Goal: Task Accomplishment & Management: Manage account settings

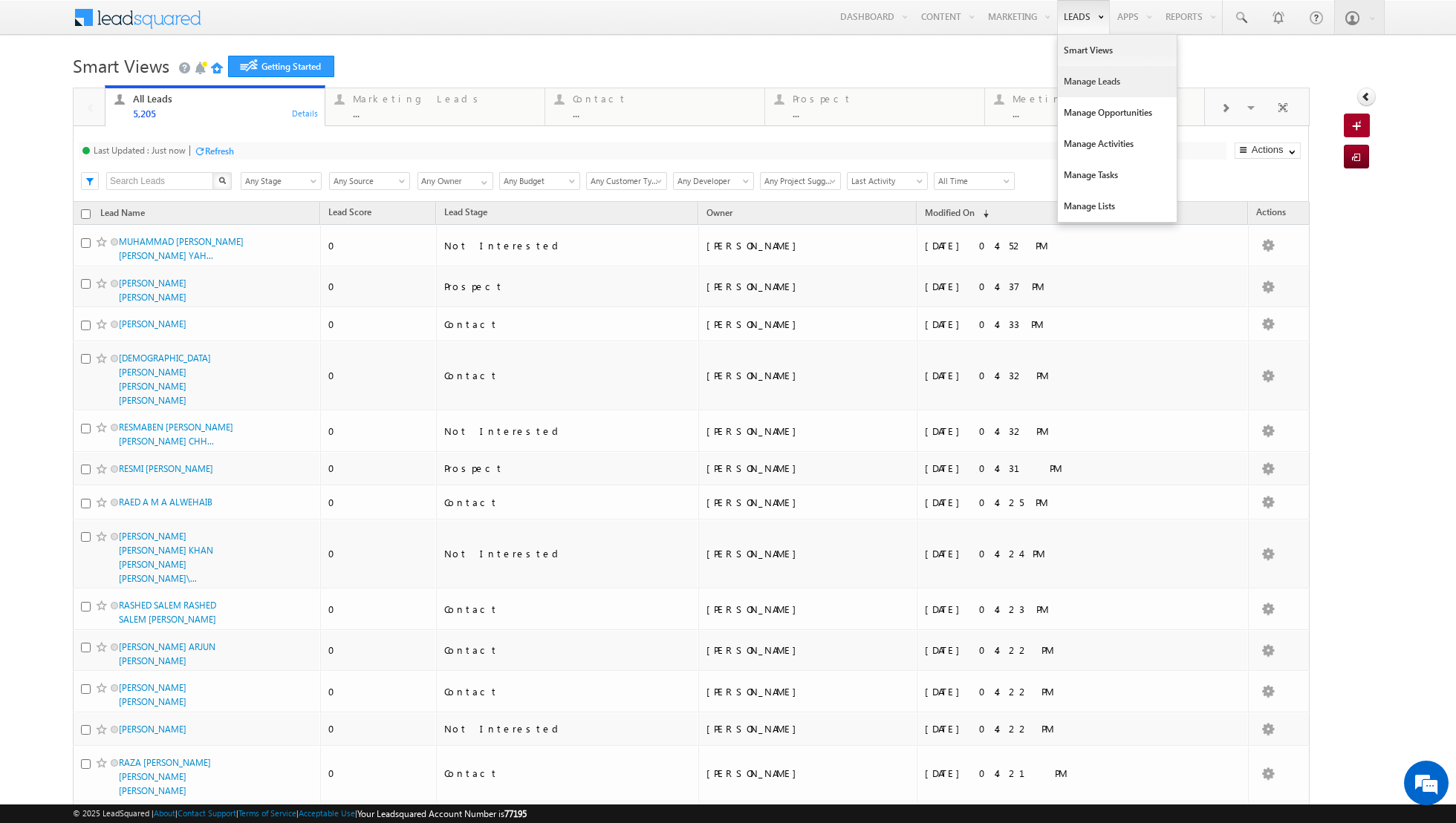
click at [1087, 82] on link "Manage Leads" at bounding box center [1116, 81] width 119 height 31
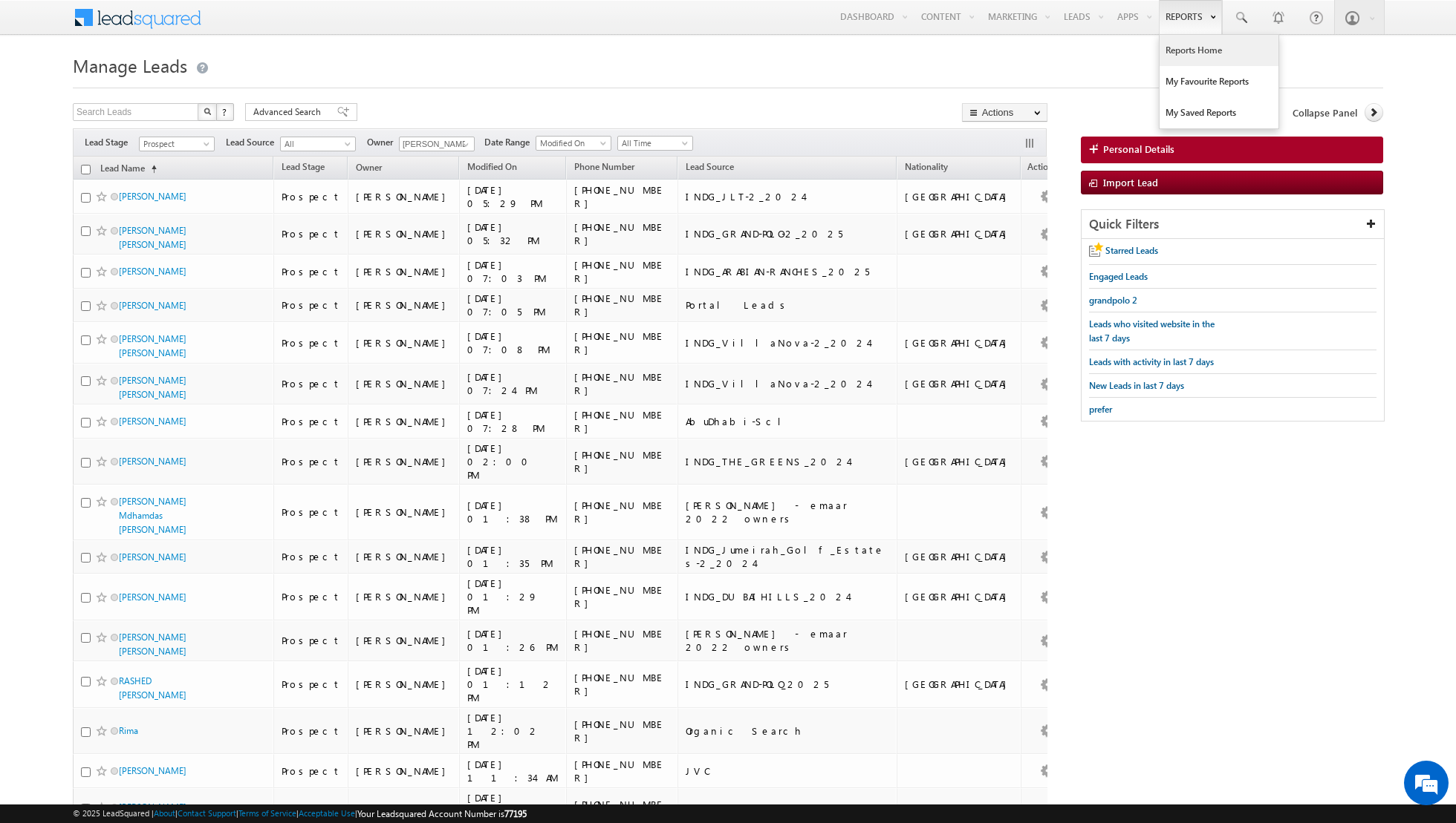
click at [1193, 50] on link "Reports Home" at bounding box center [1218, 50] width 119 height 31
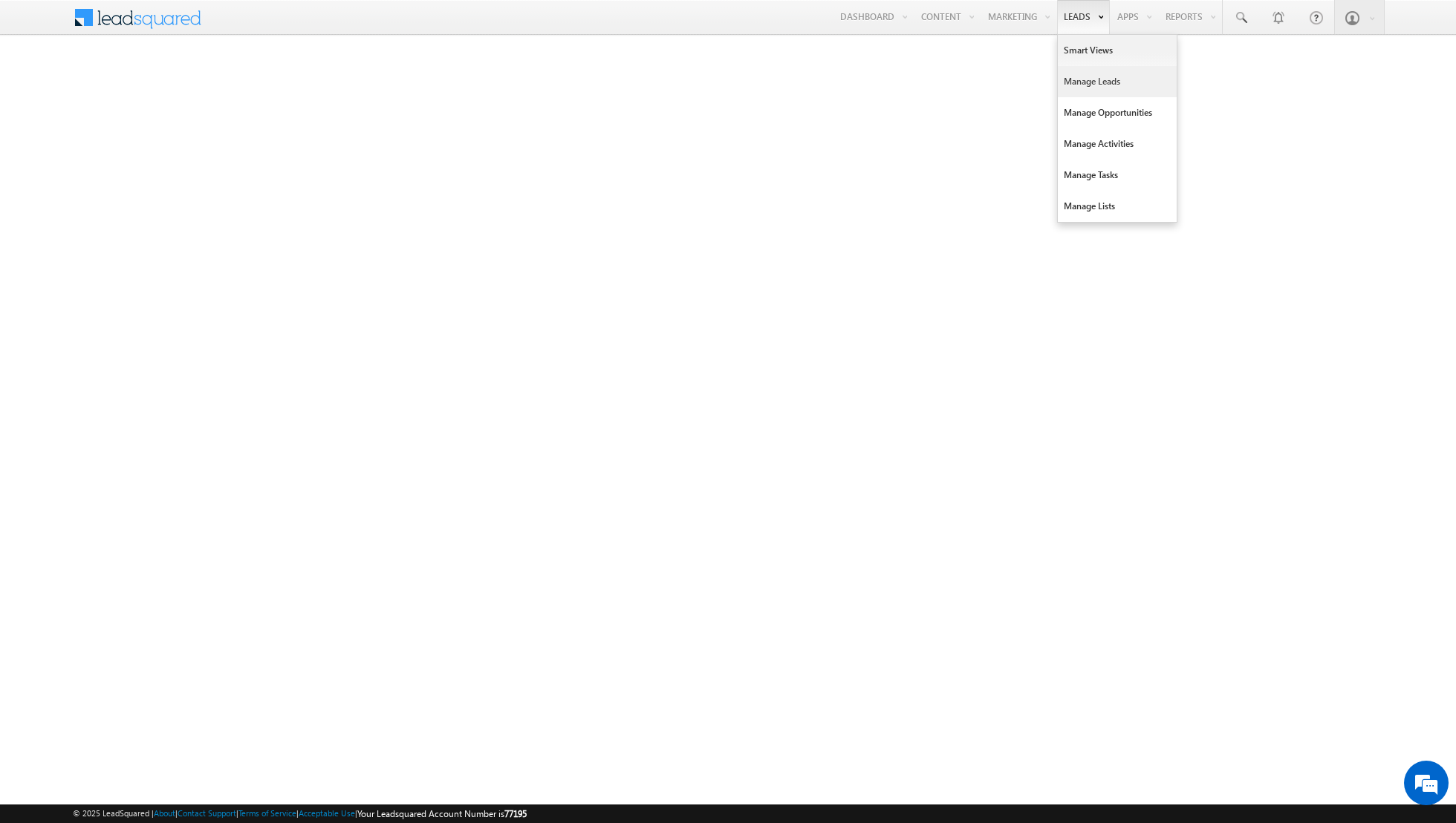
click at [1089, 79] on link "Manage Leads" at bounding box center [1116, 81] width 119 height 31
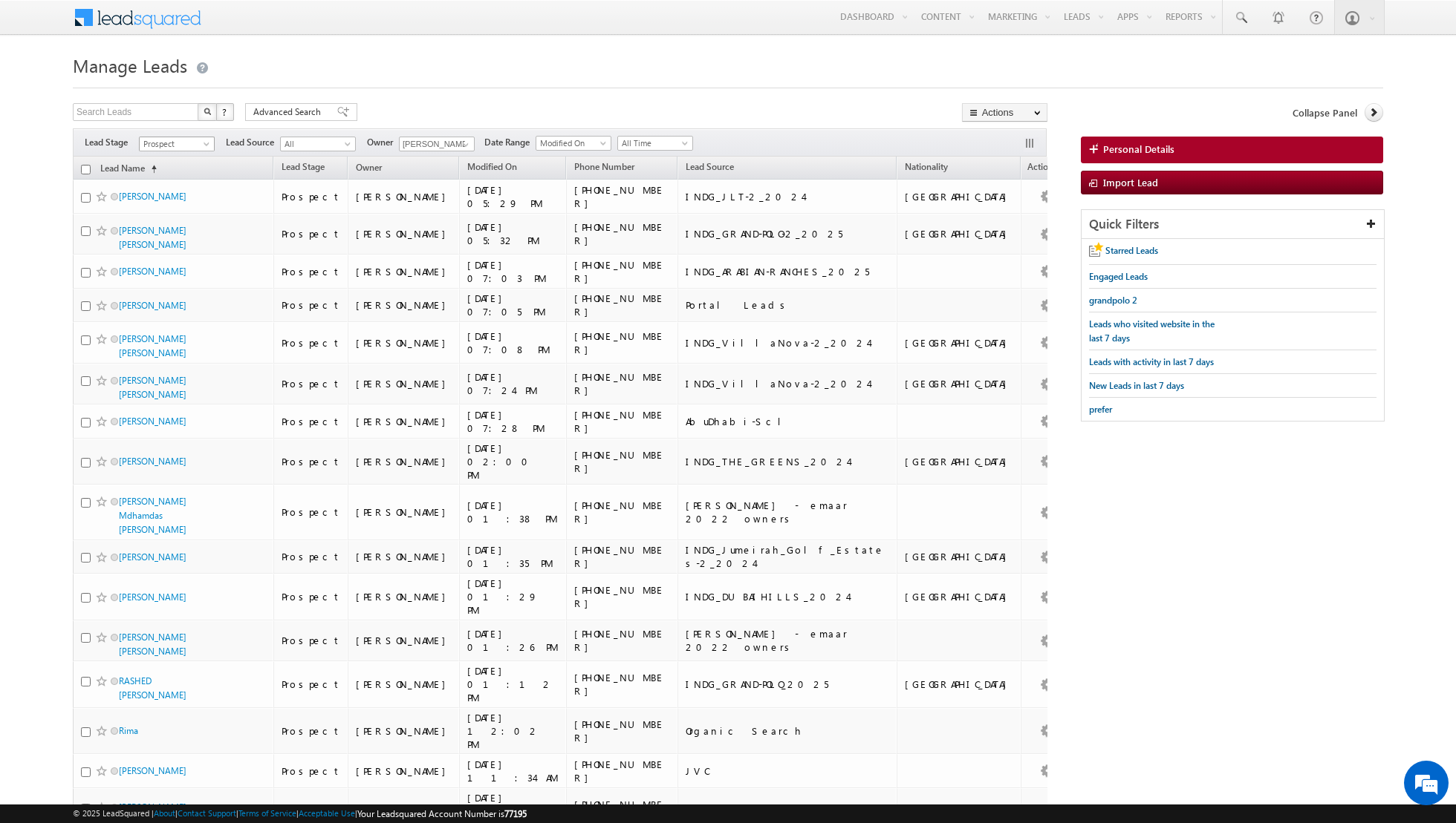
click at [204, 142] on span at bounding box center [208, 147] width 12 height 12
click at [185, 175] on link "Contact" at bounding box center [177, 173] width 75 height 13
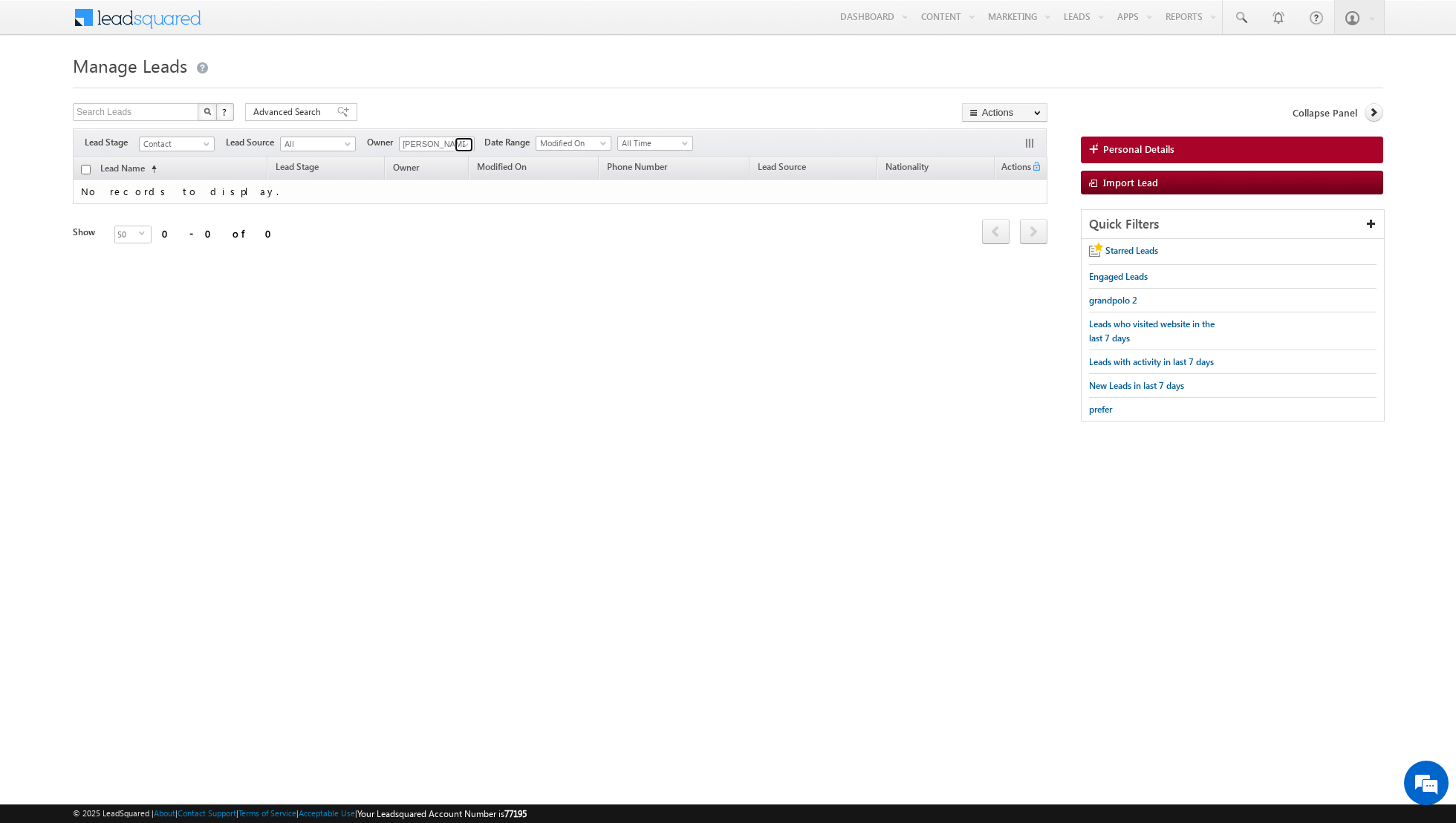
click at [459, 143] on span at bounding box center [465, 144] width 12 height 12
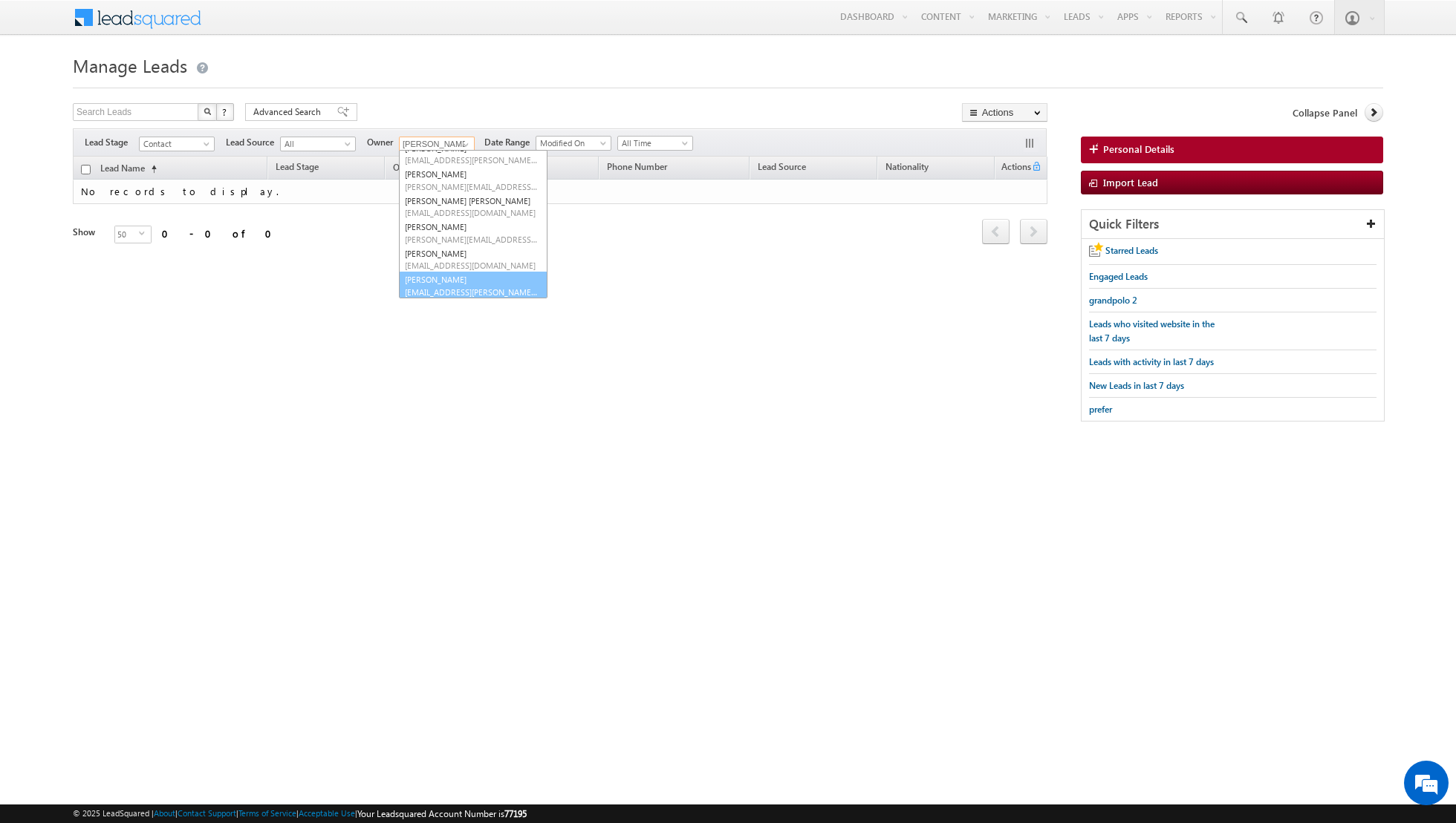
scroll to position [68, 0]
click at [419, 282] on link "Shiva Sisodia shiva.sisodia@indglobal.ae" at bounding box center [473, 284] width 149 height 28
type input "[PERSON_NAME]"
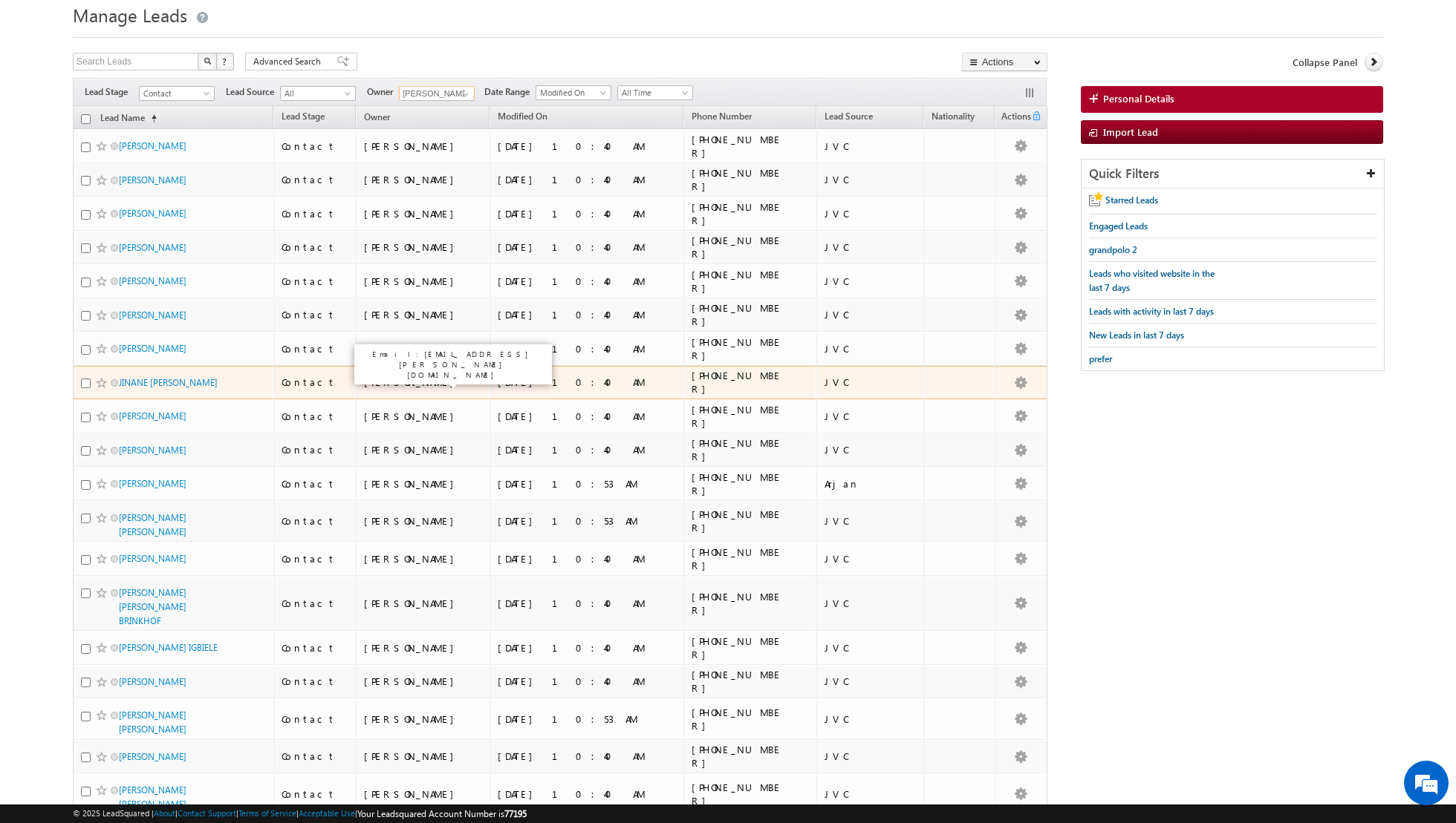
scroll to position [0, 0]
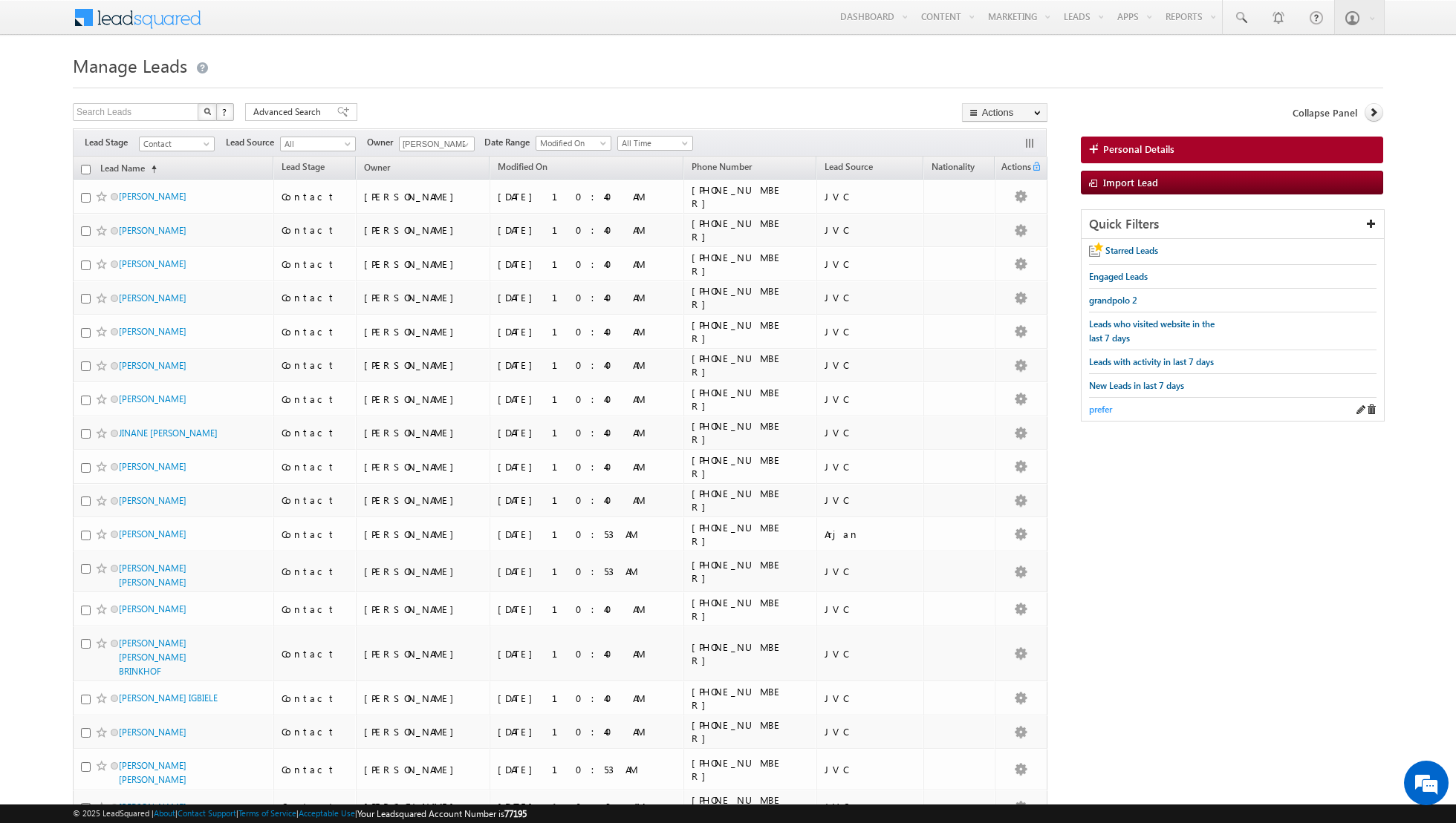
click at [1098, 406] on span "prefer" at bounding box center [1099, 410] width 23 height 11
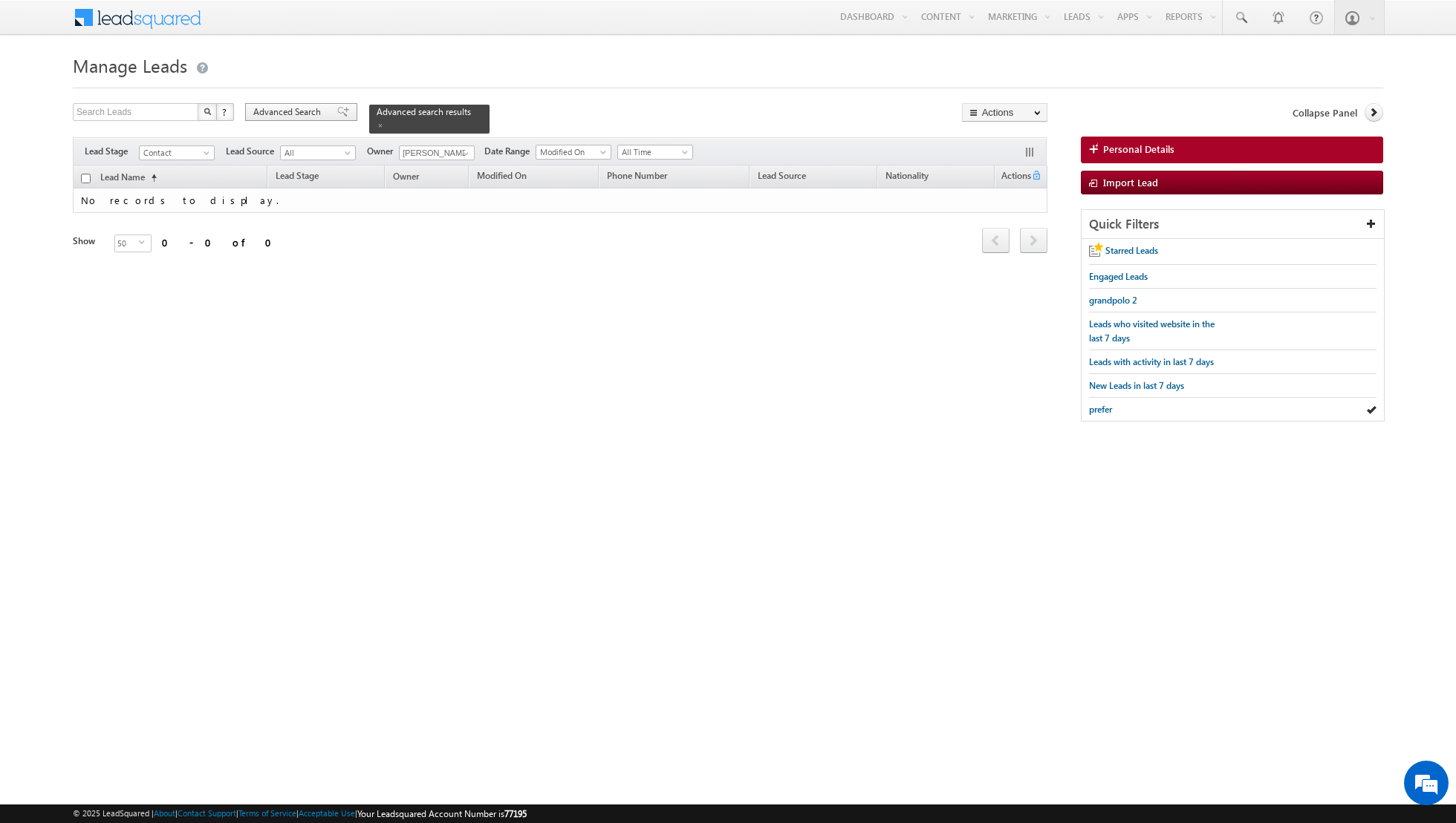
click at [337, 117] on span at bounding box center [342, 111] width 12 height 10
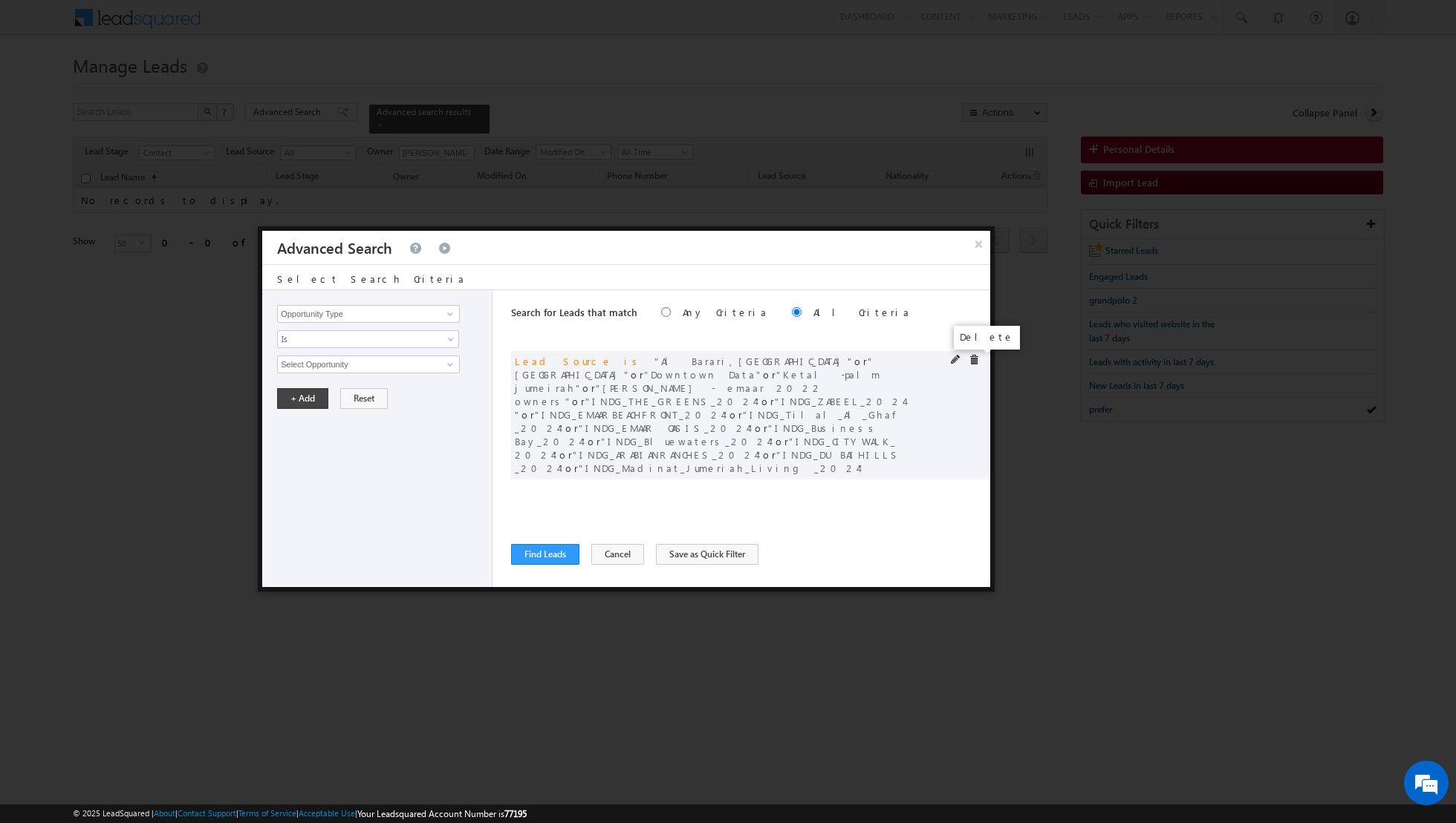
click at [973, 358] on span at bounding box center [973, 359] width 10 height 10
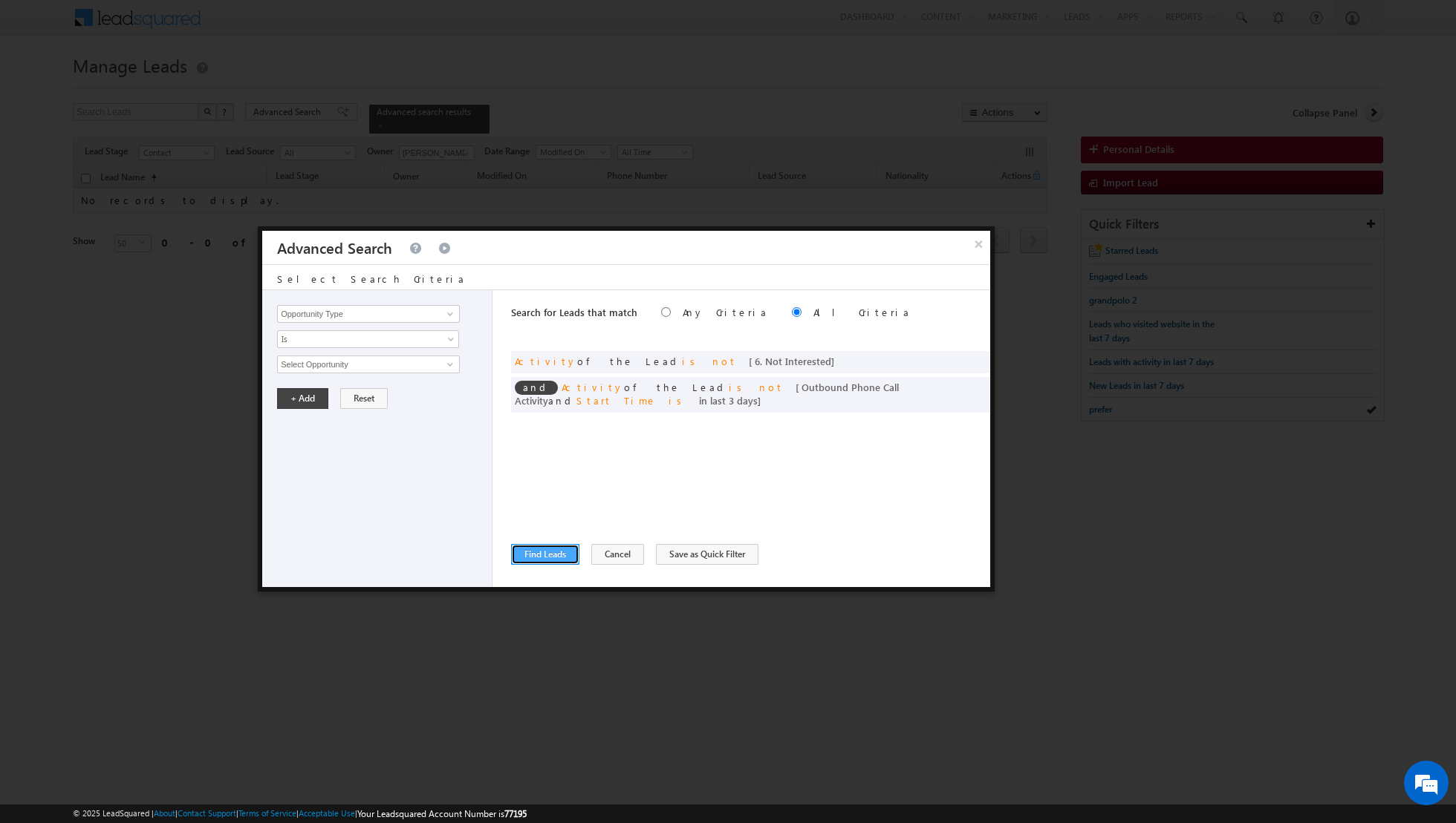
click at [542, 559] on button "Find Leads" at bounding box center [545, 555] width 68 height 21
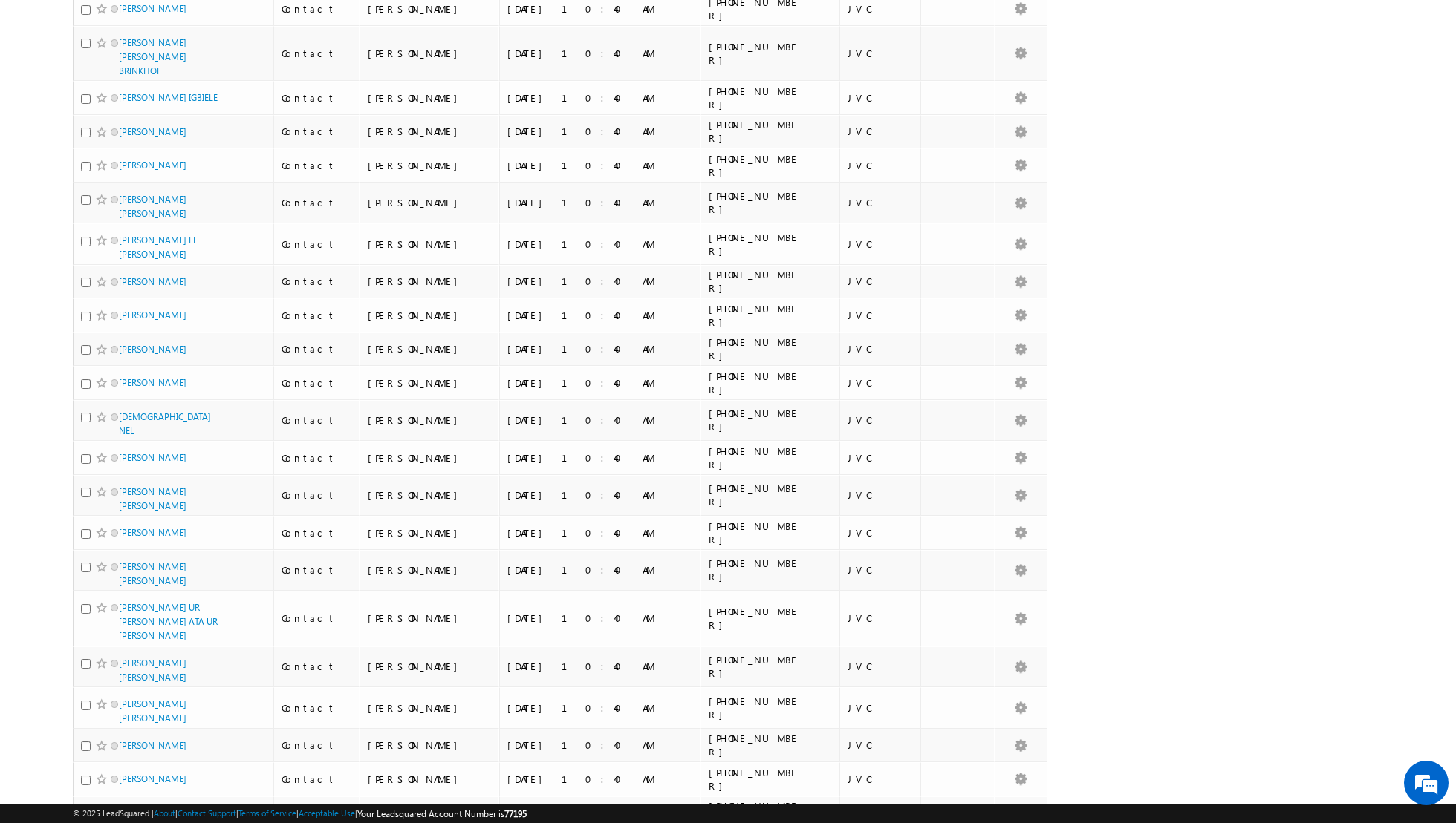
scroll to position [1290, 0]
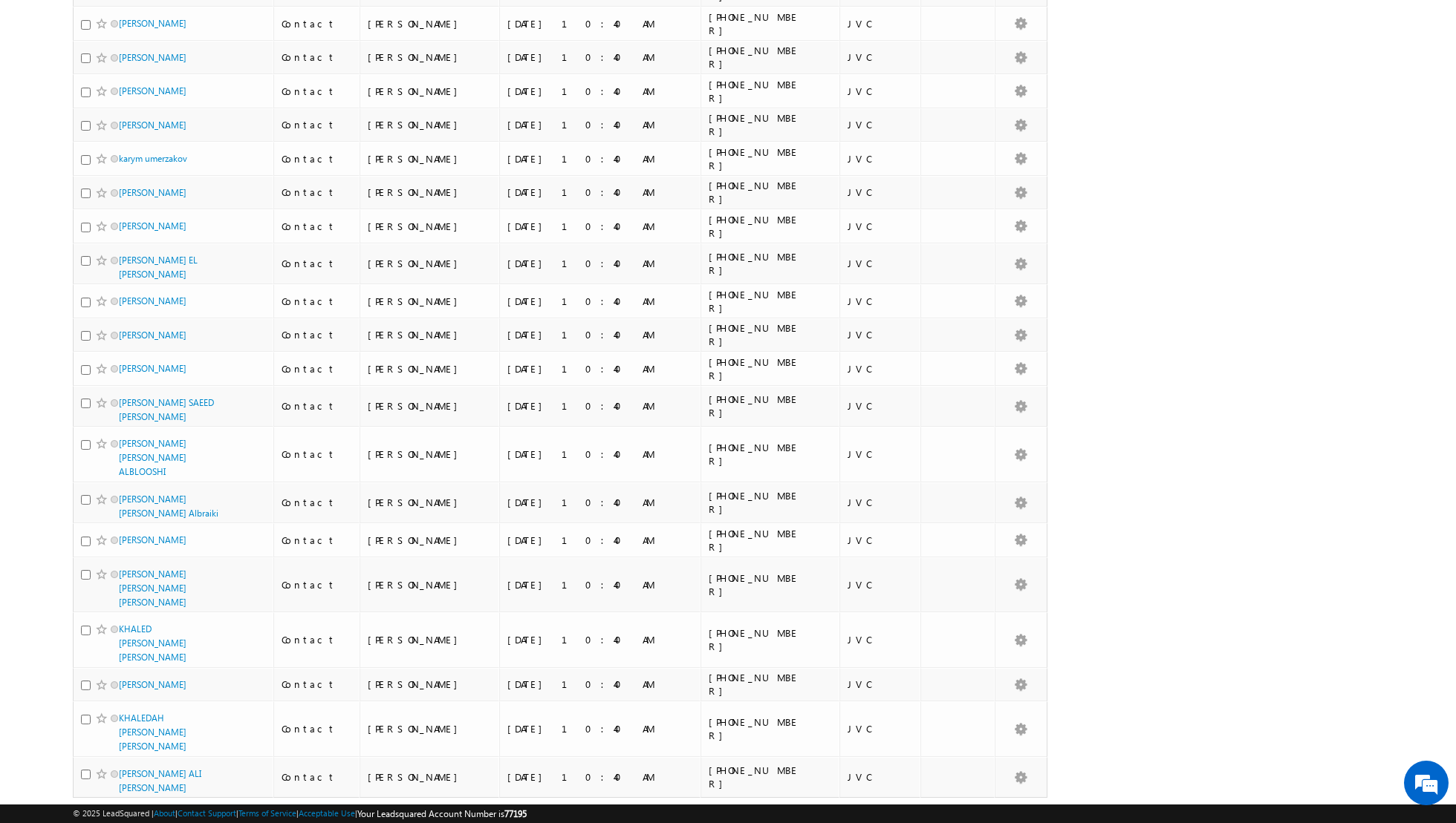
click at [138, 822] on span "select" at bounding box center [144, 828] width 12 height 7
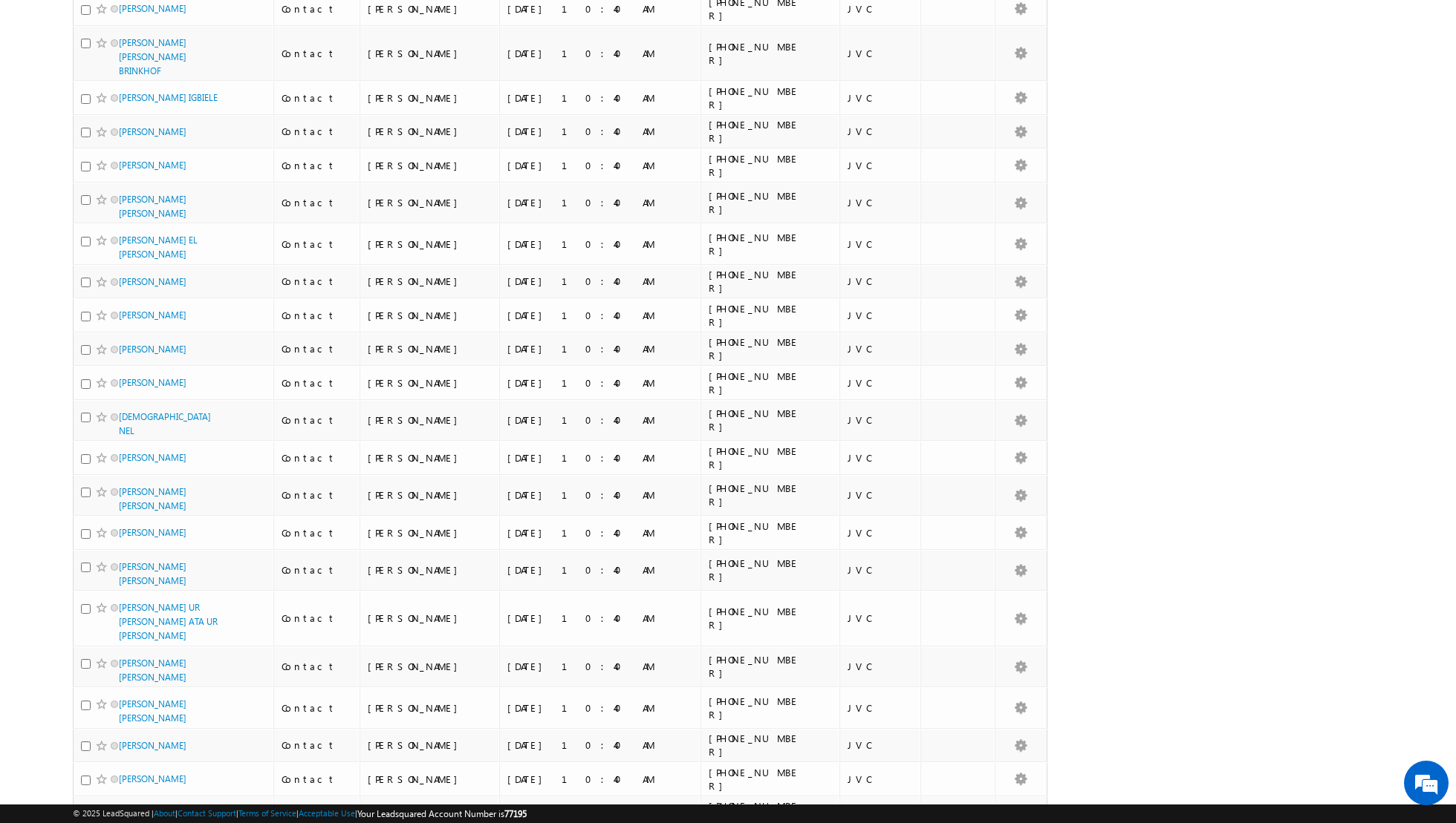
scroll to position [0, 0]
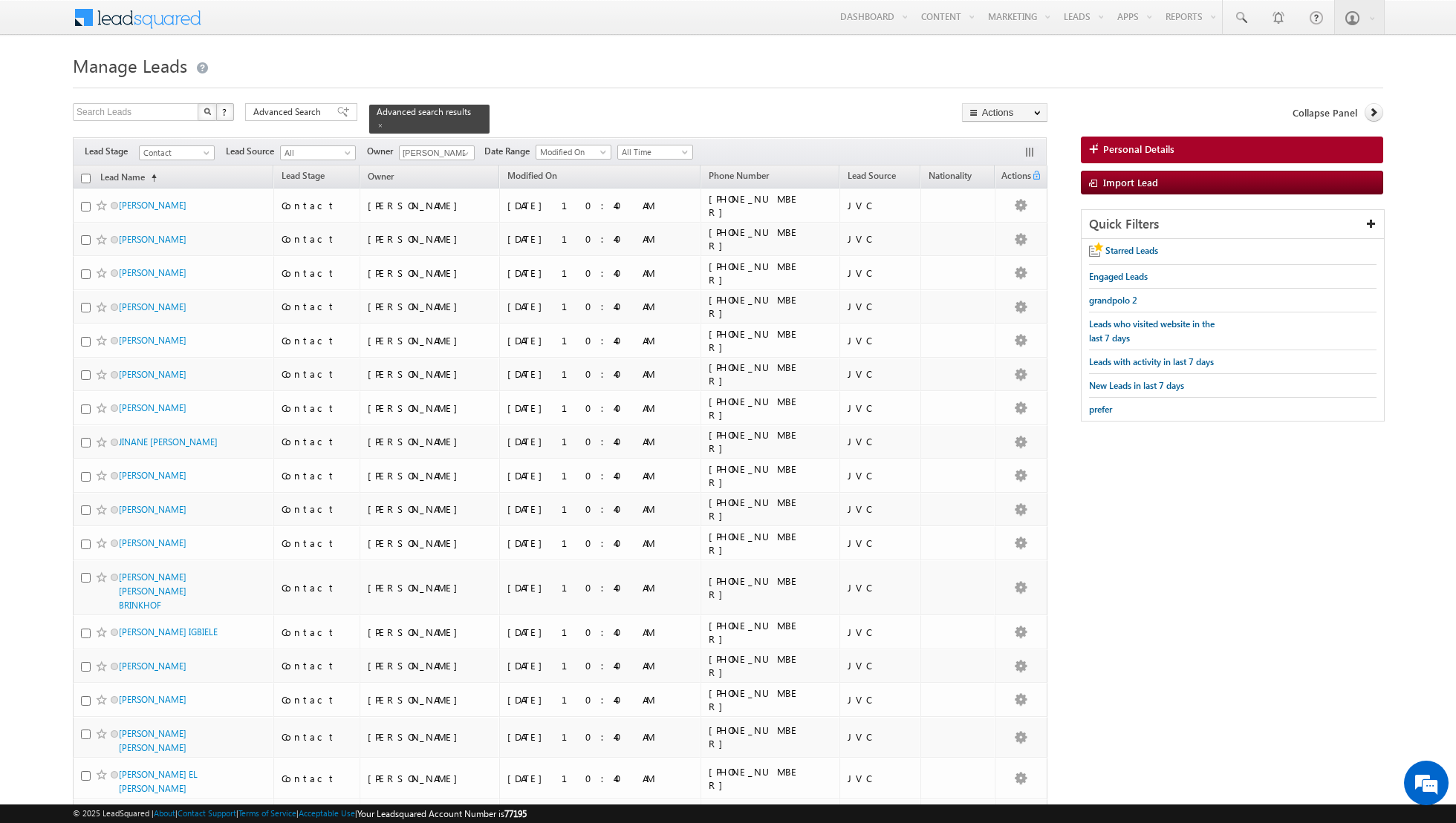
click at [83, 178] on input "checkbox" at bounding box center [86, 179] width 9 height 9
checkbox input "true"
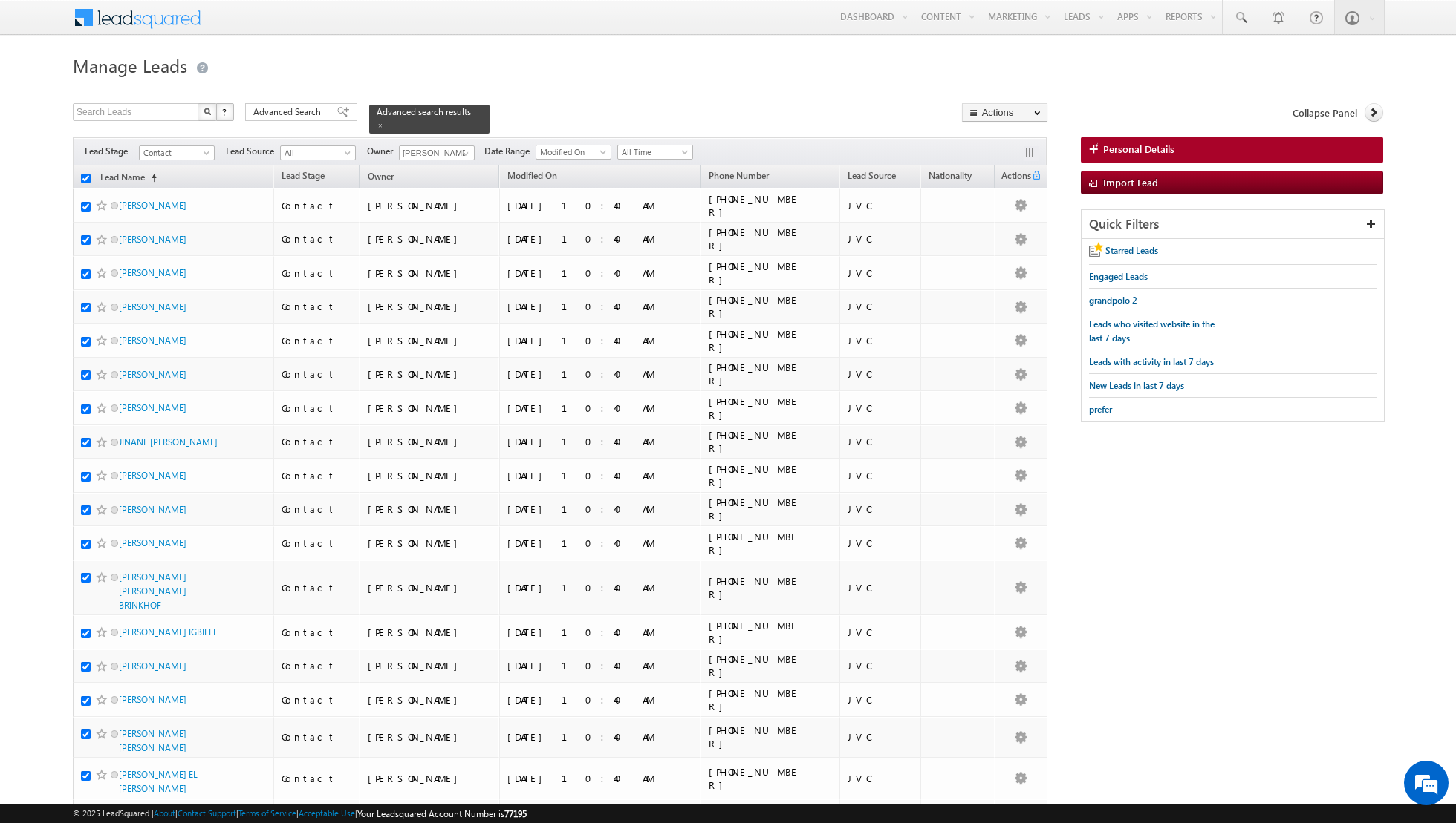
checkbox input "true"
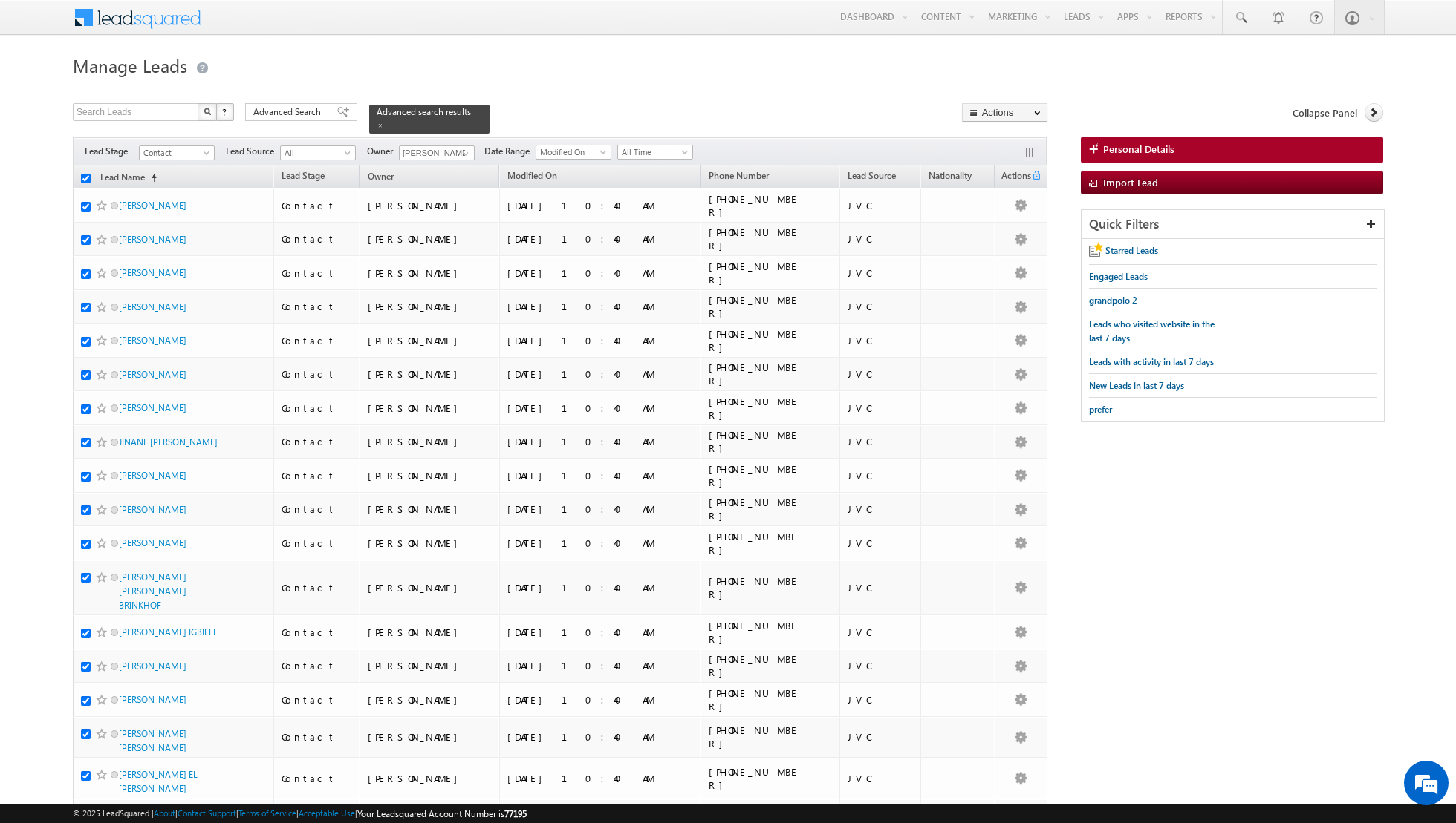
checkbox input "true"
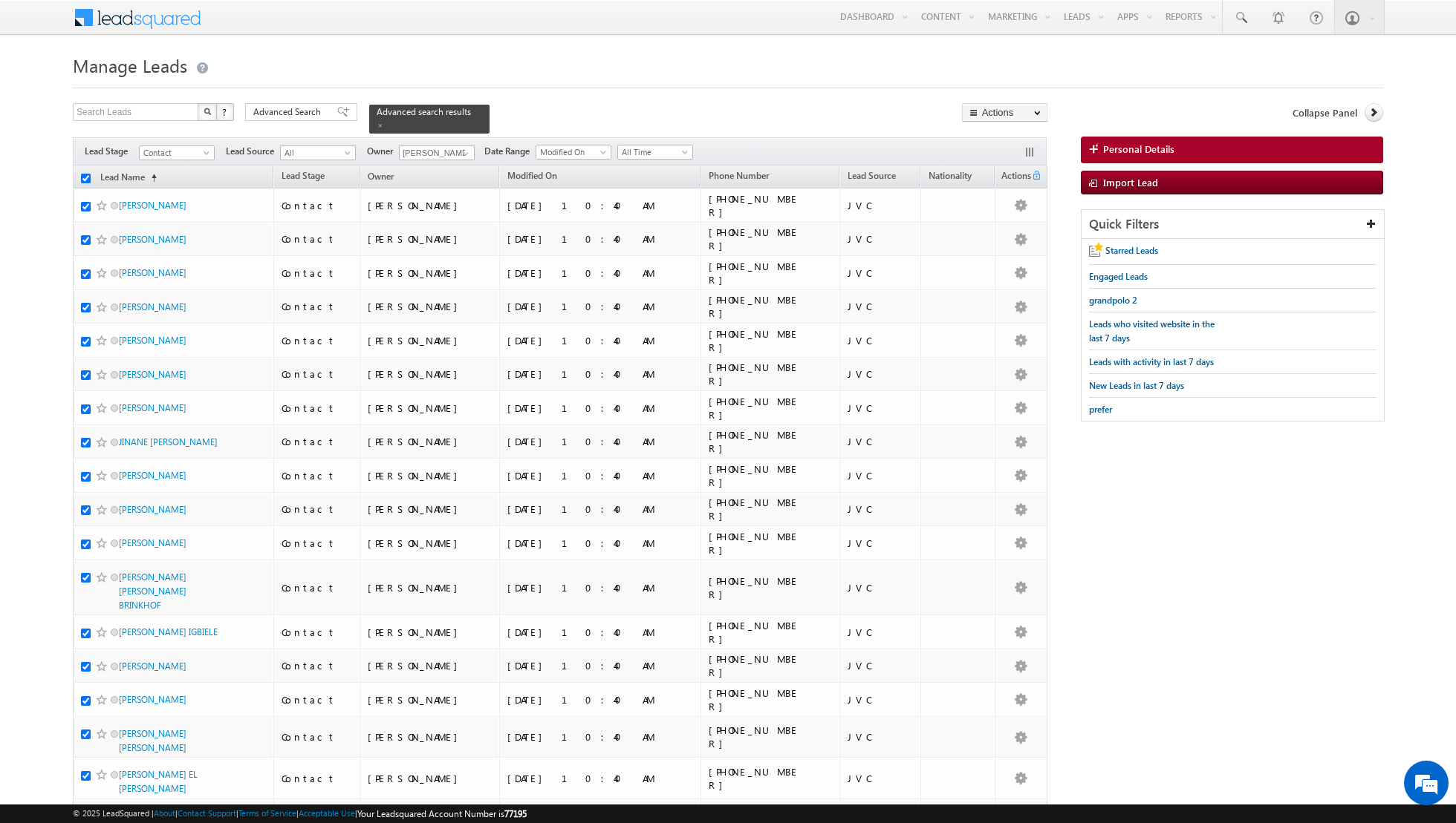
checkbox input "true"
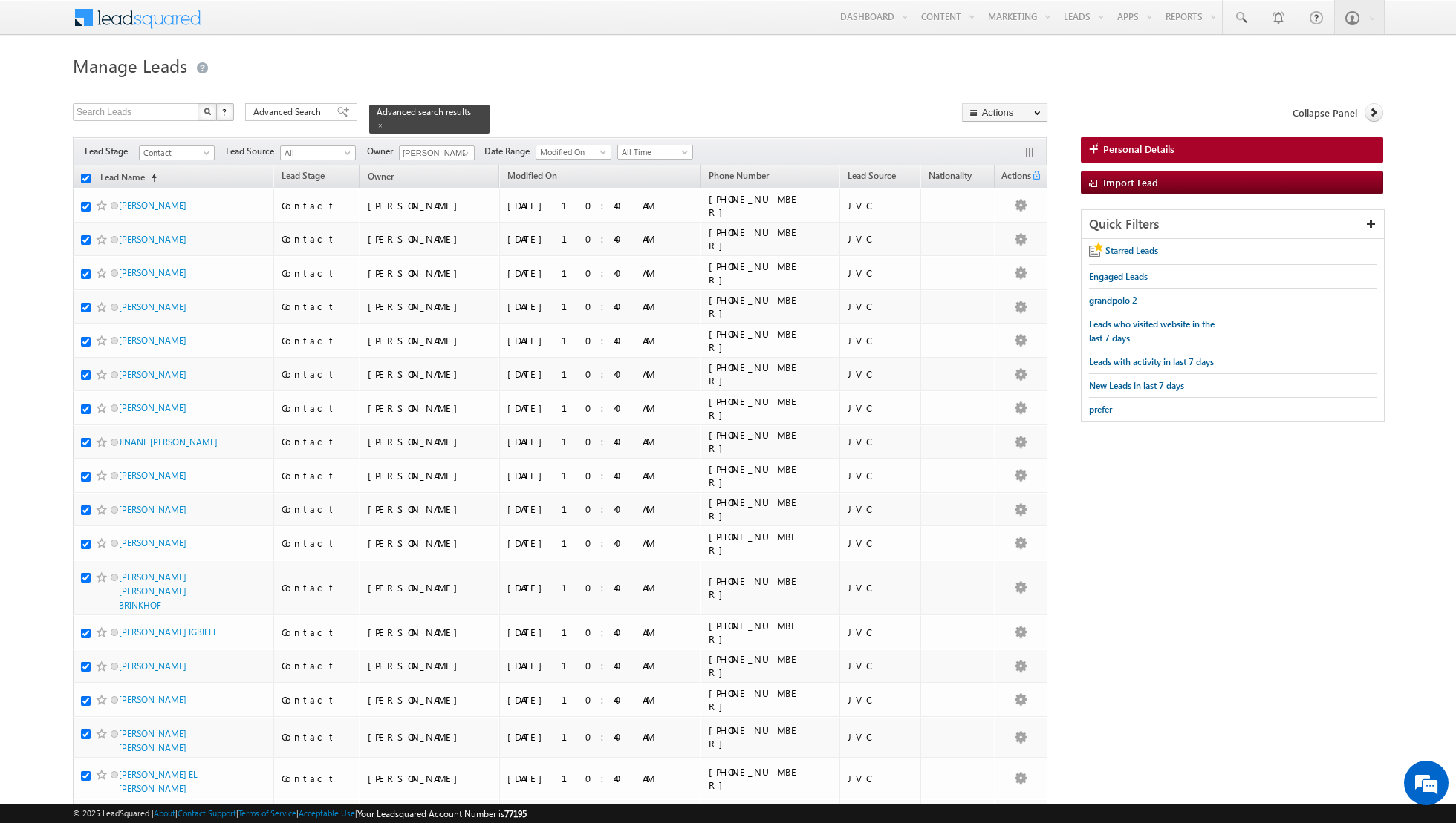
checkbox input "true"
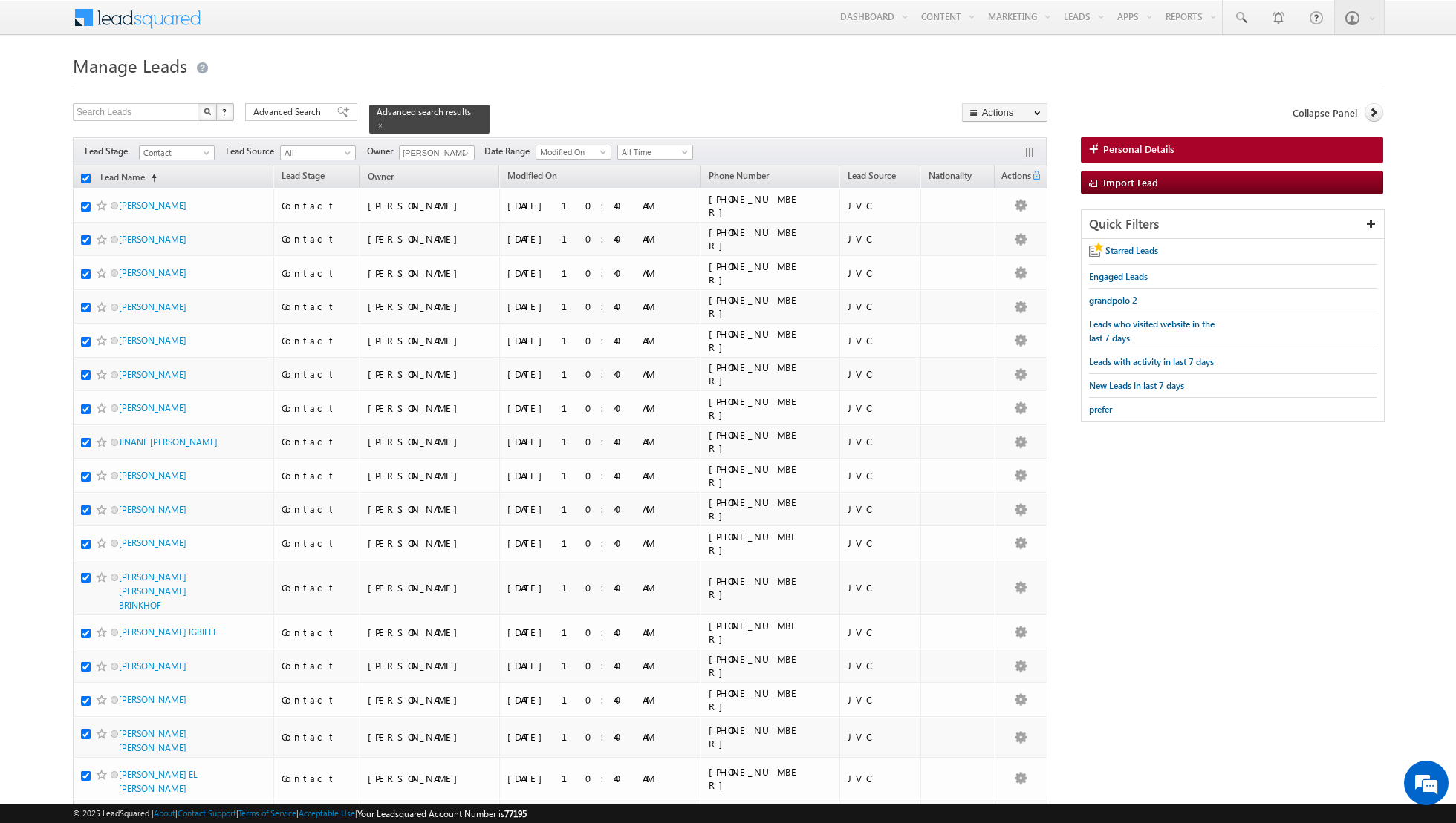
checkbox input "true"
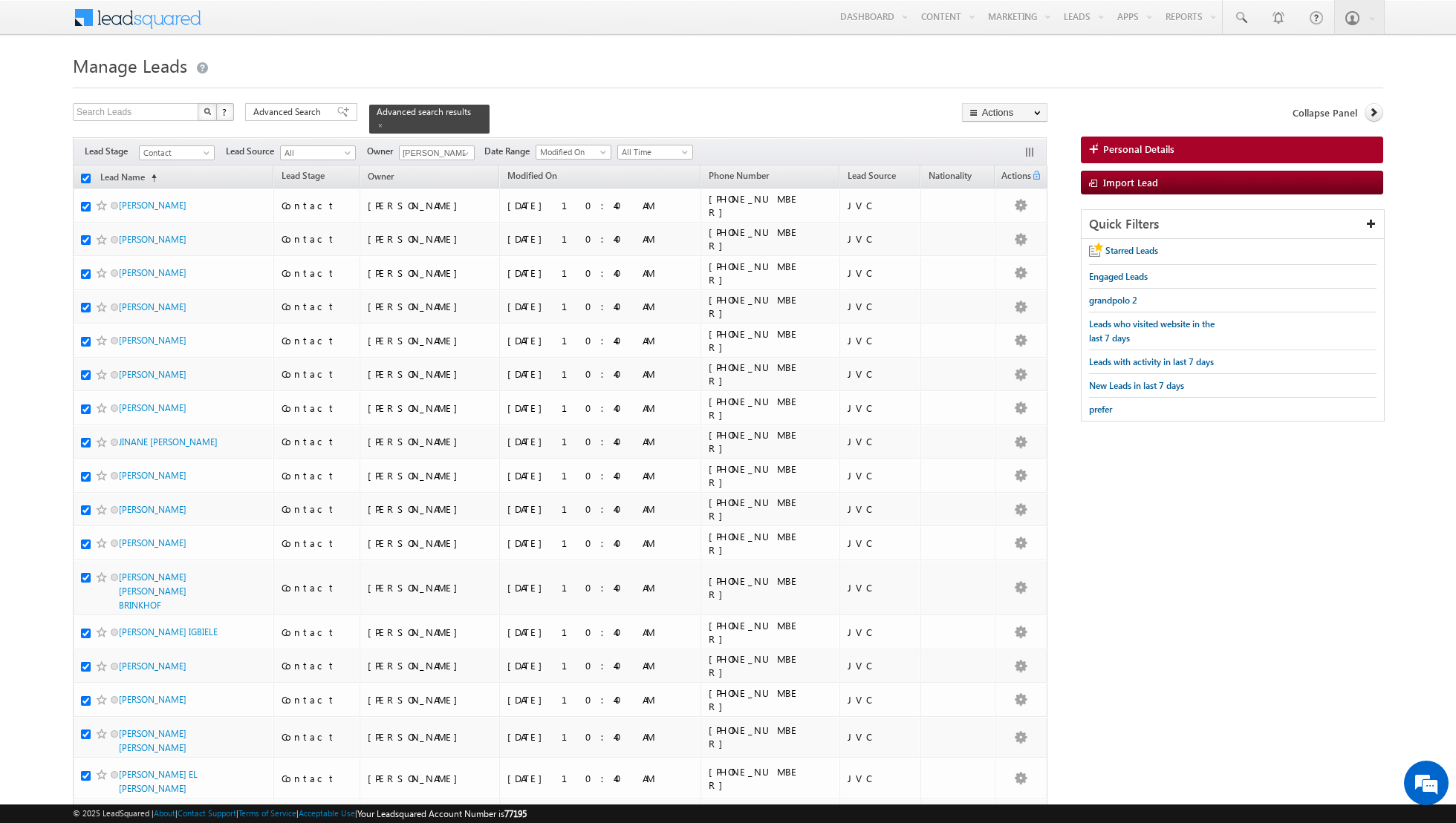
checkbox input "true"
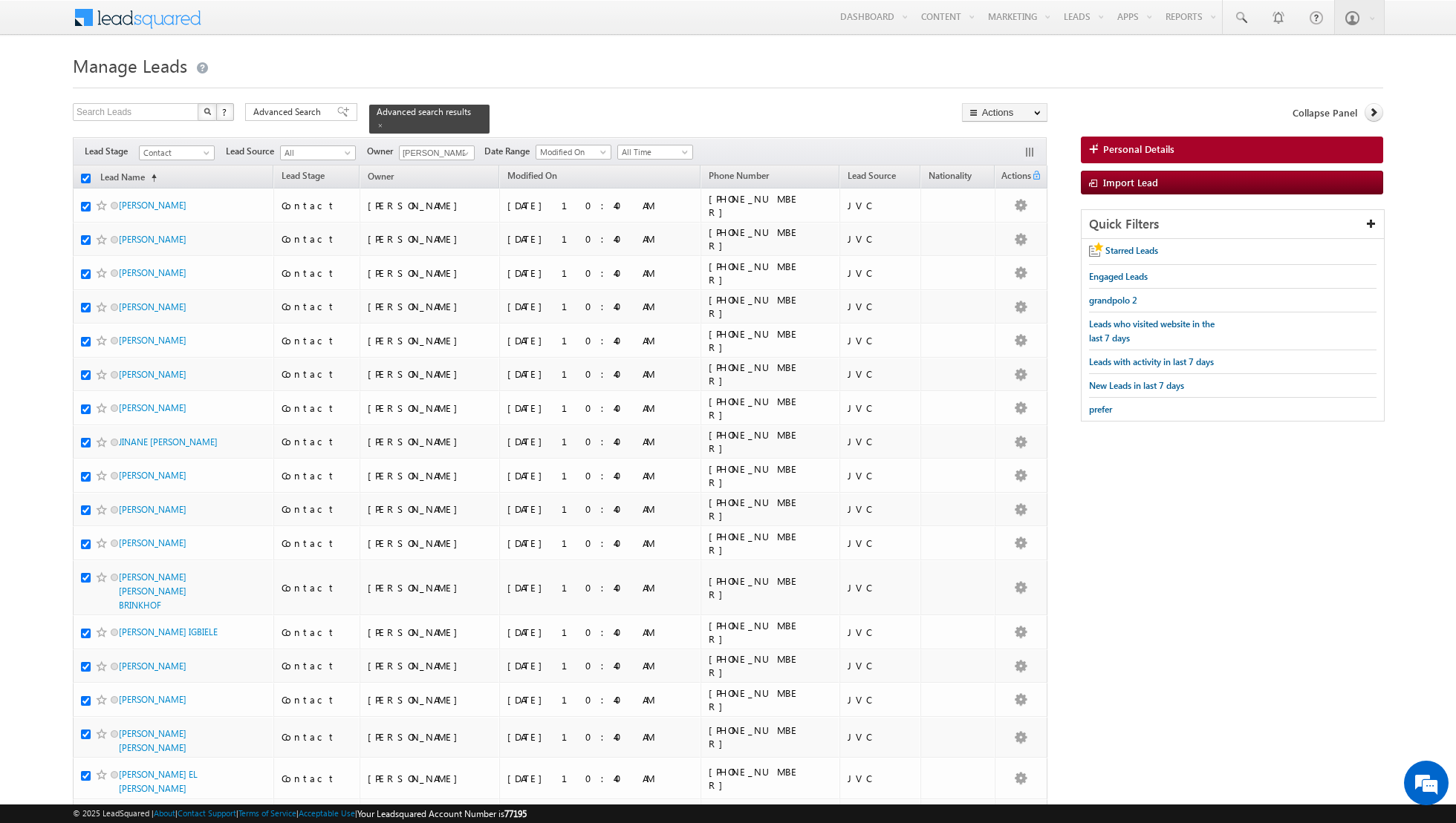
checkbox input "true"
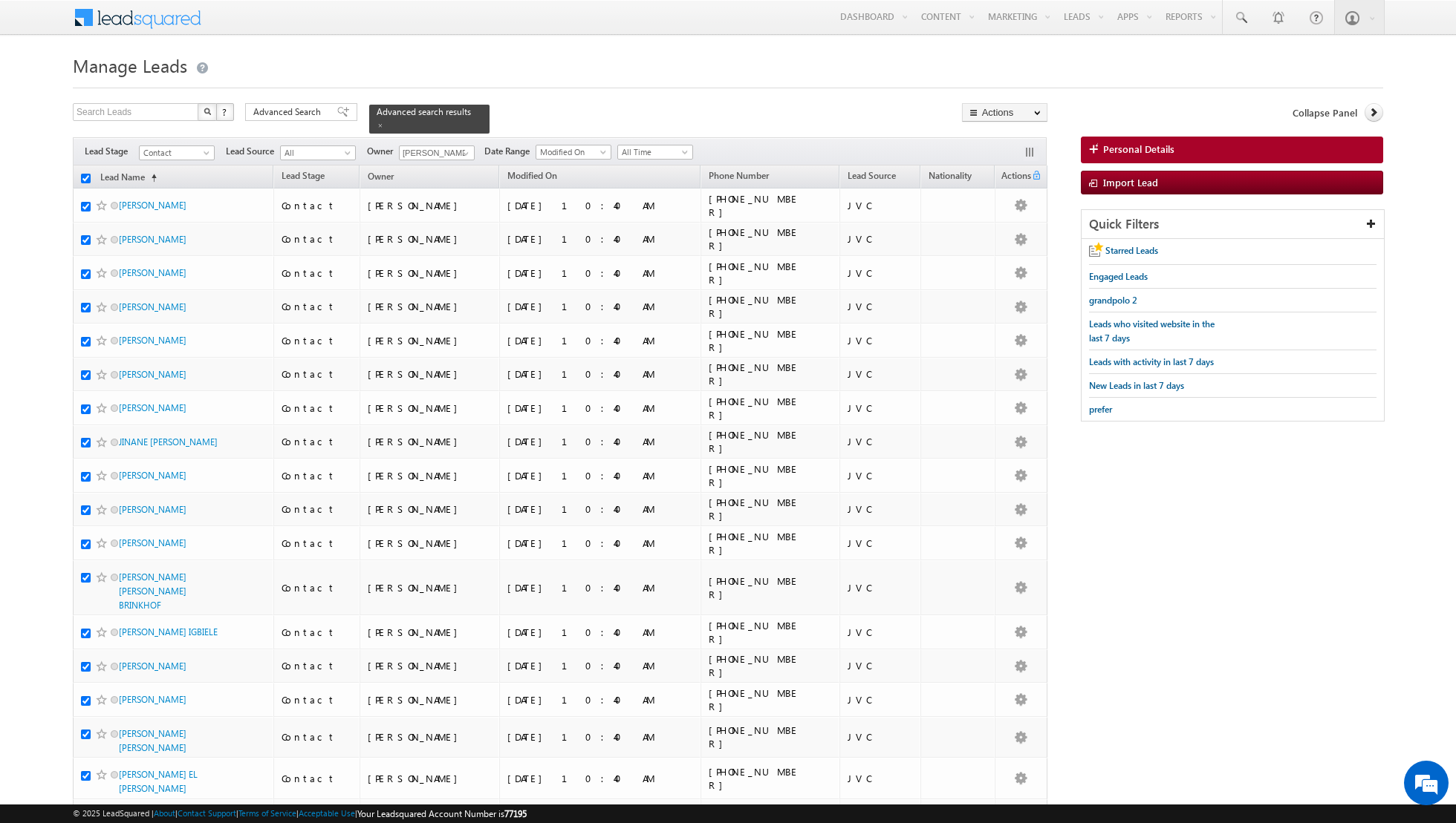
checkbox input "true"
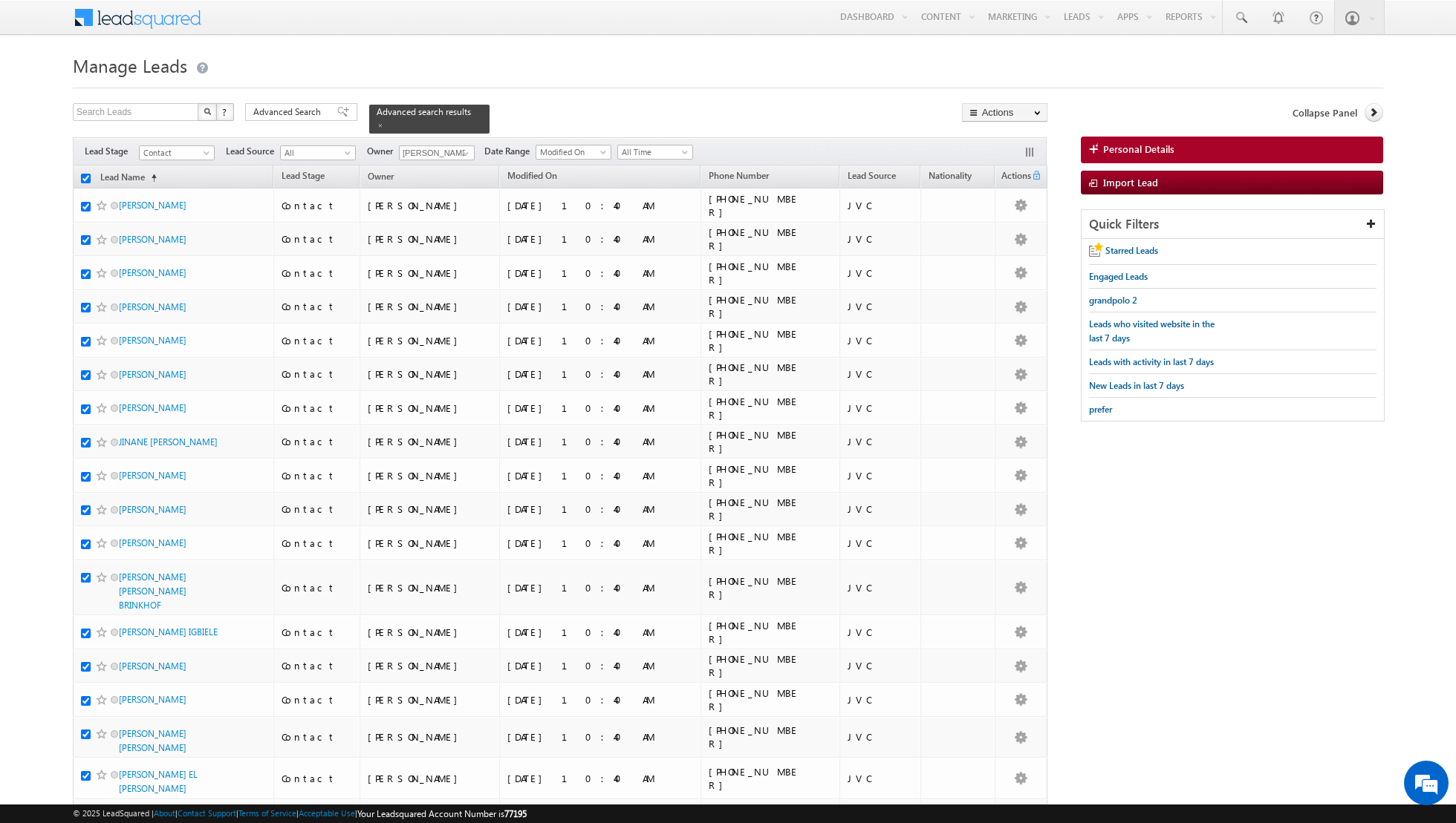
checkbox input "true"
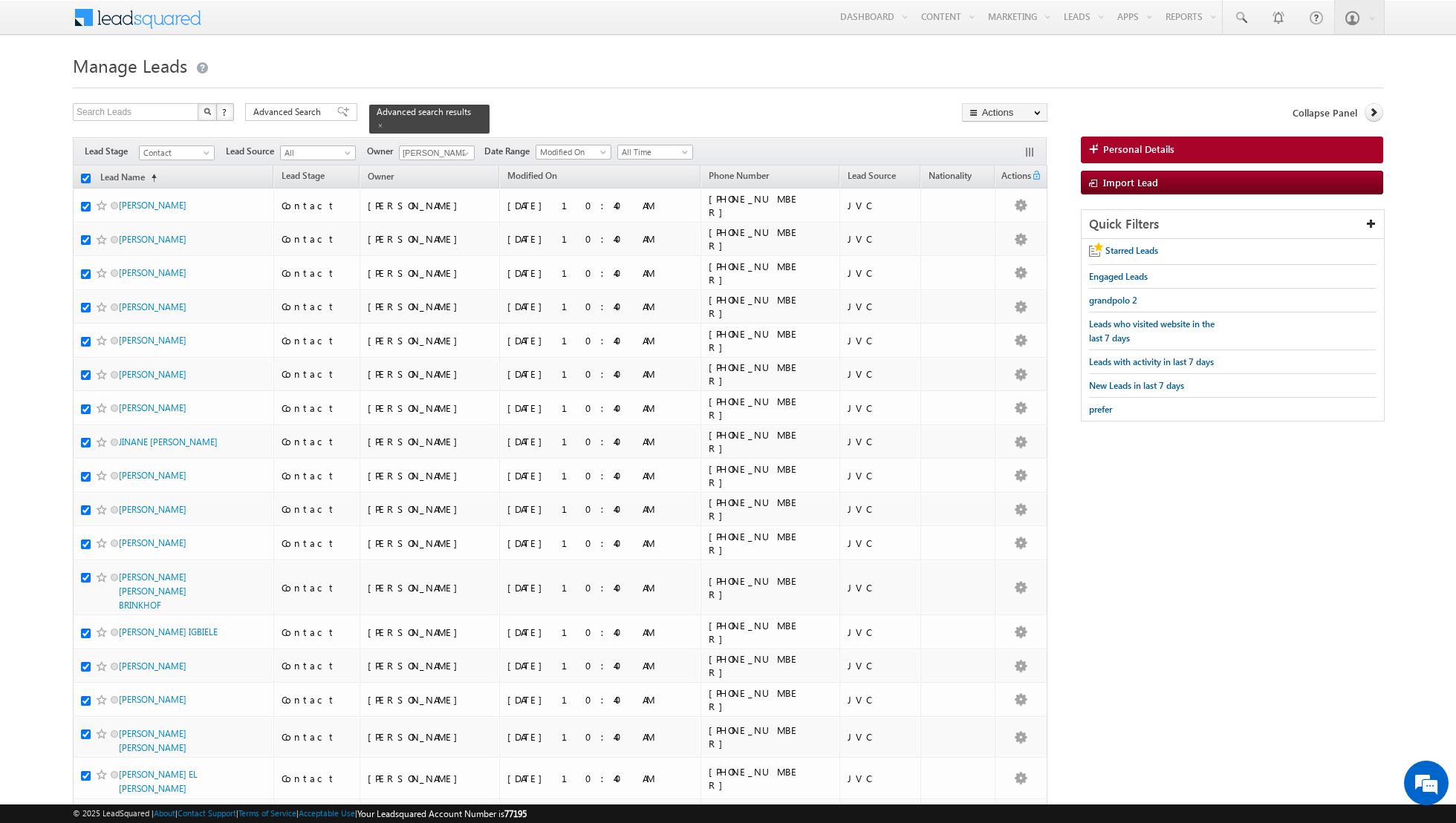
checkbox input "true"
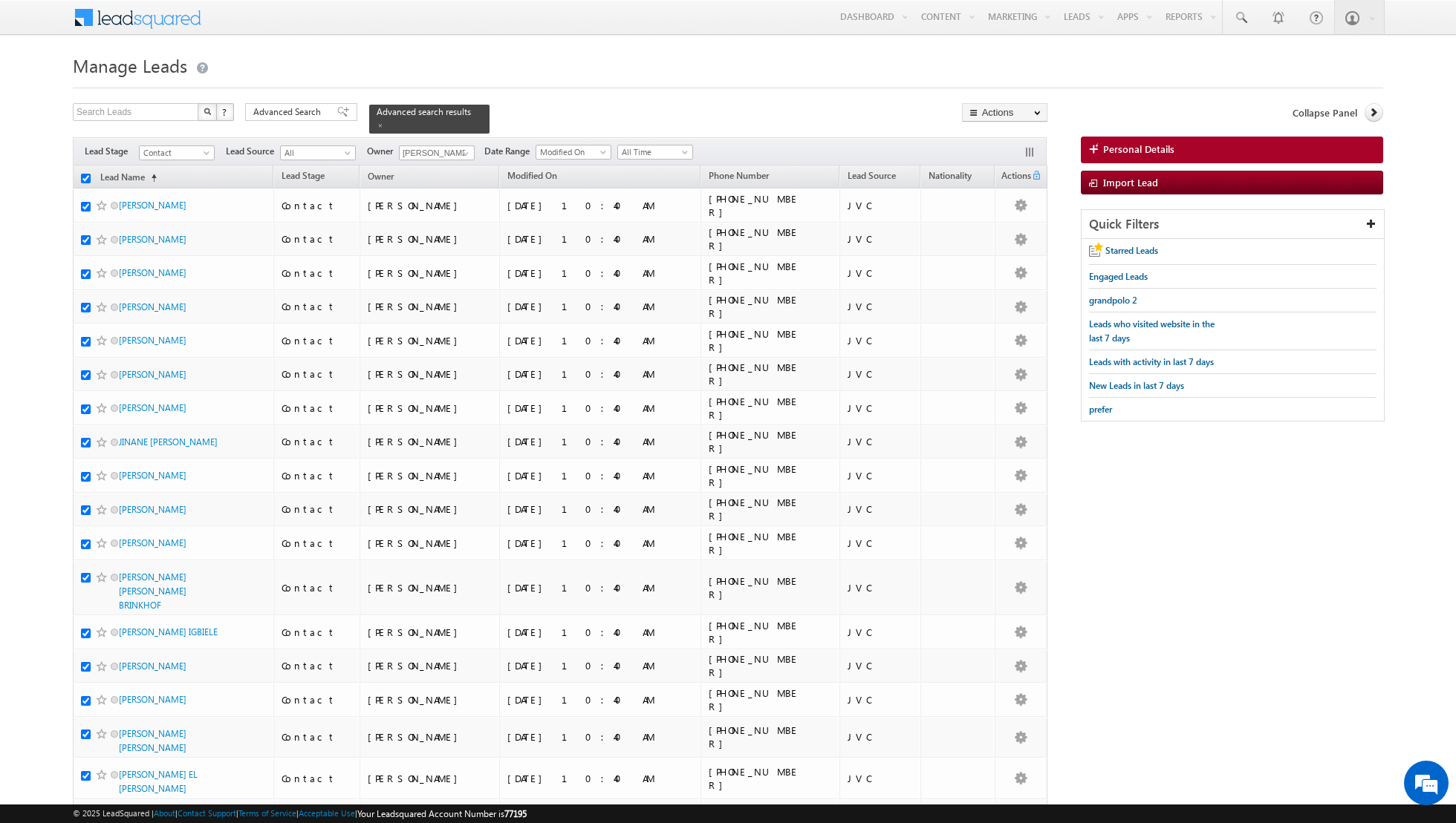
checkbox input "true"
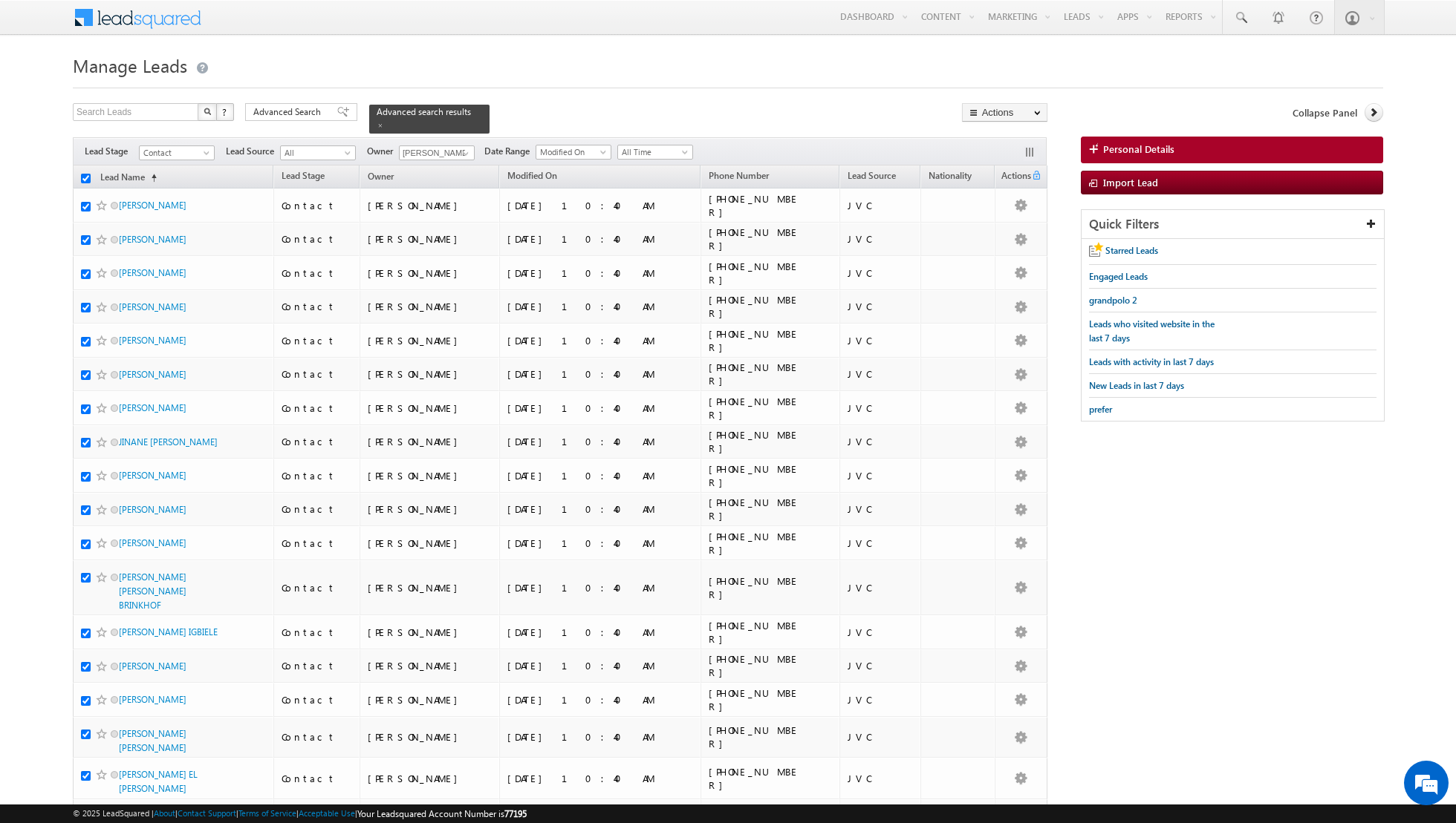
checkbox input "true"
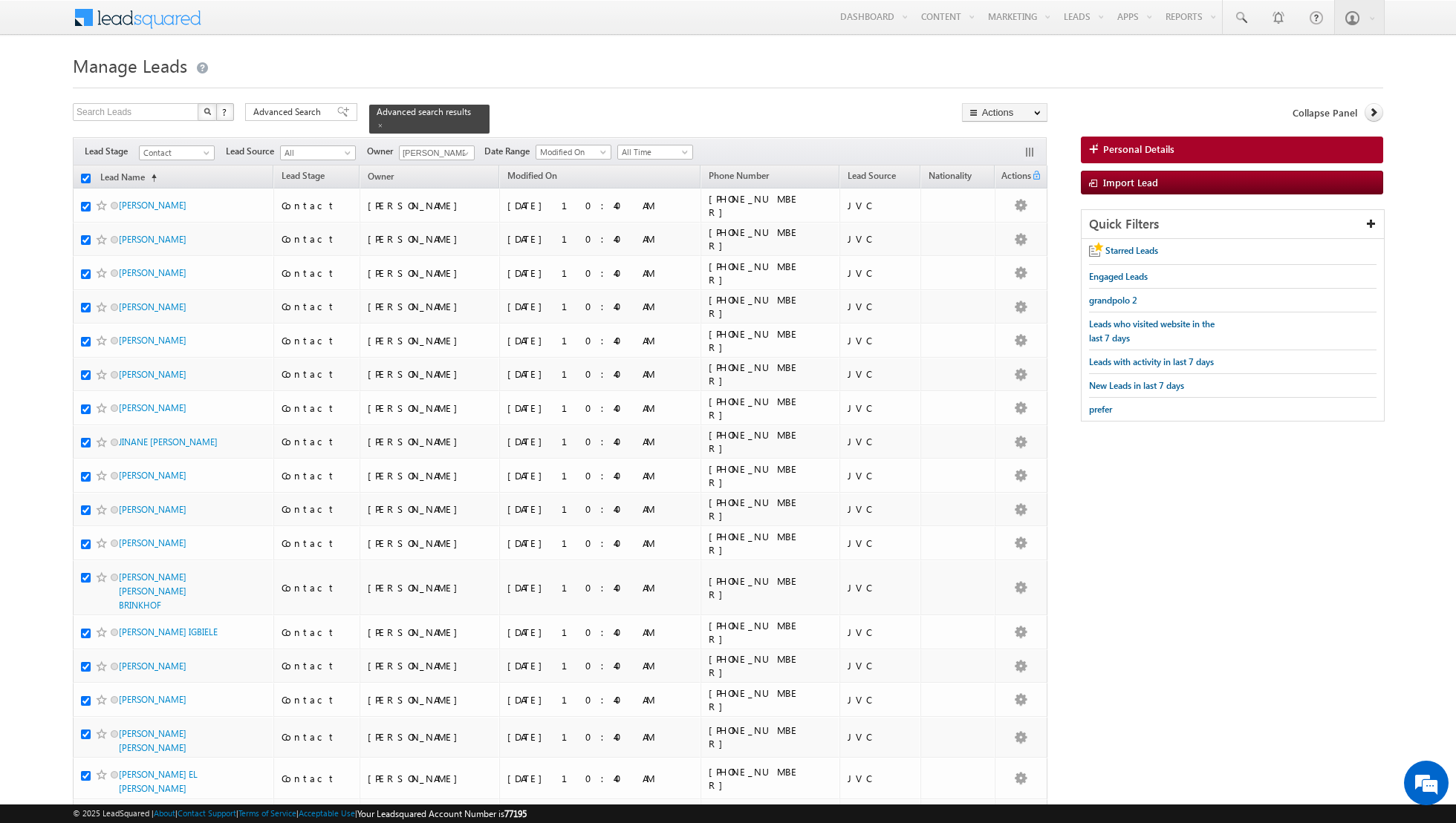
checkbox input "true"
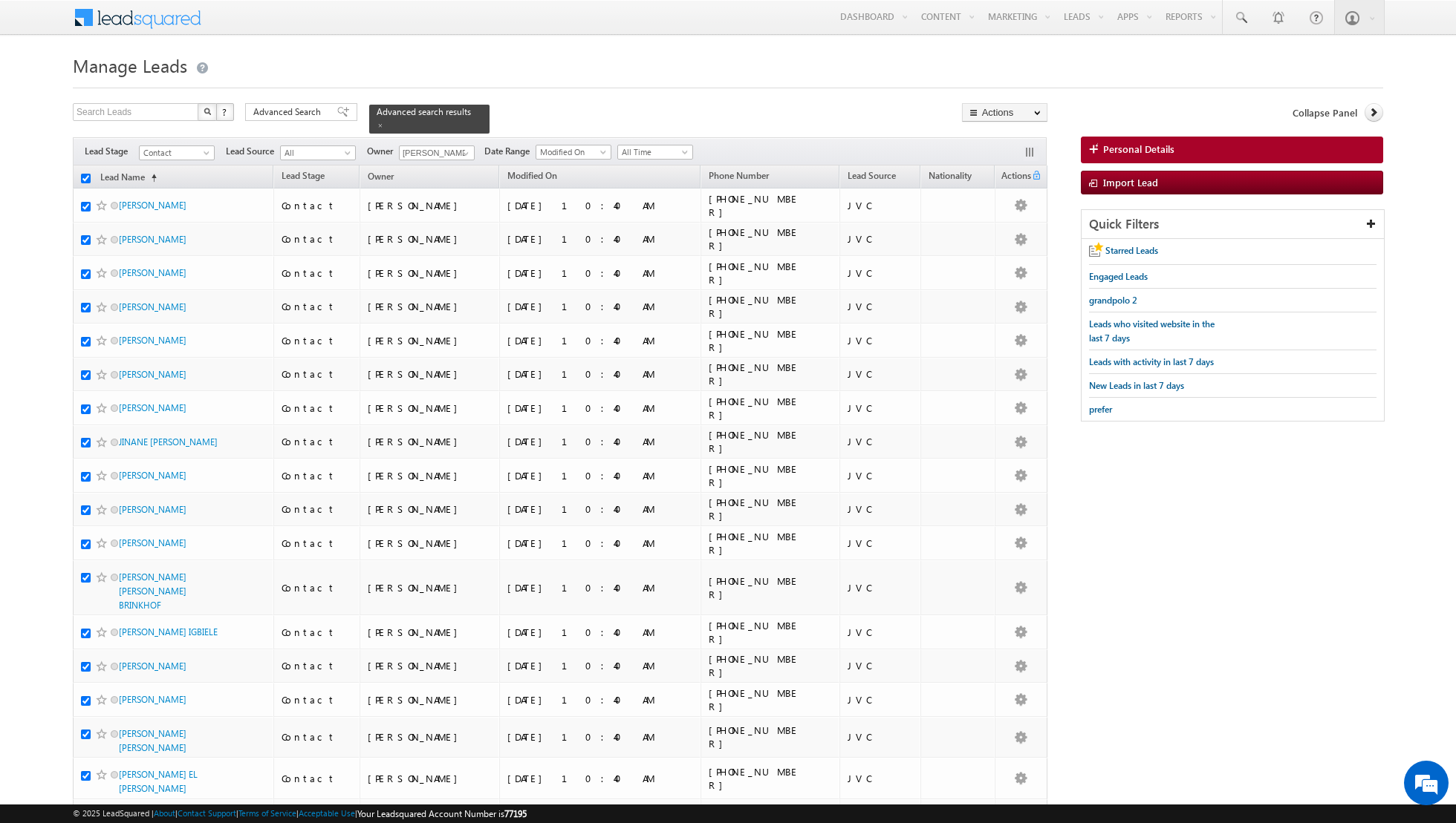
checkbox input "true"
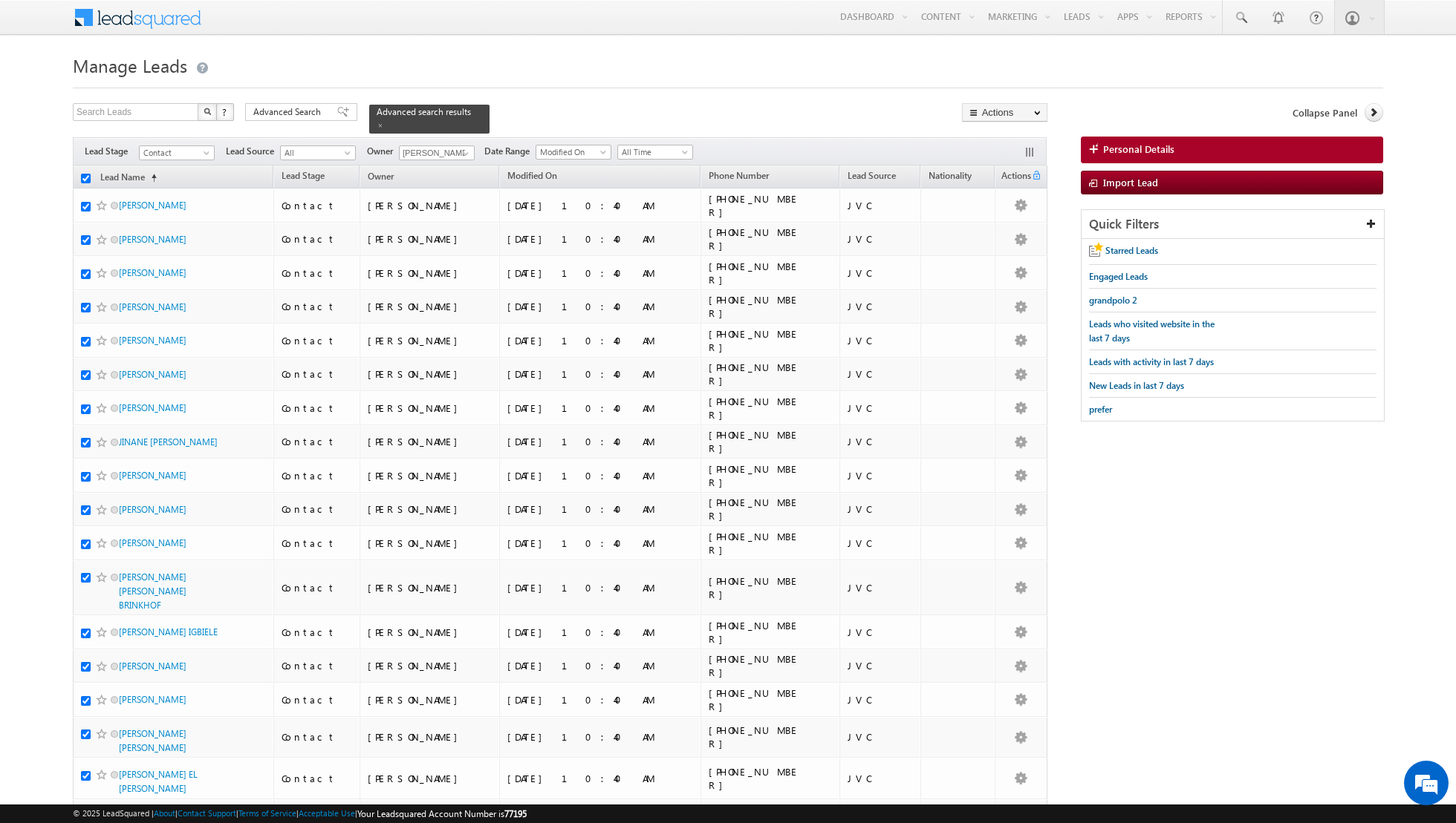
checkbox input "true"
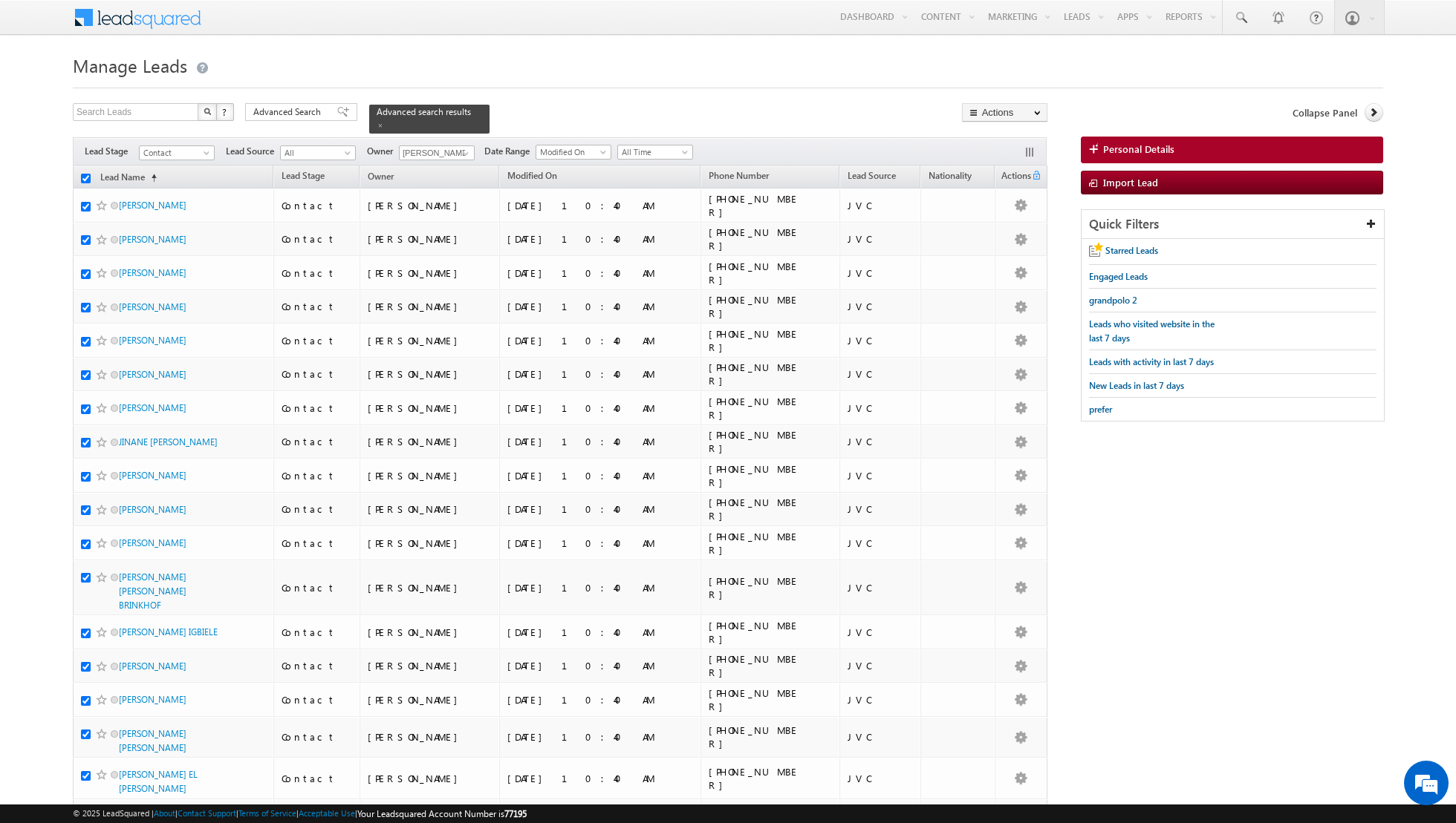
checkbox input "true"
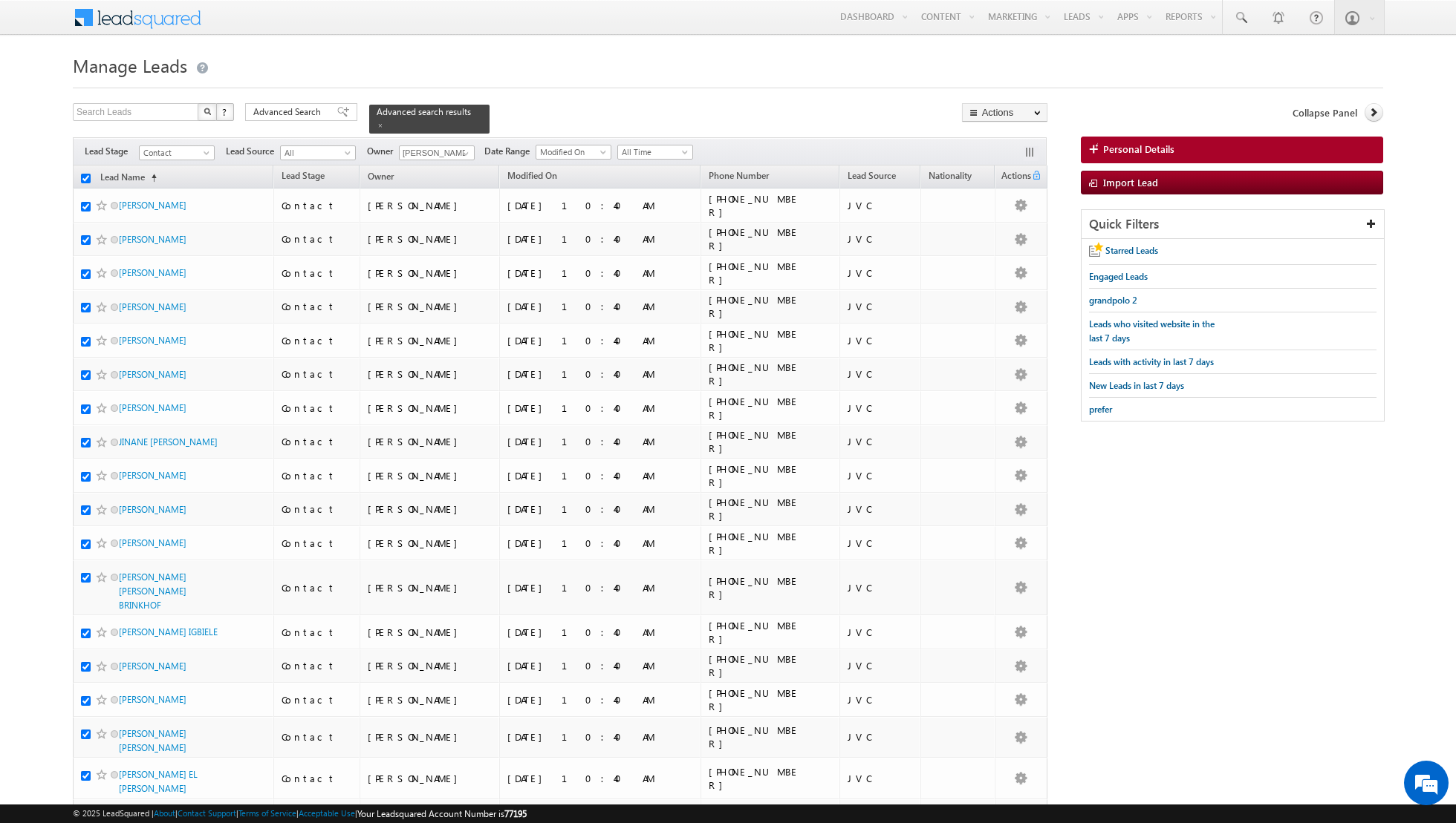
checkbox input "true"
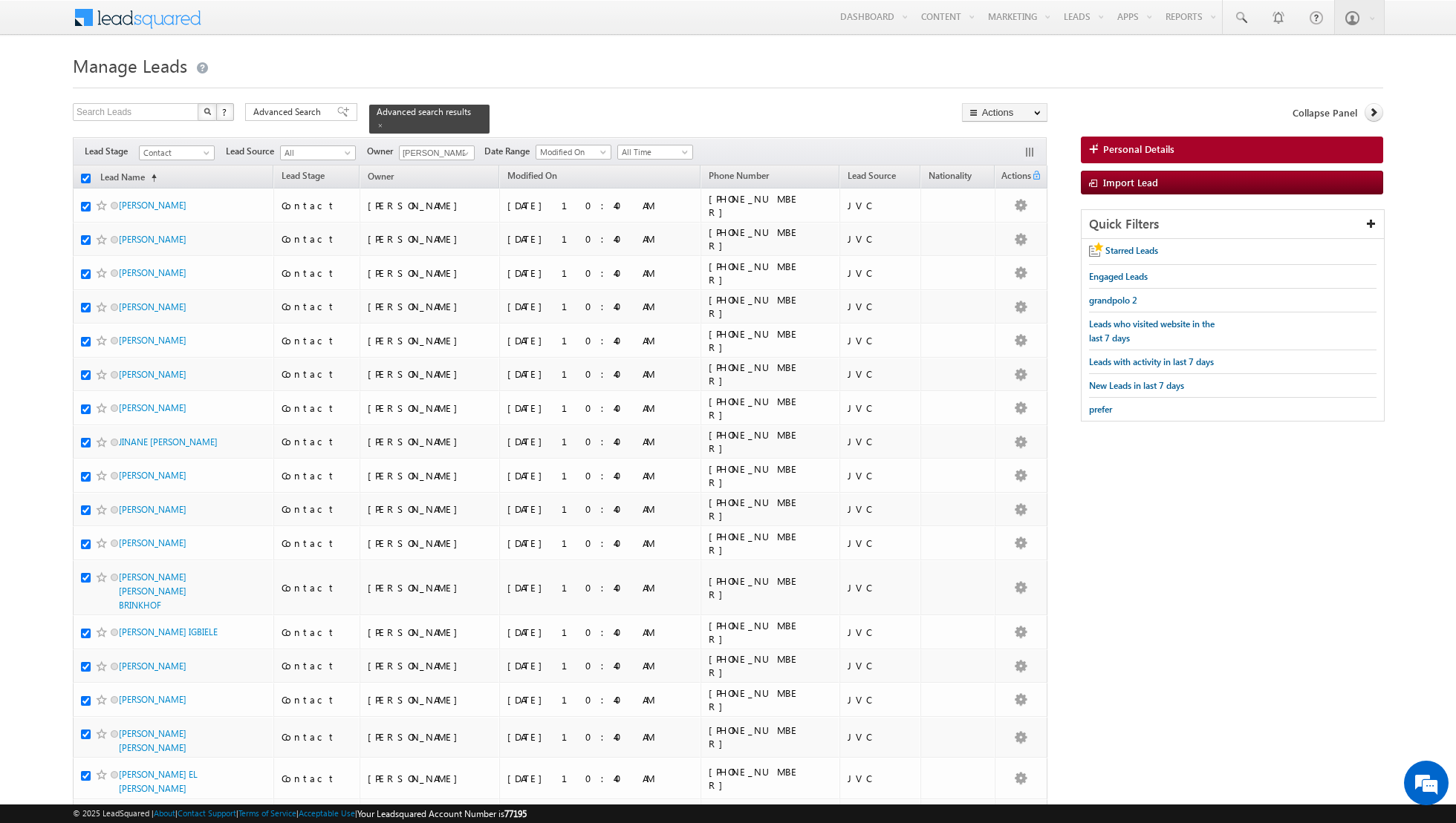
checkbox input "true"
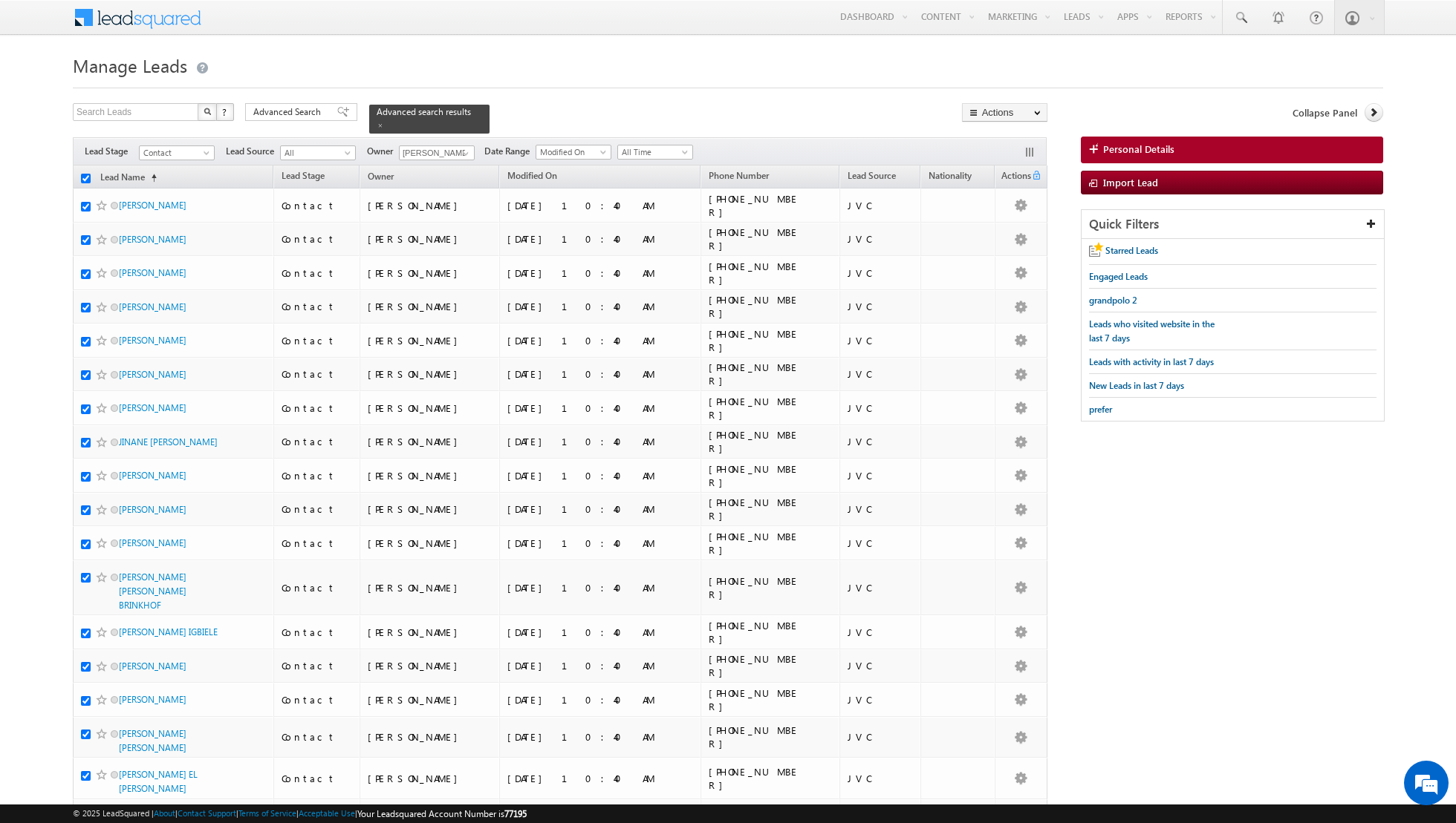
checkbox input "true"
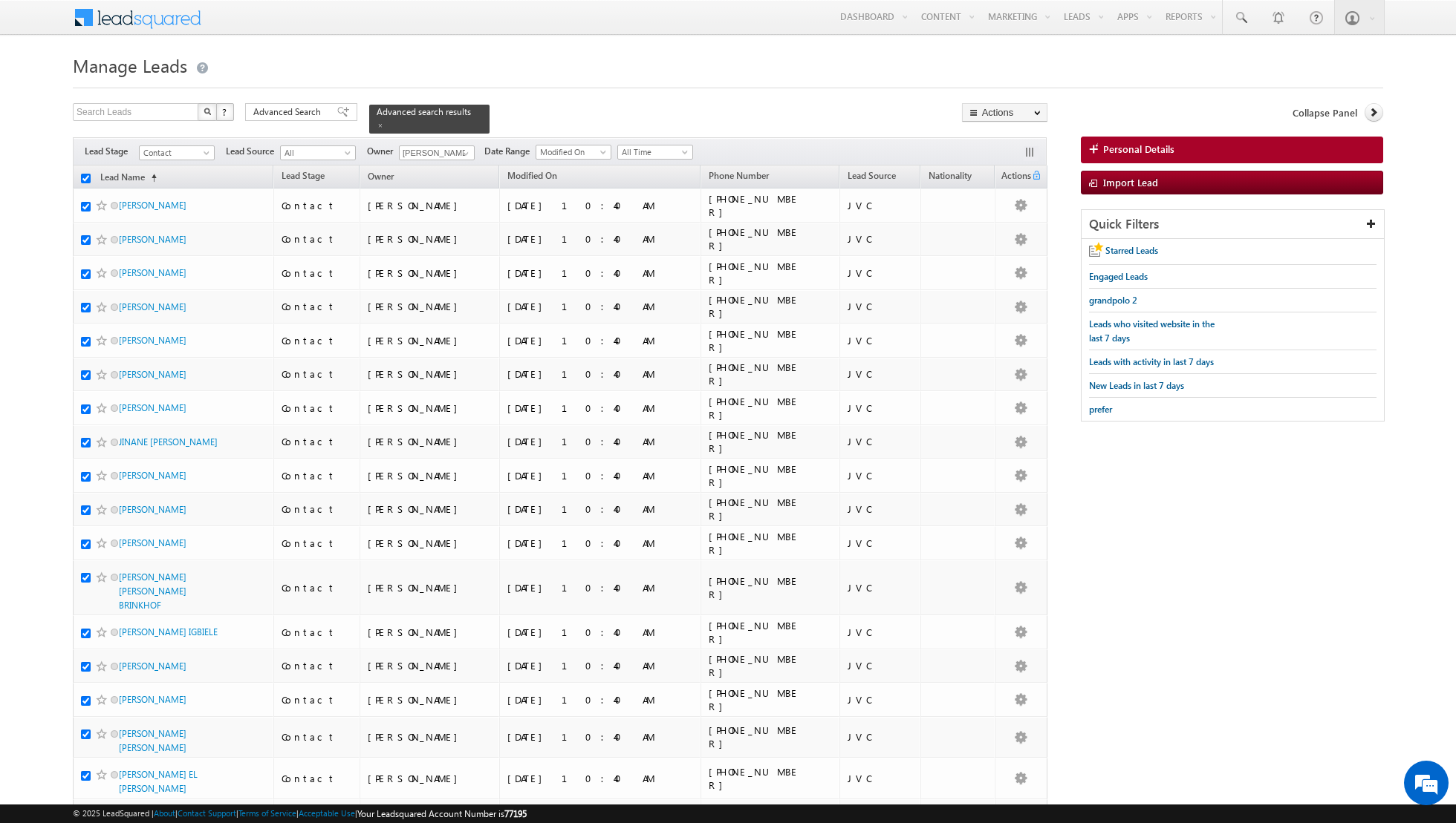
checkbox input "true"
click at [996, 240] on link "Change Owner" at bounding box center [1005, 240] width 84 height 18
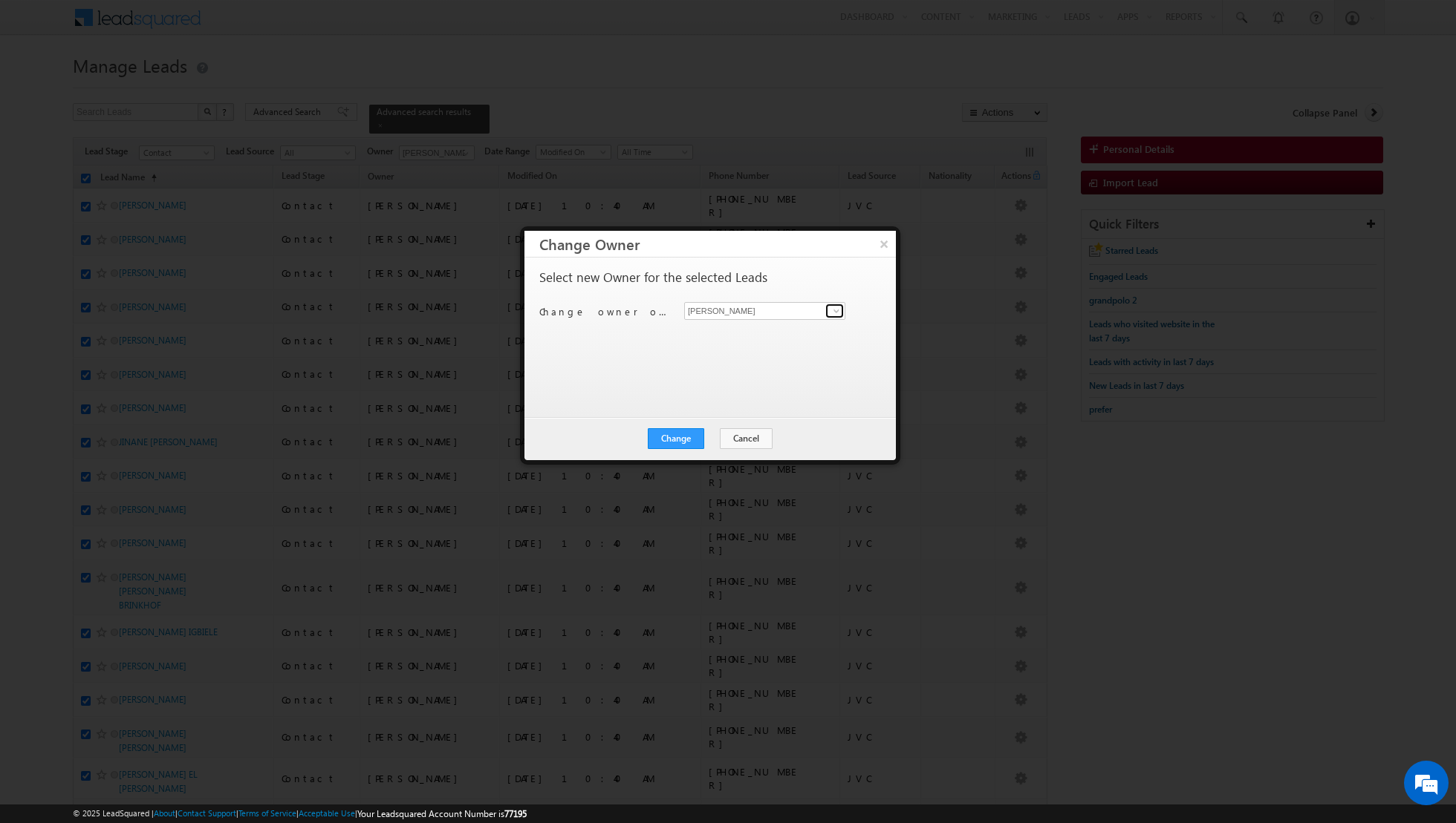
click at [836, 310] on span at bounding box center [836, 310] width 12 height 12
click at [738, 338] on span "asma.kazi@indglobal.ae" at bounding box center [756, 339] width 134 height 11
type input "Asma Kazi"
click at [671, 435] on button "Change" at bounding box center [676, 439] width 56 height 21
click at [717, 439] on button "Close" at bounding box center [712, 439] width 48 height 21
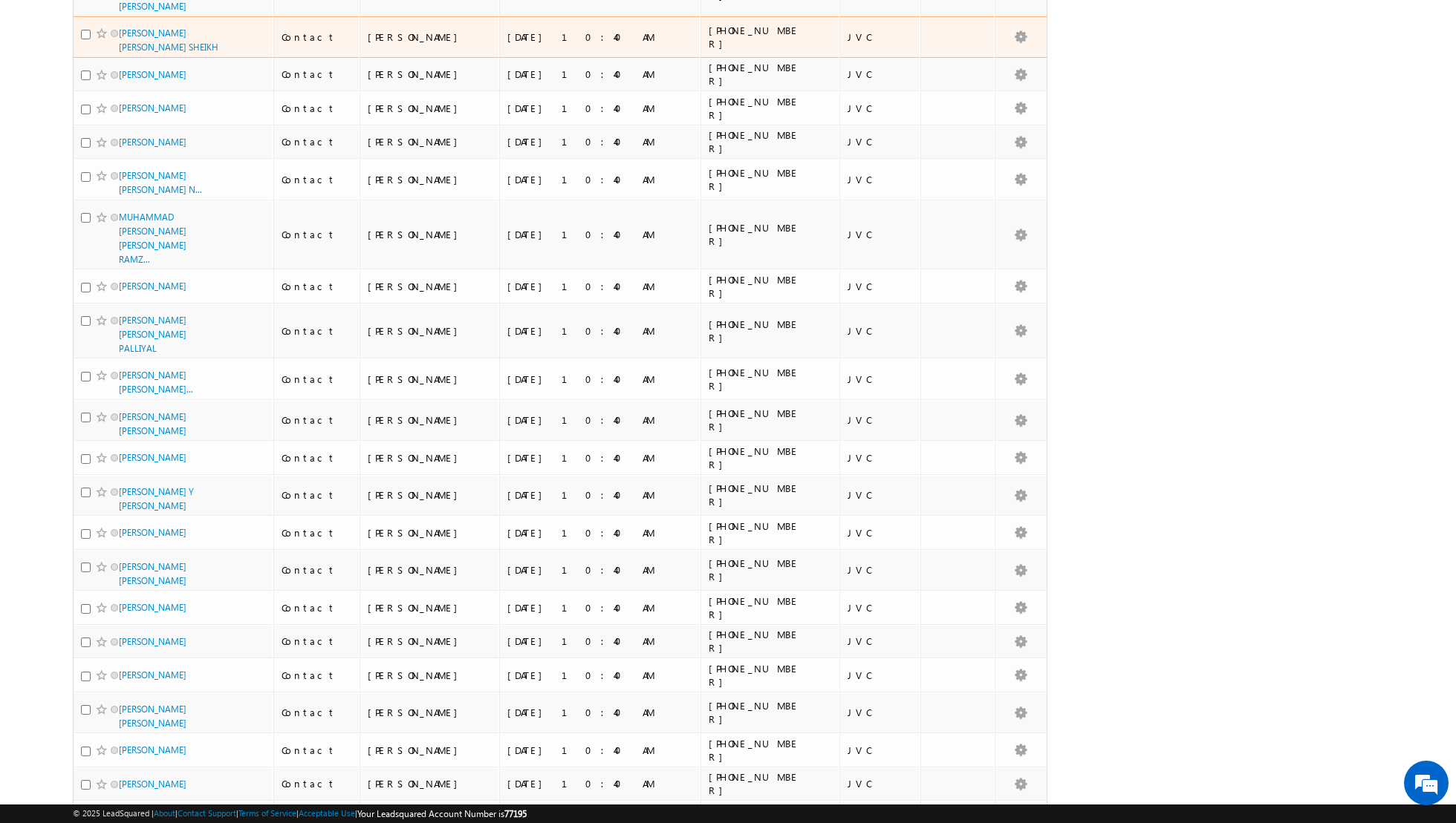
scroll to position [3549, 0]
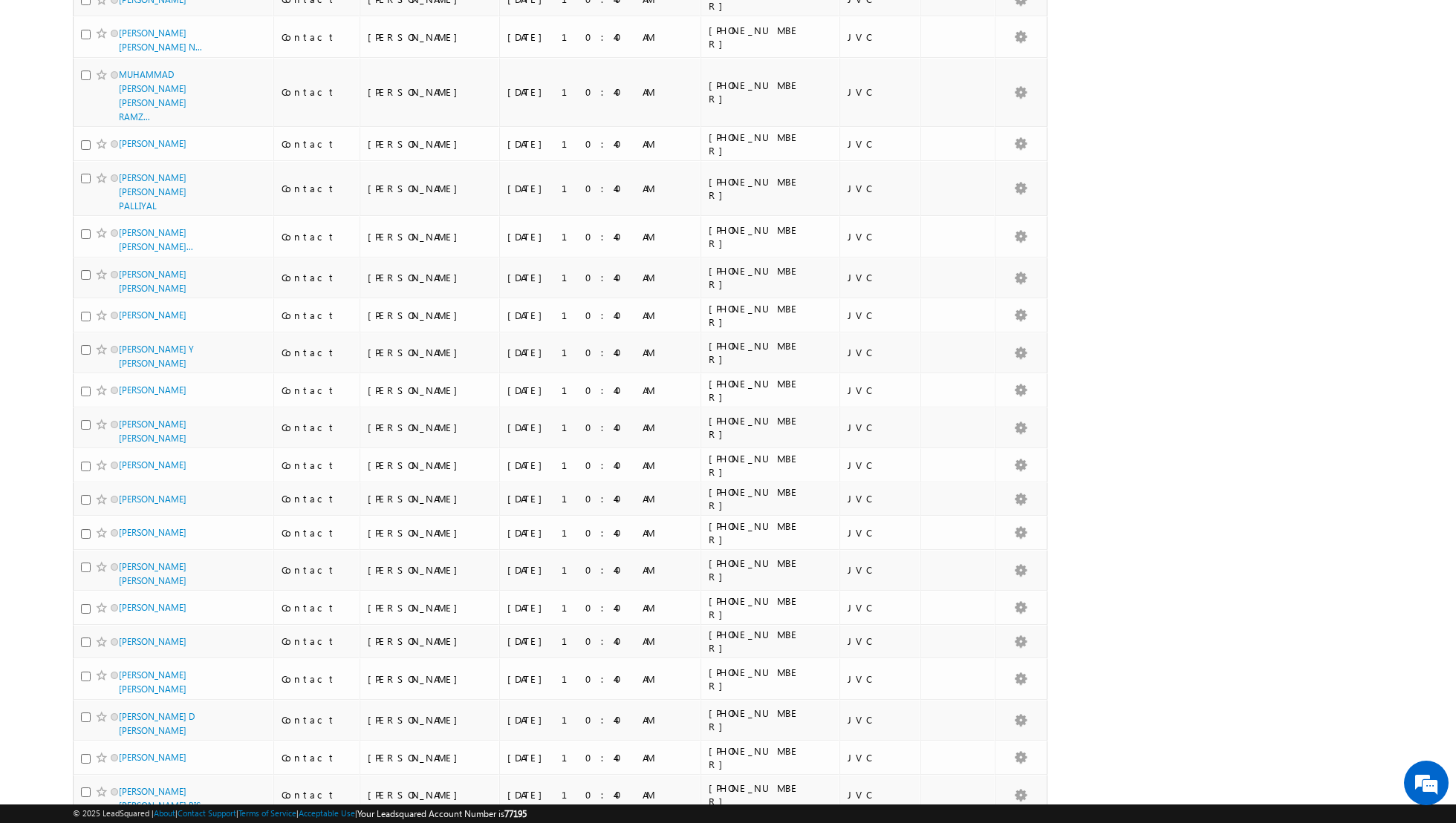
click at [124, 780] on li "50" at bounding box center [124, 782] width 36 height 15
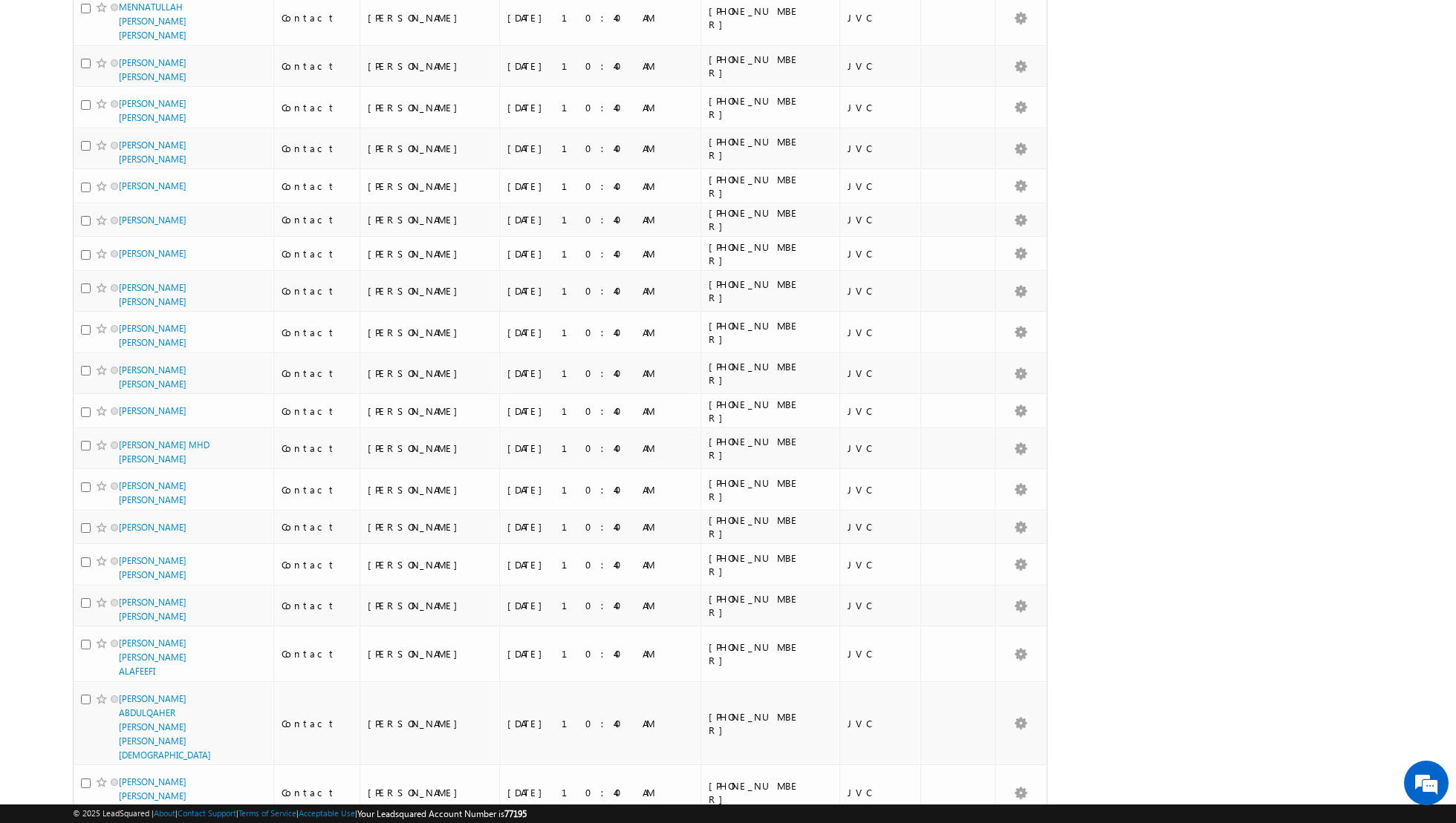
scroll to position [0, 0]
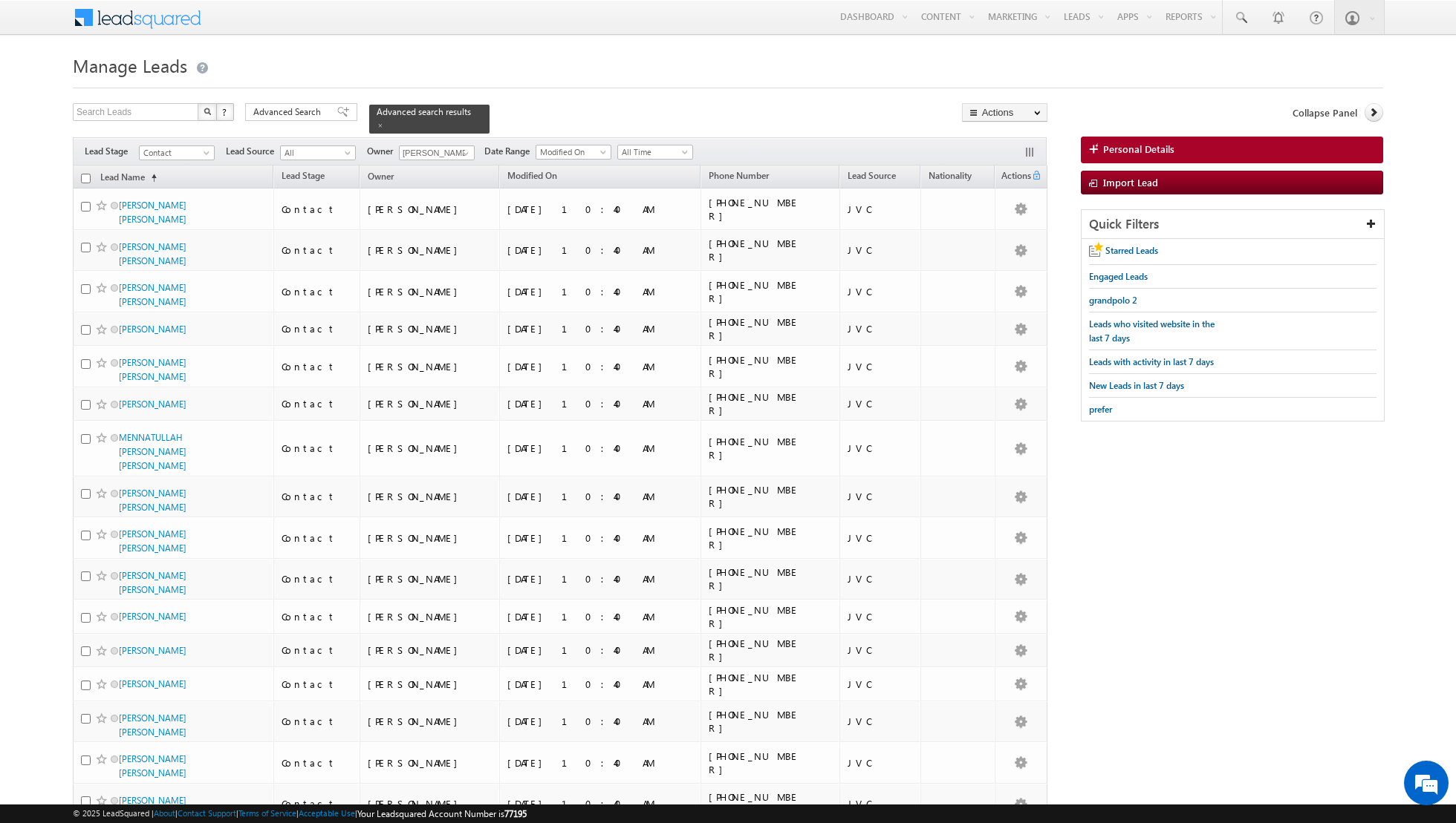
click at [88, 177] on input "checkbox" at bounding box center [86, 179] width 9 height 9
checkbox input "true"
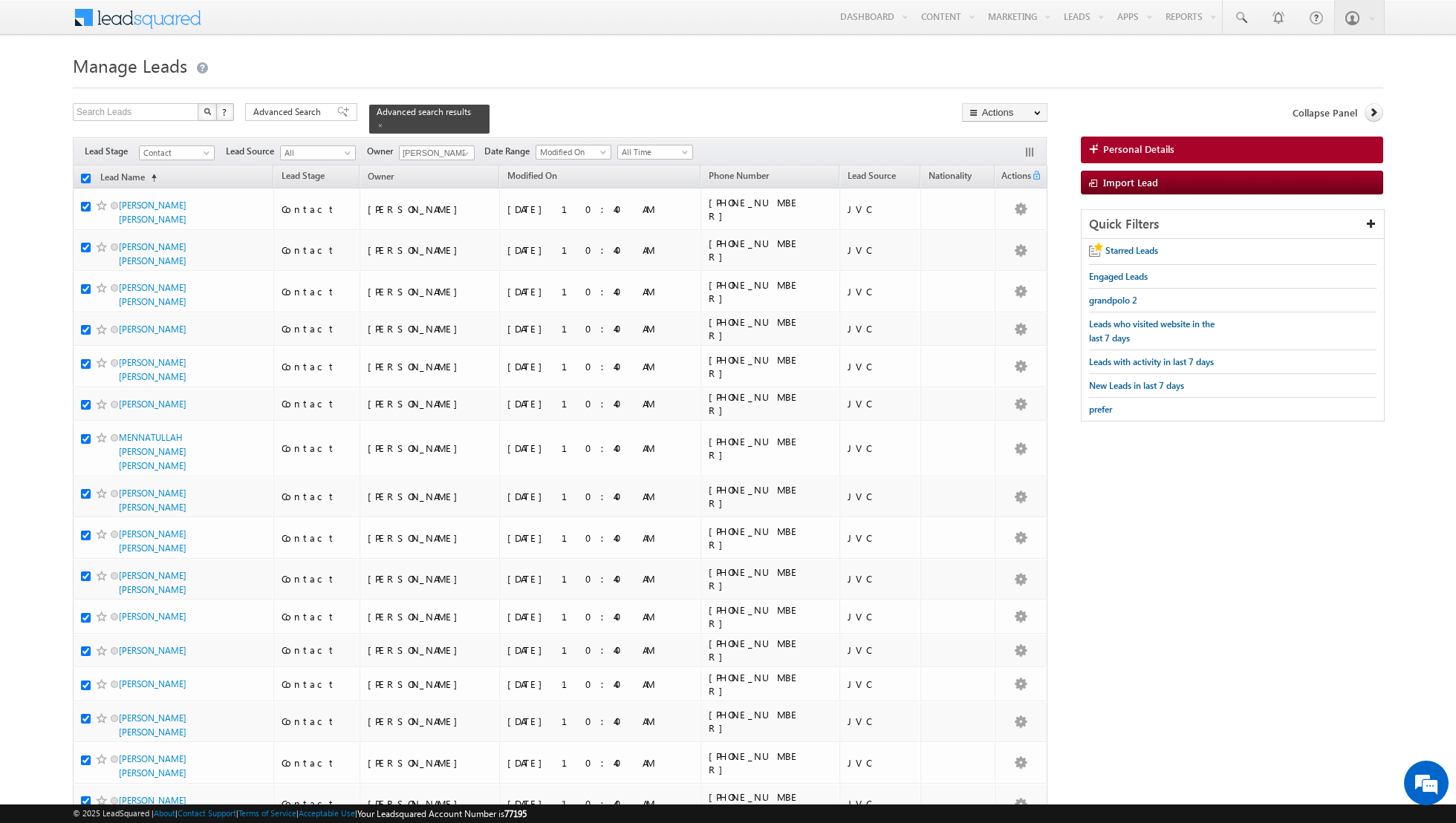
checkbox input "true"
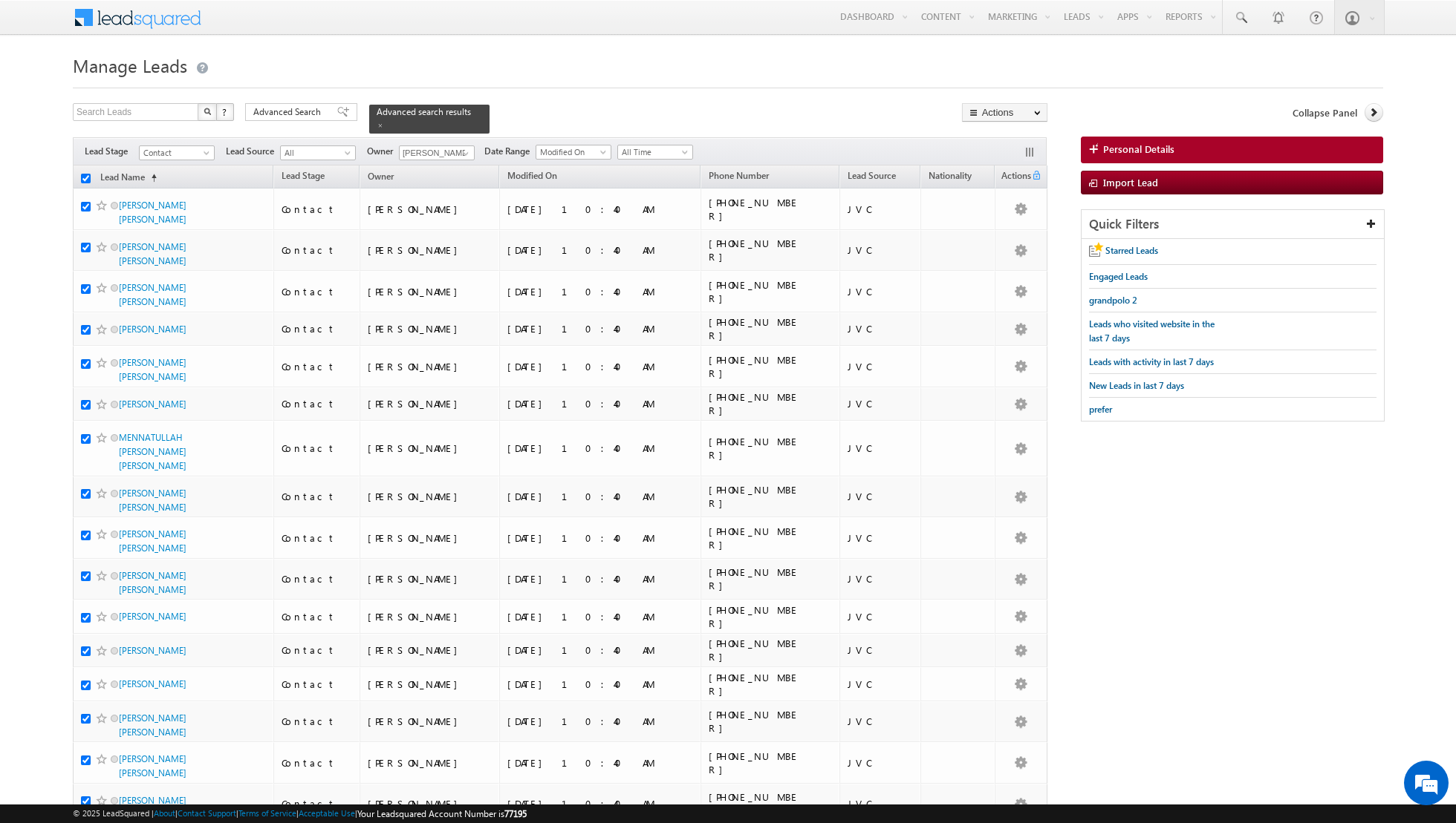
checkbox input "true"
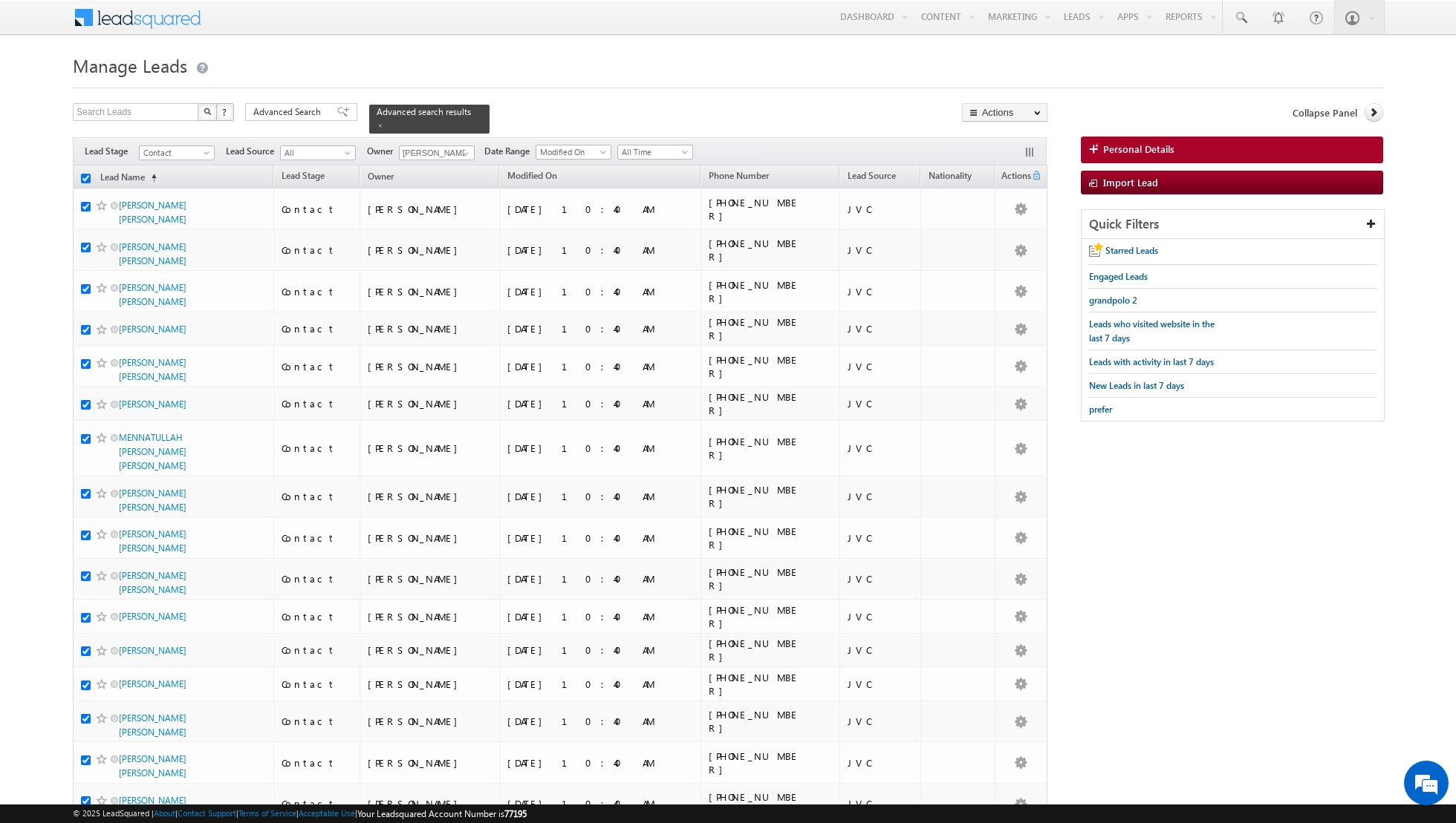
checkbox input "true"
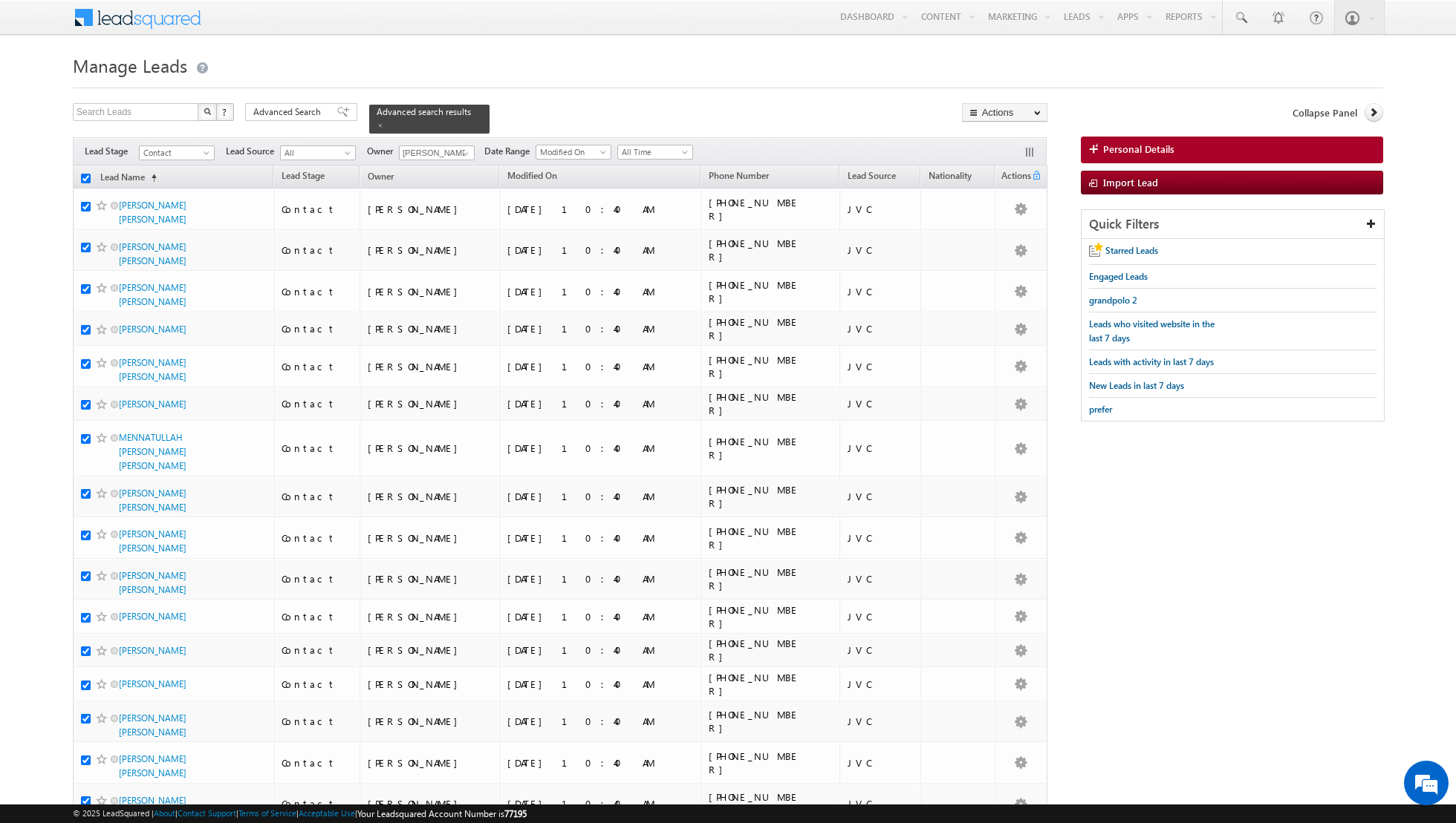
checkbox input "true"
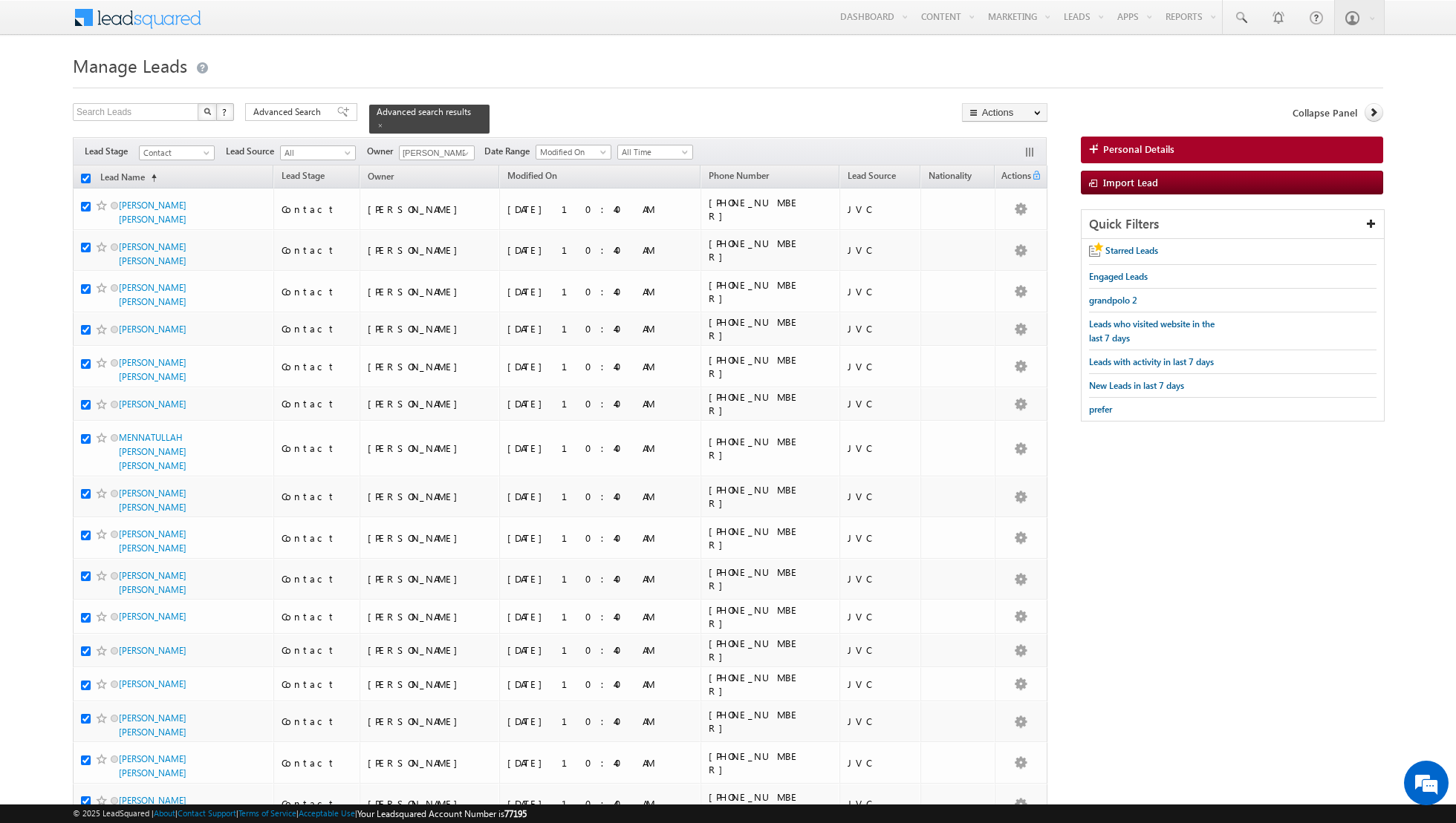
checkbox input "true"
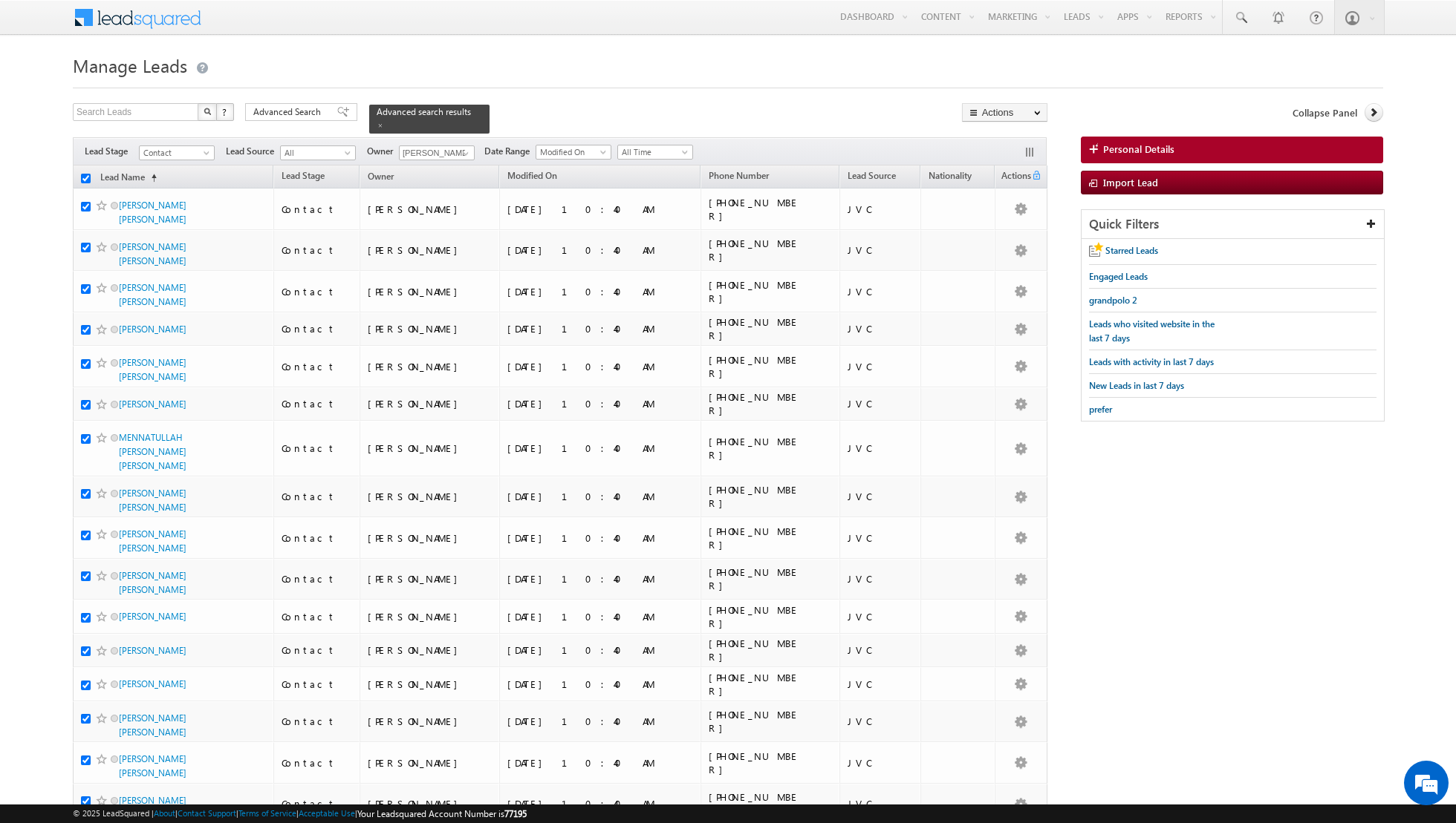
checkbox input "true"
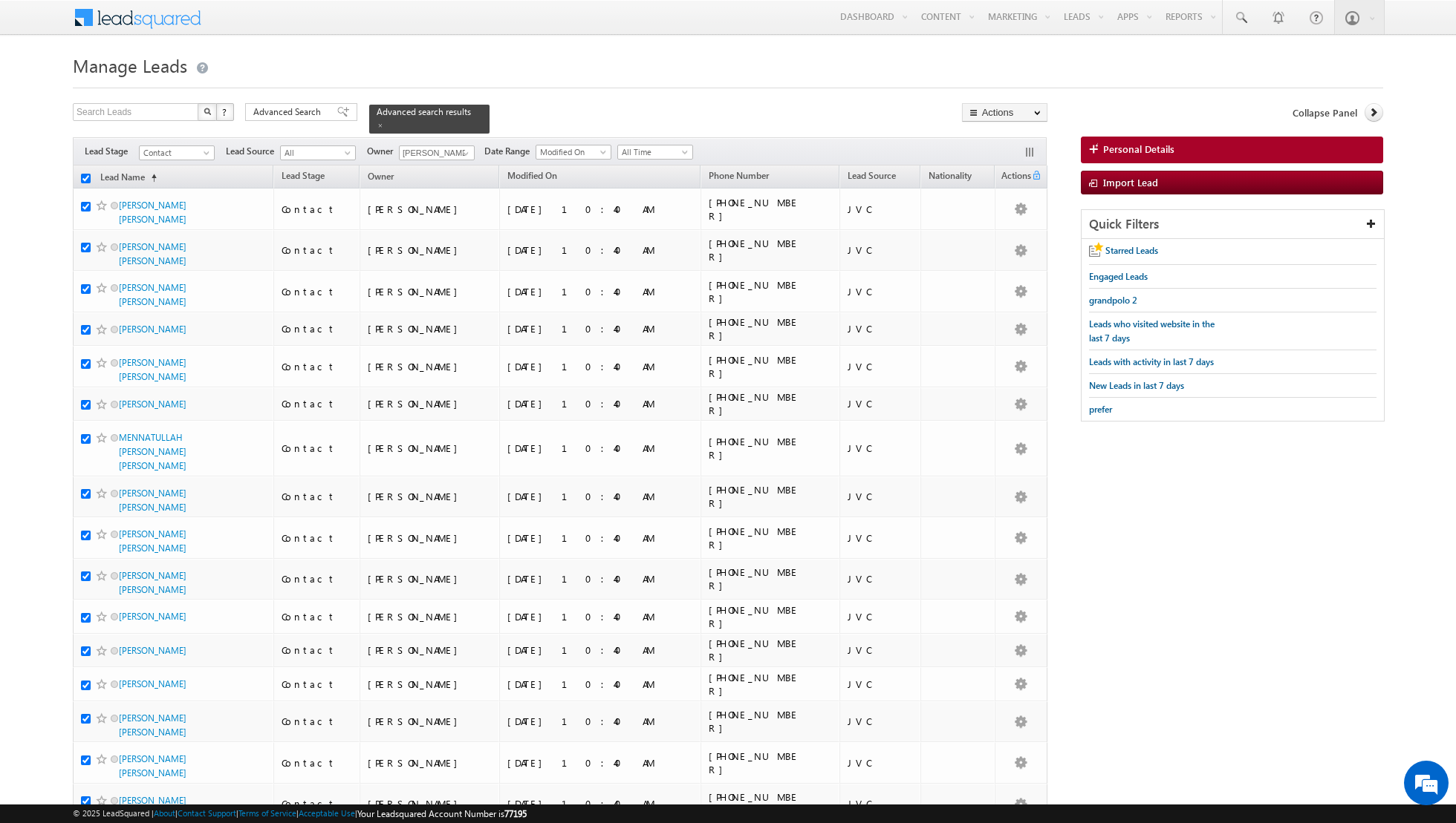
checkbox input "true"
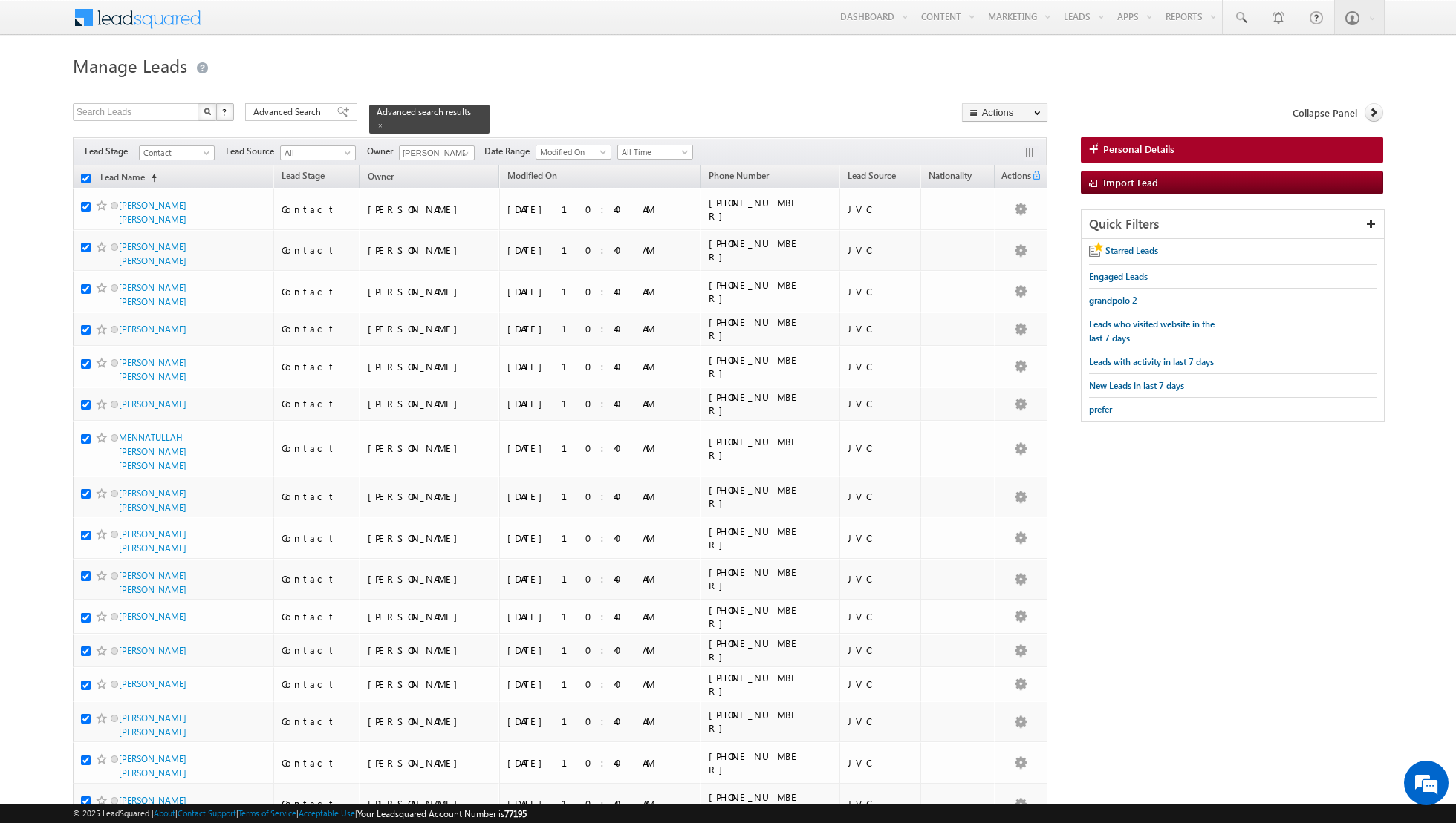
checkbox input "true"
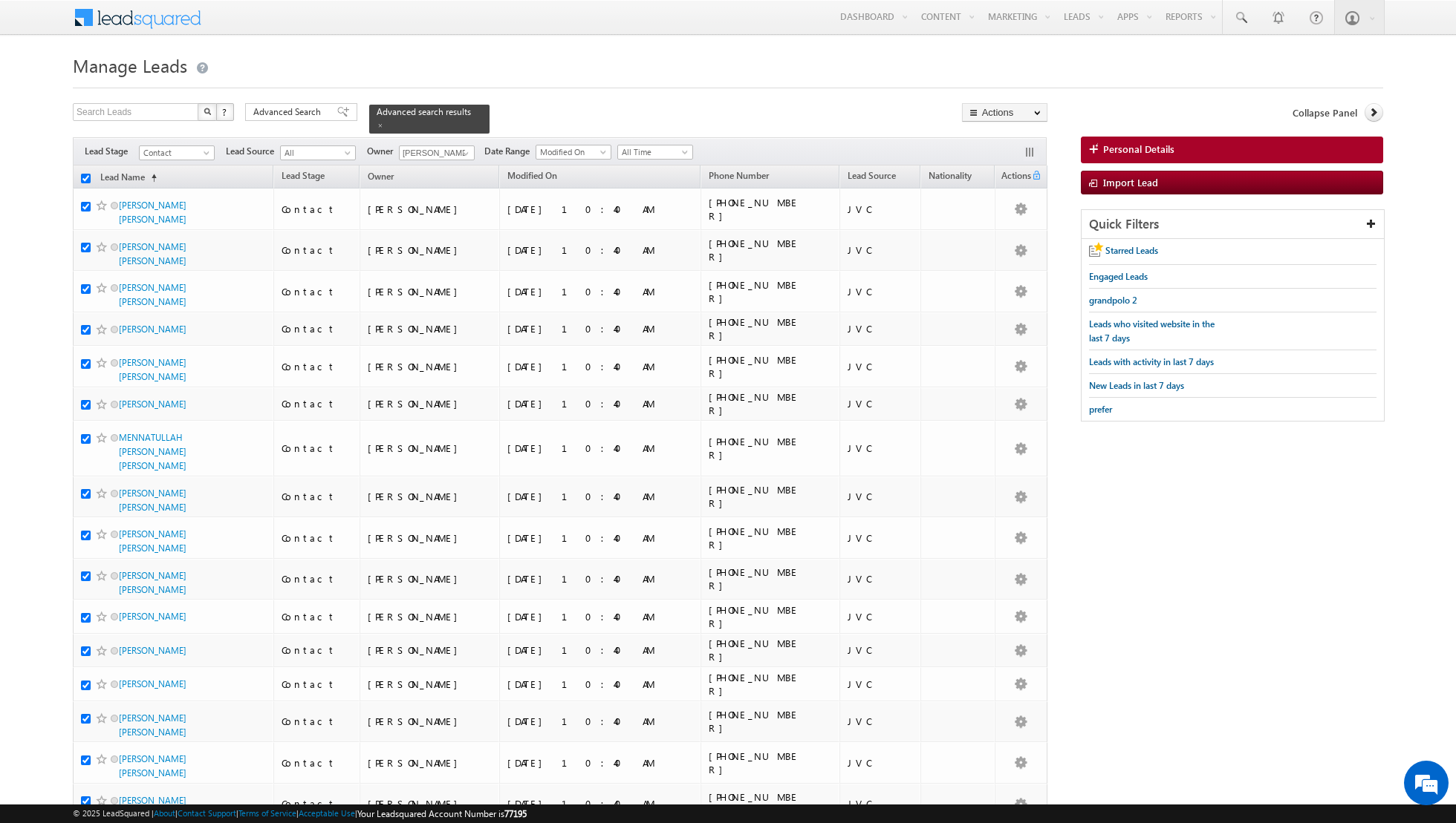
checkbox input "true"
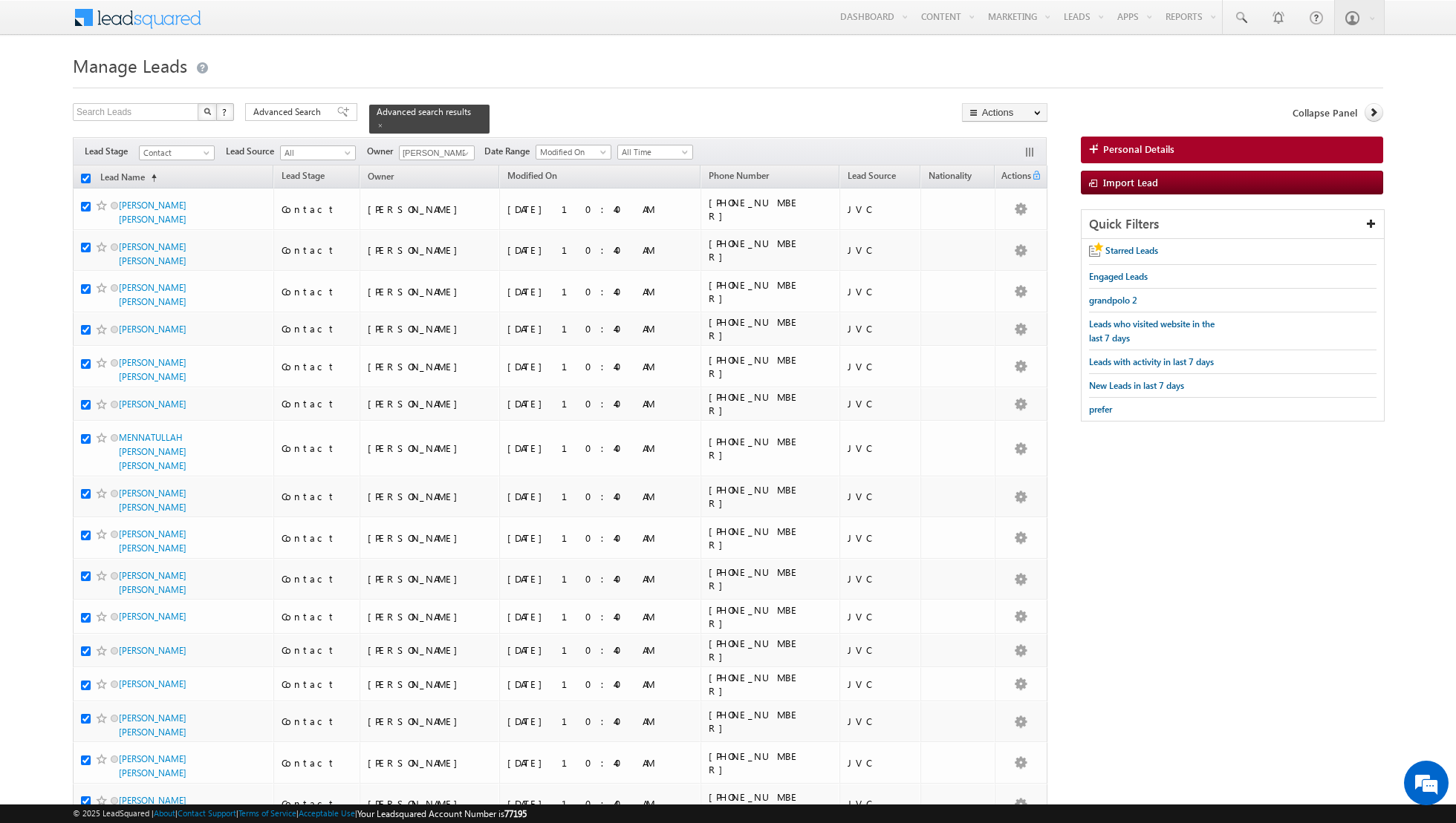
checkbox input "true"
click at [983, 238] on link "Change Owner" at bounding box center [1005, 240] width 84 height 18
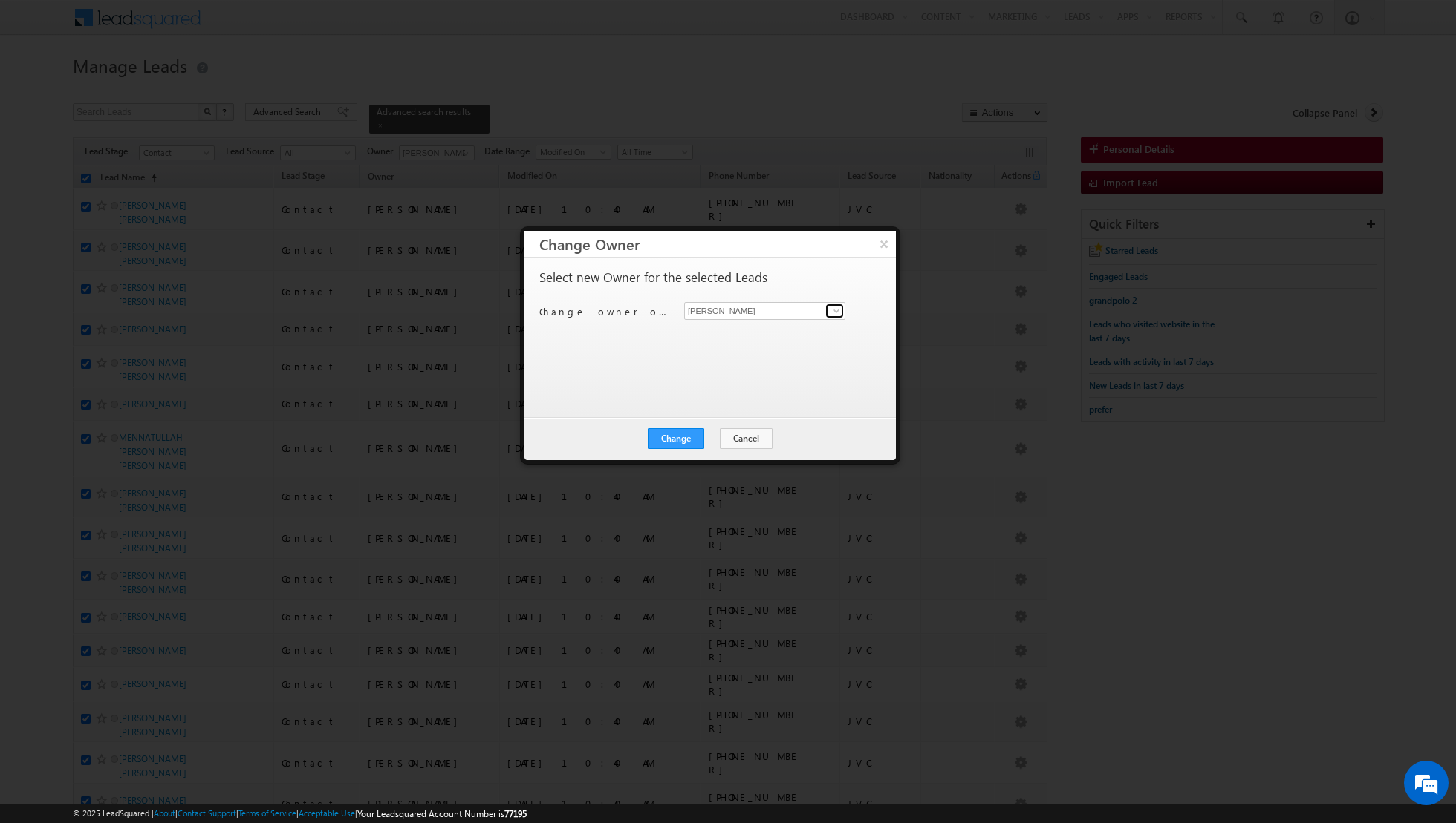
click at [837, 310] on span at bounding box center [836, 310] width 12 height 12
click at [743, 360] on span "isha.mehndiratta@indglobal.ae" at bounding box center [756, 366] width 134 height 11
type input "Isha Mehndiratta"
click at [677, 434] on button "Change" at bounding box center [676, 439] width 56 height 21
click at [710, 433] on button "Close" at bounding box center [712, 439] width 48 height 21
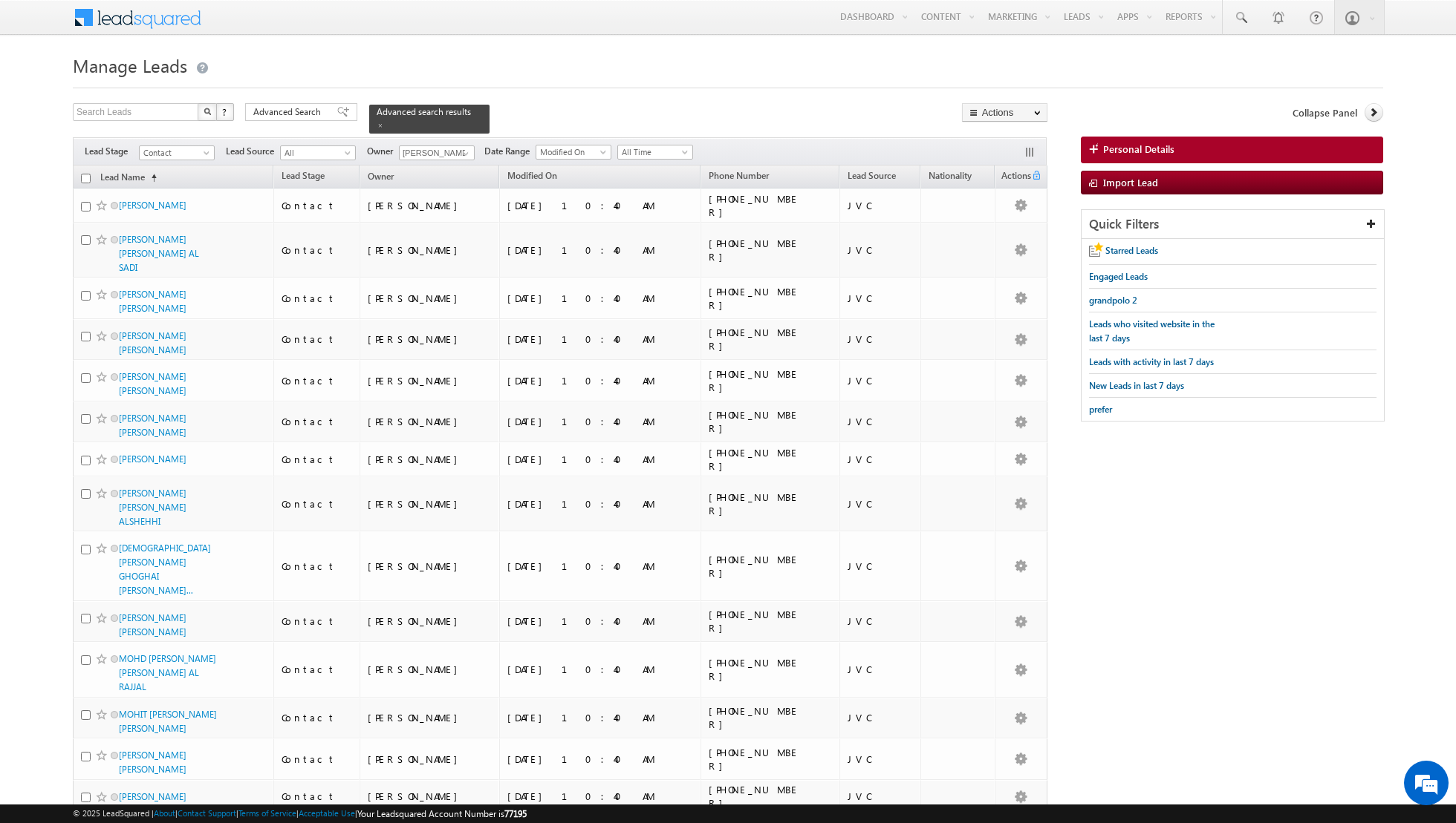
click at [88, 175] on input "checkbox" at bounding box center [86, 179] width 9 height 9
checkbox input "true"
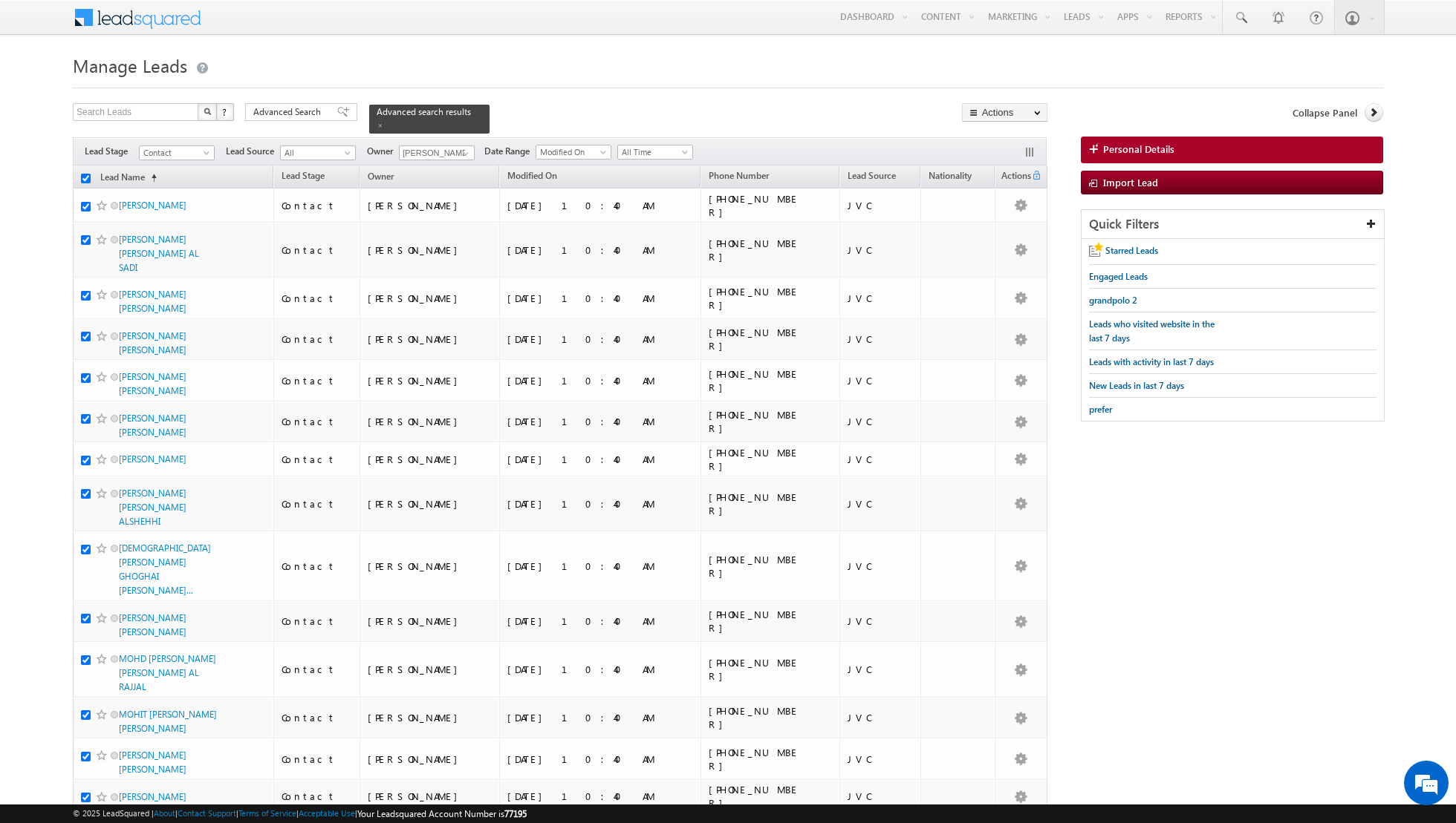
checkbox input "true"
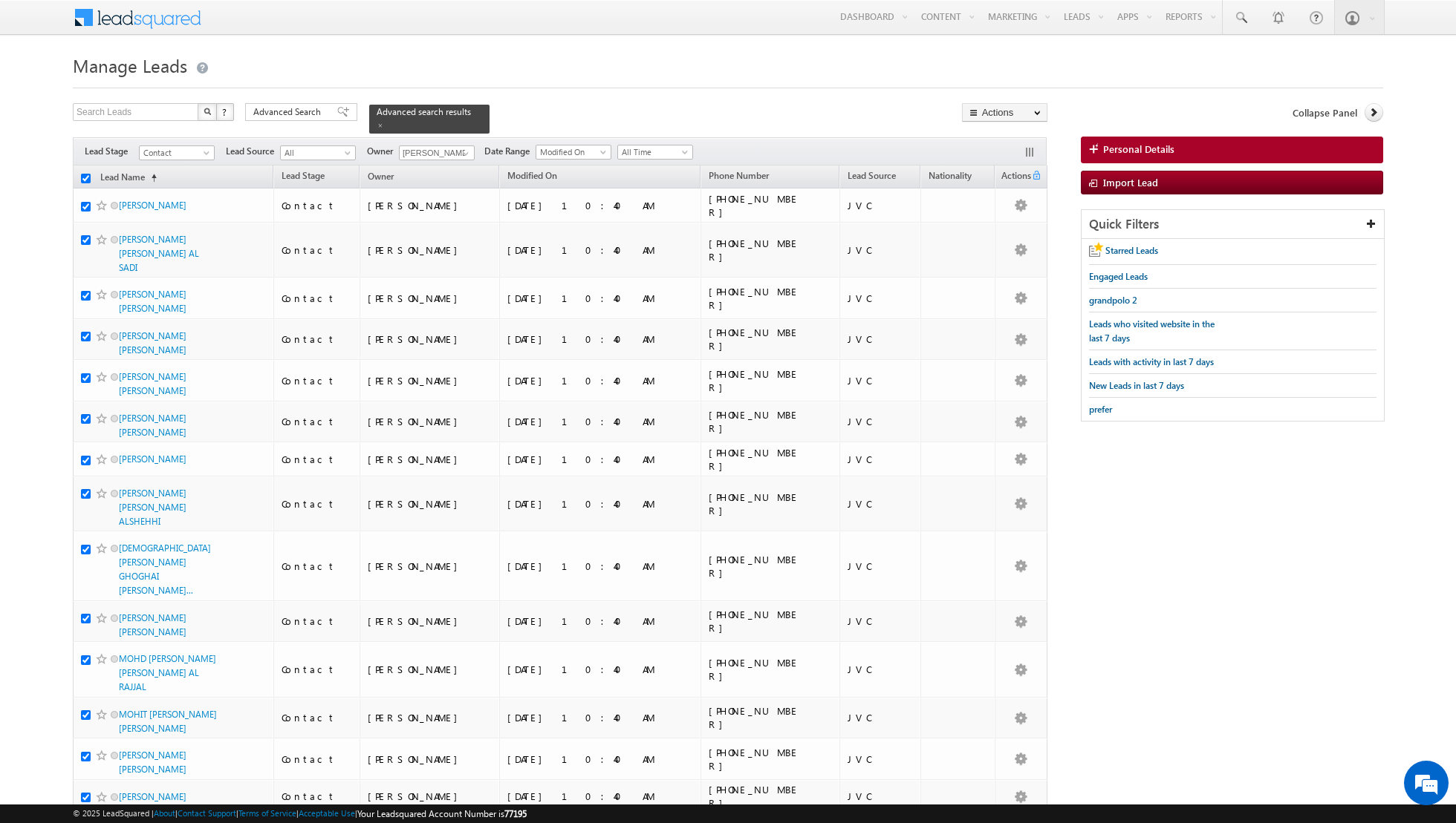
checkbox input "true"
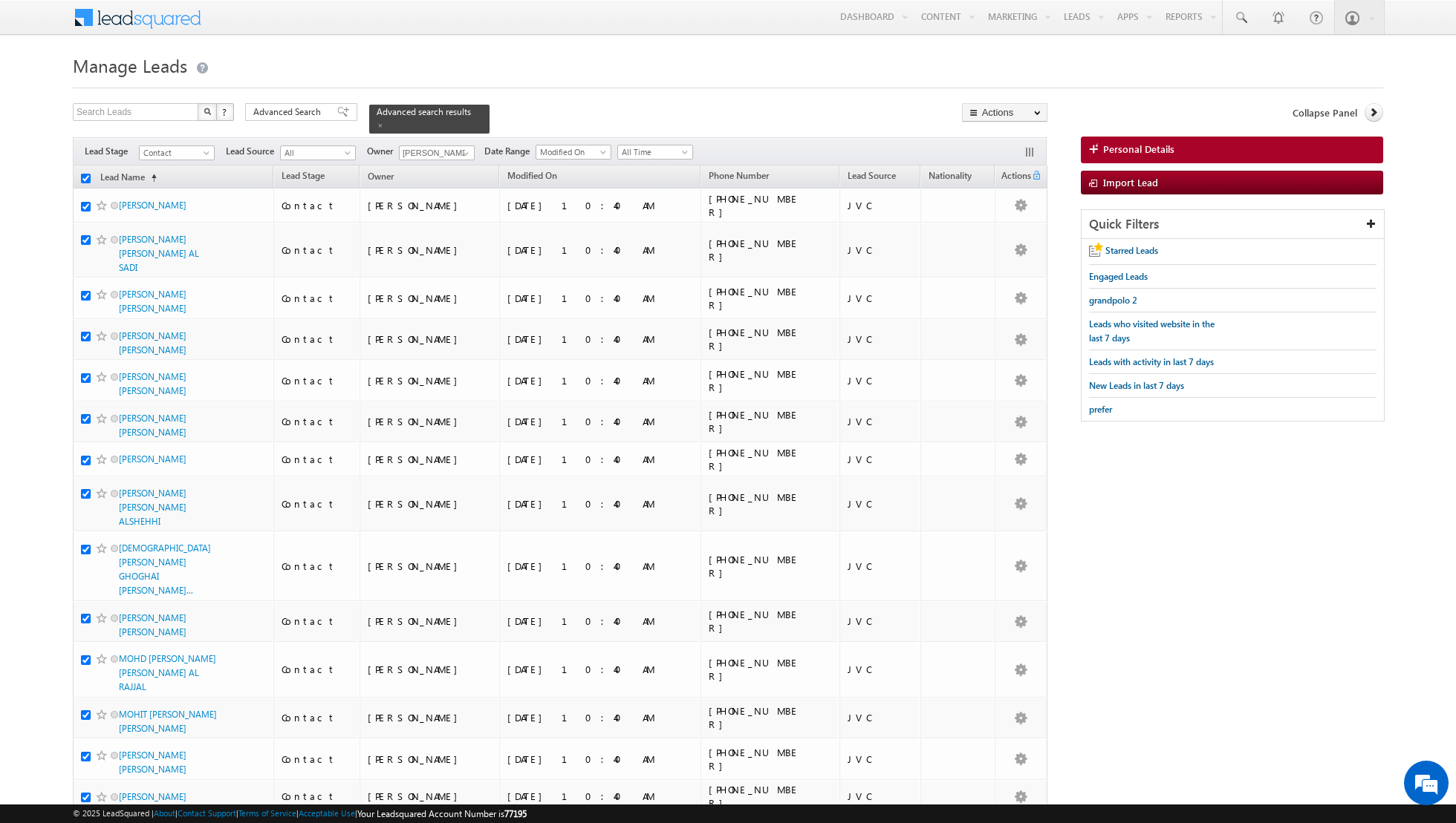
checkbox input "true"
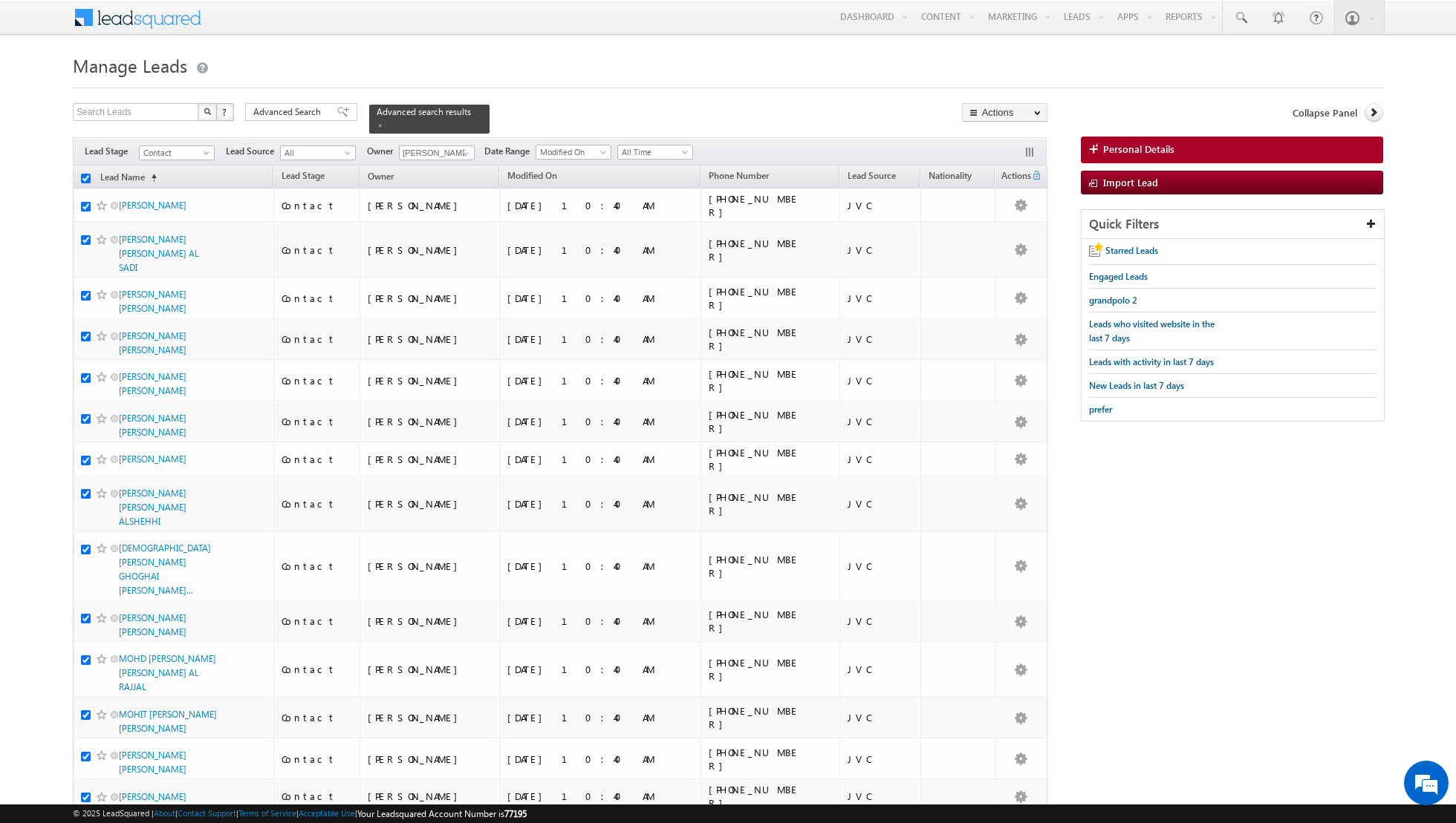
checkbox input "true"
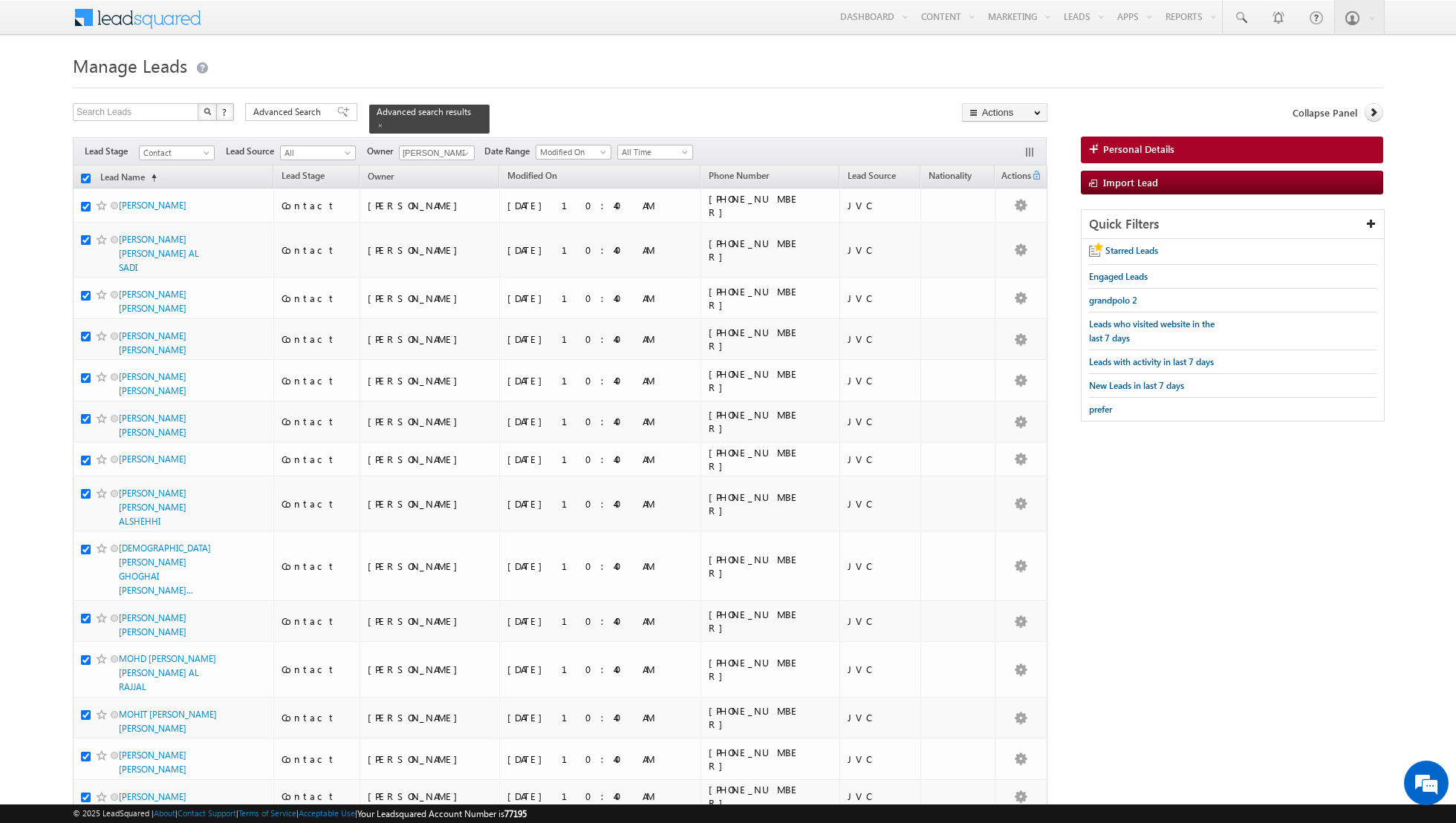
checkbox input "true"
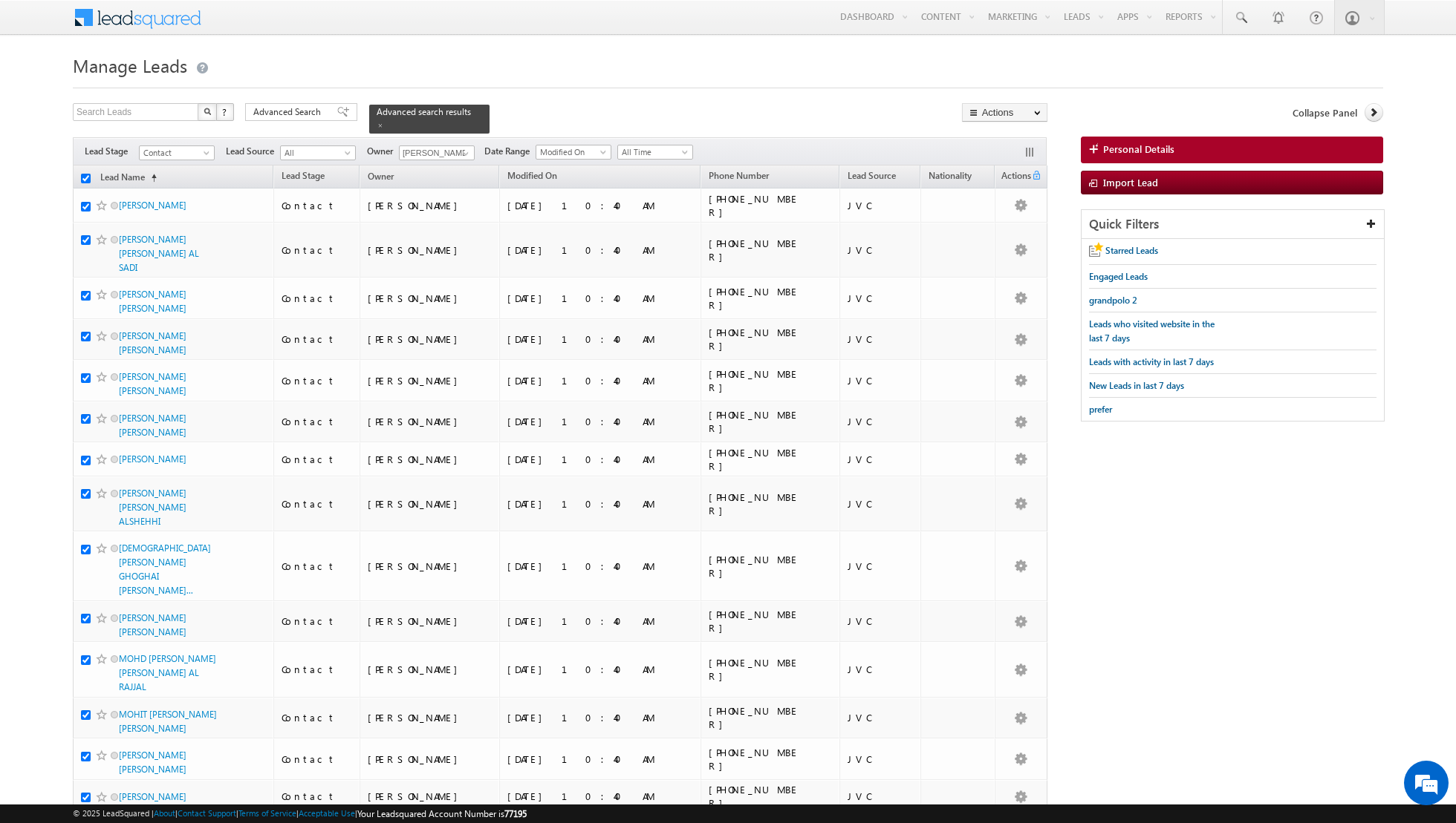
checkbox input "true"
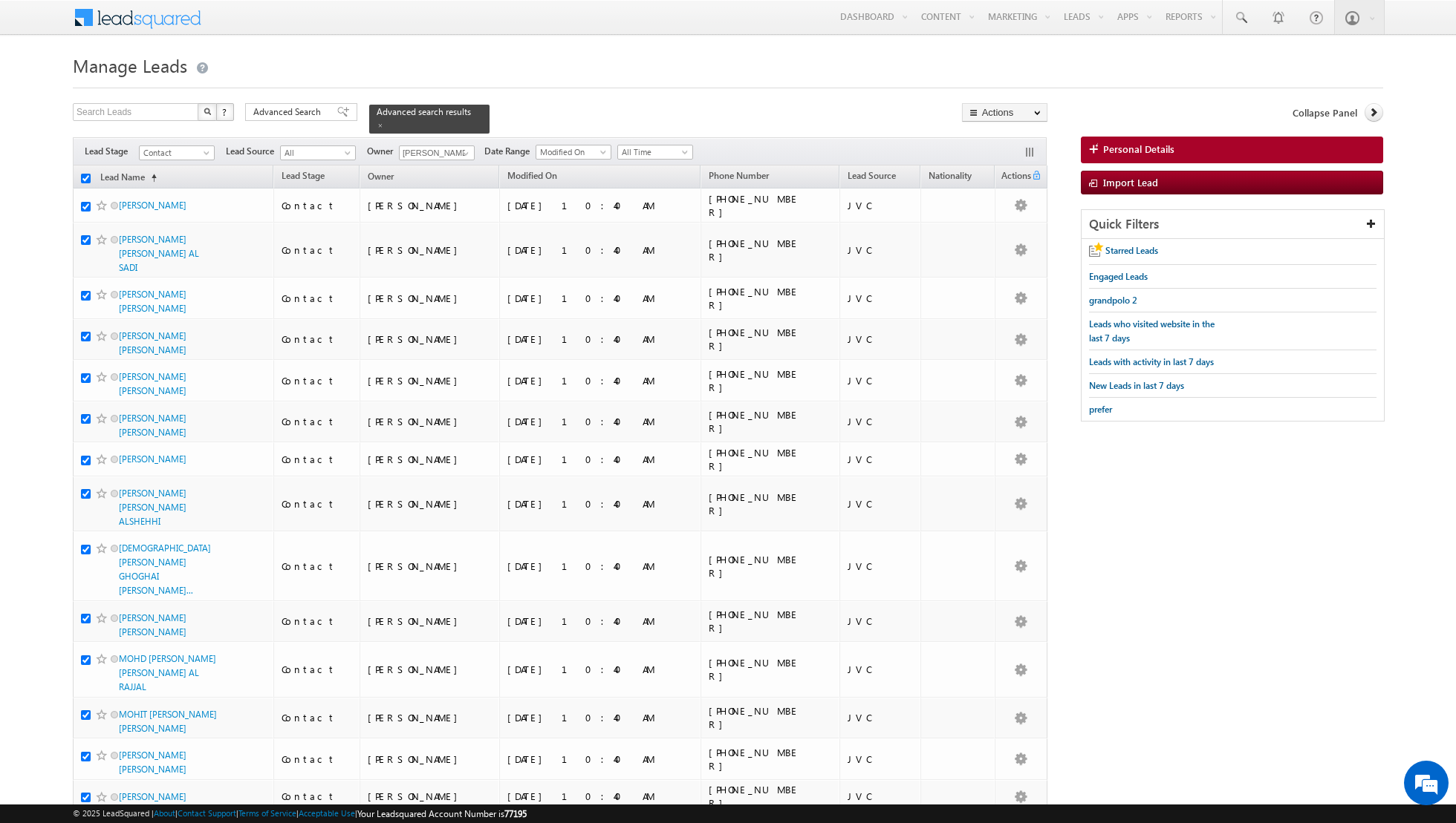
checkbox input "true"
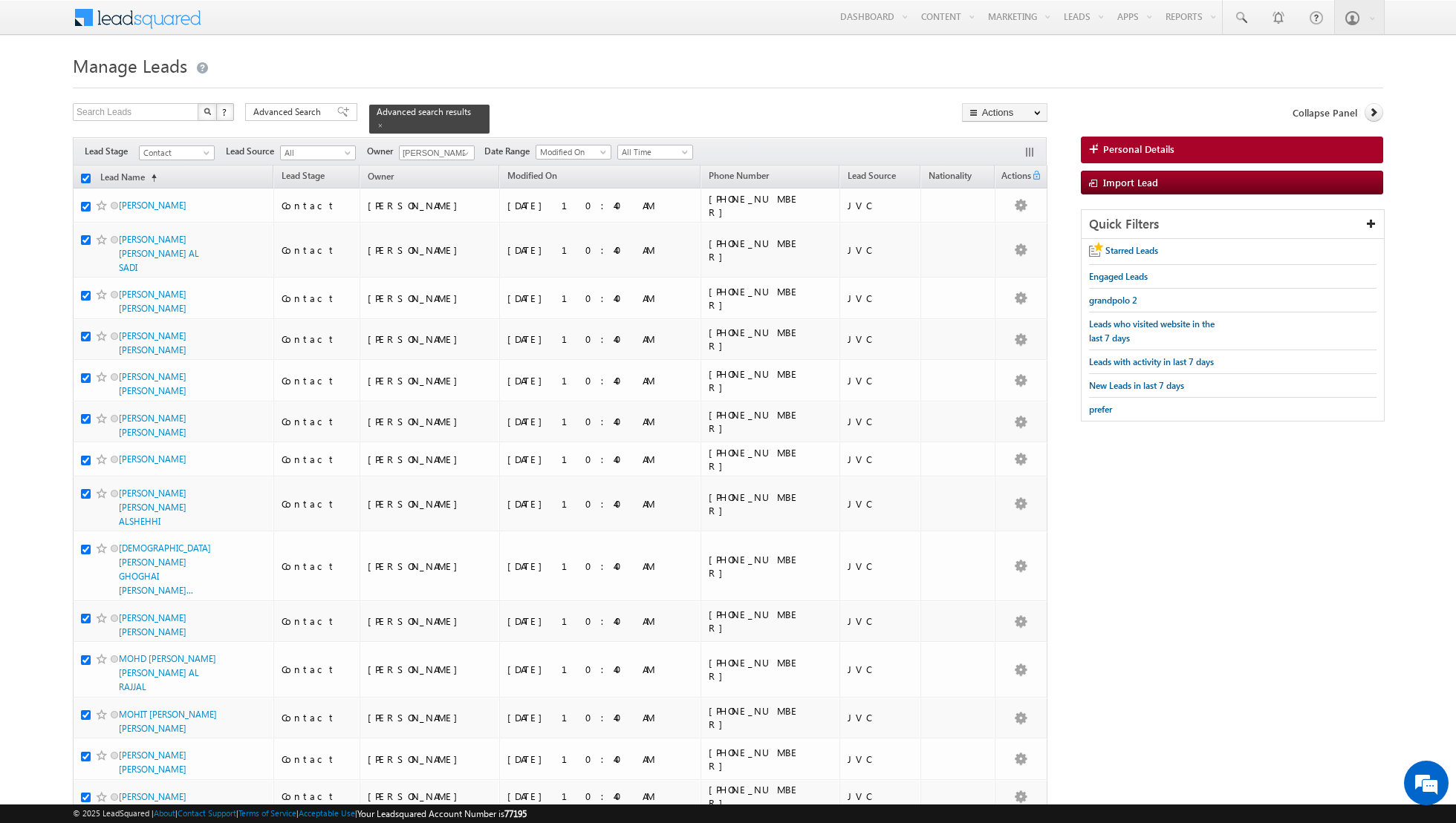
checkbox input "true"
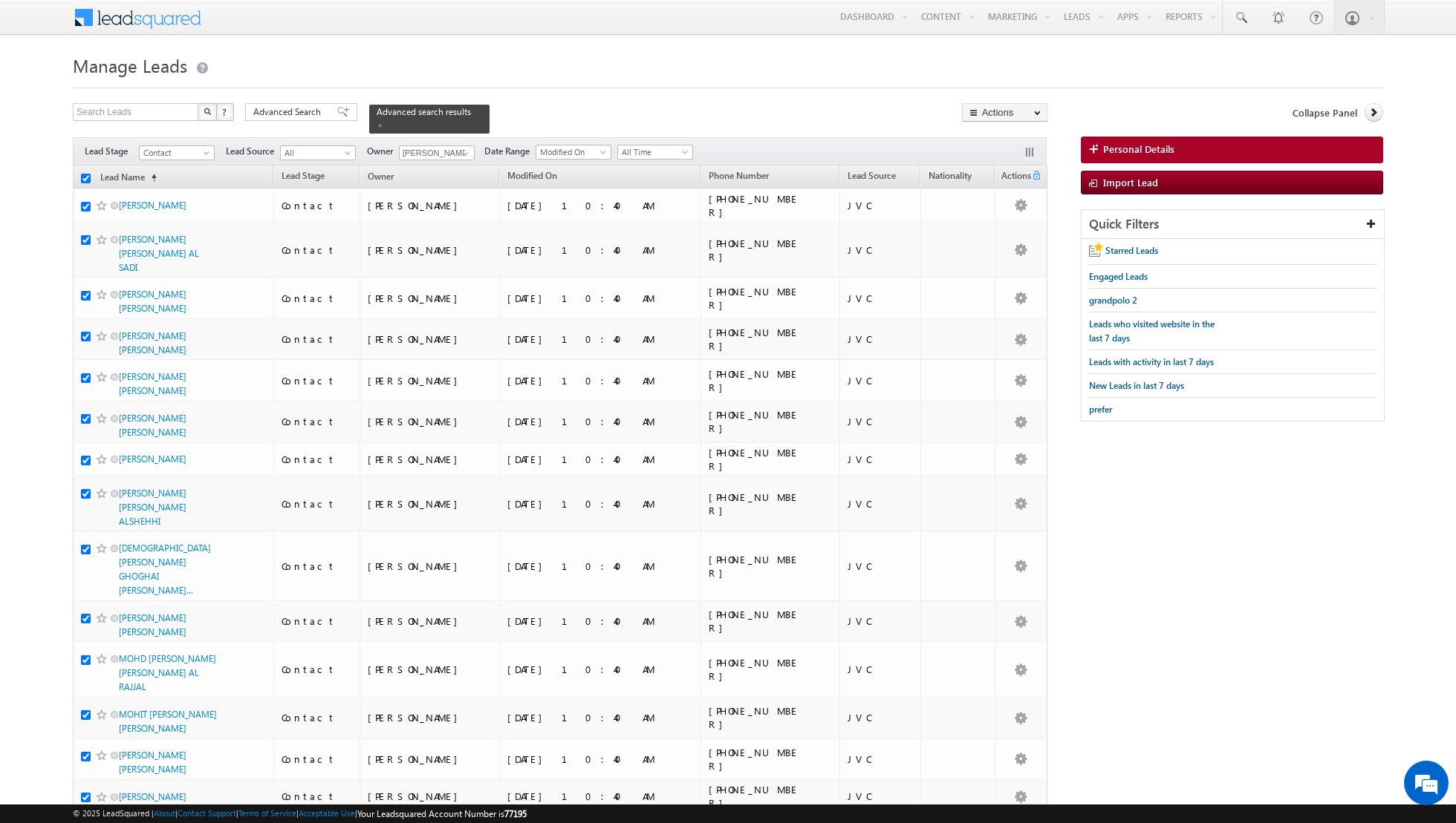
checkbox input "true"
click at [1013, 239] on link "Change Owner" at bounding box center [1005, 240] width 84 height 18
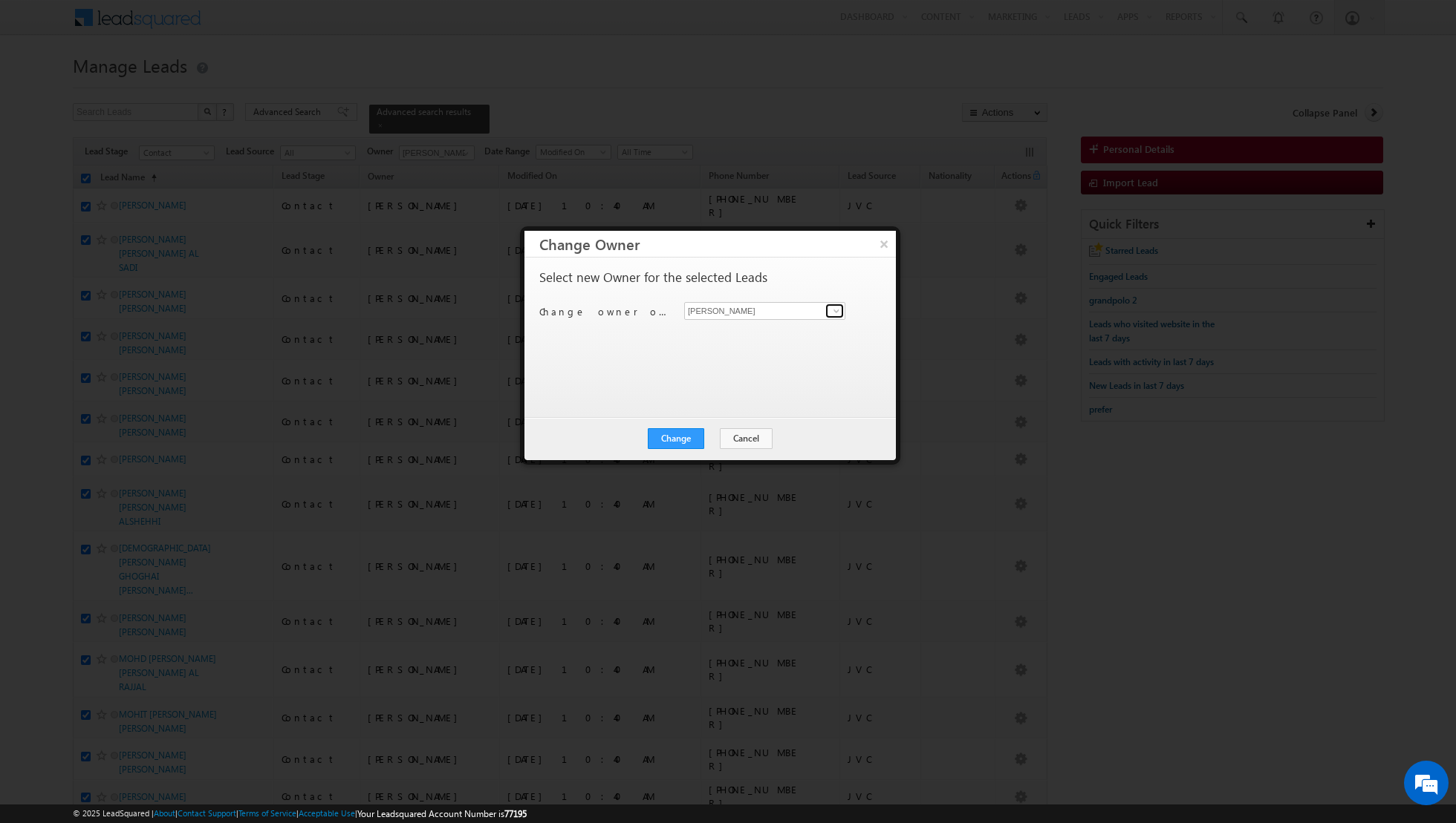
click at [837, 314] on span at bounding box center [836, 310] width 12 height 12
click at [735, 383] on link "Muhammad Shibily muhammad.shibily@indglobal.ae" at bounding box center [764, 386] width 161 height 28
click at [670, 443] on button "Change" at bounding box center [676, 439] width 56 height 21
click at [713, 438] on button "Close" at bounding box center [712, 439] width 48 height 21
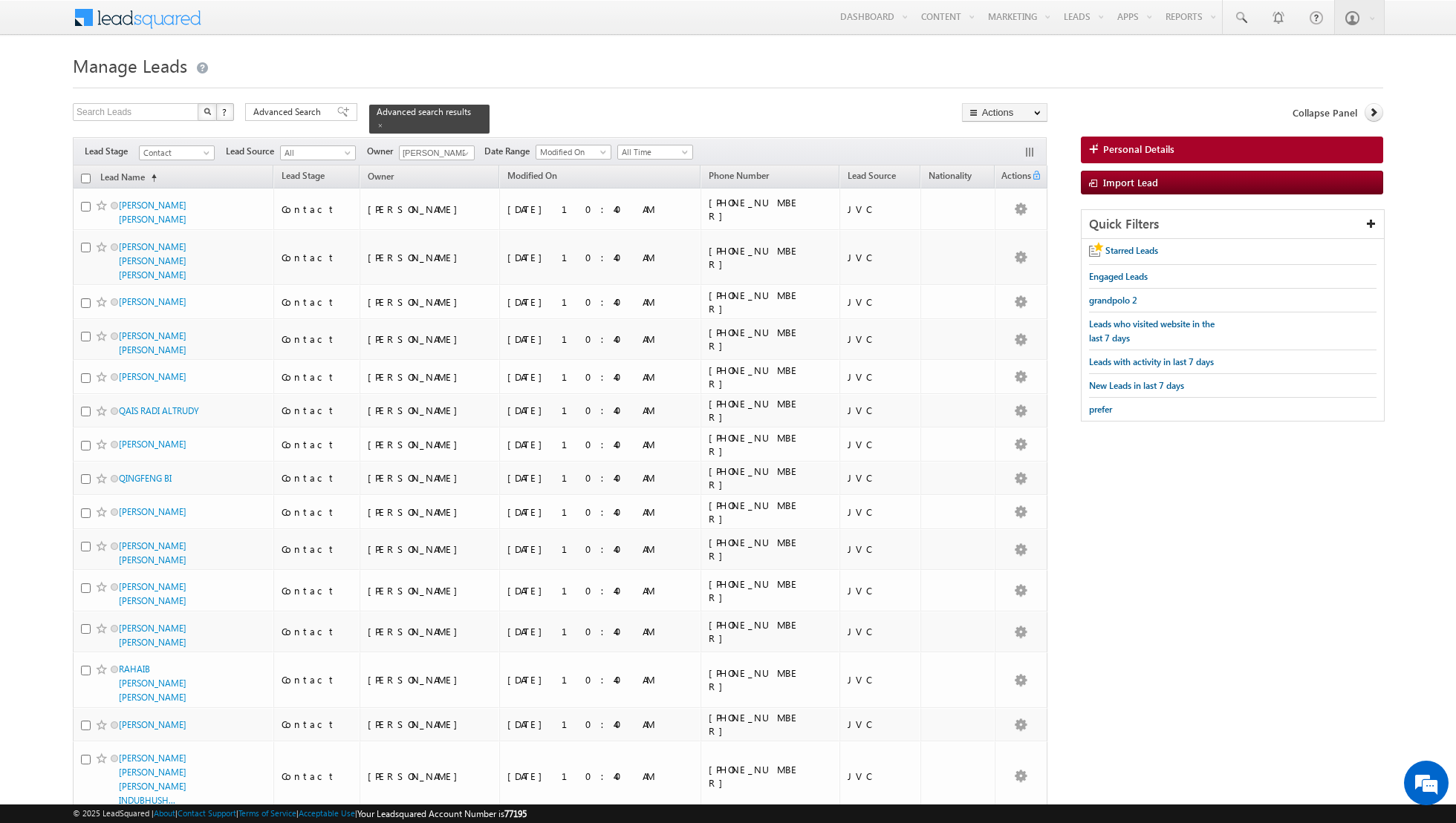
click at [83, 177] on input "checkbox" at bounding box center [86, 179] width 9 height 9
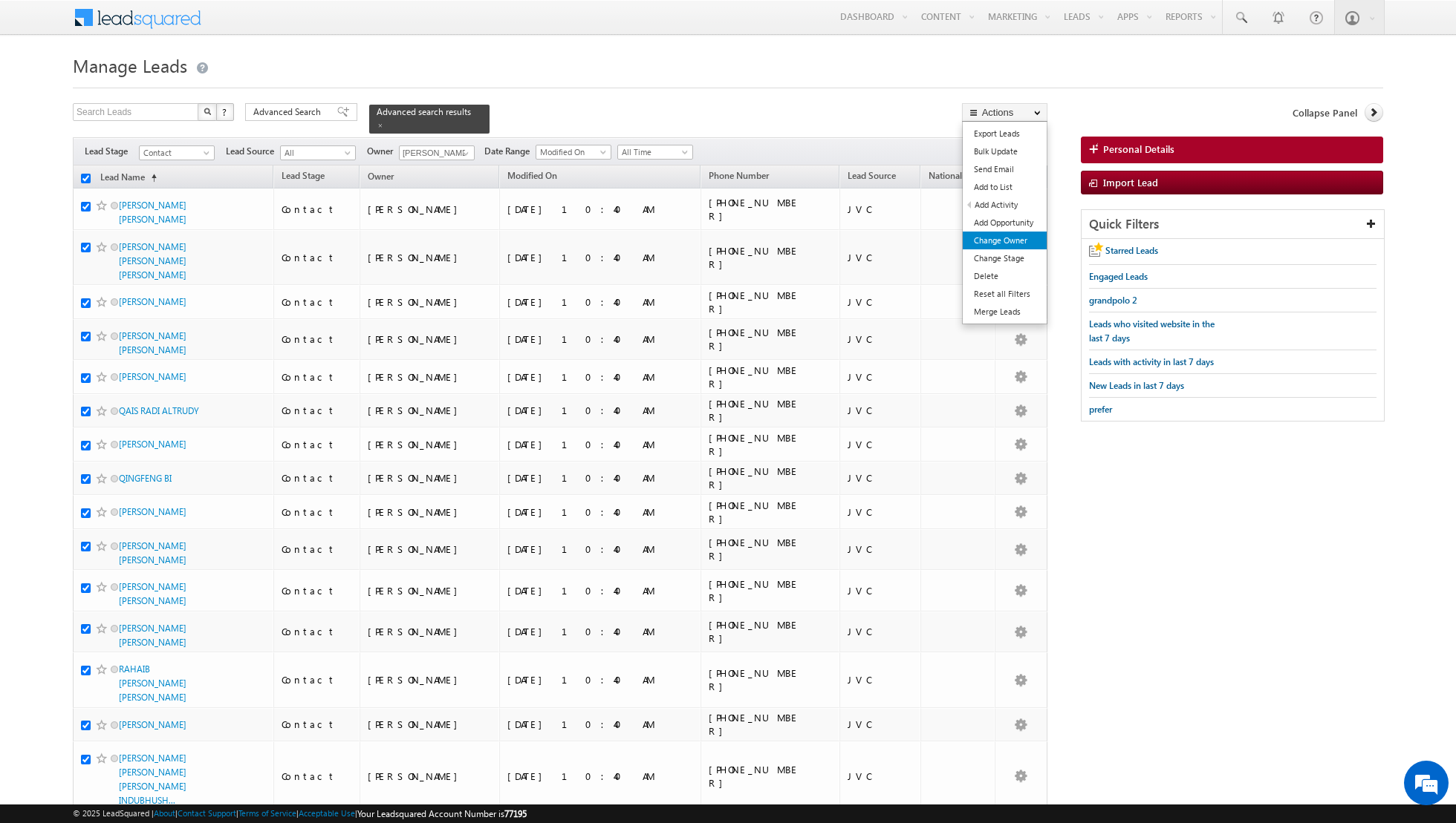
click at [974, 239] on link "Change Owner" at bounding box center [1005, 240] width 84 height 18
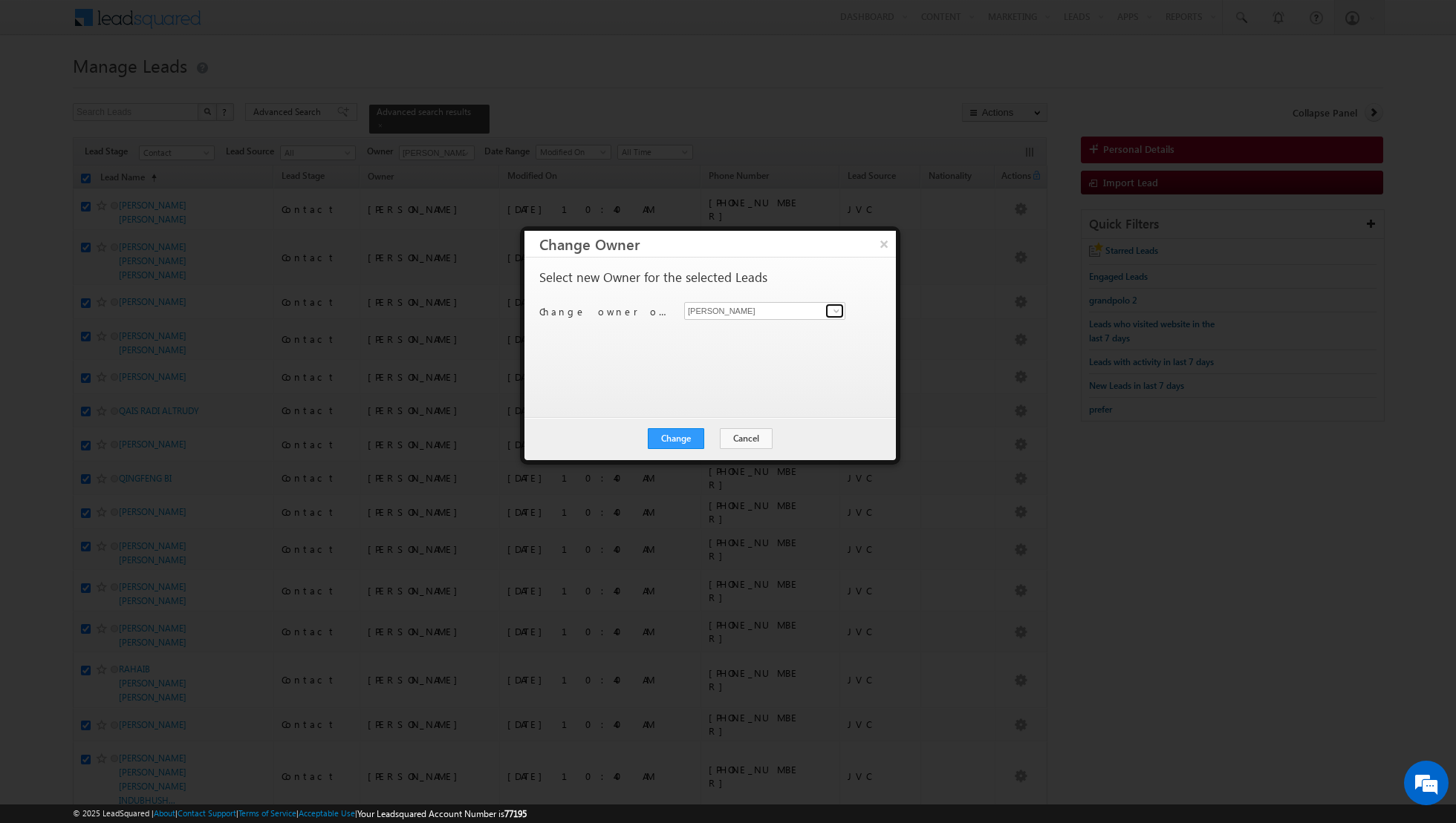
click at [837, 309] on span at bounding box center [836, 310] width 12 height 12
click at [731, 413] on span "nandhana.anil@indglobal.ae" at bounding box center [756, 418] width 134 height 11
click at [677, 432] on button "Change" at bounding box center [676, 439] width 56 height 21
click at [715, 436] on button "Close" at bounding box center [712, 439] width 48 height 21
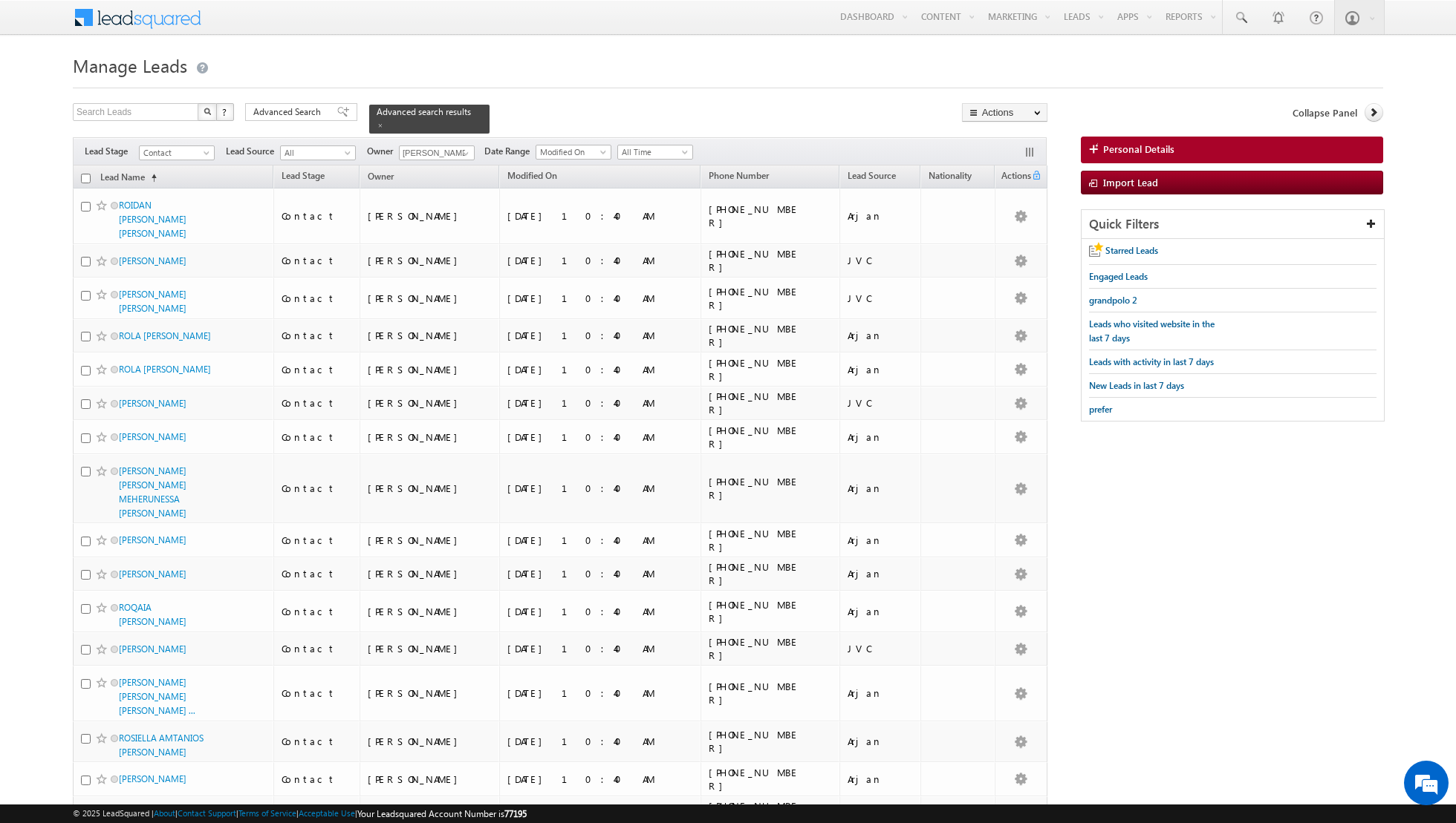
click at [87, 178] on input "checkbox" at bounding box center [86, 179] width 9 height 9
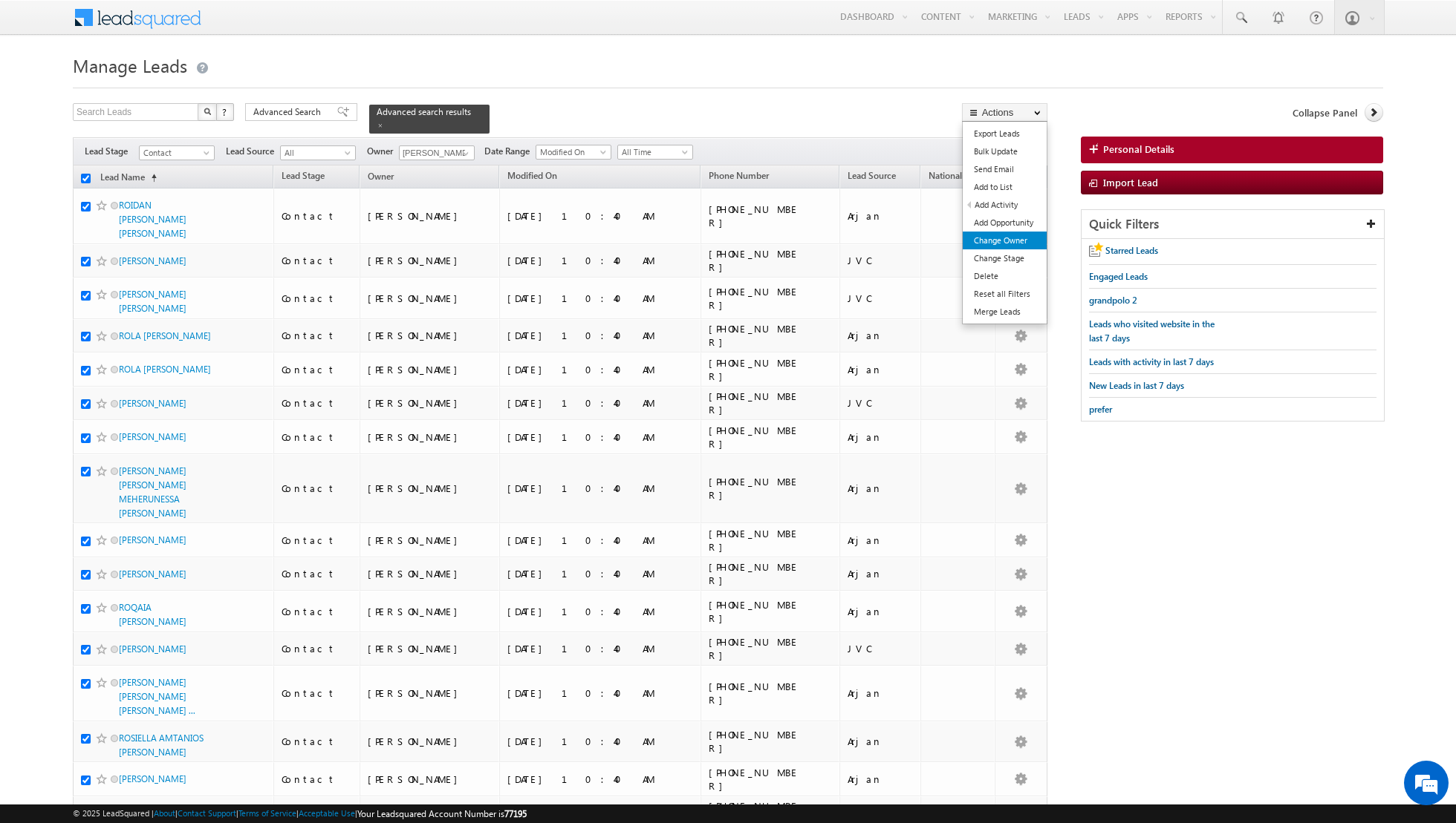
click at [983, 244] on link "Change Owner" at bounding box center [1005, 240] width 84 height 18
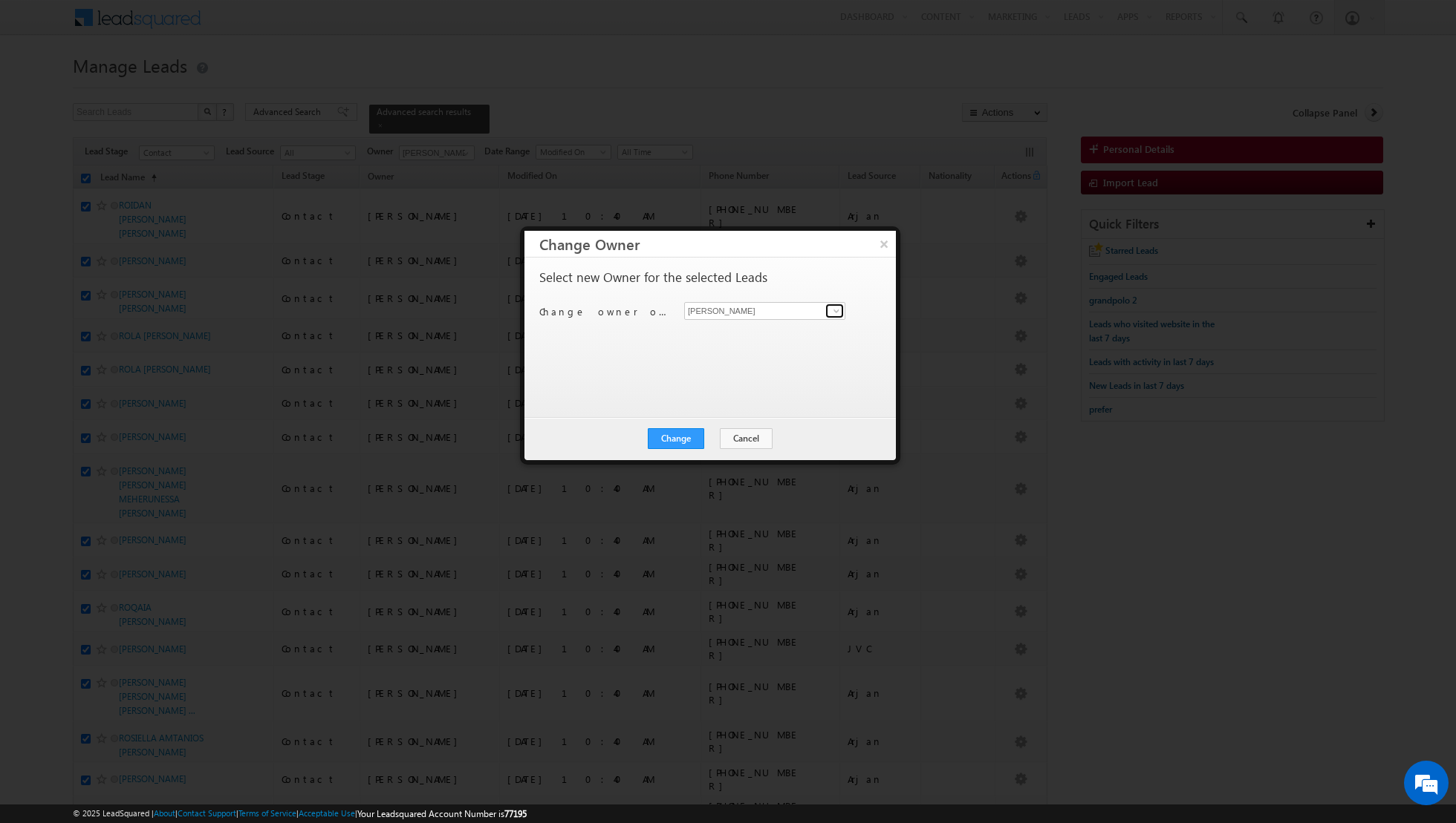
click at [837, 310] on span at bounding box center [836, 310] width 12 height 12
click at [733, 388] on link "Riya Raj riya.raj@indglobal.ae" at bounding box center [764, 393] width 161 height 28
click at [679, 435] on button "Change" at bounding box center [676, 439] width 56 height 21
click at [710, 438] on button "Close" at bounding box center [712, 439] width 48 height 21
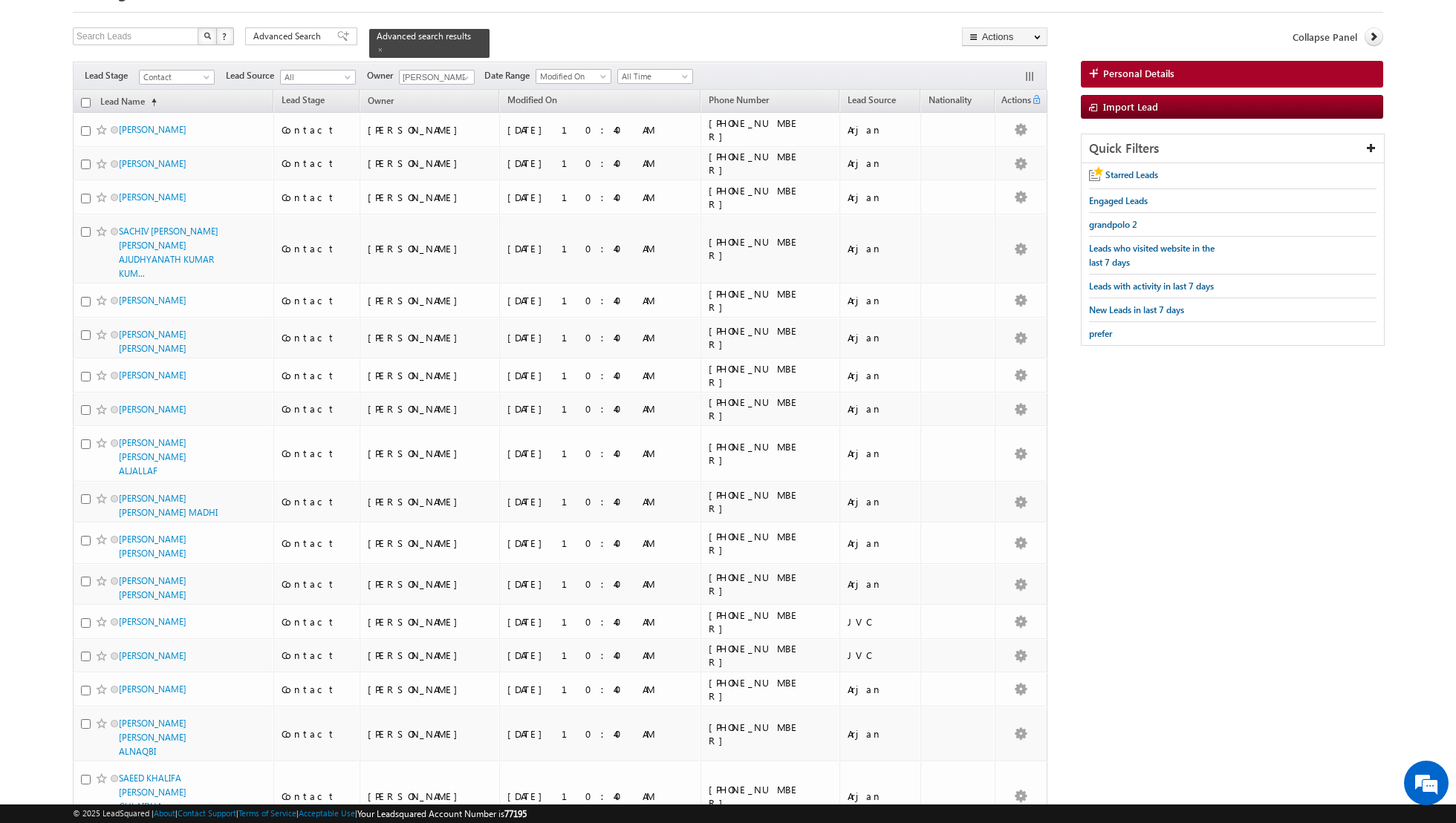
scroll to position [0, 0]
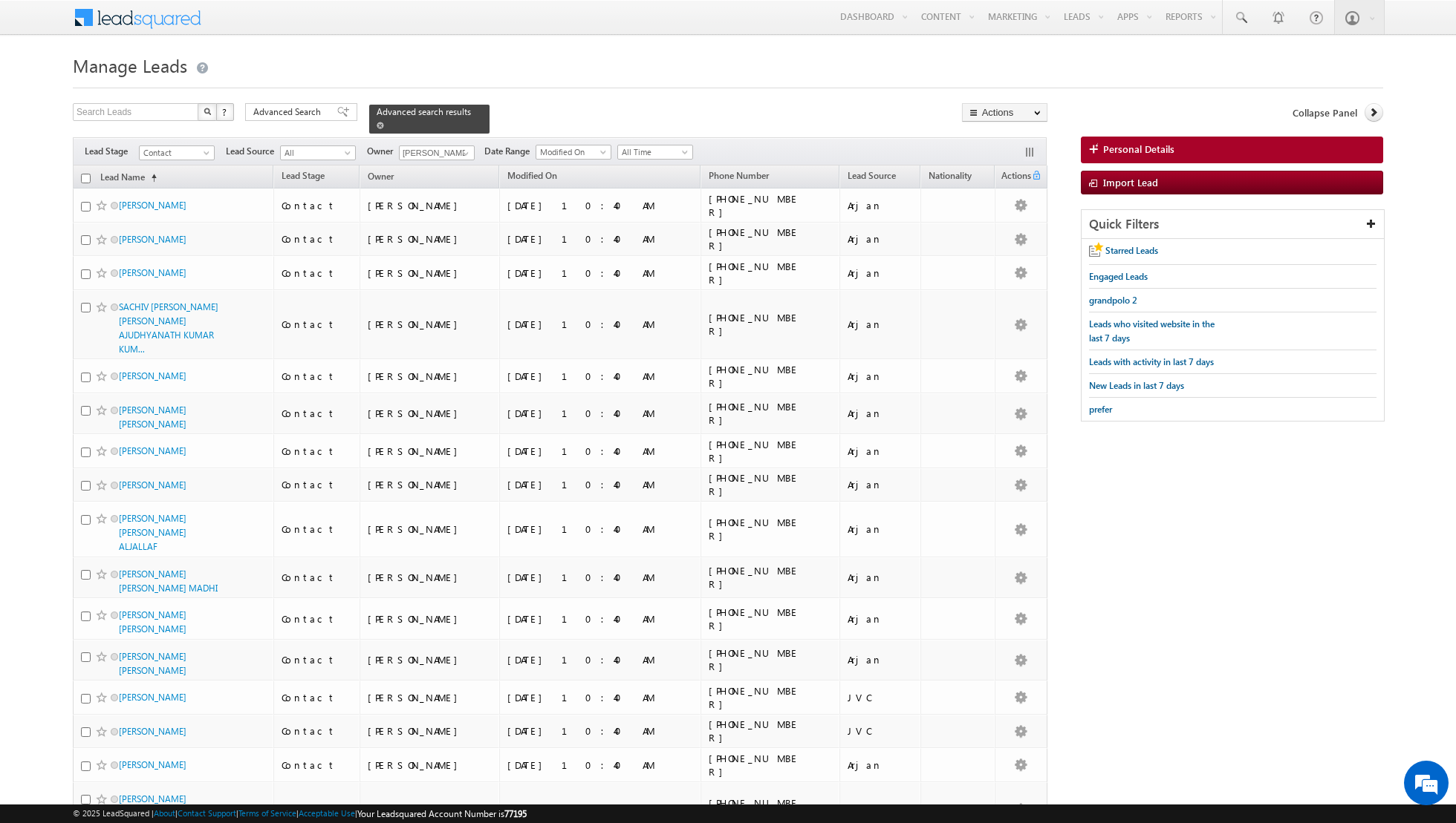
click at [376, 124] on span at bounding box center [380, 125] width 7 height 7
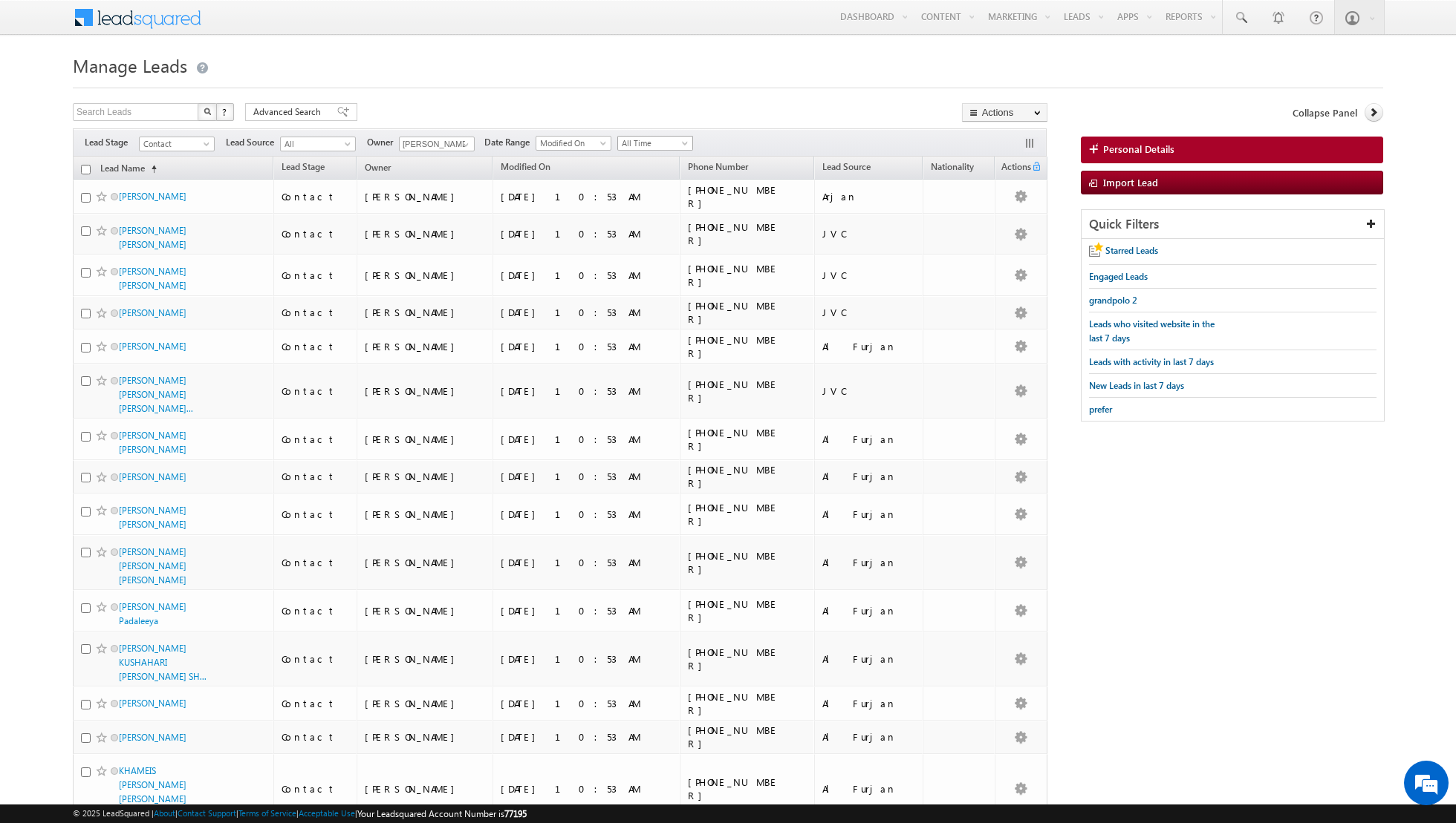
click at [680, 146] on span at bounding box center [686, 146] width 12 height 12
click at [630, 199] on link "Today" at bounding box center [648, 206] width 75 height 13
click at [462, 140] on span at bounding box center [465, 144] width 12 height 12
click at [456, 200] on span "asma.kazi@indglobal.ae" at bounding box center [472, 201] width 134 height 11
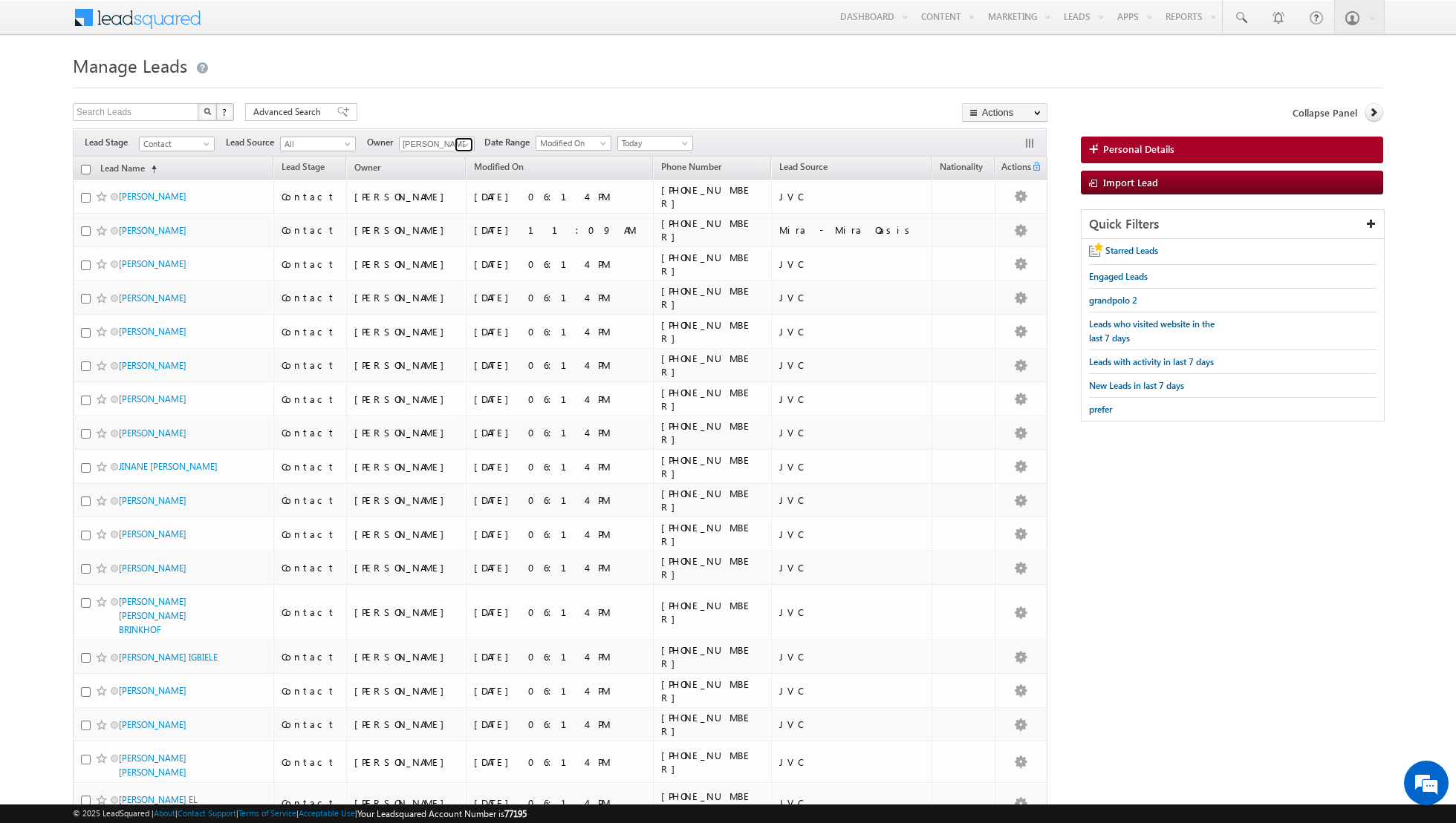
click at [462, 143] on span at bounding box center [465, 144] width 12 height 12
click at [447, 224] on span "isha.mehndiratta@indglobal.ae" at bounding box center [472, 227] width 134 height 11
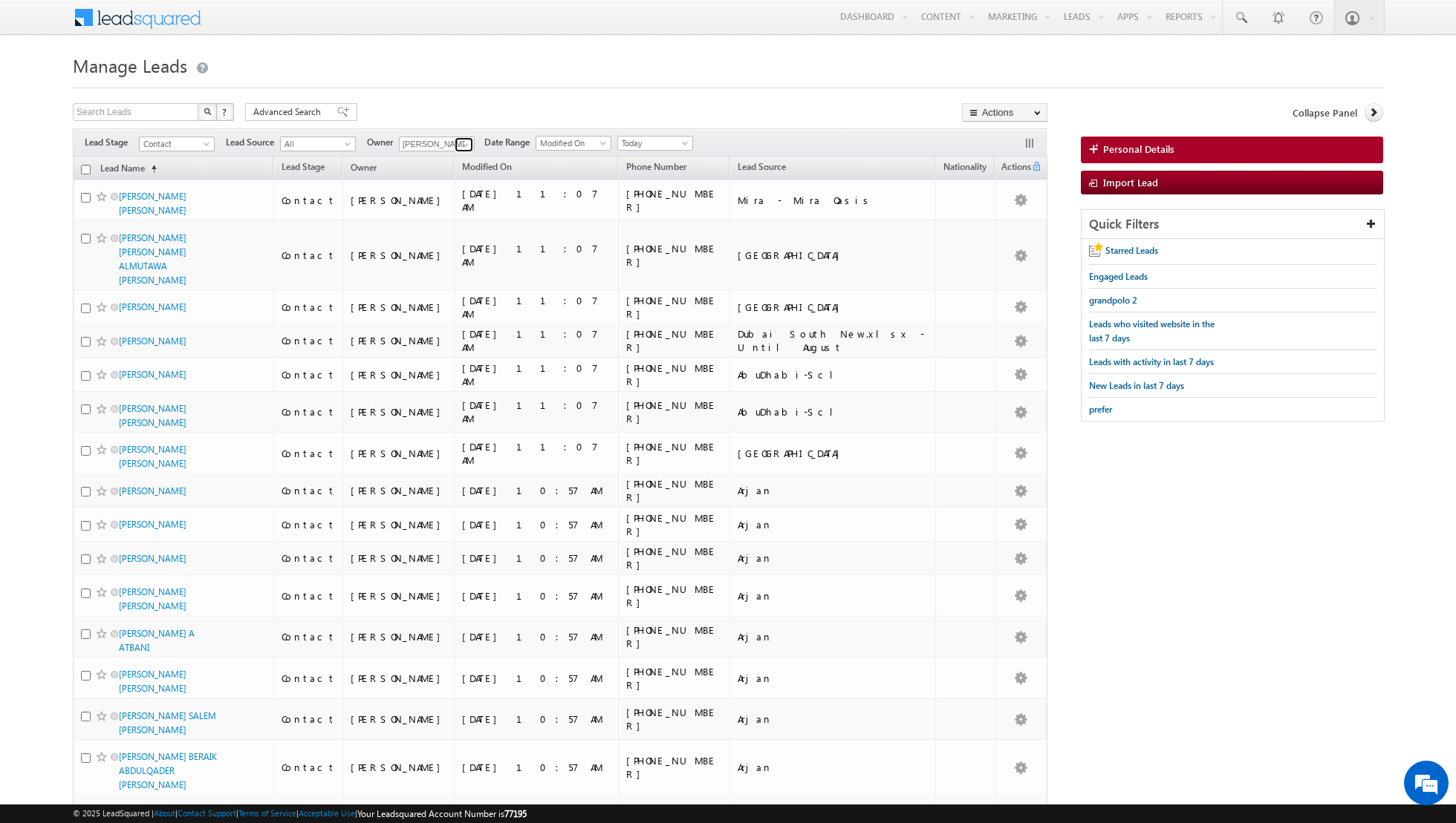
click at [455, 147] on link at bounding box center [464, 145] width 19 height 15
click at [452, 239] on link "Muhammad Shibily muhammad.shibily@indglobal.ae" at bounding box center [473, 247] width 149 height 28
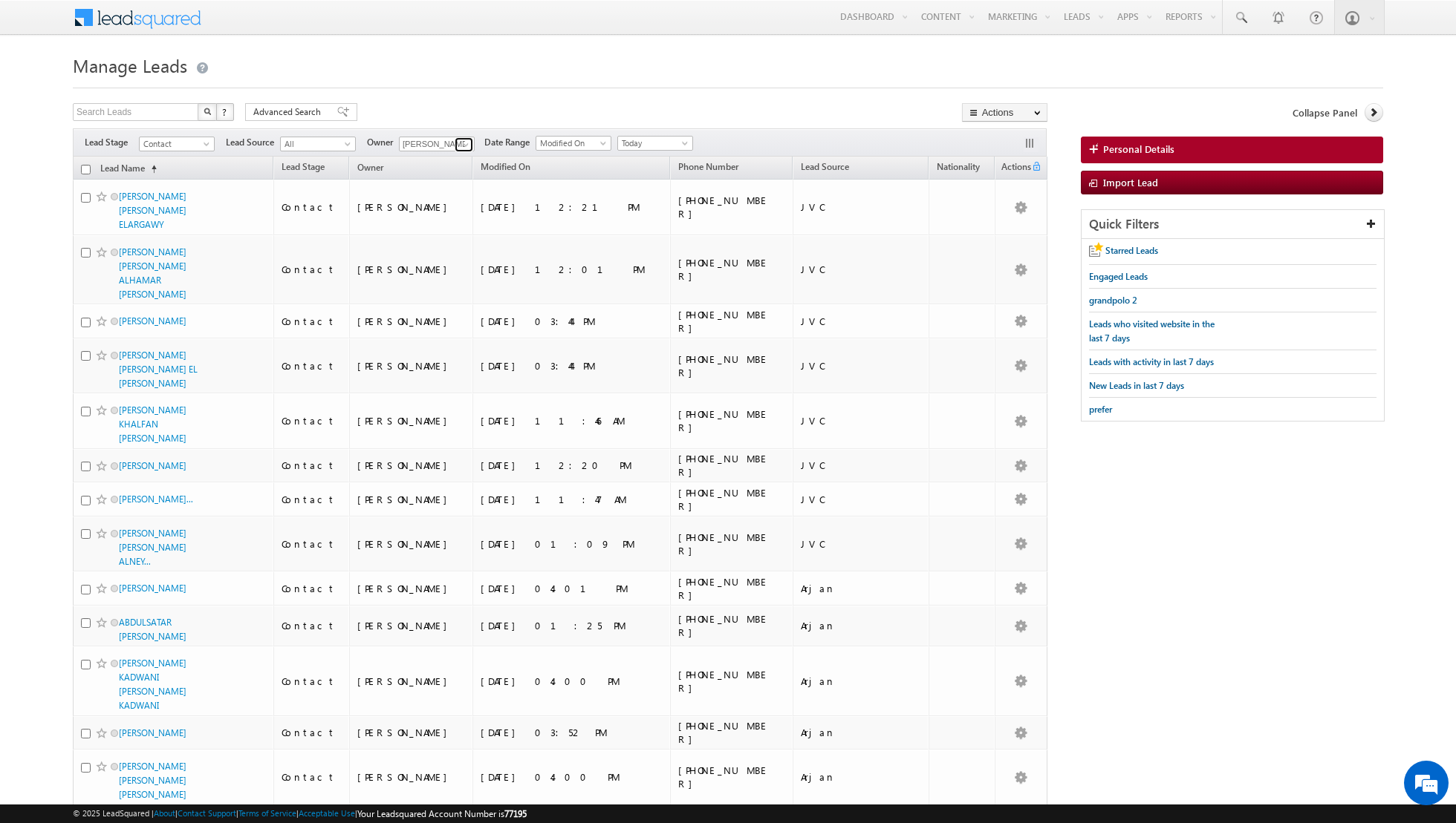
click at [462, 143] on span at bounding box center [465, 144] width 12 height 12
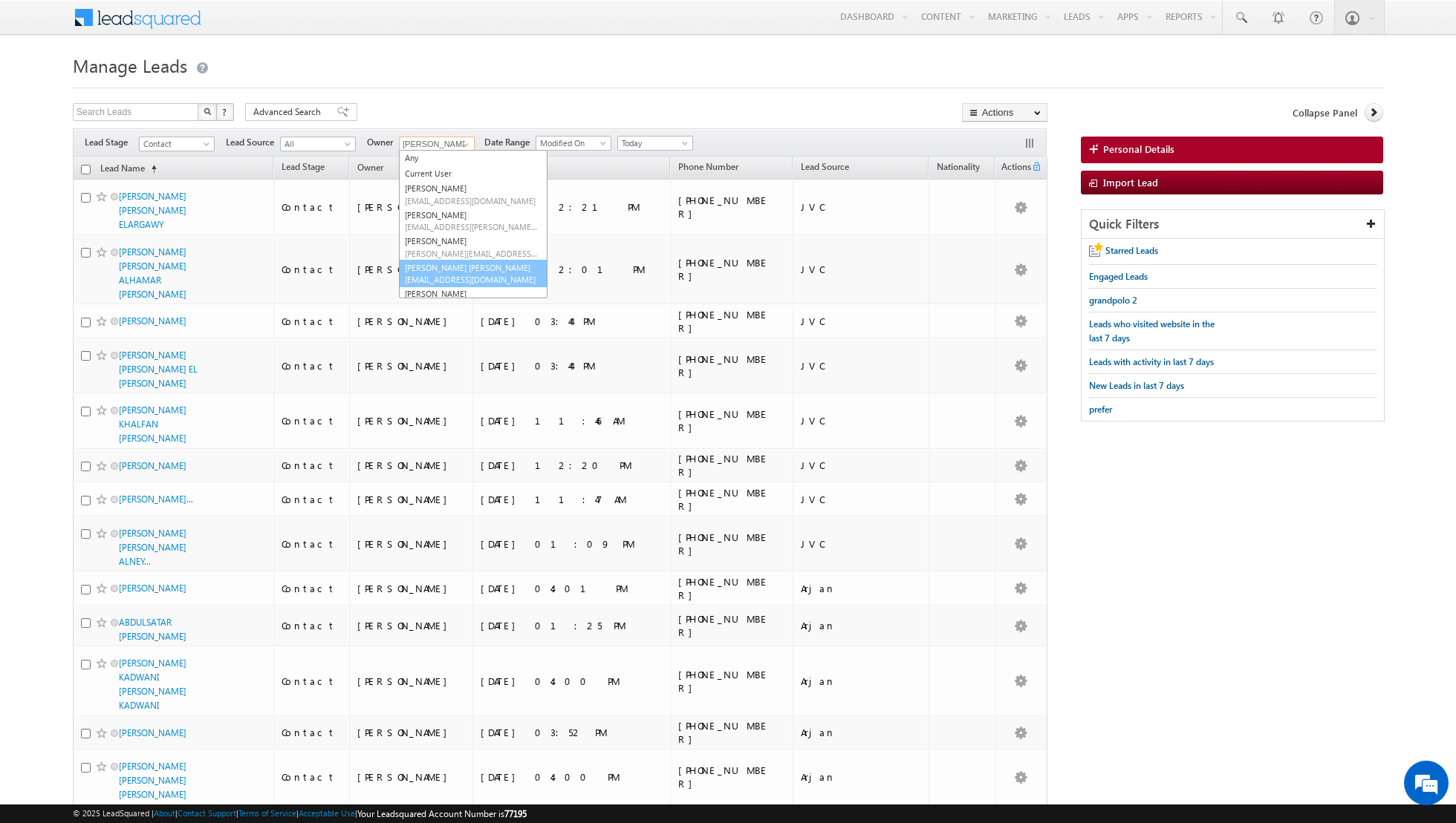
click at [440, 267] on link "Nandhana Anil nandhana.anil@indglobal.ae" at bounding box center [473, 274] width 149 height 28
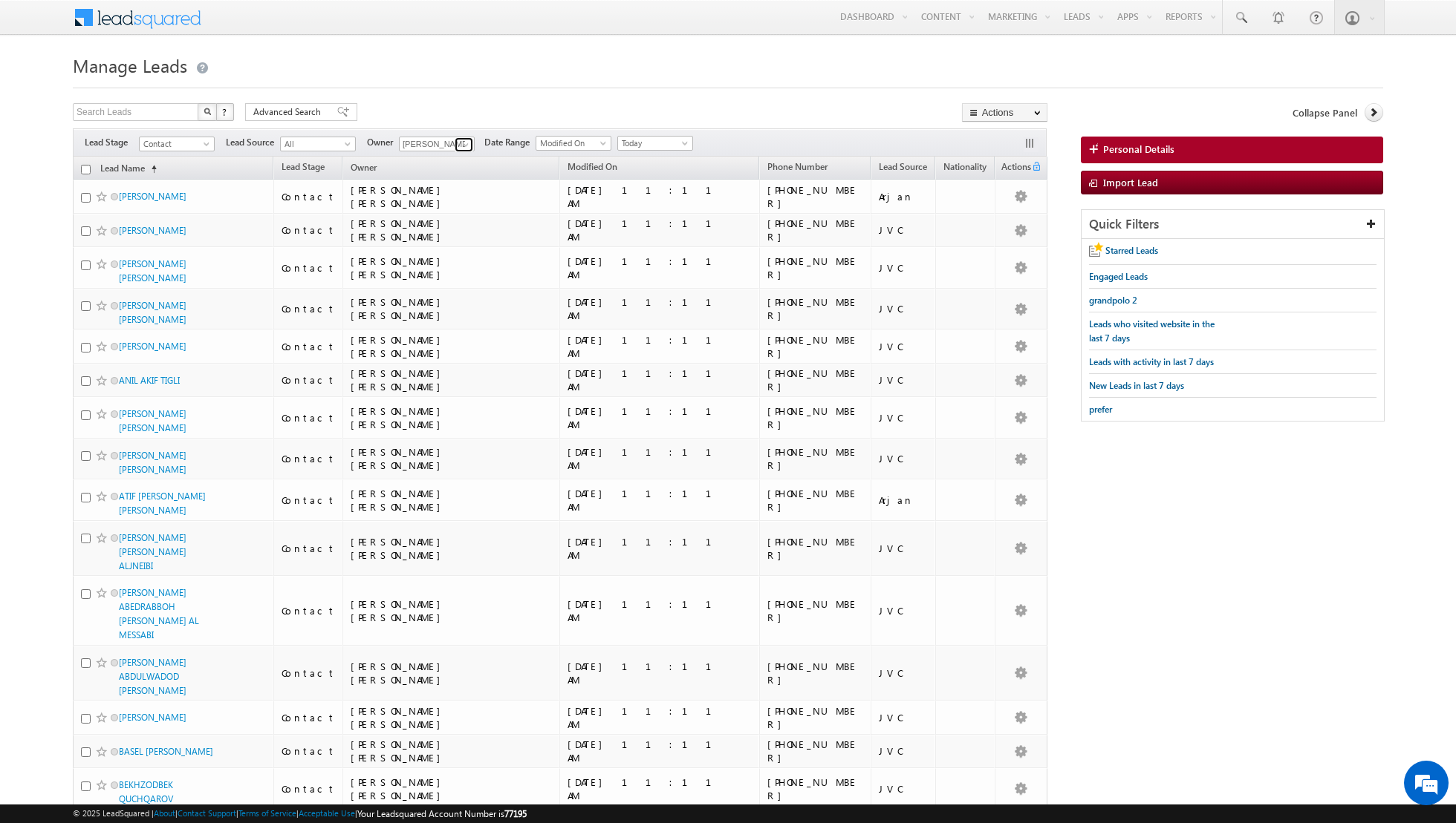
click at [463, 145] on span at bounding box center [465, 144] width 12 height 12
click at [447, 236] on link "Riya Raj riya.raj@indglobal.ae" at bounding box center [473, 250] width 149 height 28
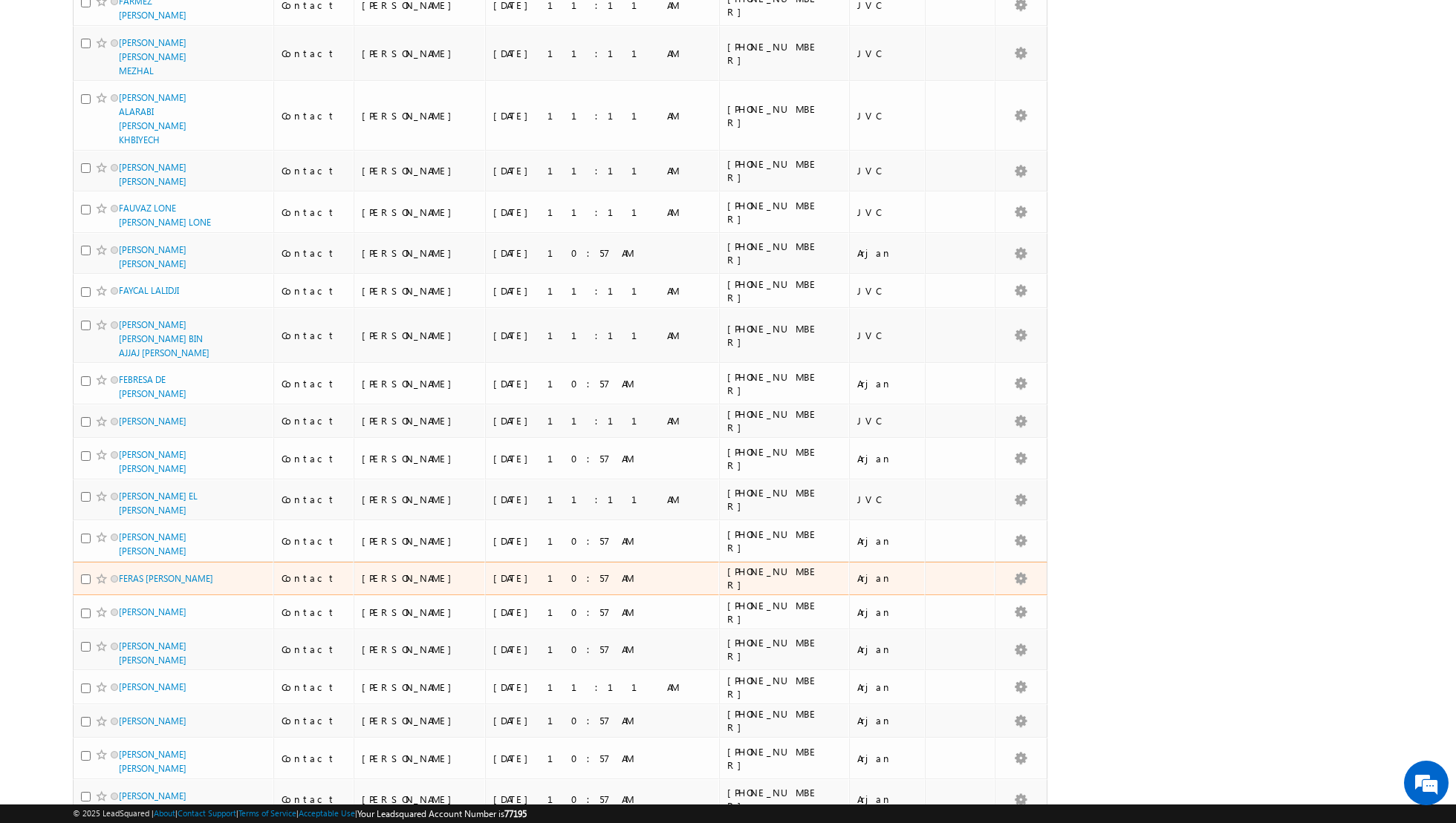
scroll to position [0, 0]
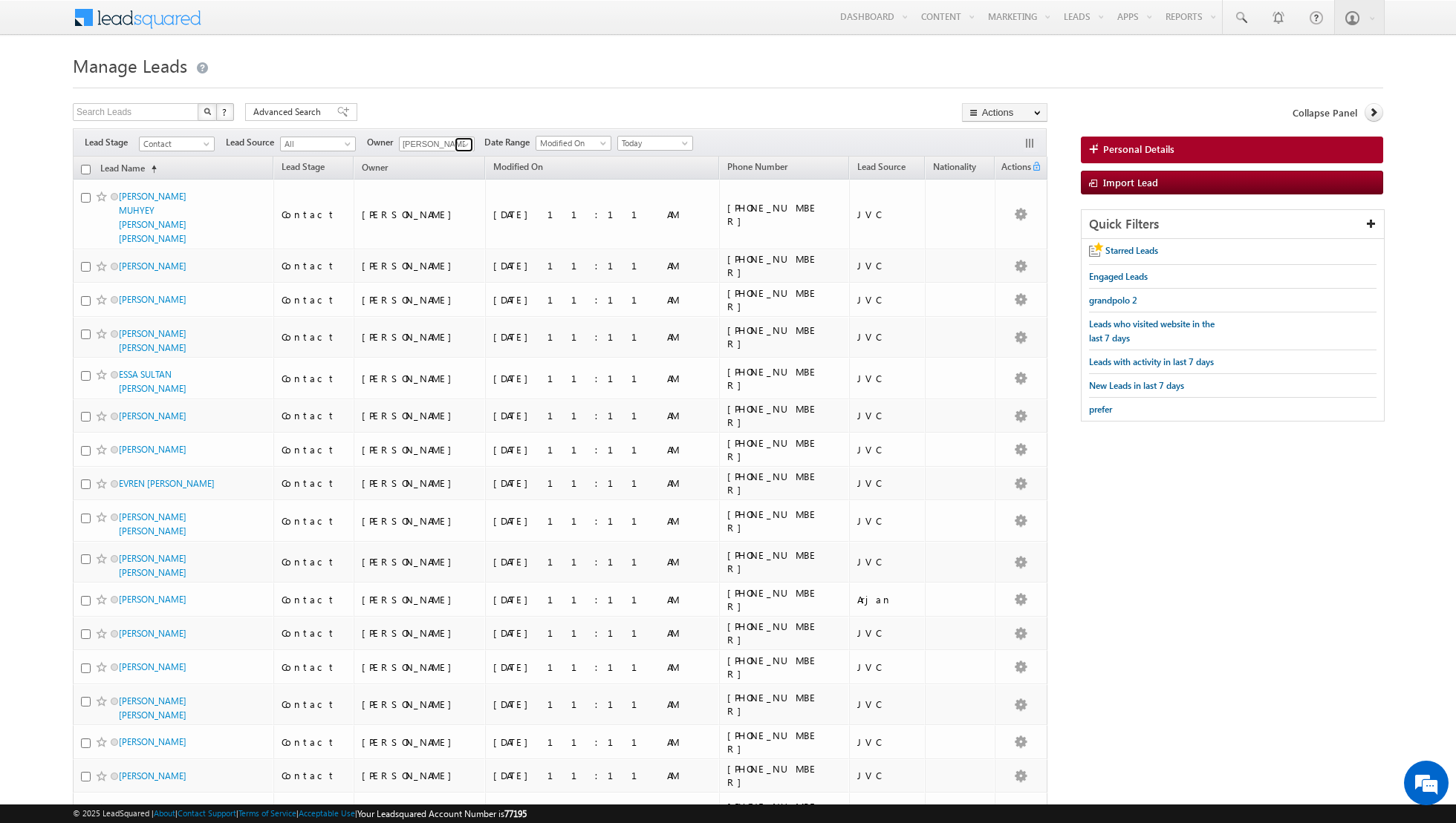
click at [459, 144] on span at bounding box center [465, 144] width 12 height 12
click at [428, 275] on link "Shiva Sisodia shiva.sisodia@indglobal.ae" at bounding box center [473, 284] width 149 height 28
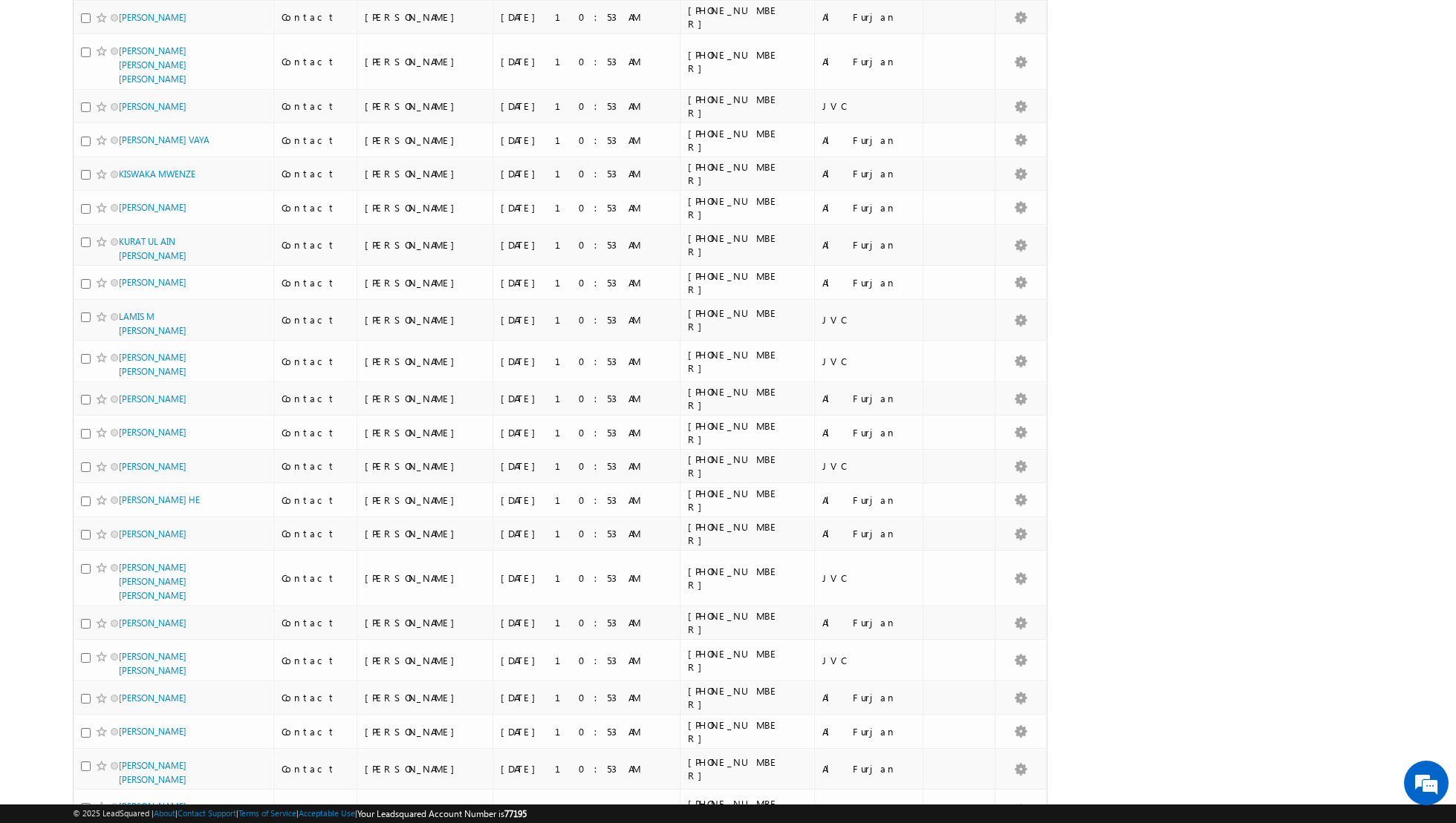
scroll to position [0, 0]
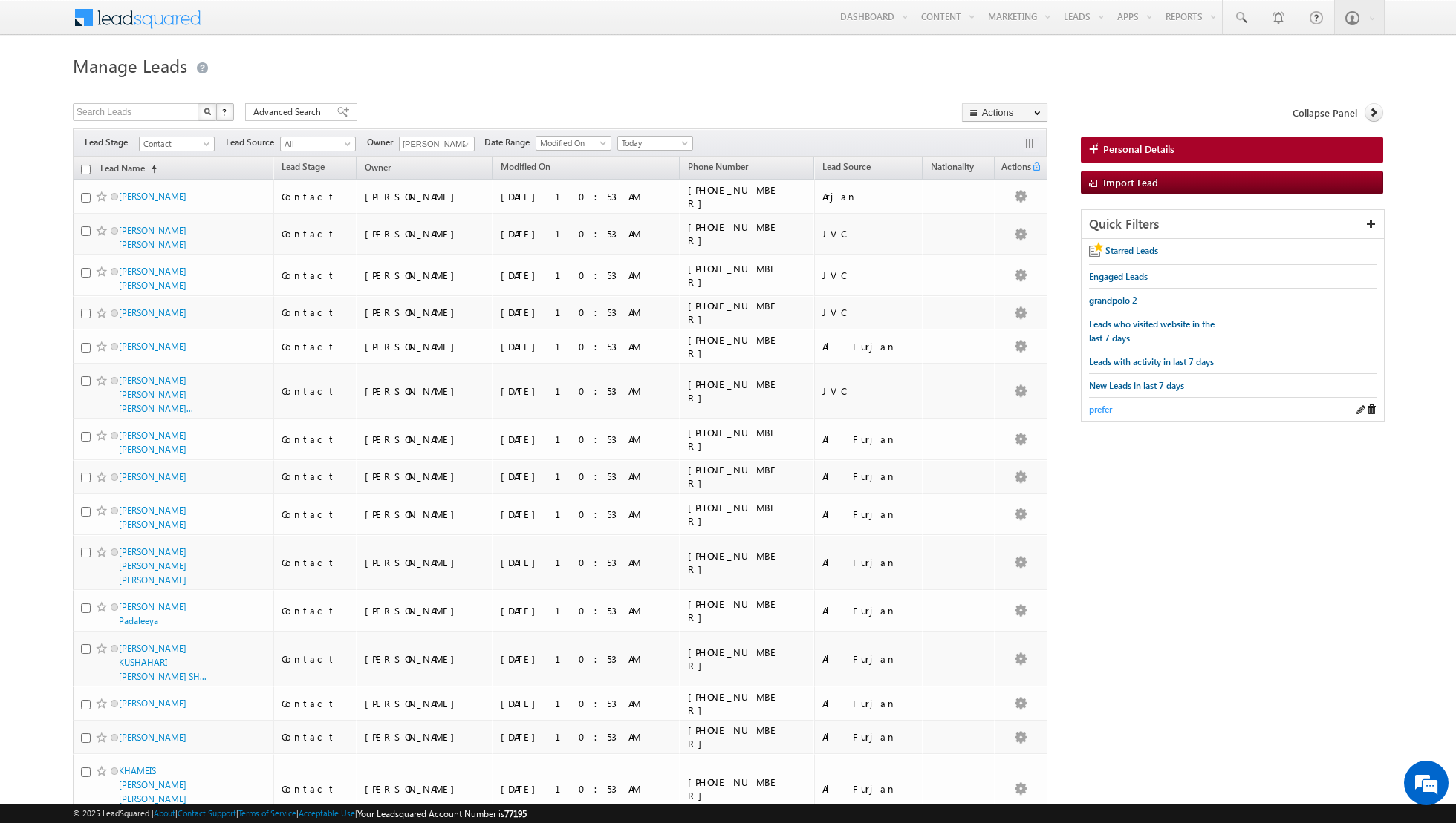
click at [1100, 404] on span "prefer" at bounding box center [1099, 410] width 23 height 11
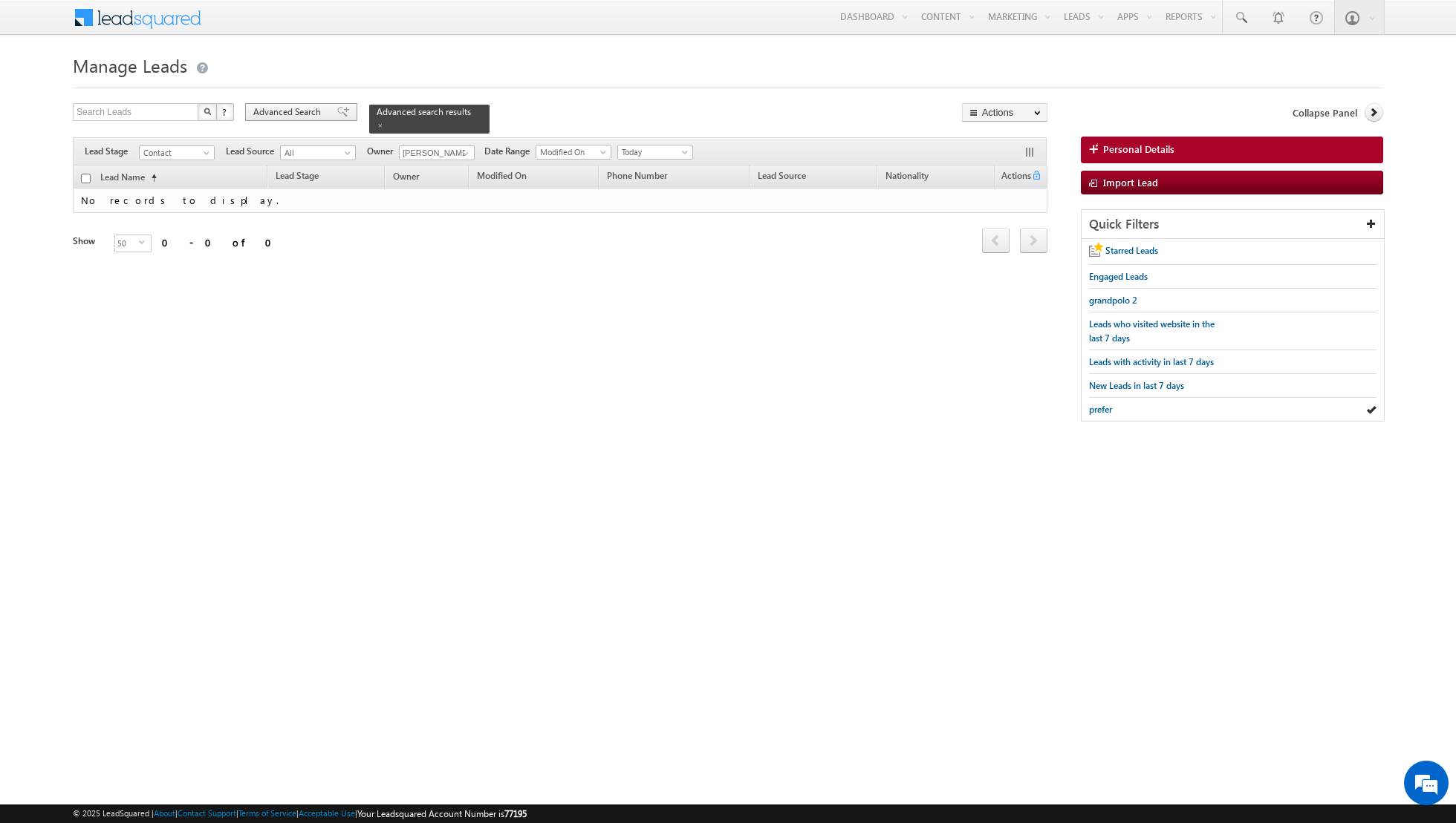
click at [337, 114] on span at bounding box center [342, 111] width 12 height 10
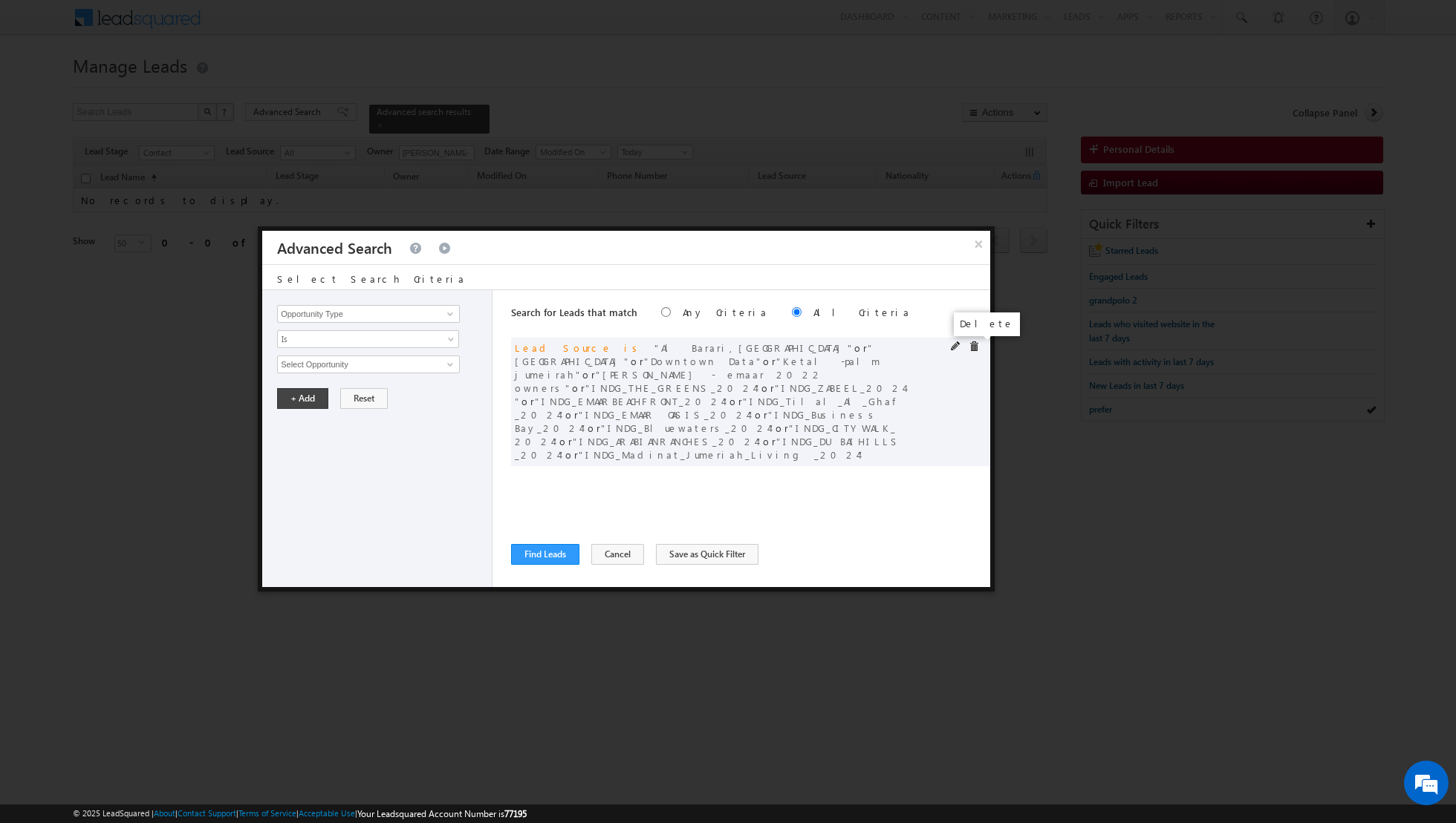
click at [974, 344] on span at bounding box center [973, 346] width 10 height 10
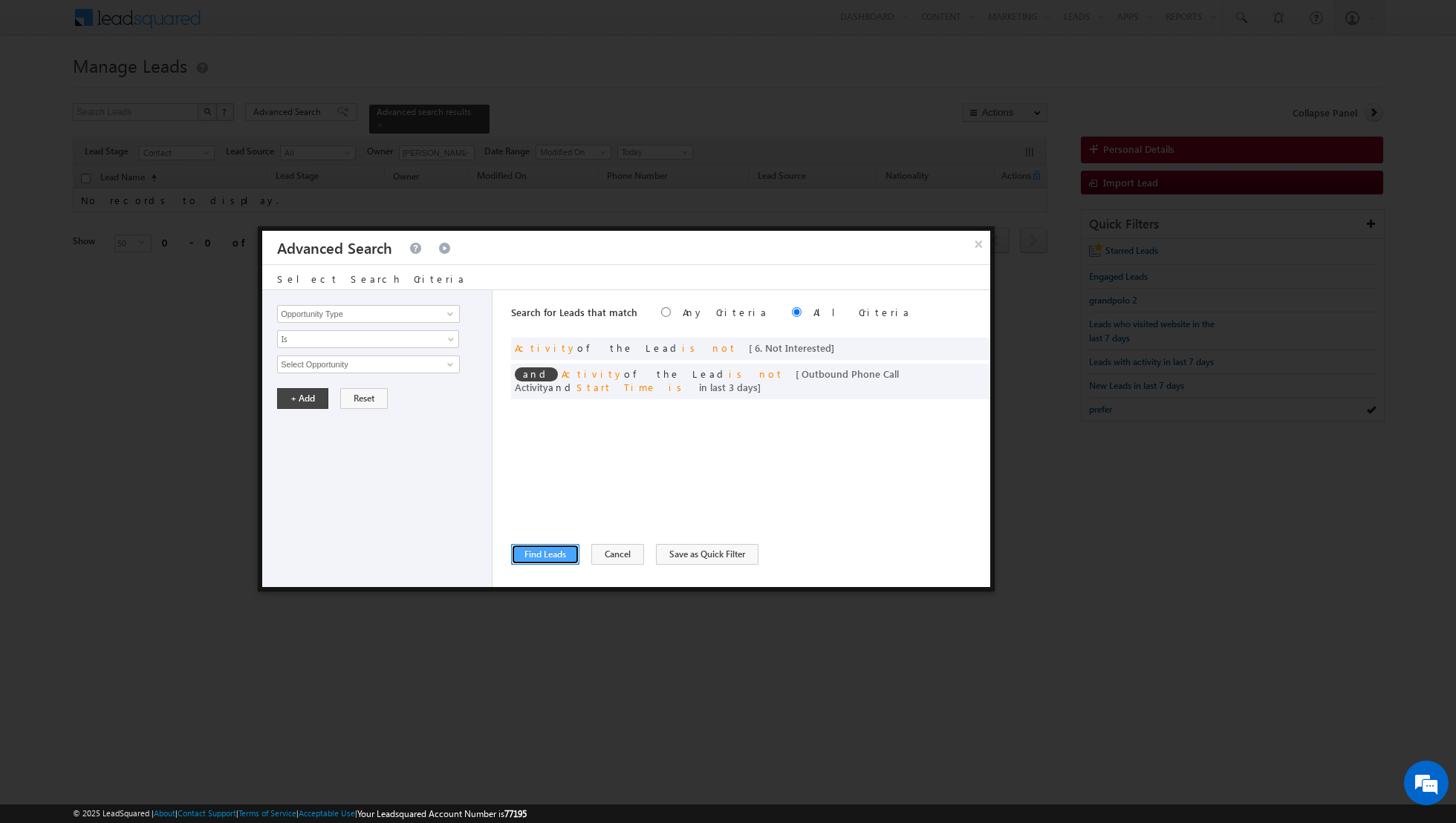
click at [541, 551] on button "Find Leads" at bounding box center [545, 555] width 68 height 21
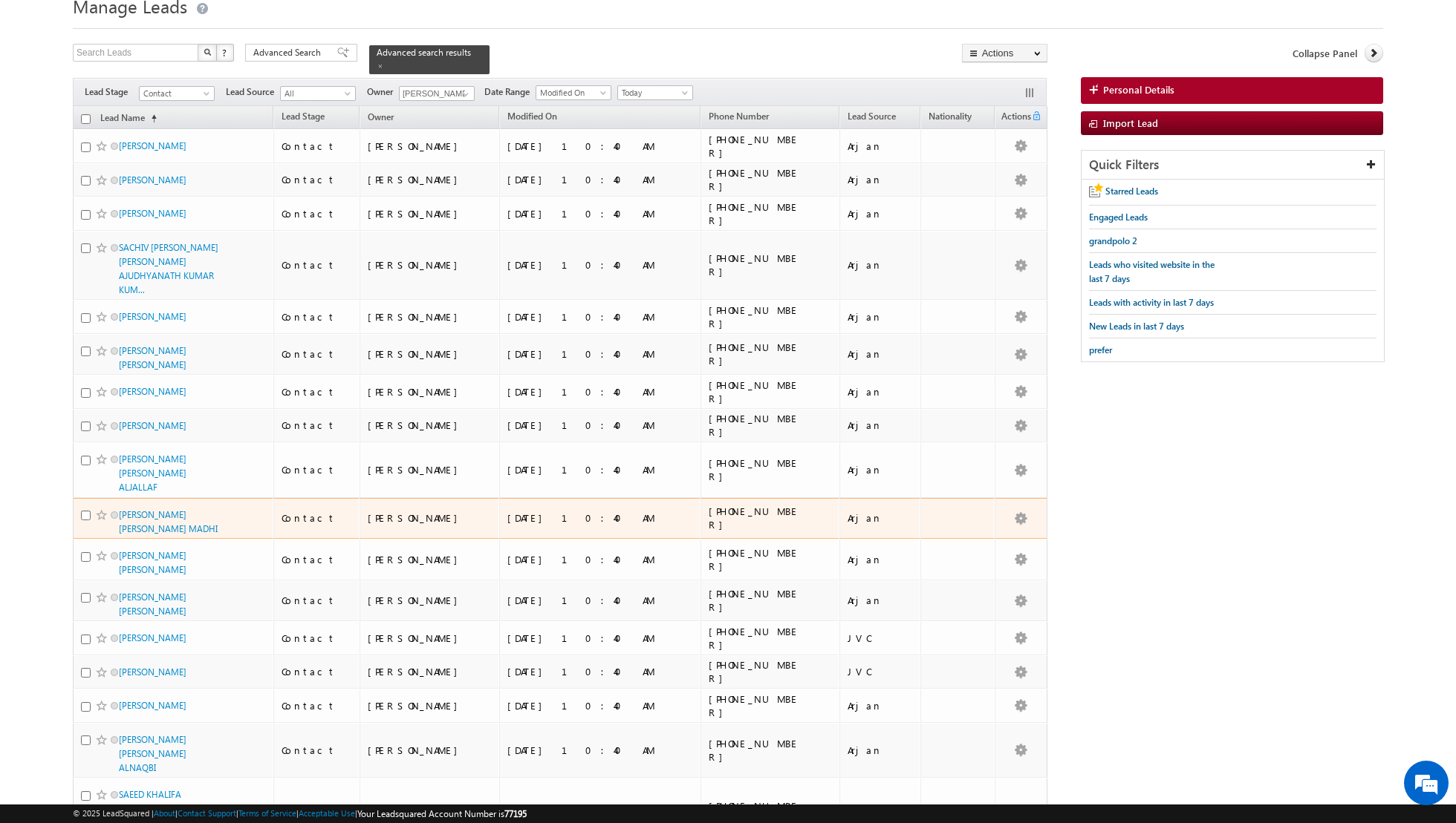
scroll to position [52, 0]
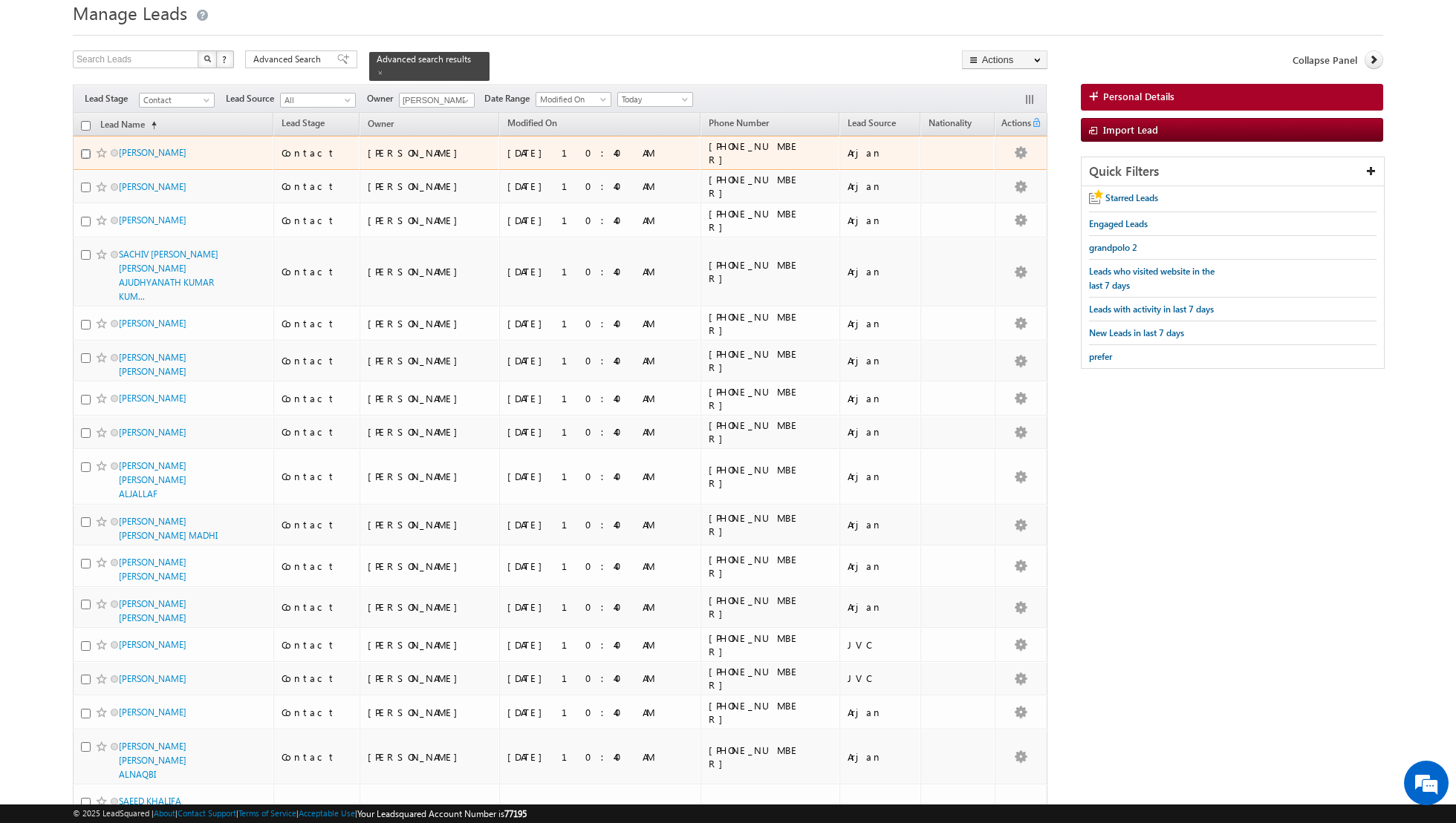
click at [86, 152] on input "checkbox" at bounding box center [86, 154] width 9 height 9
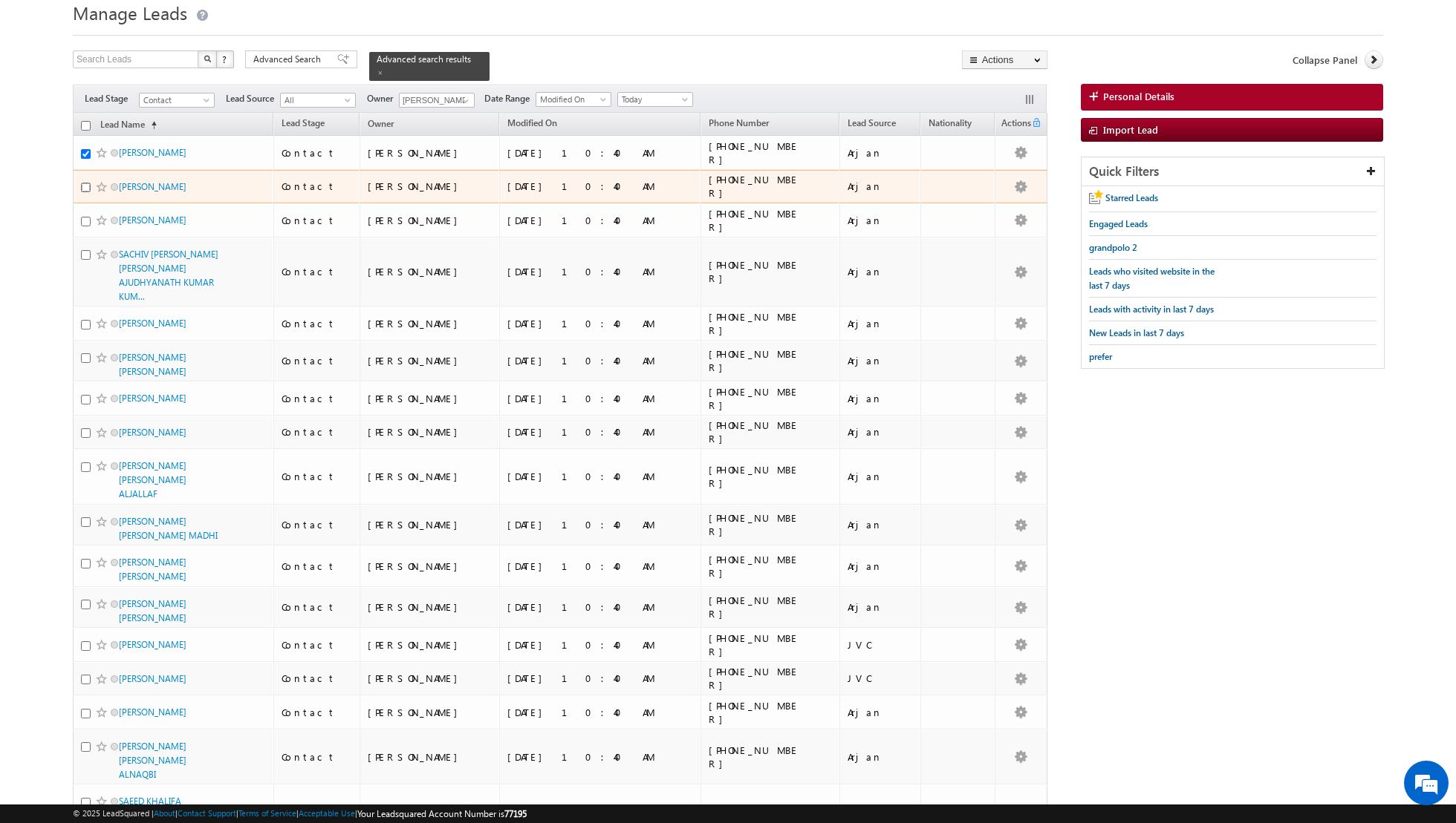
click at [81, 186] on input "checkbox" at bounding box center [86, 187] width 9 height 9
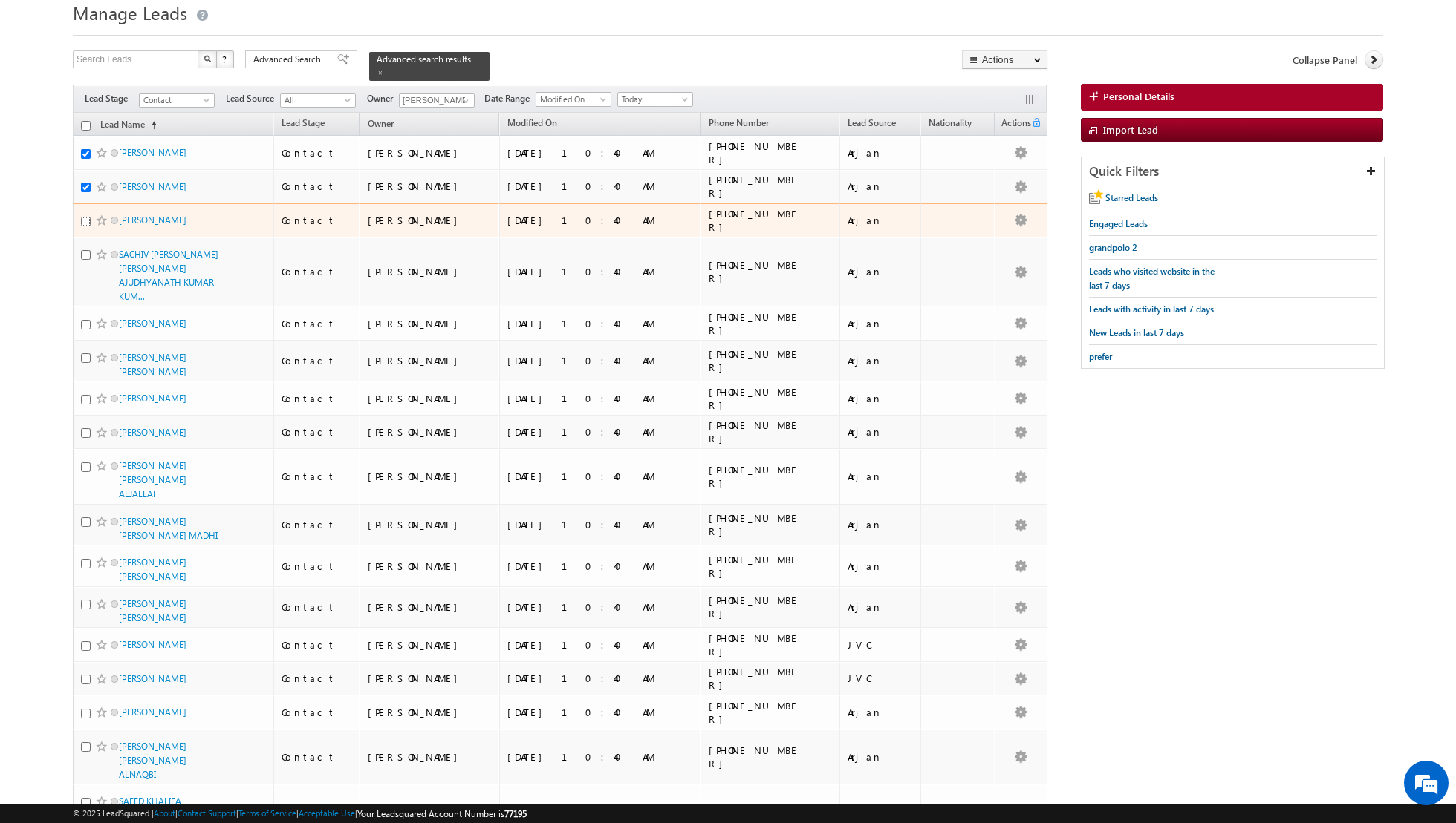
click at [87, 222] on input "checkbox" at bounding box center [86, 222] width 9 height 9
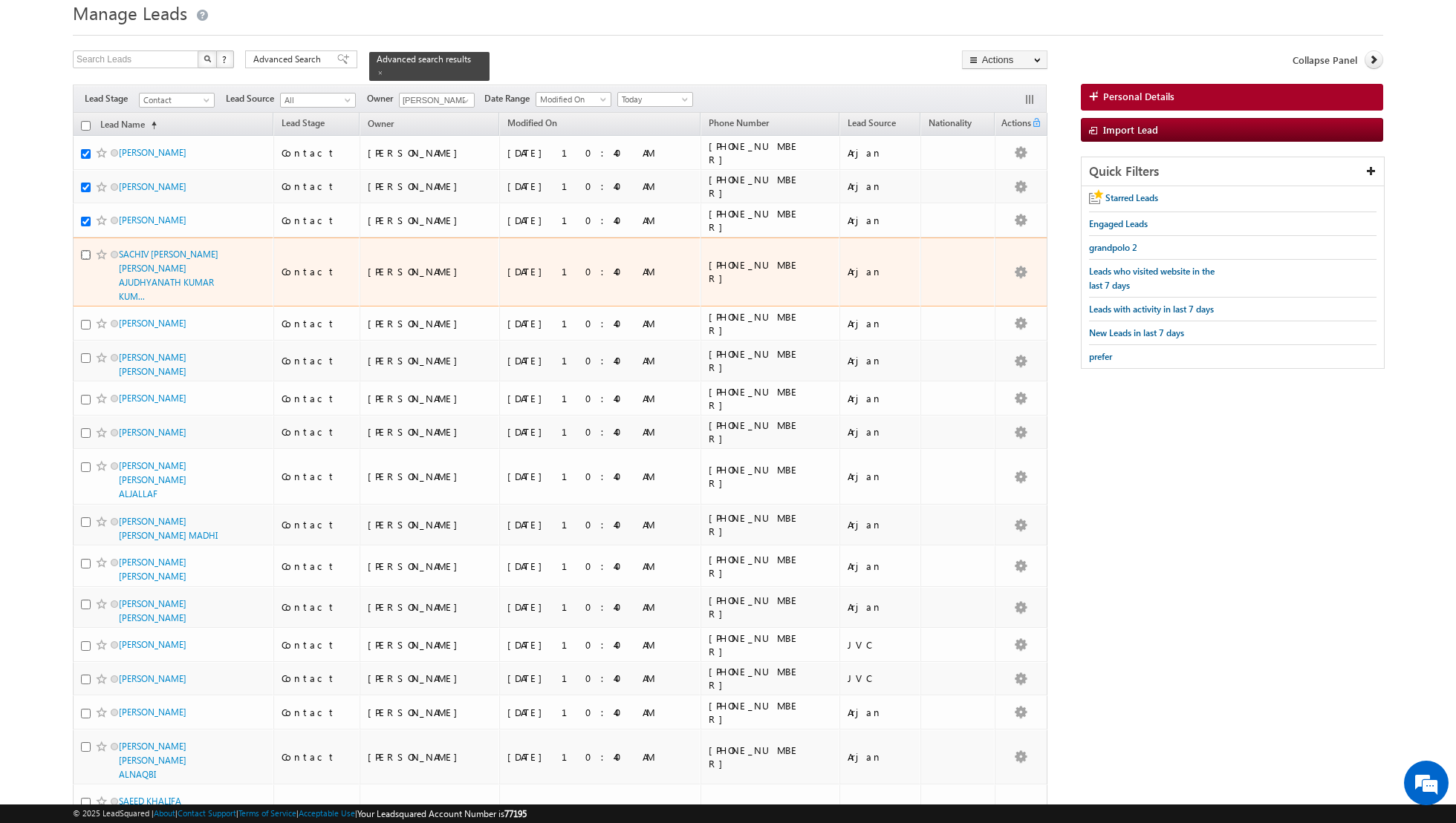
click at [88, 253] on input "checkbox" at bounding box center [86, 254] width 9 height 9
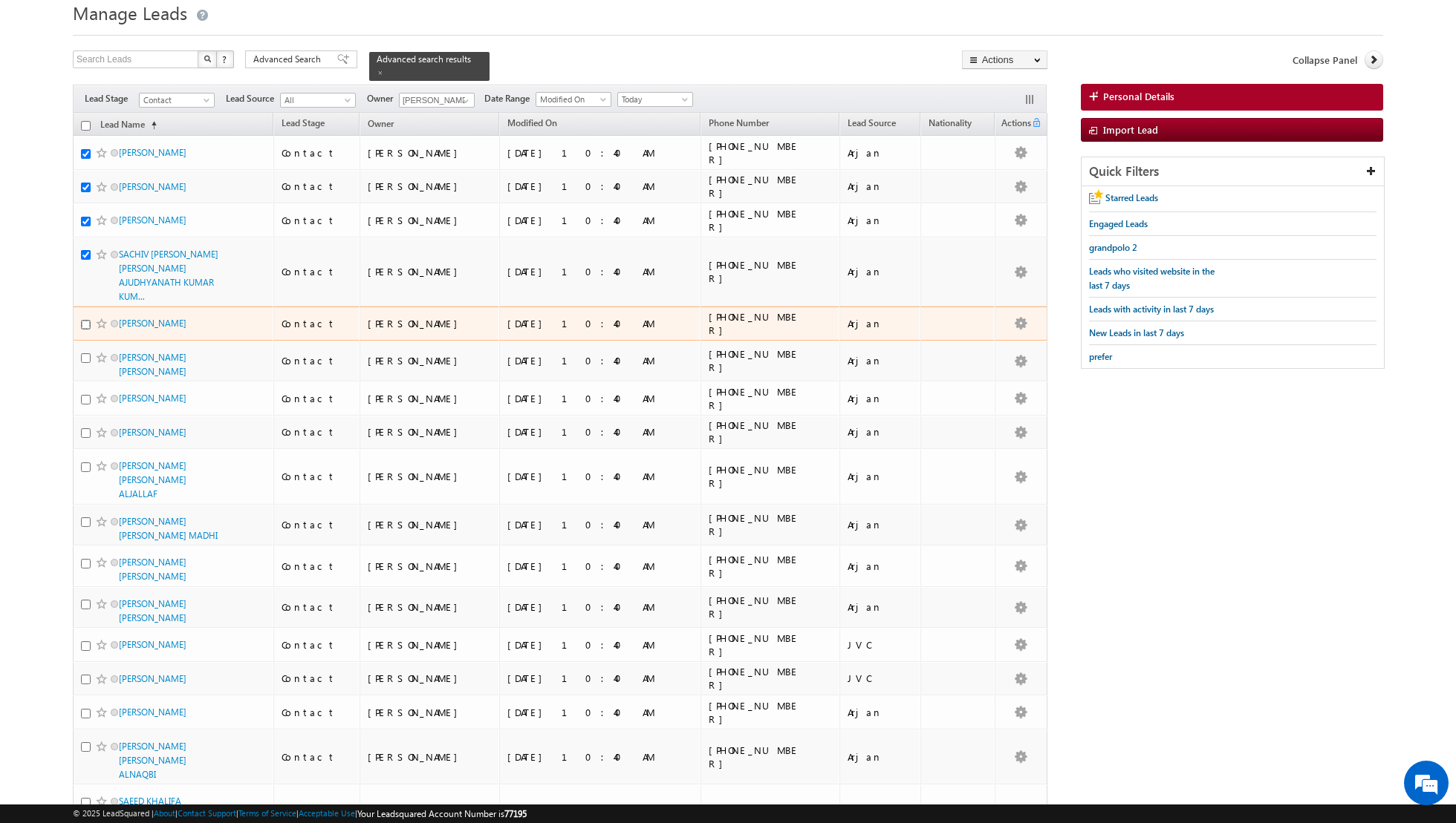
click at [85, 320] on input "checkbox" at bounding box center [86, 325] width 9 height 9
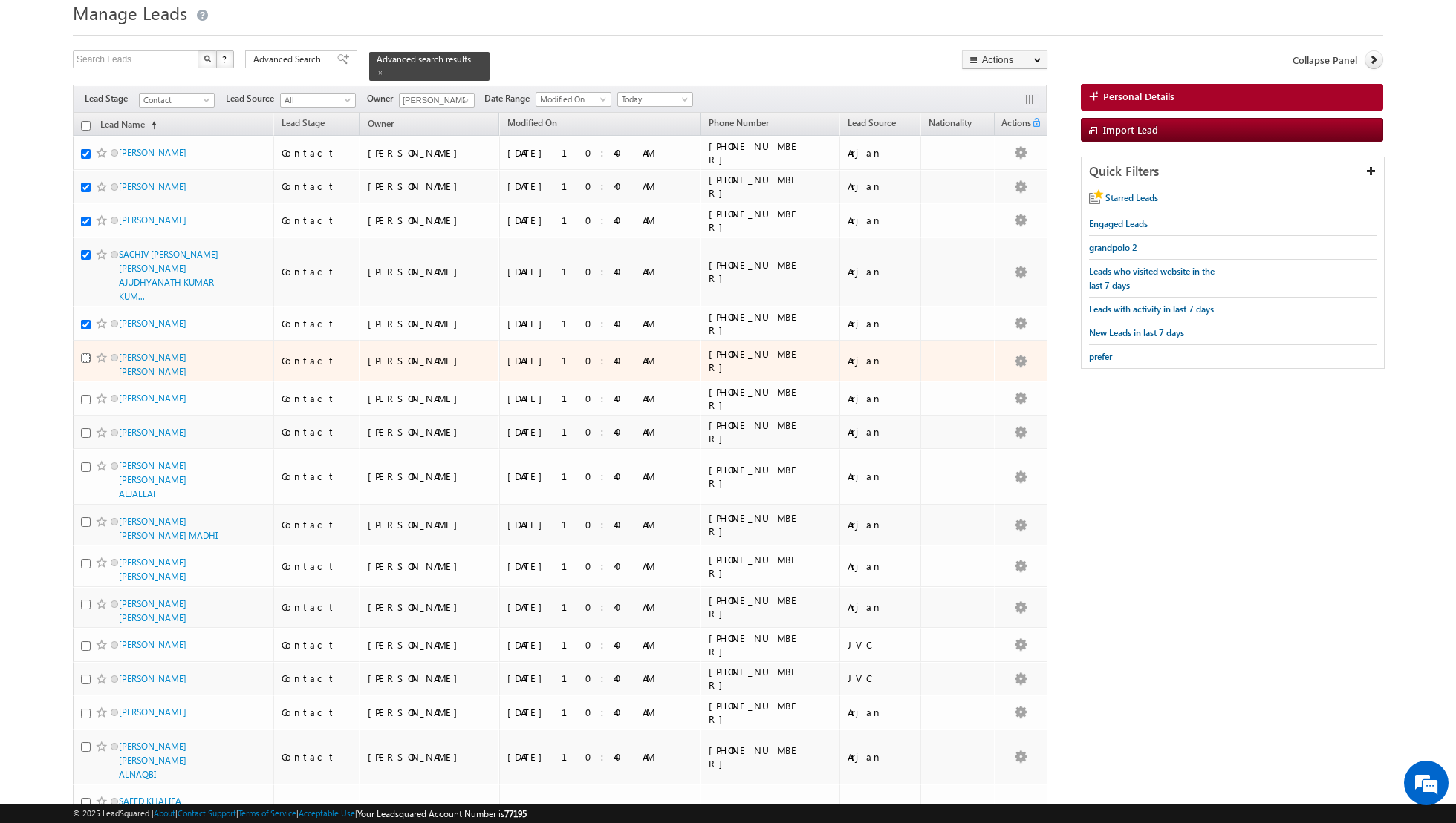
click at [84, 354] on input "checkbox" at bounding box center [86, 358] width 9 height 9
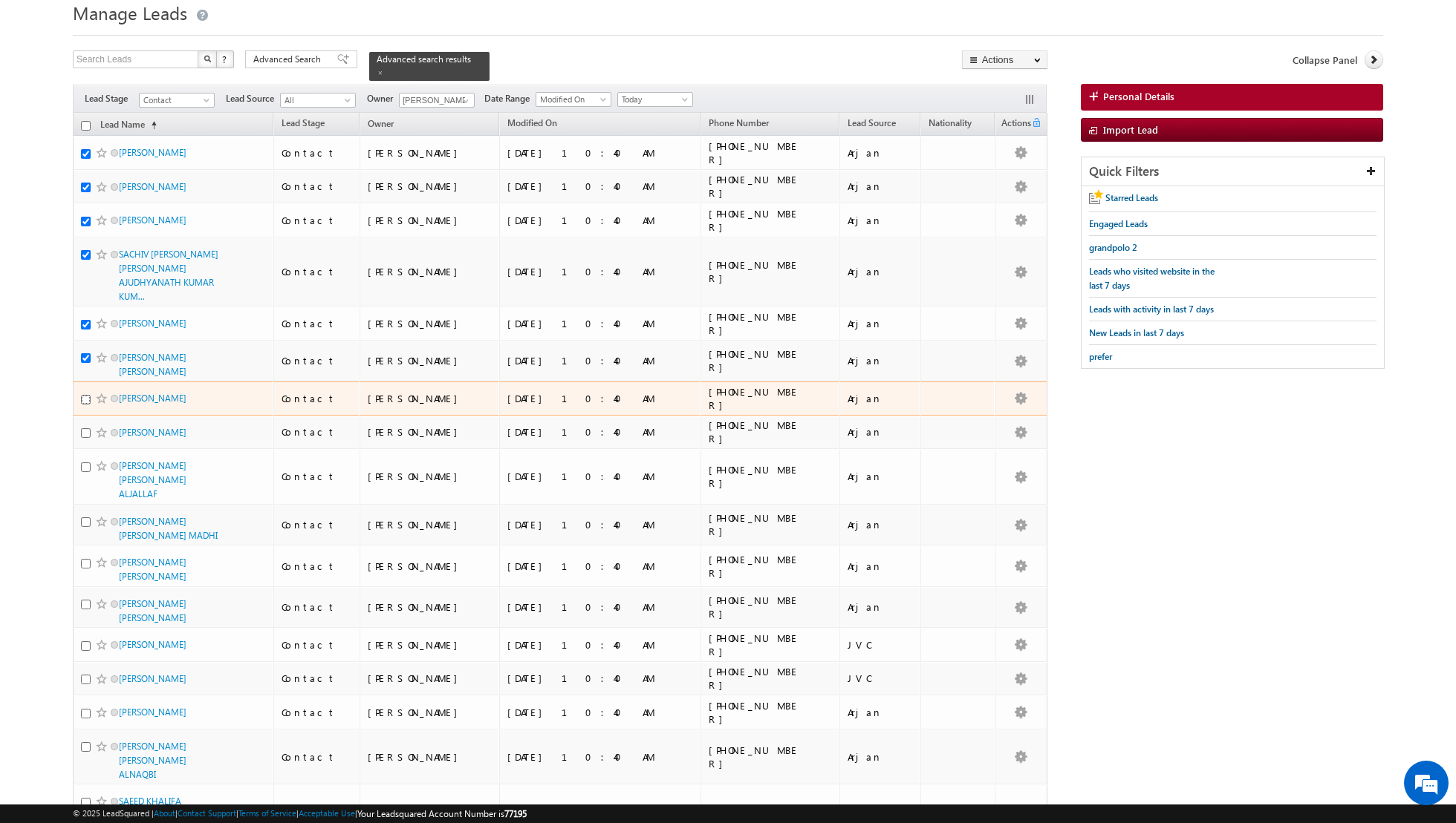
click at [84, 395] on input "checkbox" at bounding box center [86, 399] width 9 height 9
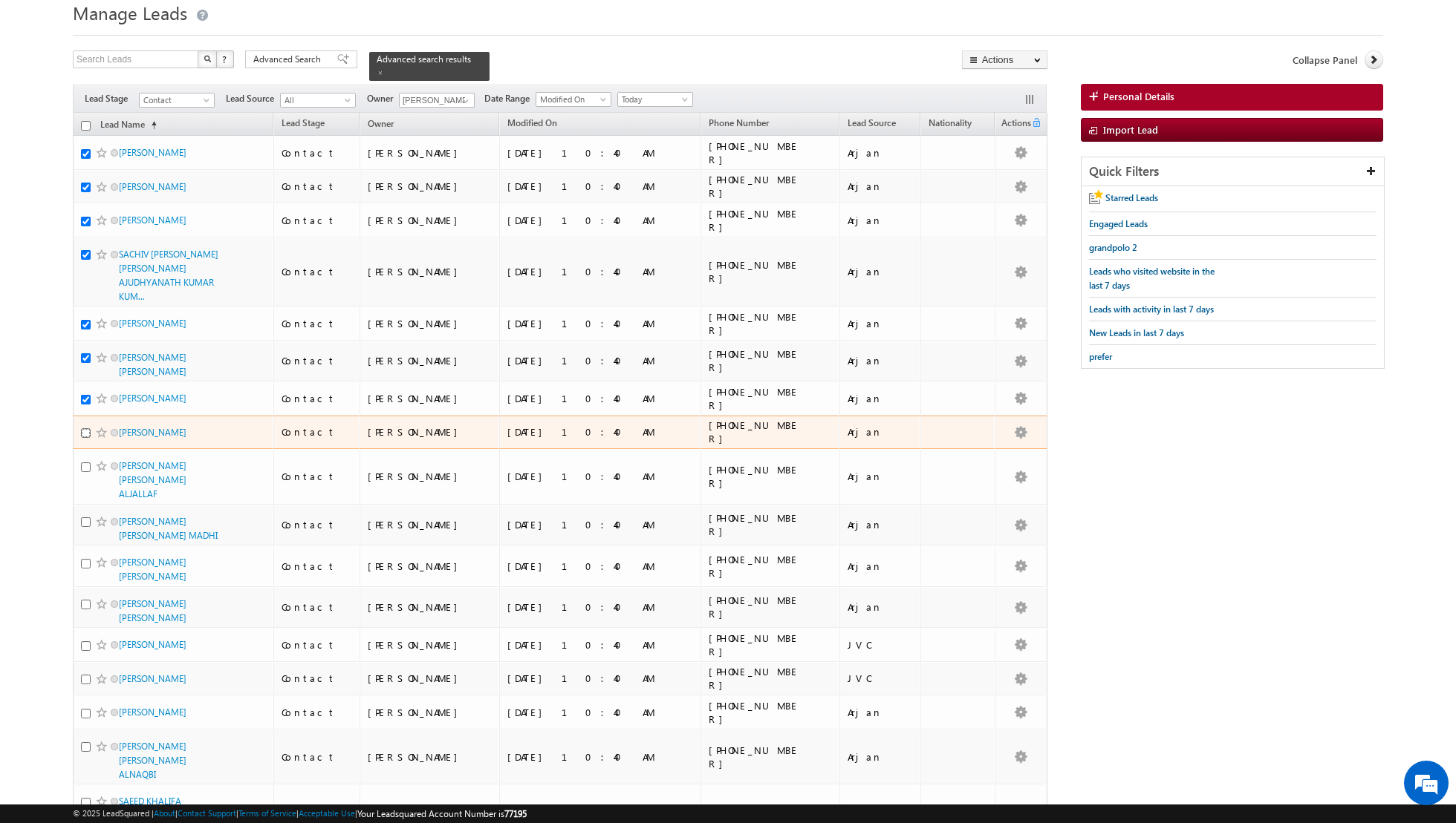
click at [86, 428] on input "checkbox" at bounding box center [86, 433] width 9 height 9
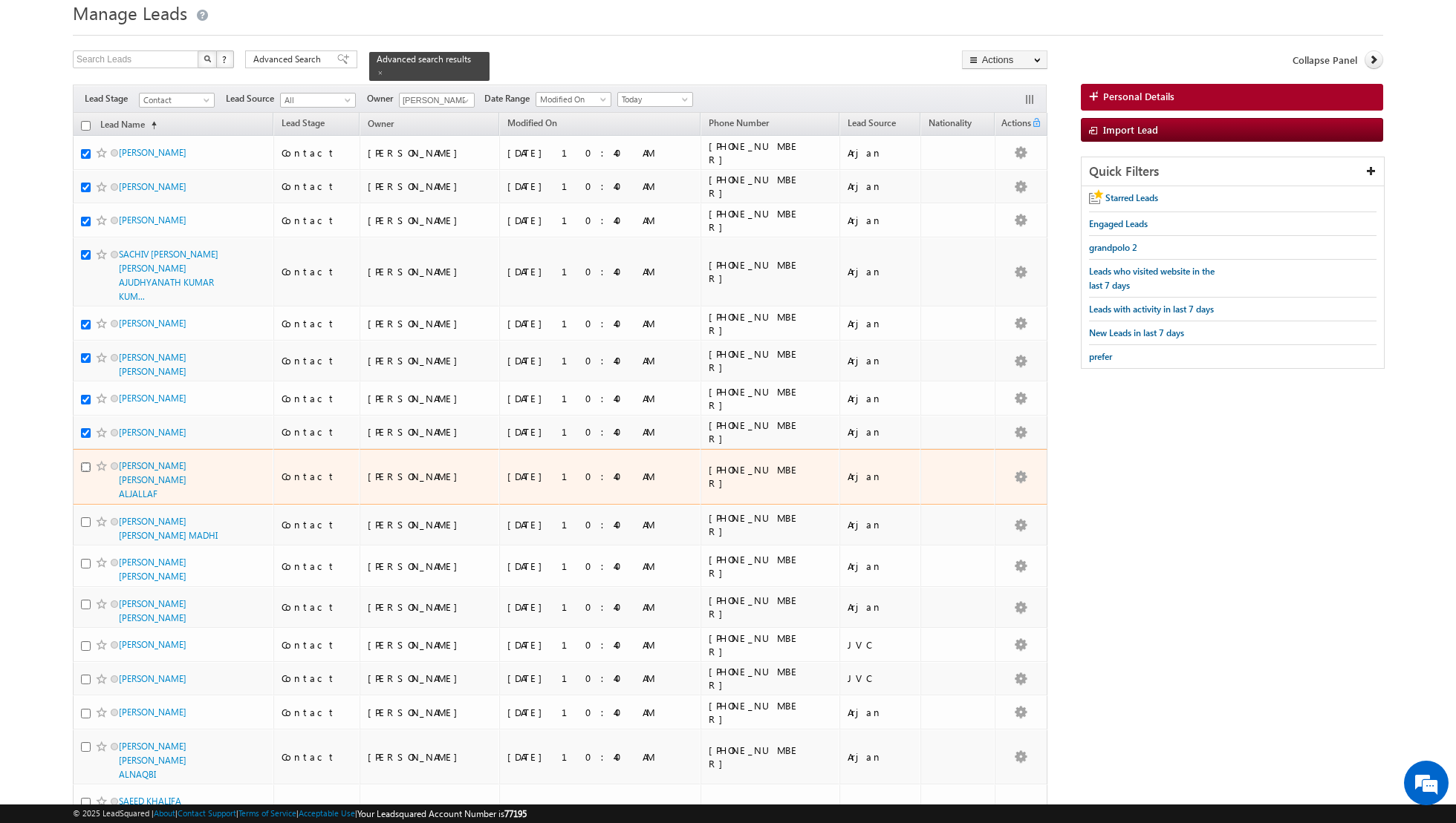
click at [84, 462] on input "checkbox" at bounding box center [86, 467] width 9 height 9
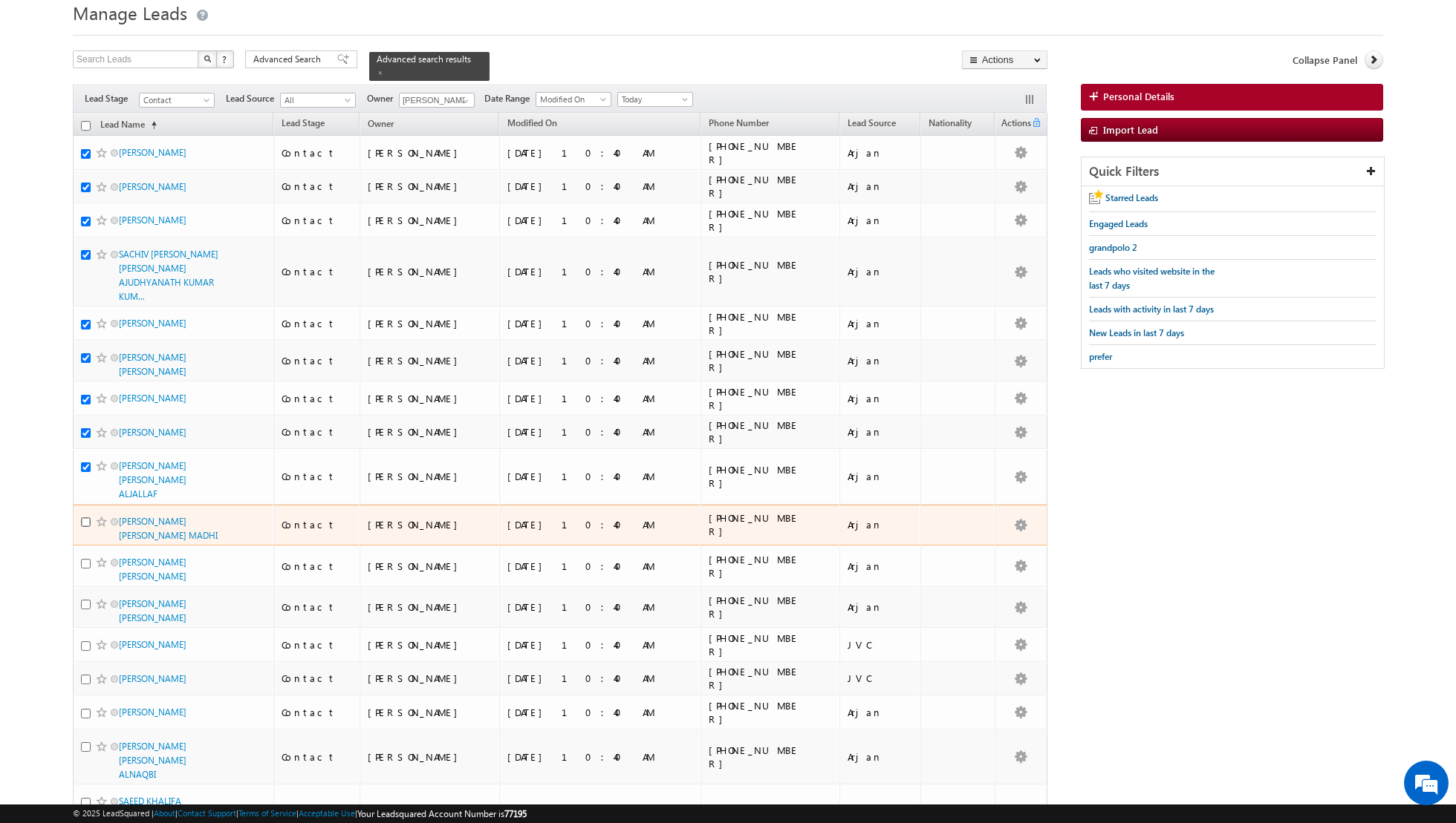
click at [84, 517] on input "checkbox" at bounding box center [86, 522] width 9 height 9
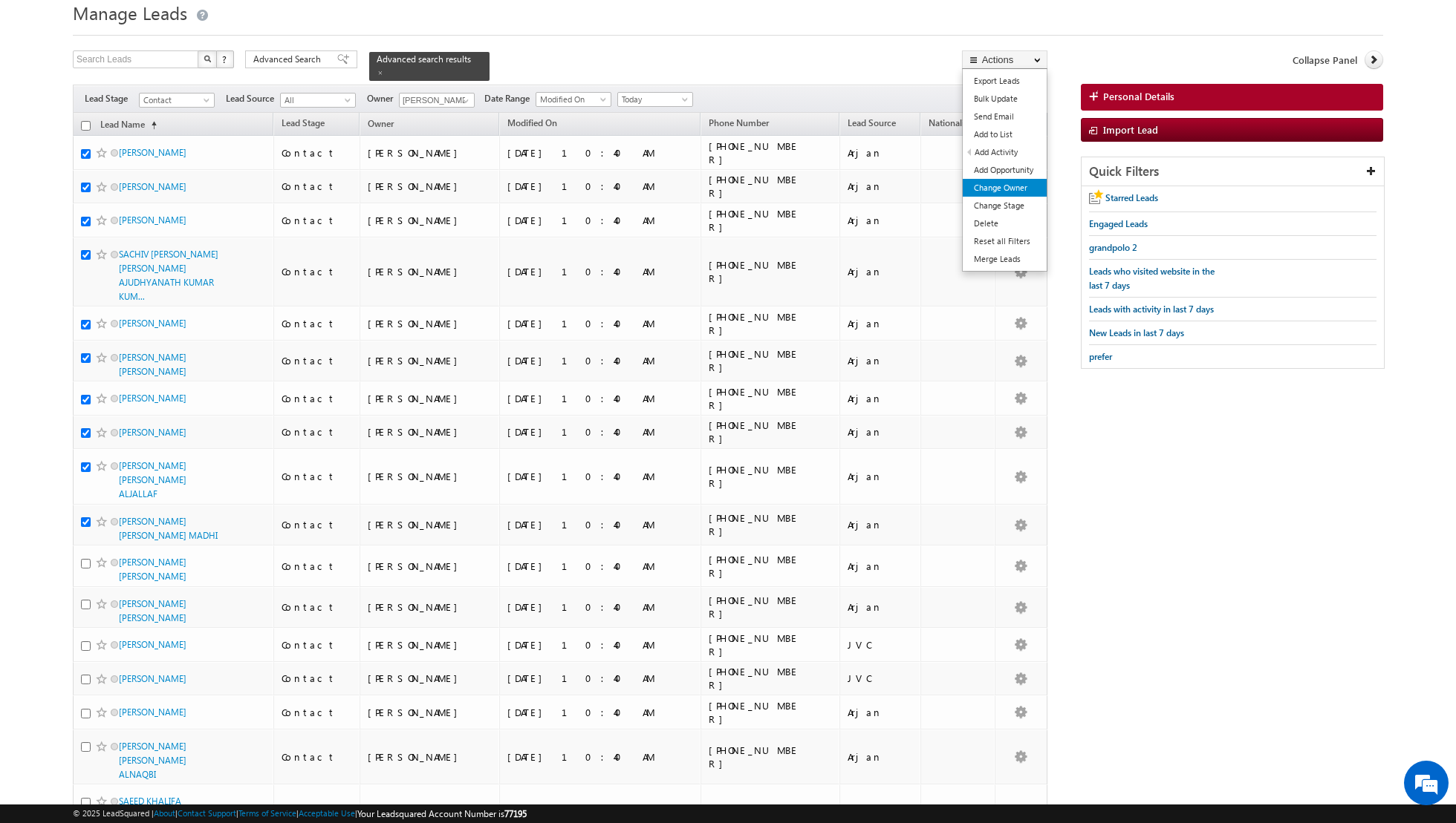
click at [999, 188] on link "Change Owner" at bounding box center [1005, 187] width 84 height 18
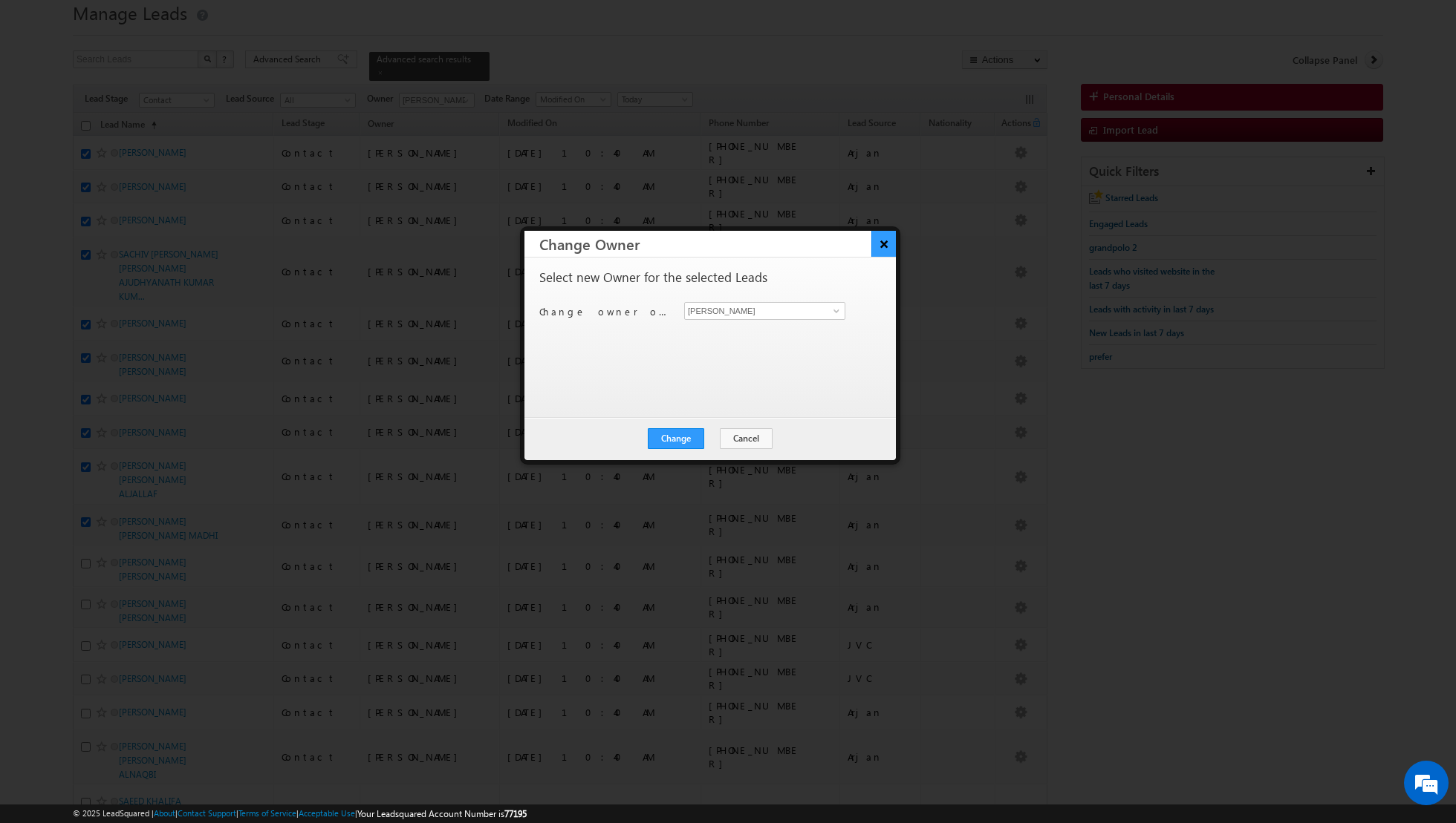
click at [887, 247] on button "×" at bounding box center [883, 244] width 24 height 26
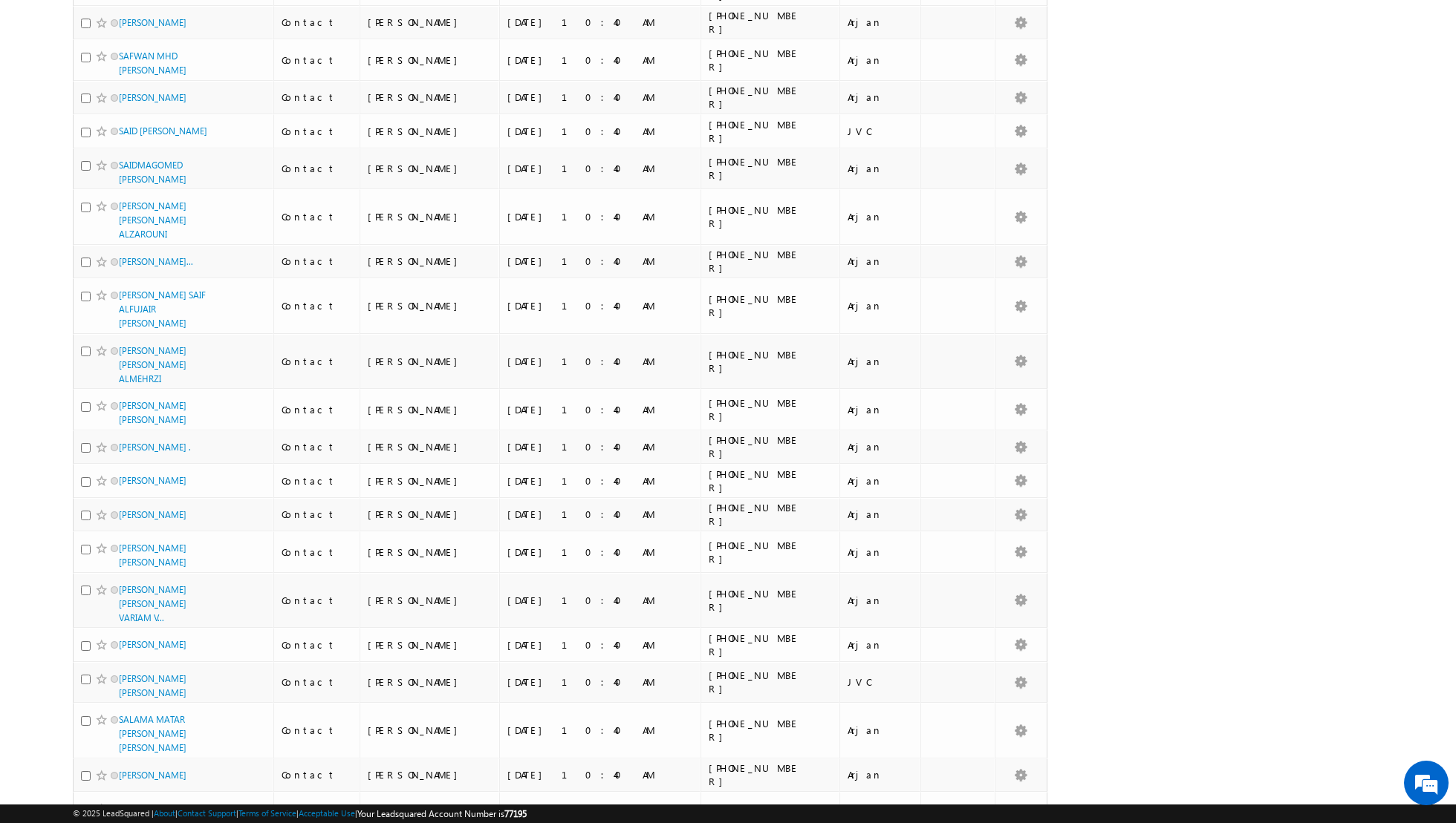
scroll to position [1461, 0]
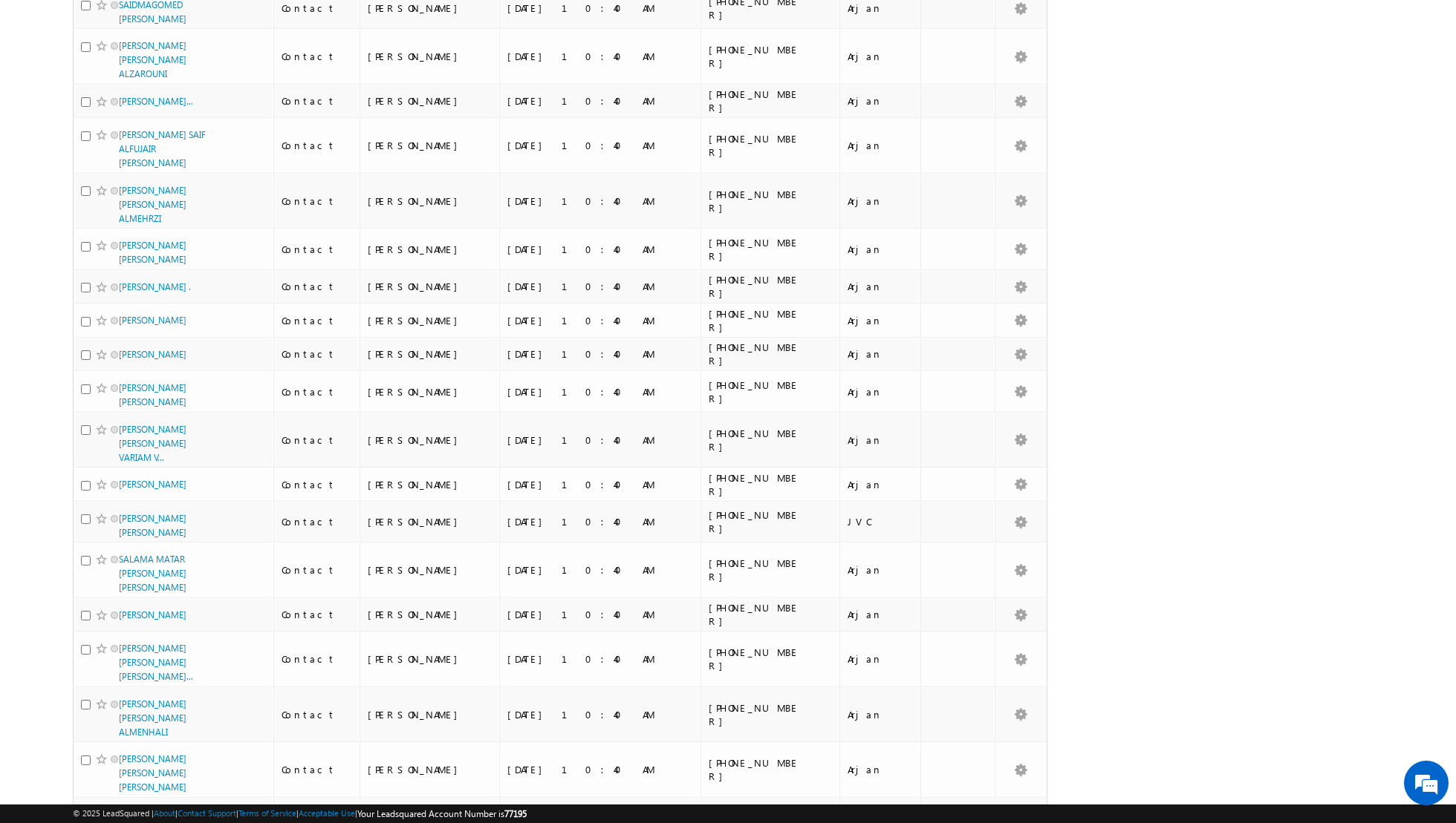
click at [84, 811] on input "checkbox" at bounding box center [86, 816] width 9 height 9
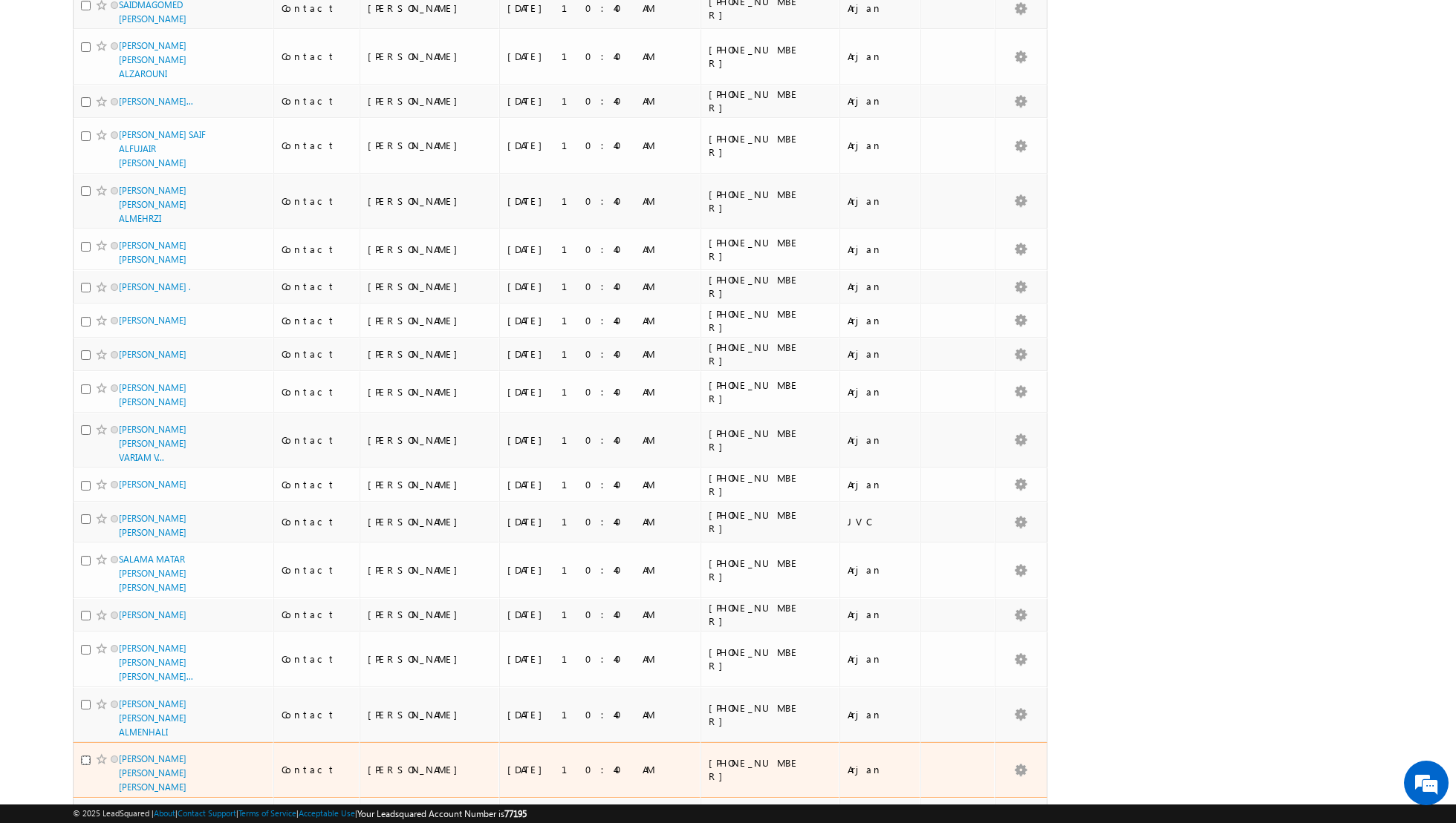
click at [88, 756] on input "checkbox" at bounding box center [86, 760] width 9 height 9
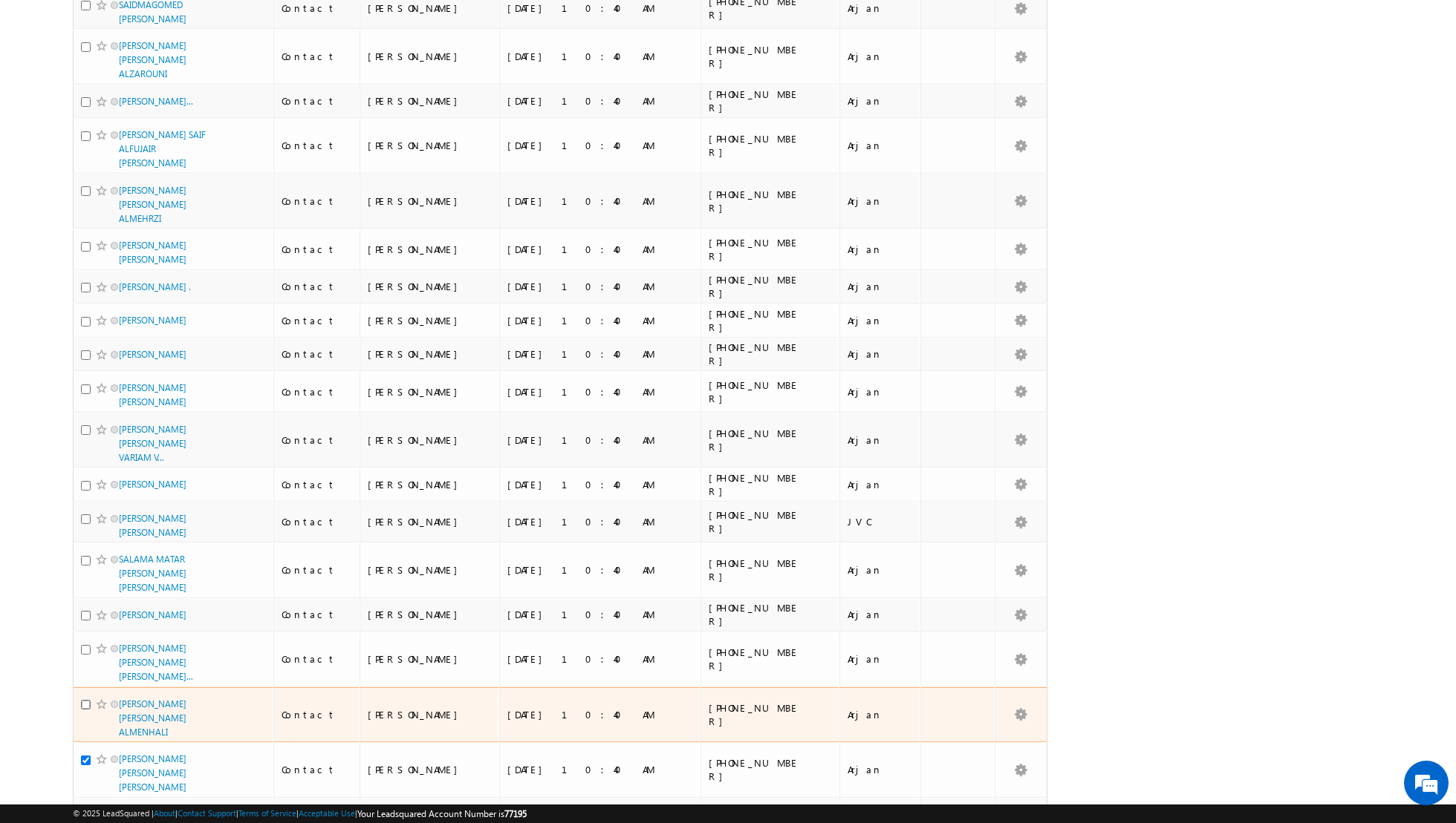
click at [87, 700] on input "checkbox" at bounding box center [86, 704] width 9 height 9
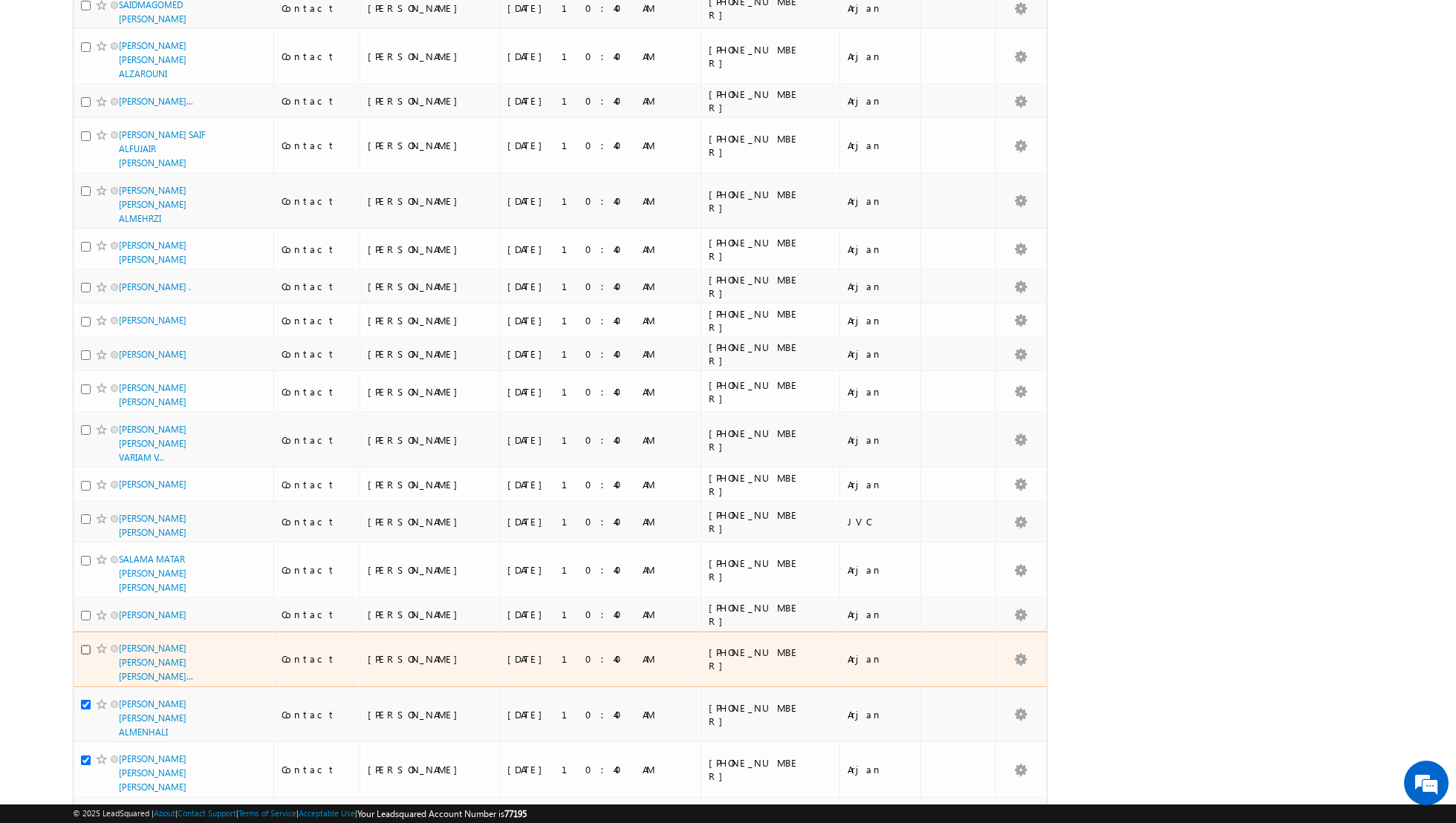
click at [84, 645] on input "checkbox" at bounding box center [86, 650] width 9 height 9
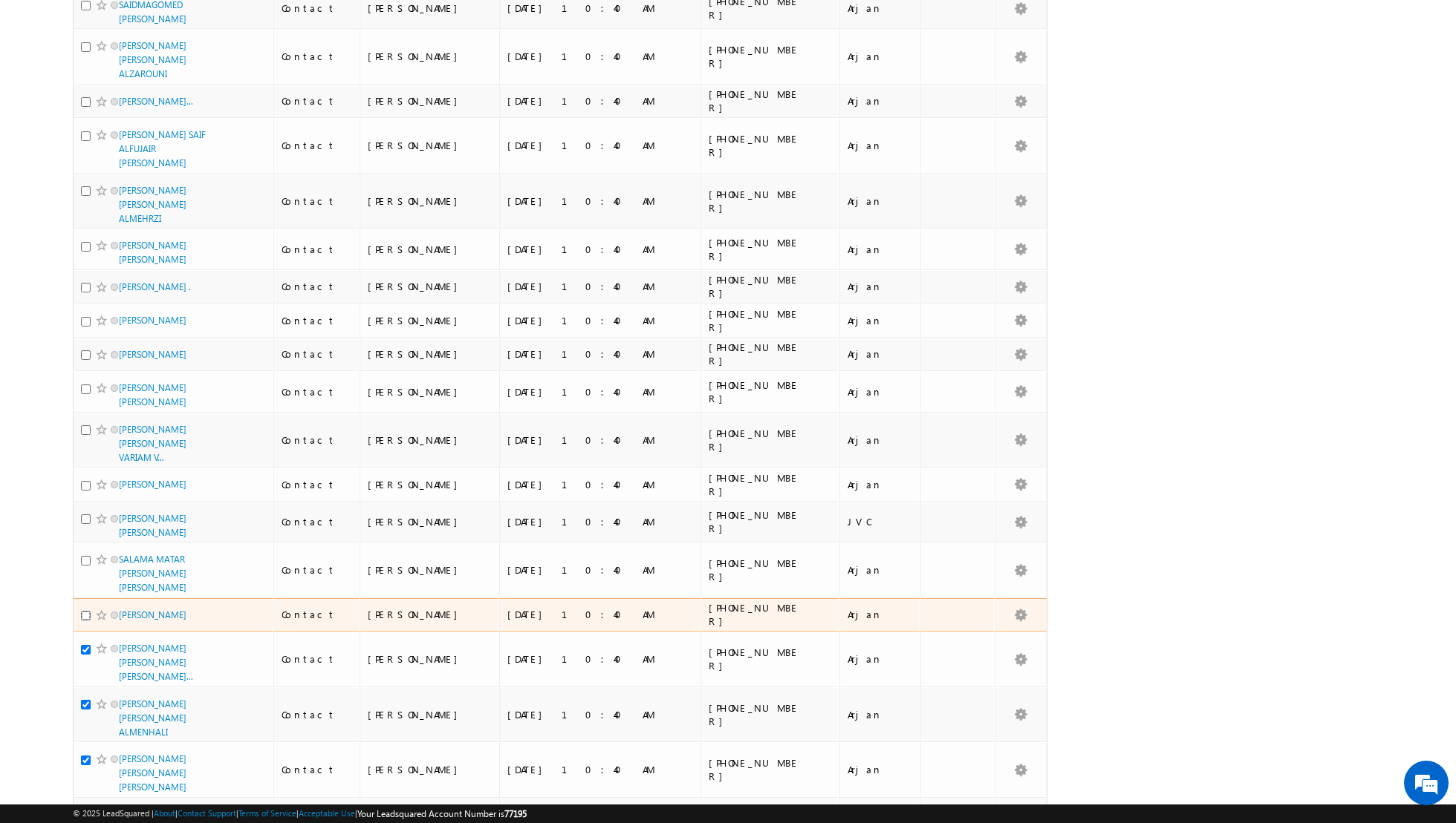
click at [84, 611] on input "checkbox" at bounding box center [86, 615] width 9 height 9
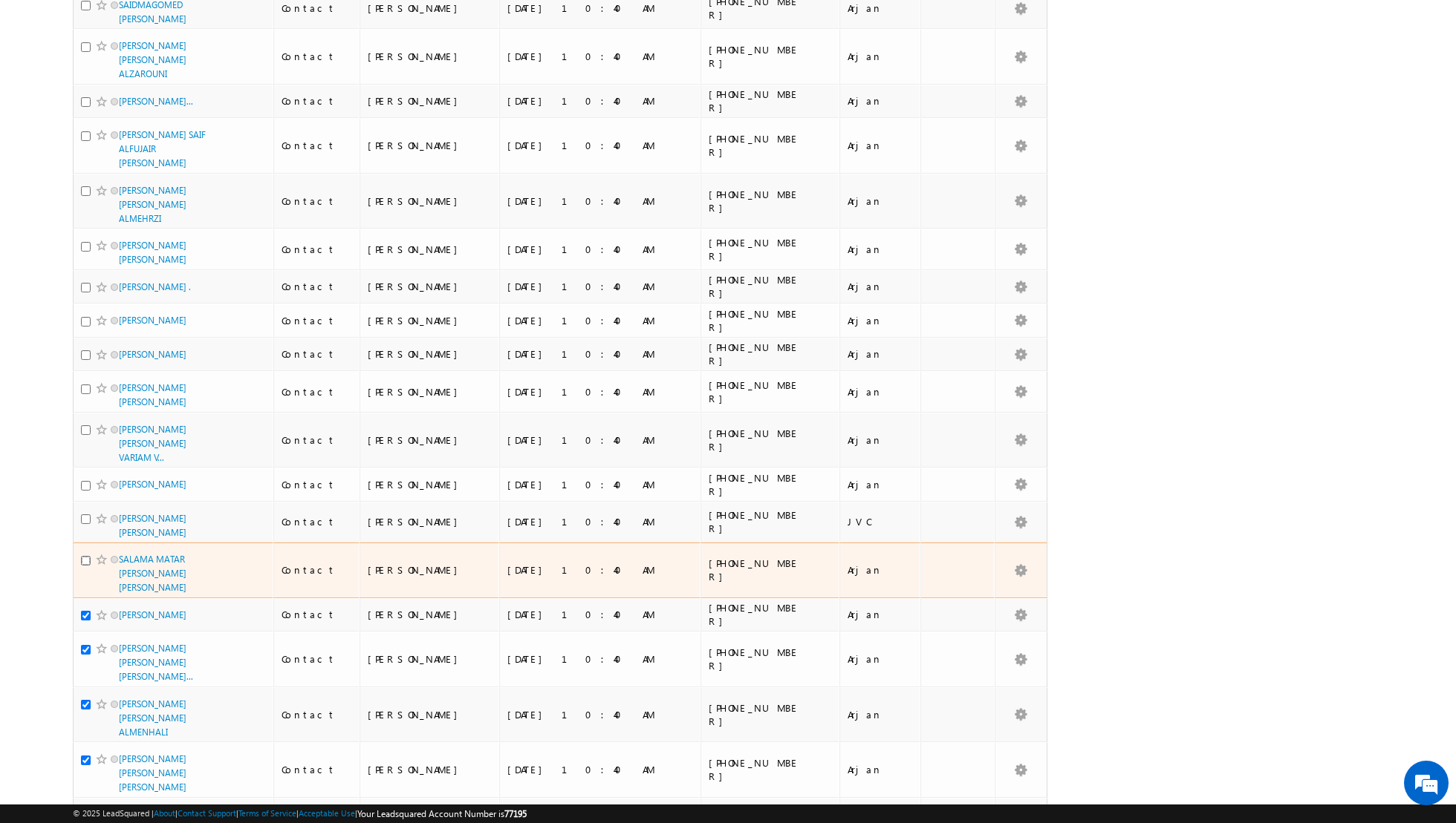
click at [83, 556] on input "checkbox" at bounding box center [86, 560] width 9 height 9
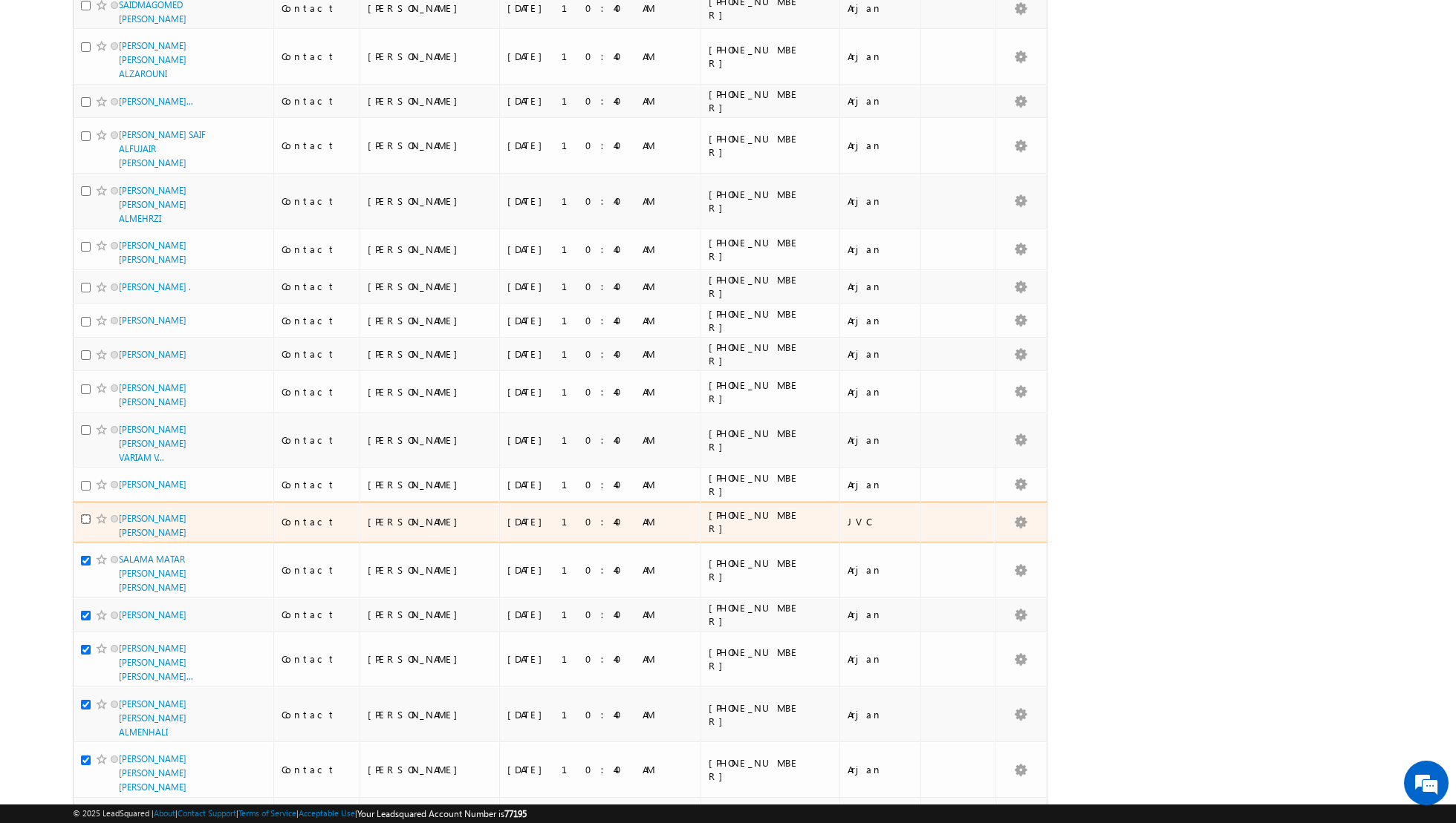
click at [85, 514] on input "checkbox" at bounding box center [86, 519] width 9 height 9
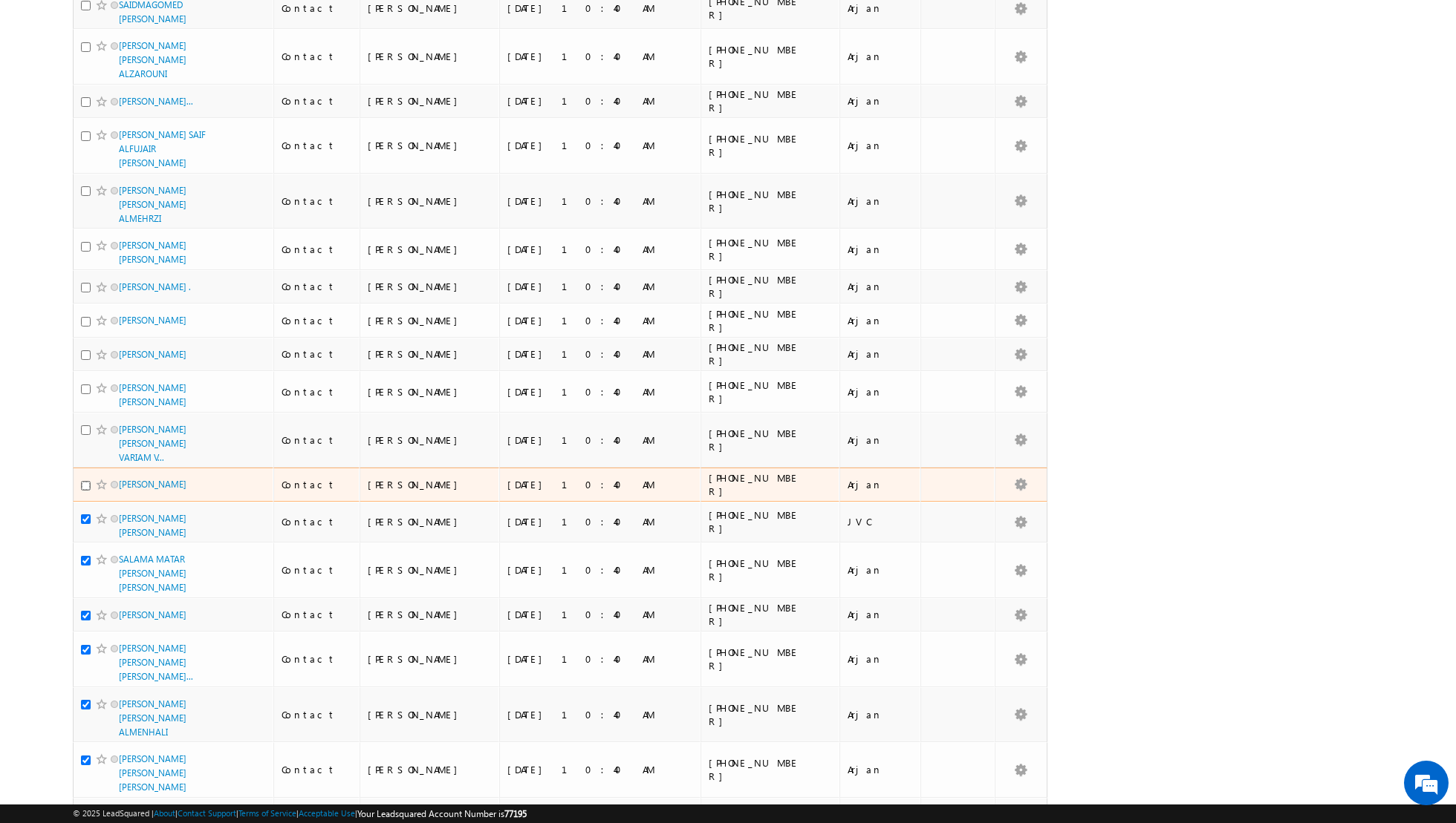
click at [88, 481] on input "checkbox" at bounding box center [86, 485] width 9 height 9
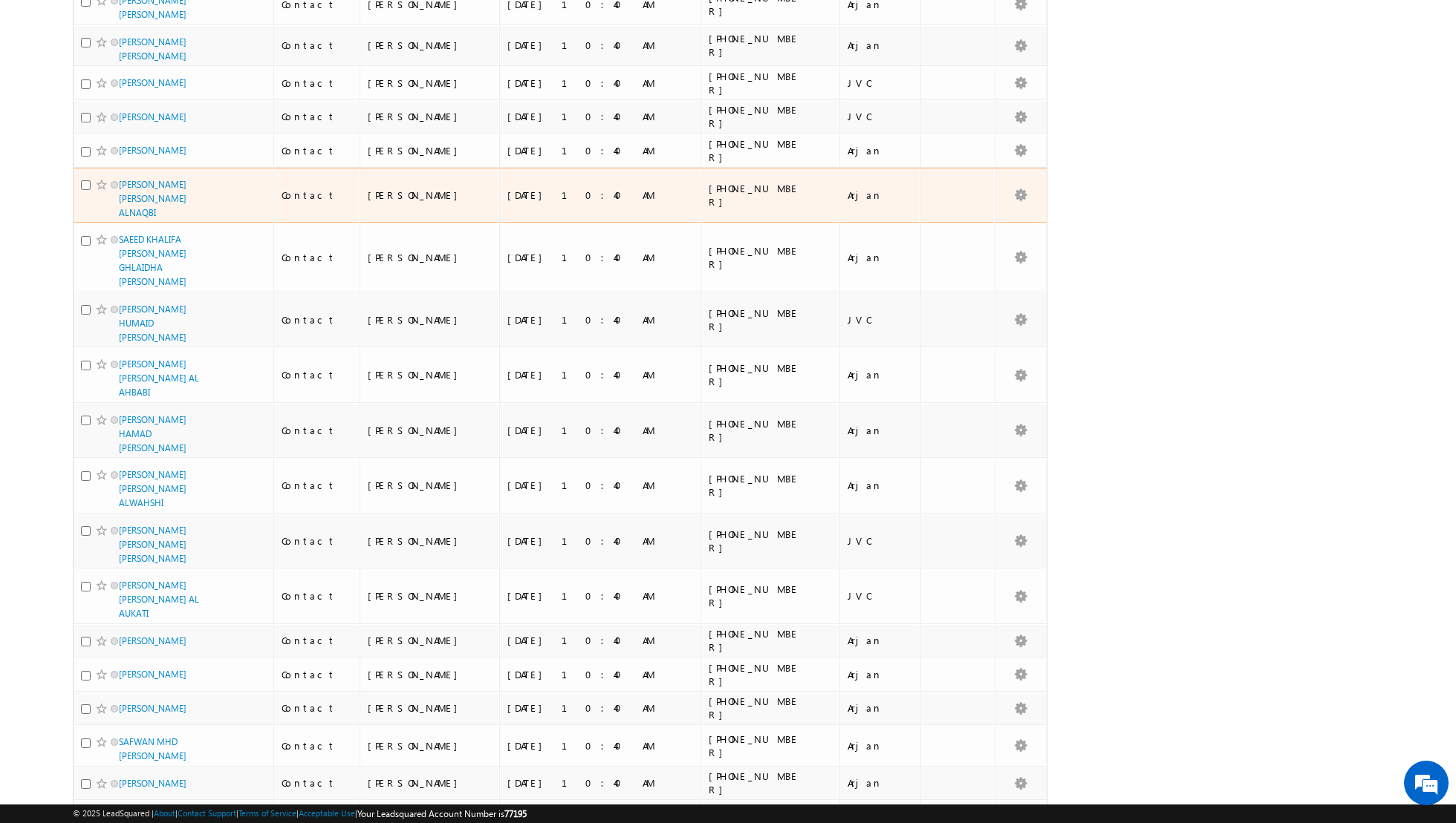
scroll to position [621, 0]
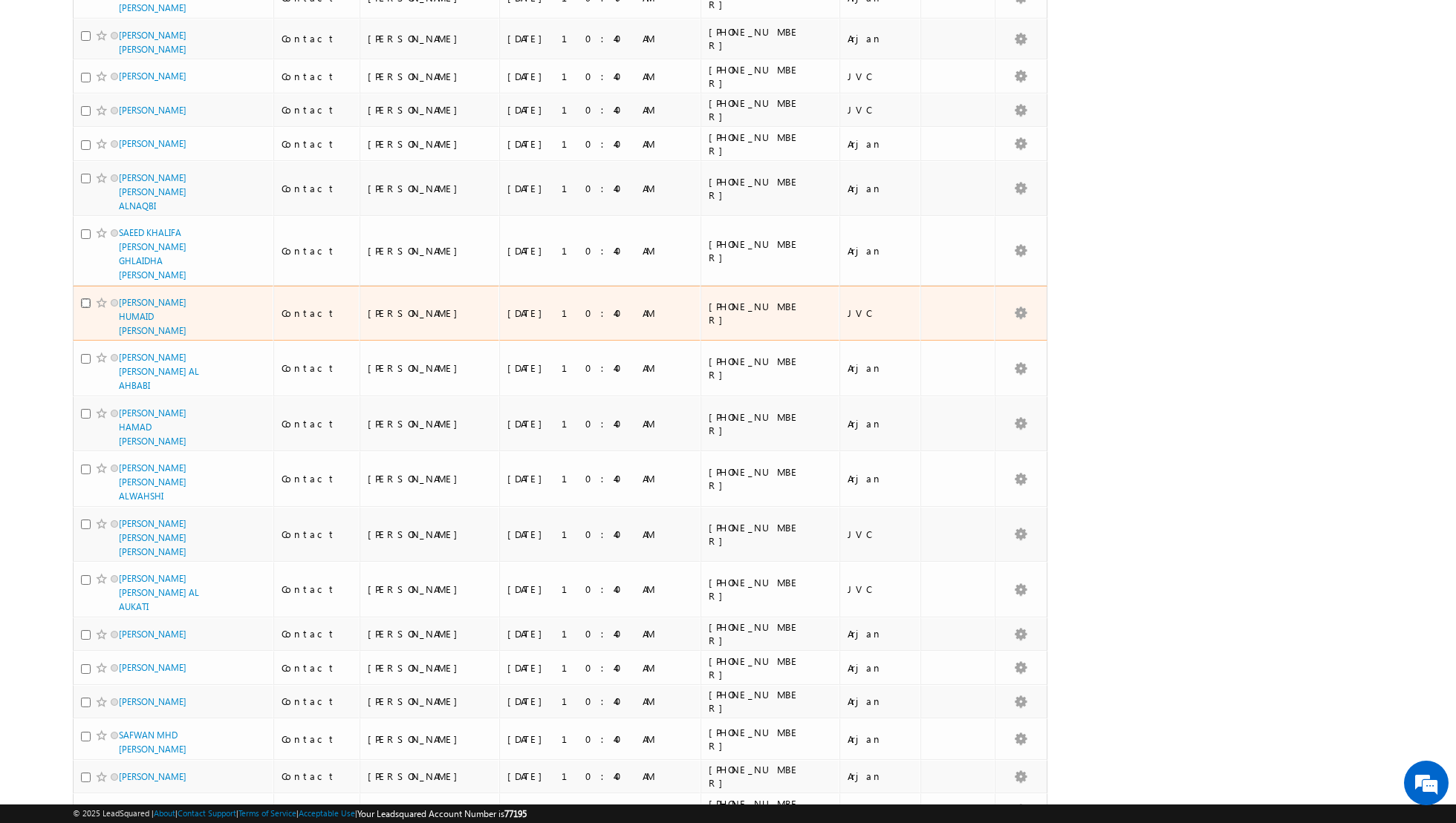
click at [87, 298] on input "checkbox" at bounding box center [86, 303] width 9 height 9
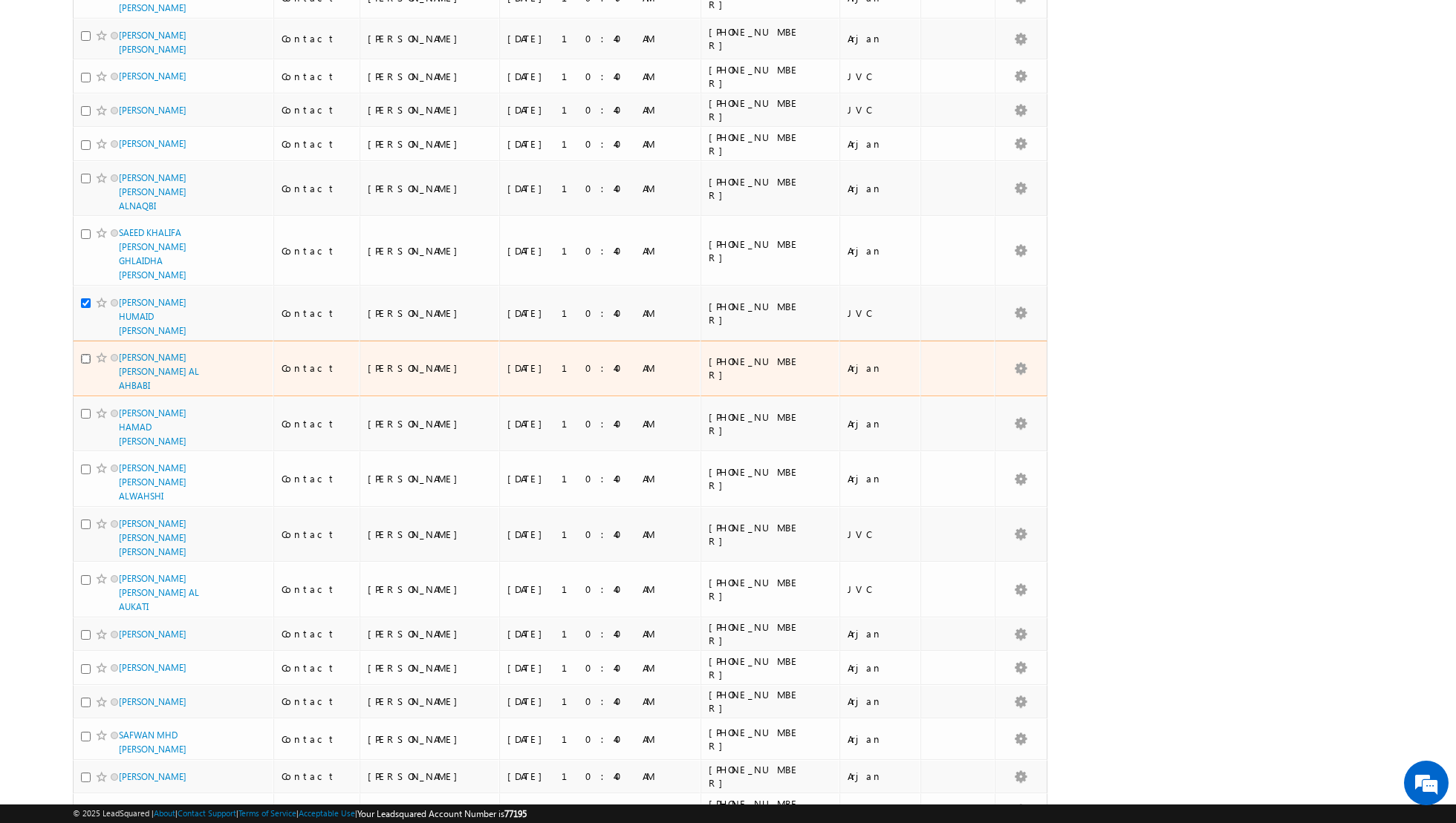
click at [89, 354] on input "checkbox" at bounding box center [86, 359] width 9 height 9
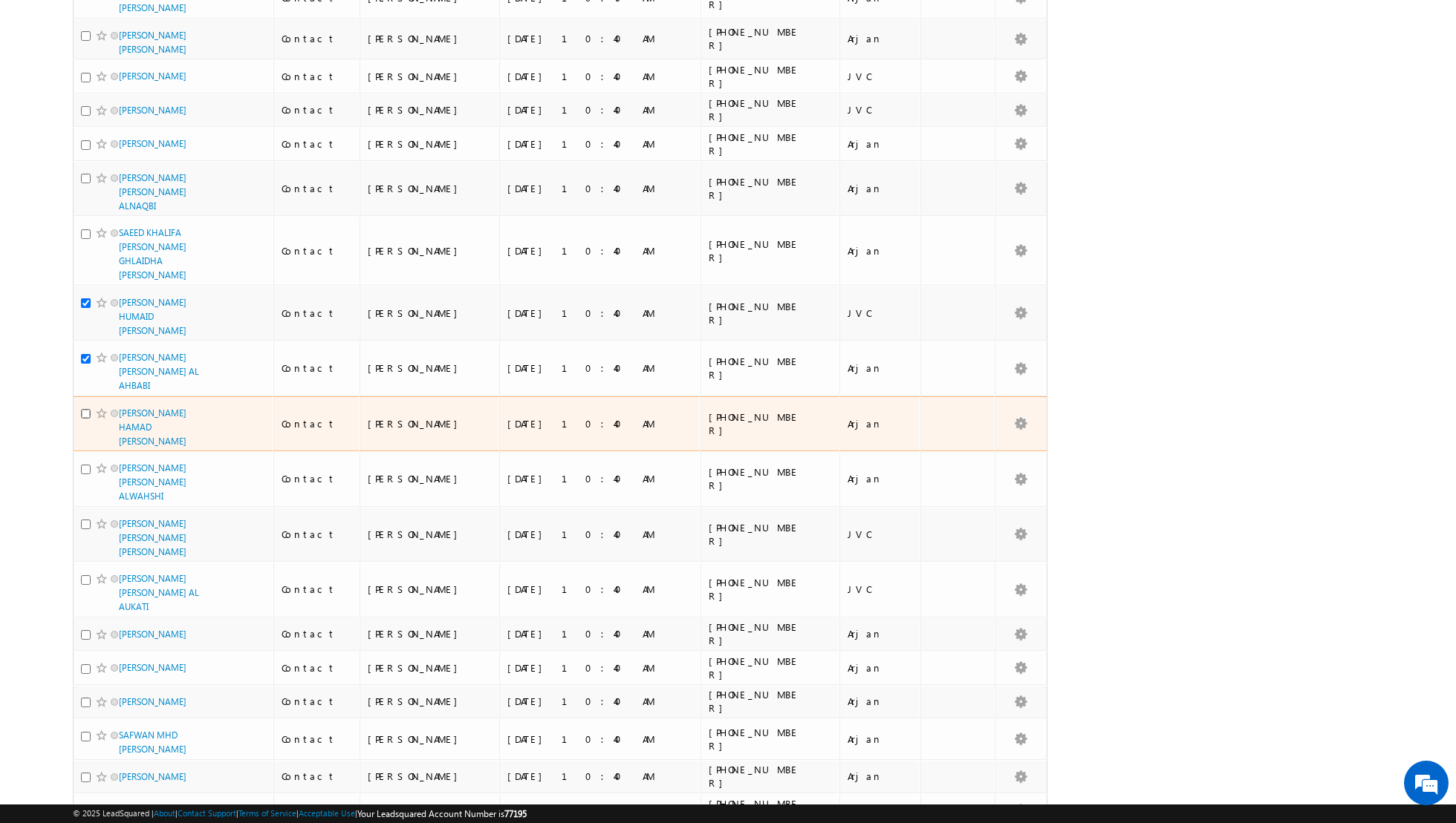
click at [84, 409] on input "checkbox" at bounding box center [86, 413] width 9 height 9
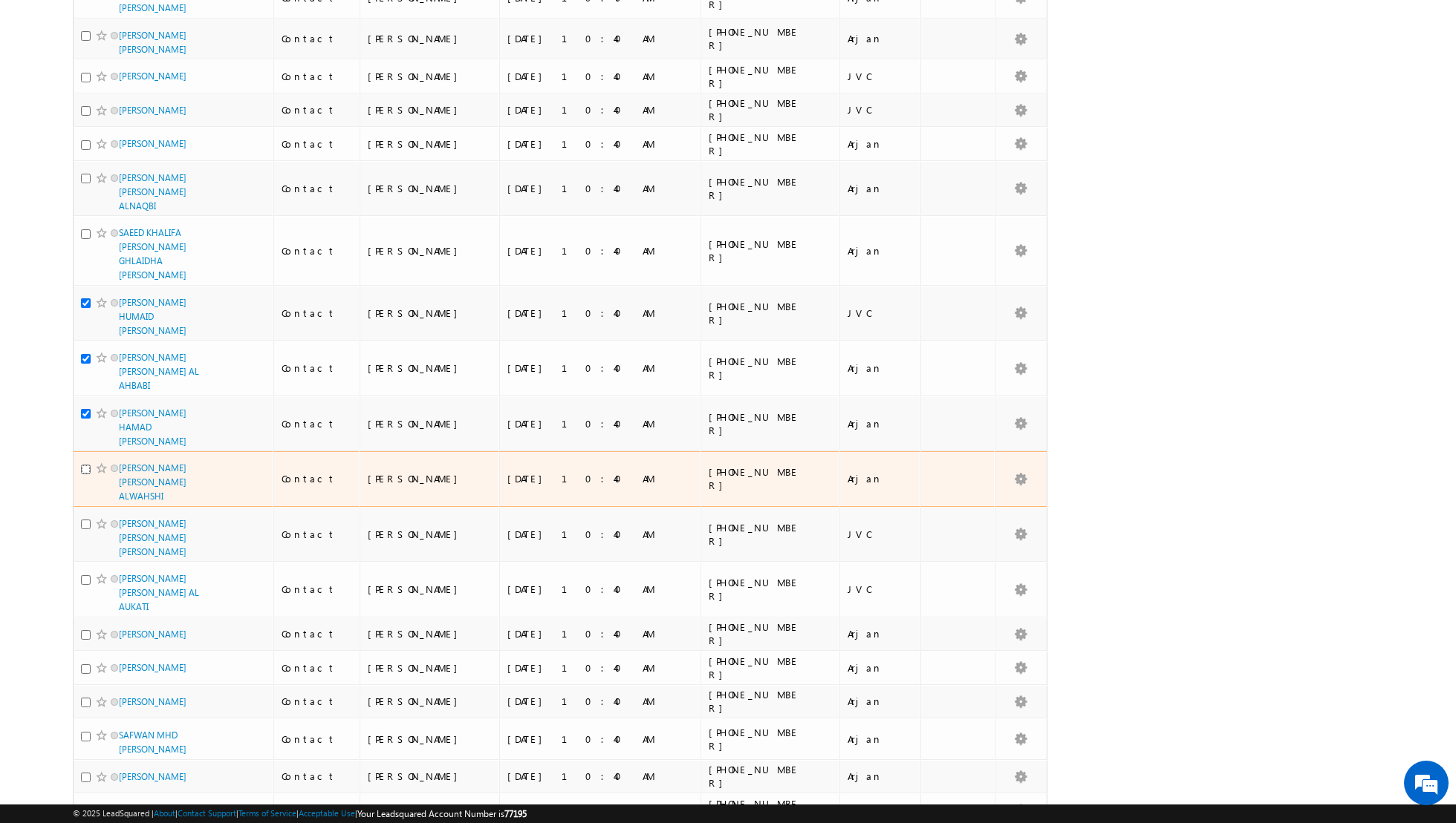
click at [88, 465] on input "checkbox" at bounding box center [86, 469] width 9 height 9
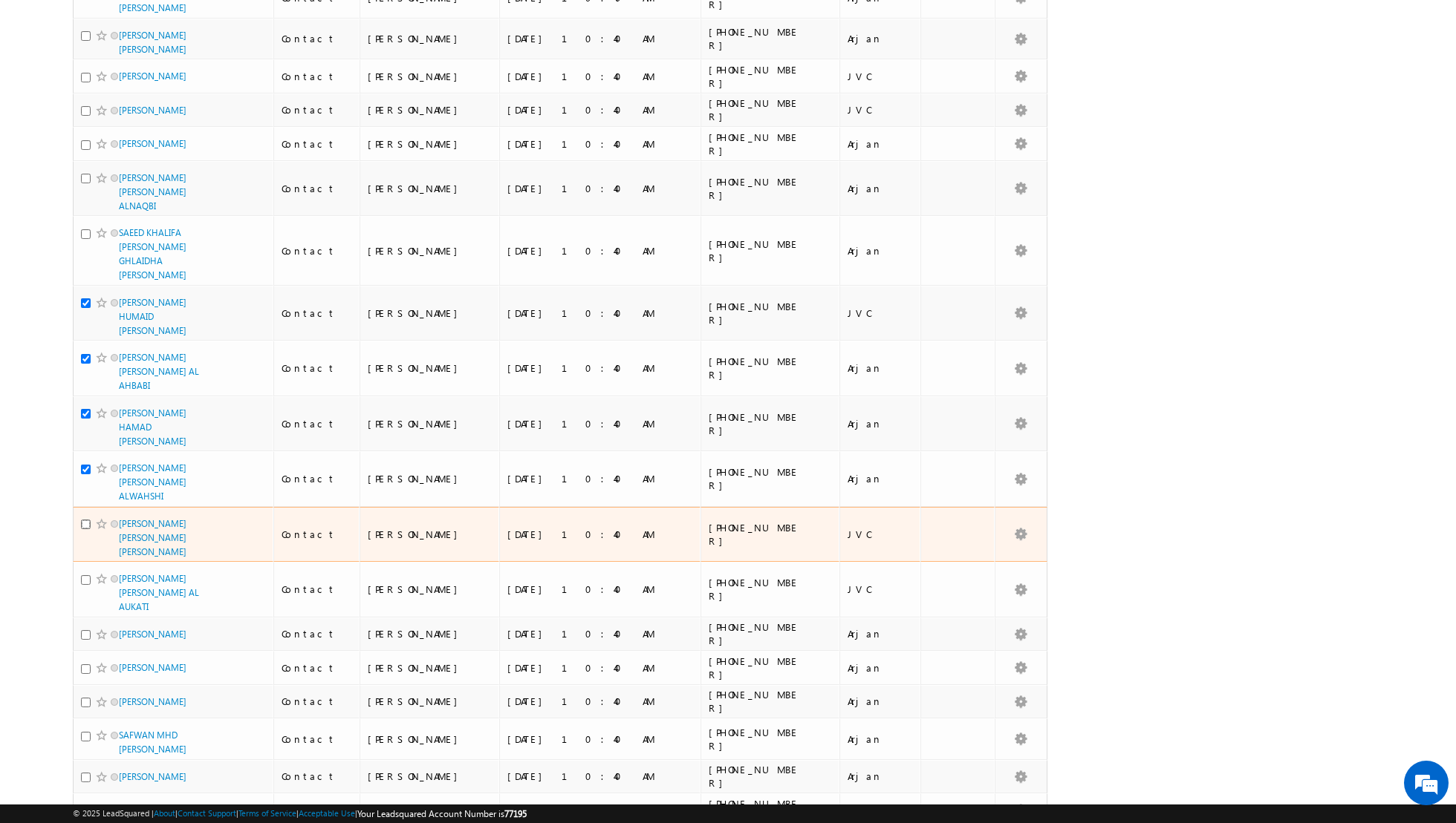
click at [90, 520] on input "checkbox" at bounding box center [86, 525] width 9 height 9
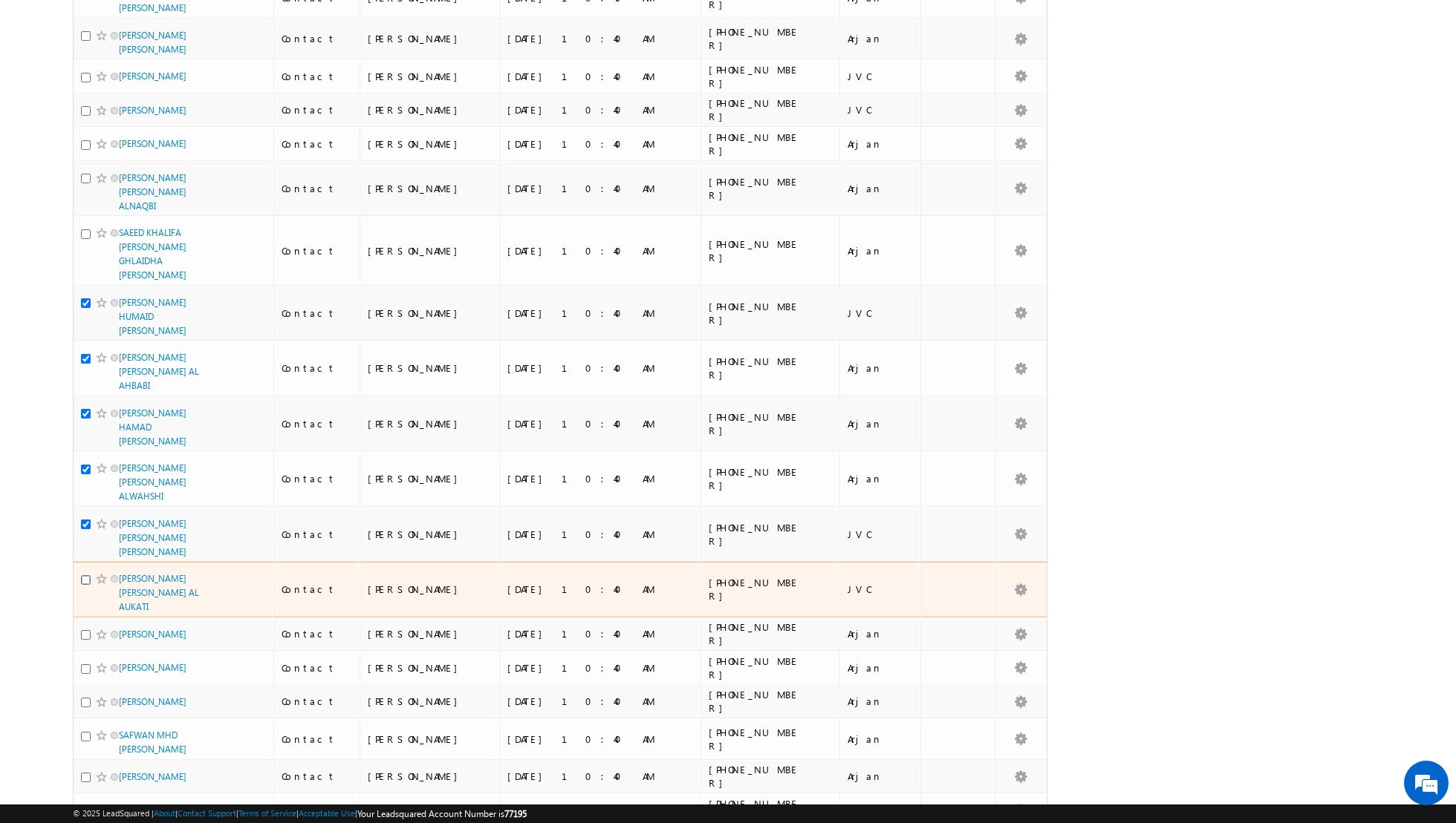
click at [89, 575] on input "checkbox" at bounding box center [86, 580] width 9 height 9
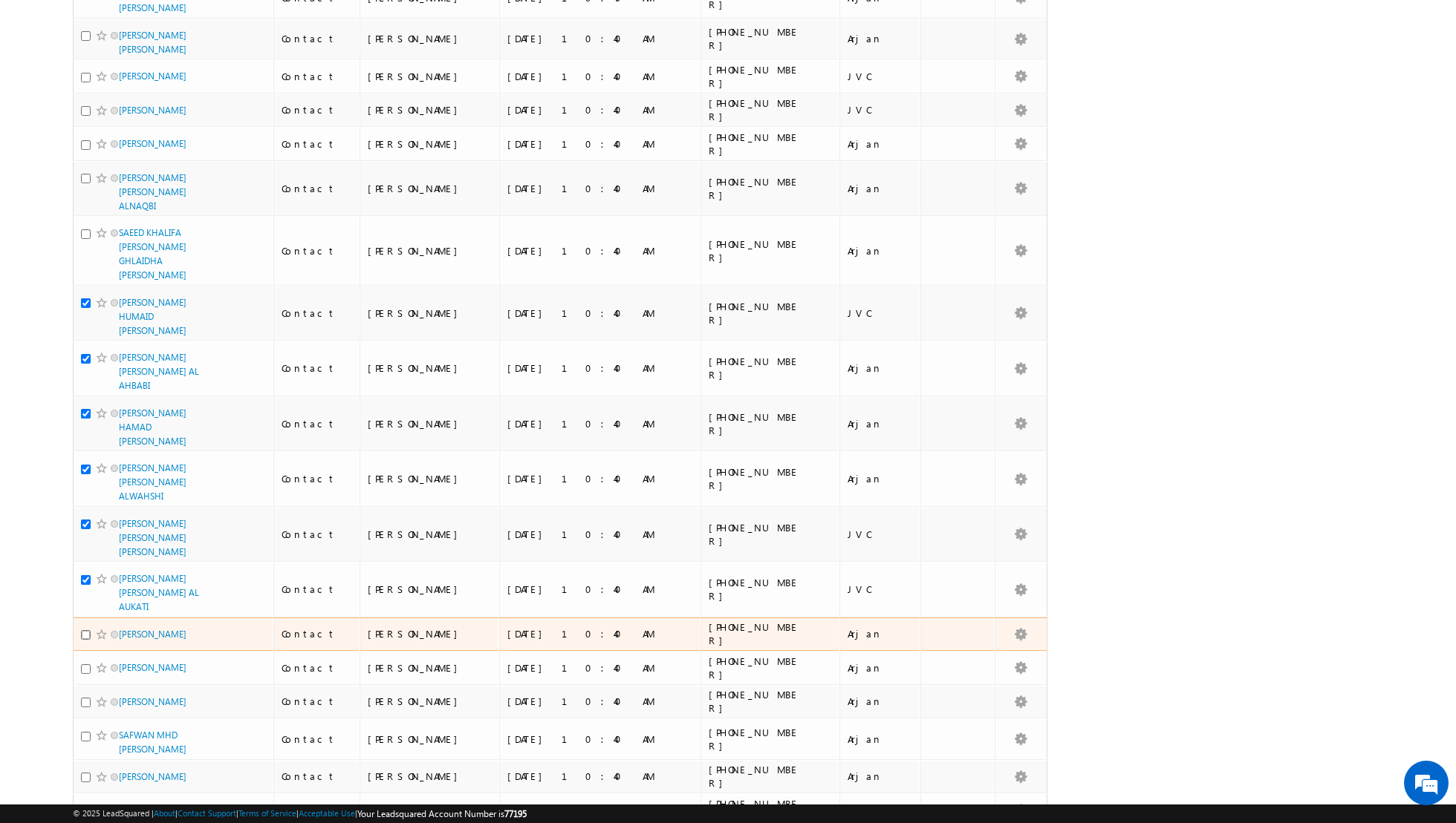
click at [88, 630] on input "checkbox" at bounding box center [86, 635] width 9 height 9
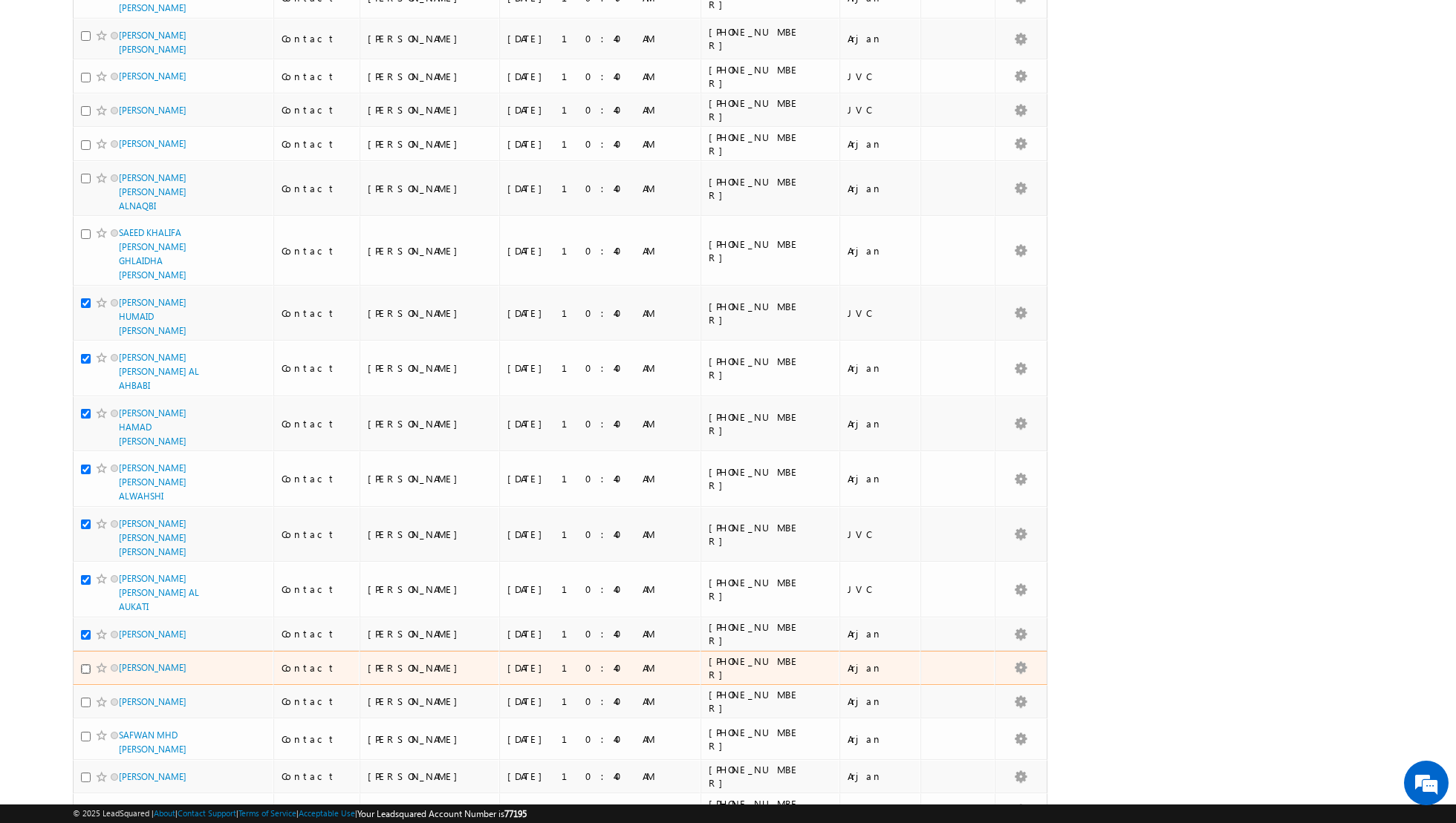
click at [86, 664] on input "checkbox" at bounding box center [86, 669] width 9 height 9
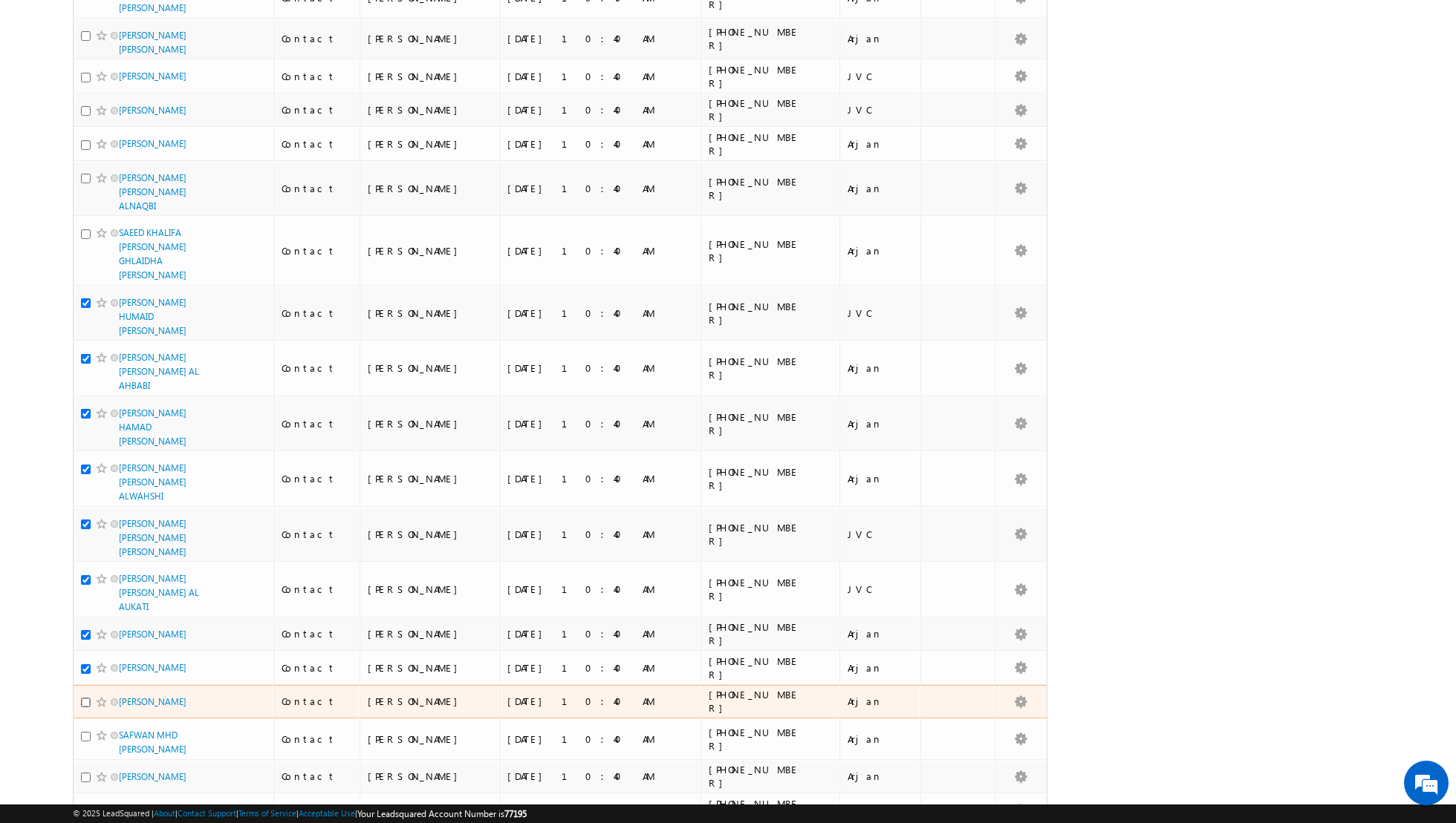
click at [82, 698] on input "checkbox" at bounding box center [86, 702] width 9 height 9
click at [84, 698] on input "checkbox" at bounding box center [86, 702] width 9 height 9
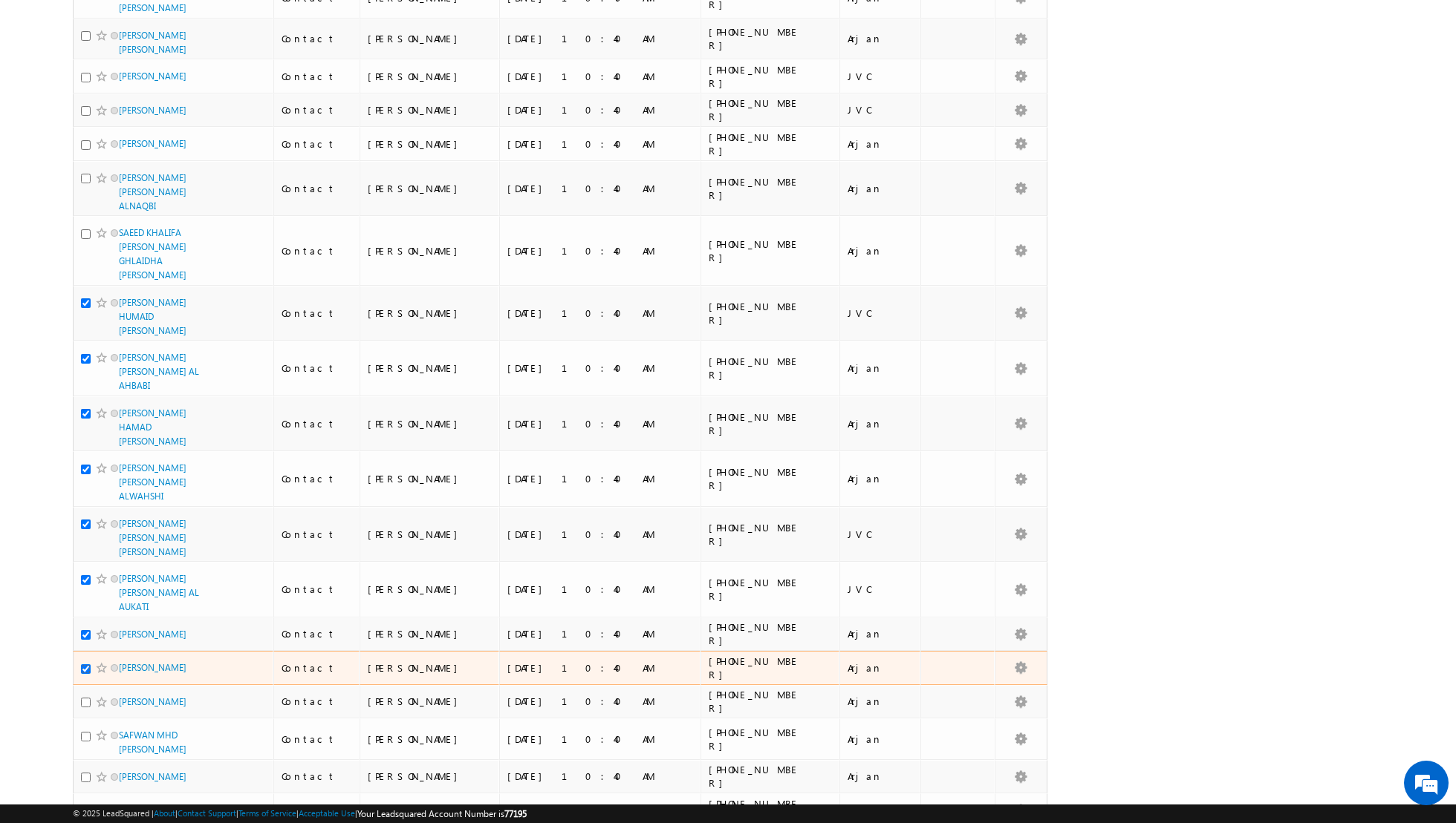
click at [85, 664] on input "checkbox" at bounding box center [86, 669] width 9 height 9
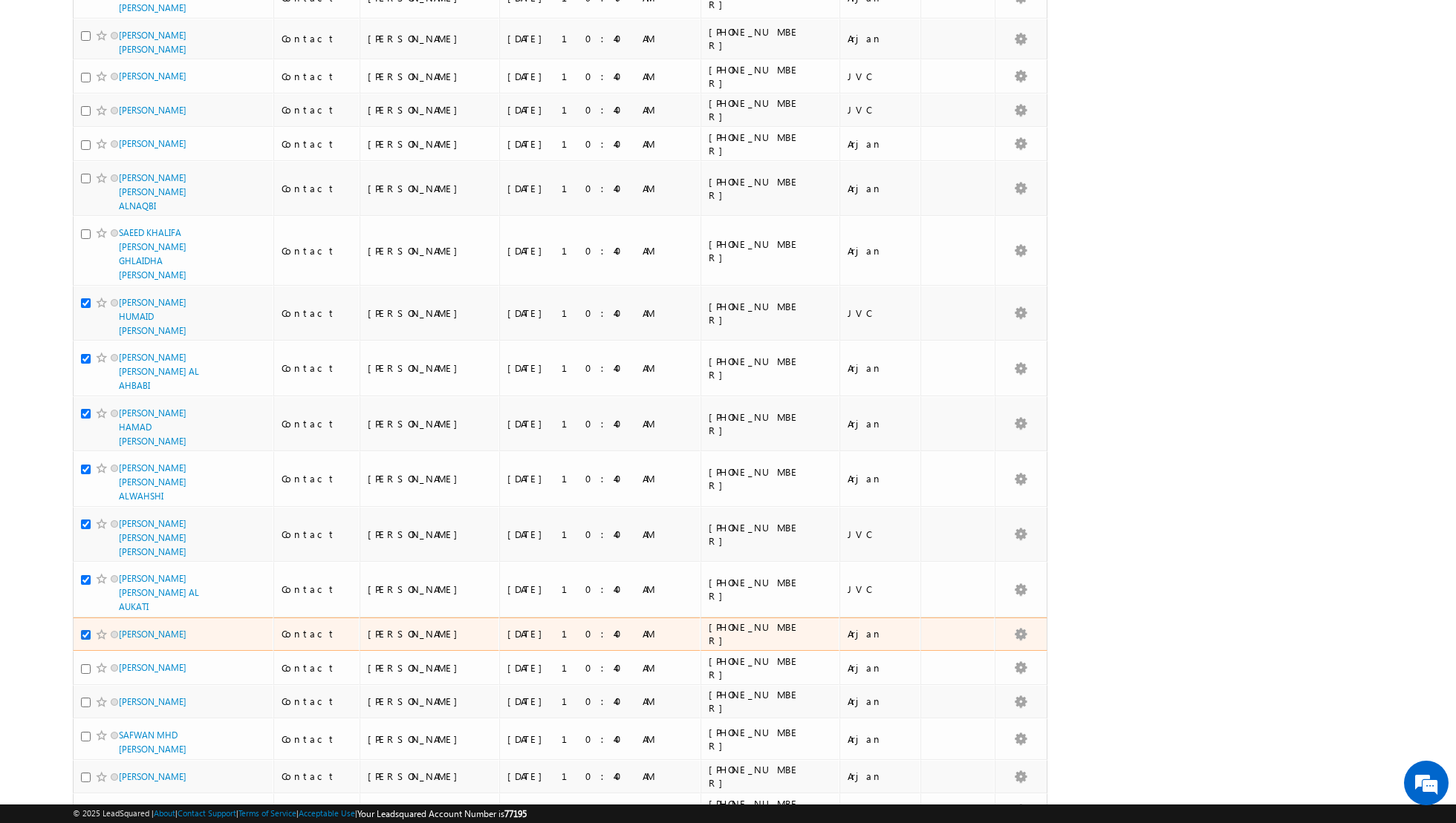
click at [81, 630] on input "checkbox" at bounding box center [86, 635] width 9 height 9
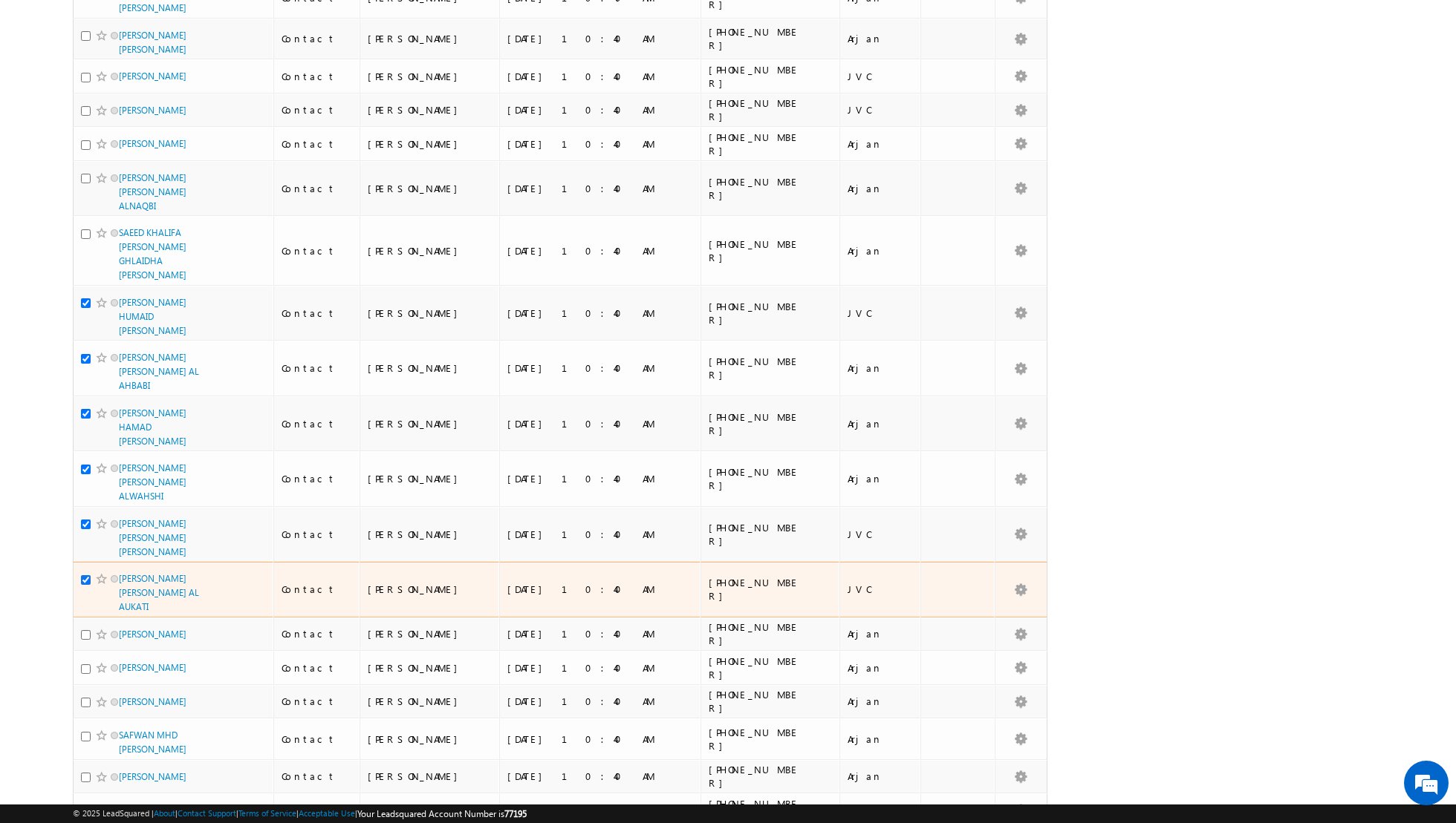
click at [83, 575] on input "checkbox" at bounding box center [86, 580] width 9 height 9
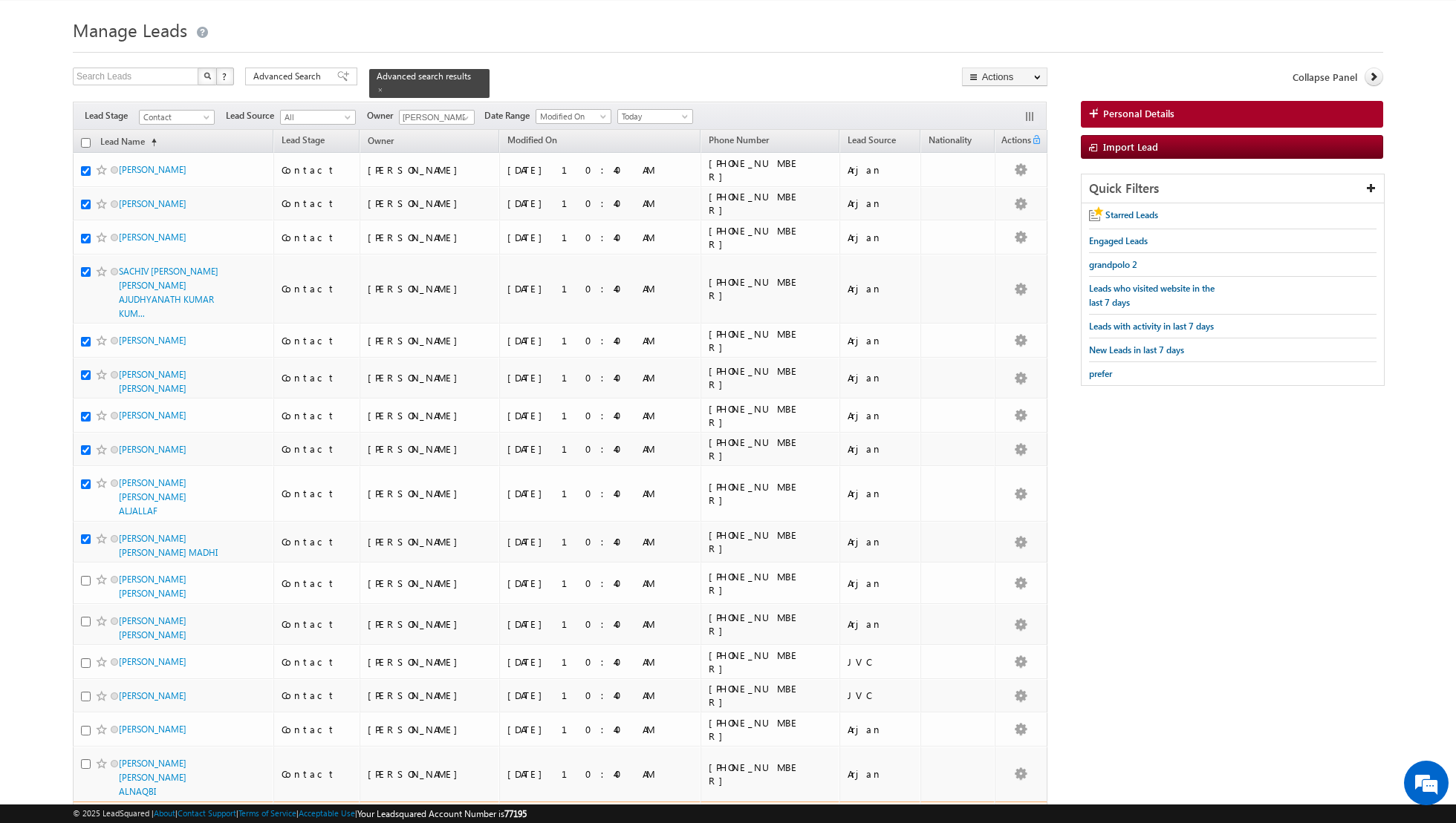
scroll to position [0, 0]
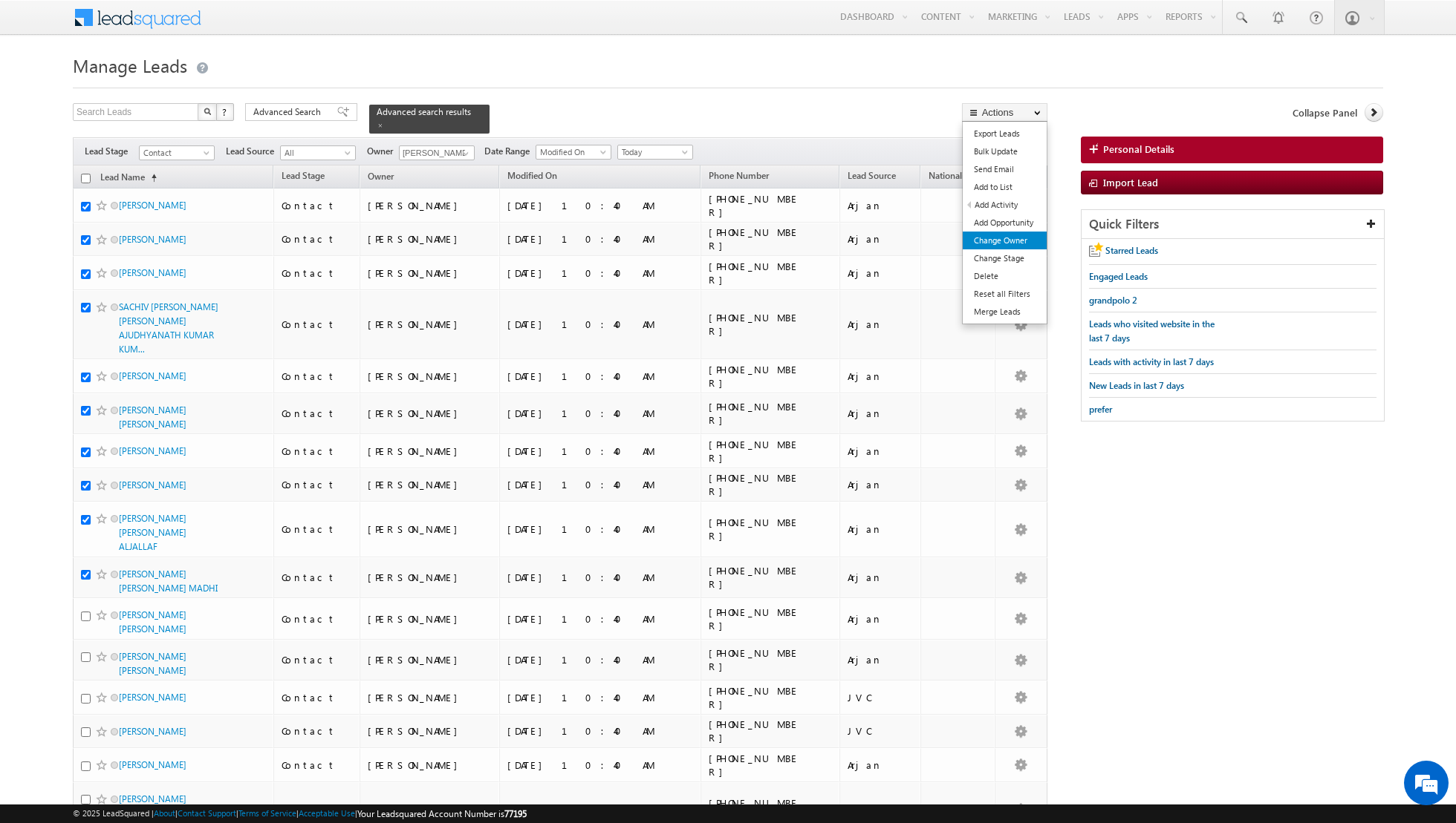
click at [980, 240] on link "Change Owner" at bounding box center [1005, 240] width 84 height 18
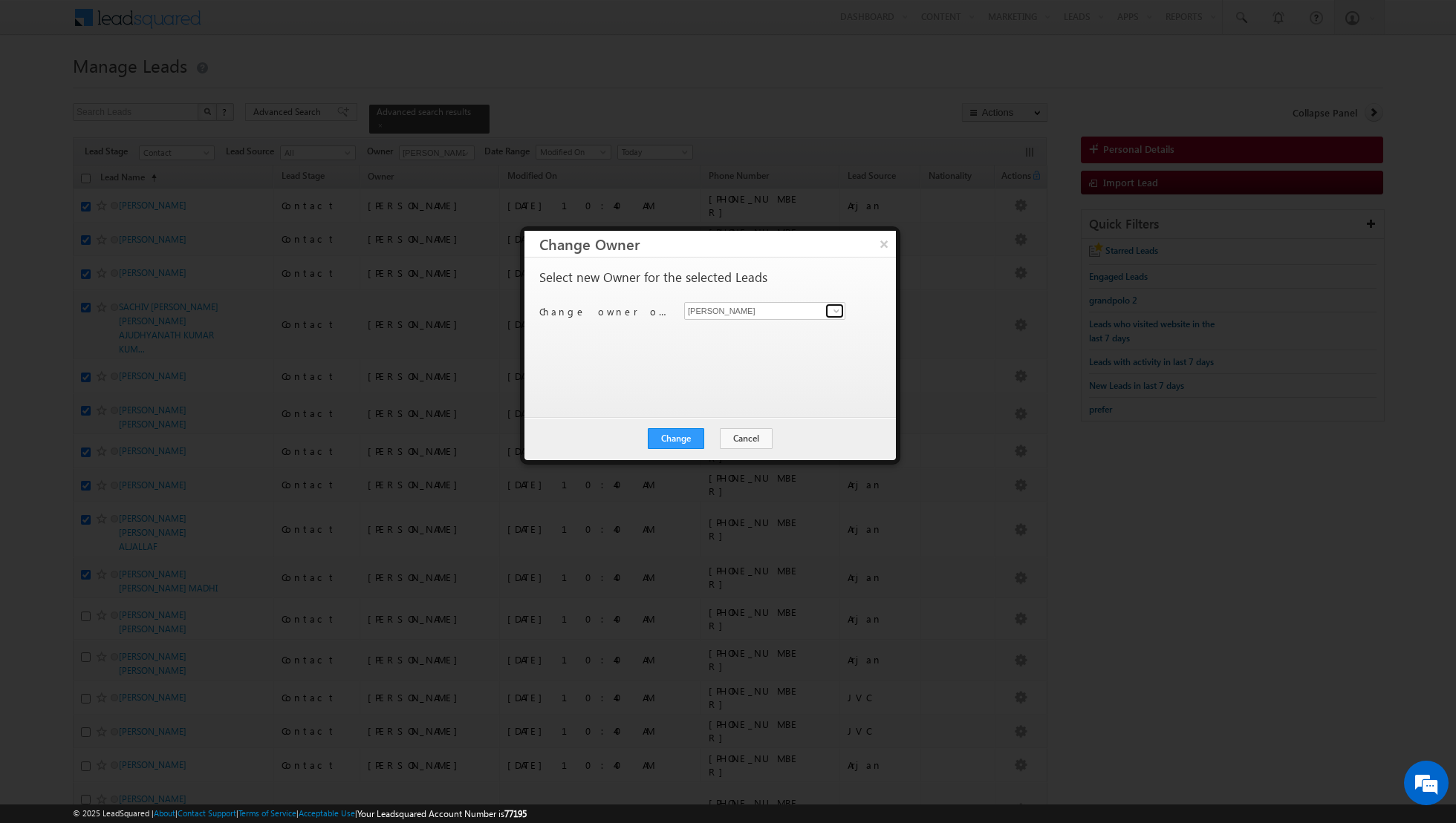
click at [836, 311] on span at bounding box center [836, 310] width 12 height 12
click at [754, 334] on span "asma.kazi@indglobal.ae" at bounding box center [756, 339] width 134 height 11
click at [672, 439] on button "Change" at bounding box center [676, 439] width 56 height 21
click at [730, 433] on button "Close" at bounding box center [712, 439] width 48 height 21
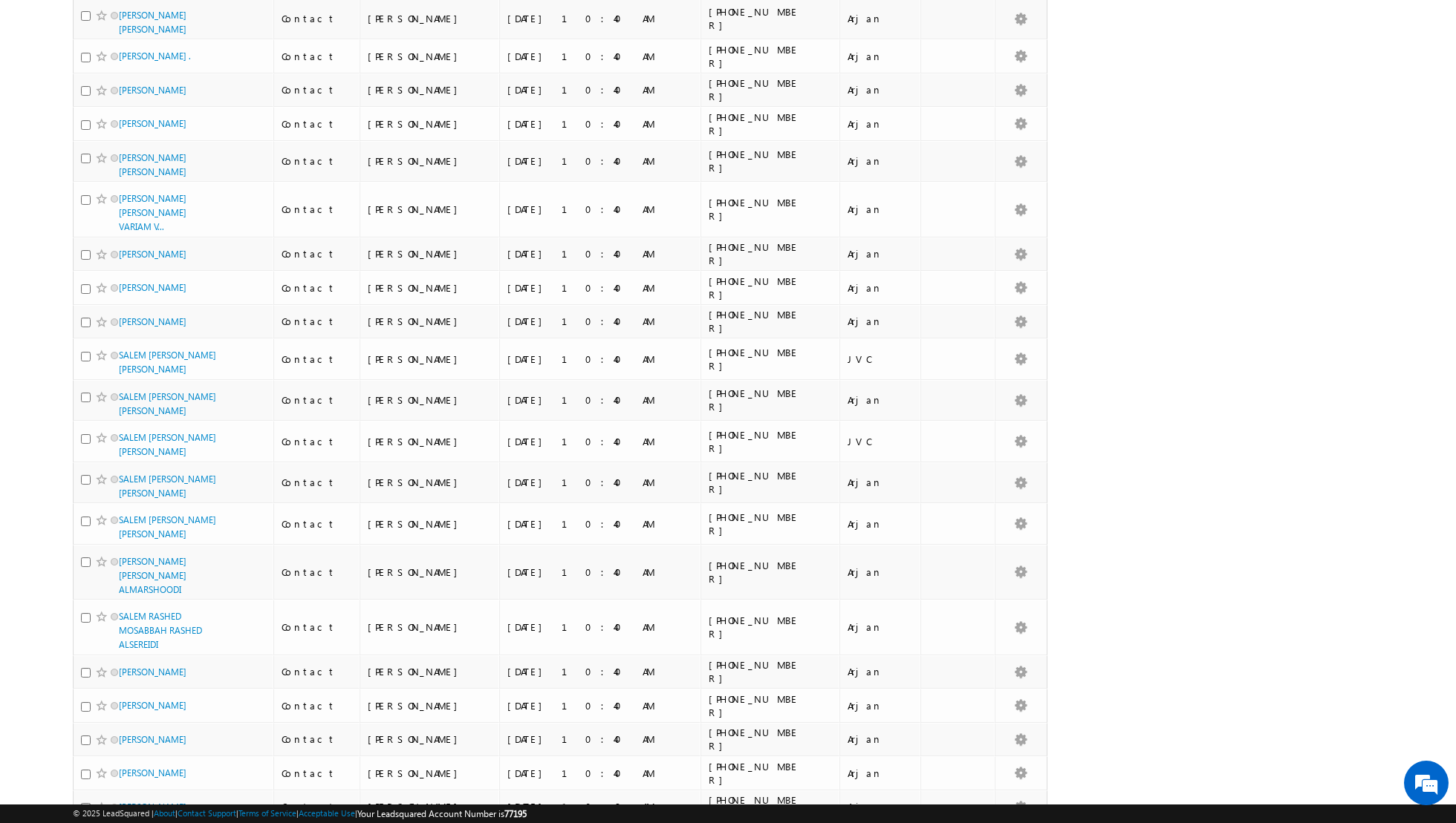
scroll to position [1448, 0]
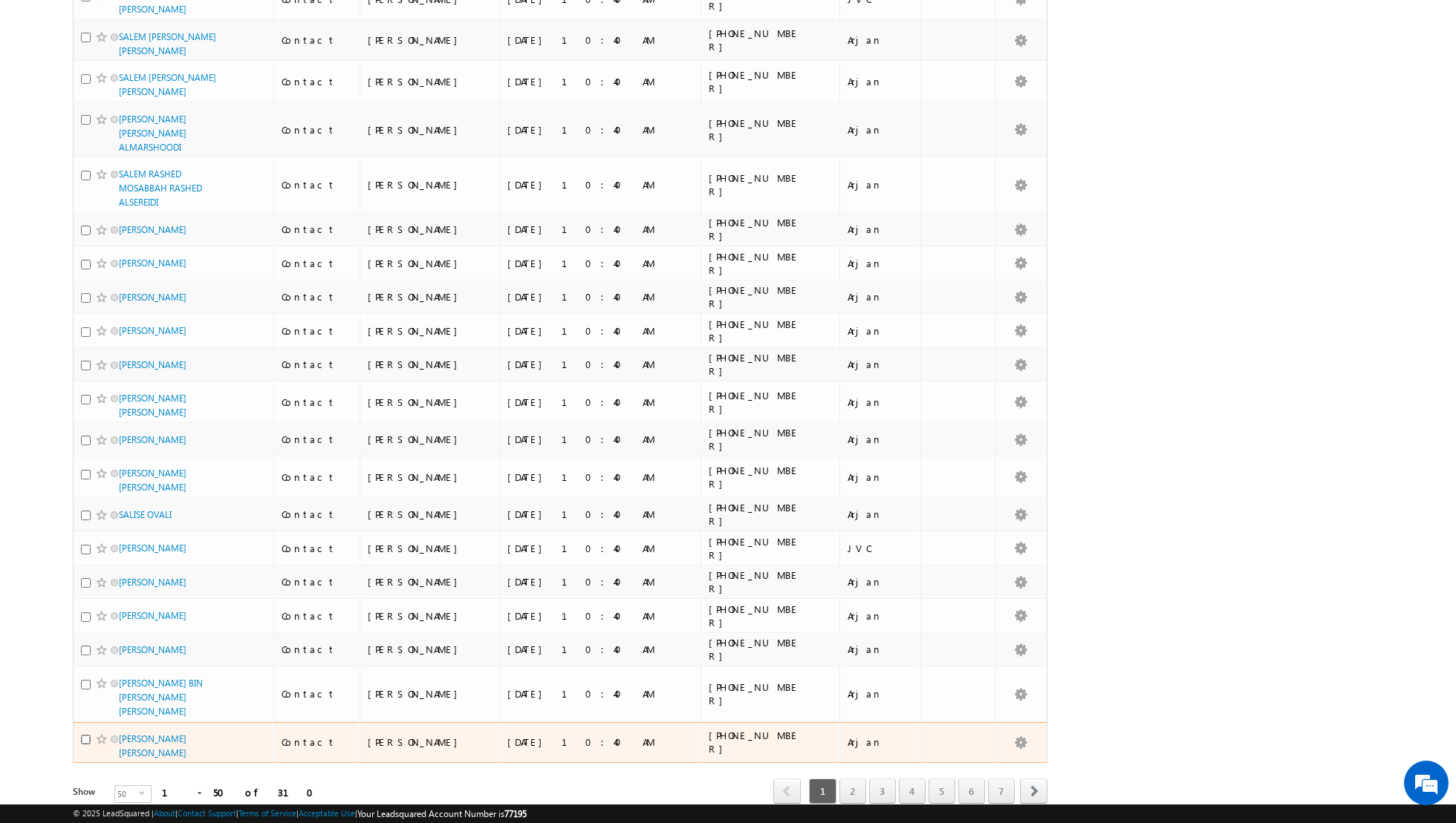
click at [81, 735] on input "checkbox" at bounding box center [86, 740] width 9 height 9
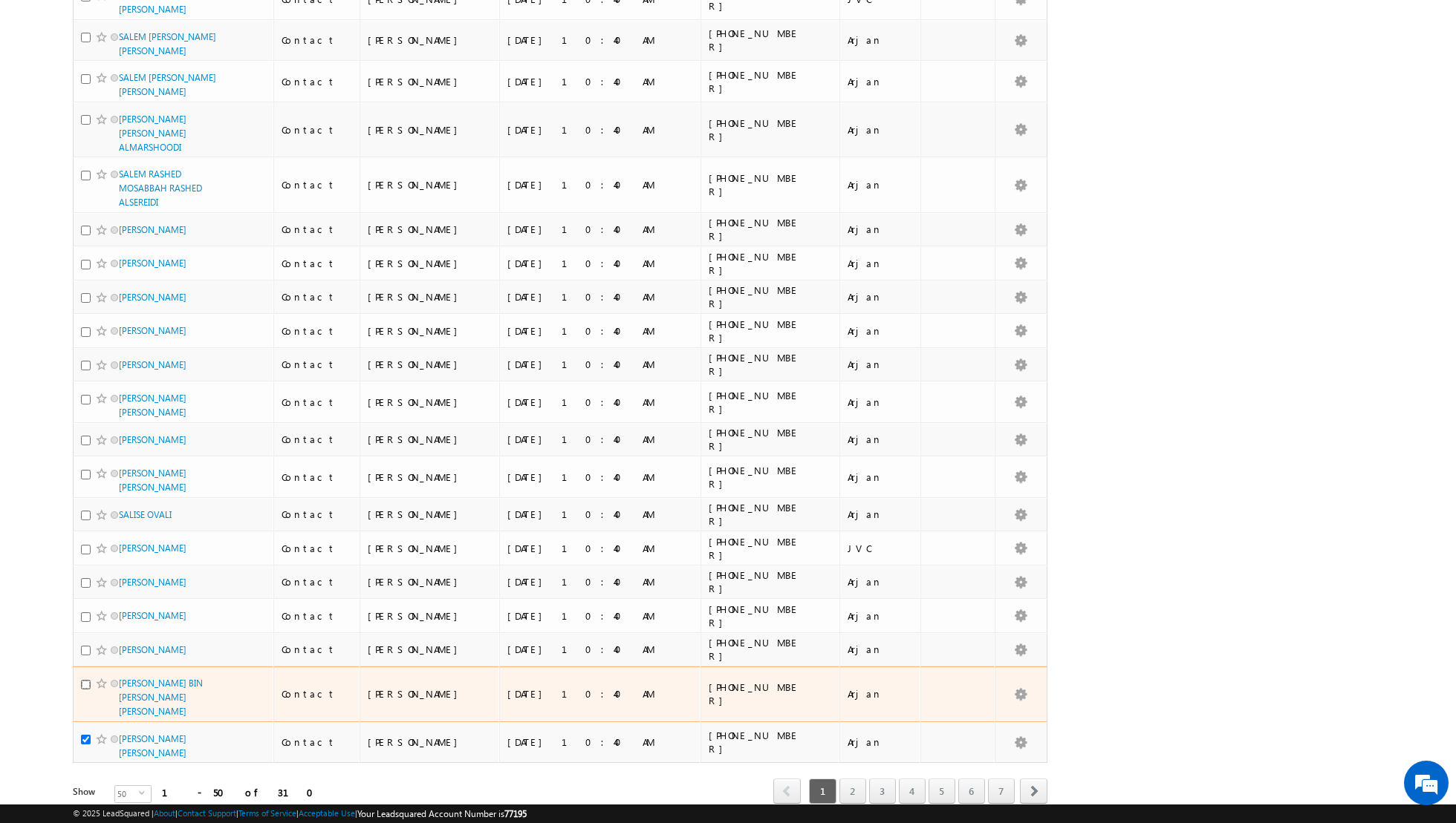
click at [84, 680] on input "checkbox" at bounding box center [86, 685] width 9 height 9
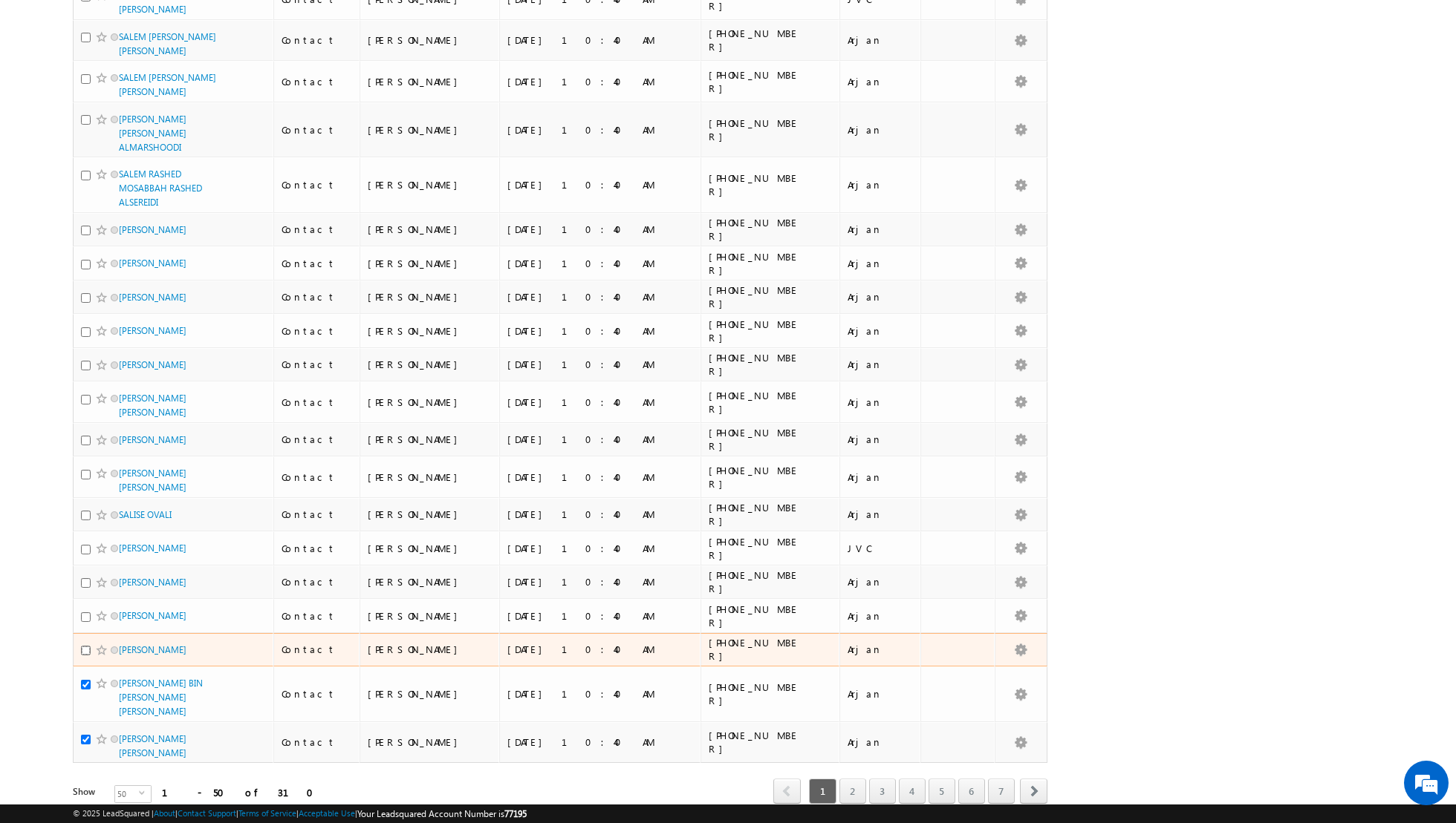
click at [86, 645] on input "checkbox" at bounding box center [86, 650] width 9 height 9
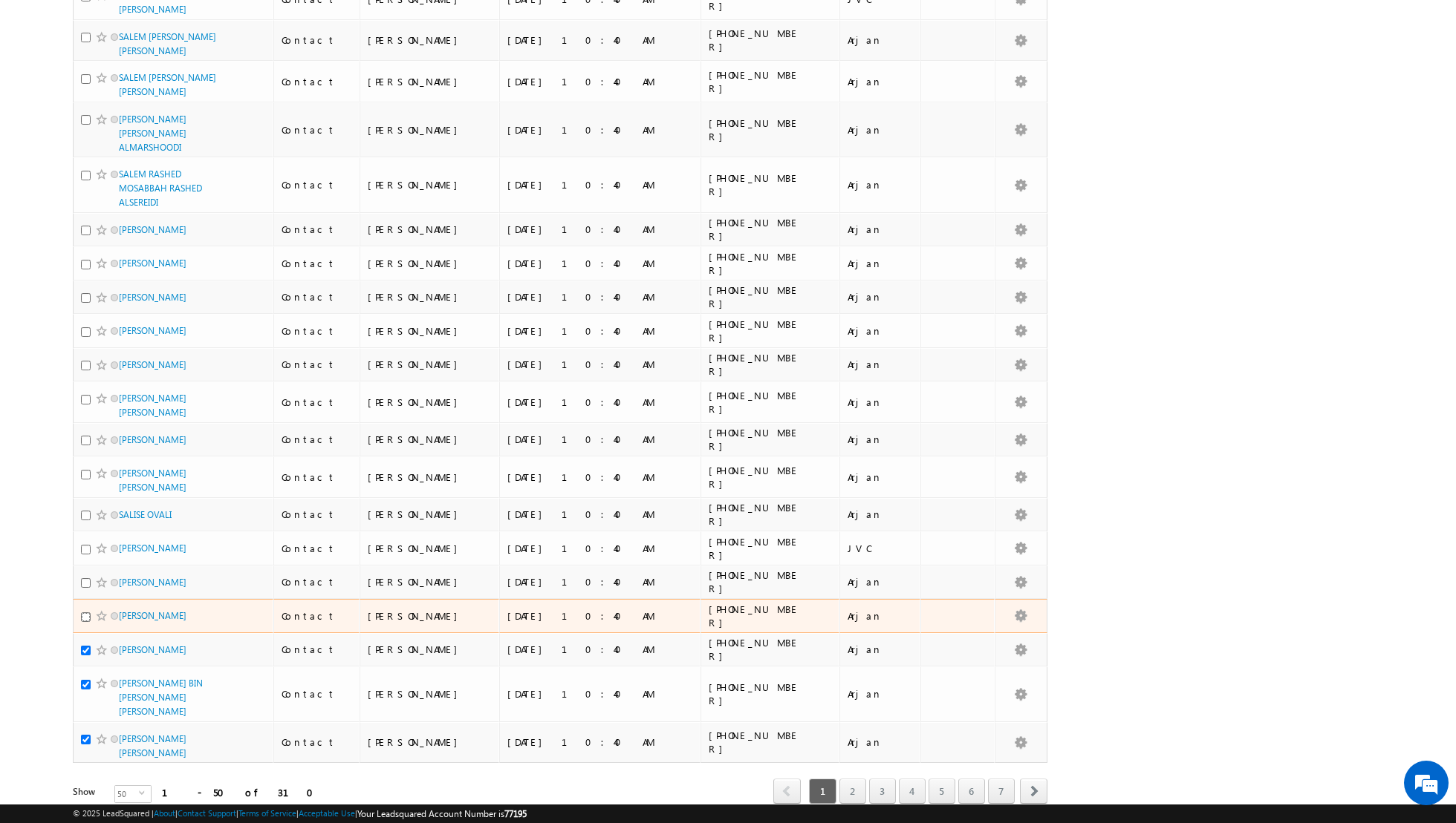
click at [87, 613] on input "checkbox" at bounding box center [86, 617] width 9 height 9
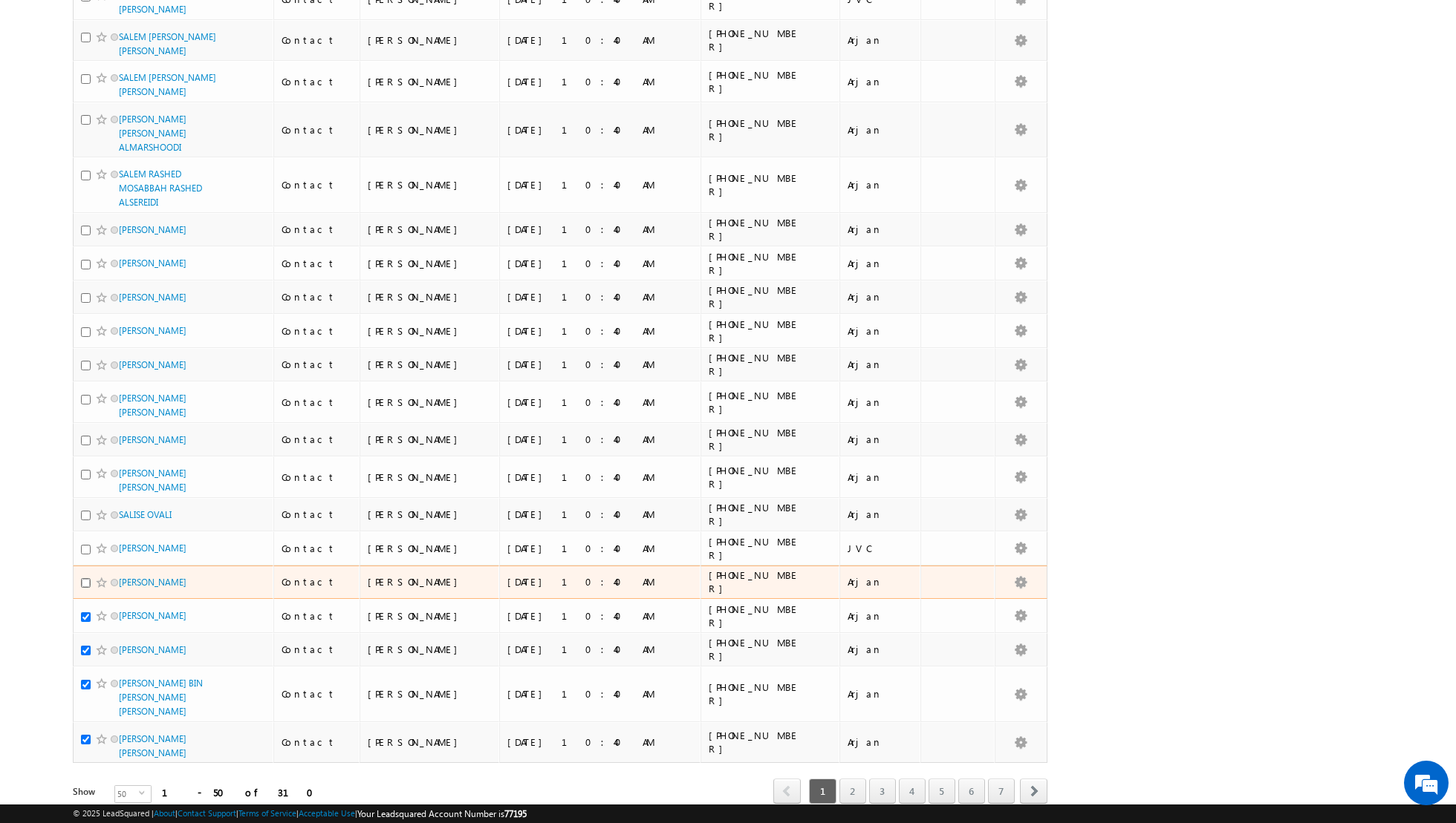
click at [84, 578] on input "checkbox" at bounding box center [86, 583] width 9 height 9
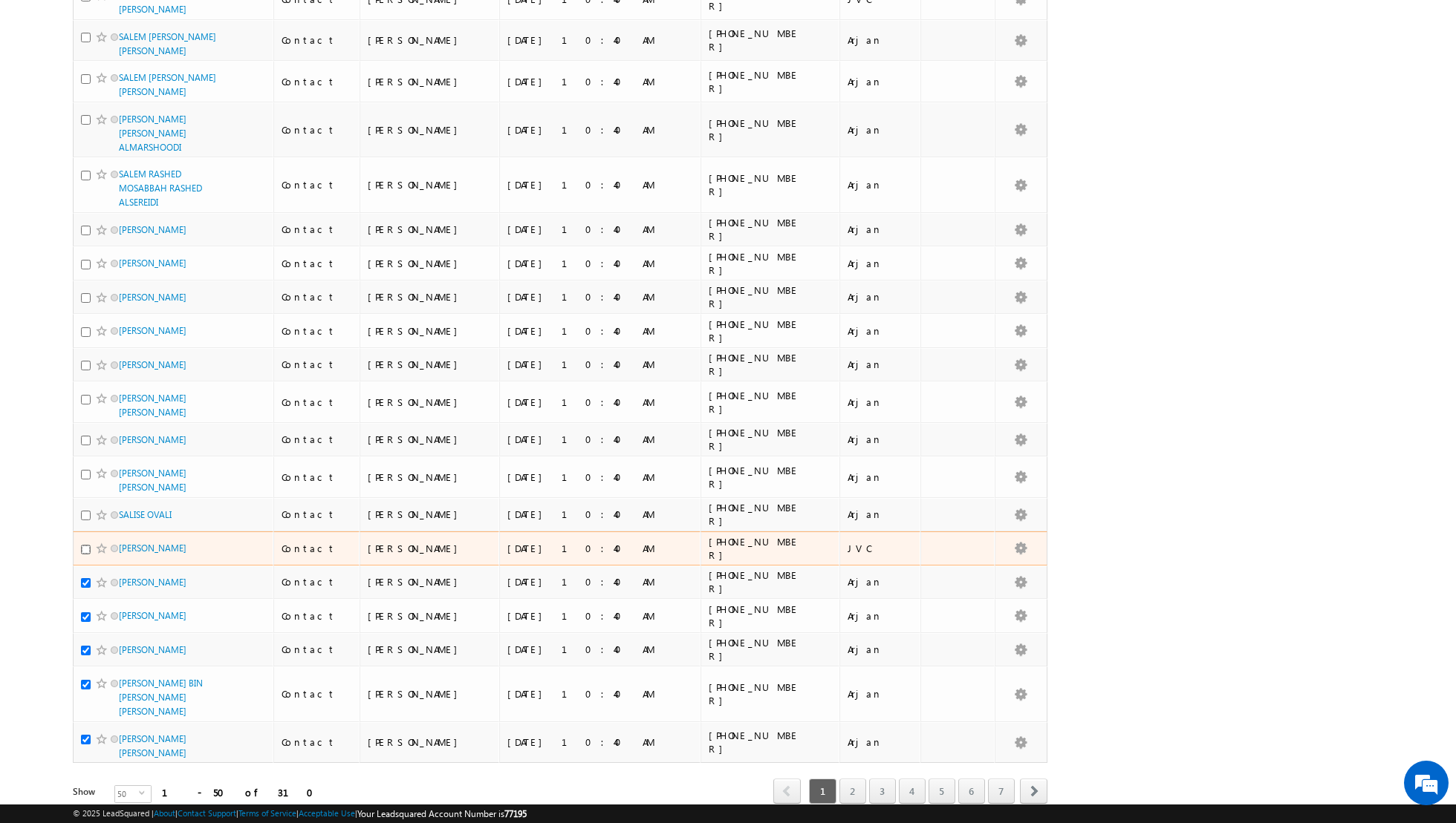
click at [87, 545] on input "checkbox" at bounding box center [86, 550] width 9 height 9
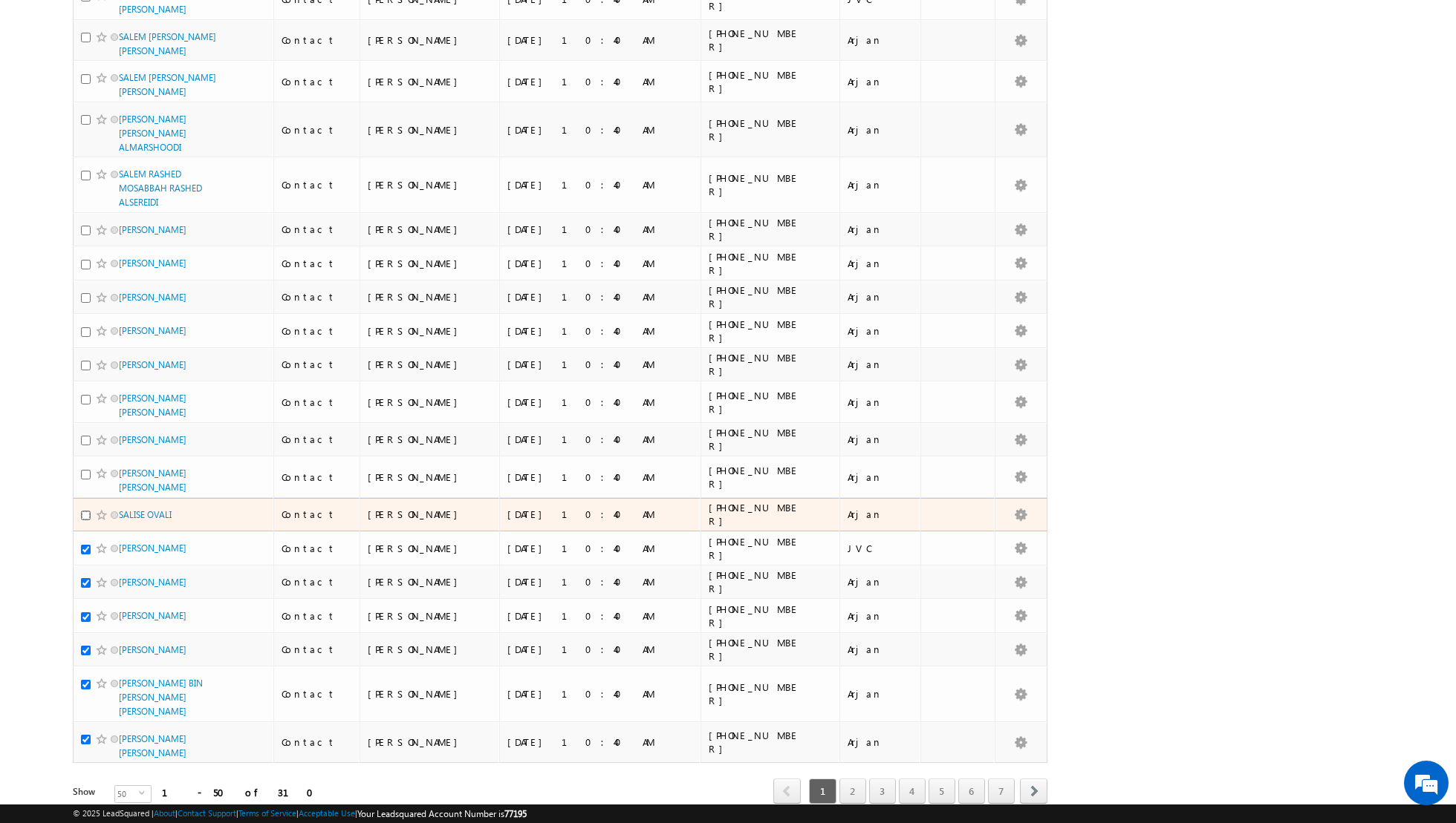
click at [85, 511] on input "checkbox" at bounding box center [86, 515] width 9 height 9
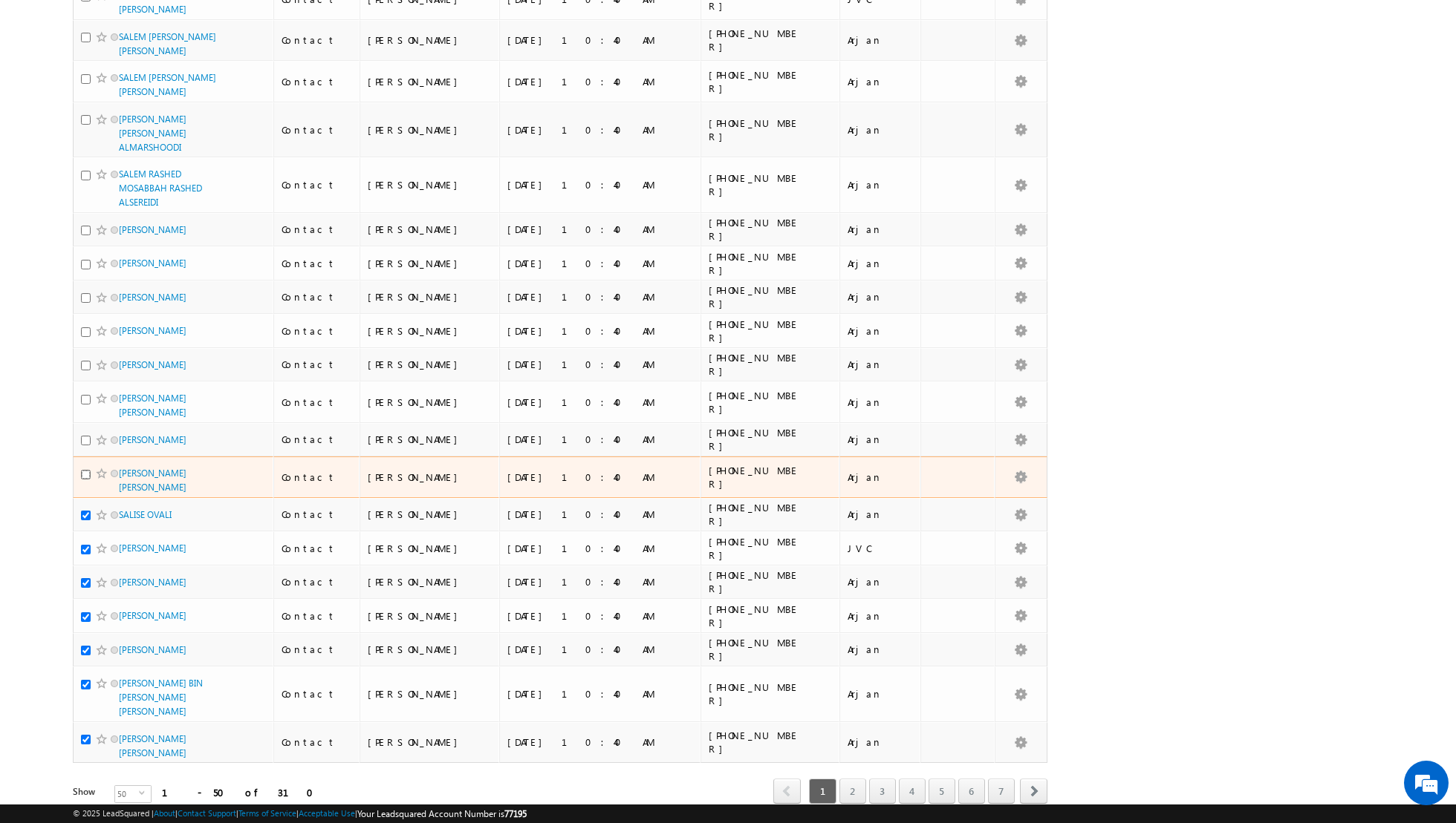
click at [84, 469] on input "checkbox" at bounding box center [86, 474] width 9 height 9
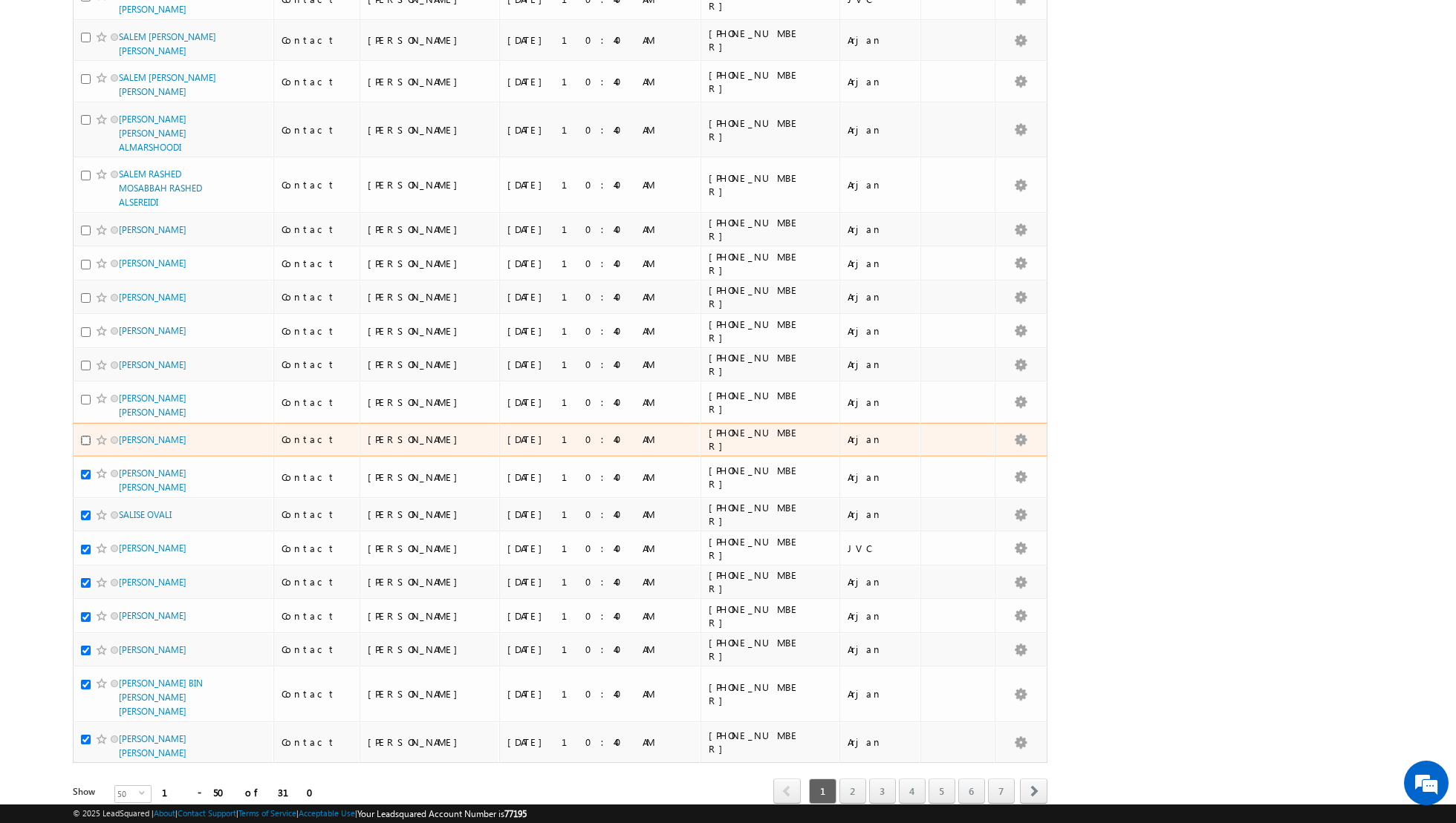
click at [84, 436] on input "checkbox" at bounding box center [86, 440] width 9 height 9
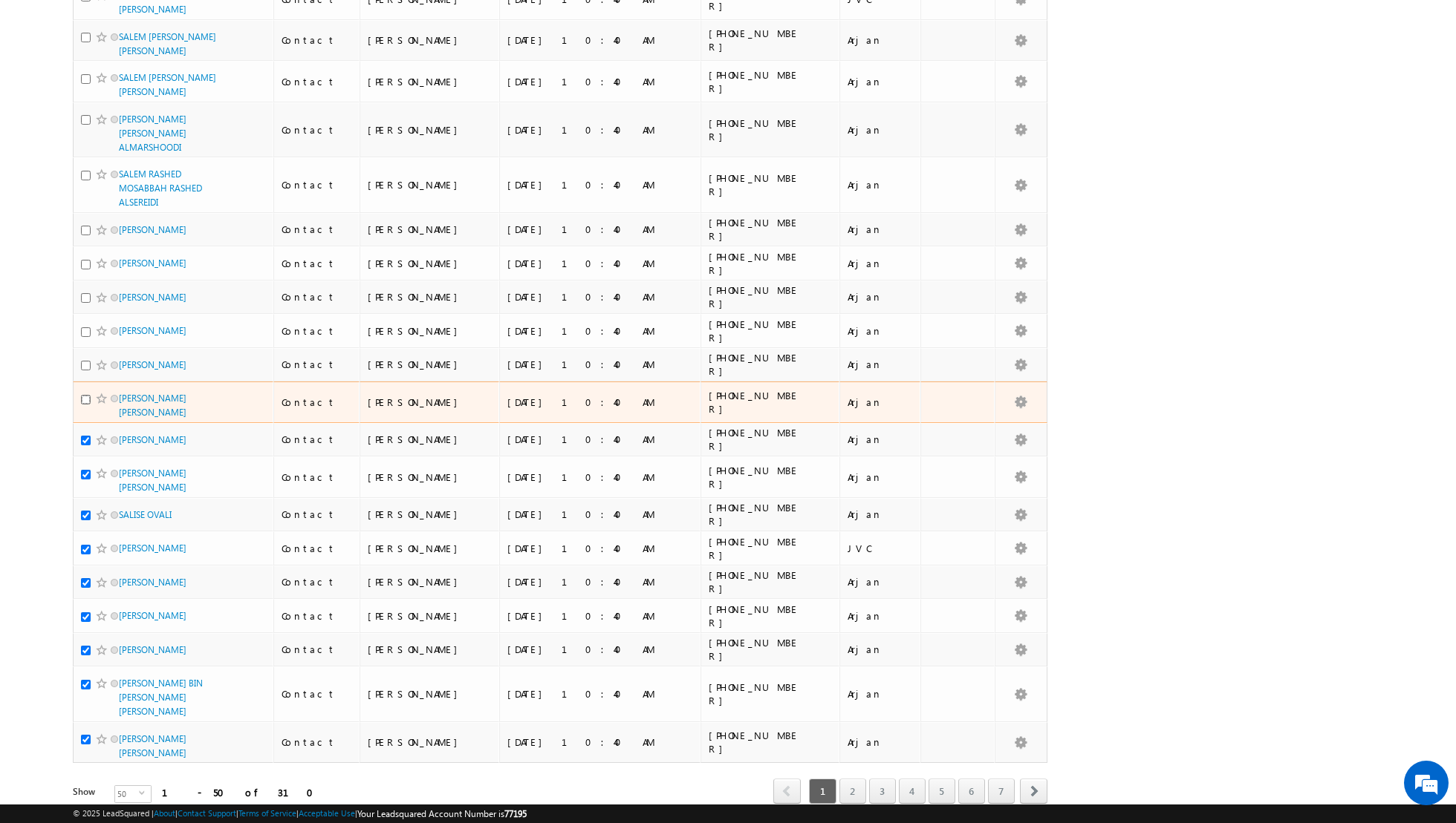
click at [86, 395] on input "checkbox" at bounding box center [86, 399] width 9 height 9
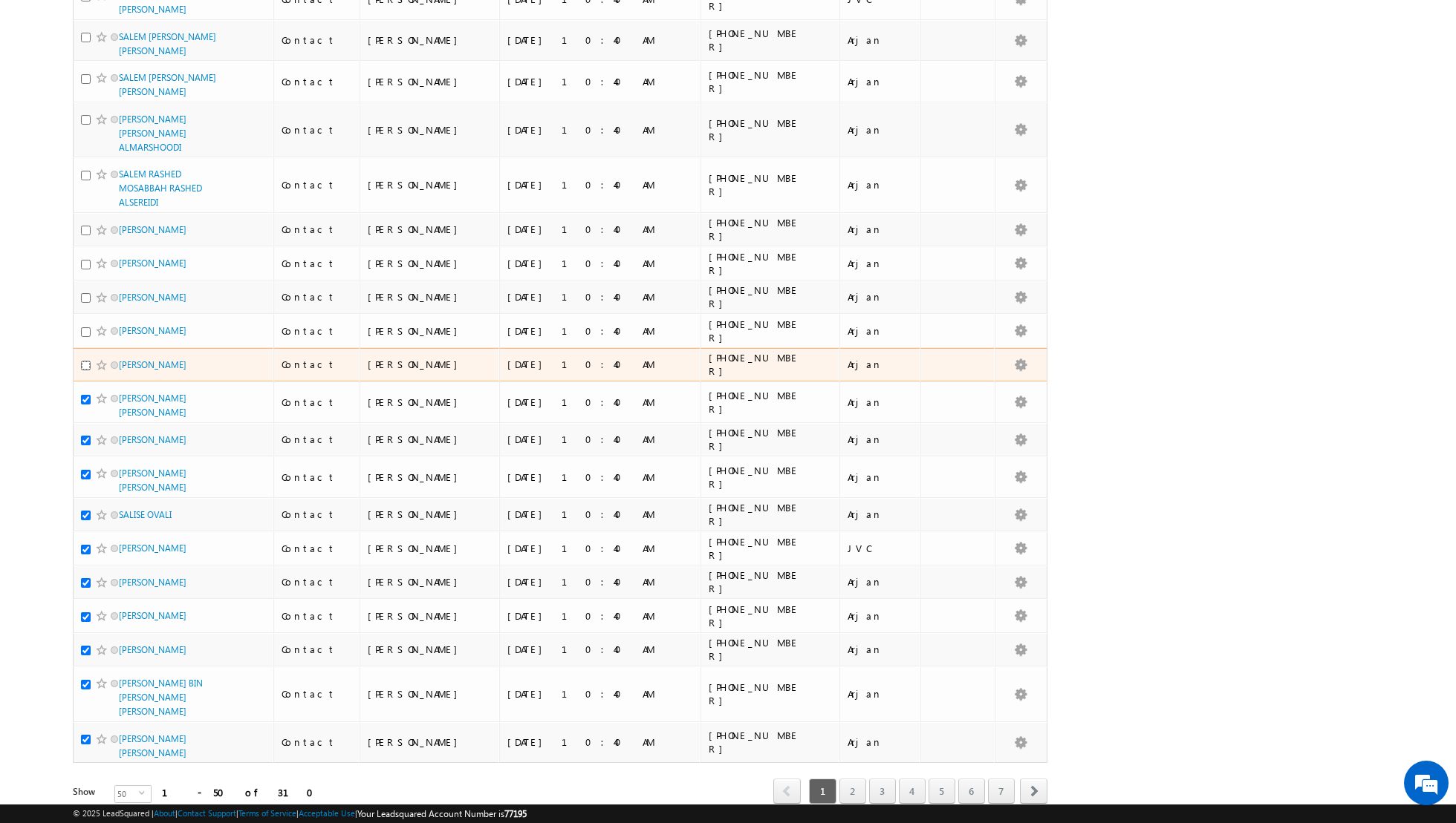
click at [86, 361] on input "checkbox" at bounding box center [86, 366] width 9 height 9
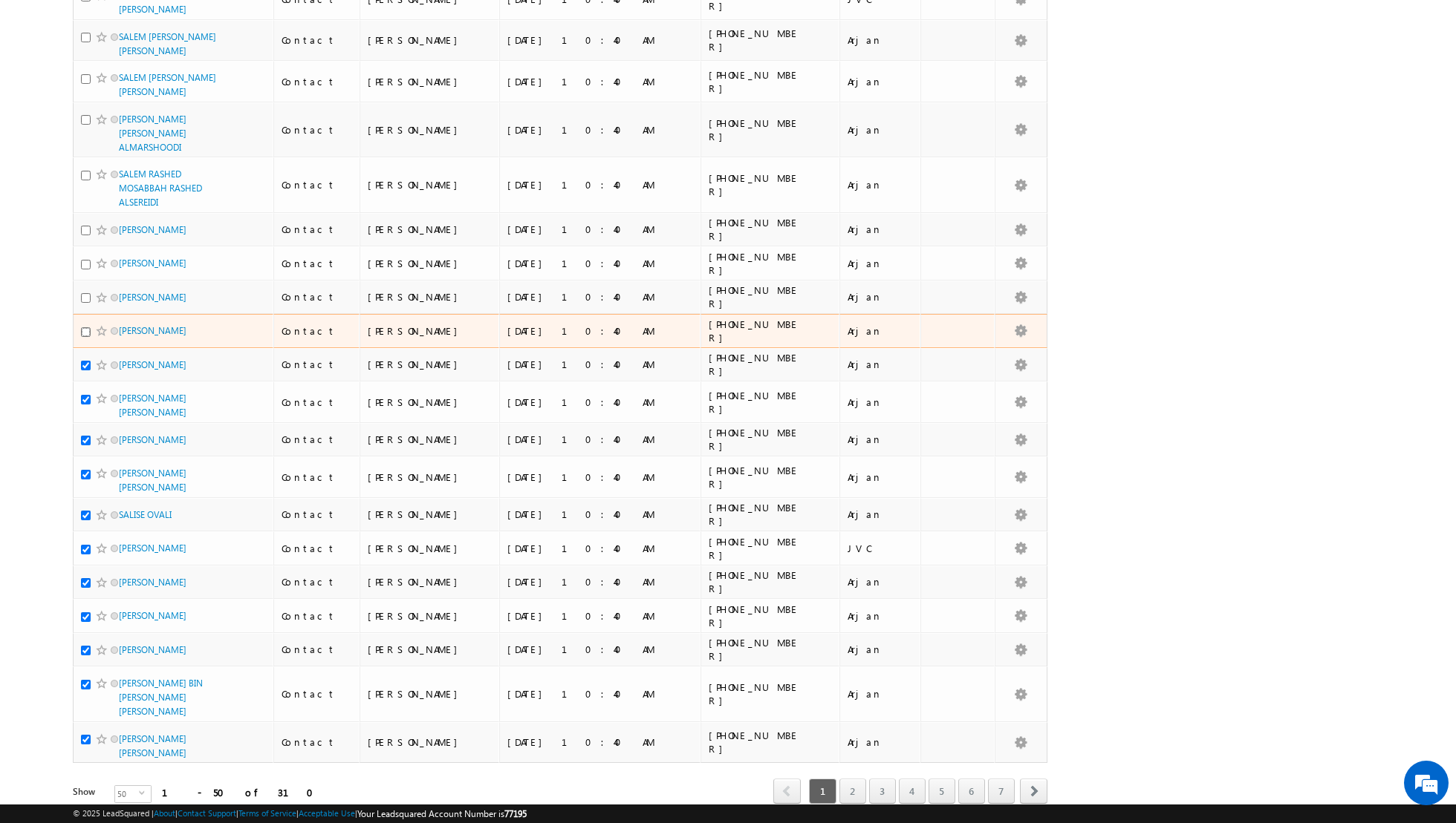
click at [87, 327] on input "checkbox" at bounding box center [86, 332] width 9 height 9
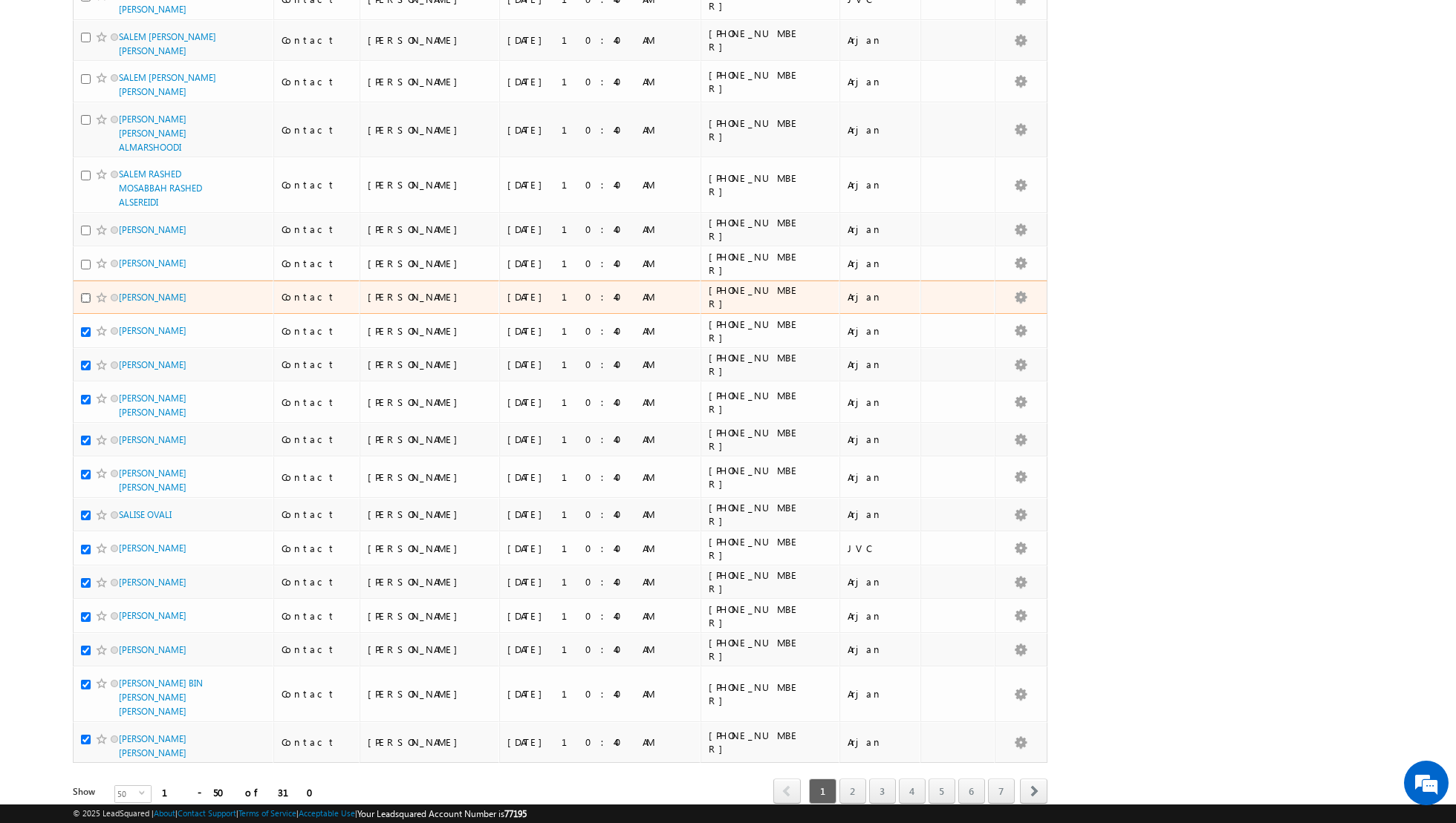
click at [88, 293] on input "checkbox" at bounding box center [86, 297] width 9 height 9
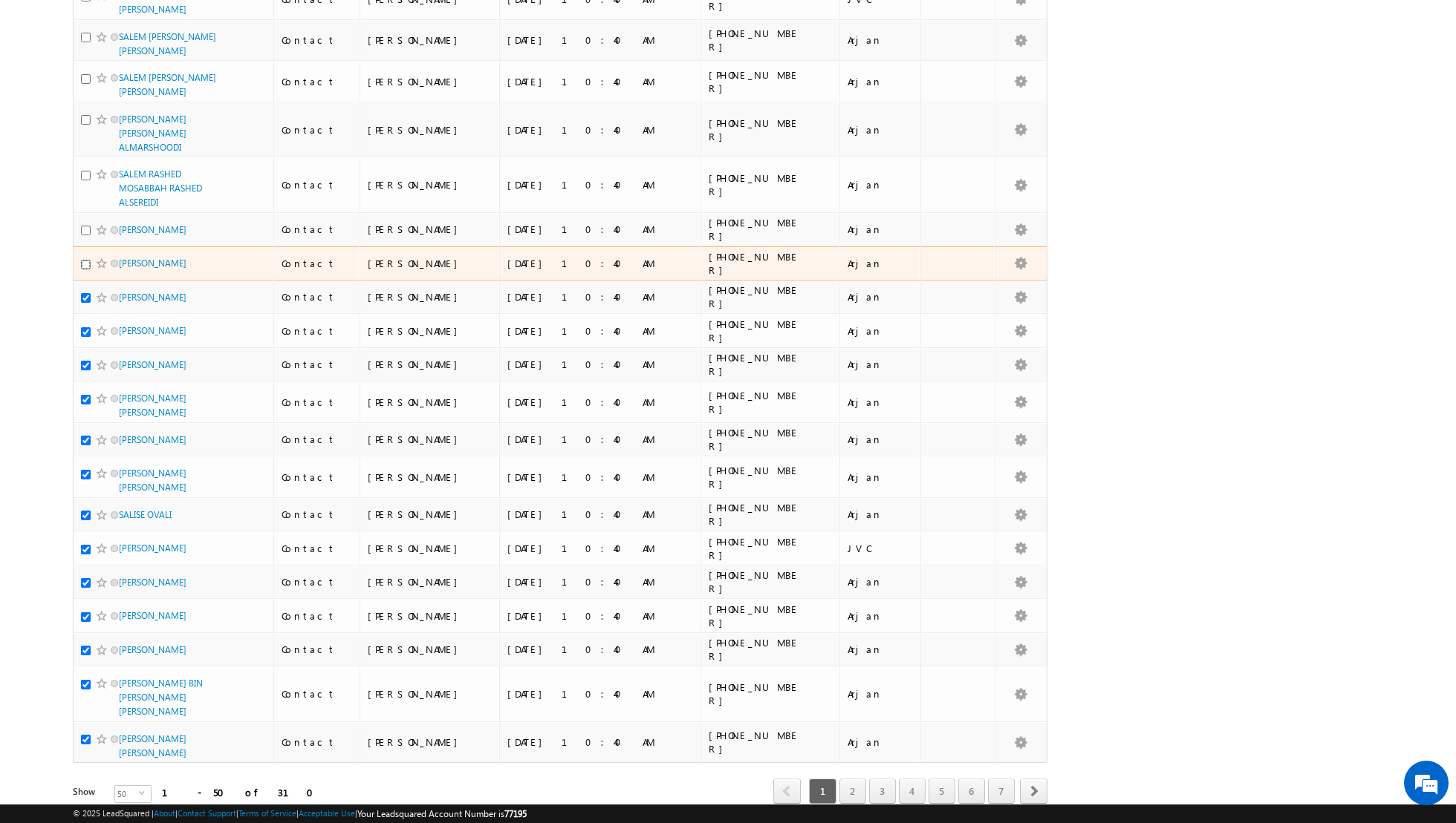
click at [88, 260] on input "checkbox" at bounding box center [86, 265] width 9 height 9
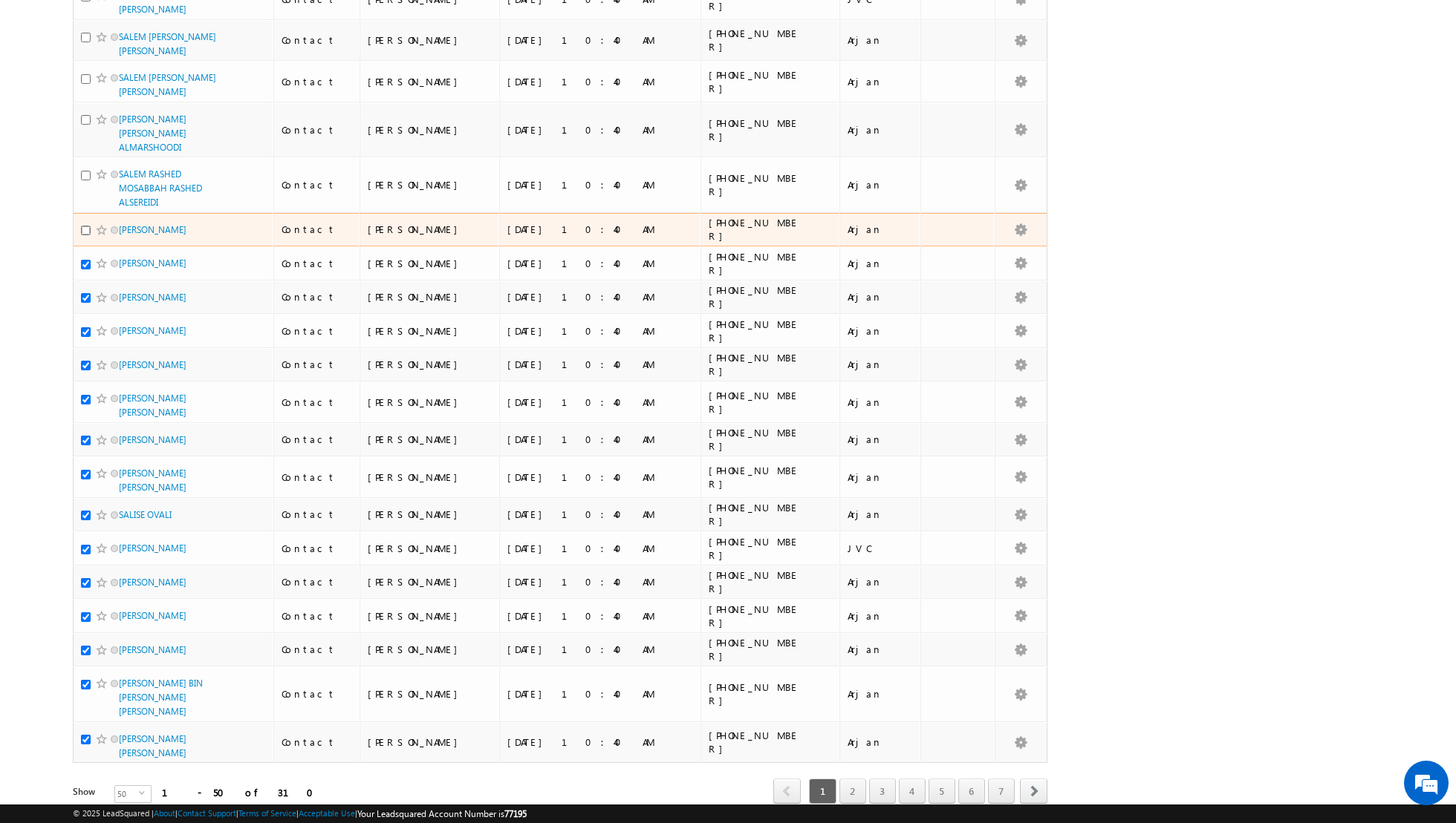
click at [84, 225] on input "checkbox" at bounding box center [86, 230] width 9 height 9
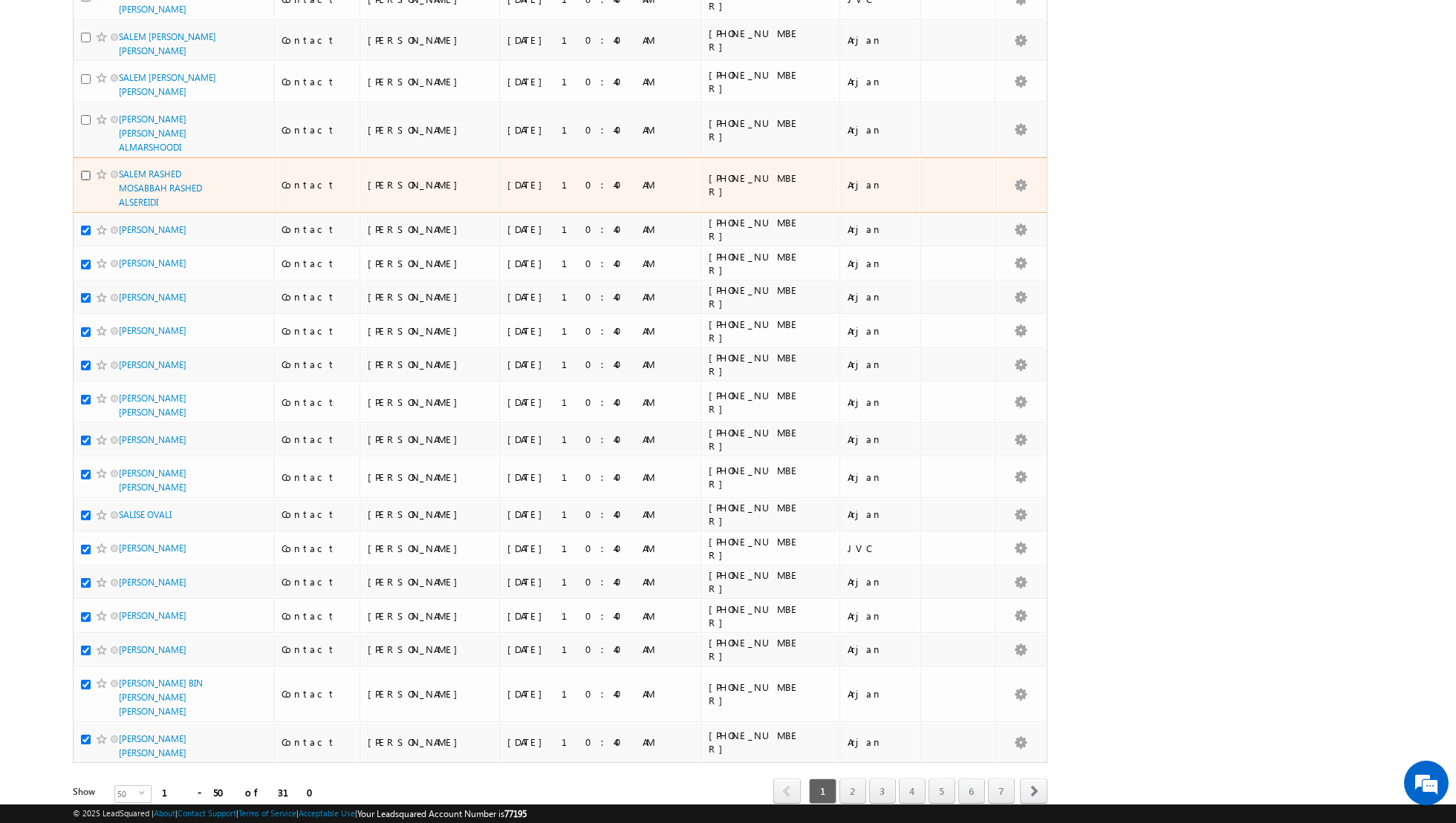
click at [86, 171] on input "checkbox" at bounding box center [86, 176] width 9 height 9
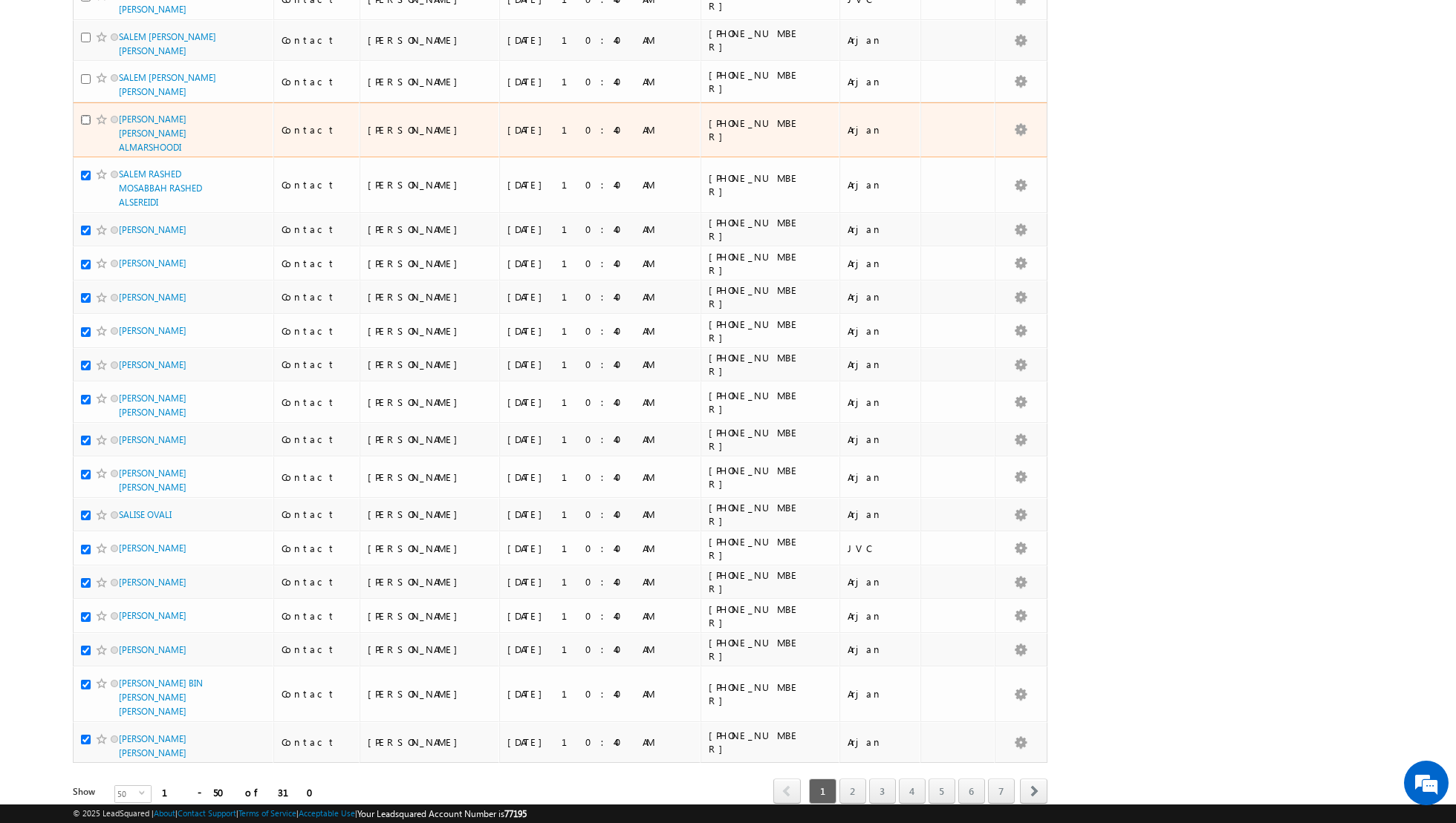
click at [86, 115] on input "checkbox" at bounding box center [86, 120] width 9 height 9
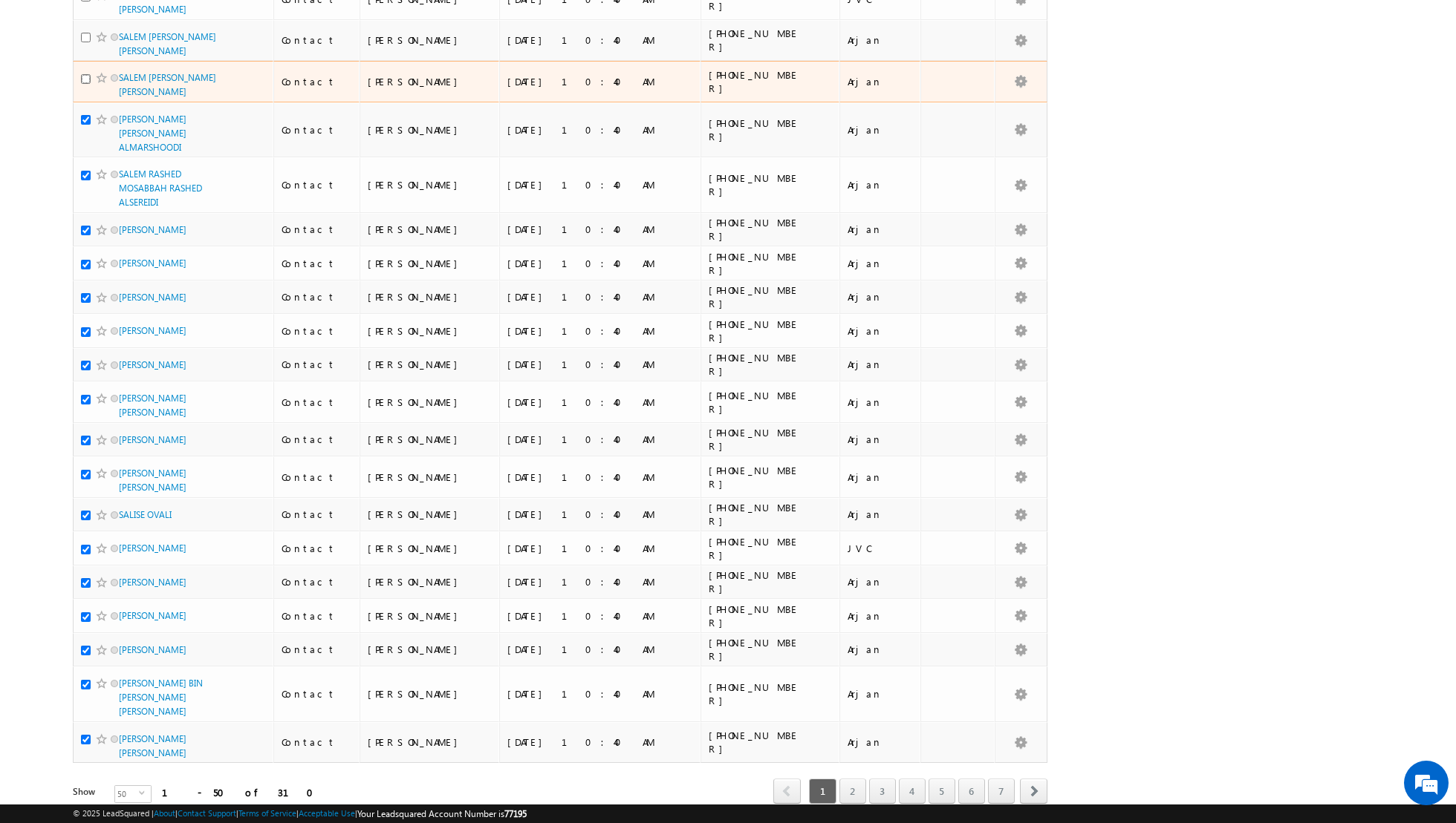
click at [82, 74] on input "checkbox" at bounding box center [86, 79] width 9 height 9
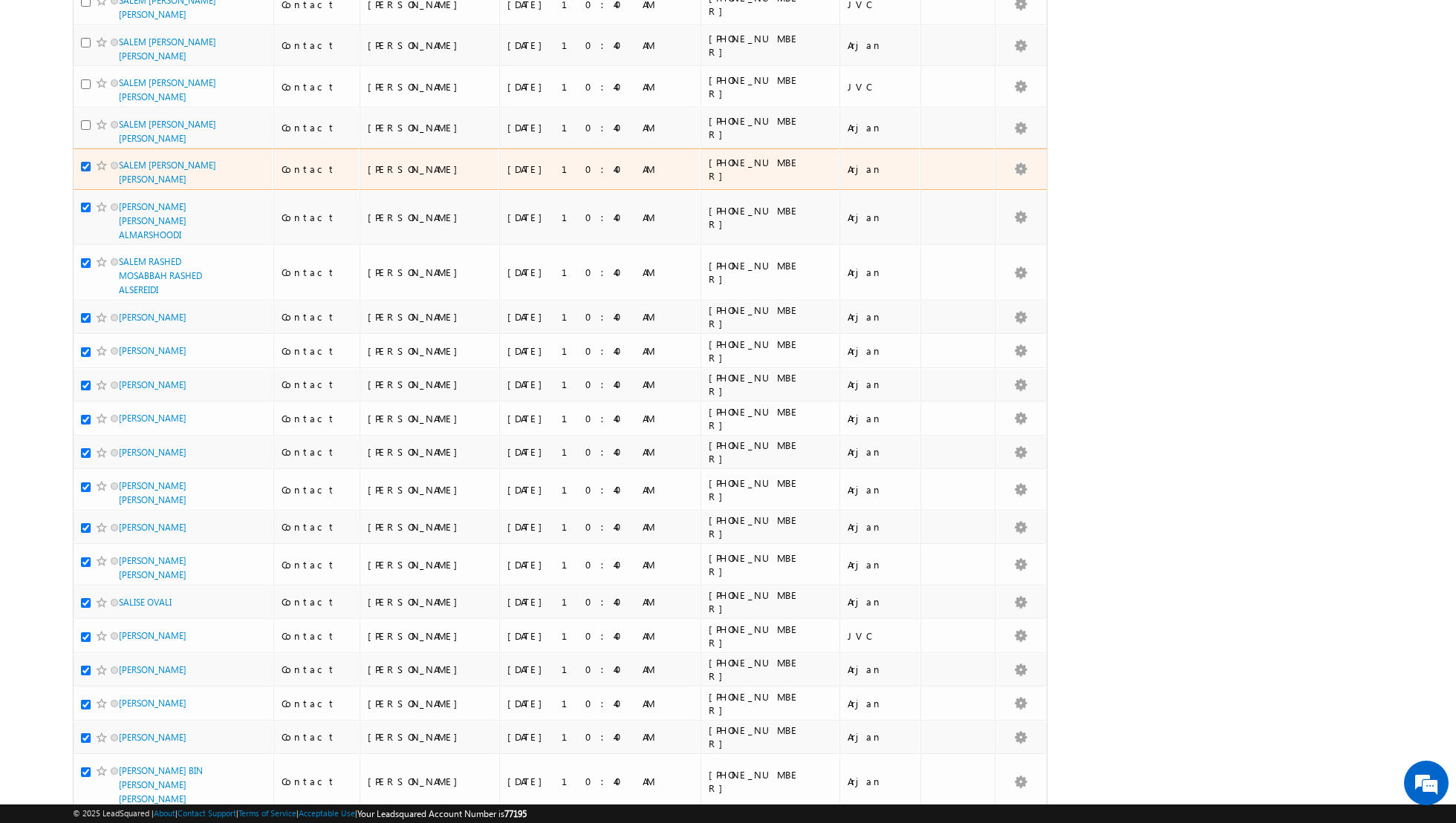
scroll to position [1358, 0]
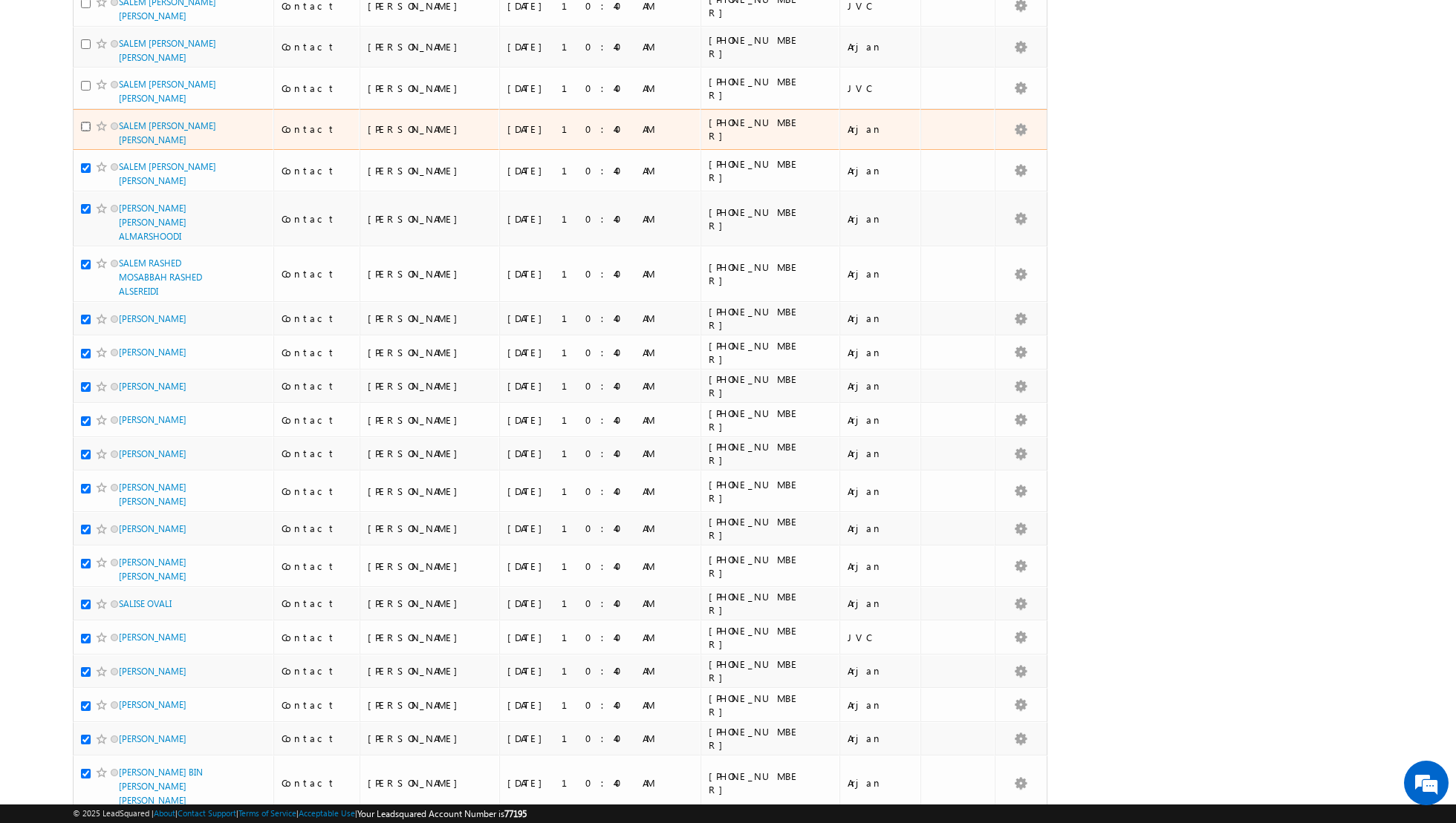
click at [84, 122] on input "checkbox" at bounding box center [86, 126] width 9 height 9
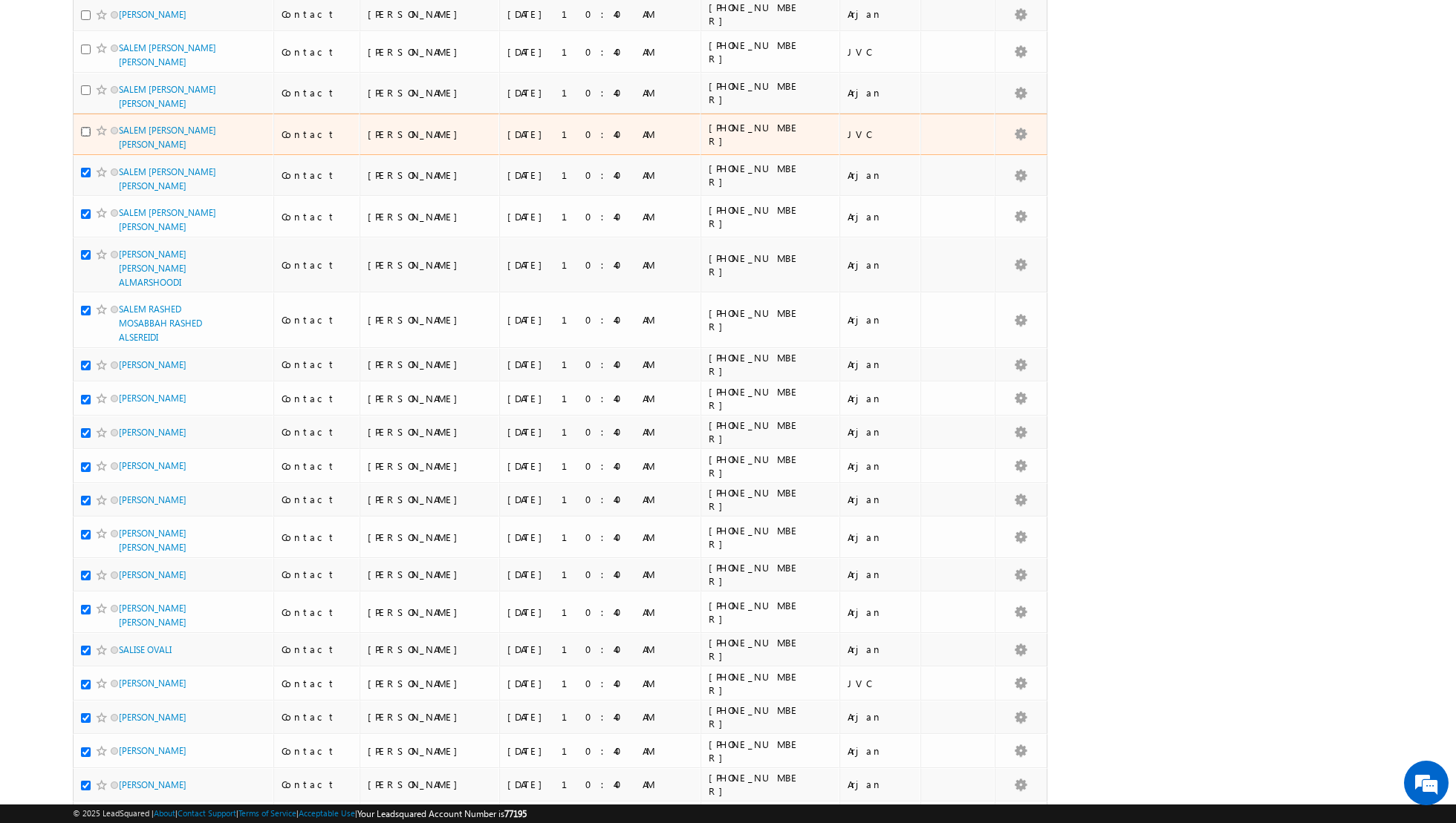
click at [85, 127] on input "checkbox" at bounding box center [86, 132] width 9 height 9
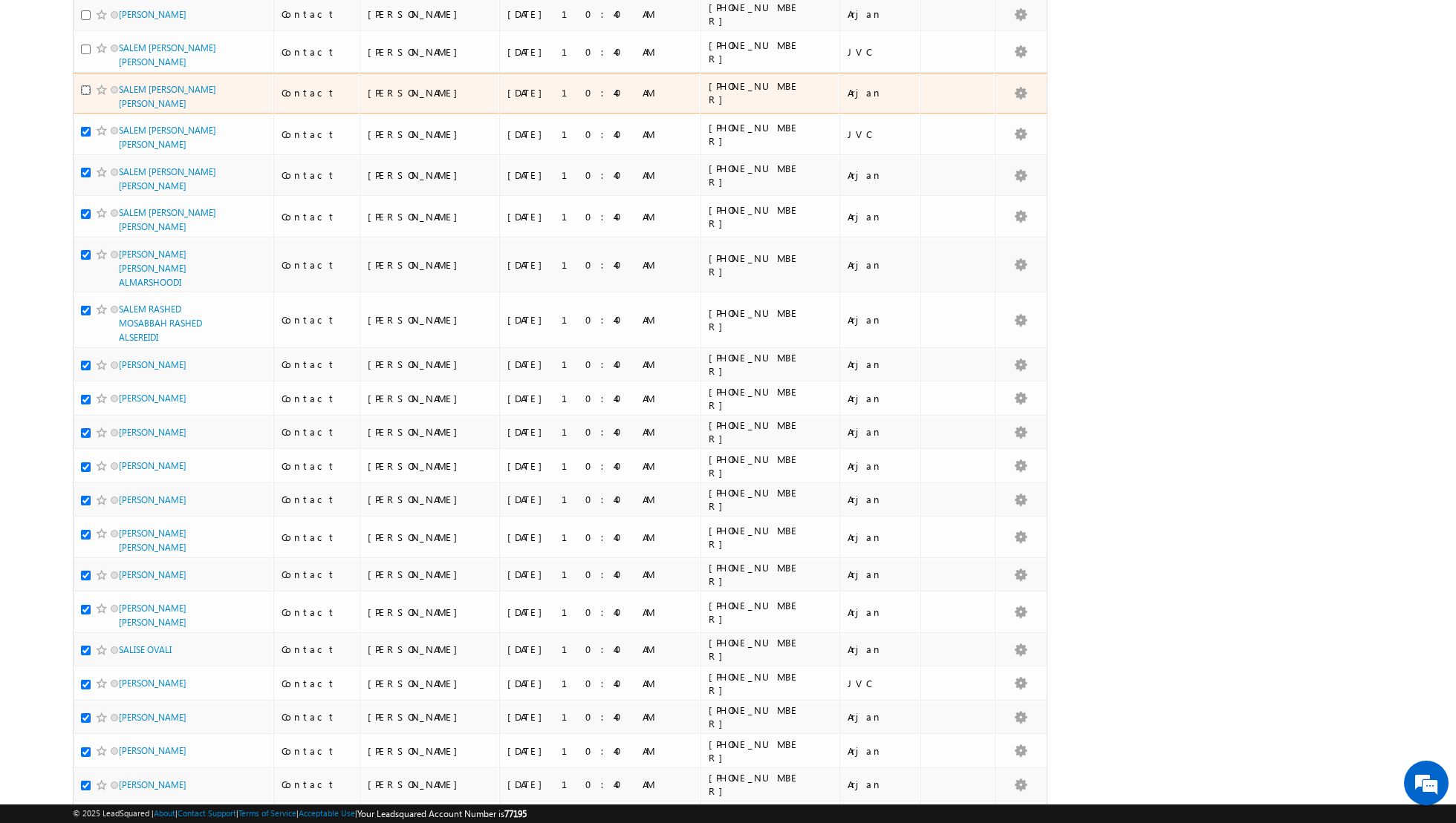
click at [83, 85] on input "checkbox" at bounding box center [86, 90] width 9 height 9
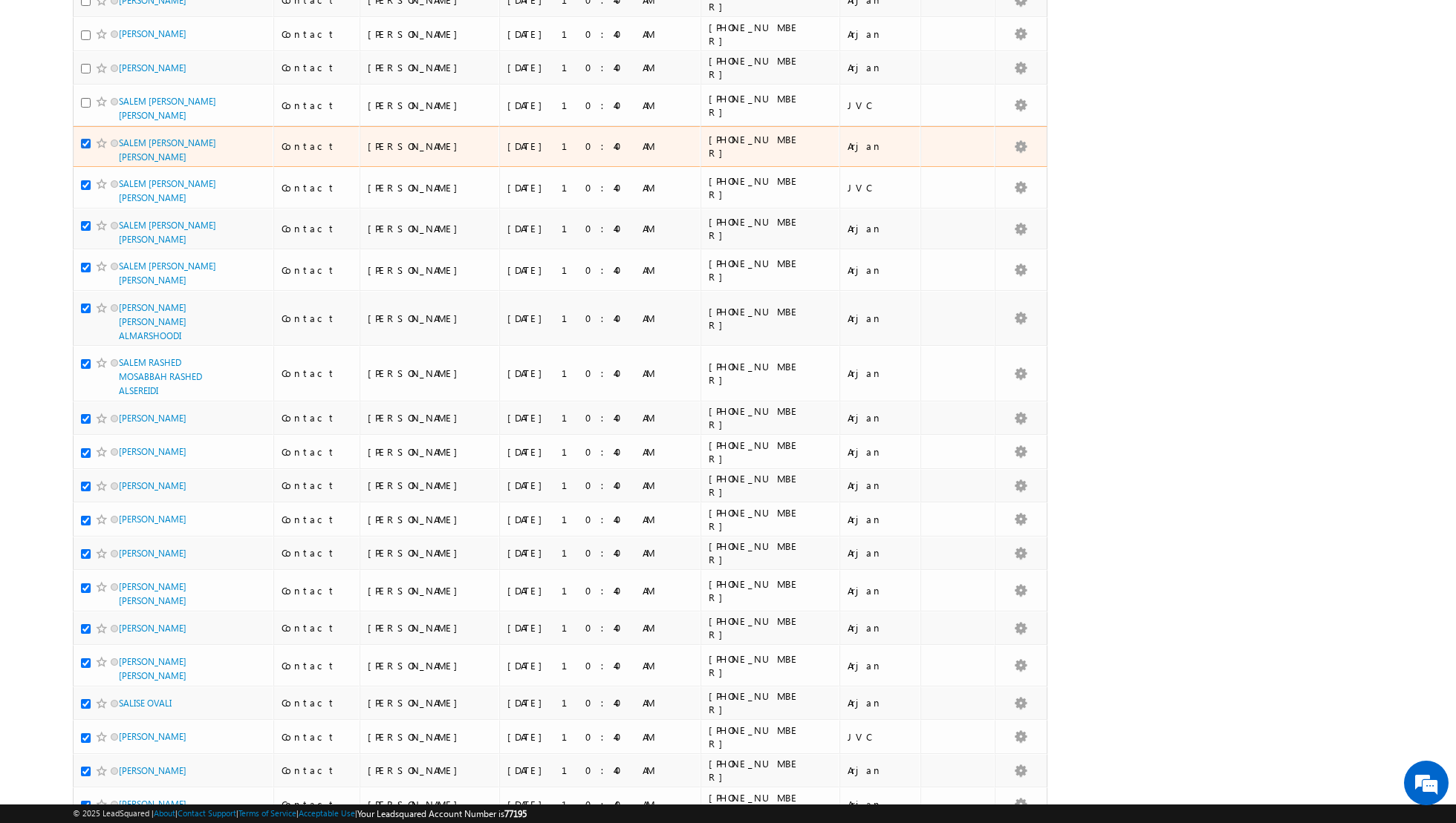
scroll to position [1242, 0]
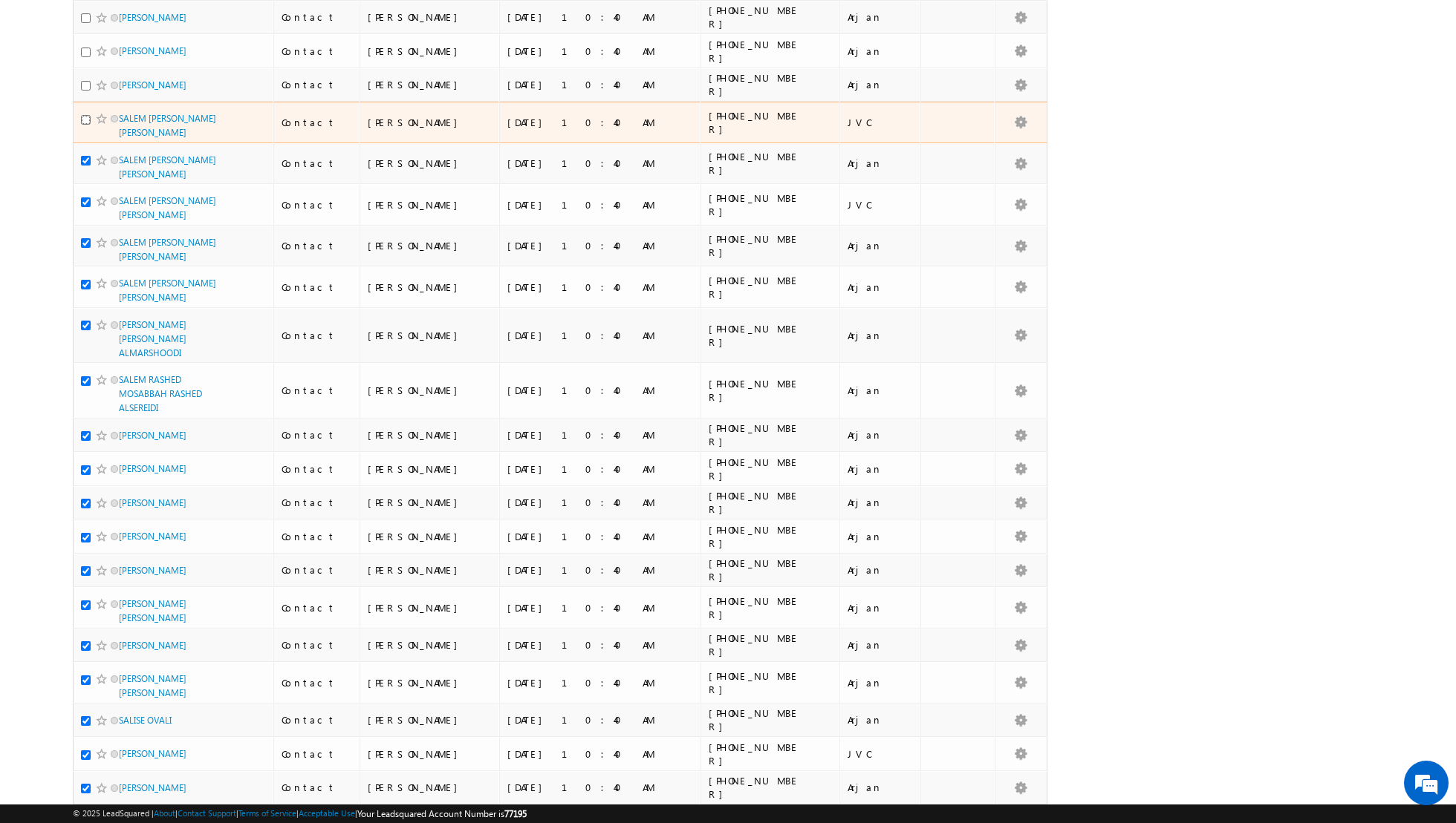
click at [82, 115] on input "checkbox" at bounding box center [86, 120] width 9 height 9
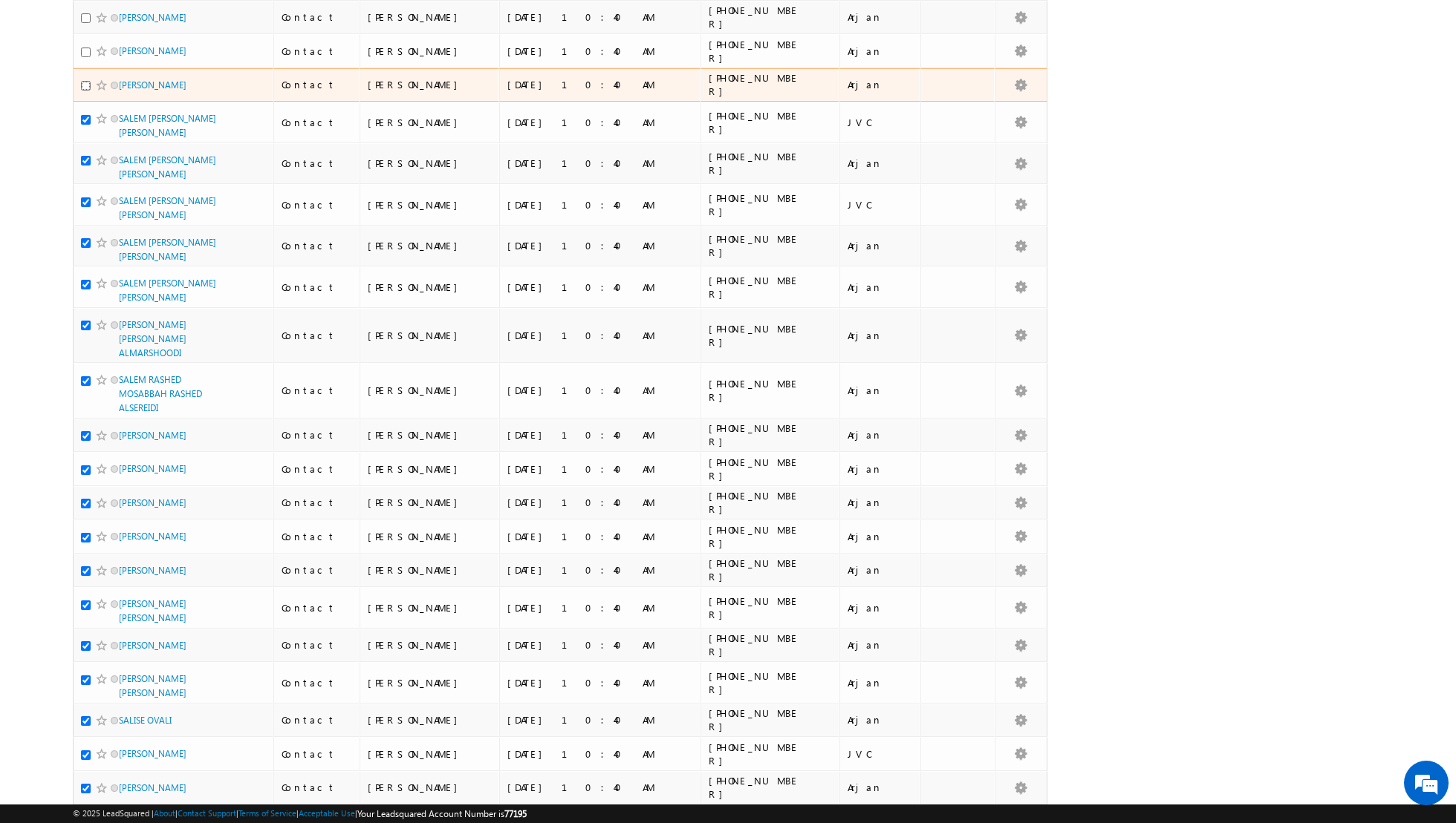
click at [81, 81] on input "checkbox" at bounding box center [86, 86] width 9 height 9
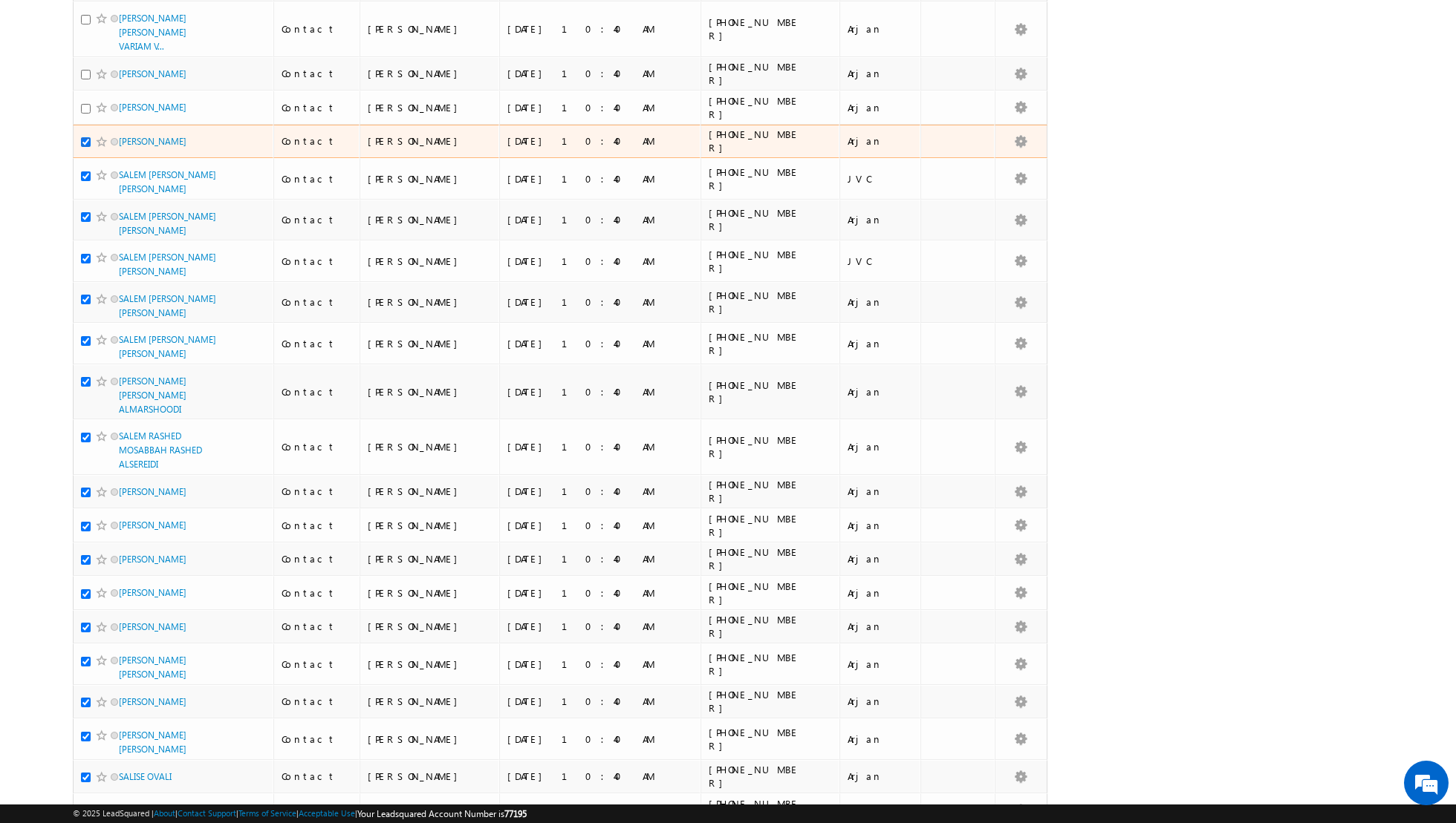
scroll to position [1178, 0]
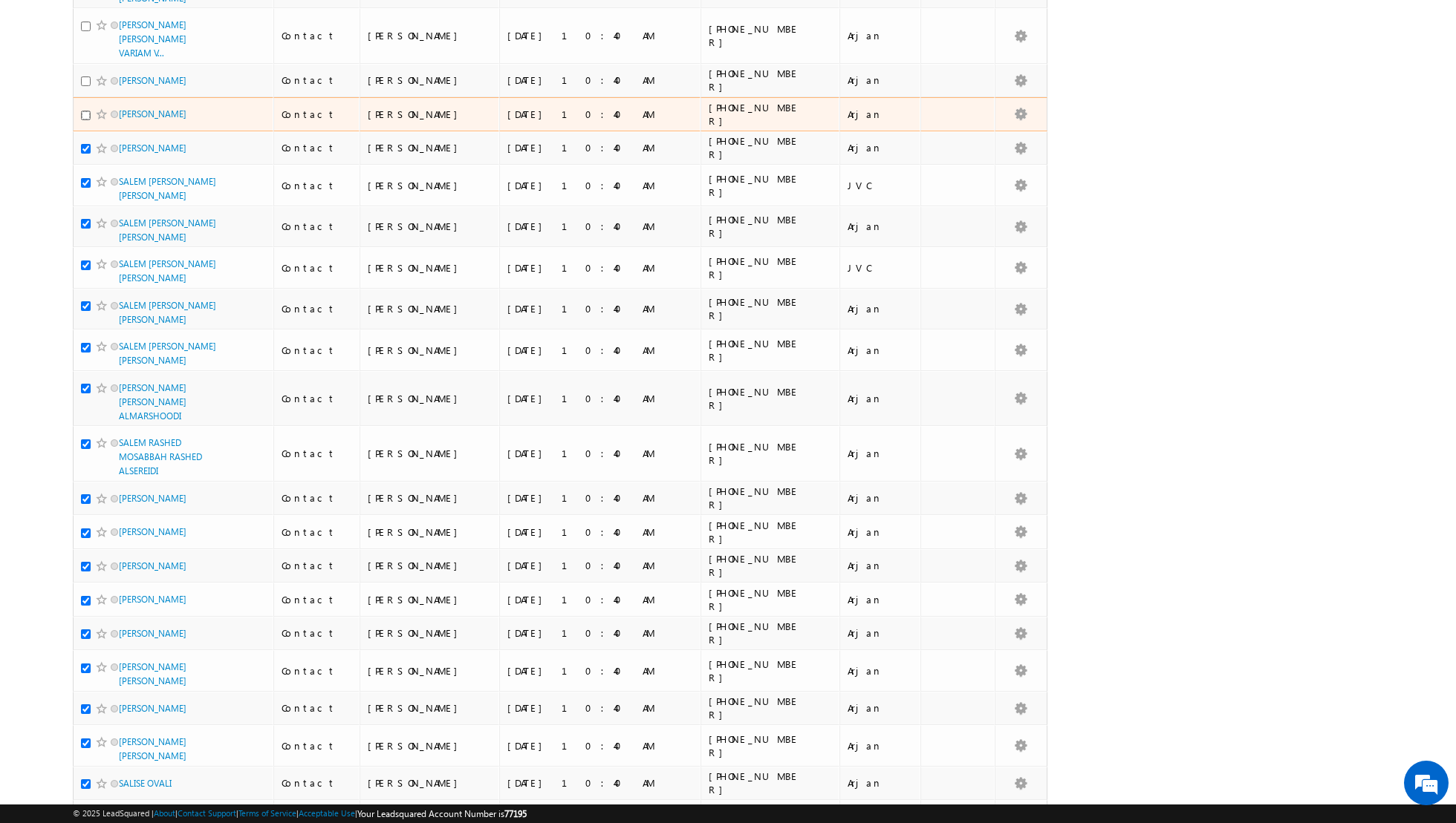
click at [84, 110] on input "checkbox" at bounding box center [86, 115] width 9 height 9
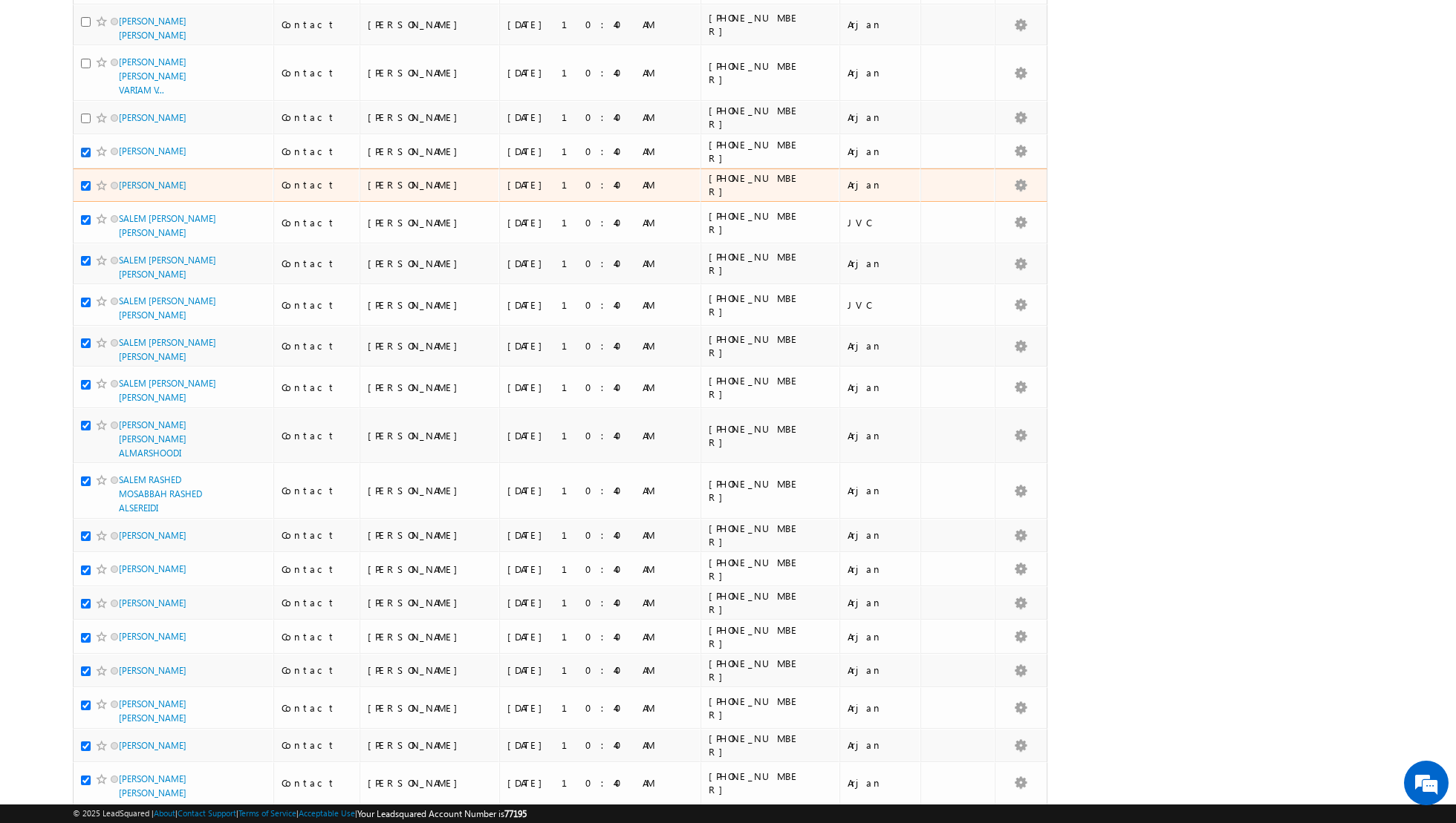
scroll to position [1141, 0]
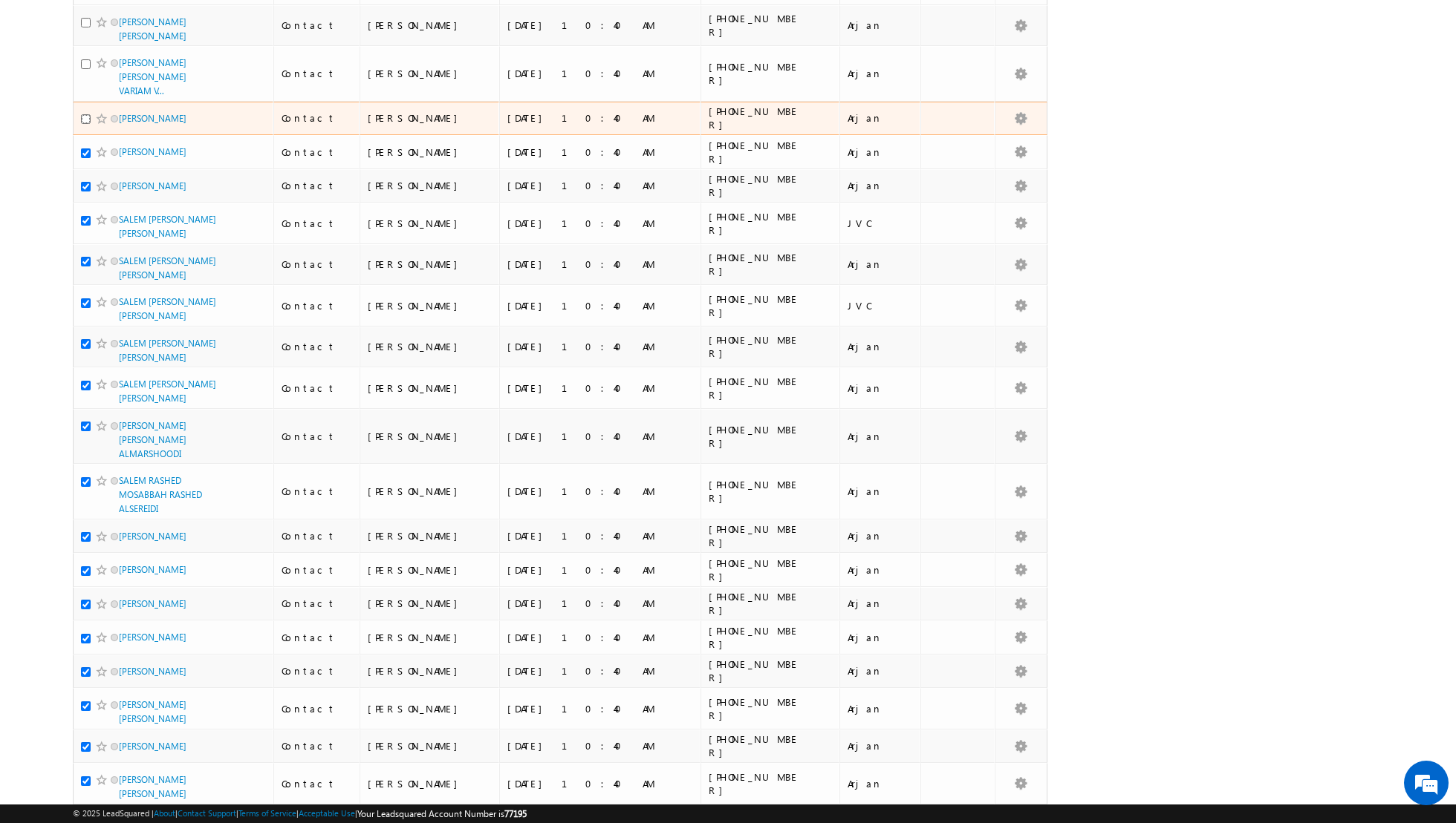
click at [83, 114] on input "checkbox" at bounding box center [86, 119] width 9 height 9
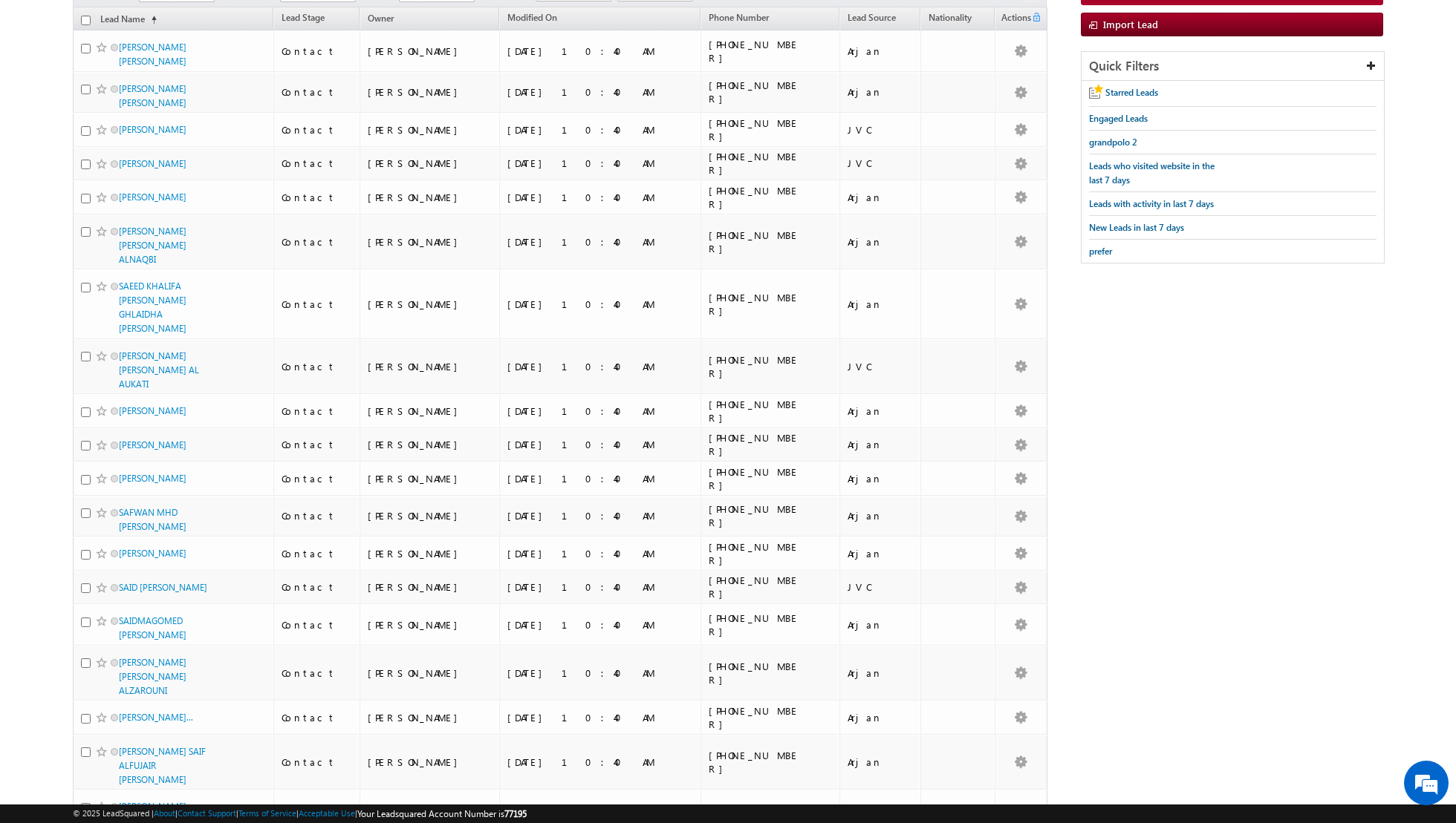
scroll to position [0, 0]
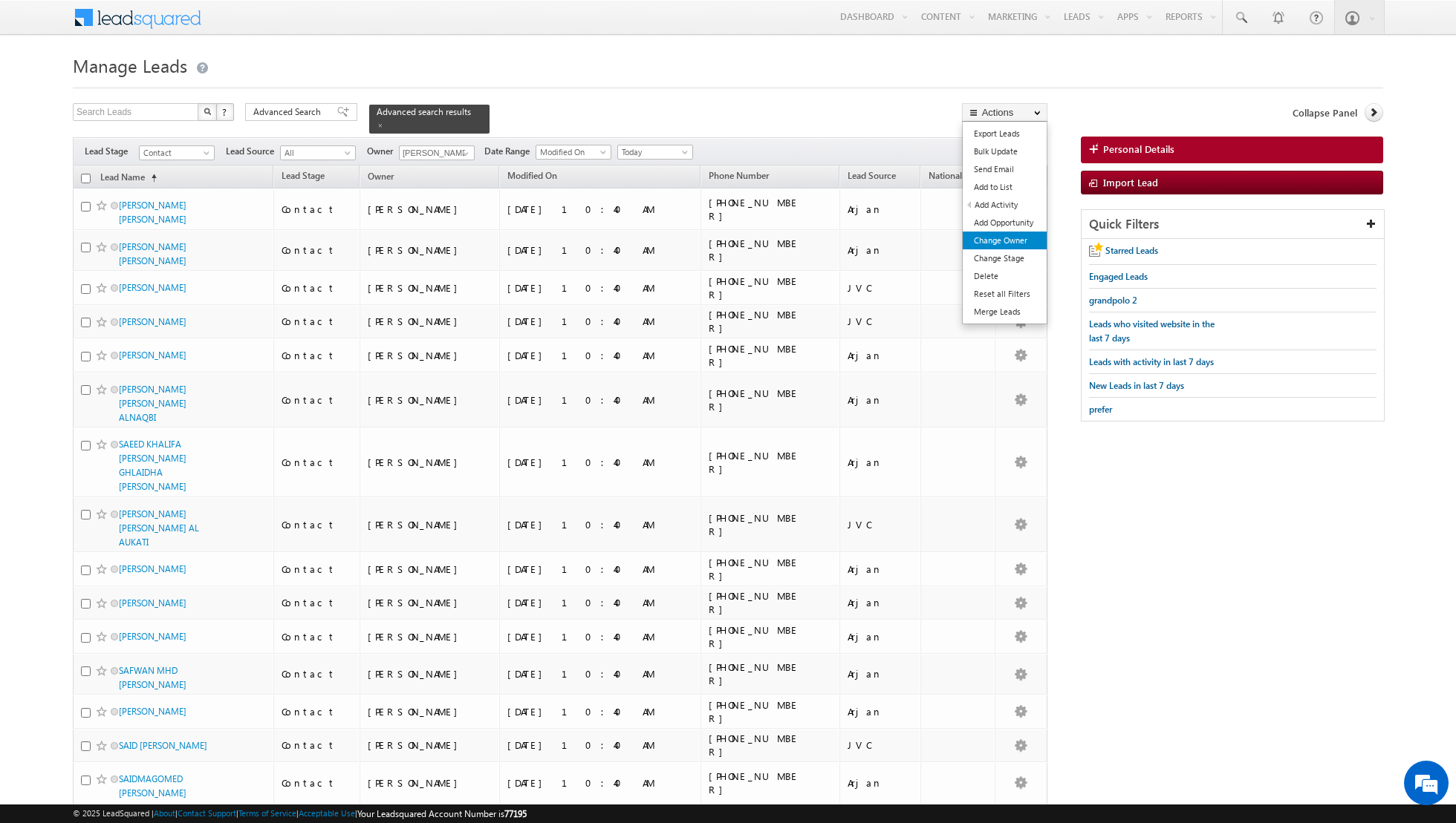
click at [992, 240] on link "Change Owner" at bounding box center [1005, 240] width 84 height 18
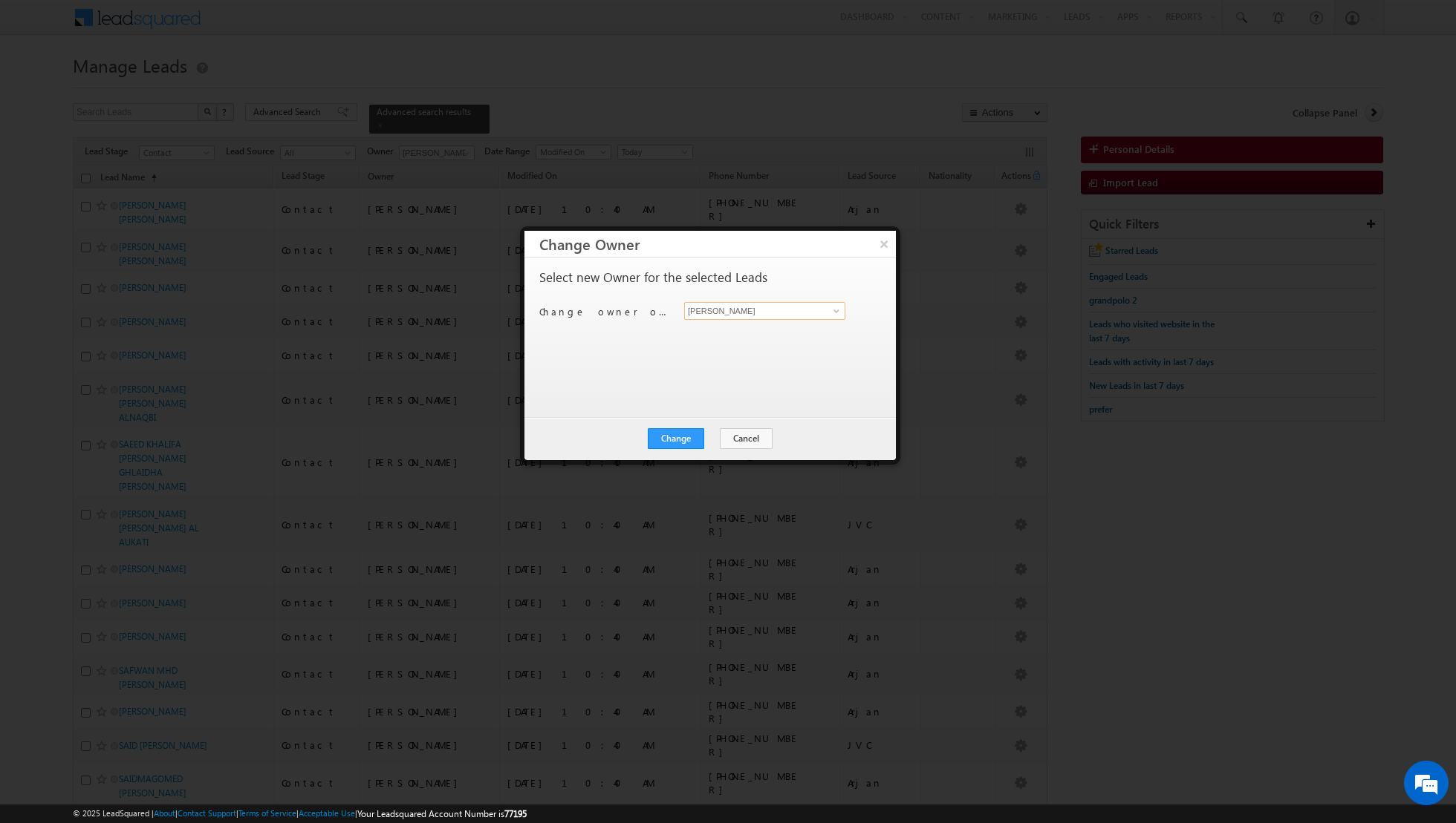
click at [822, 310] on input "[PERSON_NAME]" at bounding box center [764, 310] width 161 height 18
click at [838, 310] on span at bounding box center [836, 310] width 12 height 12
click at [749, 363] on span "isha.mehndiratta@indglobal.ae" at bounding box center [756, 366] width 134 height 11
click at [675, 442] on button "Change" at bounding box center [676, 439] width 56 height 21
click at [710, 433] on button "Close" at bounding box center [712, 439] width 48 height 21
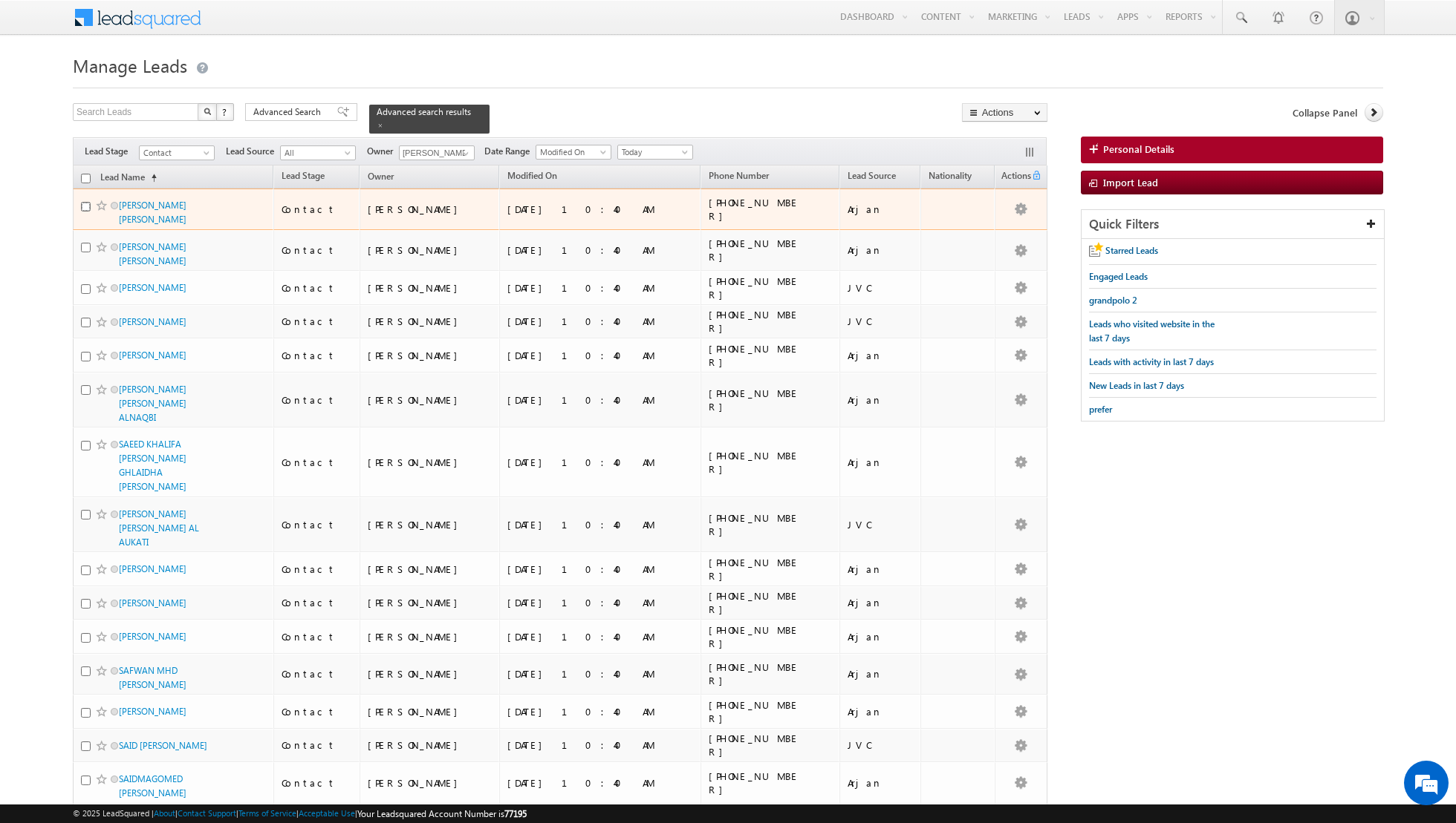
click at [84, 206] on input "checkbox" at bounding box center [86, 207] width 9 height 9
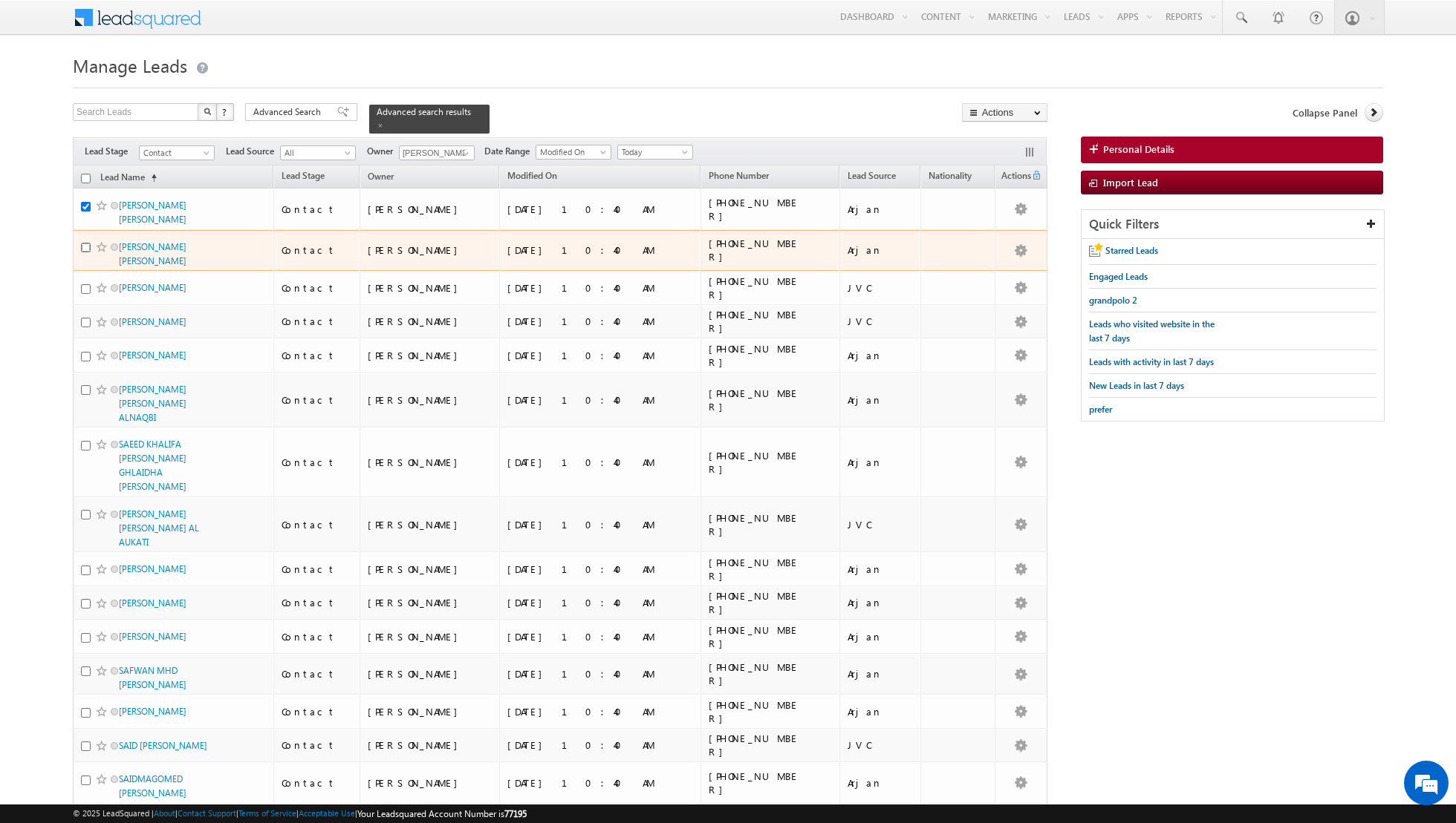
click at [88, 245] on input "checkbox" at bounding box center [86, 248] width 9 height 9
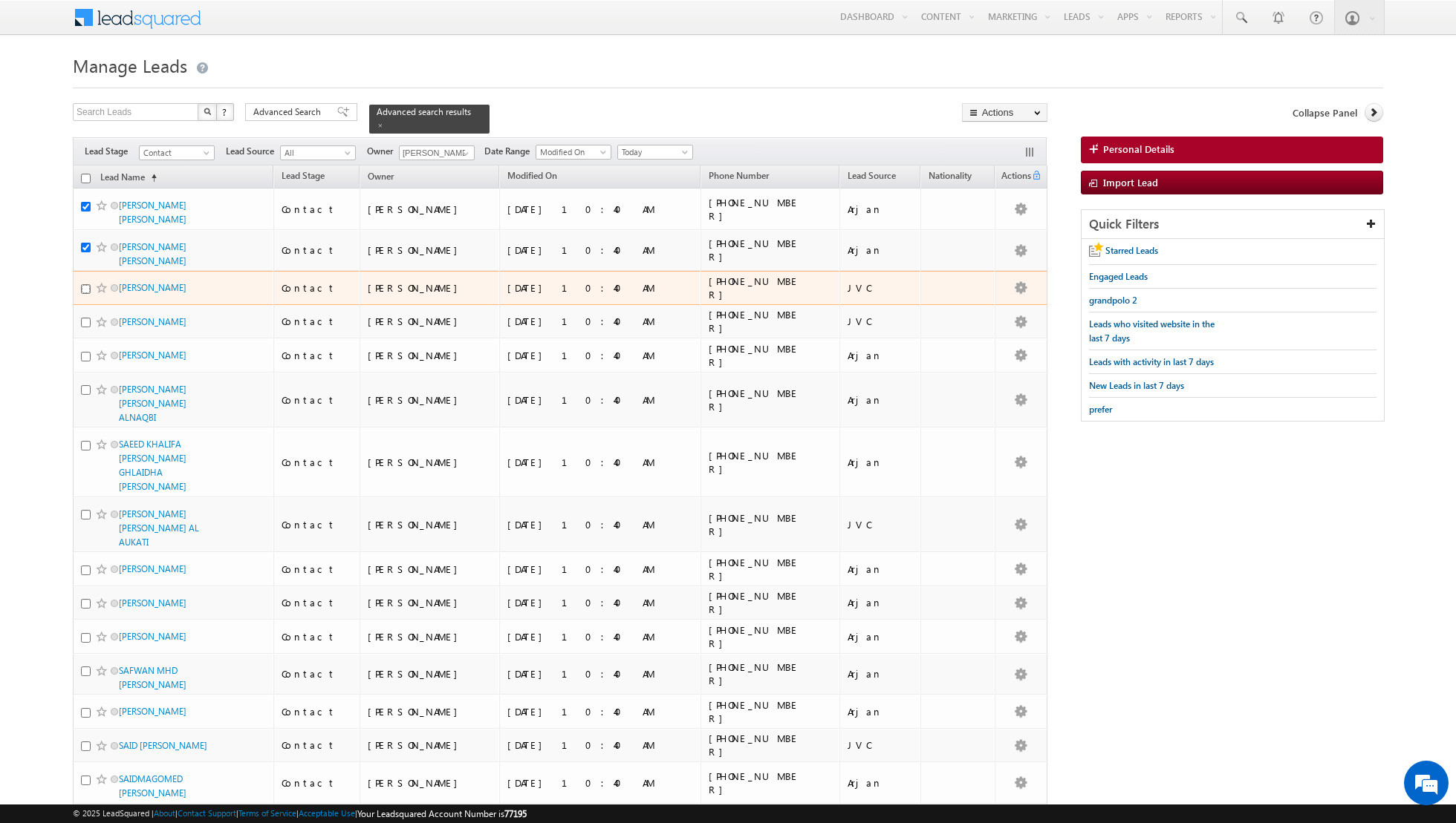
click at [86, 284] on input "checkbox" at bounding box center [86, 289] width 9 height 9
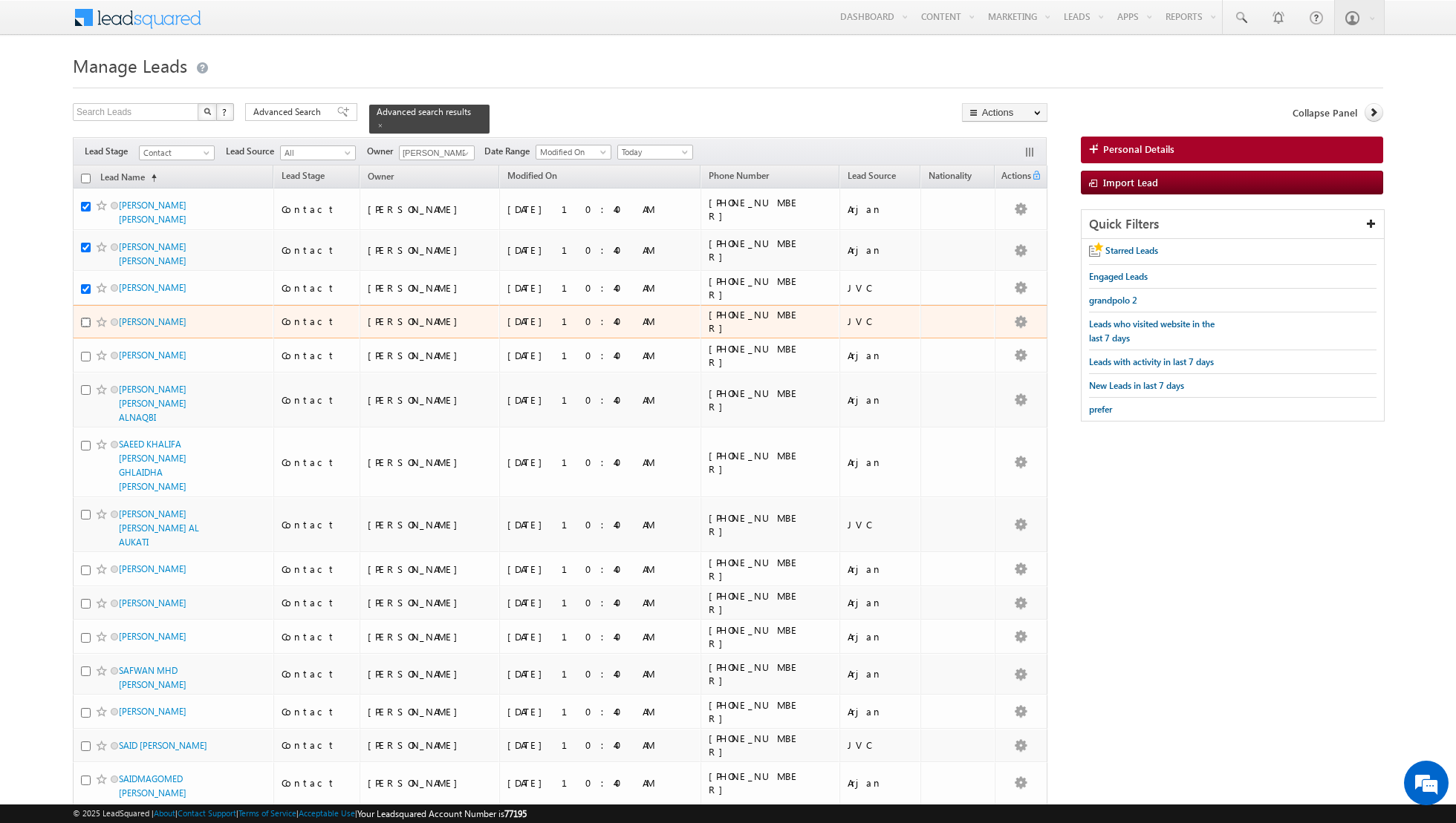
click at [83, 318] on input "checkbox" at bounding box center [86, 323] width 9 height 9
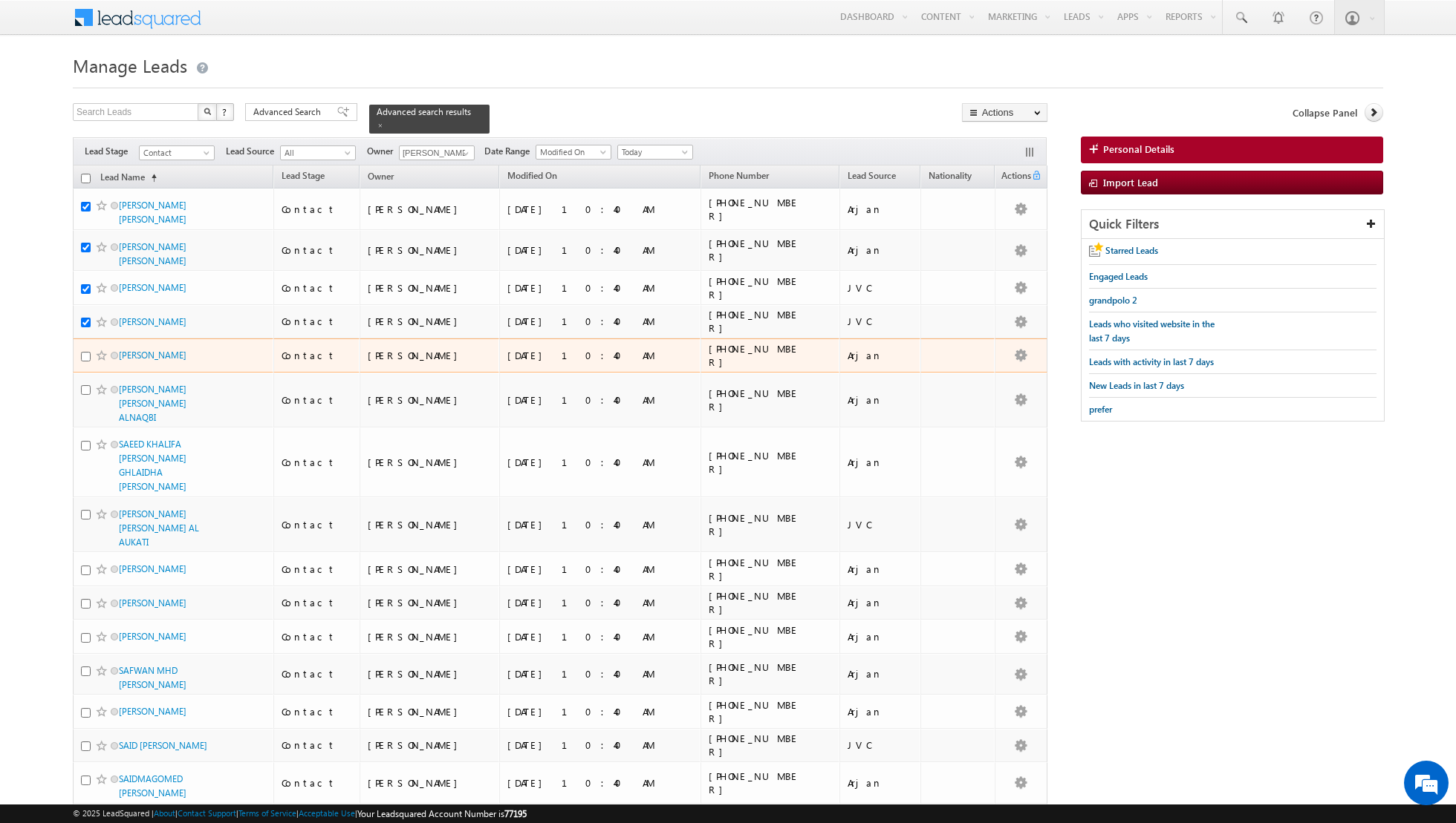
click at [84, 360] on div at bounding box center [104, 355] width 45 height 15
click at [84, 353] on input "checkbox" at bounding box center [86, 356] width 9 height 9
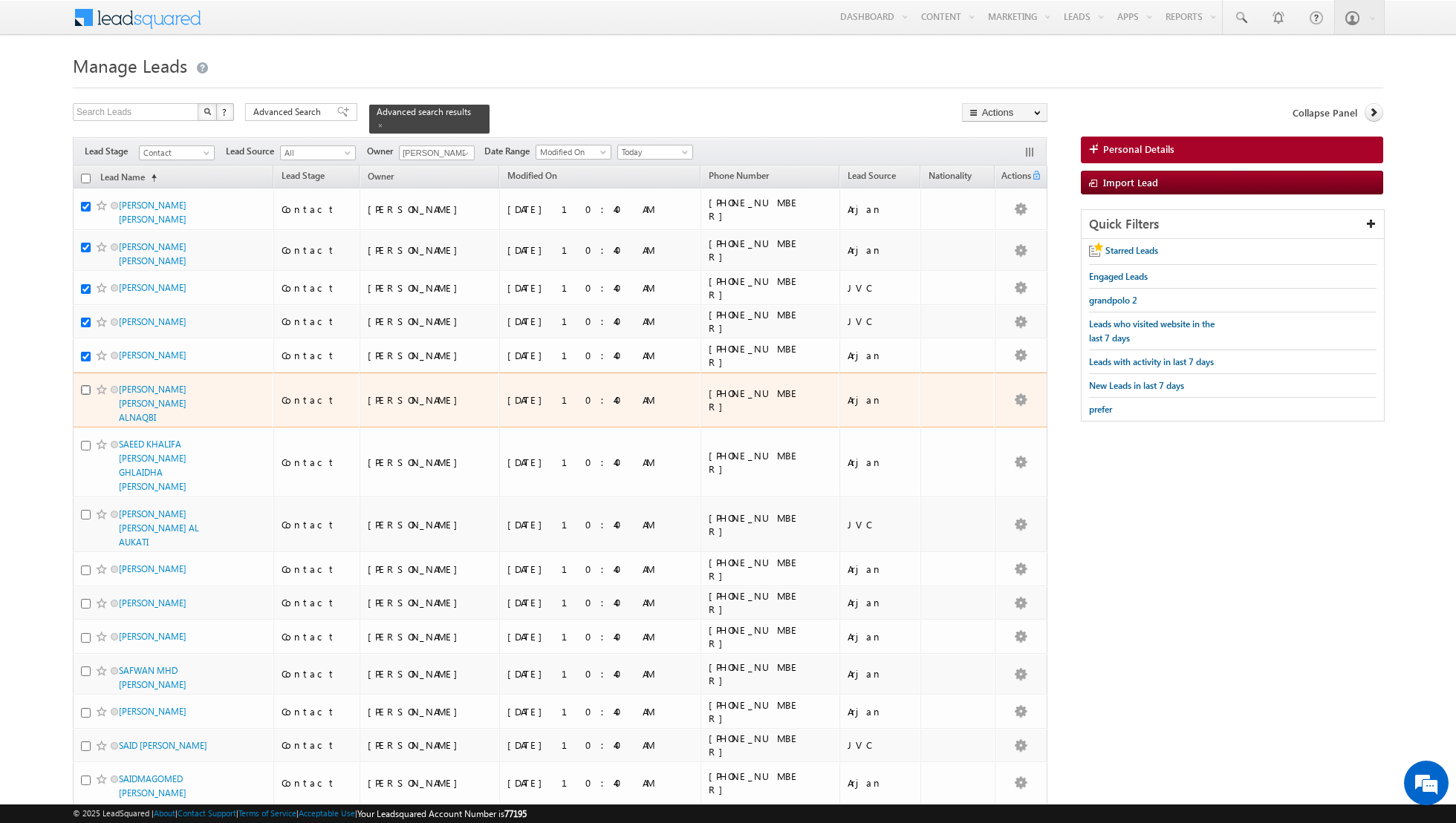
click at [86, 390] on input "checkbox" at bounding box center [86, 390] width 9 height 9
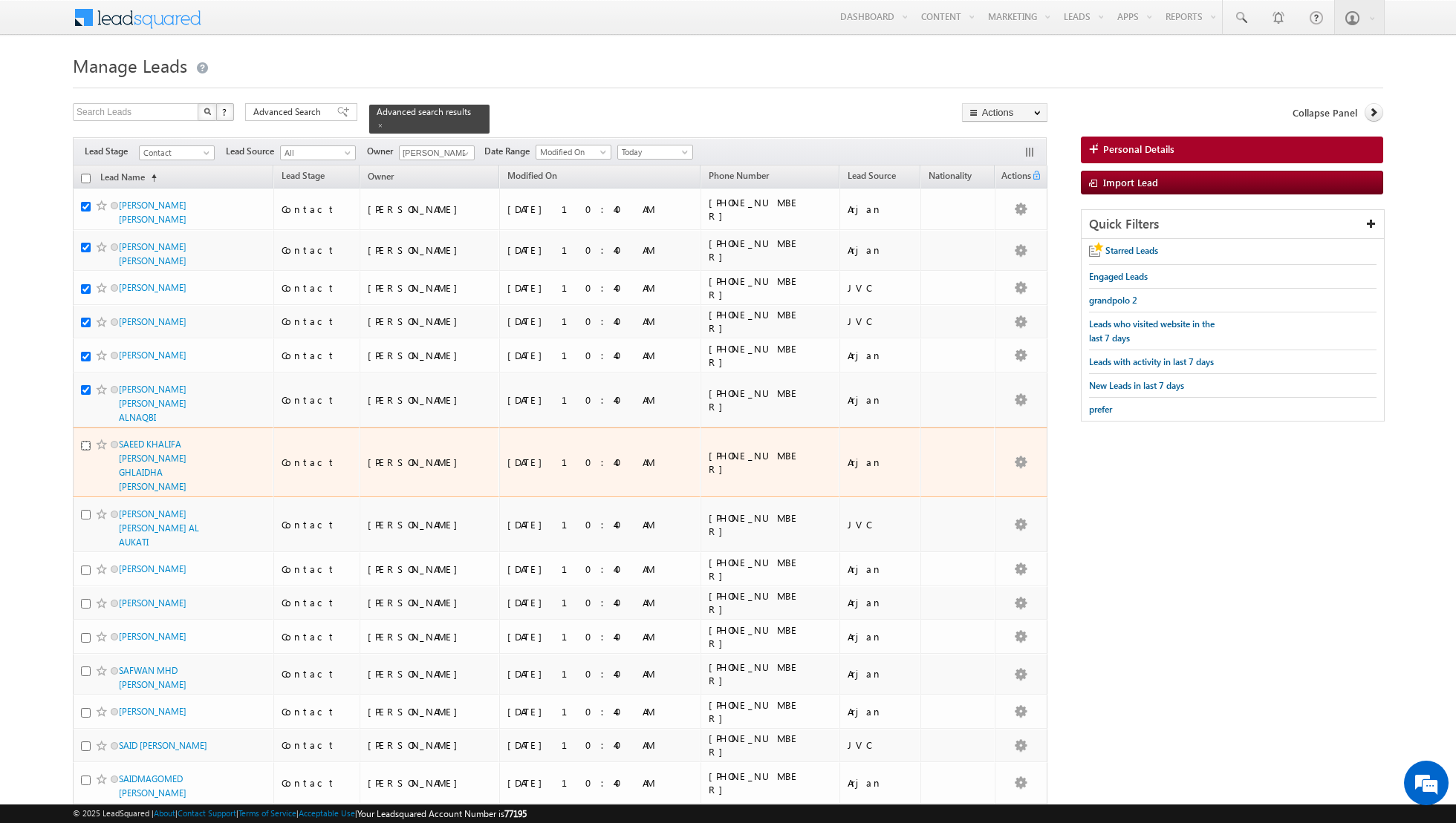
click at [86, 444] on input "checkbox" at bounding box center [86, 445] width 9 height 9
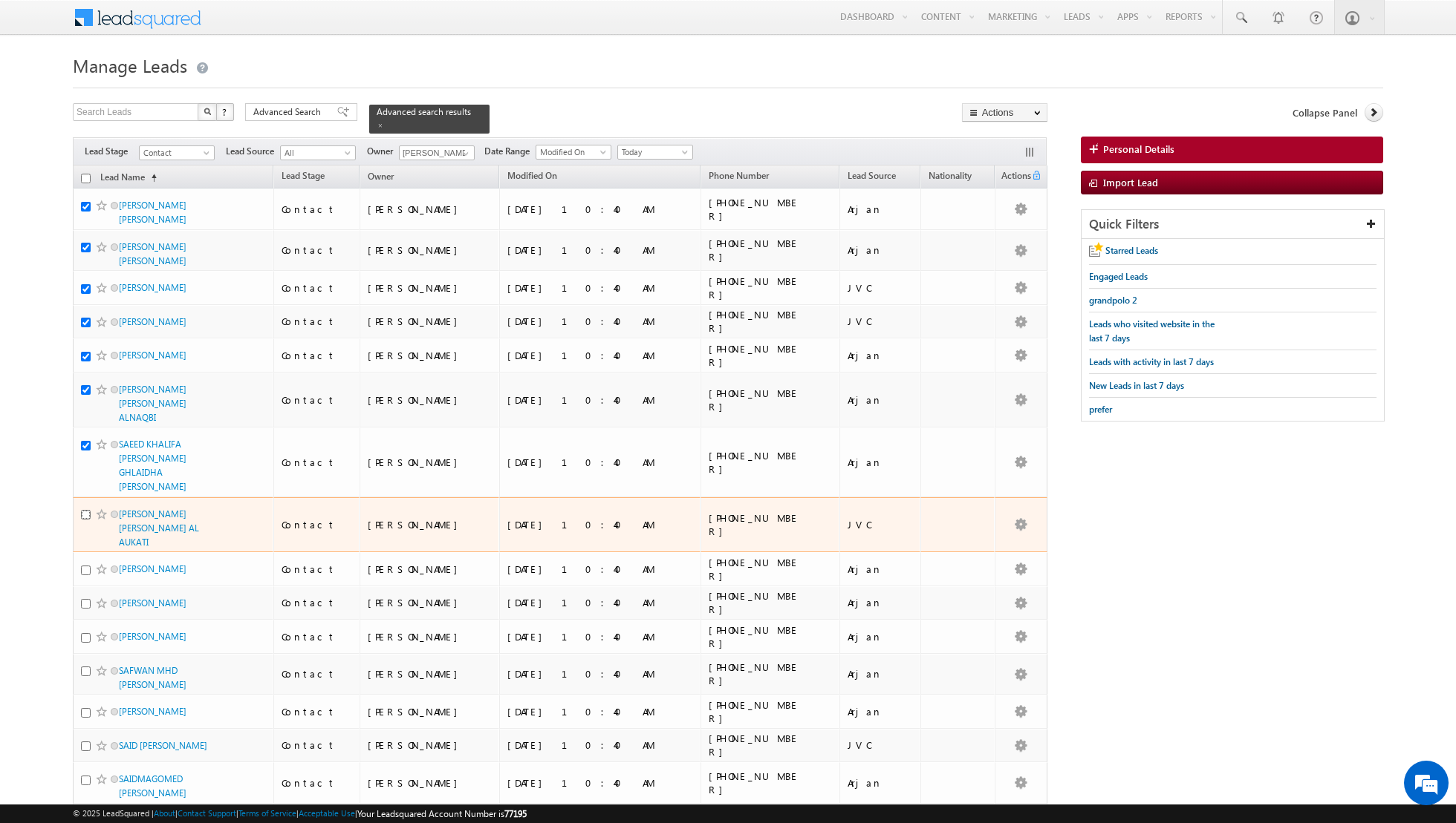
click at [84, 510] on input "checkbox" at bounding box center [86, 514] width 9 height 9
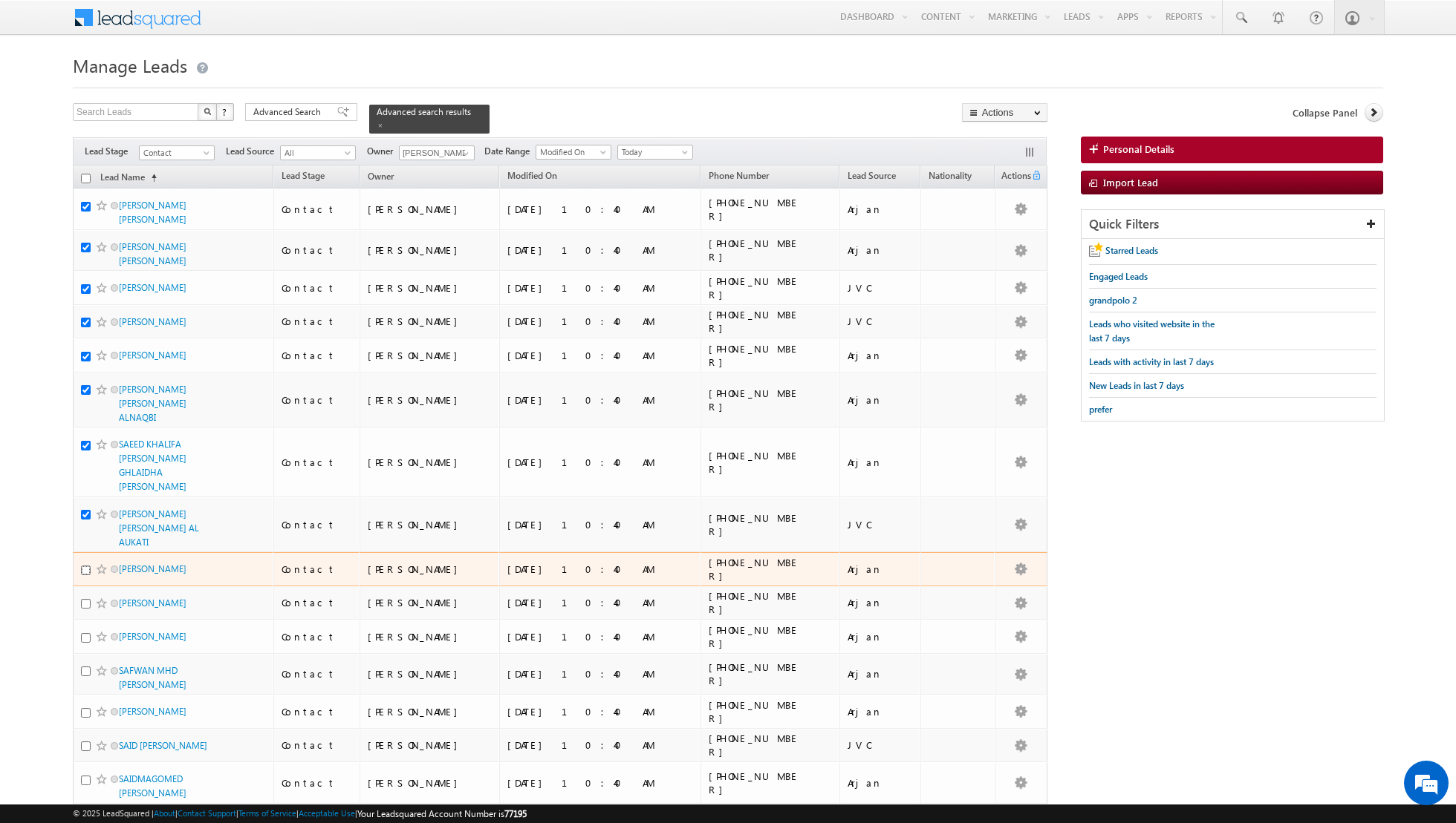
click at [86, 566] on input "checkbox" at bounding box center [86, 570] width 9 height 9
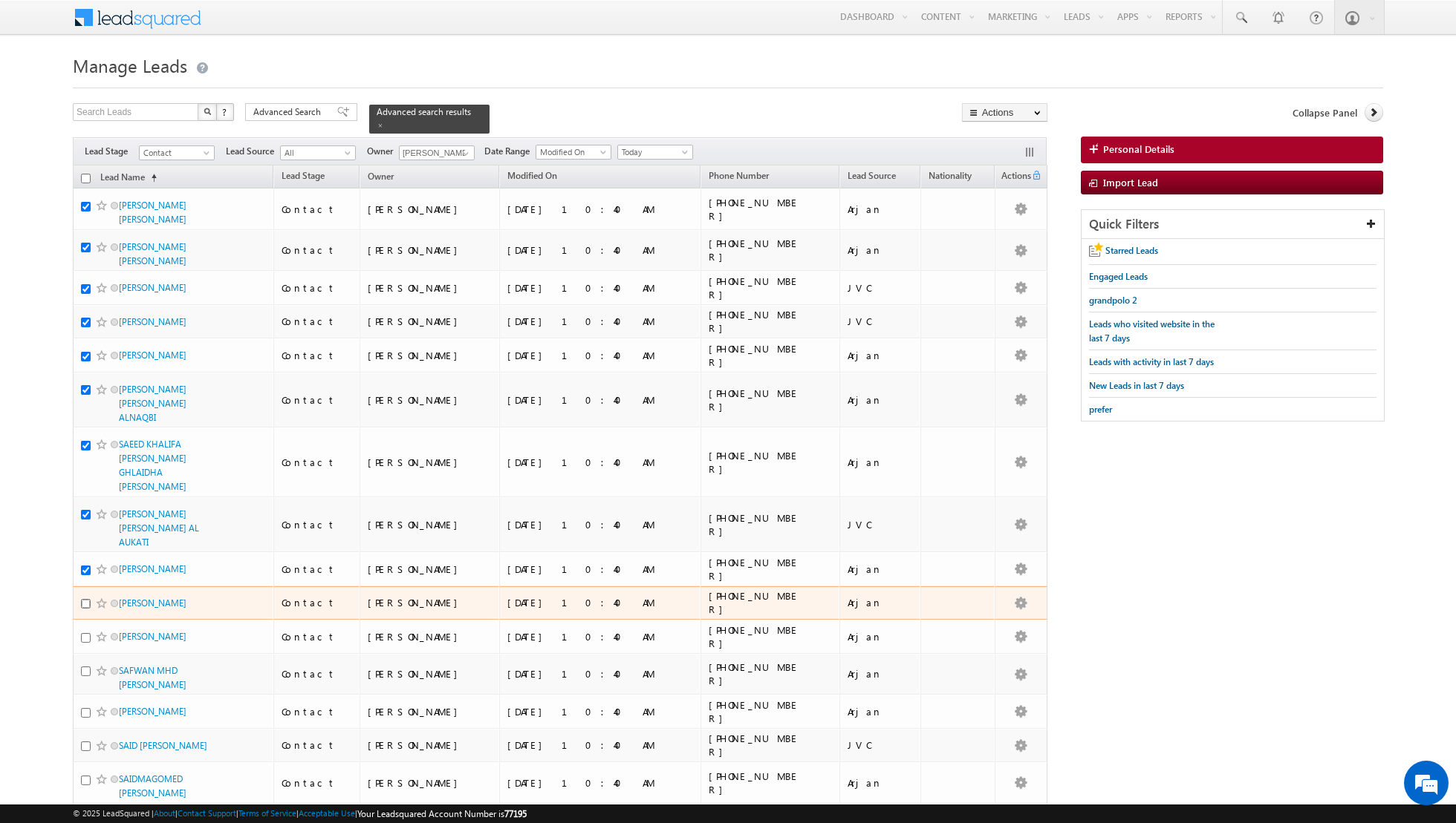
click at [85, 599] on input "checkbox" at bounding box center [86, 603] width 9 height 9
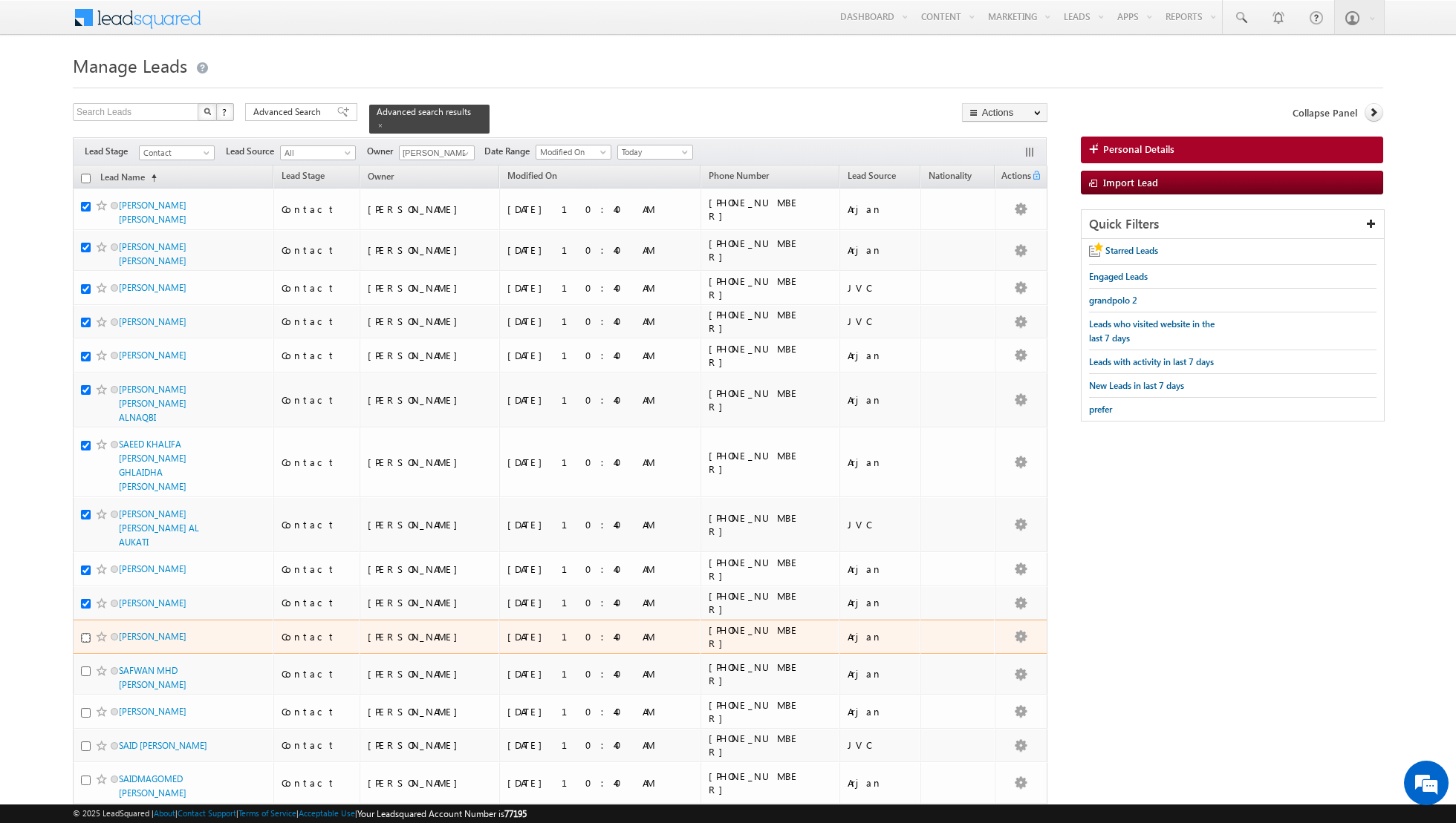
click at [85, 633] on input "checkbox" at bounding box center [86, 638] width 9 height 9
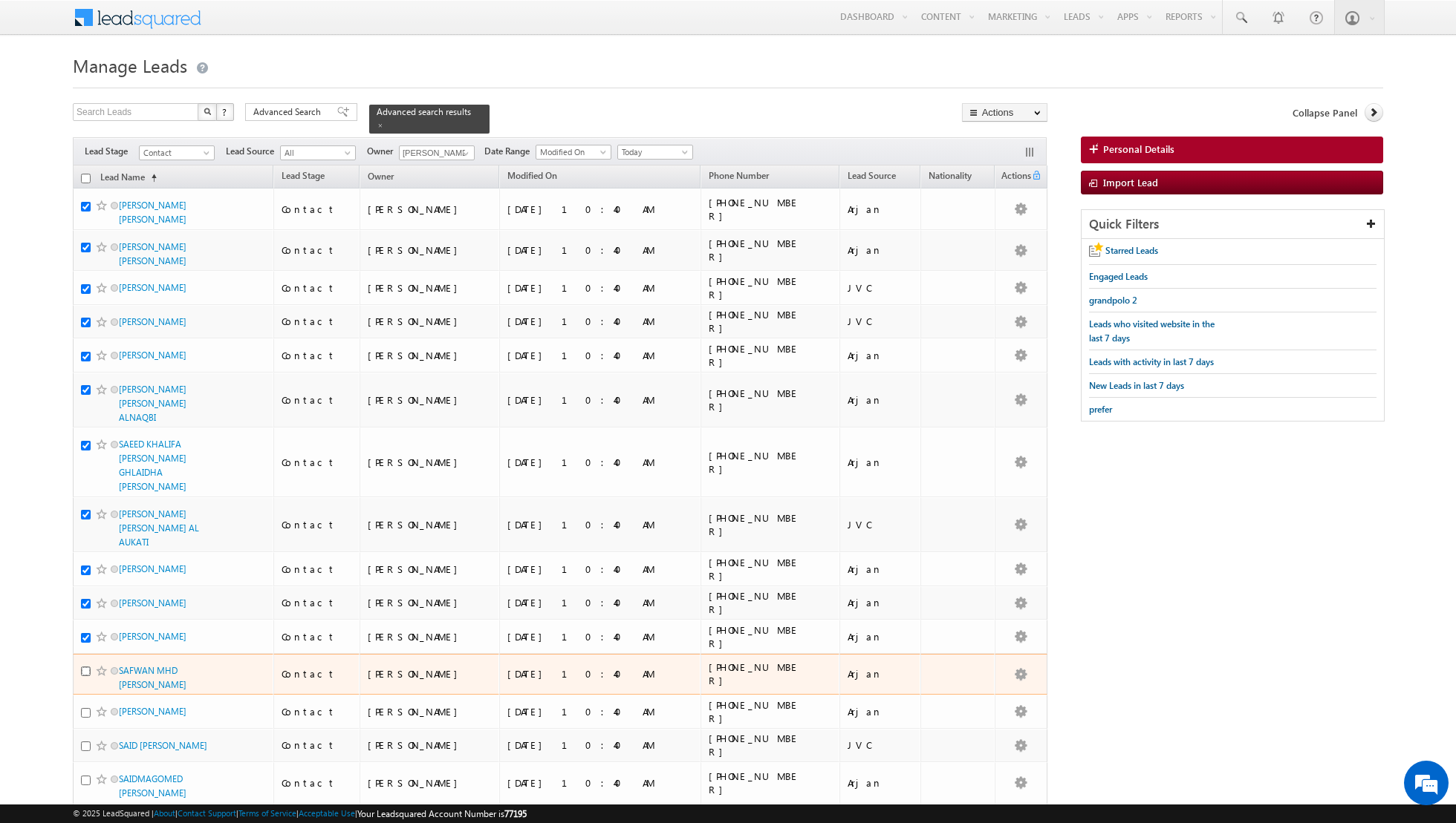
click at [85, 667] on input "checkbox" at bounding box center [86, 671] width 9 height 9
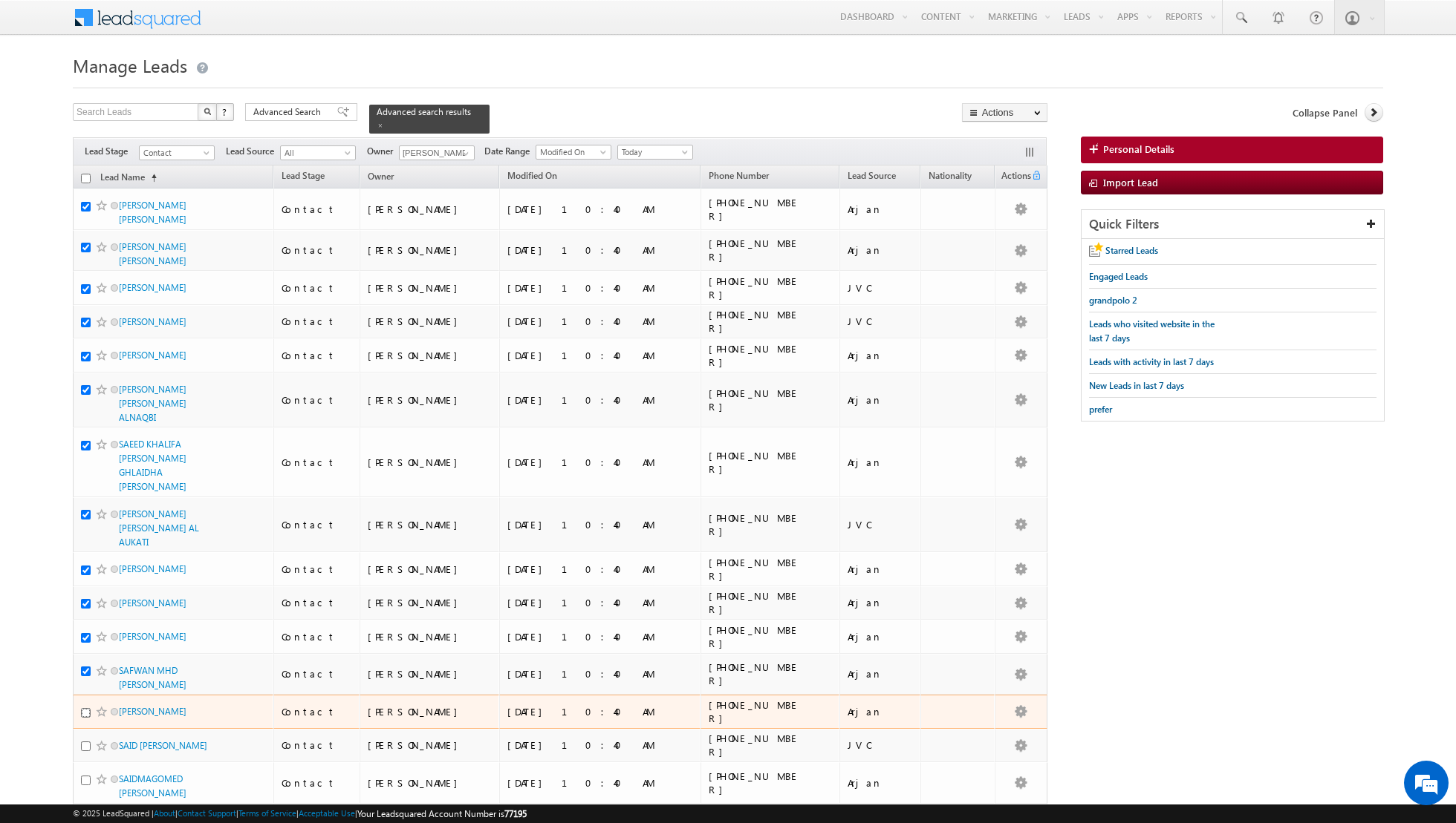
click at [84, 708] on input "checkbox" at bounding box center [86, 713] width 9 height 9
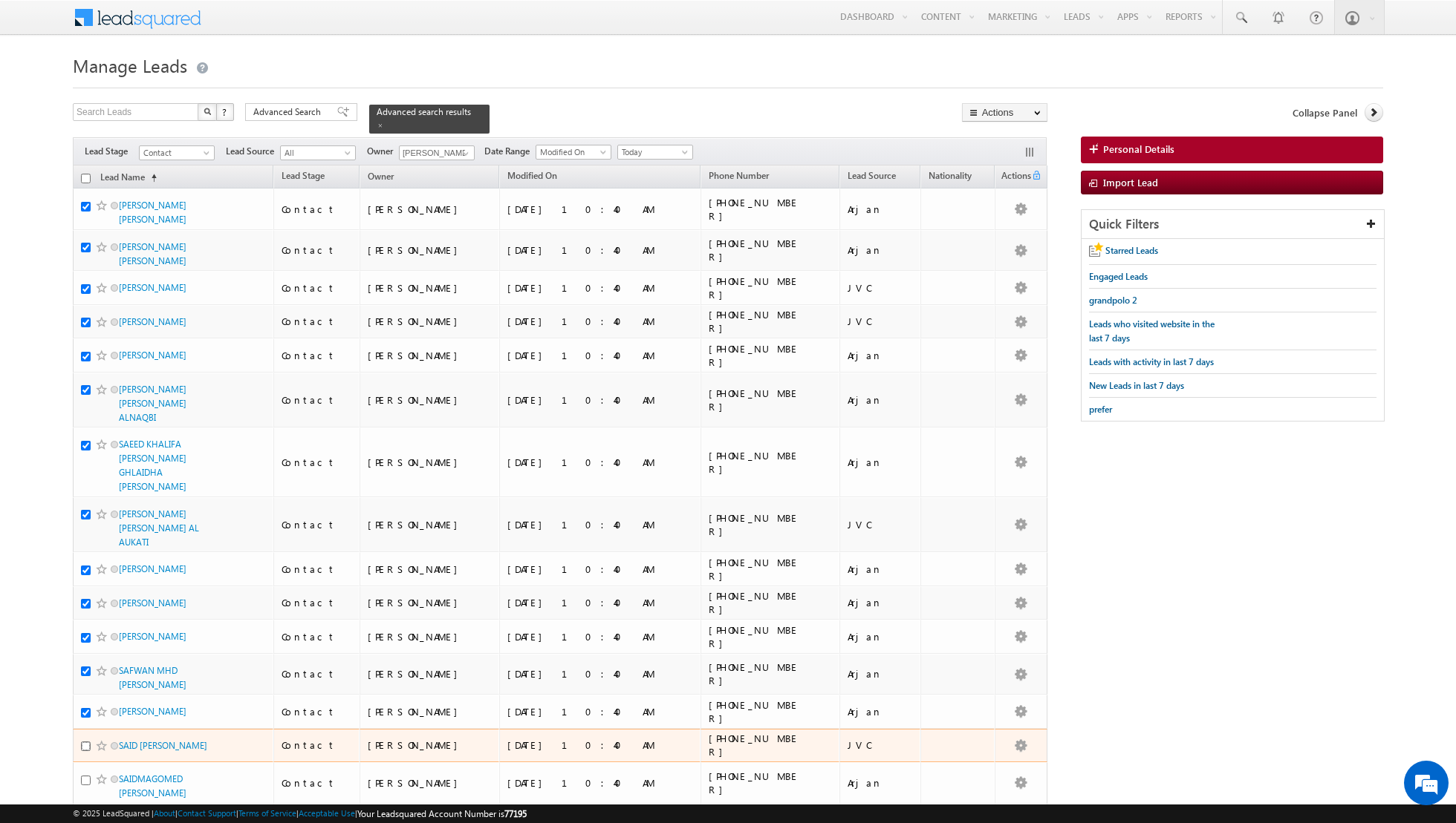
click at [82, 742] on input "checkbox" at bounding box center [86, 746] width 9 height 9
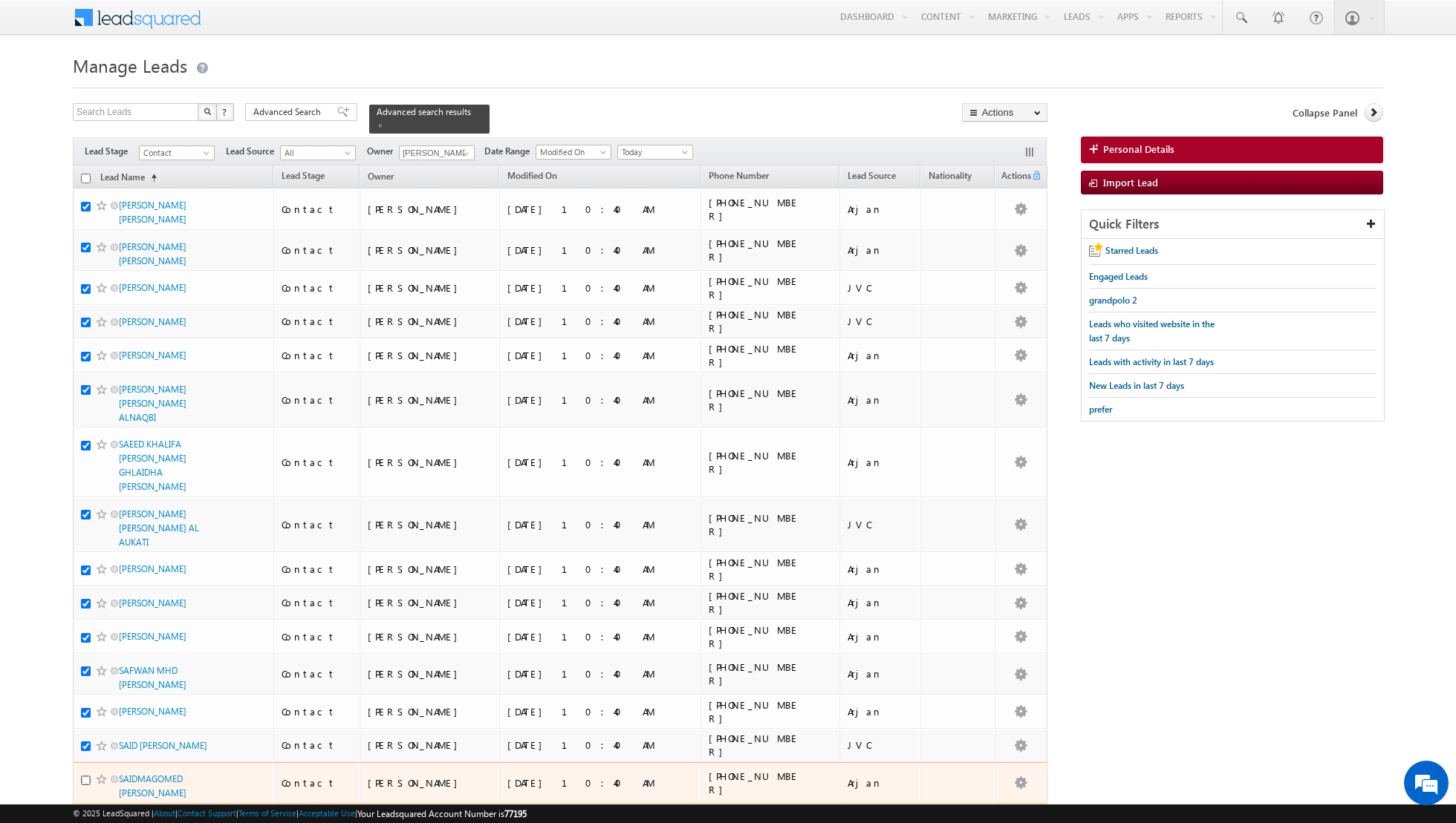
click at [85, 775] on input "checkbox" at bounding box center [86, 780] width 9 height 9
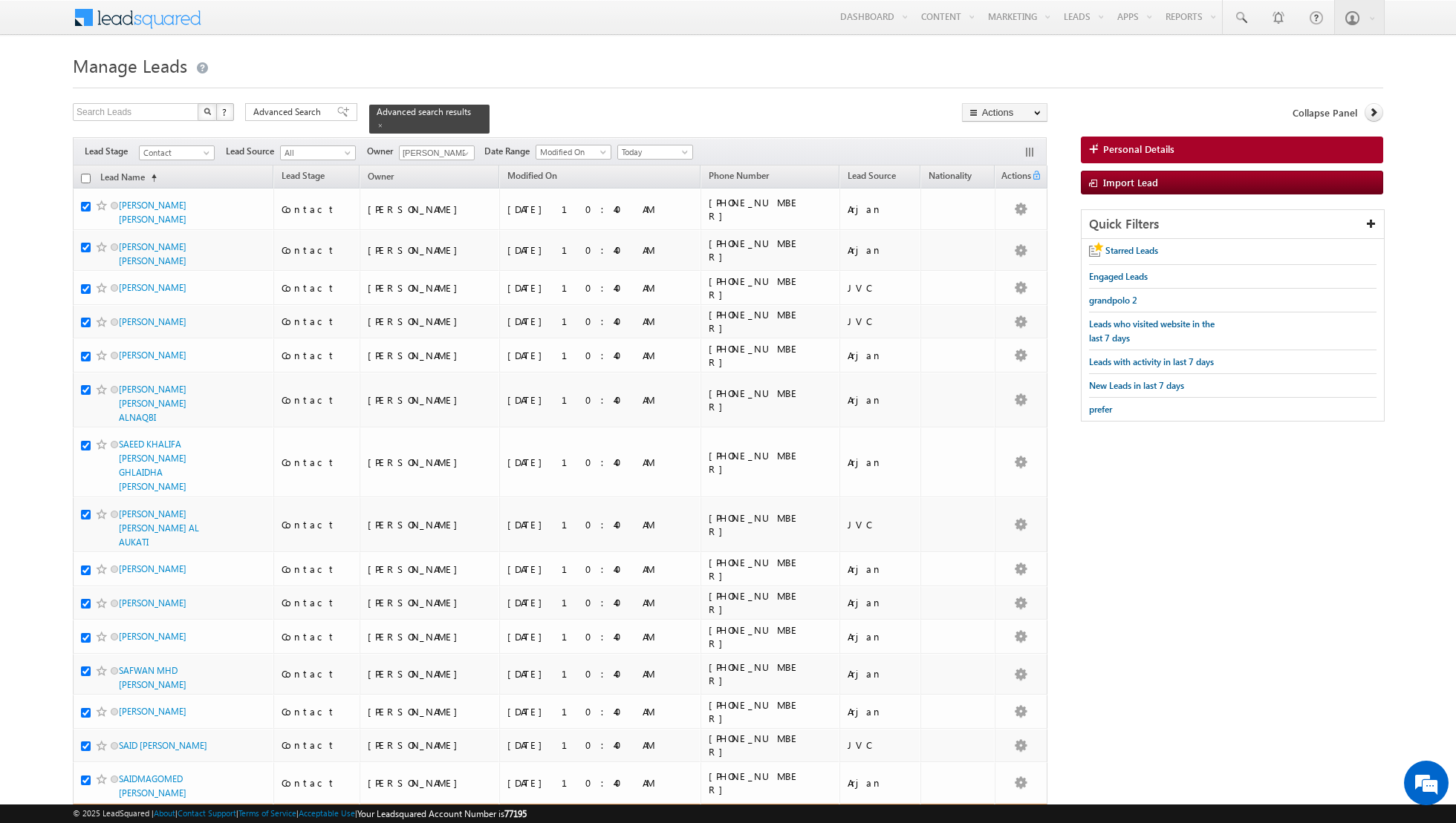
click at [86, 816] on input "checkbox" at bounding box center [86, 821] width 9 height 9
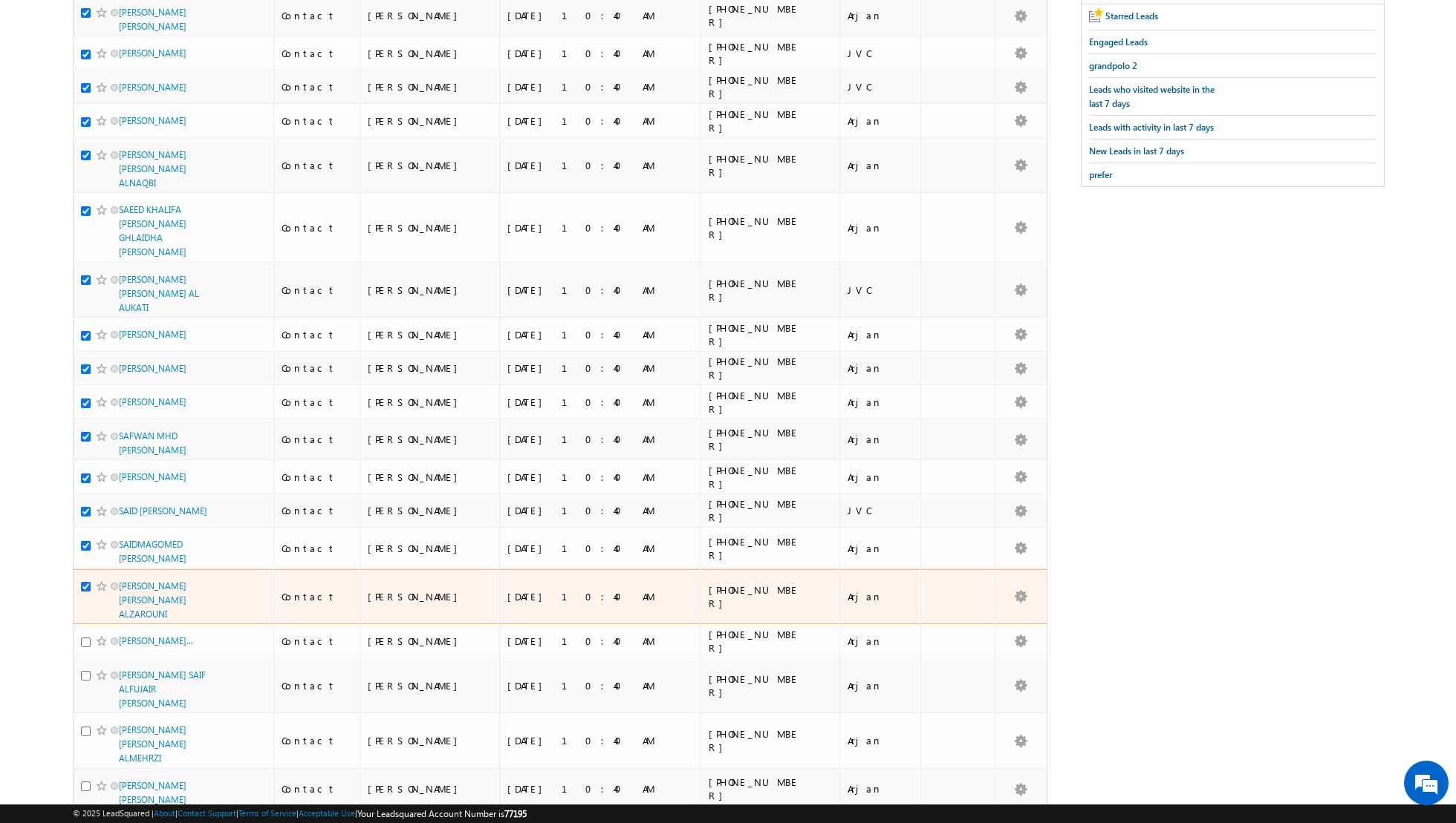
scroll to position [238, 0]
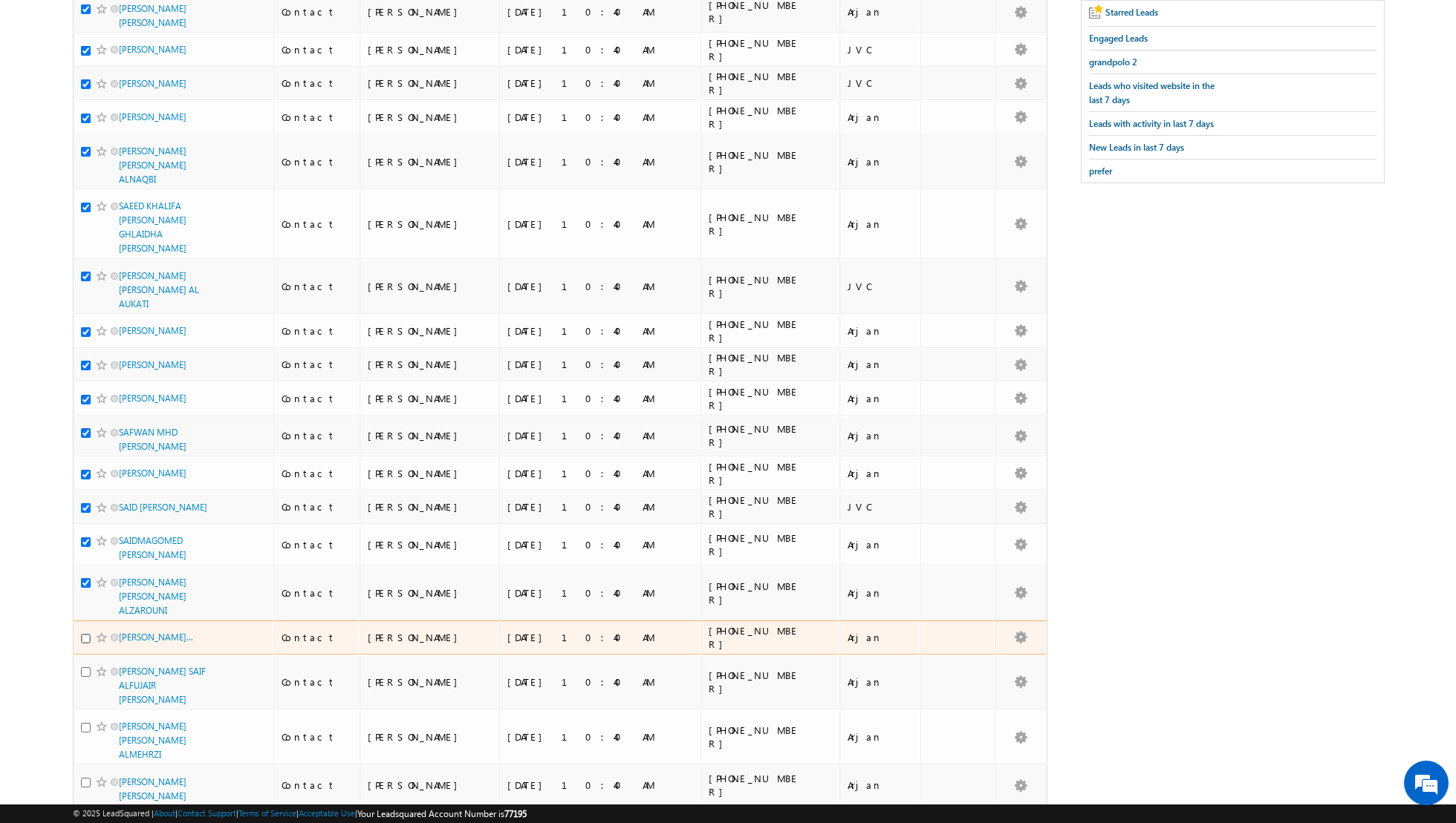
click at [84, 634] on input "checkbox" at bounding box center [86, 639] width 9 height 9
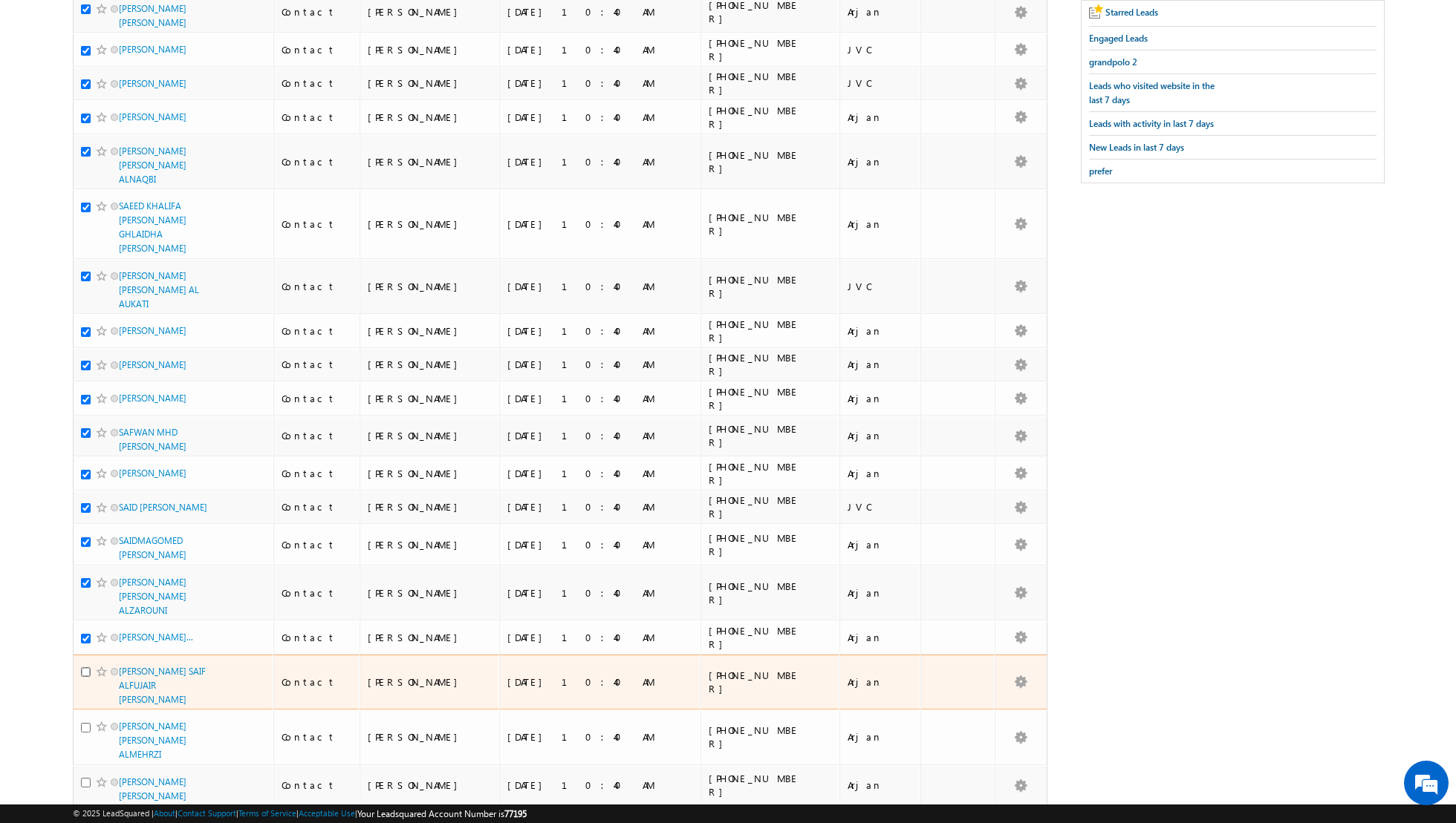
click at [84, 667] on input "checkbox" at bounding box center [86, 671] width 9 height 9
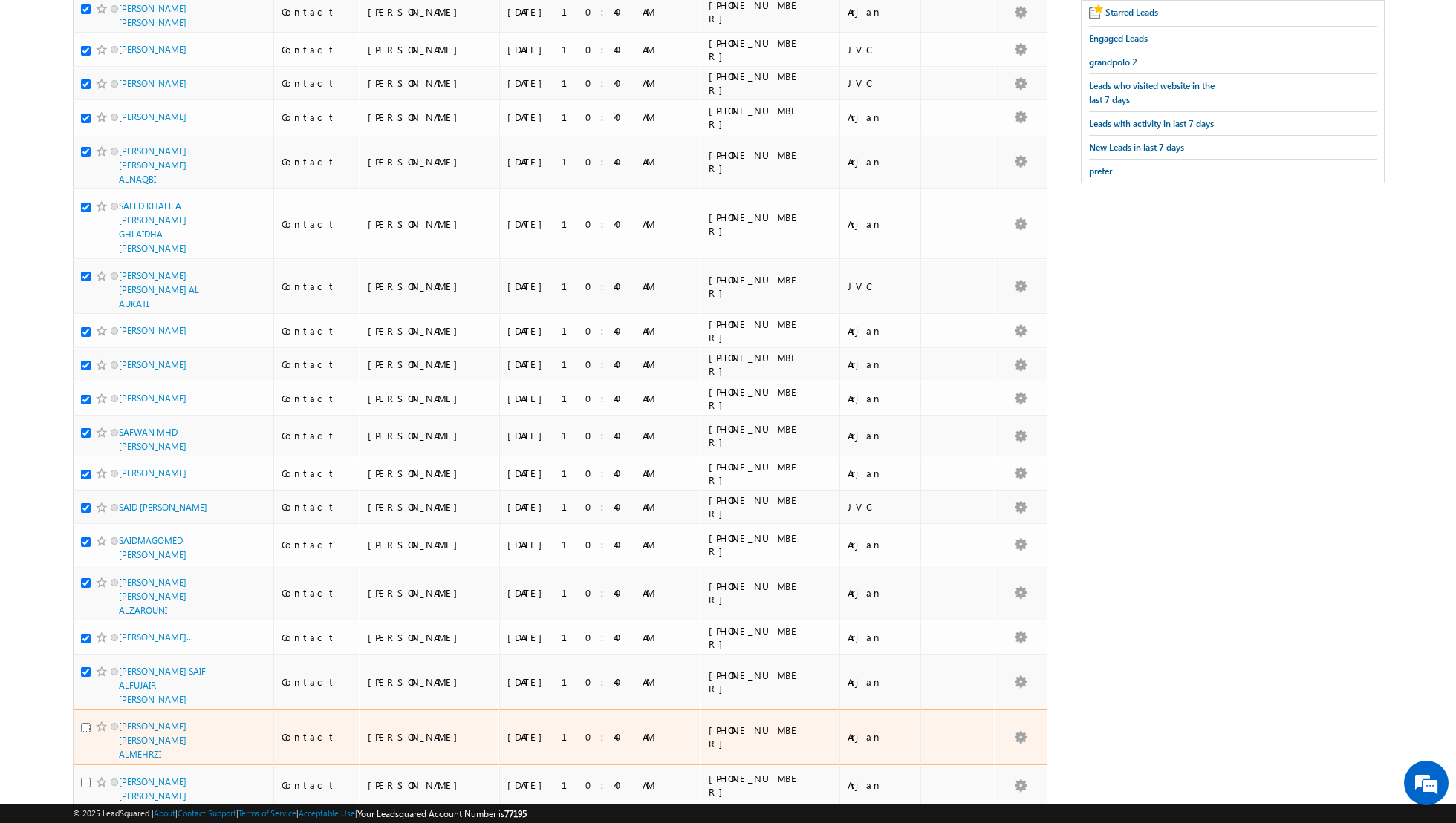
click at [87, 723] on input "checkbox" at bounding box center [86, 728] width 9 height 9
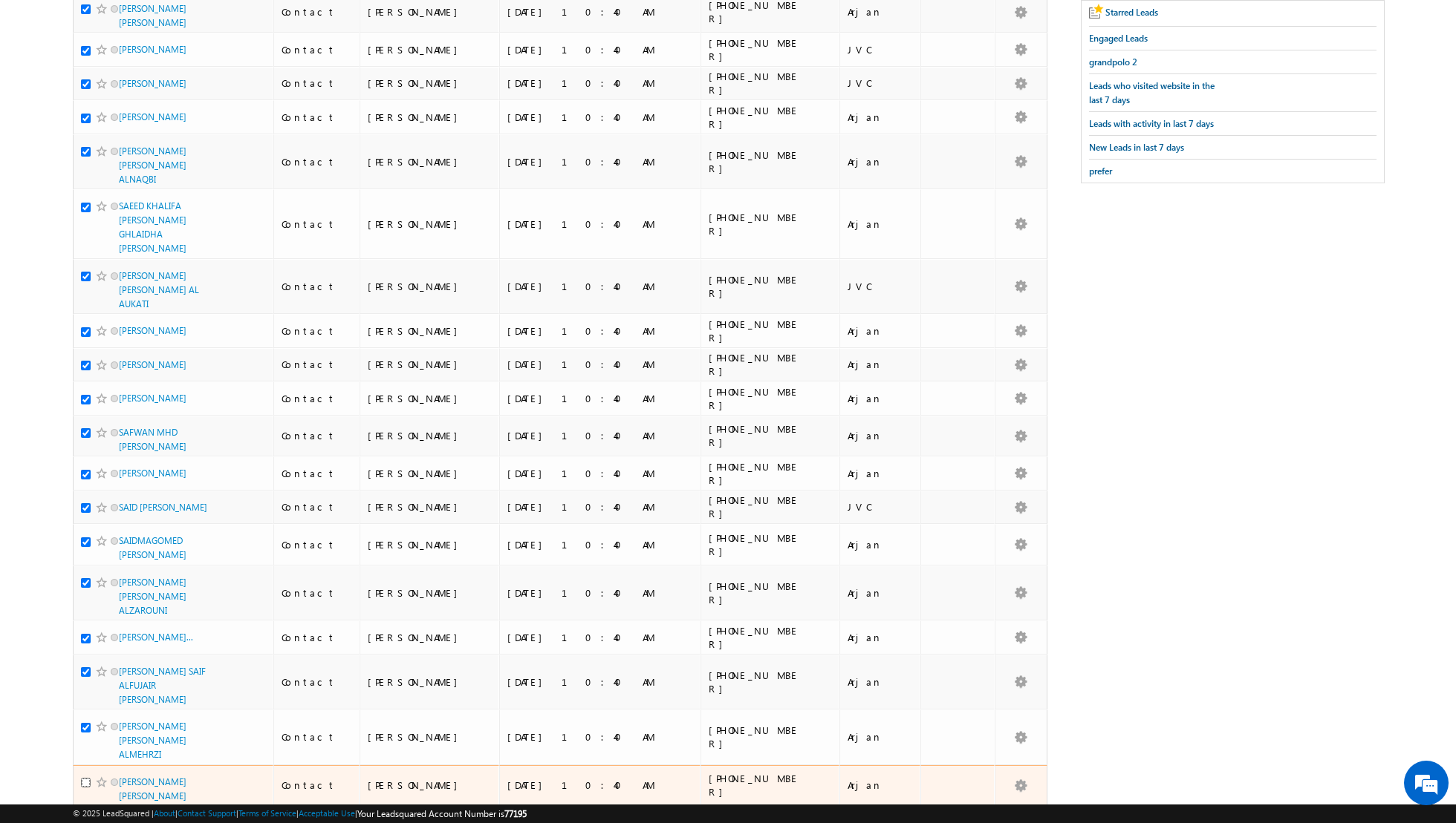
click at [87, 778] on input "checkbox" at bounding box center [86, 783] width 9 height 9
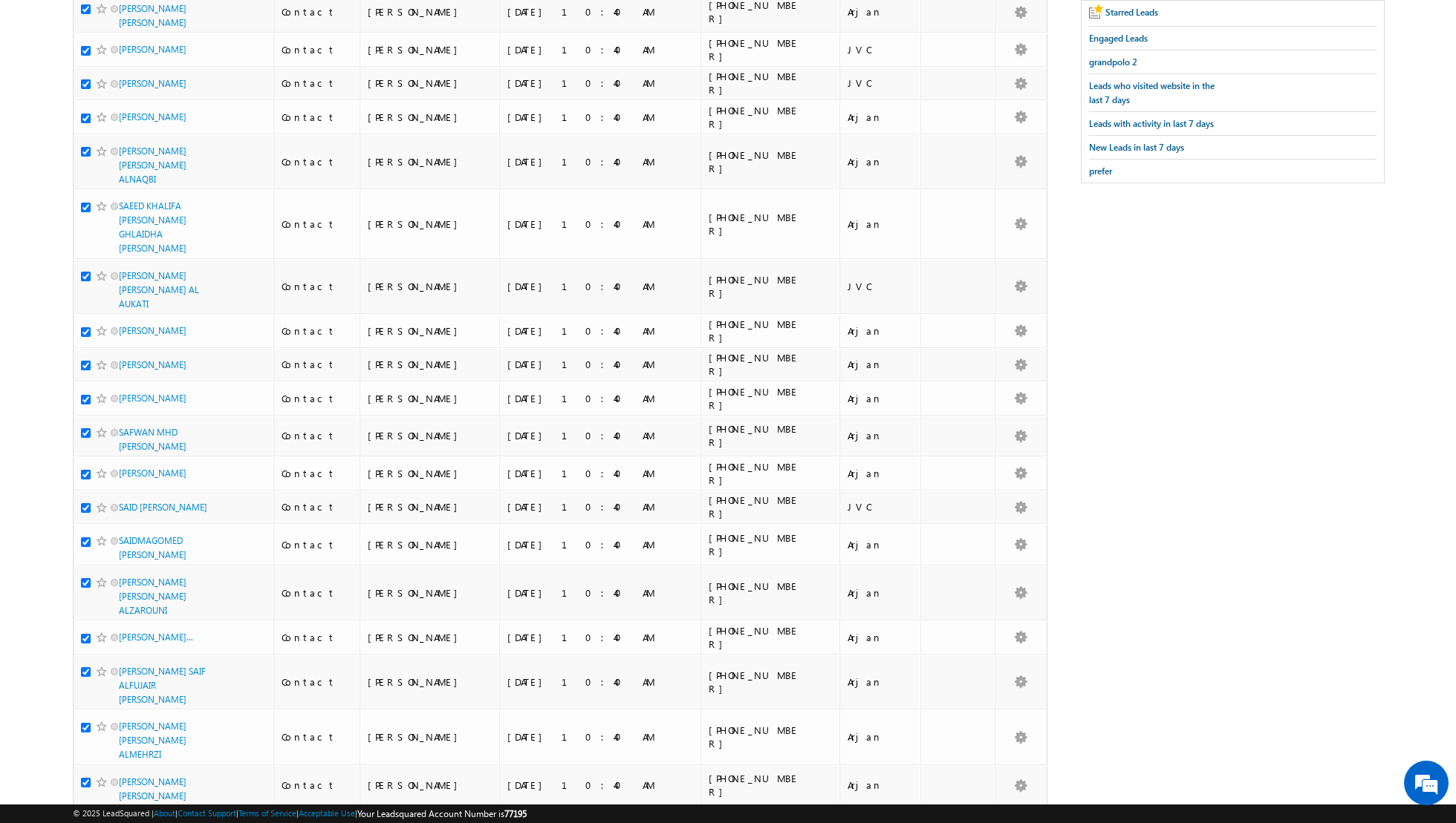
click at [86, 819] on input "checkbox" at bounding box center [86, 824] width 9 height 9
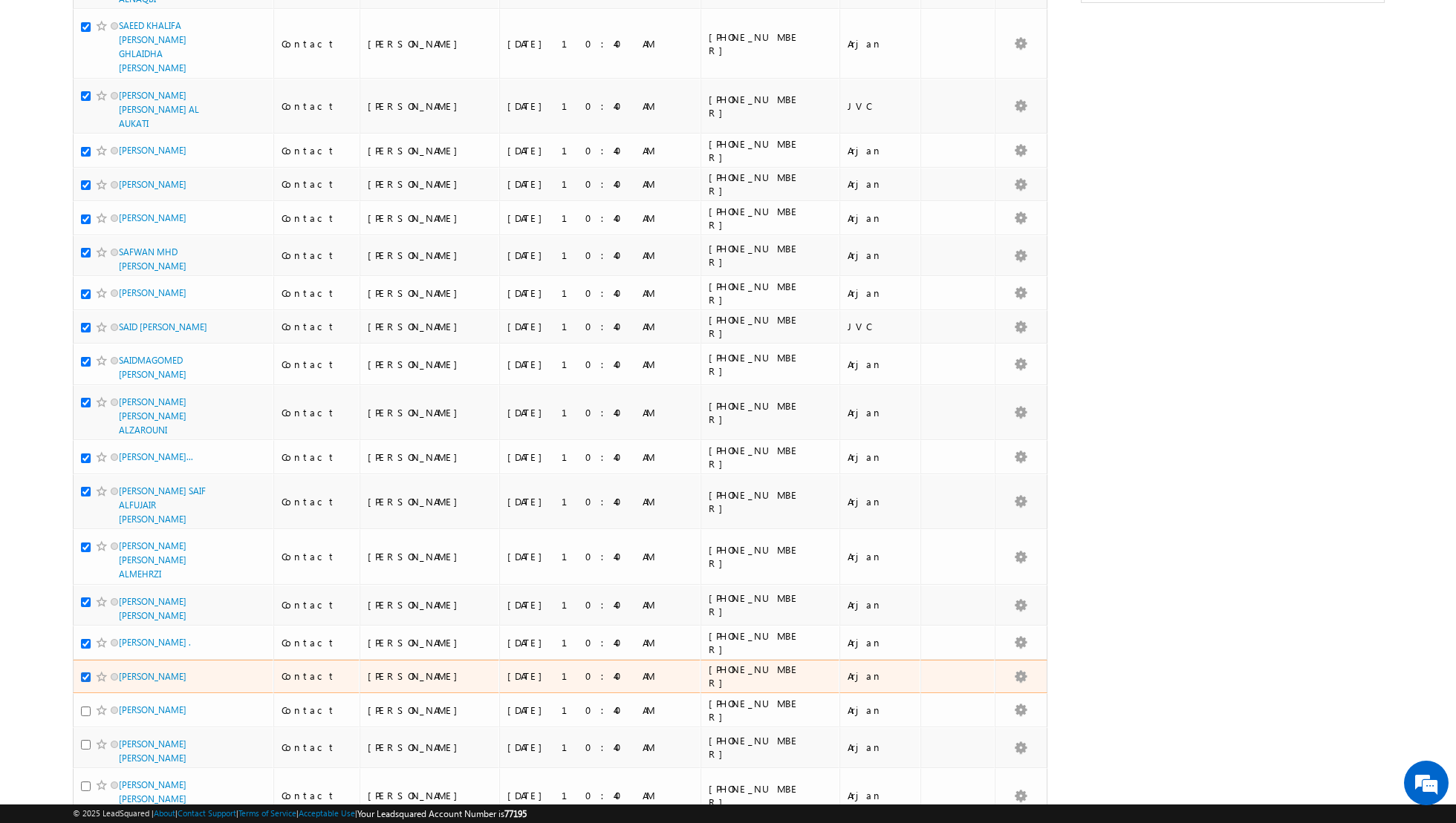
scroll to position [458, 0]
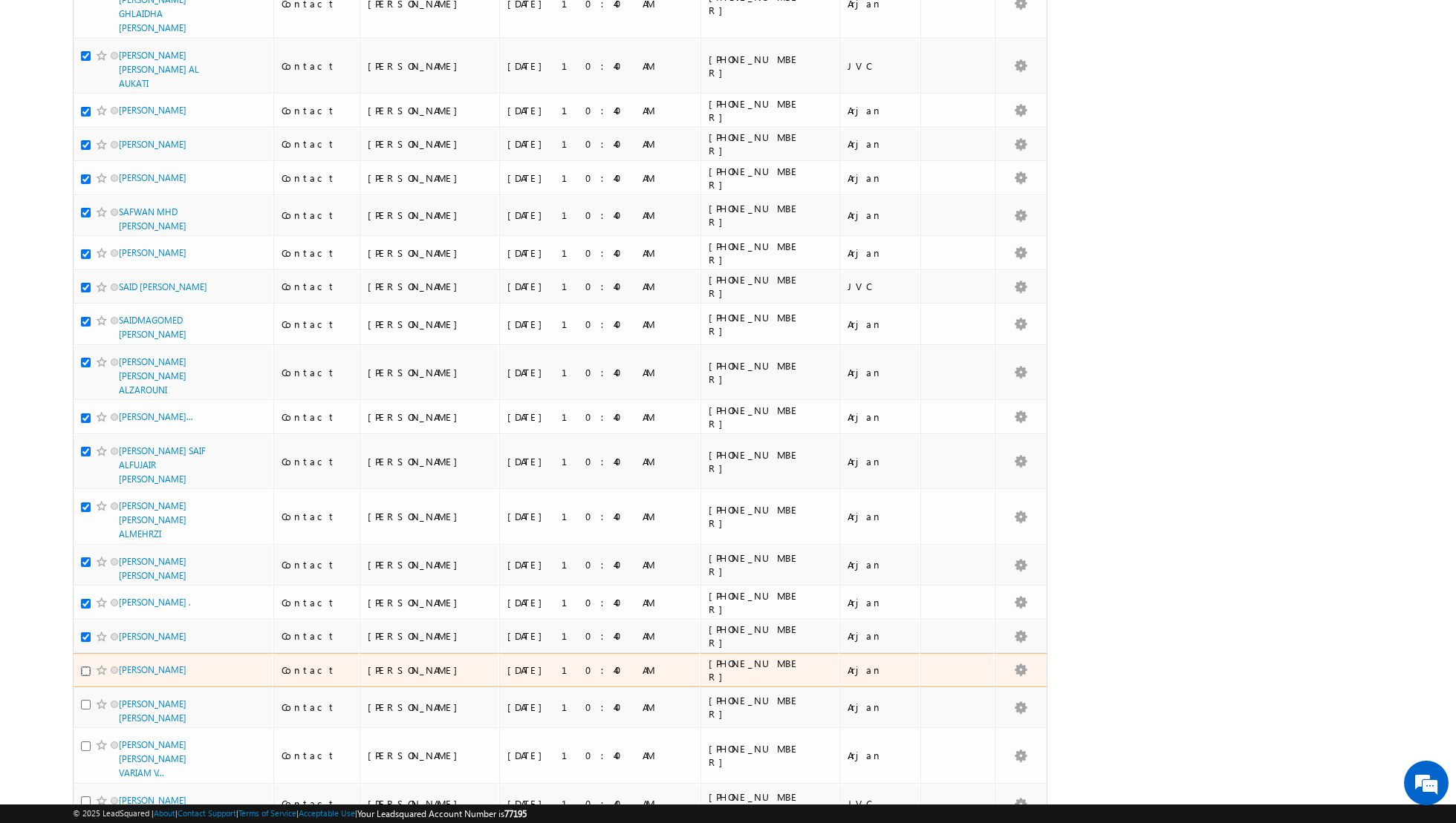
click at [86, 667] on input "checkbox" at bounding box center [86, 671] width 9 height 9
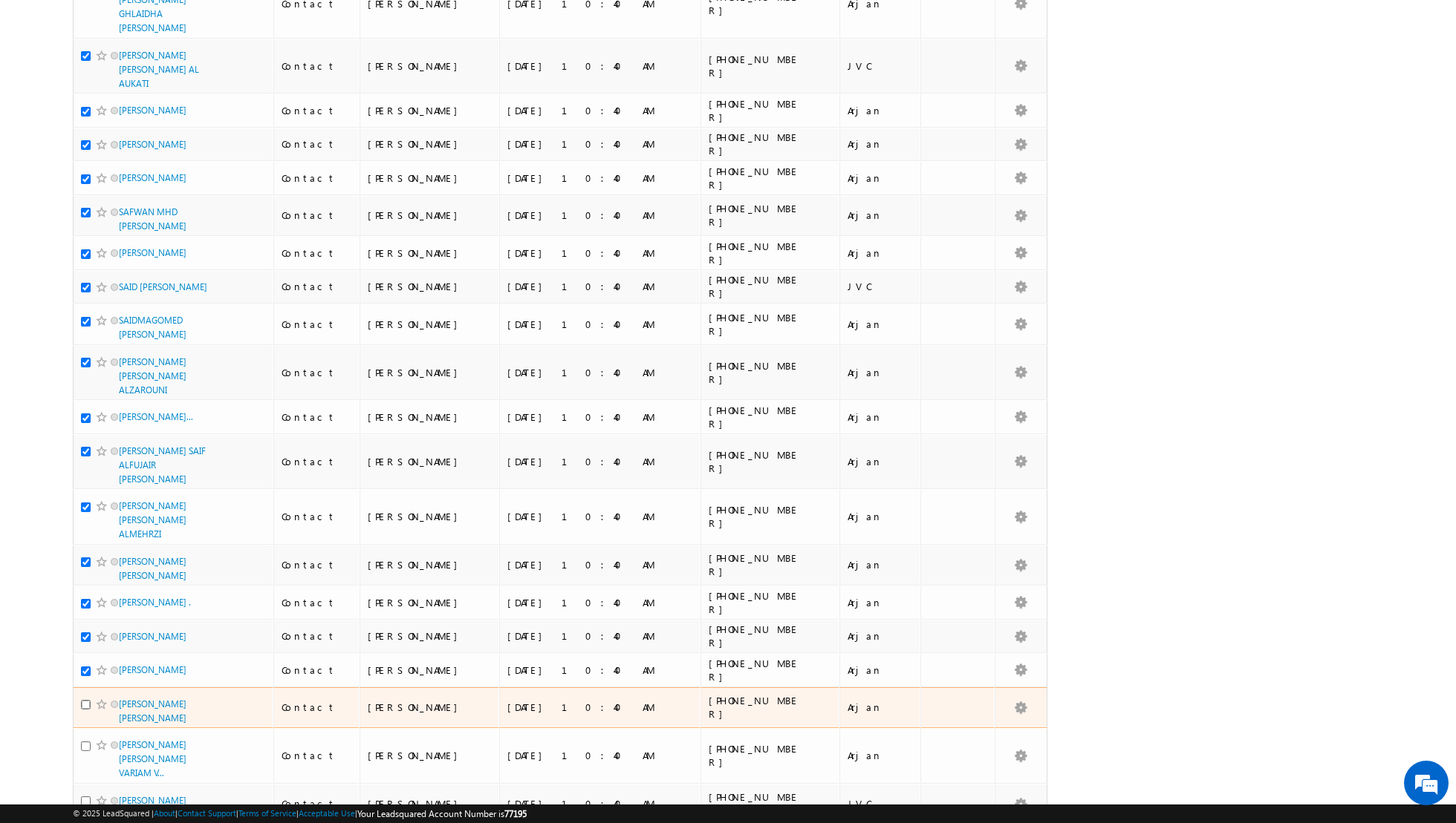
click at [85, 700] on input "checkbox" at bounding box center [86, 704] width 9 height 9
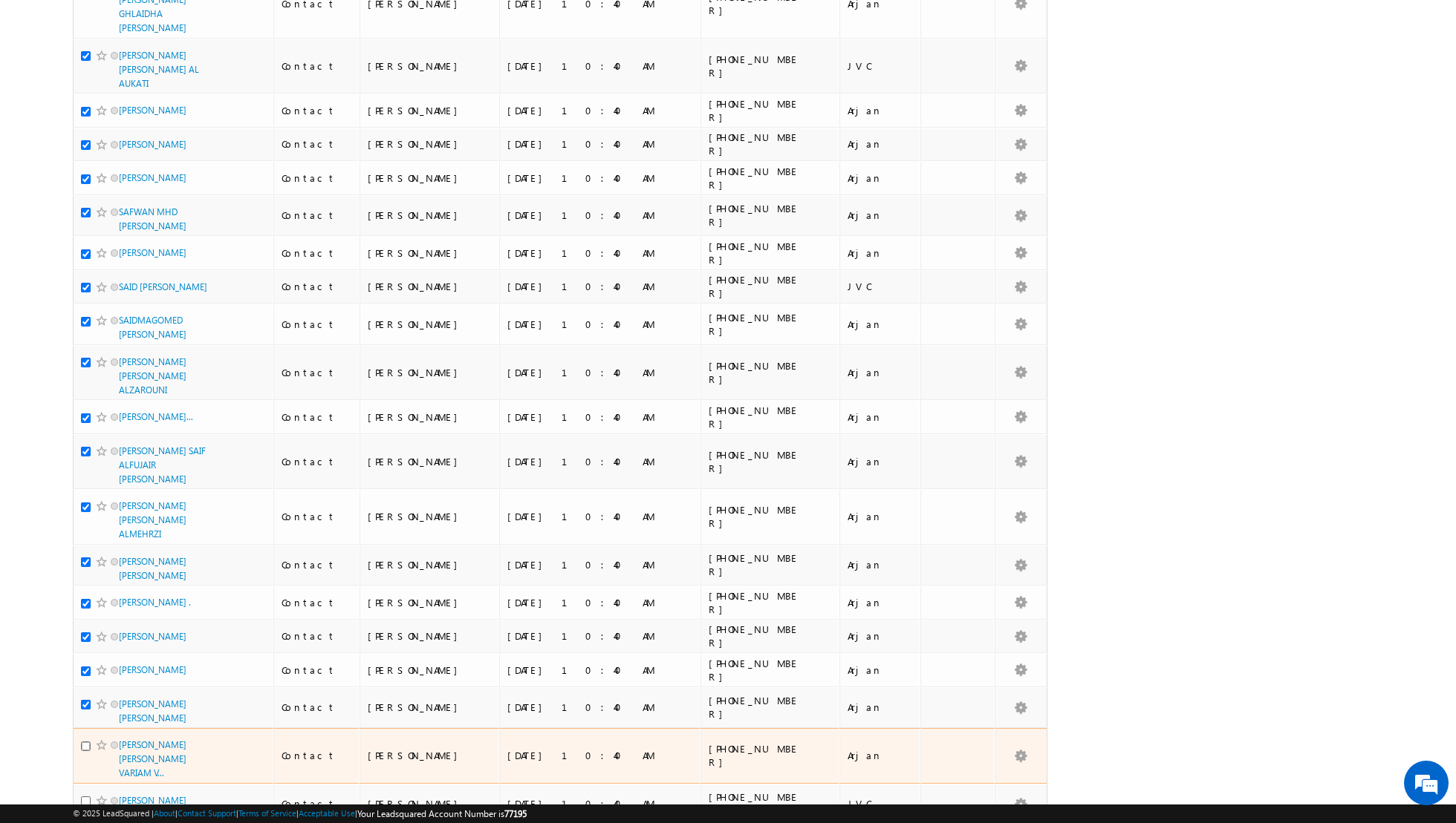
click at [88, 742] on input "checkbox" at bounding box center [86, 746] width 9 height 9
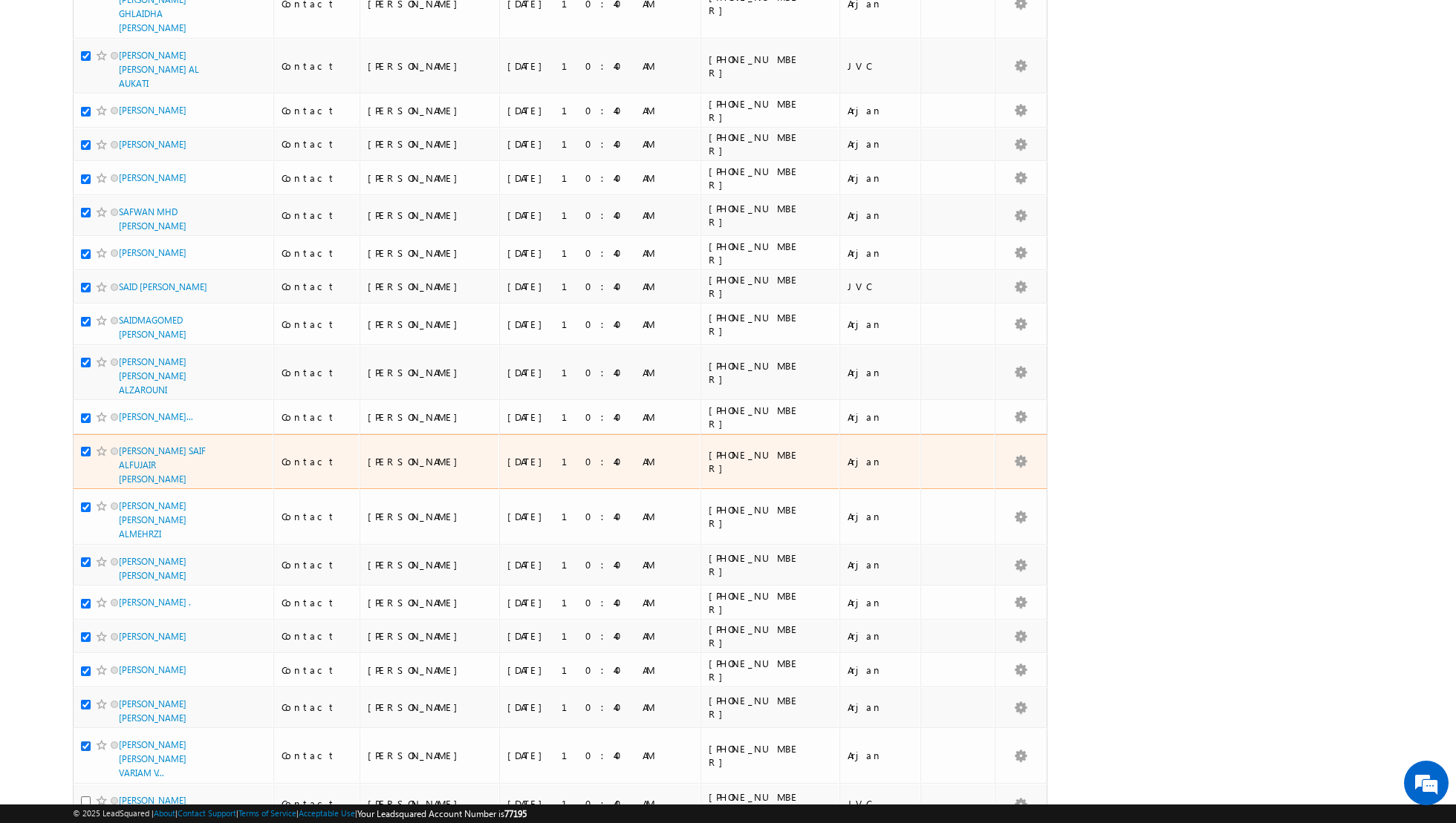
scroll to position [0, 0]
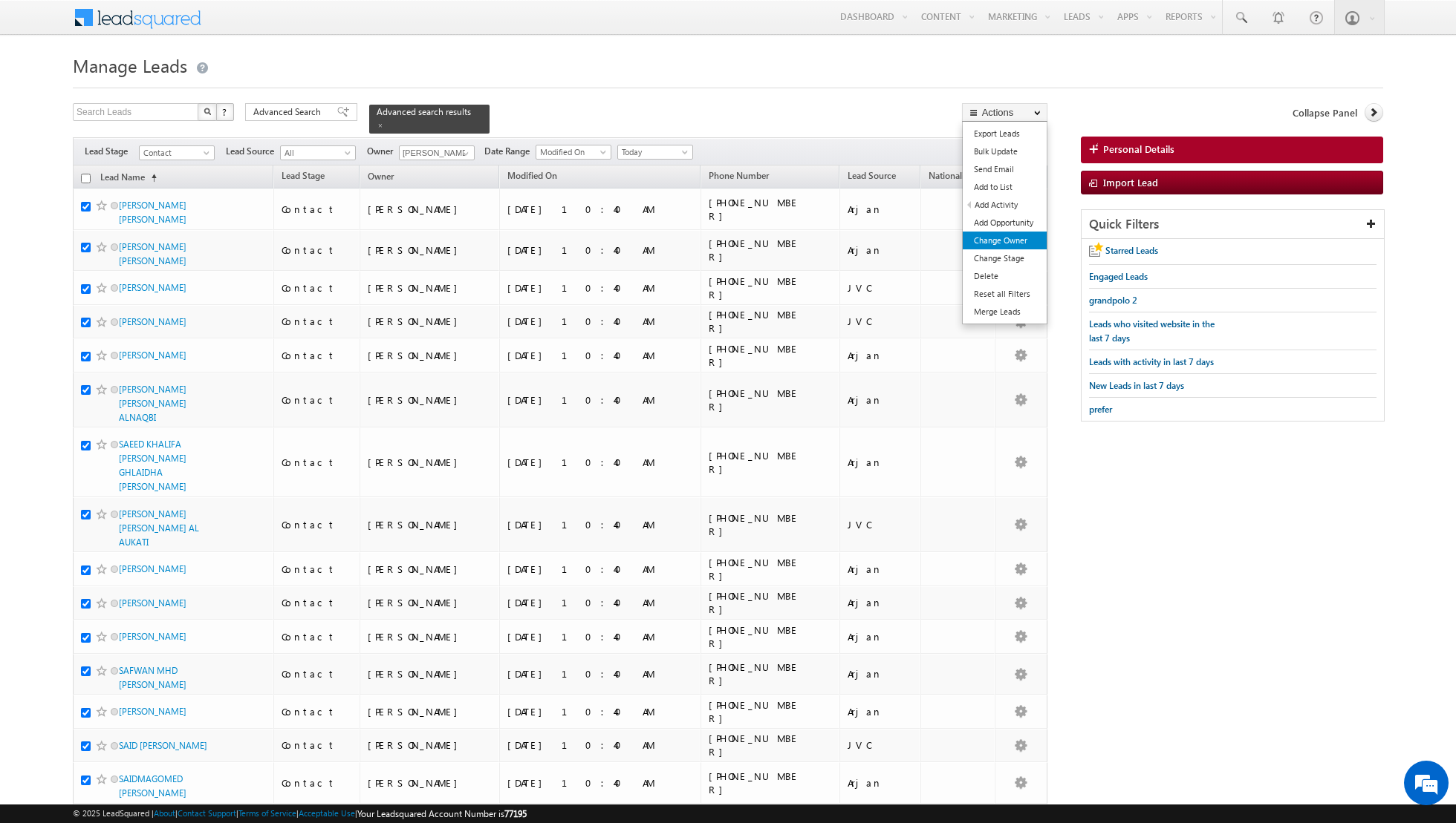
click at [981, 239] on link "Change Owner" at bounding box center [1005, 240] width 84 height 18
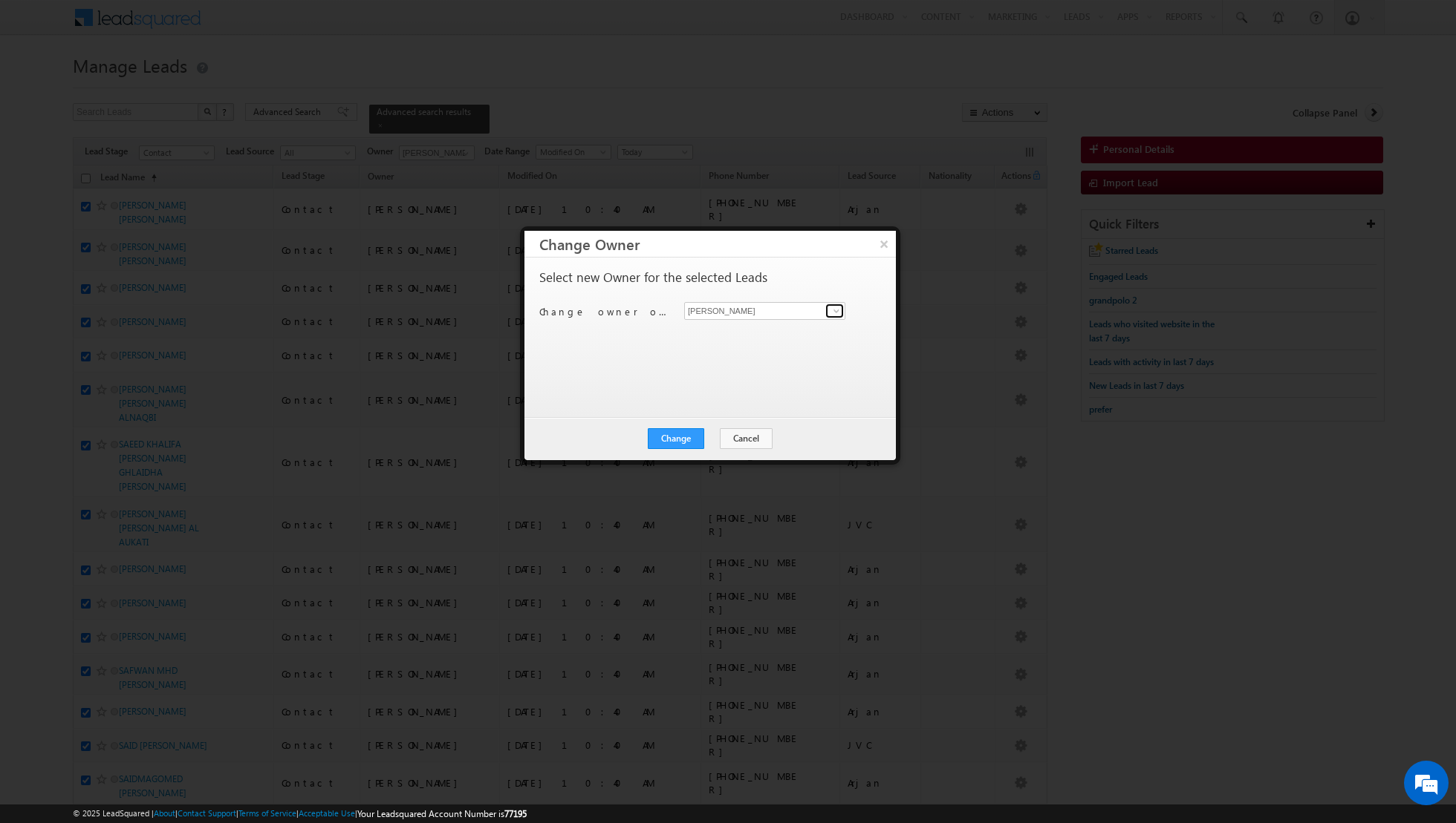
click at [834, 309] on span at bounding box center [836, 310] width 12 height 12
click at [708, 409] on link "Nandhana Anil nandhana.anil@indglobal.ae" at bounding box center [764, 412] width 161 height 28
click at [671, 444] on button "Change" at bounding box center [676, 439] width 56 height 21
click at [713, 434] on button "Close" at bounding box center [712, 439] width 48 height 21
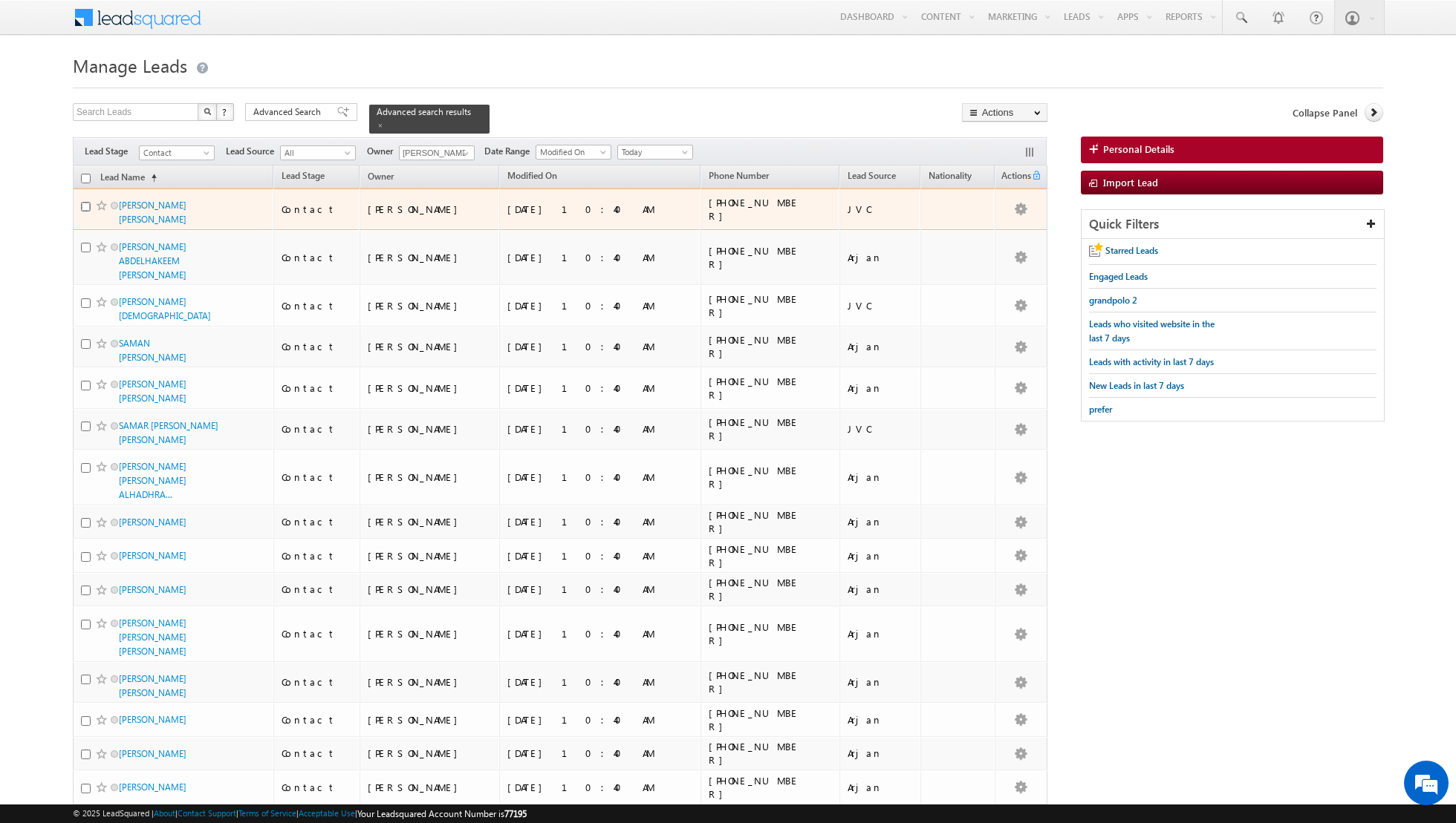
click at [85, 203] on input "checkbox" at bounding box center [86, 207] width 9 height 9
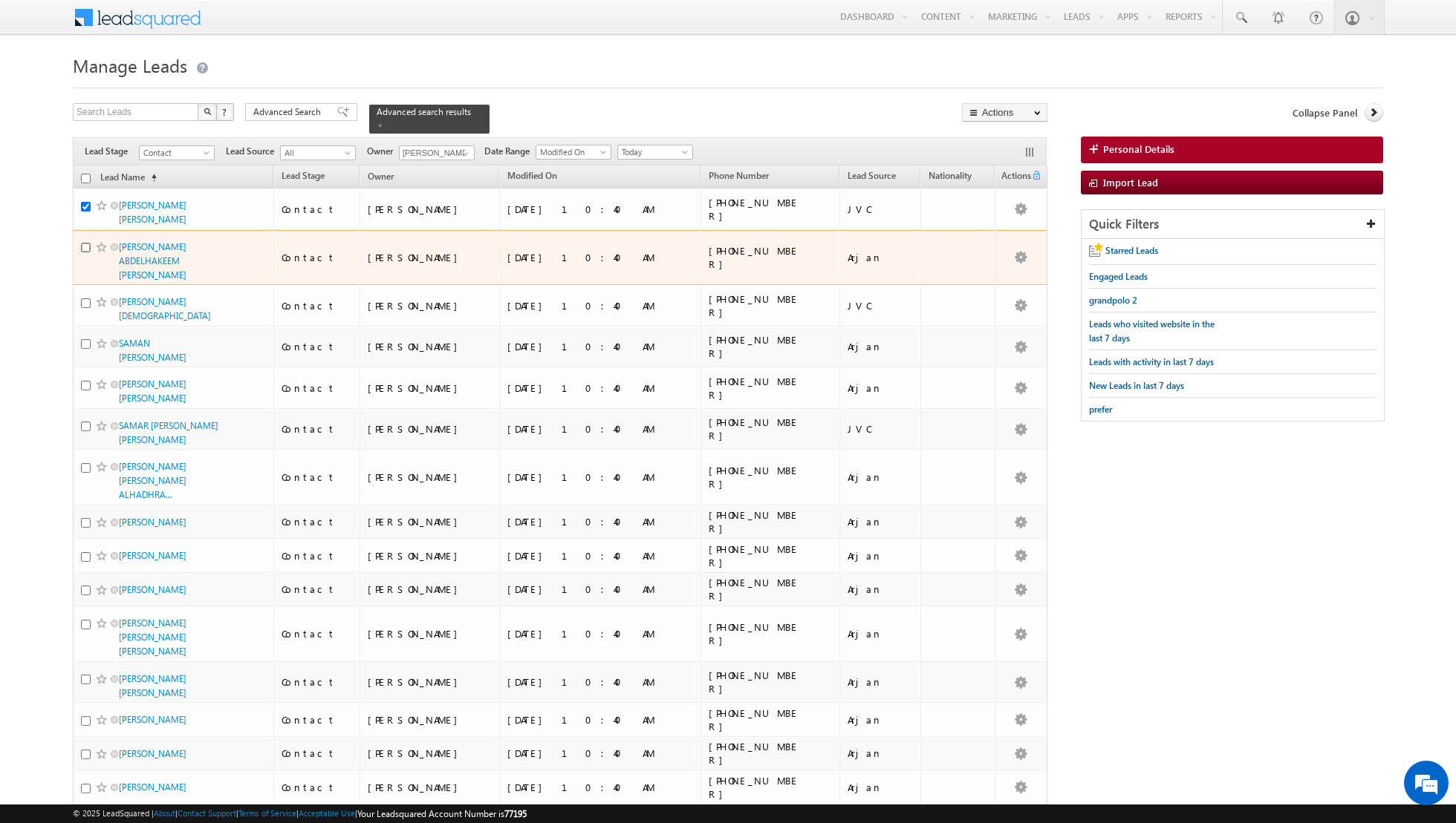
click at [88, 243] on input "checkbox" at bounding box center [86, 248] width 9 height 9
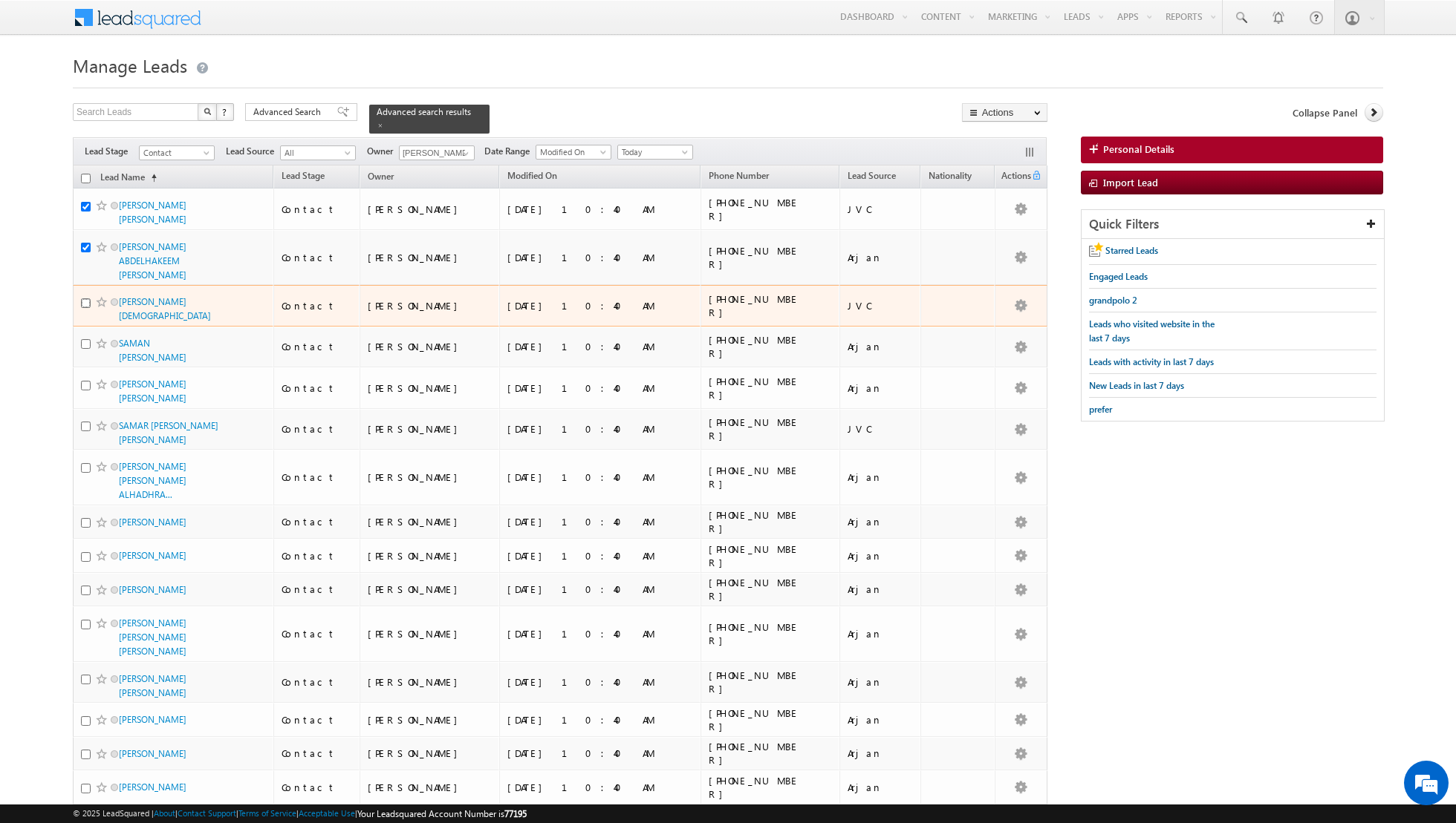
click at [86, 298] on input "checkbox" at bounding box center [86, 303] width 9 height 9
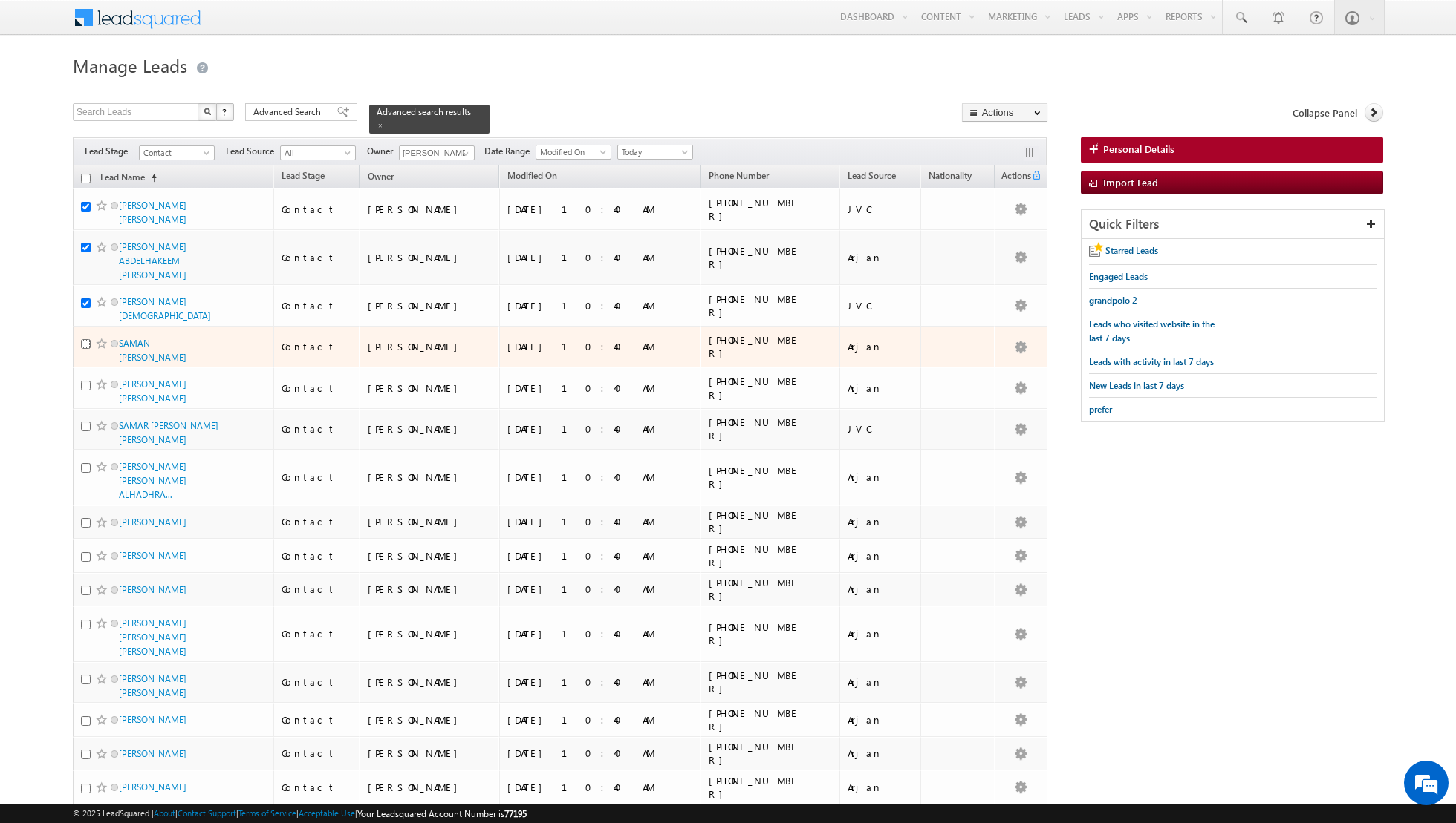
click at [85, 339] on input "checkbox" at bounding box center [86, 344] width 9 height 9
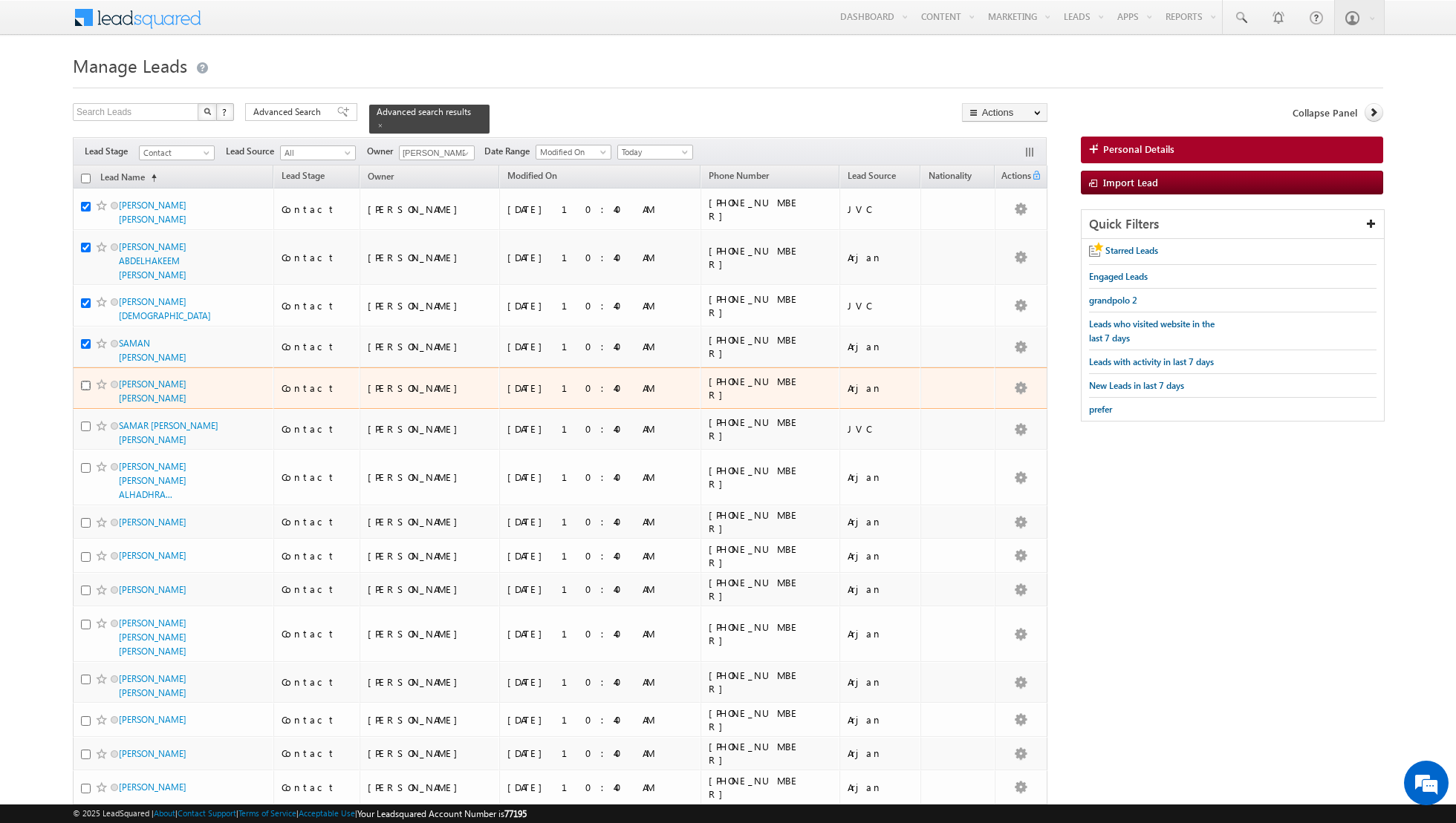
click at [84, 381] on input "checkbox" at bounding box center [86, 385] width 9 height 9
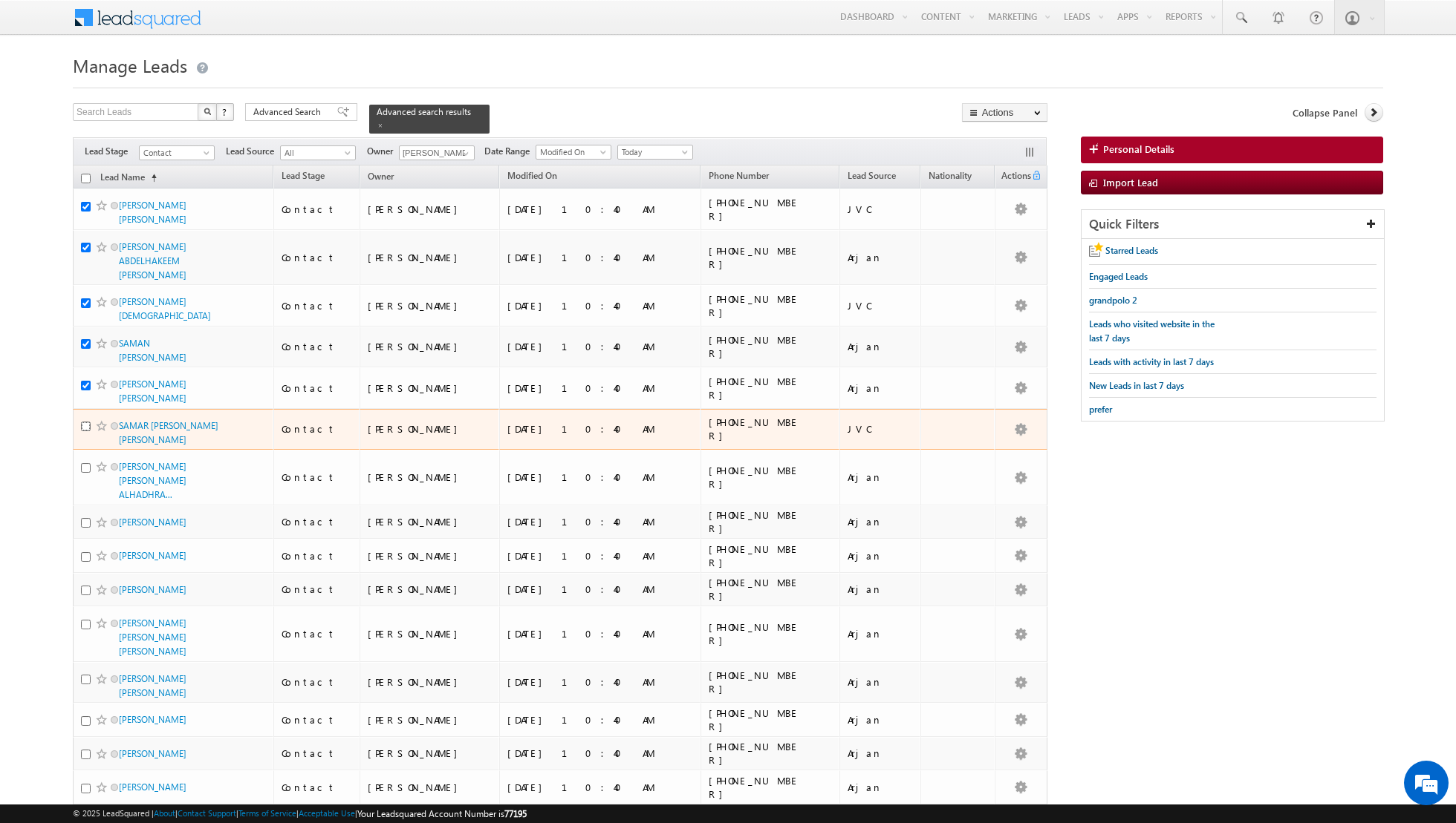
click at [85, 422] on input "checkbox" at bounding box center [86, 426] width 9 height 9
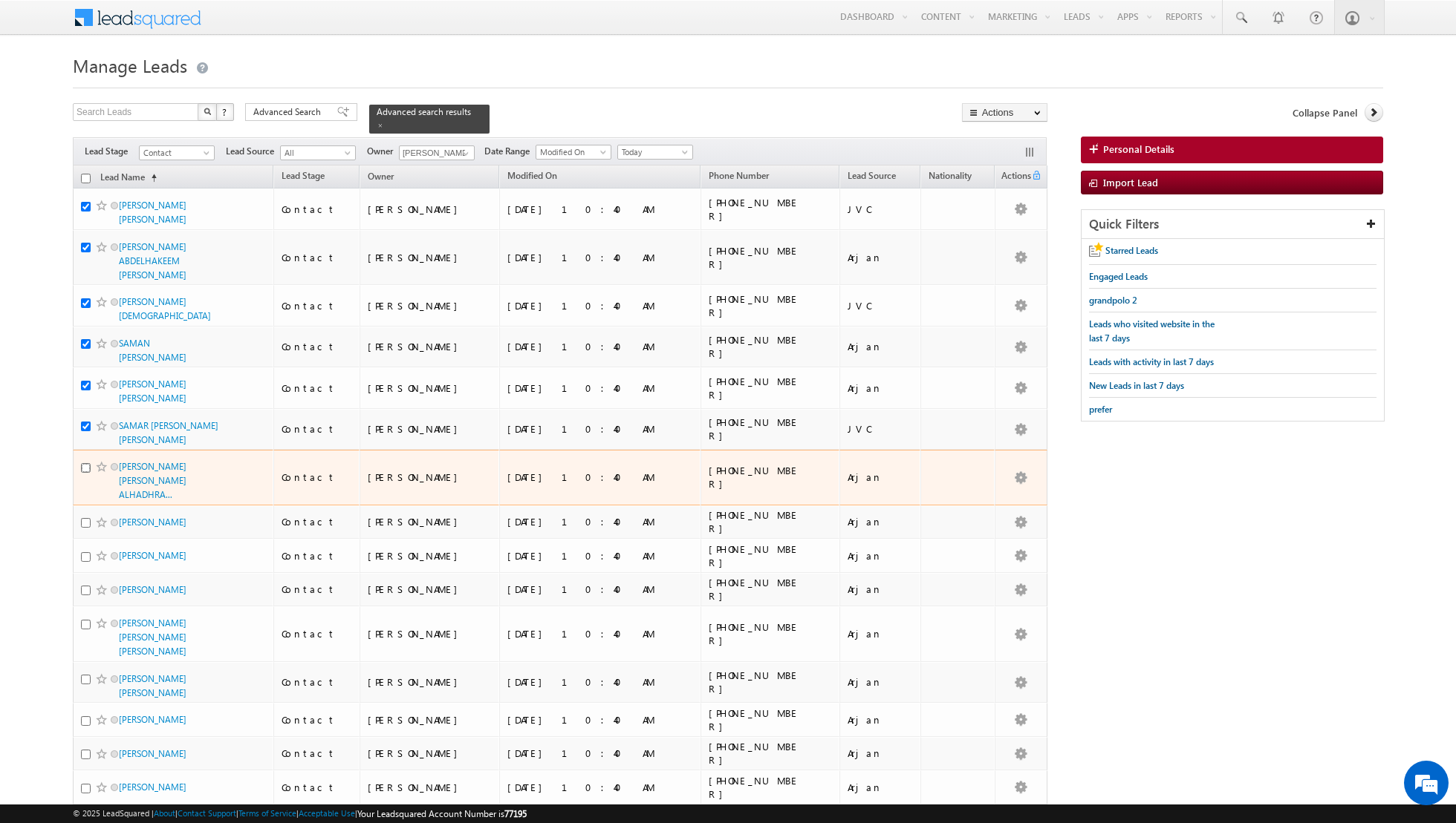
click at [85, 463] on input "checkbox" at bounding box center [86, 468] width 9 height 9
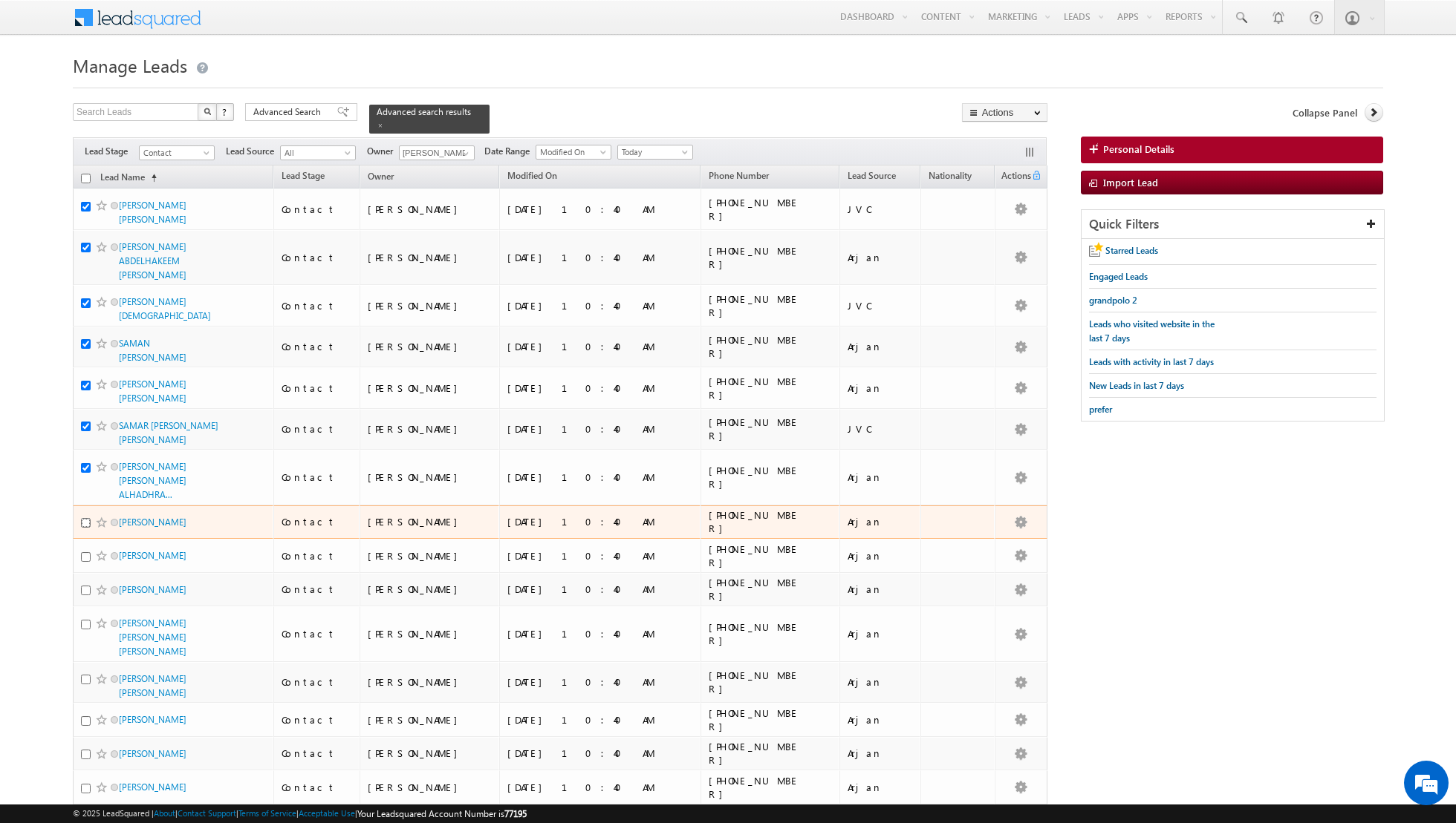
click at [86, 518] on input "checkbox" at bounding box center [86, 523] width 9 height 9
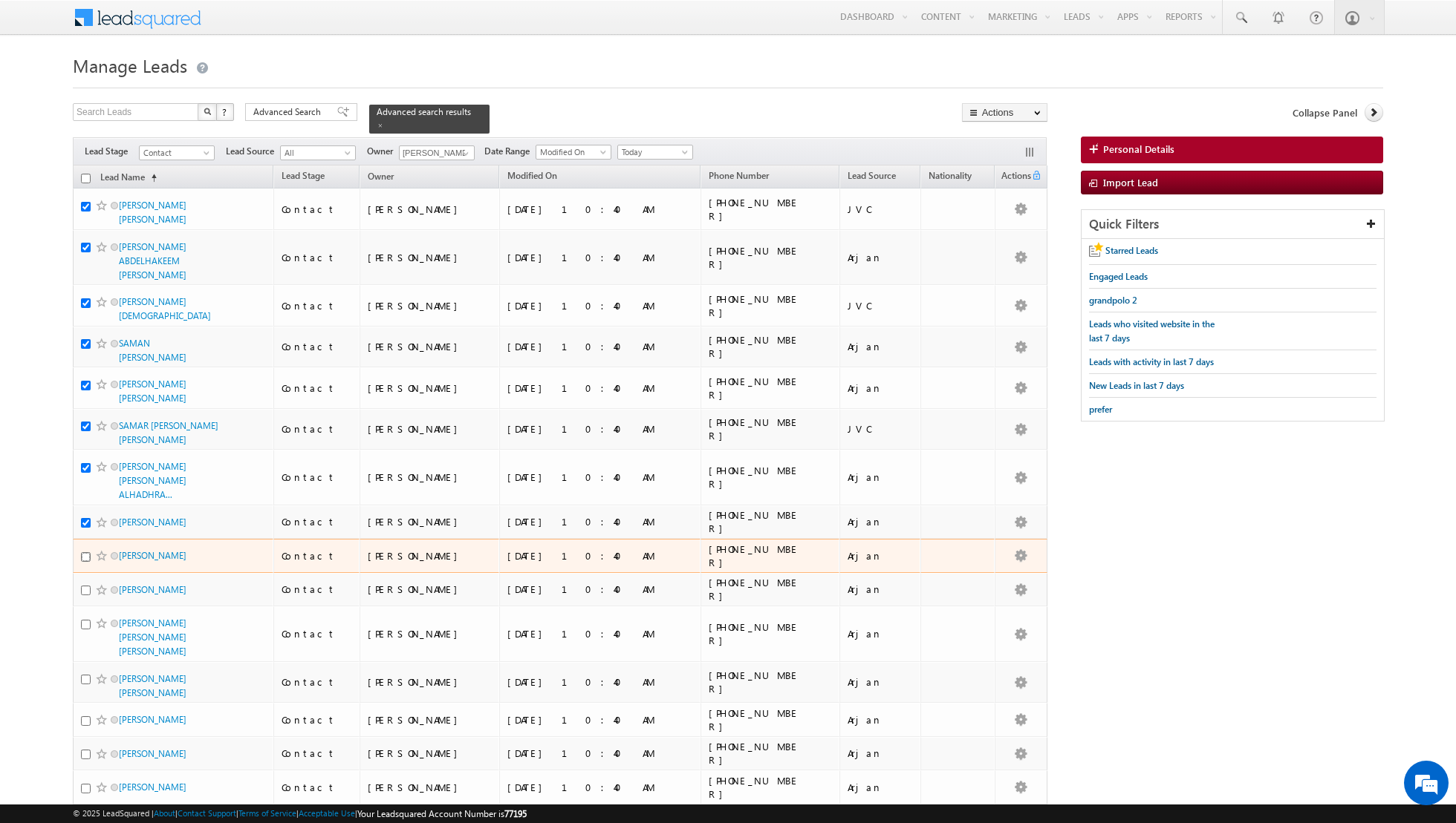
click at [83, 552] on input "checkbox" at bounding box center [86, 556] width 9 height 9
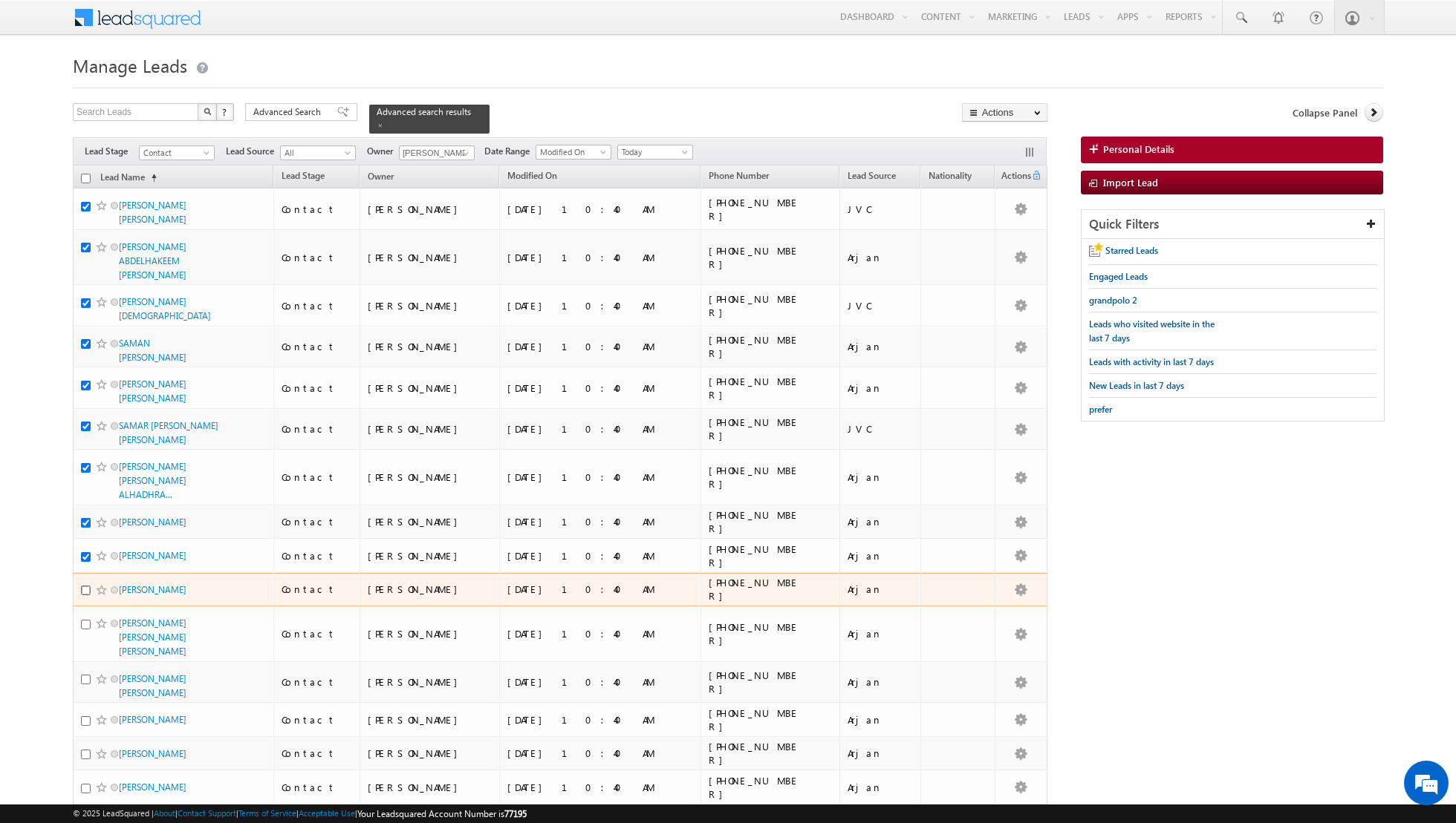
click at [85, 585] on input "checkbox" at bounding box center [86, 590] width 9 height 9
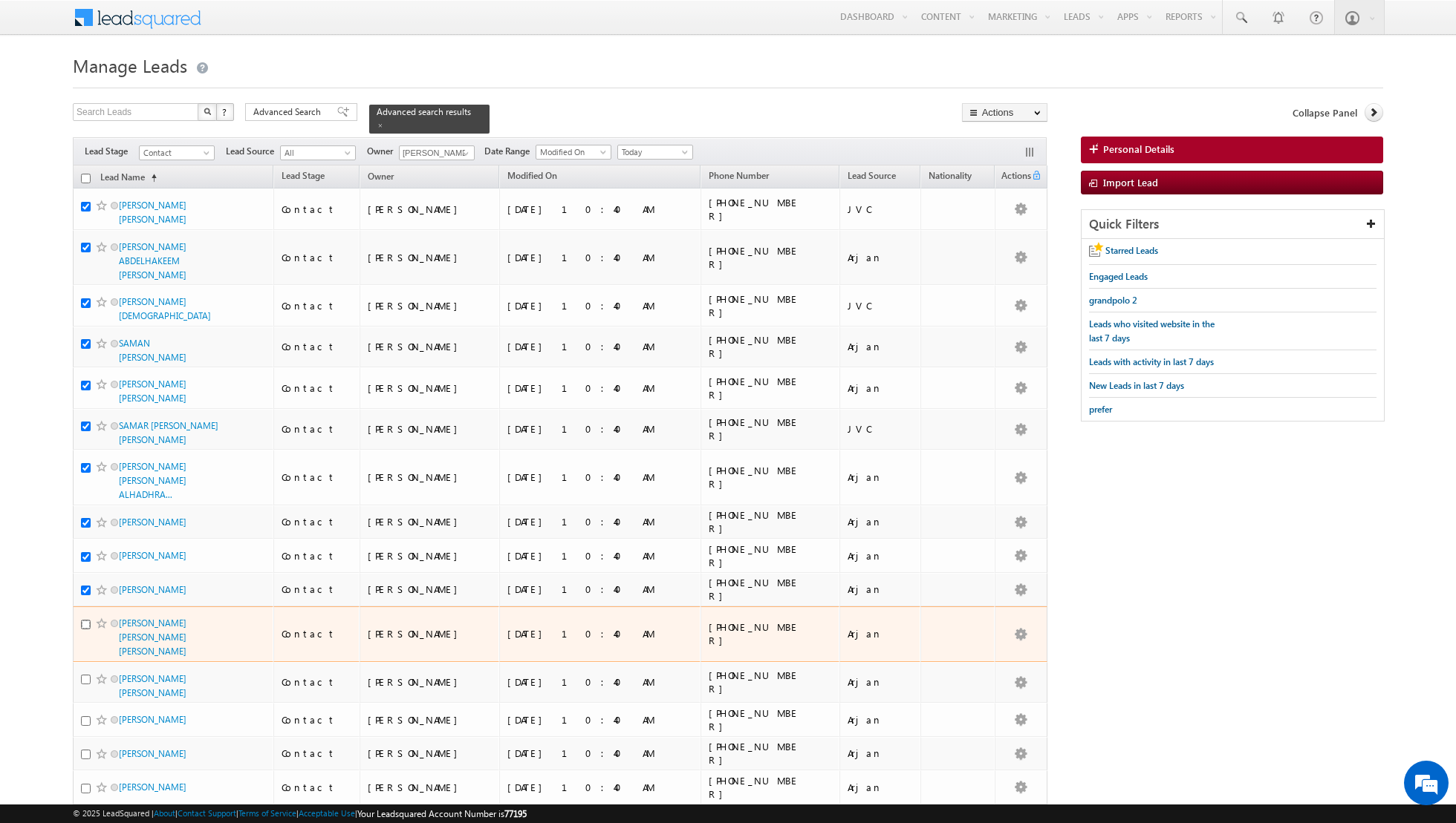
click at [84, 620] on input "checkbox" at bounding box center [86, 625] width 9 height 9
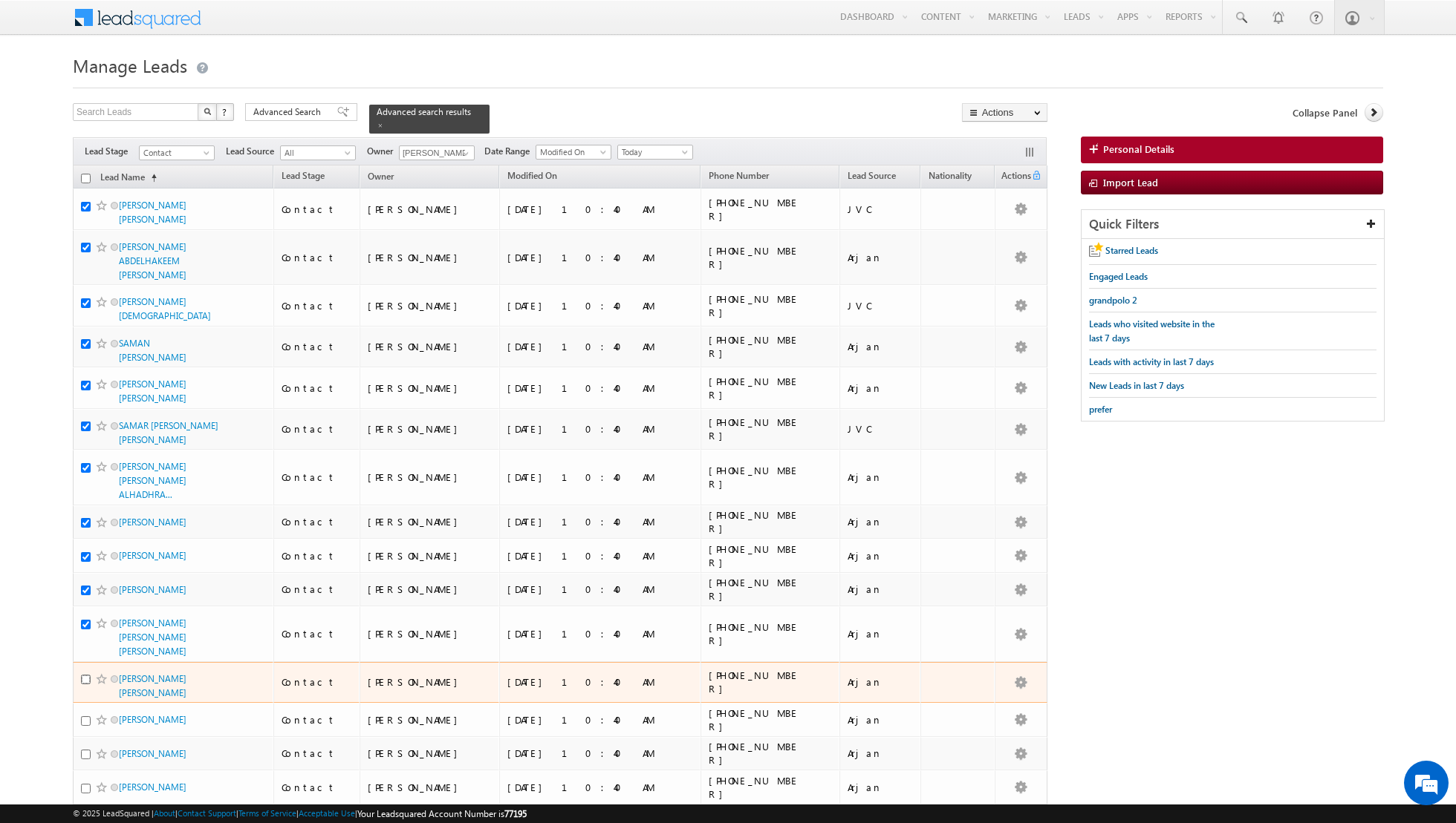
click at [83, 674] on input "checkbox" at bounding box center [86, 679] width 9 height 9
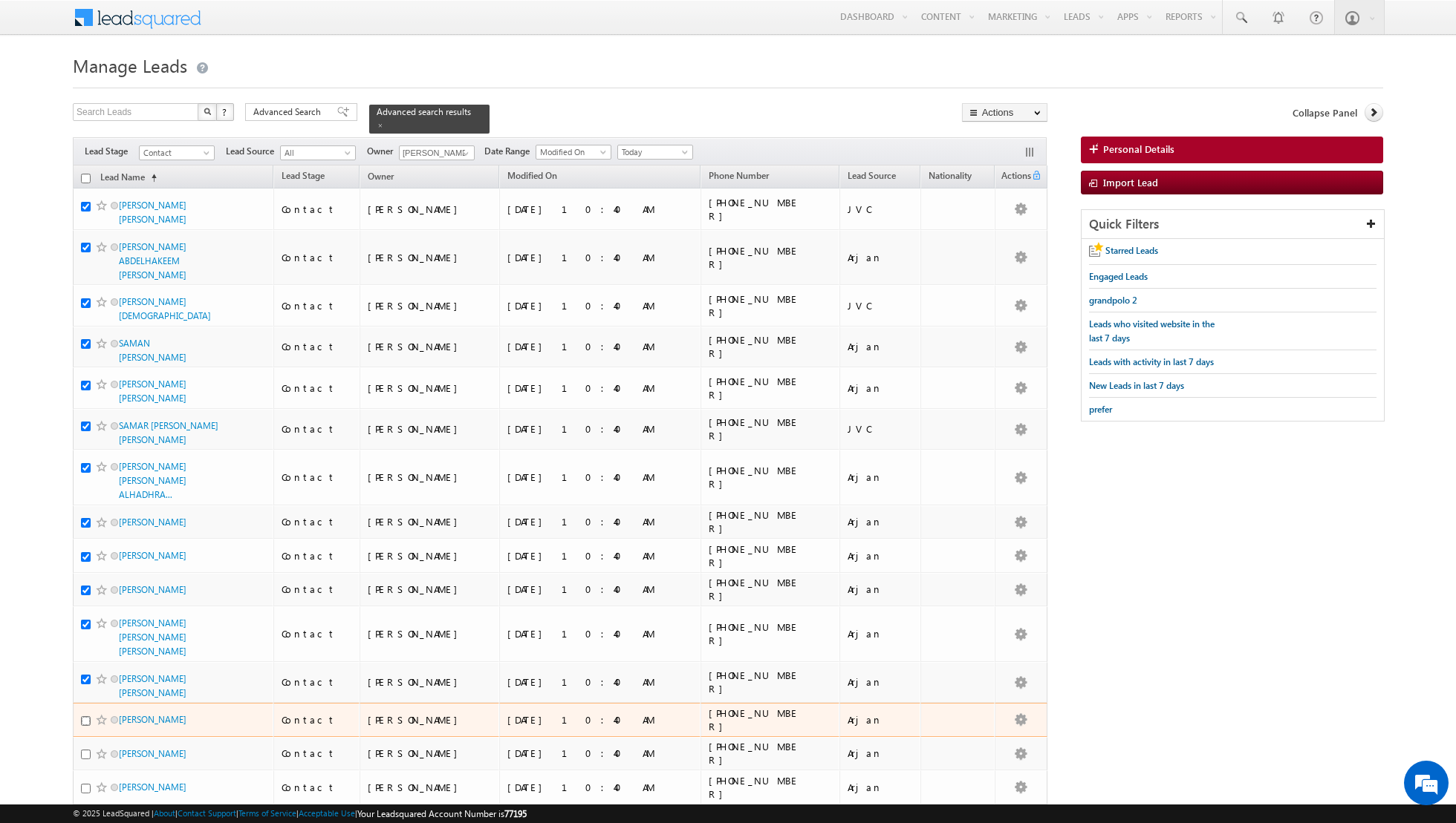
click at [82, 716] on input "checkbox" at bounding box center [86, 721] width 9 height 9
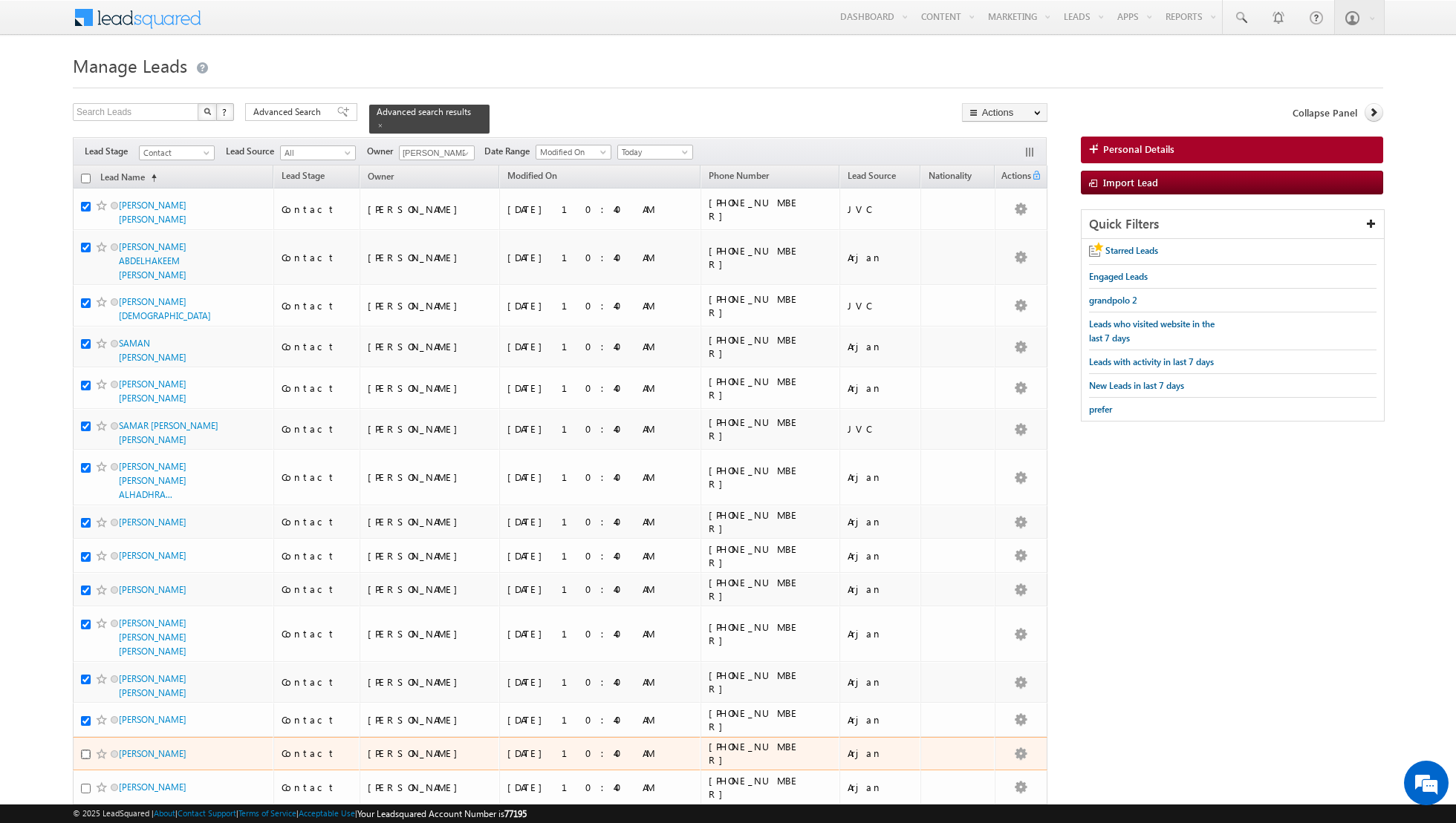
click at [88, 750] on input "checkbox" at bounding box center [86, 755] width 9 height 9
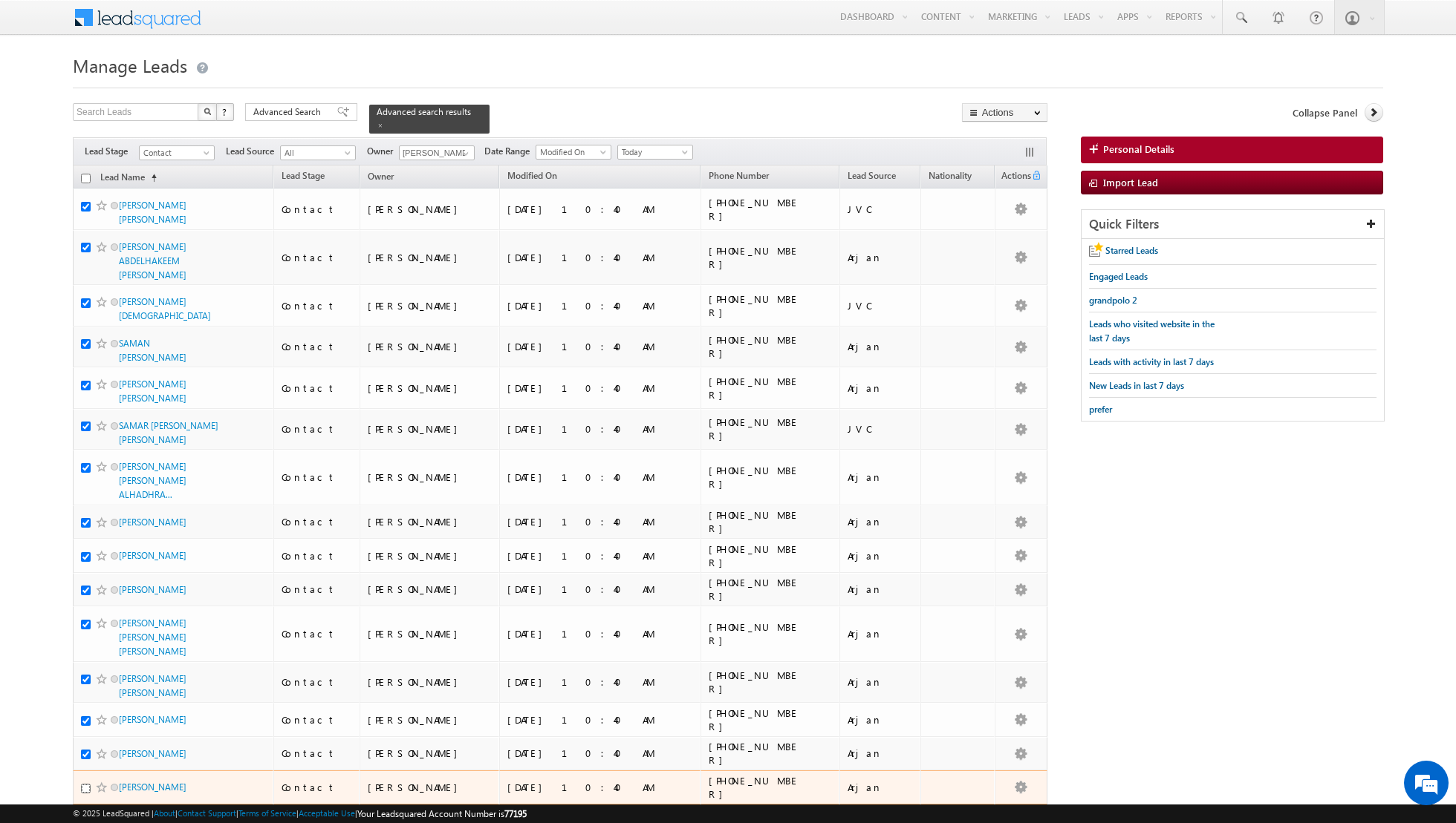
click at [88, 784] on input "checkbox" at bounding box center [86, 788] width 9 height 9
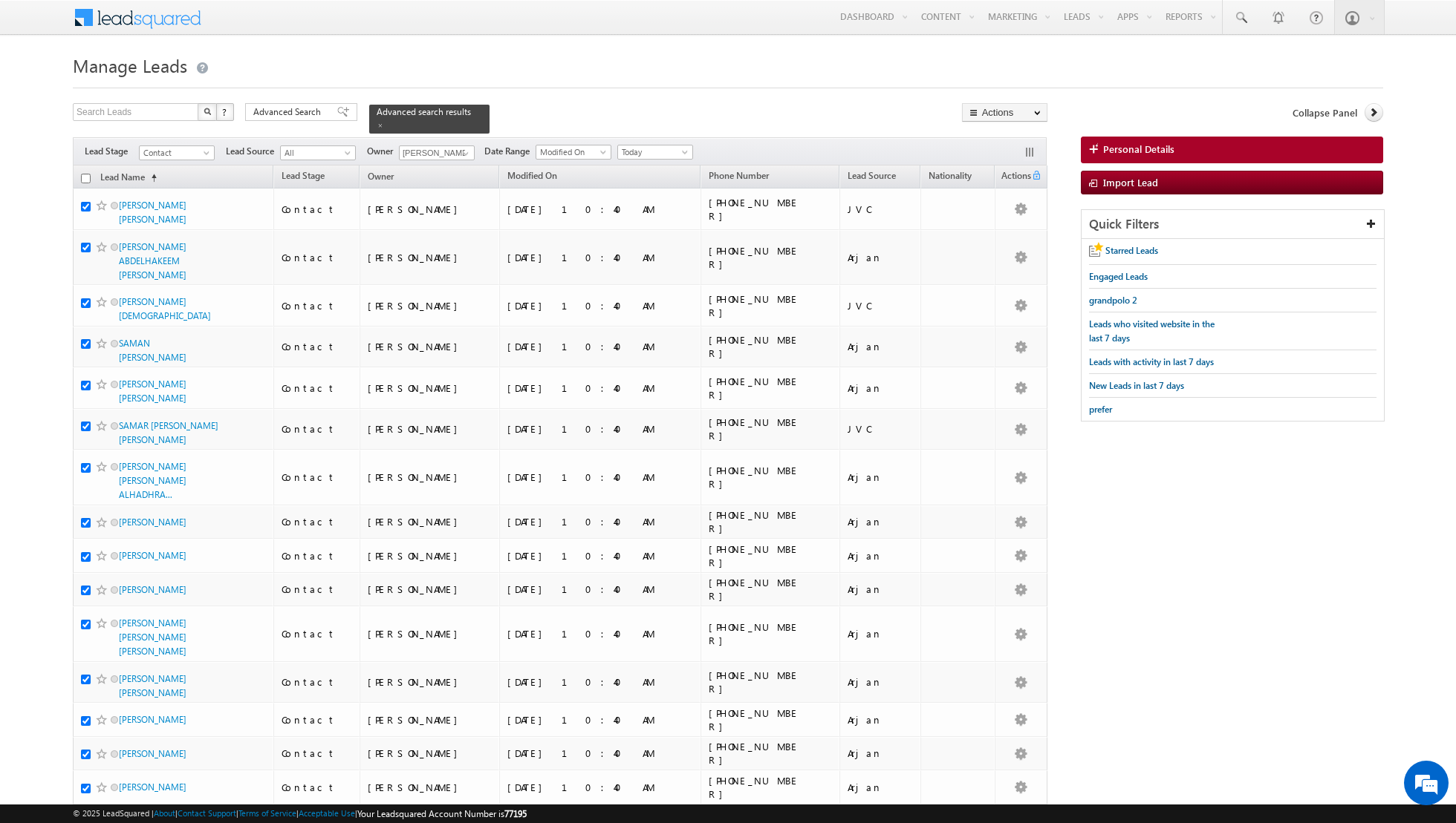
click at [86, 817] on input "checkbox" at bounding box center [86, 822] width 9 height 9
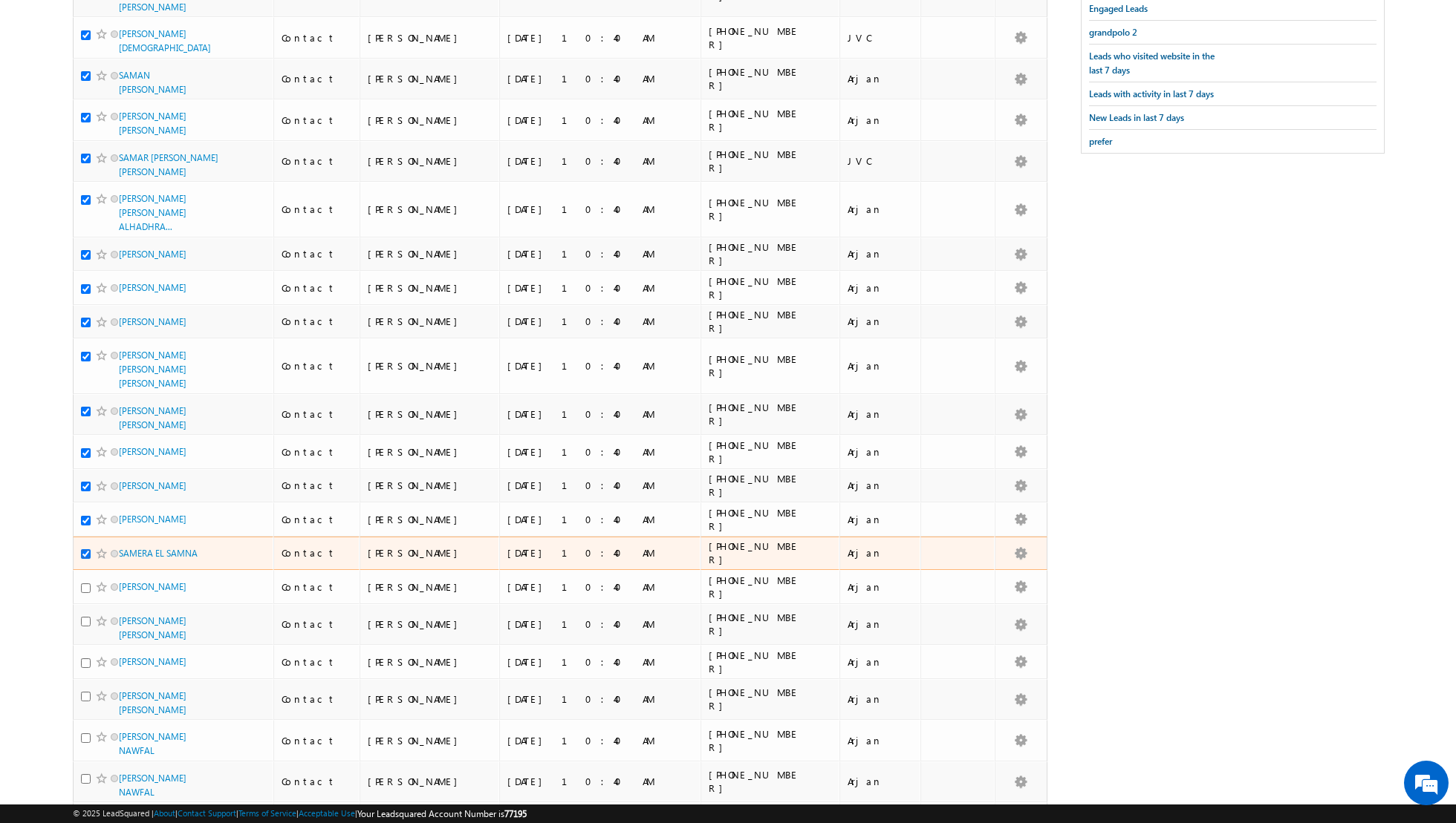
scroll to position [274, 0]
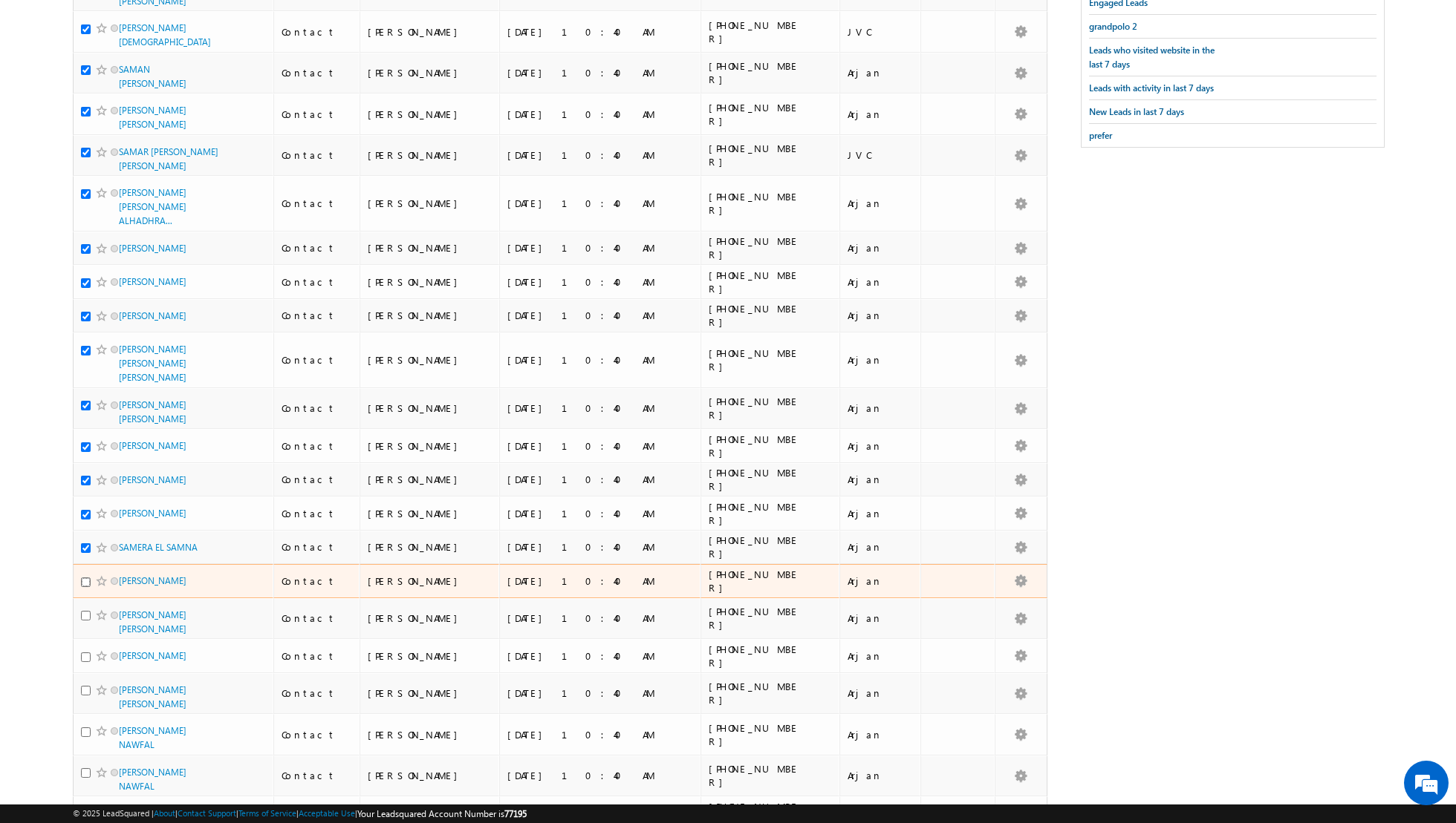
click at [85, 577] on input "checkbox" at bounding box center [86, 582] width 9 height 9
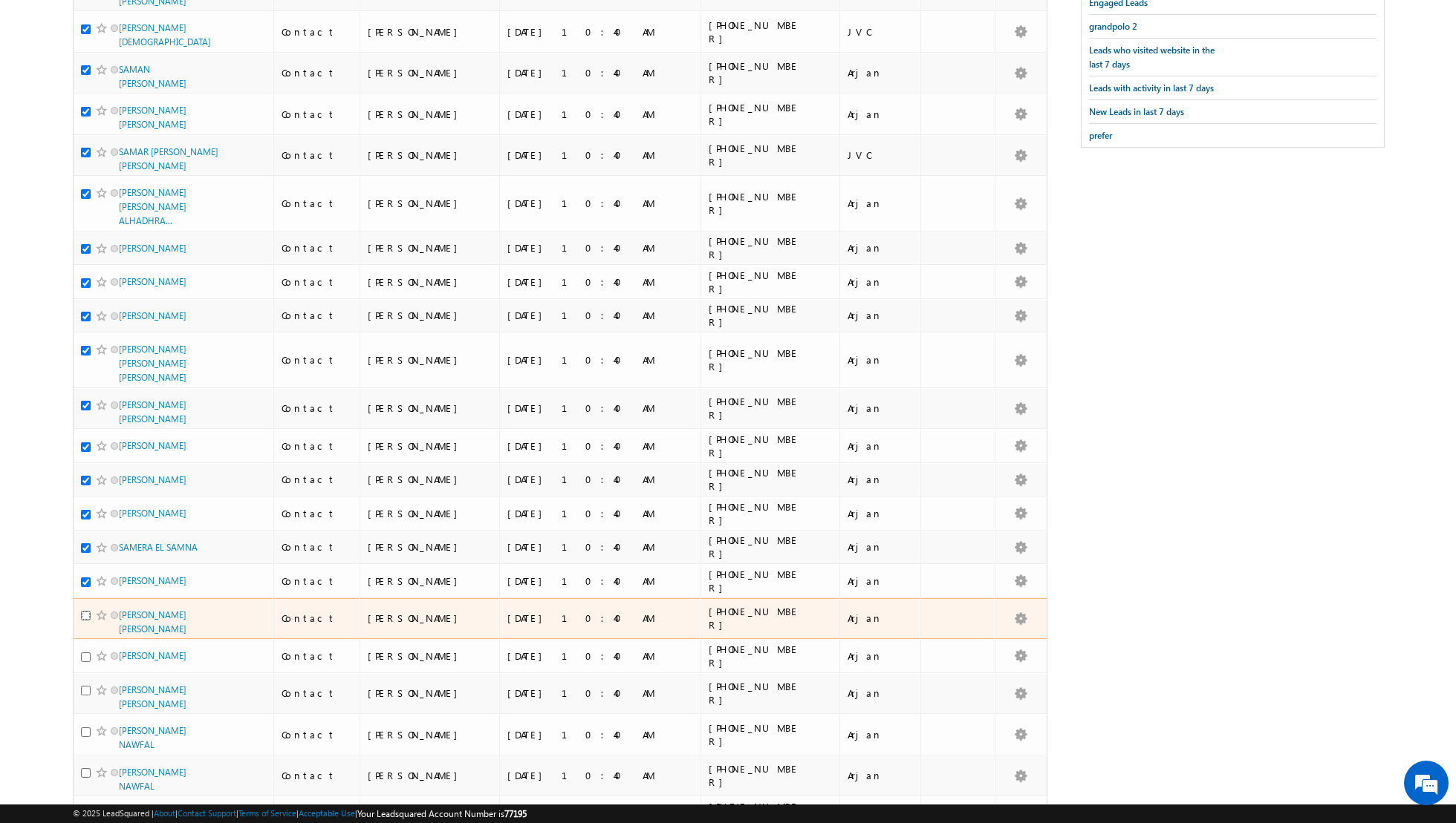
click at [87, 611] on input "checkbox" at bounding box center [86, 615] width 9 height 9
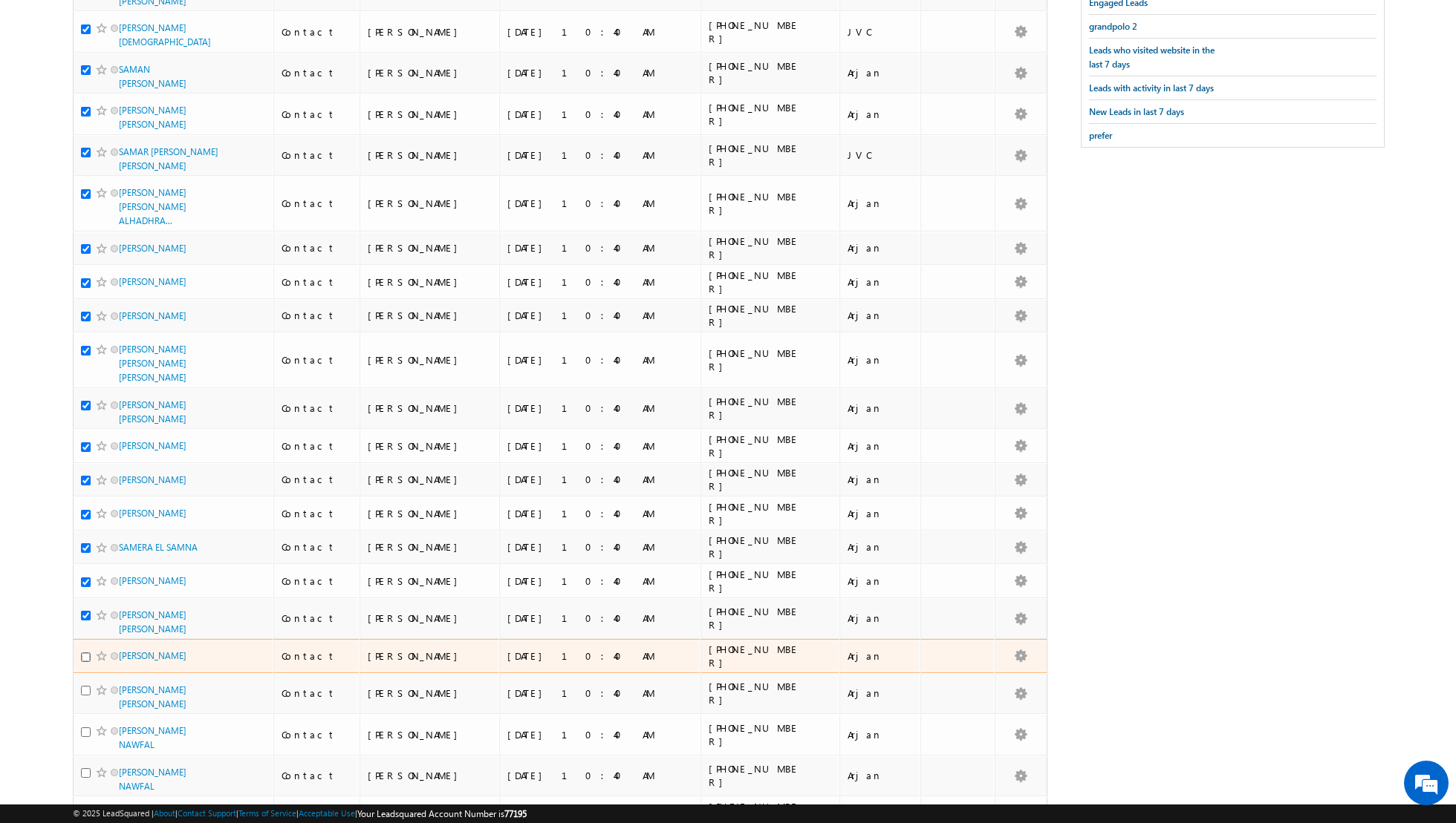
click at [85, 653] on input "checkbox" at bounding box center [86, 657] width 9 height 9
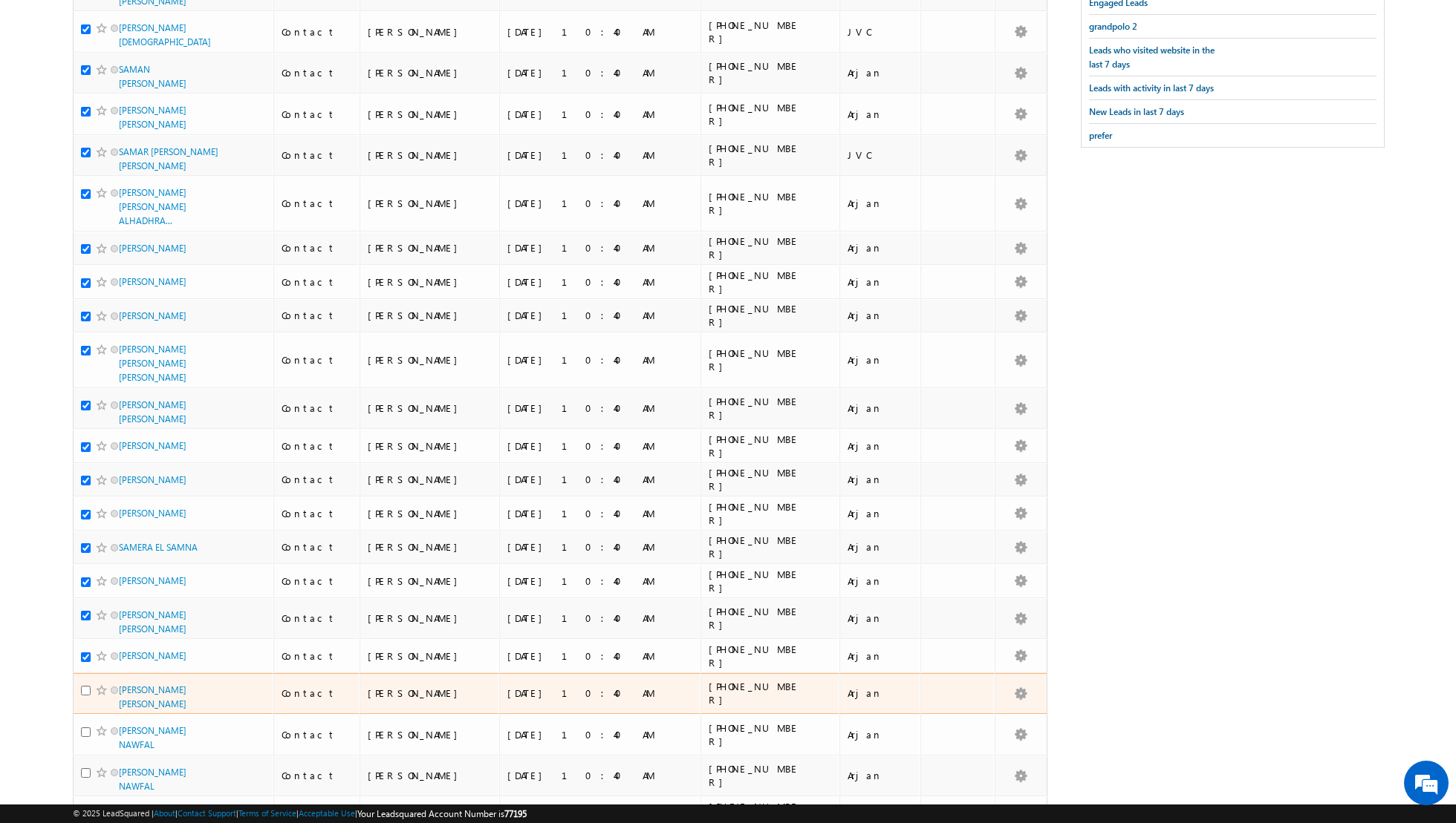
click at [84, 683] on div at bounding box center [104, 690] width 45 height 15
click at [85, 686] on input "checkbox" at bounding box center [86, 690] width 9 height 9
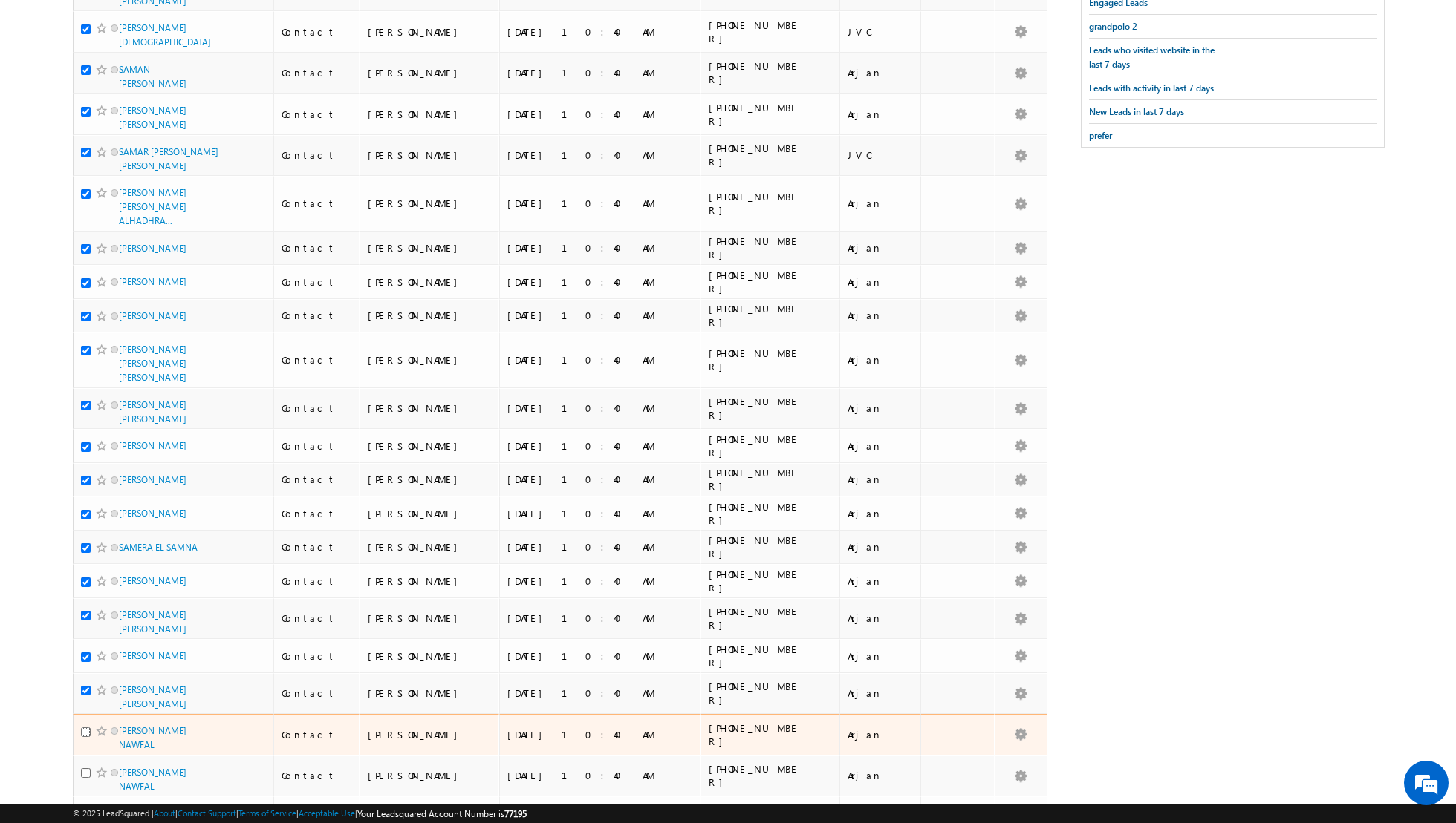
click at [83, 728] on input "checkbox" at bounding box center [86, 732] width 9 height 9
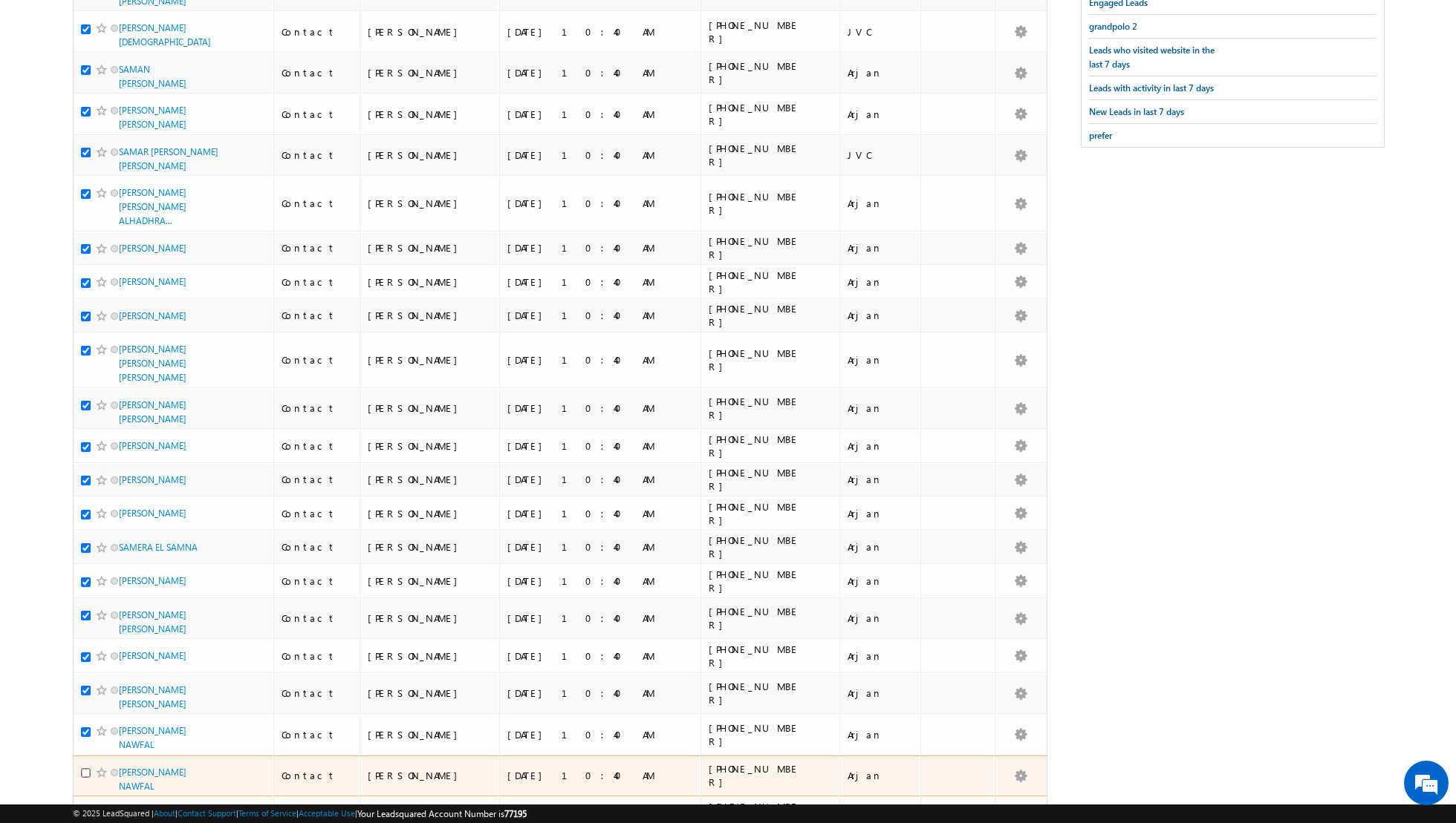
click at [87, 768] on input "checkbox" at bounding box center [86, 772] width 9 height 9
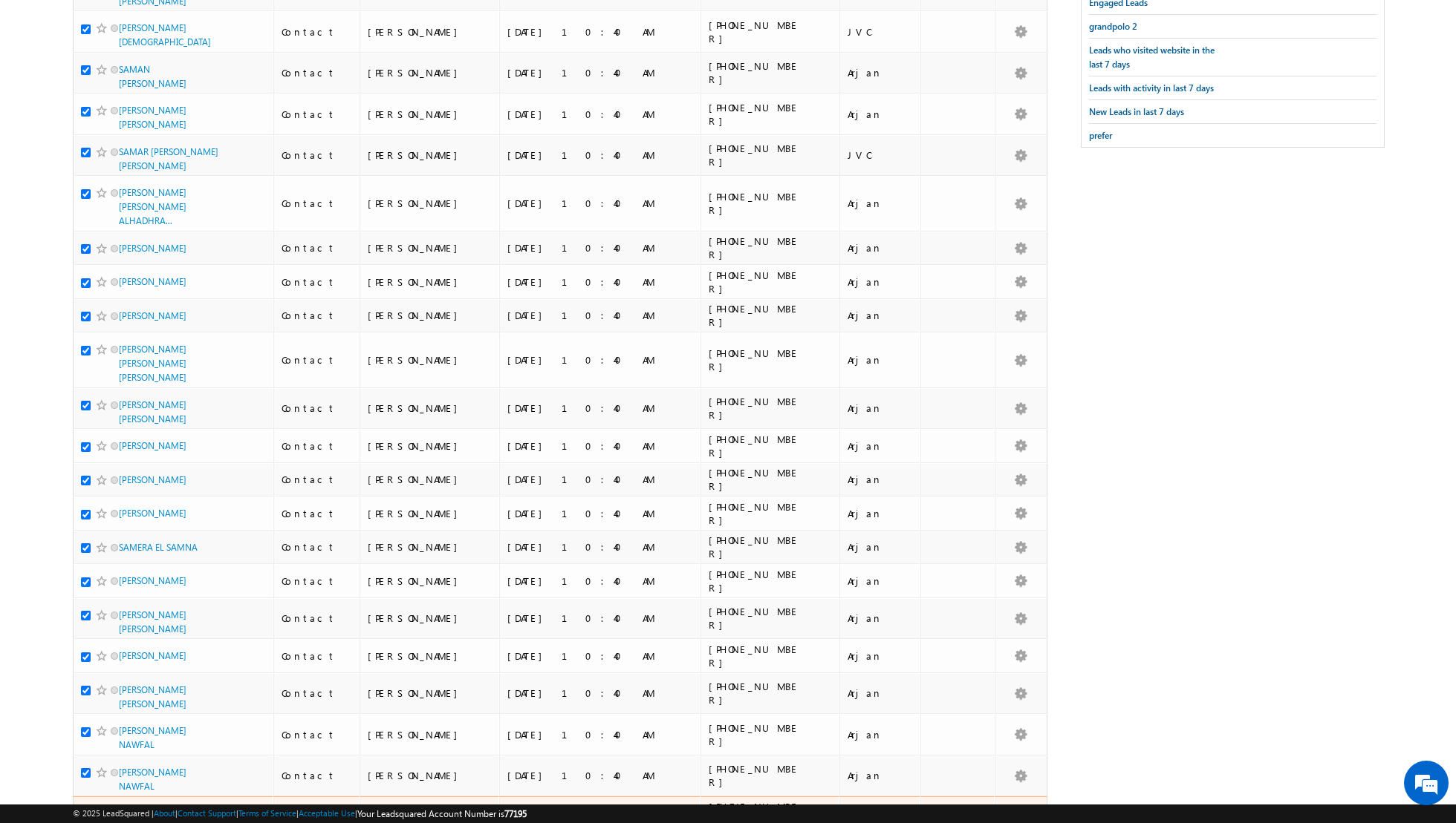
click at [88, 810] on input "checkbox" at bounding box center [86, 815] width 9 height 9
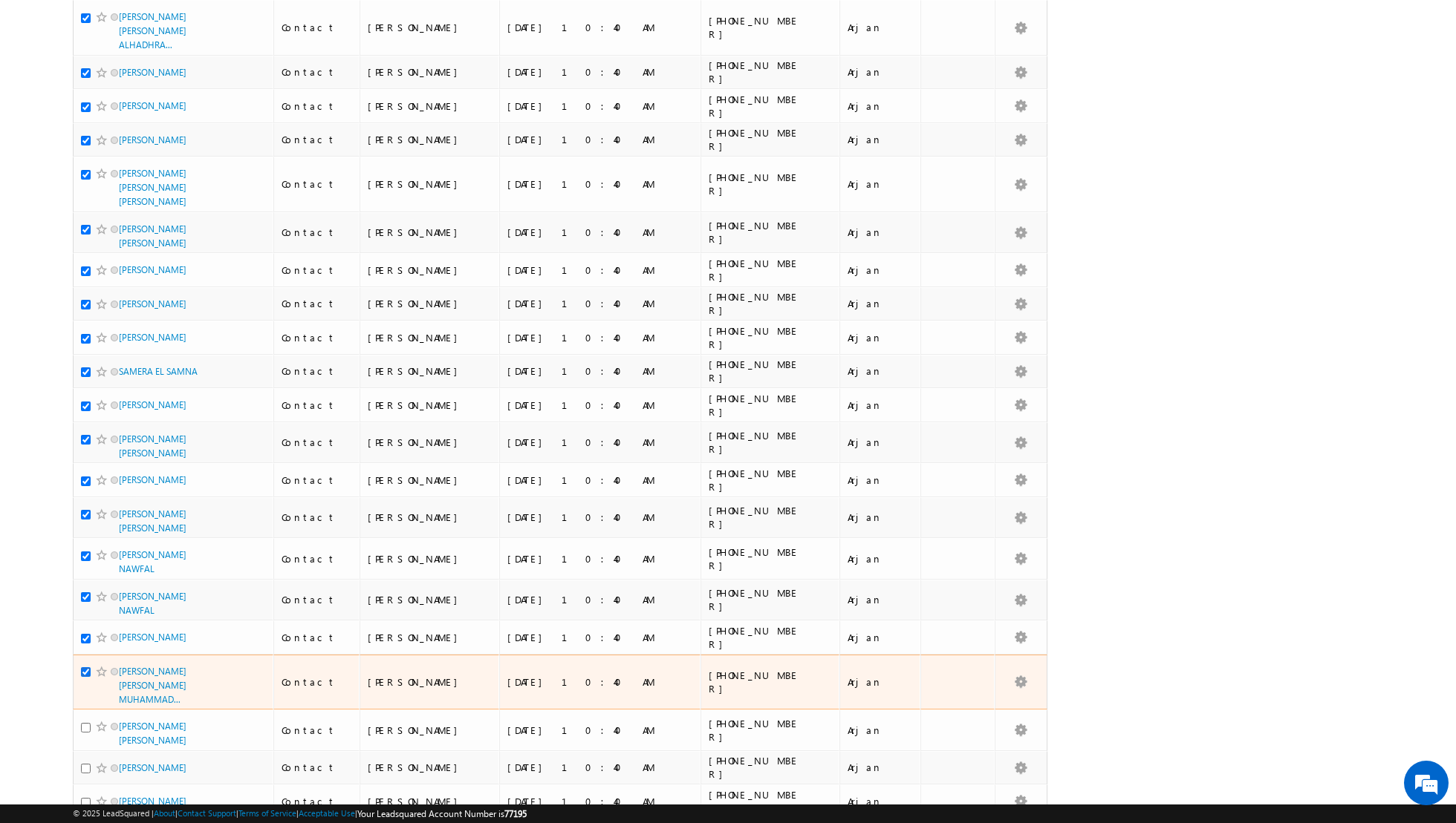
scroll to position [452, 0]
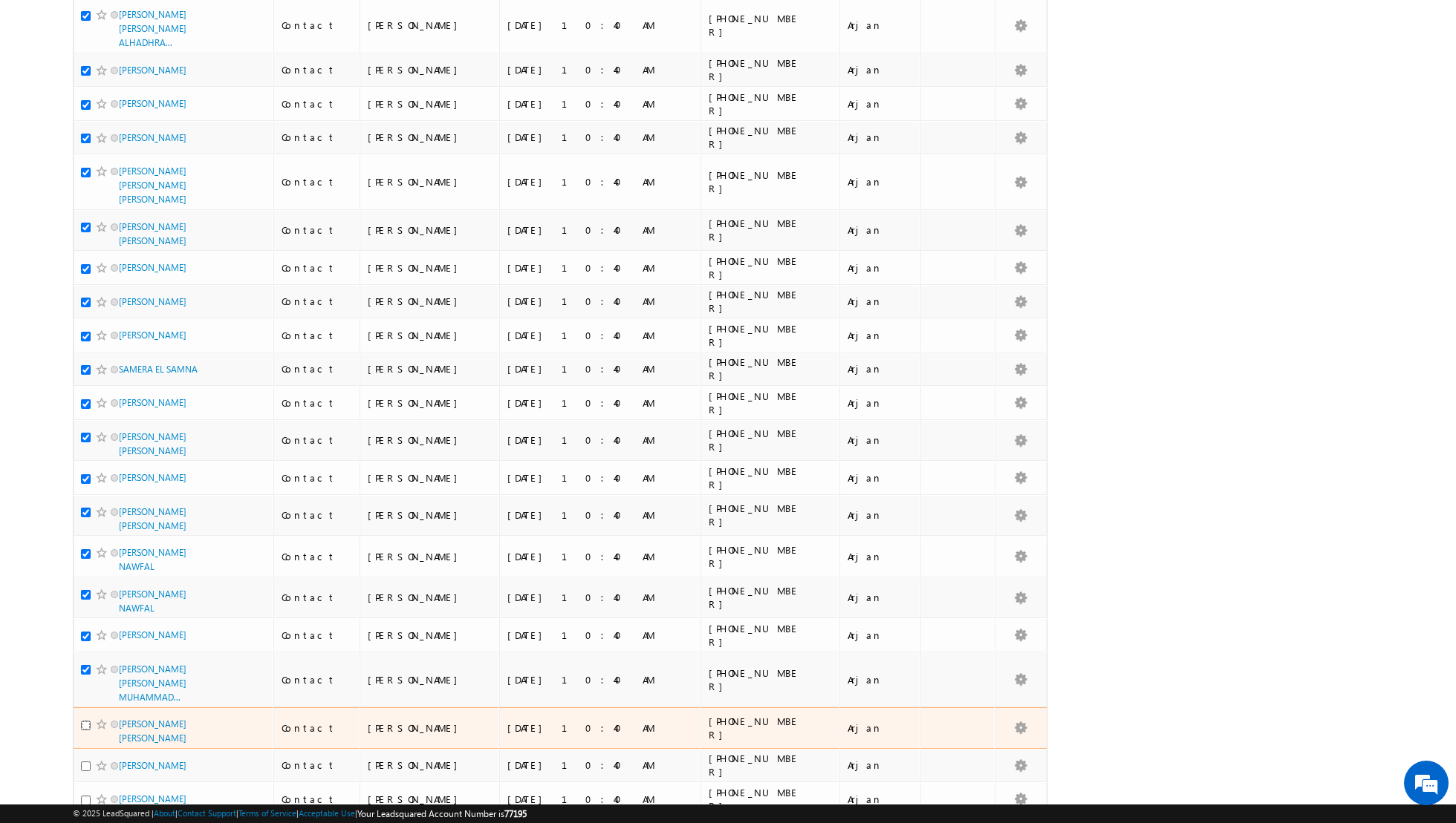
click at [85, 721] on input "checkbox" at bounding box center [86, 726] width 9 height 9
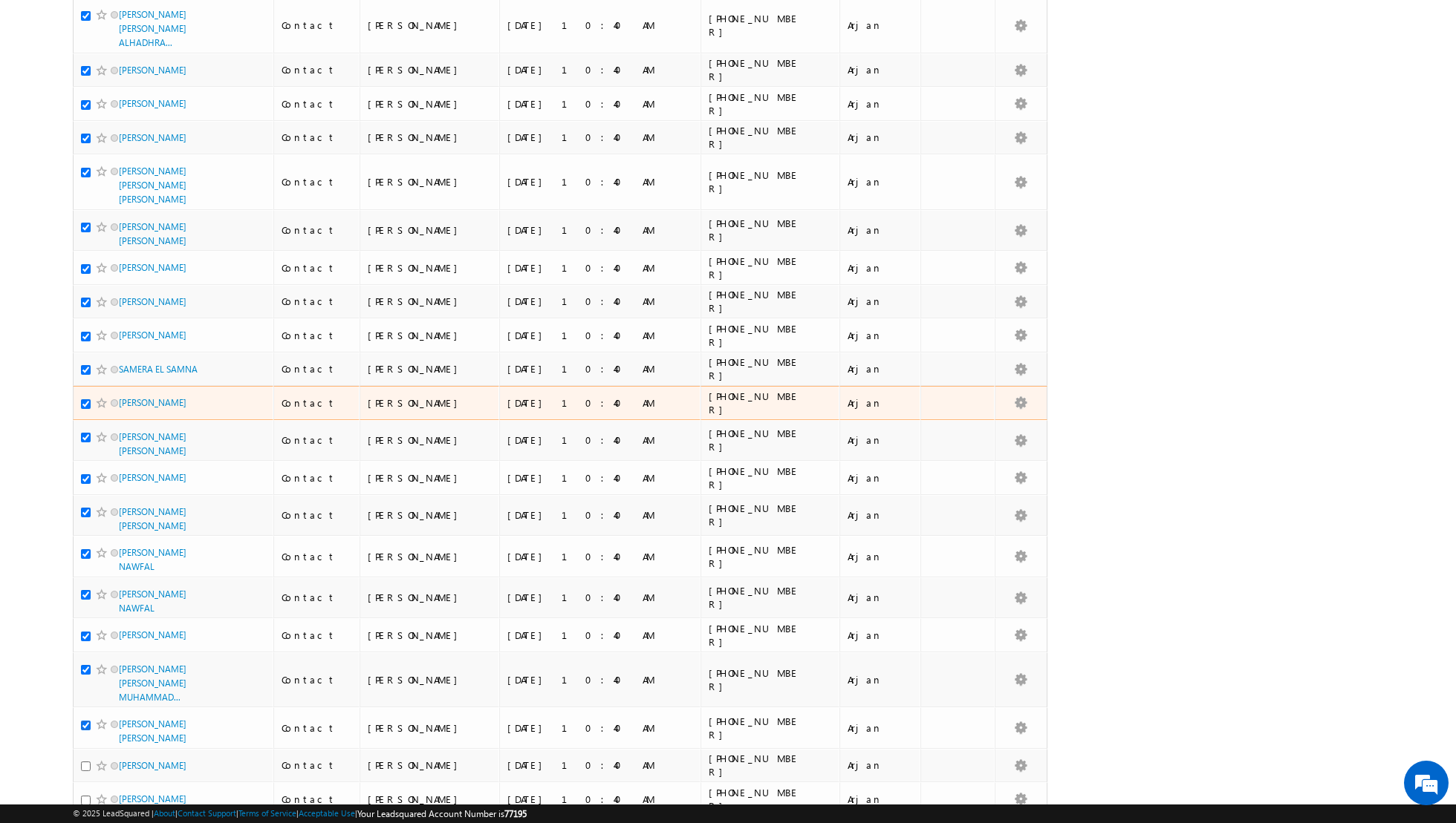
scroll to position [0, 0]
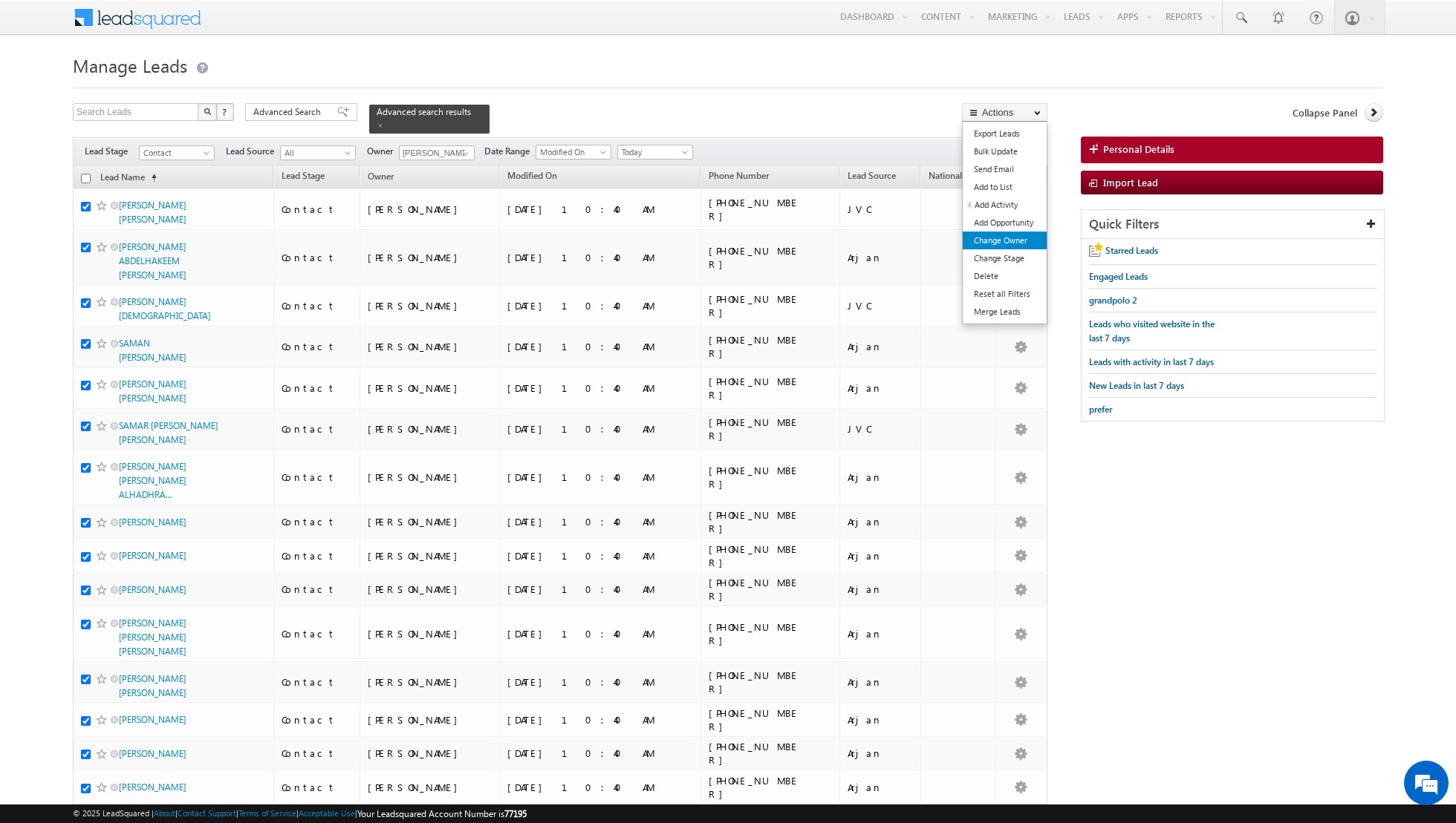
click at [983, 238] on link "Change Owner" at bounding box center [1005, 240] width 84 height 18
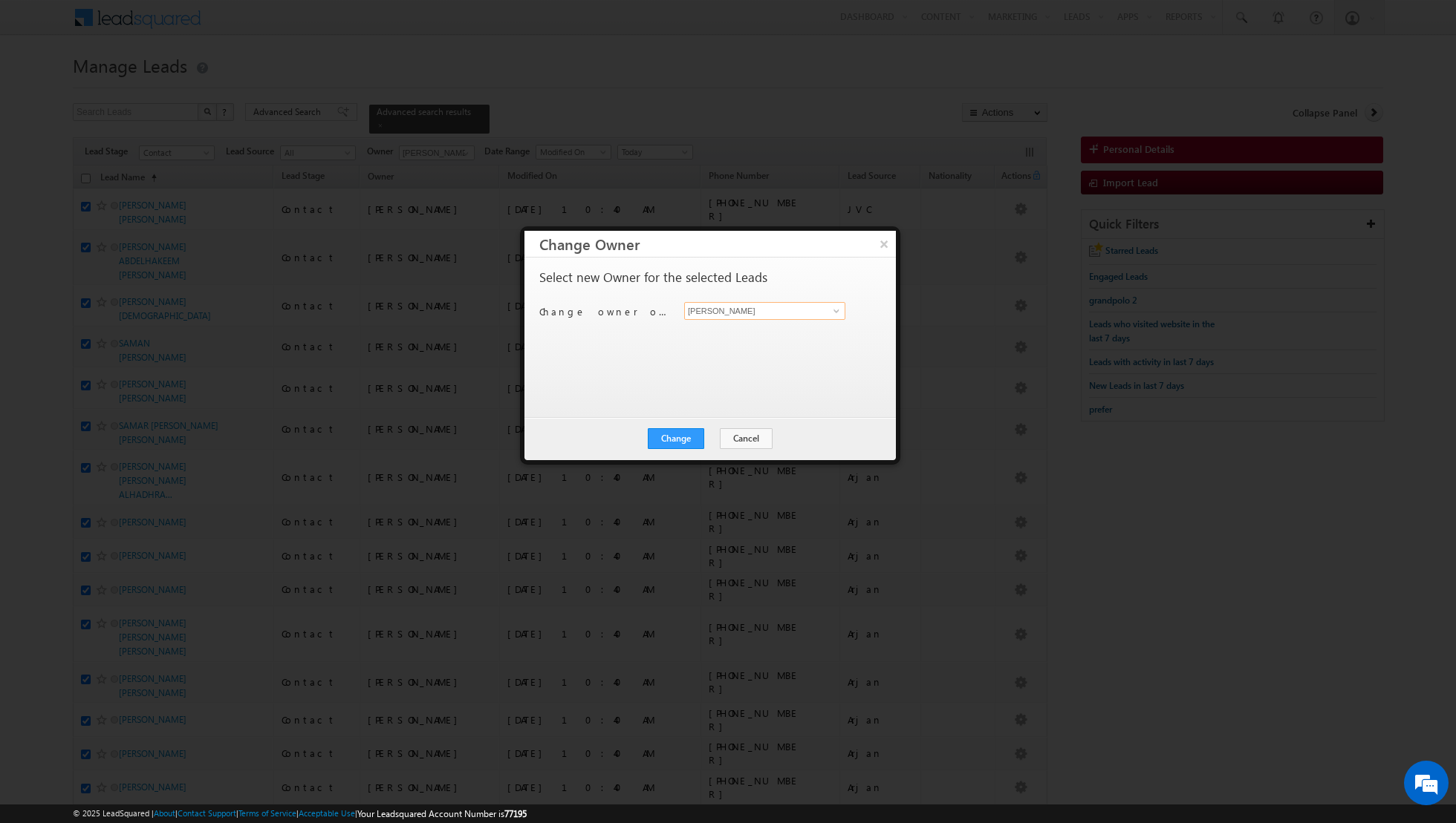
click at [823, 312] on input "[PERSON_NAME]" at bounding box center [764, 310] width 161 height 18
click at [833, 309] on span at bounding box center [836, 310] width 12 height 12
click at [739, 378] on link "Riya Raj riya.raj@indglobal.ae" at bounding box center [764, 385] width 161 height 28
click at [667, 437] on button "Change" at bounding box center [676, 439] width 56 height 21
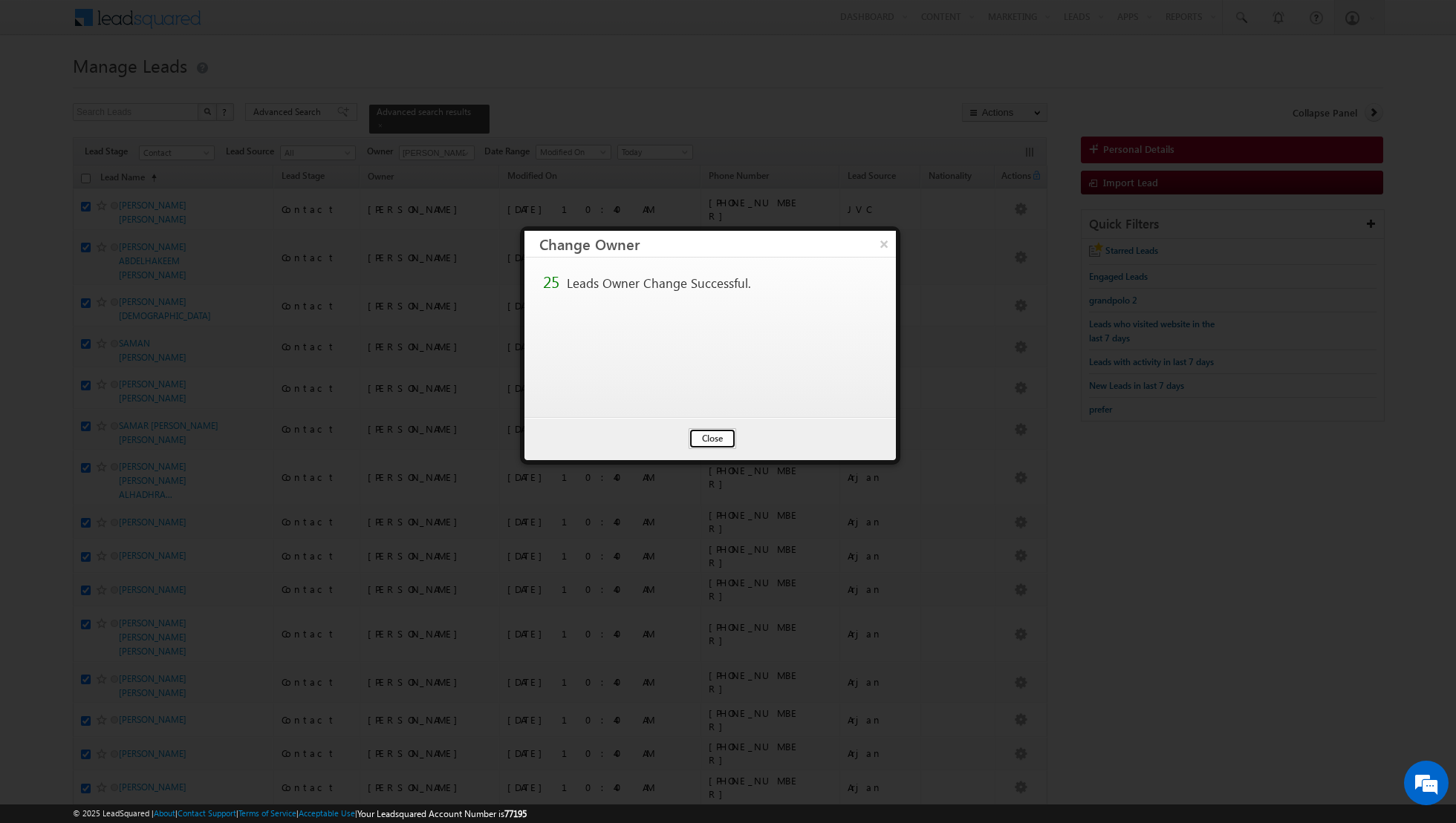
click at [710, 429] on button "Close" at bounding box center [712, 439] width 48 height 21
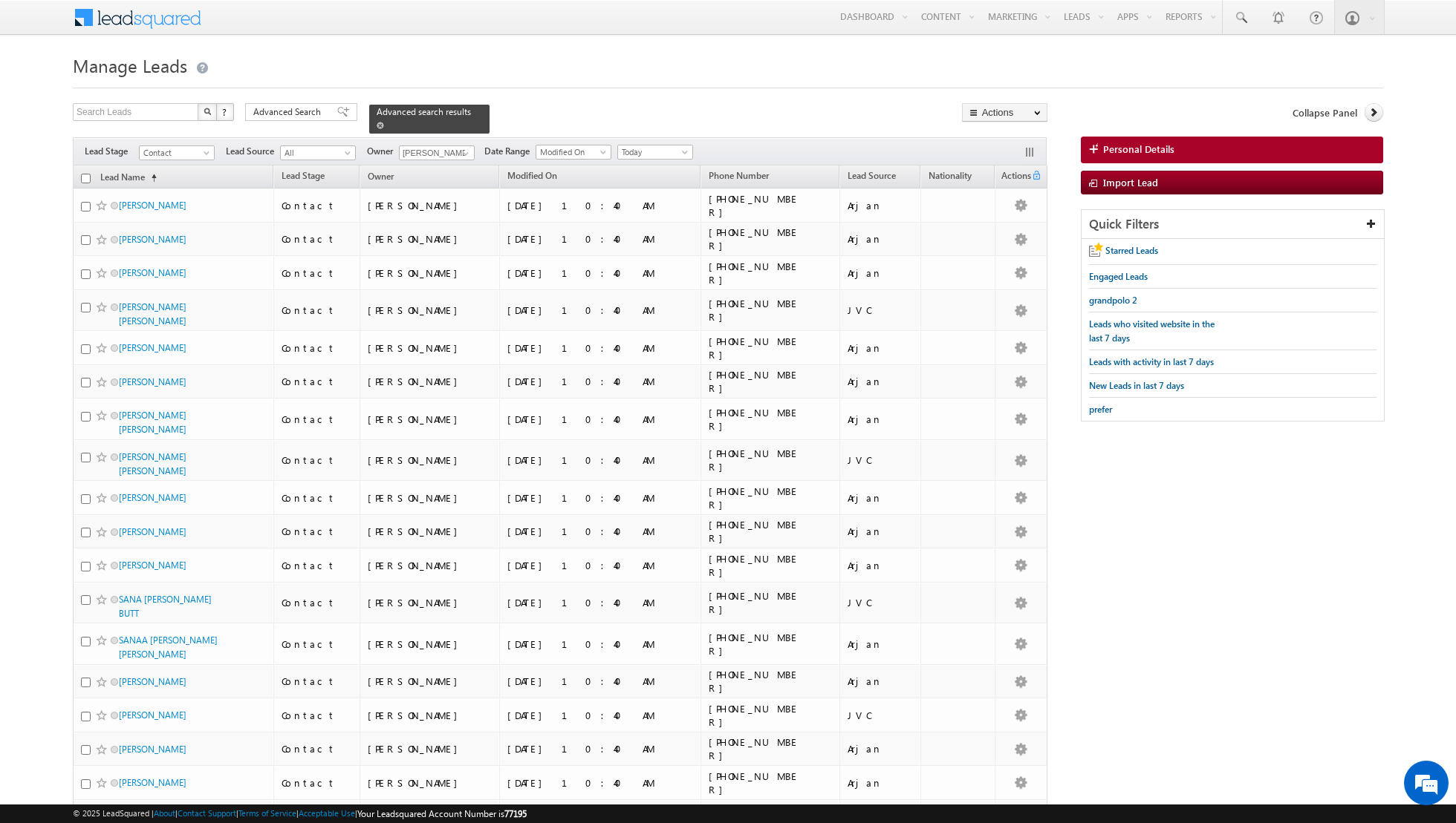
click at [376, 124] on span at bounding box center [380, 125] width 7 height 7
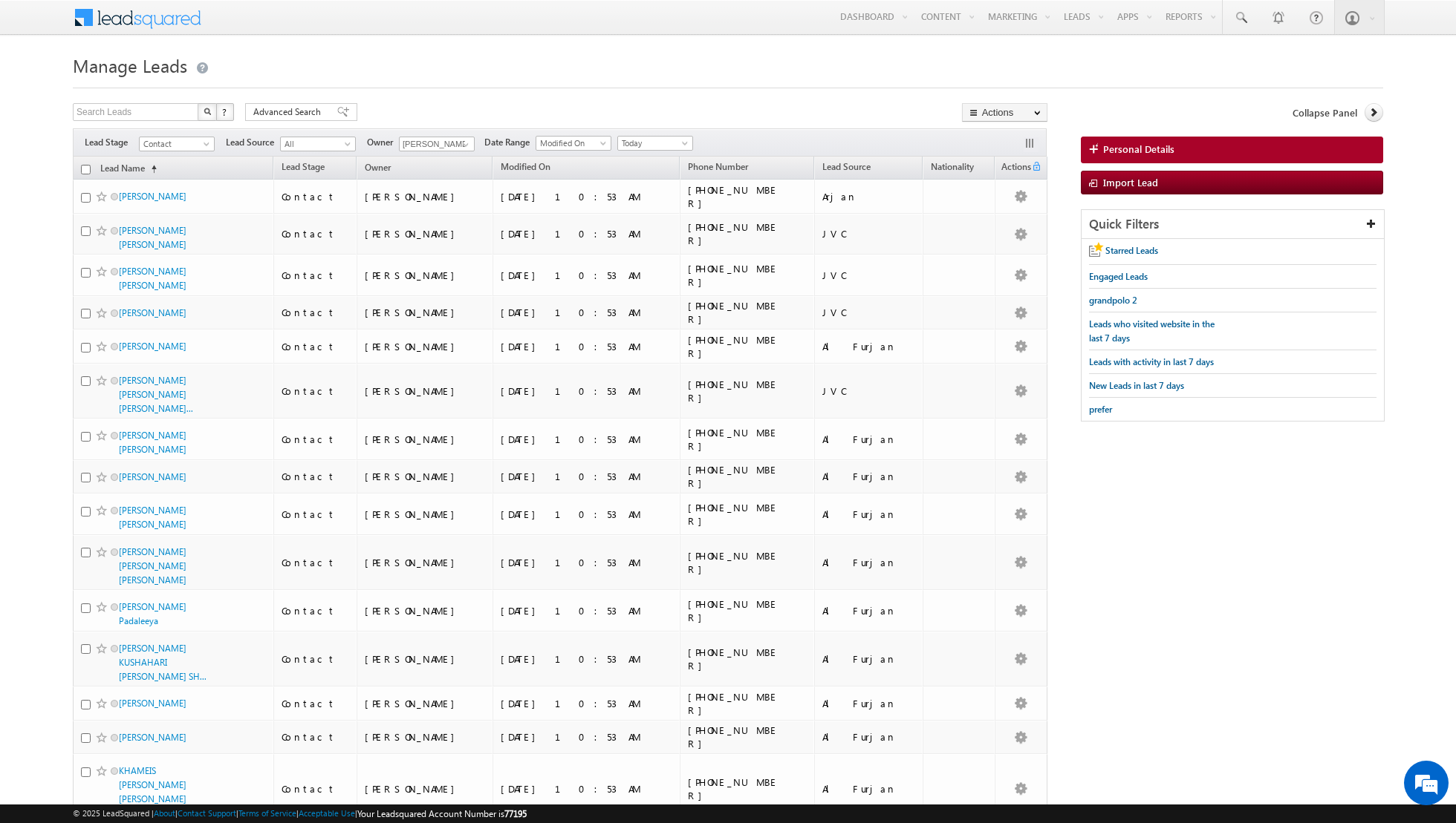
click at [474, 148] on div "Filters Lead Stage All Contact Prospect Qualified Meeting Sale Done Not Interes…" at bounding box center [560, 142] width 973 height 28
click at [465, 146] on span at bounding box center [465, 144] width 12 height 12
click at [441, 198] on span "asma.kazi@indglobal.ae" at bounding box center [472, 201] width 134 height 11
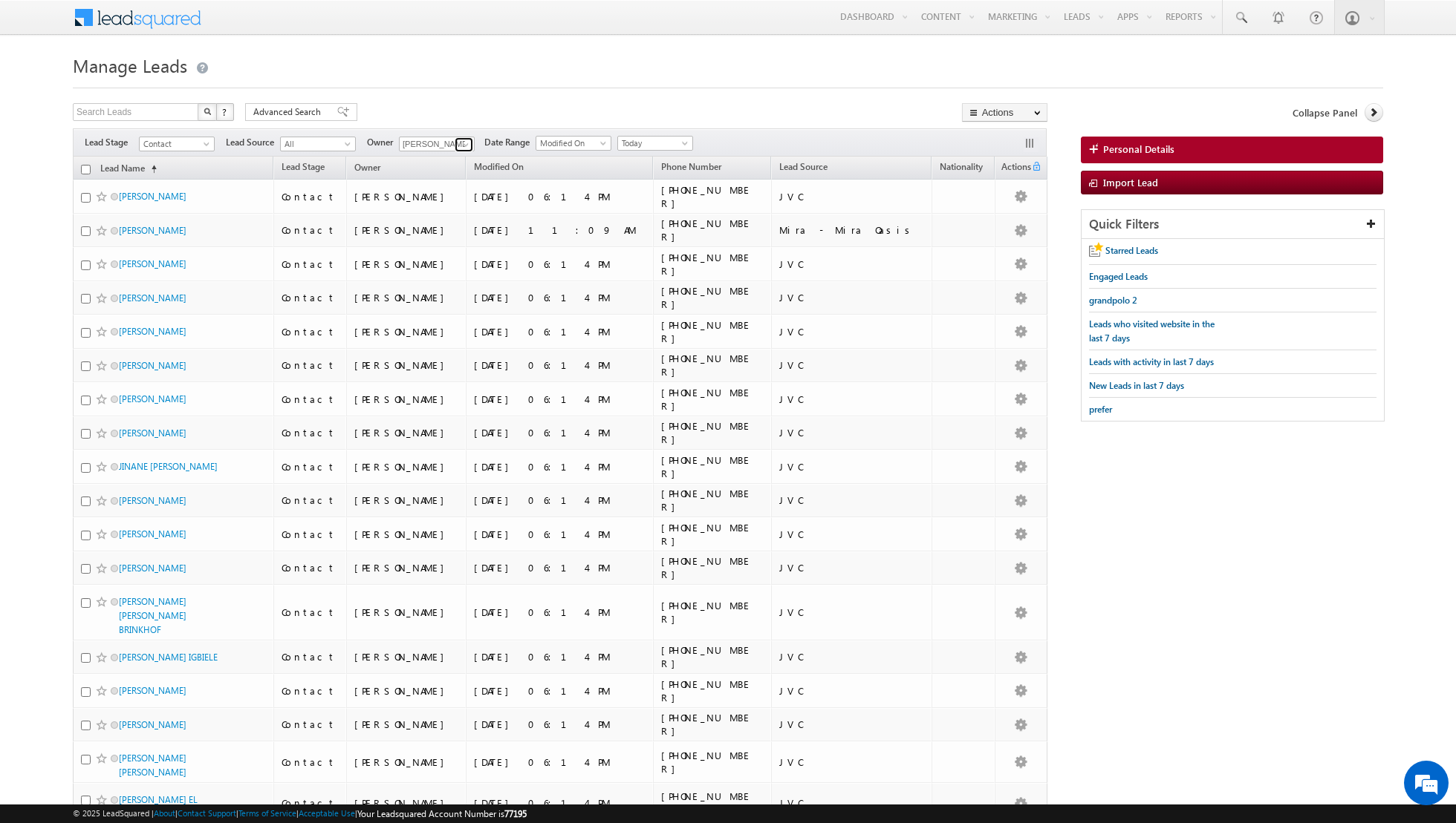
click at [460, 142] on span at bounding box center [465, 144] width 12 height 12
click at [444, 216] on link "Isha Mehndiratta isha.mehndiratta@indglobal.ae" at bounding box center [473, 221] width 149 height 28
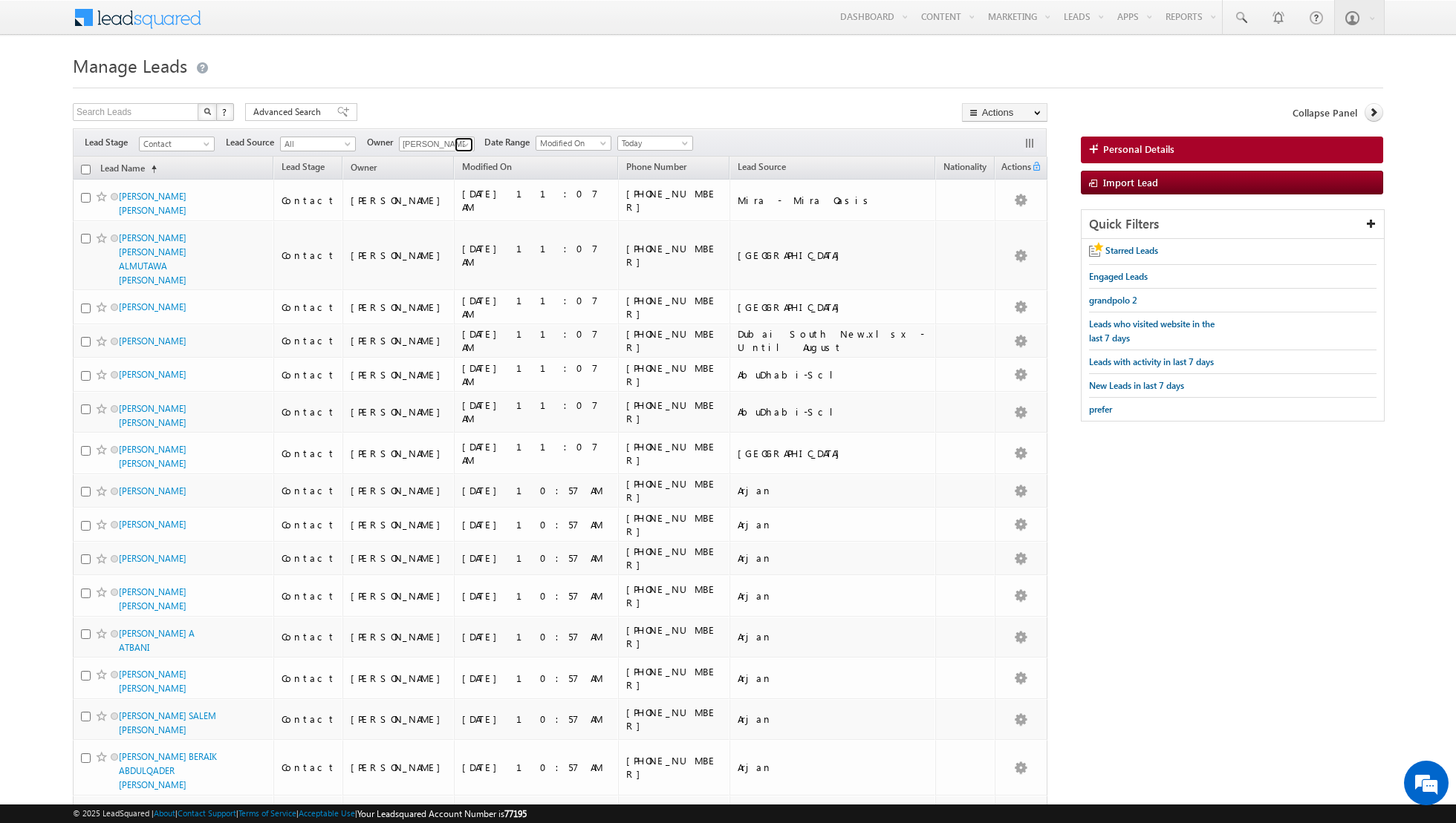
click at [459, 142] on span at bounding box center [465, 144] width 12 height 12
click at [451, 244] on link "Muhammad Shibily muhammad.shibily@indglobal.ae" at bounding box center [473, 247] width 149 height 28
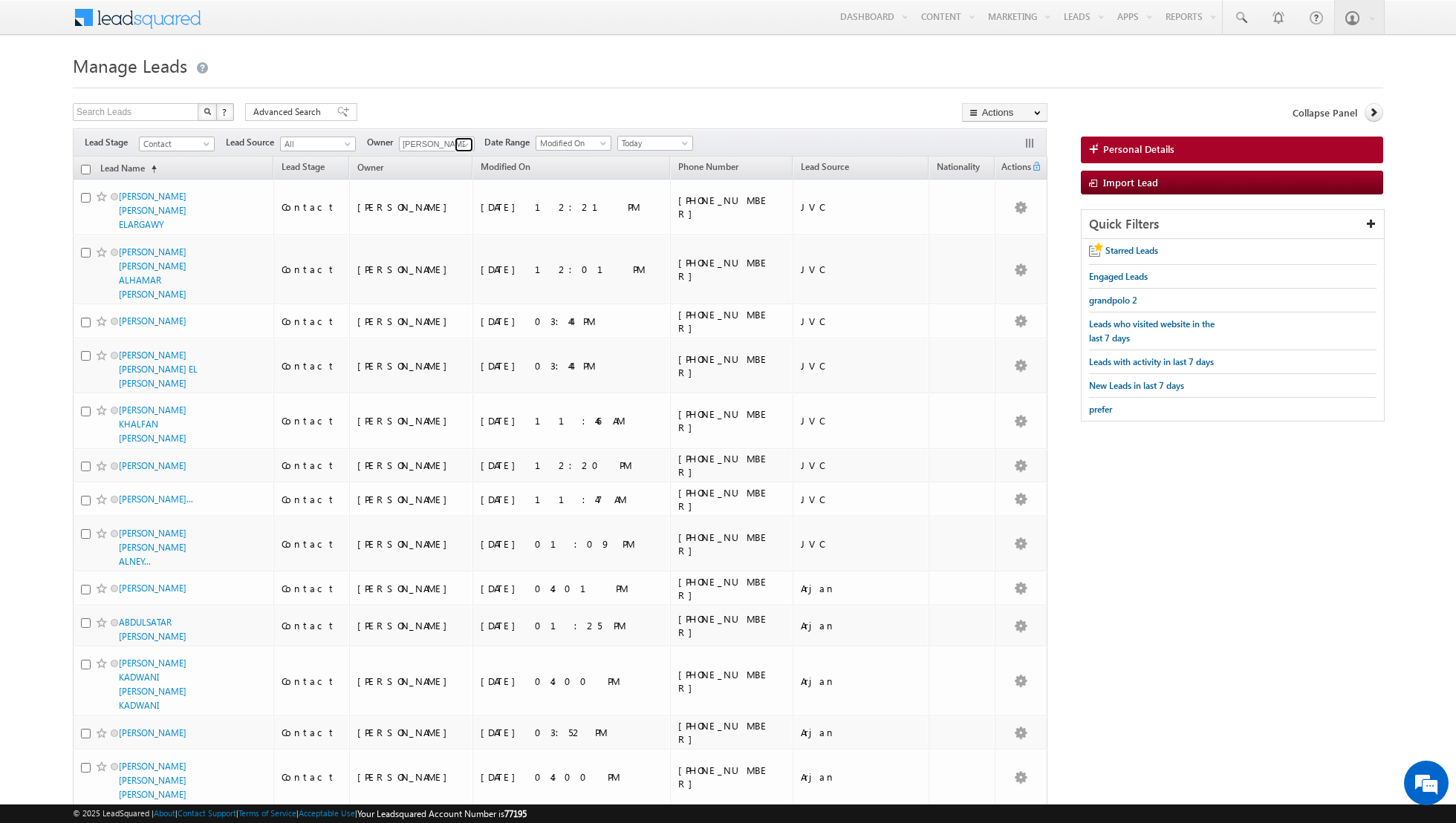
click at [462, 144] on span at bounding box center [465, 144] width 12 height 12
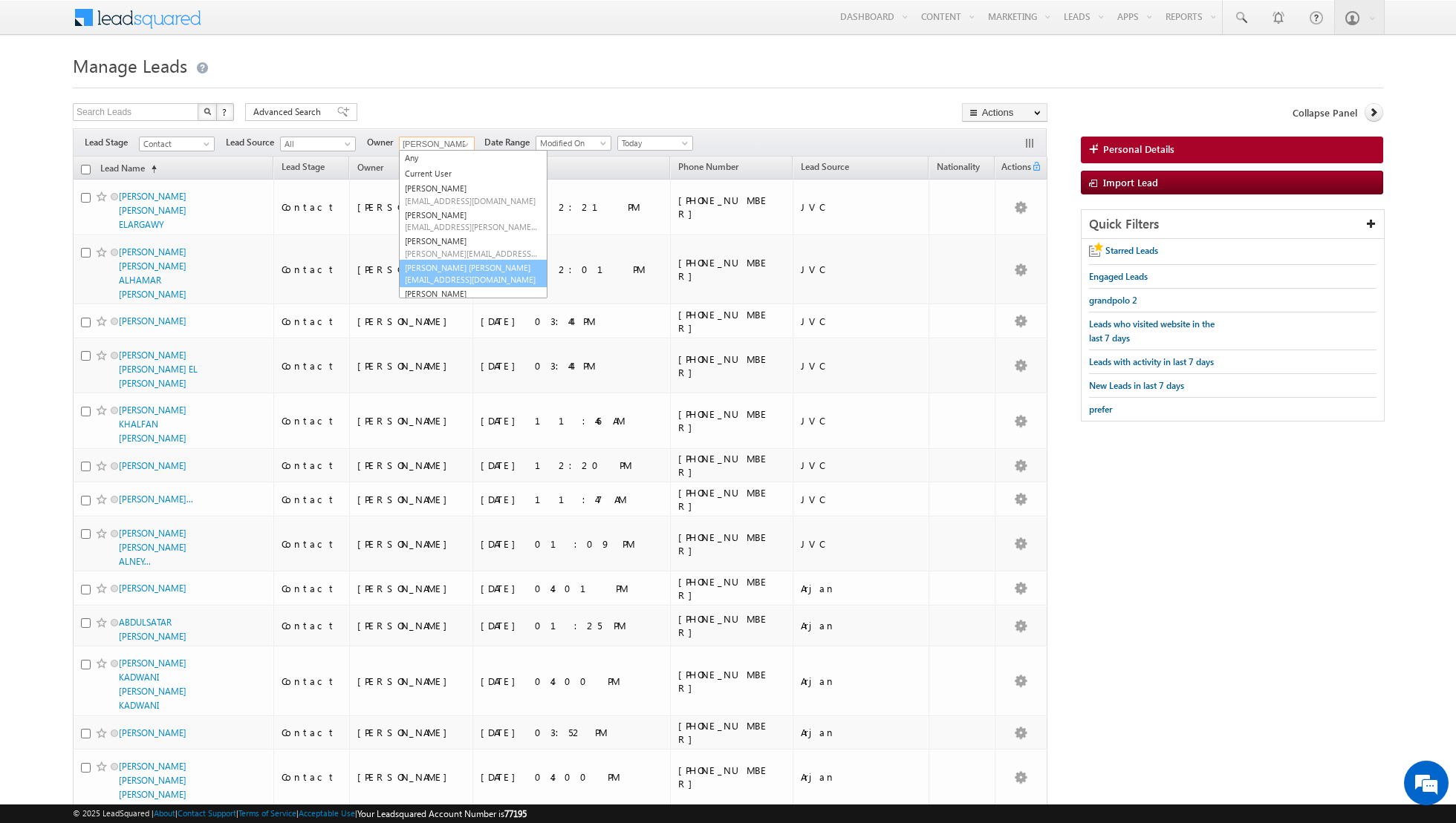
click at [448, 267] on link "Nandhana Anil nandhana.anil@indglobal.ae" at bounding box center [473, 274] width 149 height 28
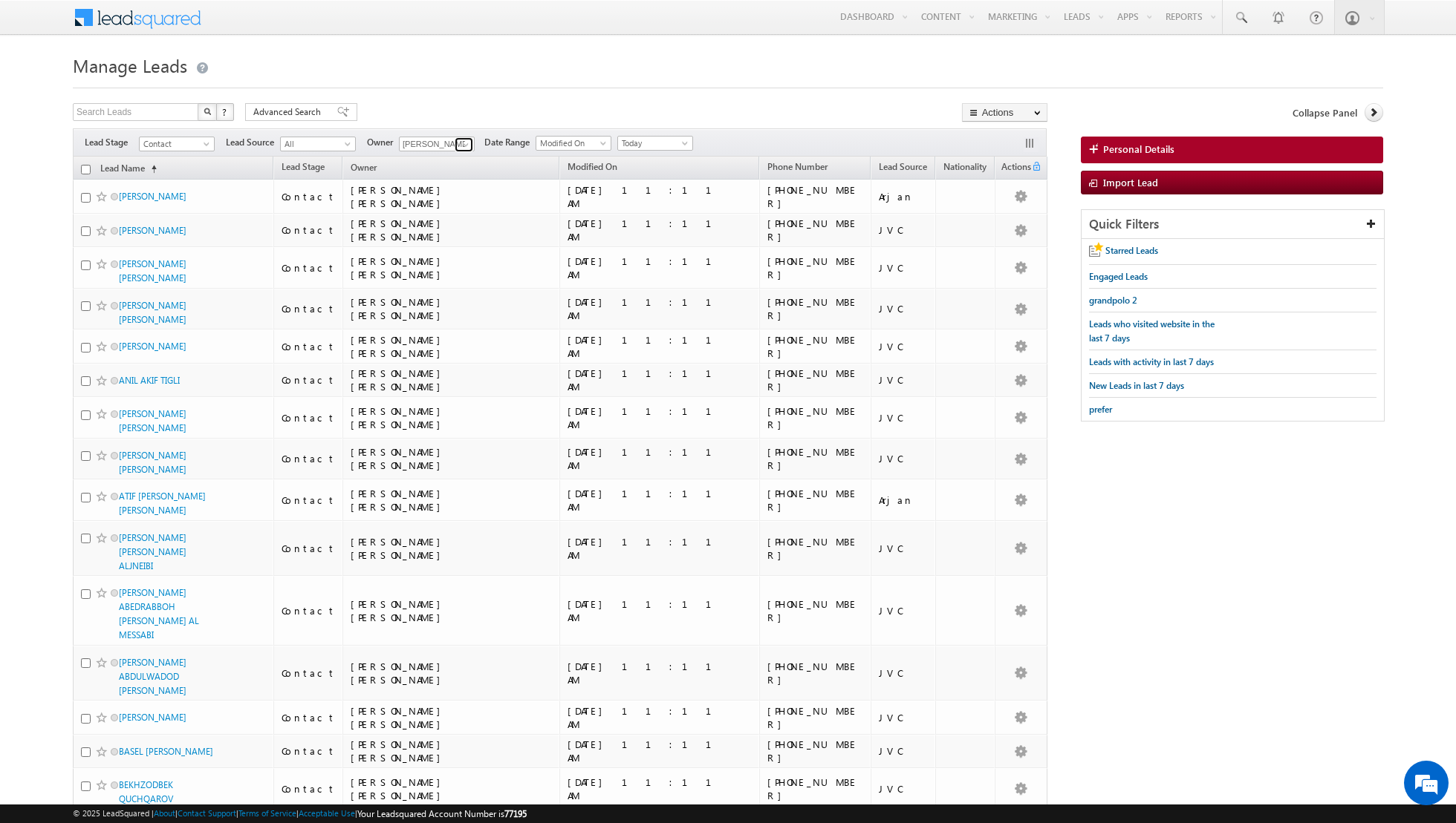
click at [459, 146] on span at bounding box center [465, 144] width 12 height 12
click at [451, 261] on span "riya.raj@indglobal.ae" at bounding box center [472, 263] width 134 height 11
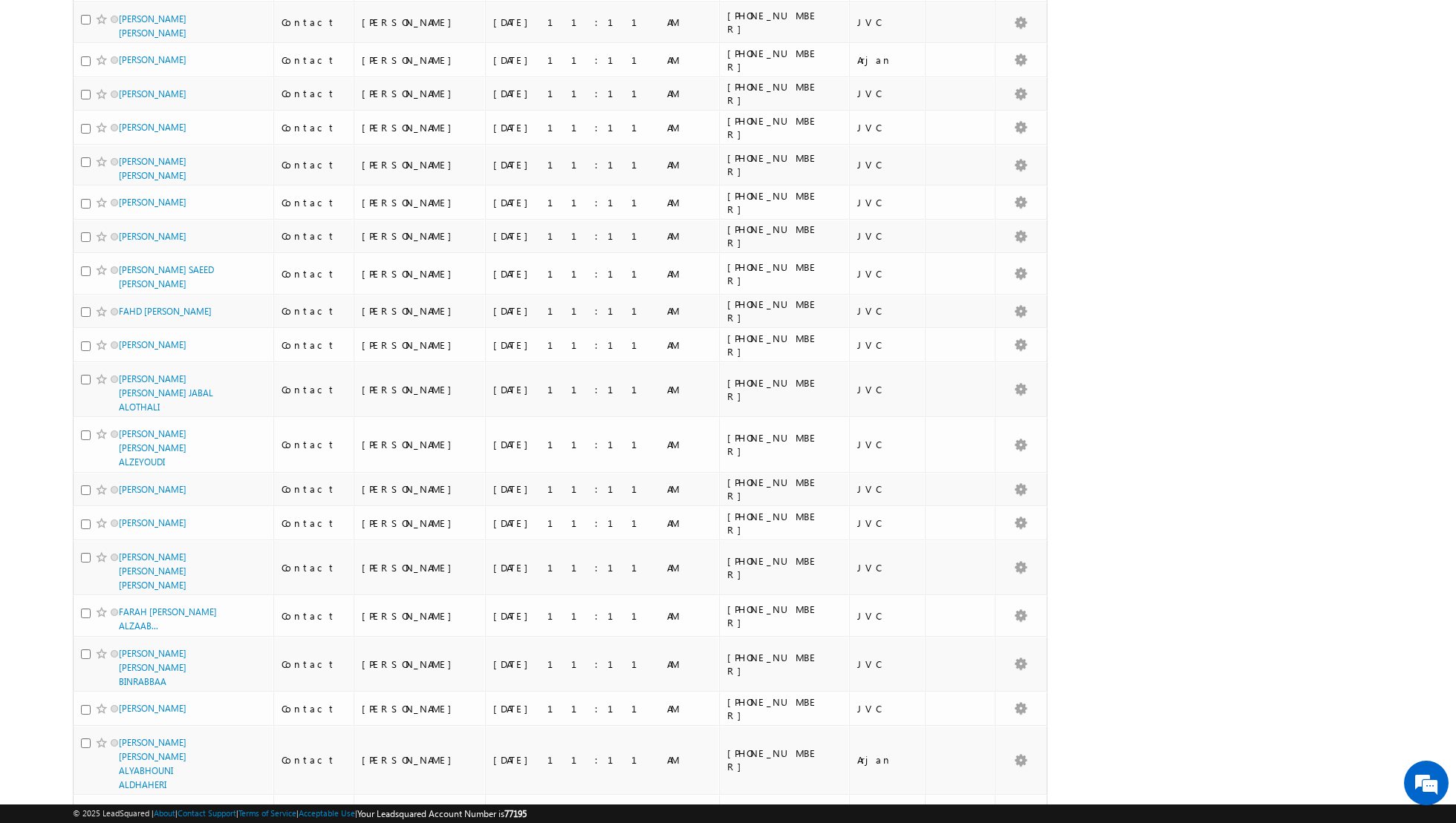
scroll to position [0, 0]
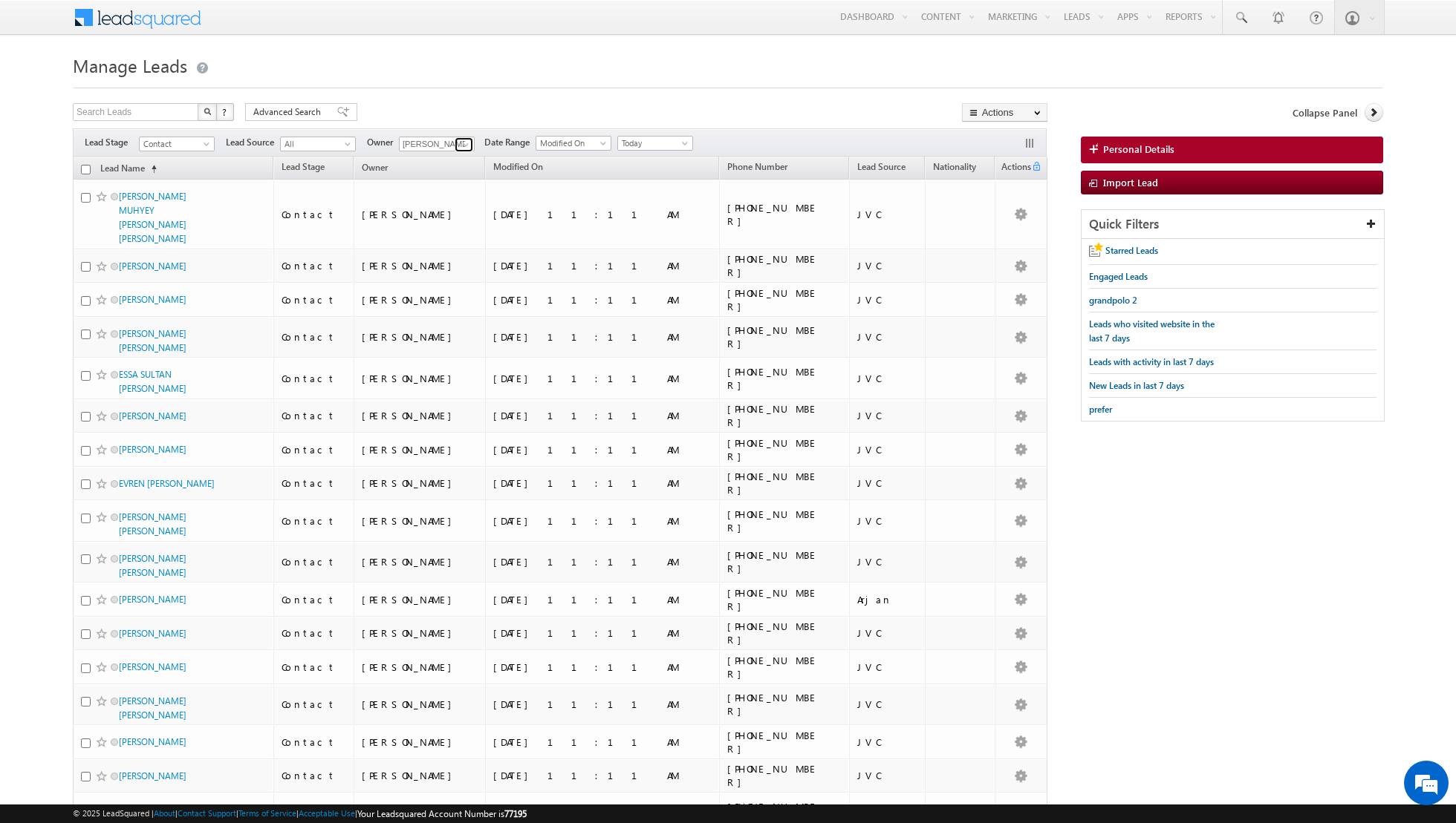
click at [459, 142] on span at bounding box center [465, 144] width 12 height 12
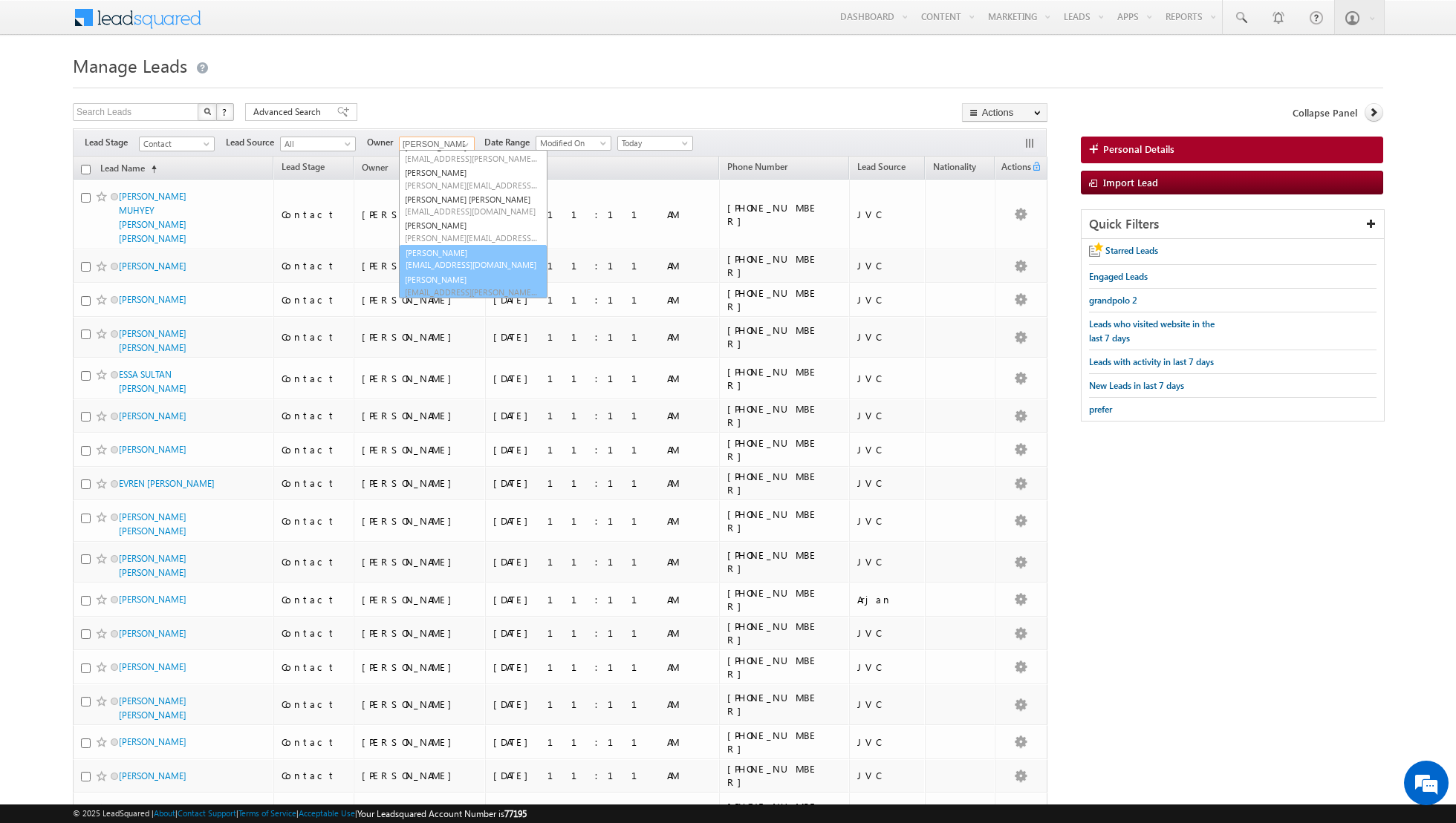
scroll to position [66, 0]
click at [431, 263] on span "shaurya.purohit@indglobal.ae" at bounding box center [472, 266] width 134 height 11
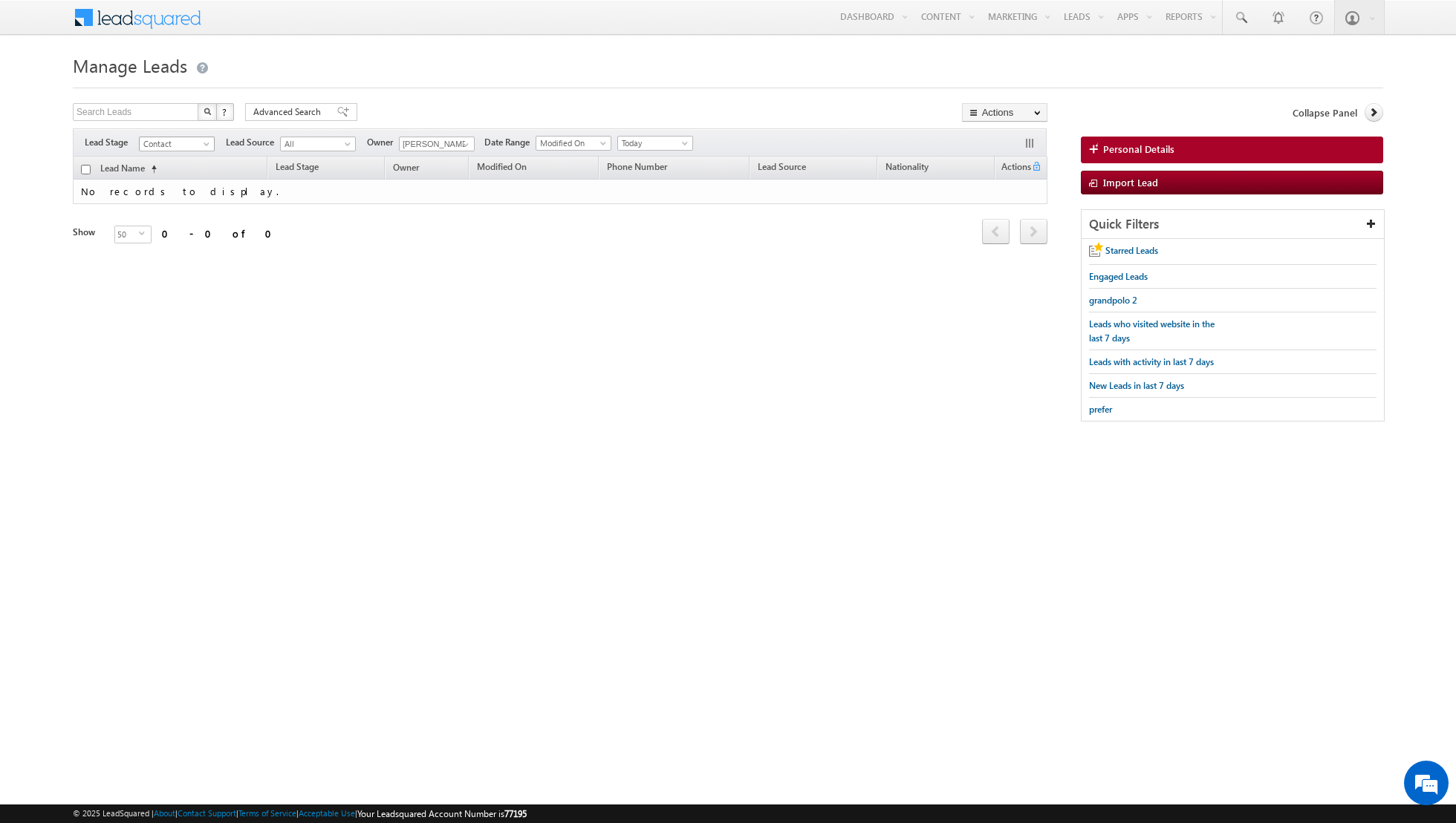
click at [208, 142] on span at bounding box center [208, 147] width 12 height 12
click at [182, 188] on link "Prospect" at bounding box center [177, 188] width 75 height 13
click at [671, 143] on span "Today" at bounding box center [652, 143] width 70 height 13
click at [649, 158] on link "All Time" at bounding box center [648, 158] width 75 height 13
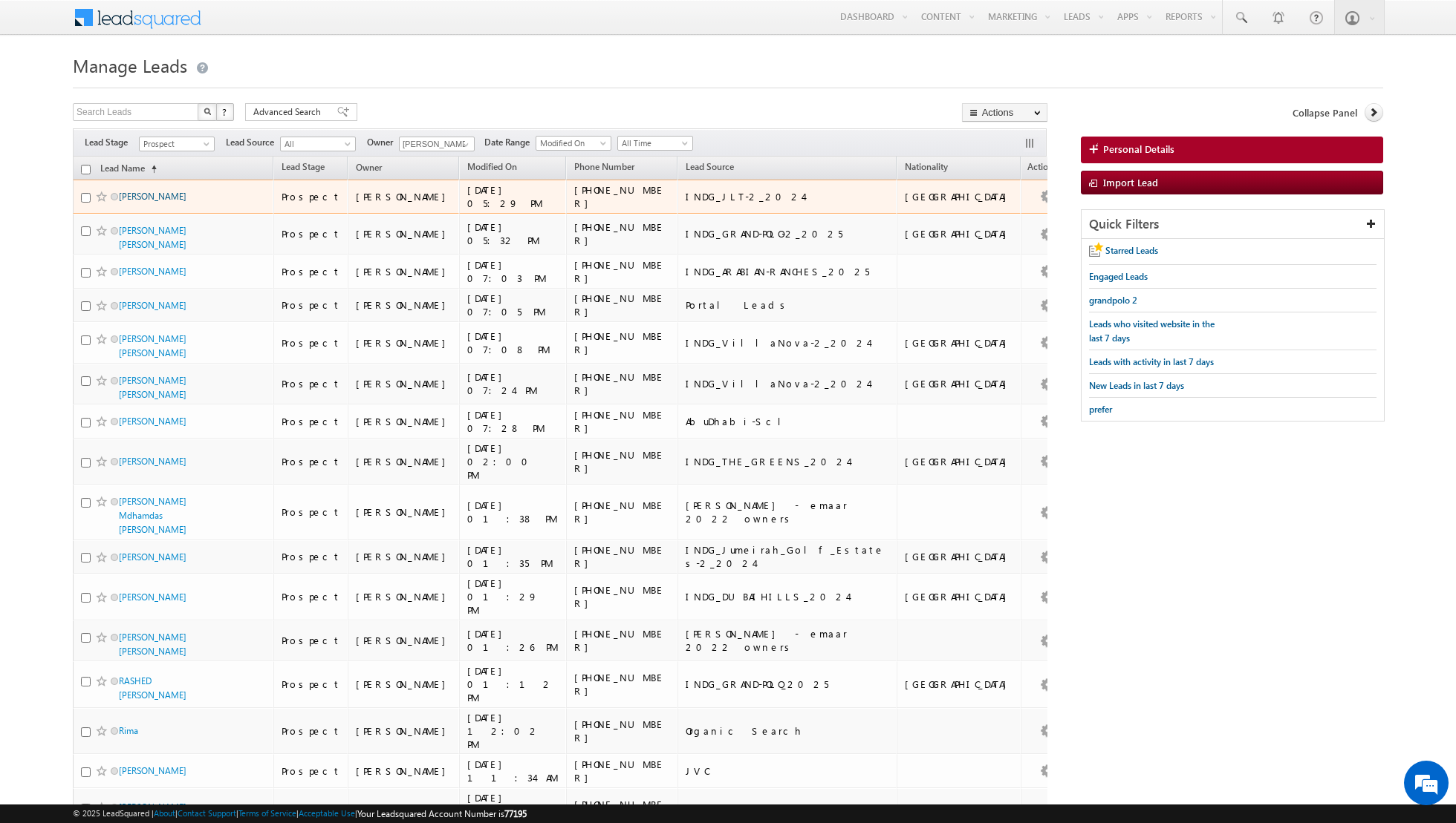
click at [161, 196] on link "ADNAN ILYAS KHAN" at bounding box center [153, 196] width 67 height 11
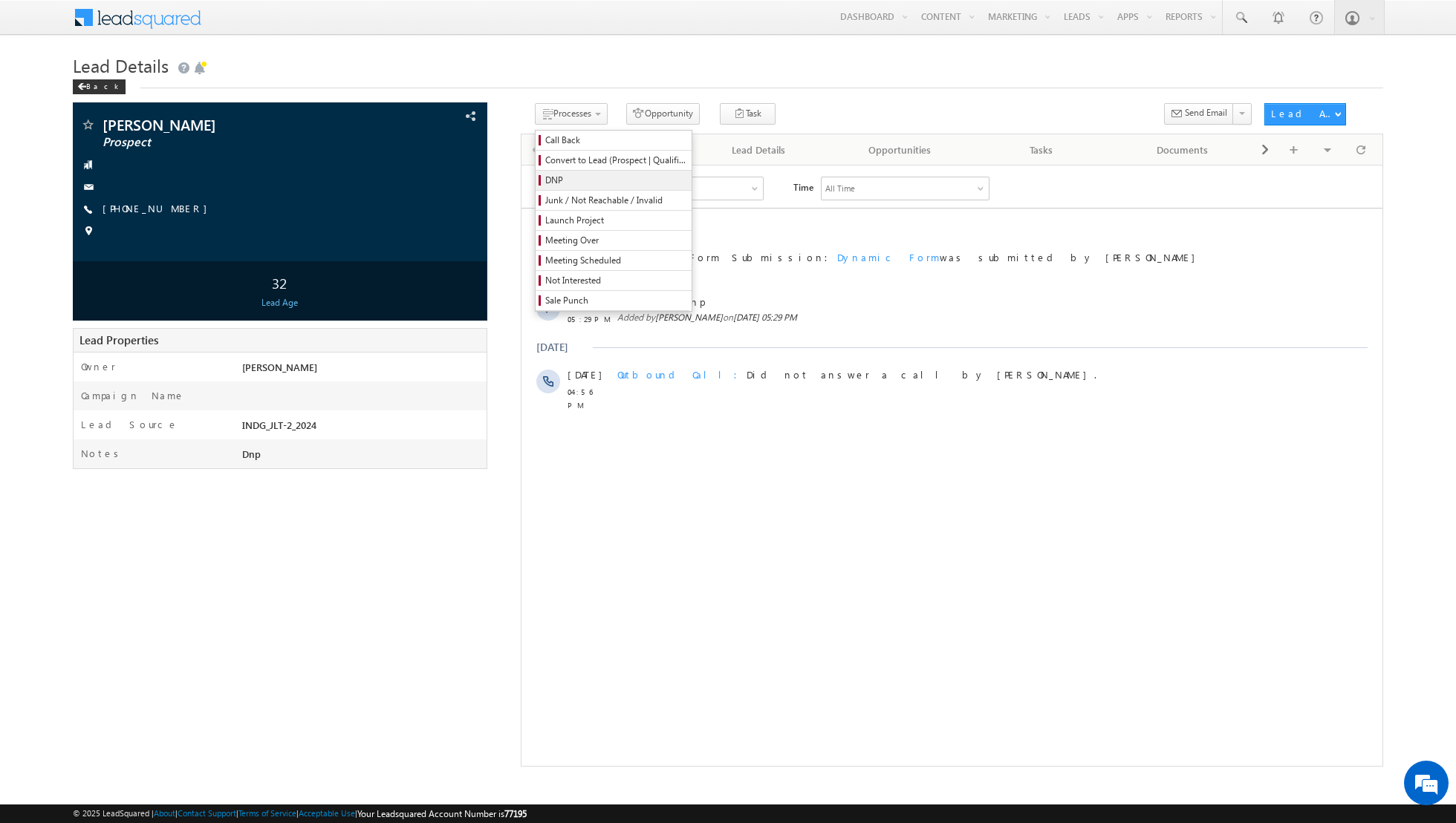
click at [558, 175] on span "DNP" at bounding box center [616, 180] width 141 height 13
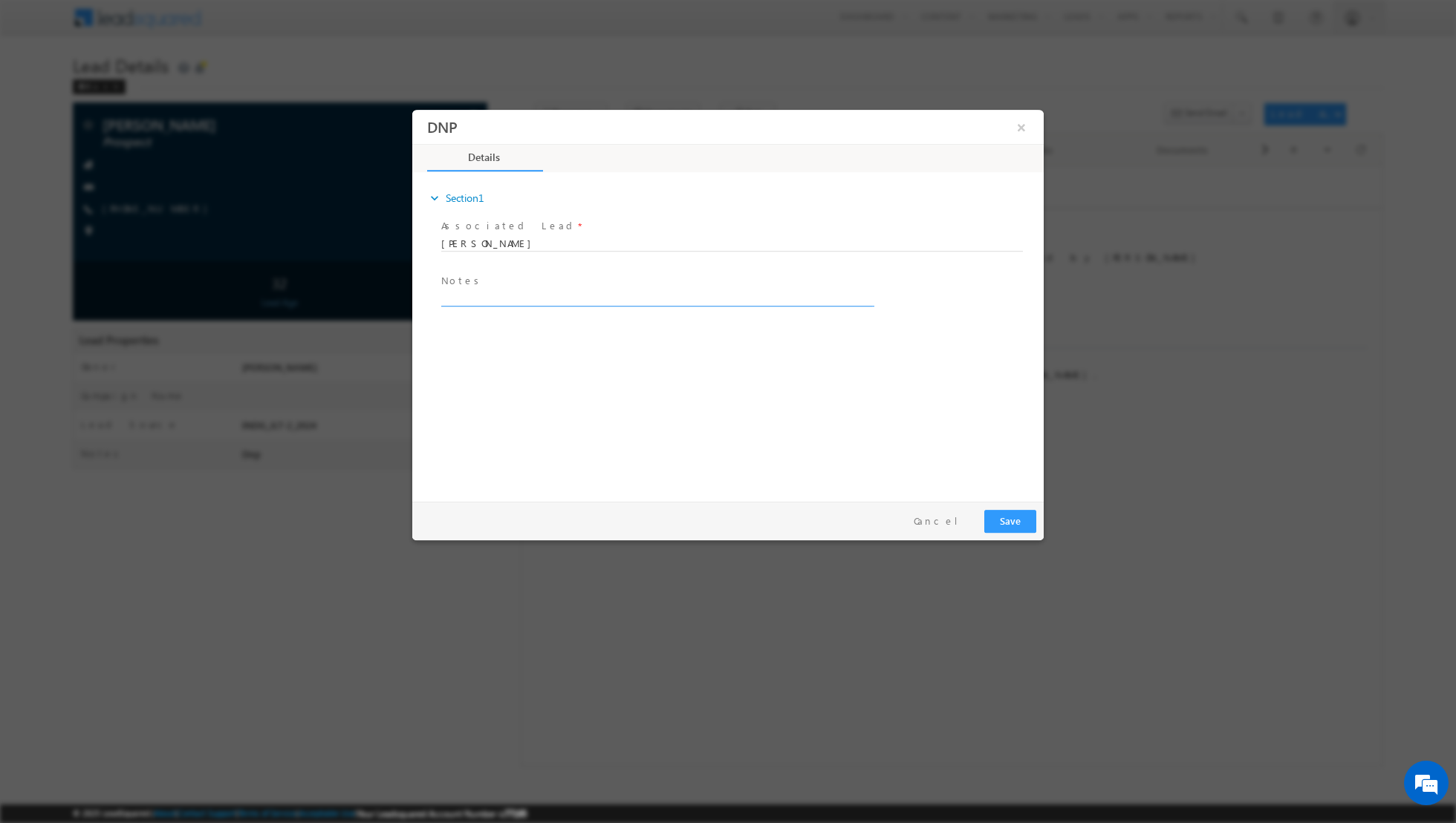
click at [499, 295] on textarea at bounding box center [656, 297] width 430 height 17
type textarea "Dnp"
click at [1013, 514] on button "Save" at bounding box center [1011, 520] width 52 height 23
click at [1028, 124] on button "×" at bounding box center [1021, 126] width 25 height 27
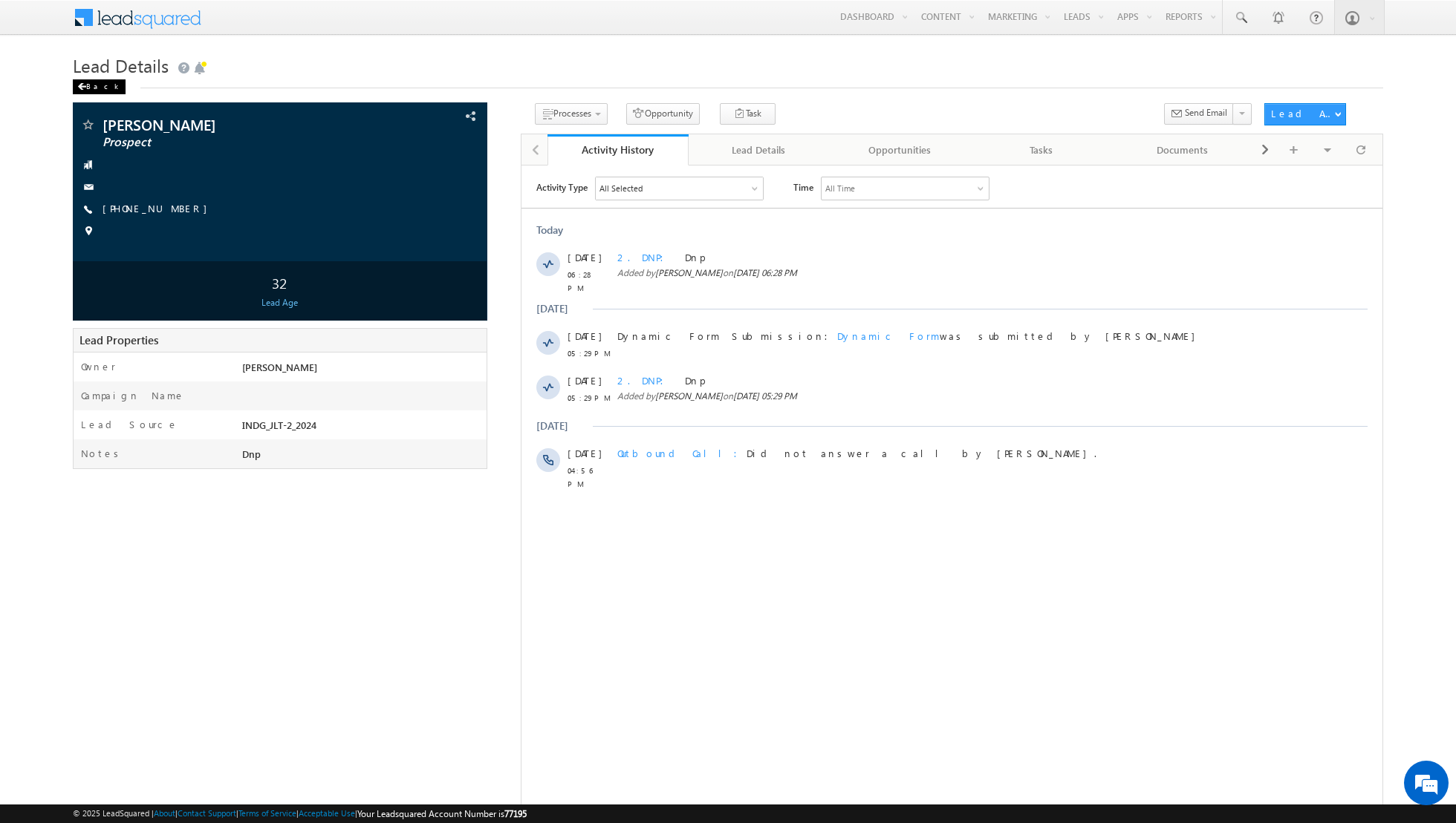
click at [81, 80] on div "Back" at bounding box center [99, 87] width 52 height 15
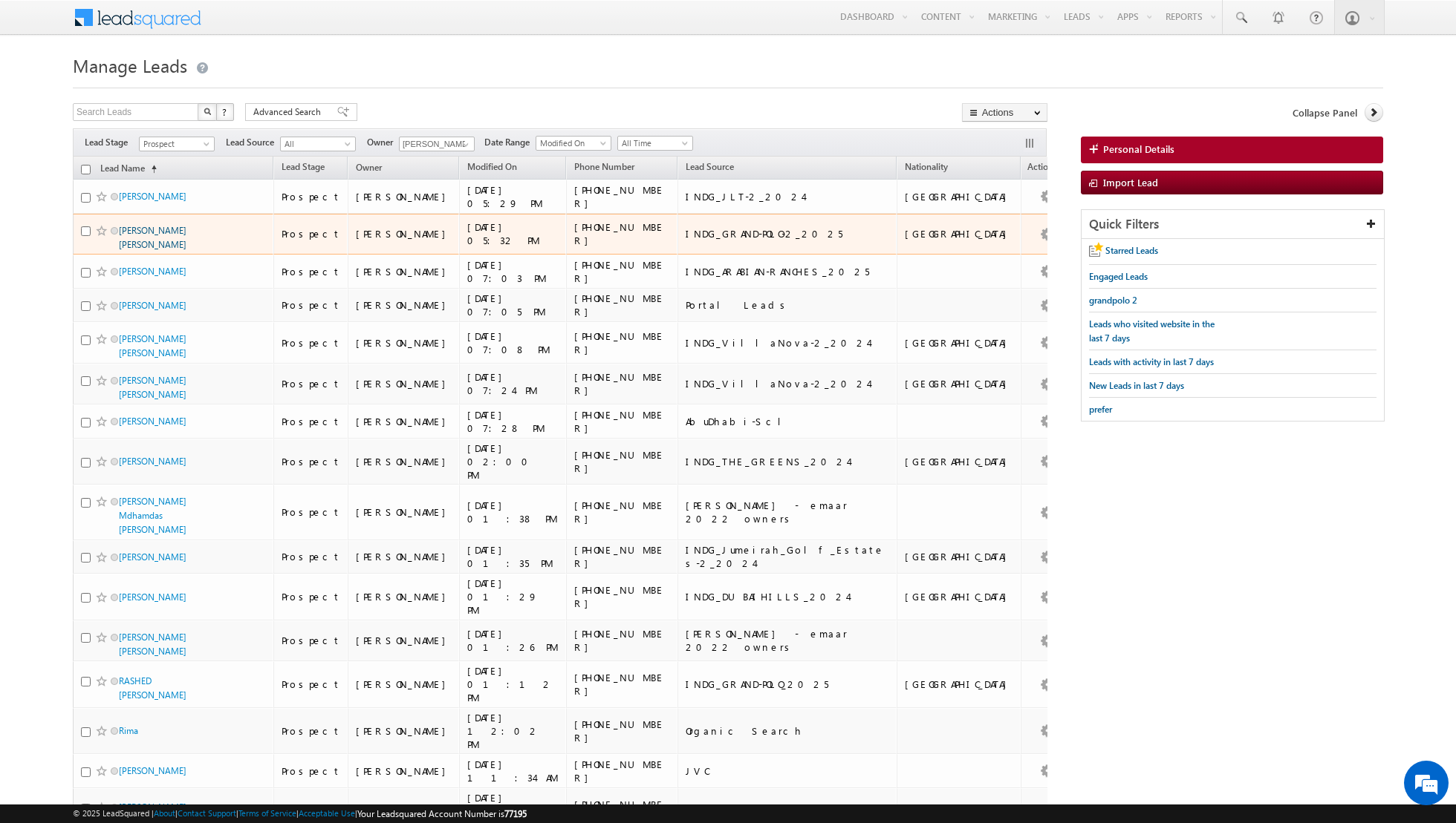
click at [148, 231] on link "[PERSON_NAME] [PERSON_NAME]" at bounding box center [153, 237] width 67 height 25
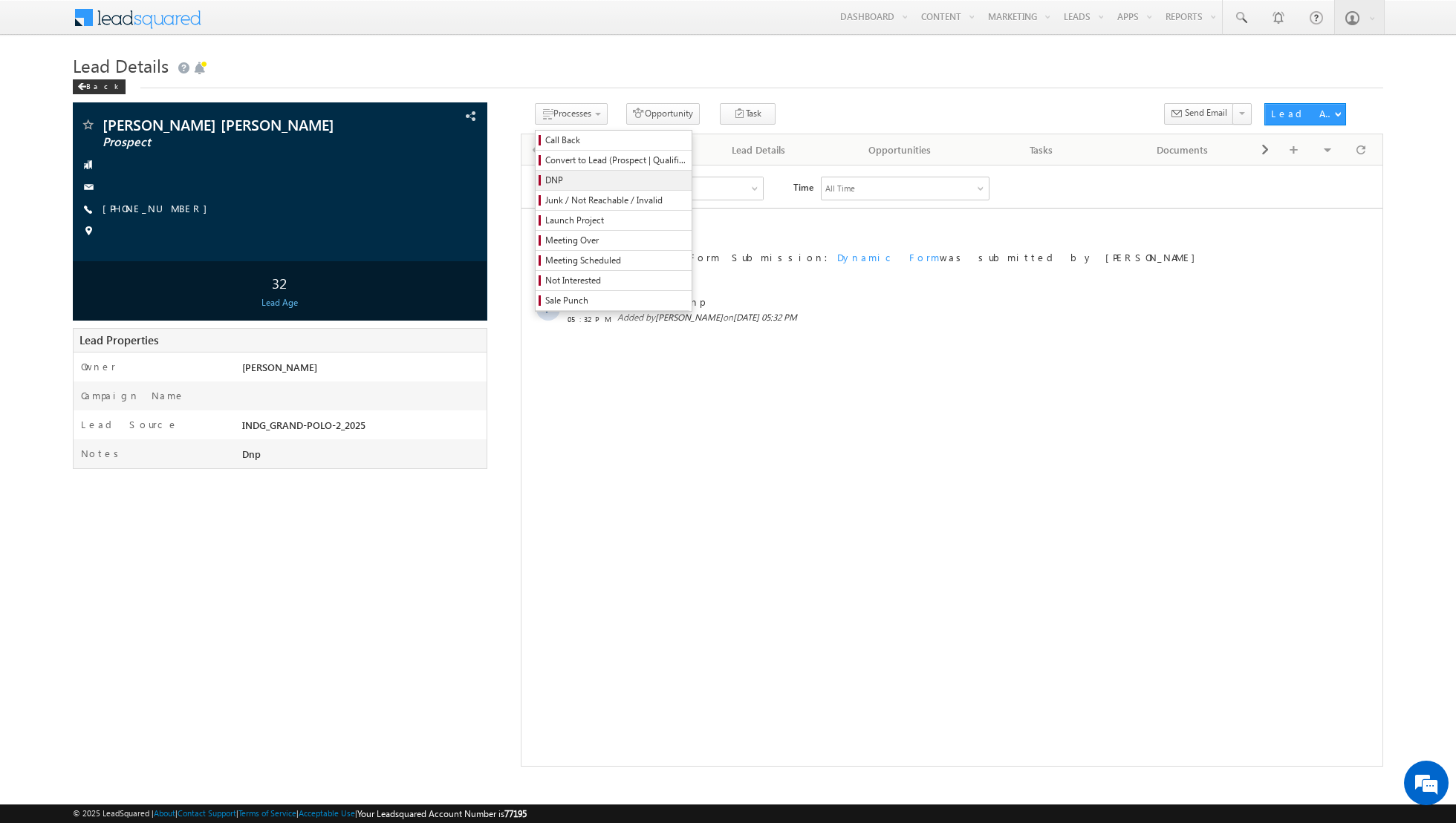
click at [557, 185] on span "DNP" at bounding box center [616, 180] width 141 height 13
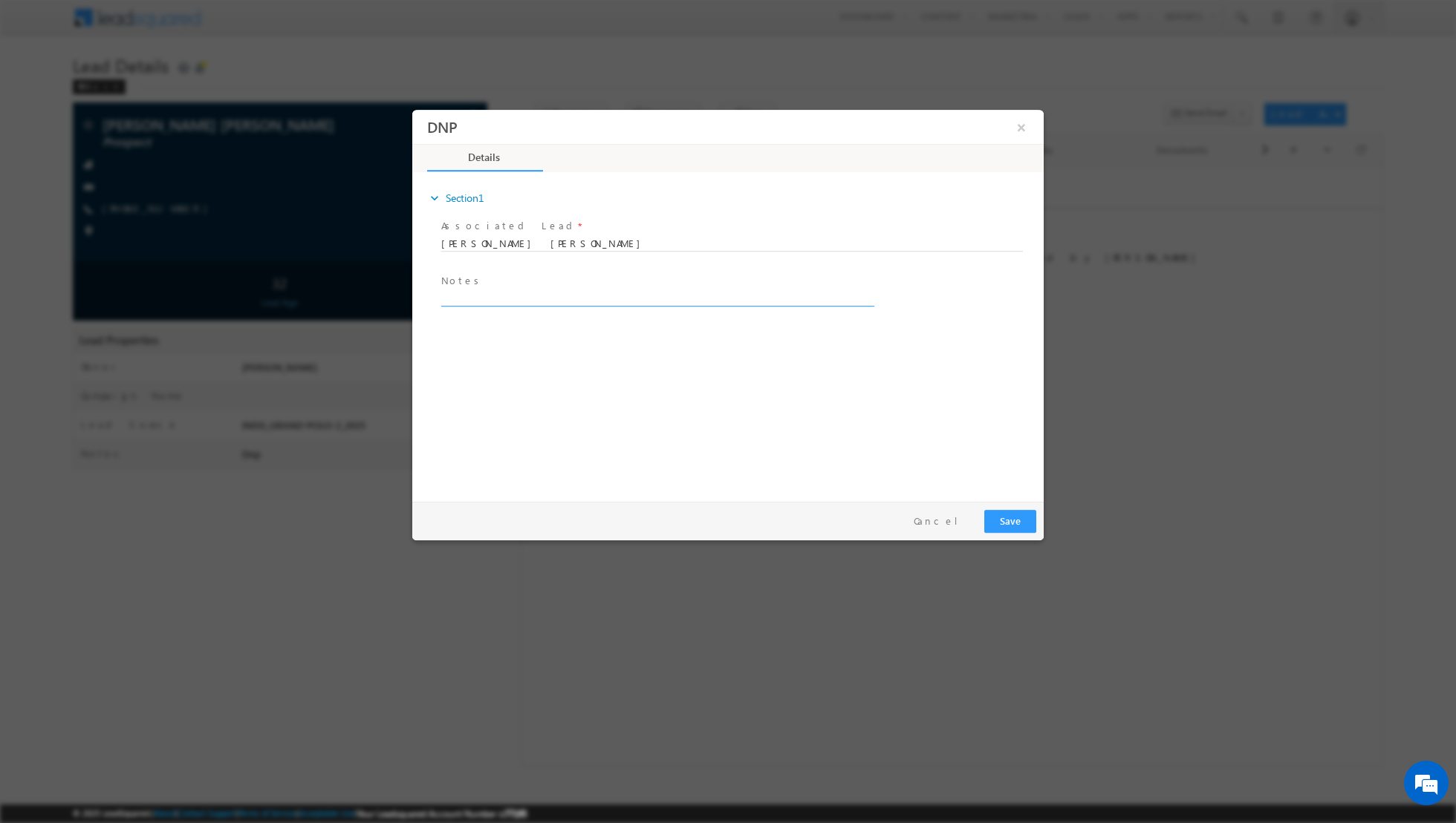
click at [539, 300] on textarea at bounding box center [656, 297] width 430 height 17
type textarea "switched off"
click at [1006, 527] on button "Save" at bounding box center [1011, 520] width 52 height 23
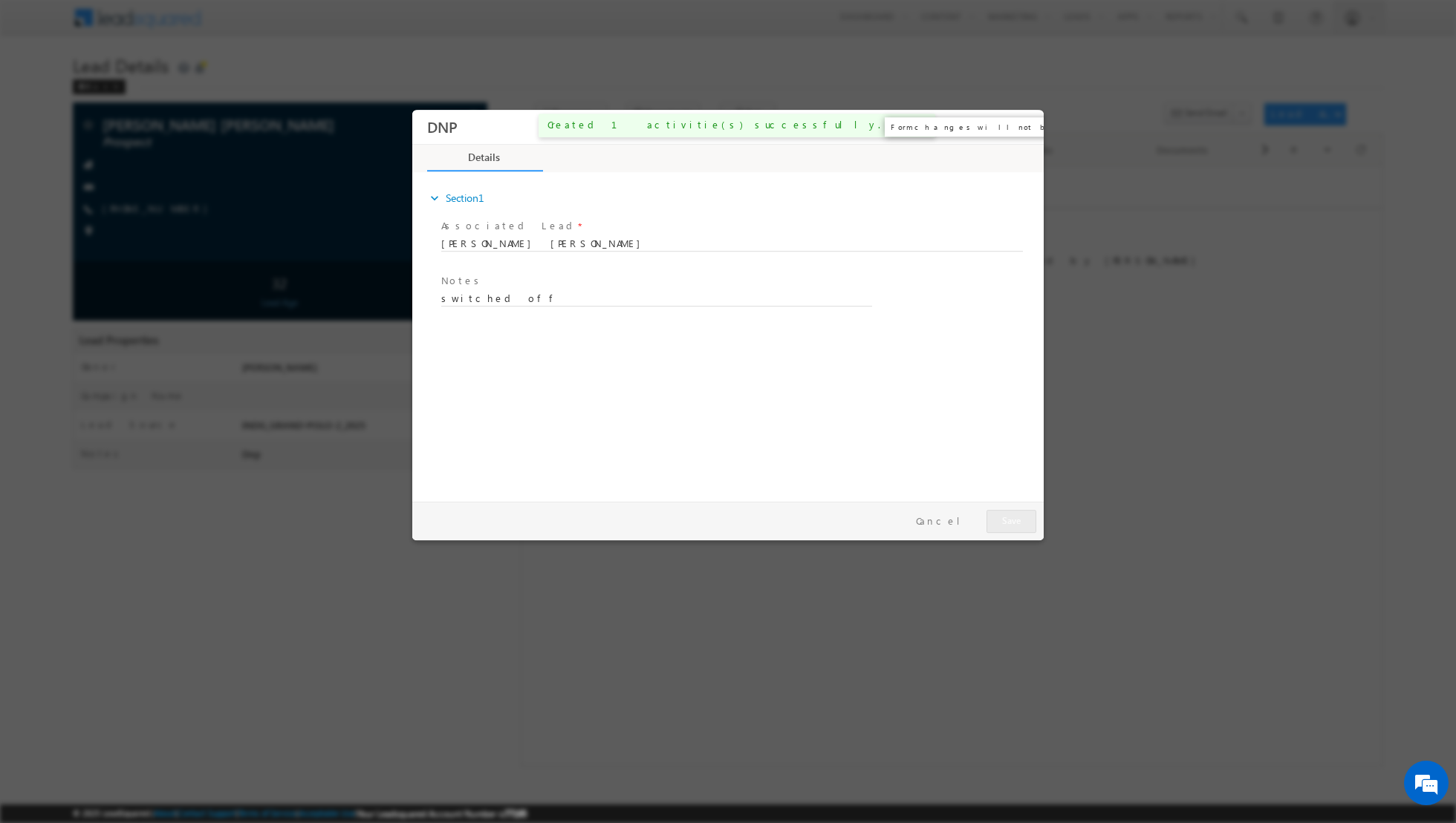
click at [1017, 126] on button "×" at bounding box center [1021, 126] width 25 height 27
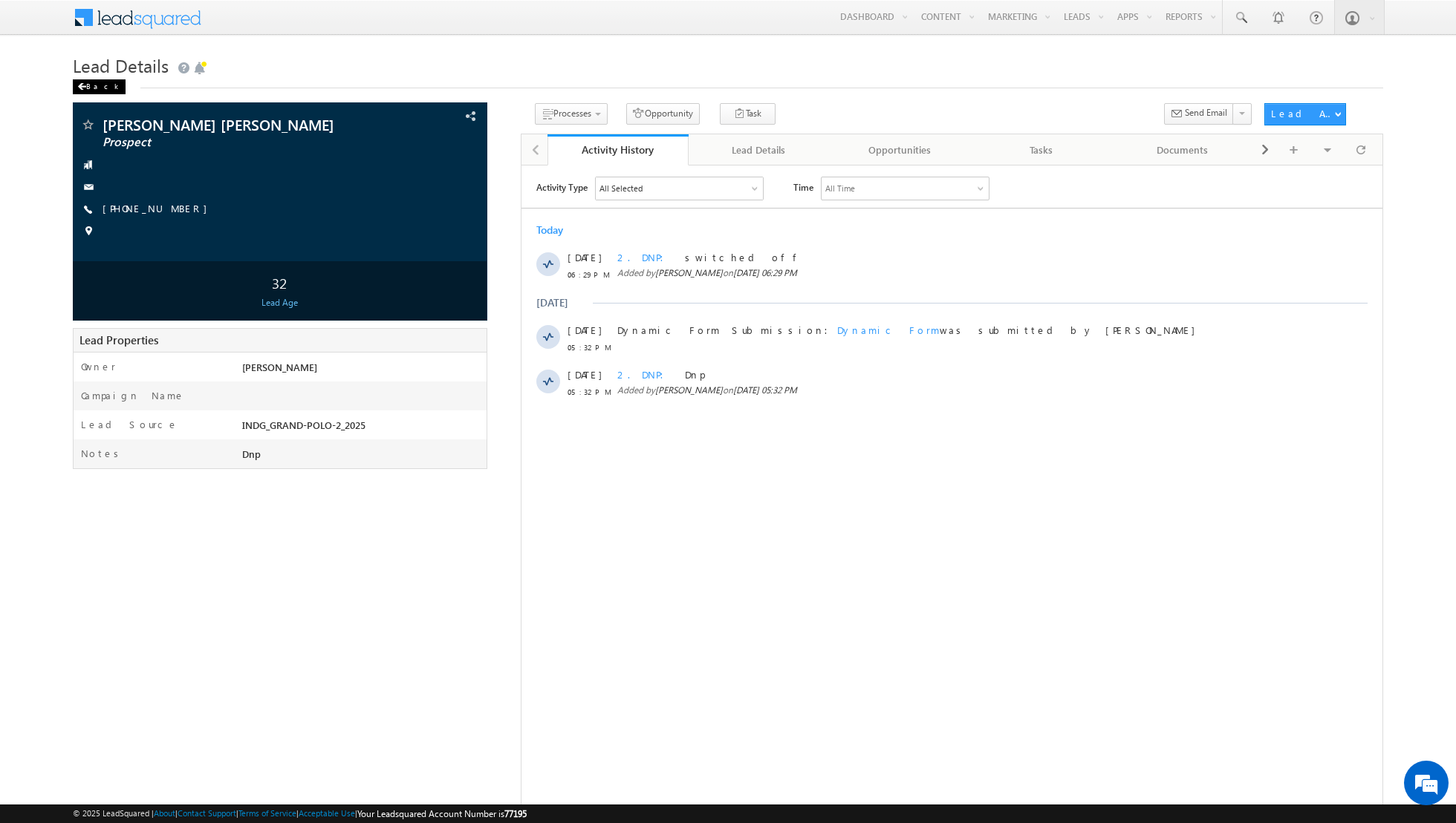
click at [93, 87] on div "Back" at bounding box center [99, 87] width 52 height 15
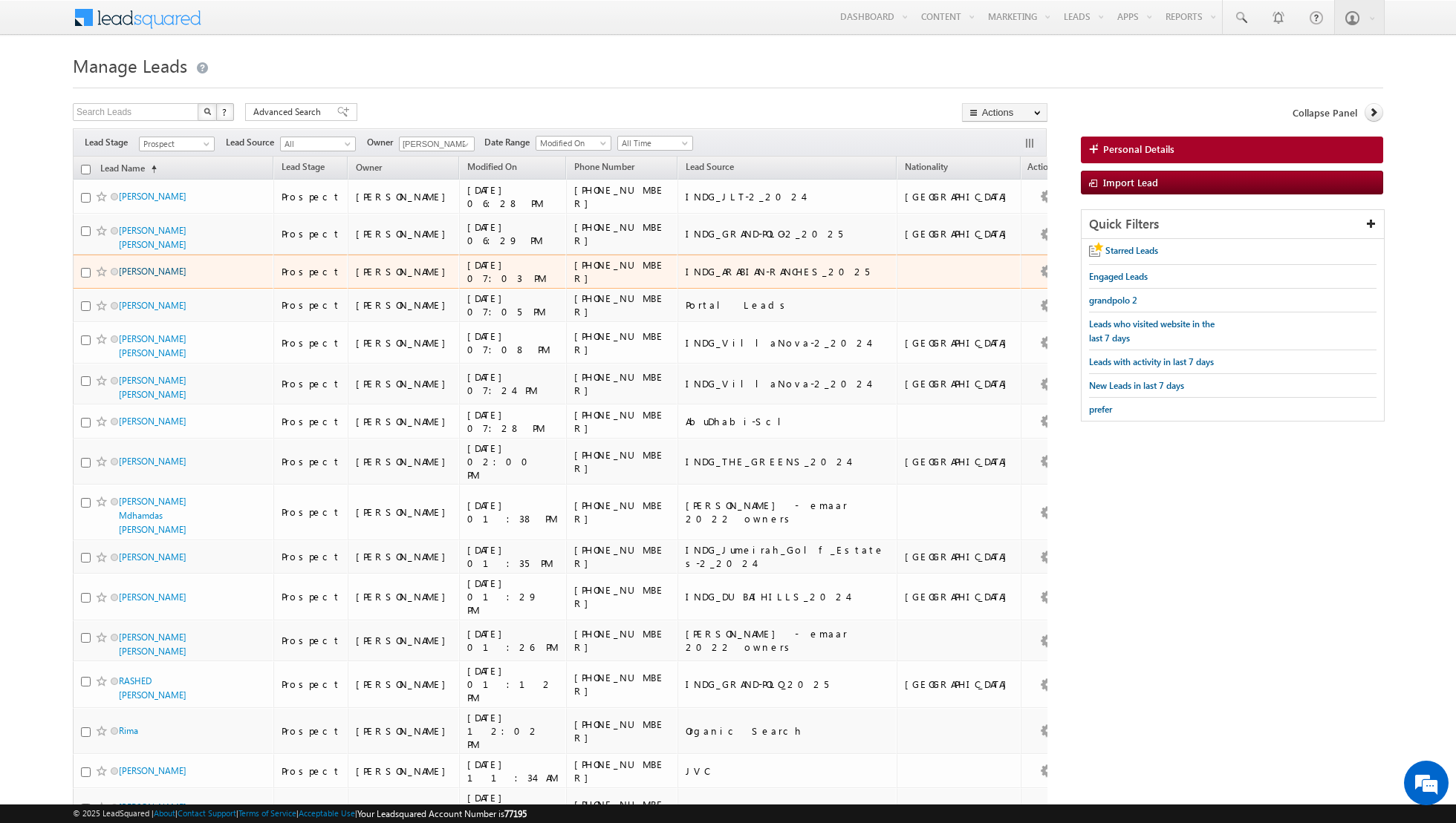
click at [154, 266] on link "[PERSON_NAME]" at bounding box center [153, 271] width 67 height 11
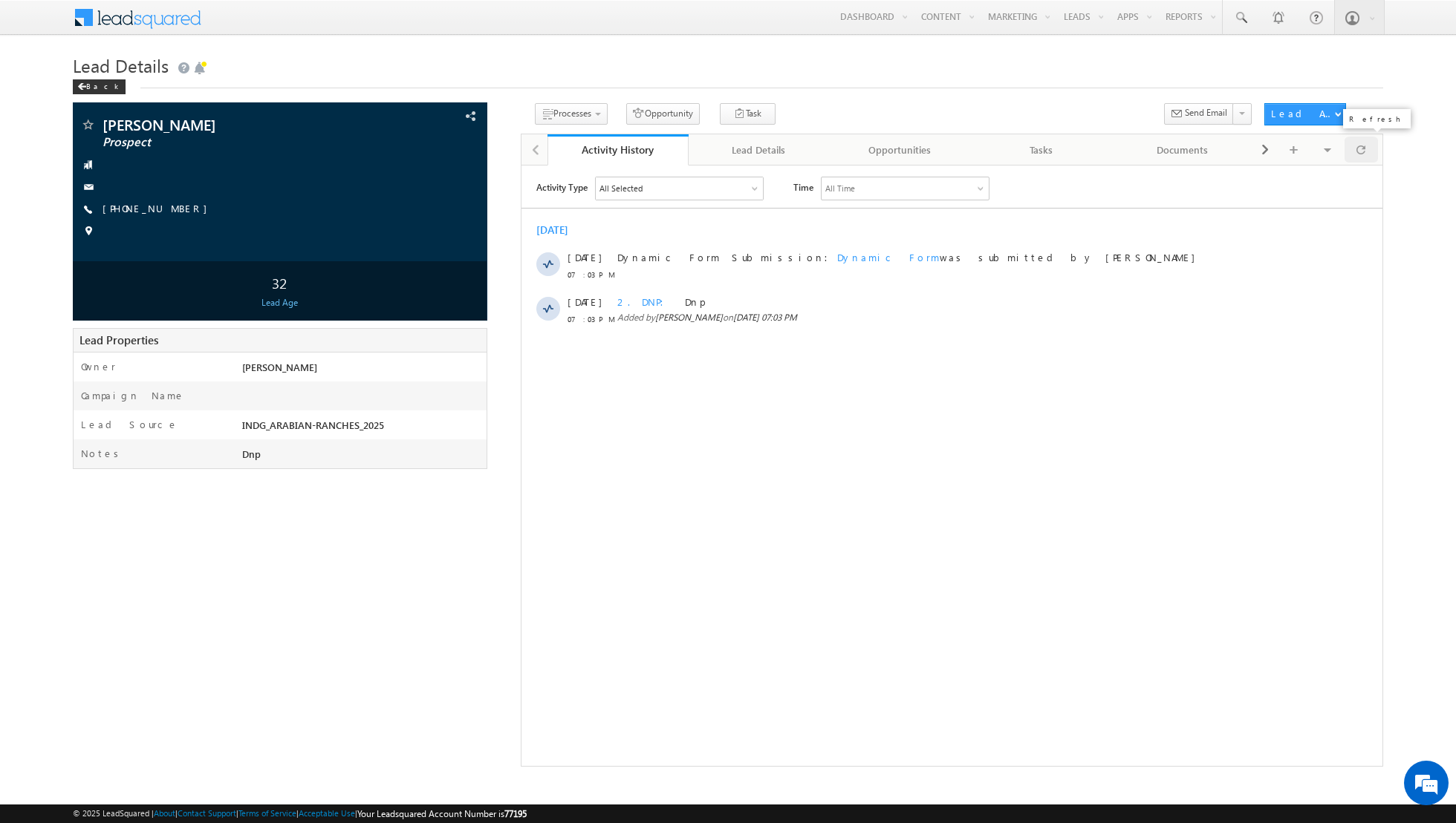
click at [1361, 149] on span at bounding box center [1361, 150] width 9 height 26
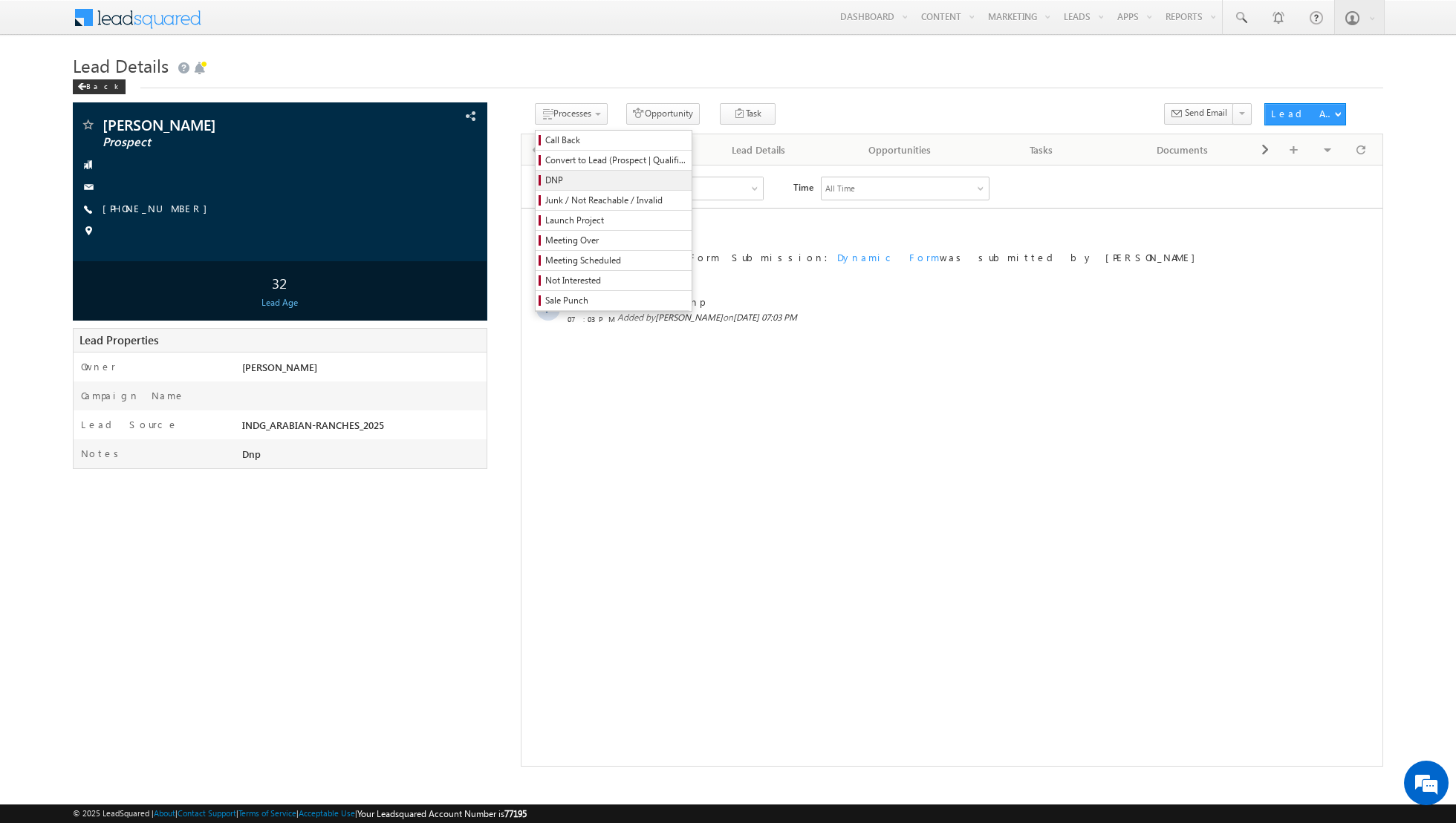
click at [552, 182] on span "DNP" at bounding box center [616, 180] width 141 height 13
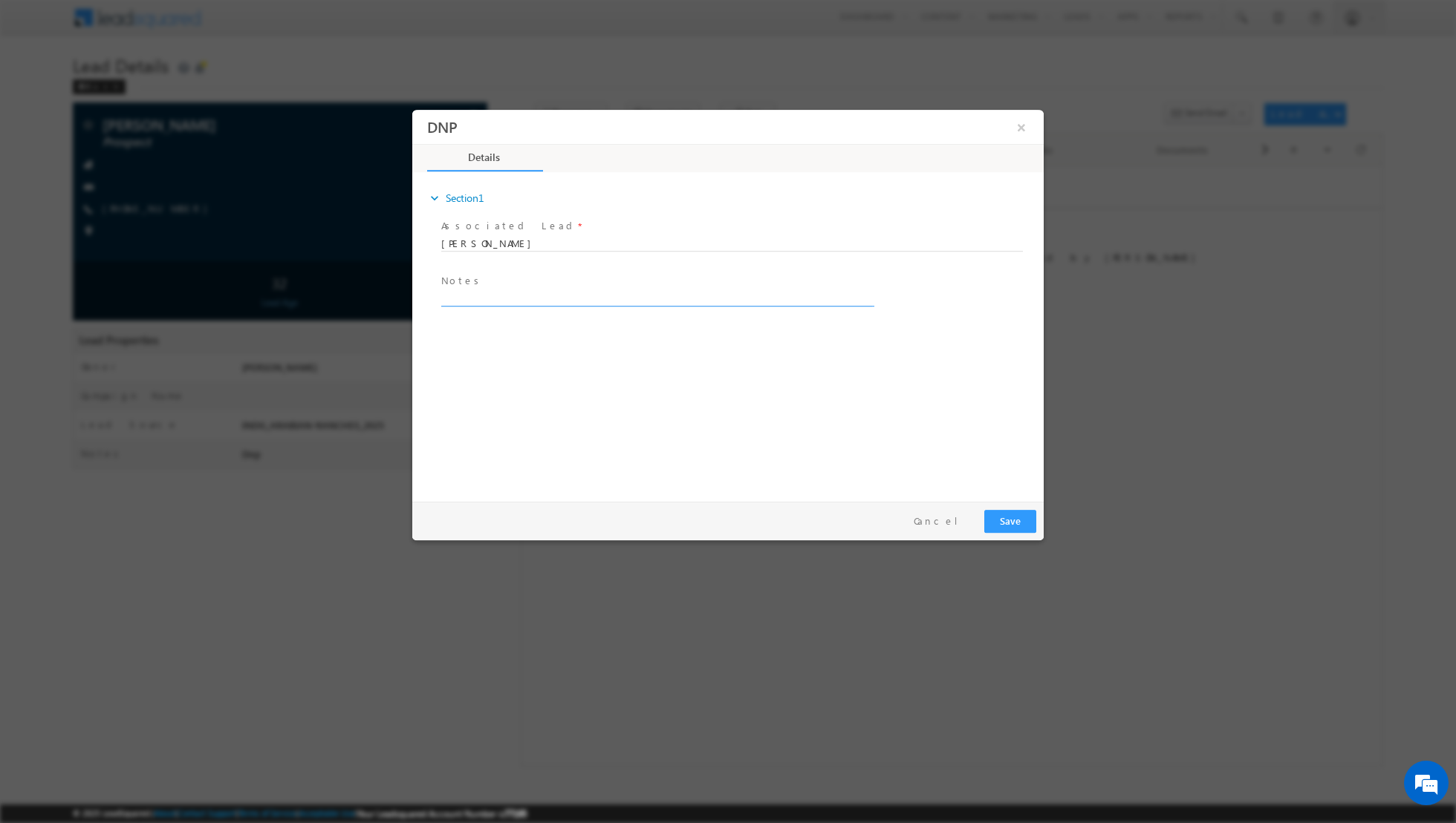
click at [521, 300] on textarea at bounding box center [656, 297] width 430 height 17
type textarea "Dnp"
click at [1010, 530] on button "Save" at bounding box center [1011, 520] width 52 height 23
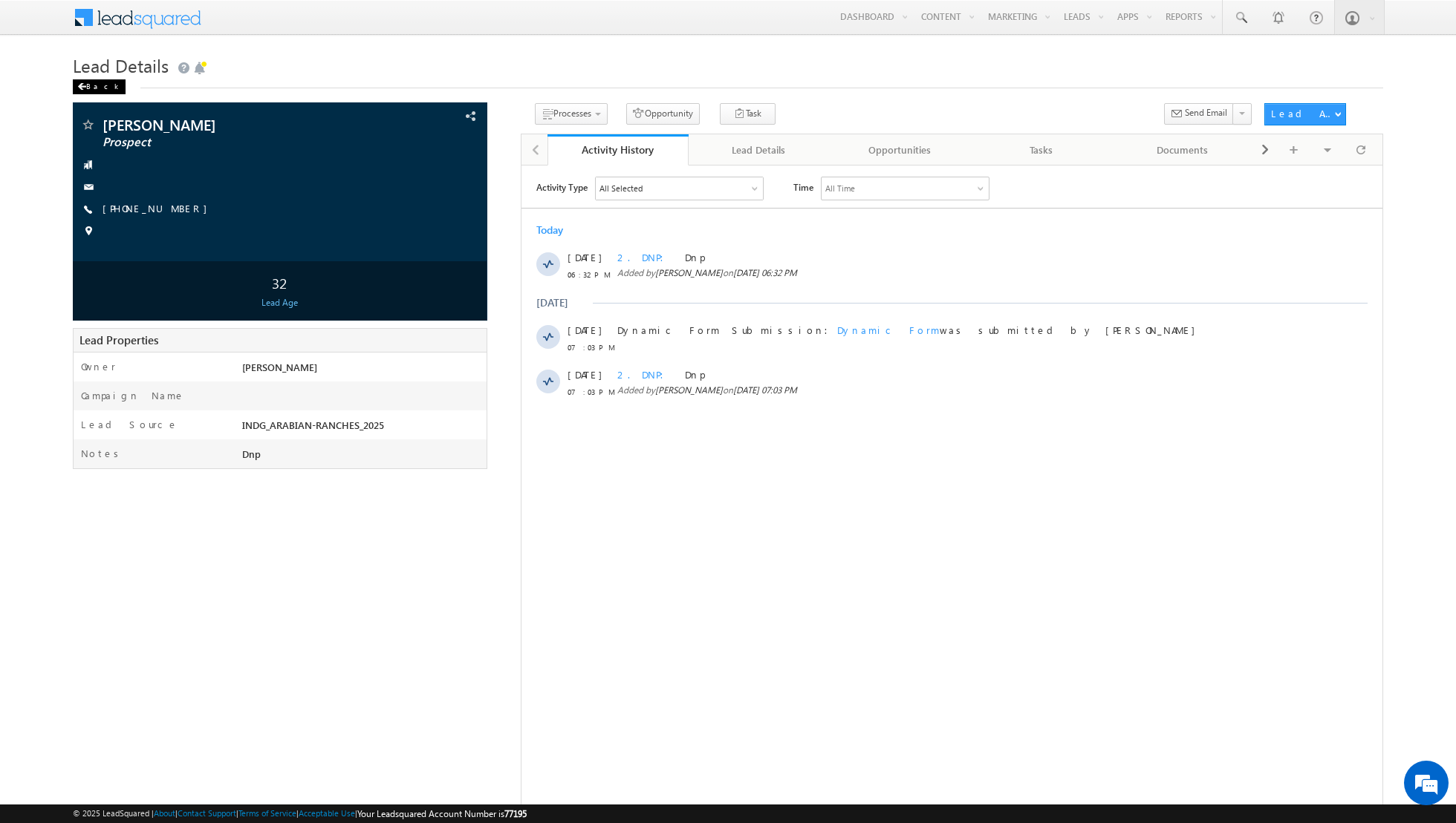
click at [102, 83] on div "Back" at bounding box center [99, 87] width 52 height 15
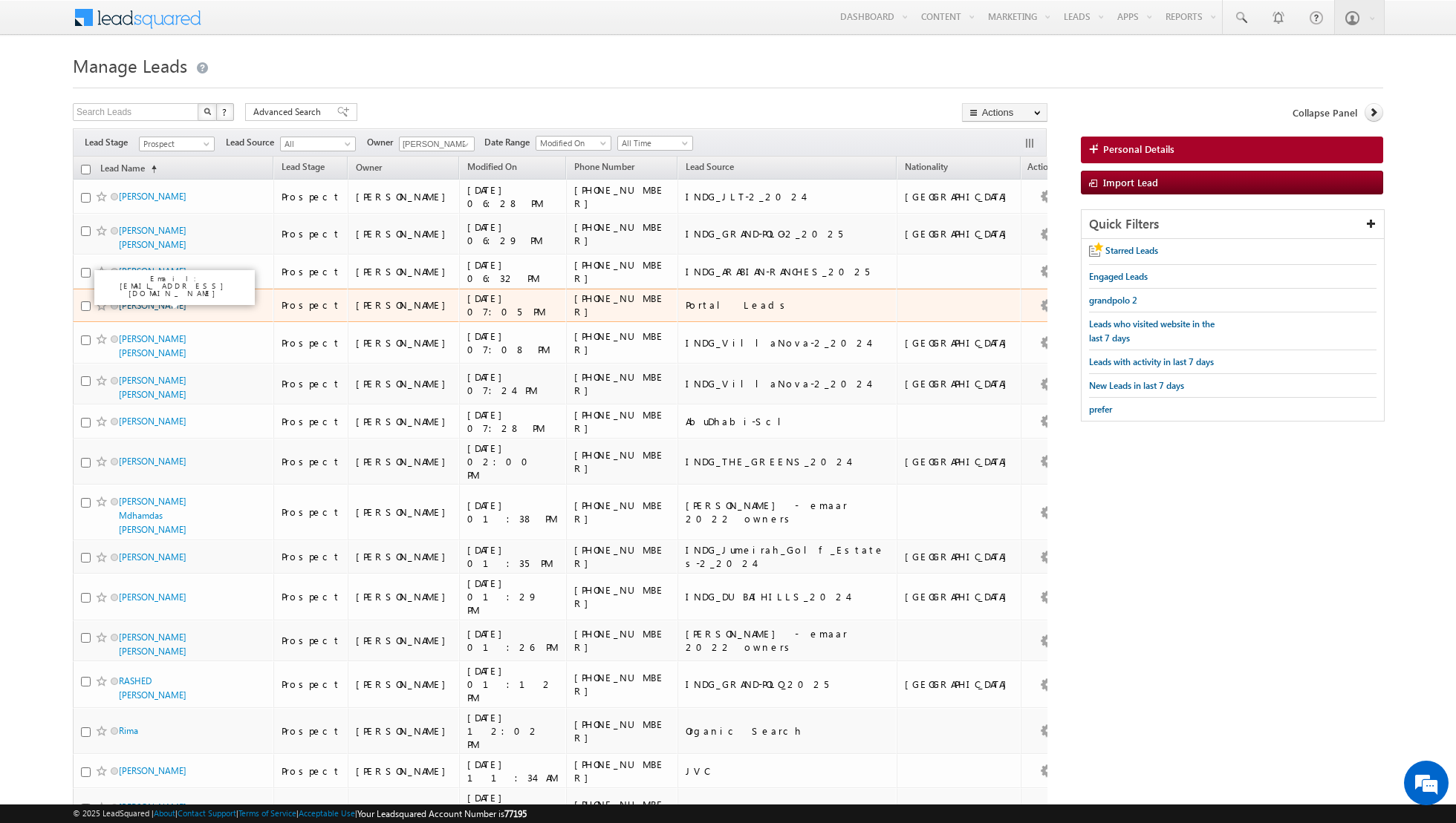
click at [149, 300] on link "[PERSON_NAME]" at bounding box center [153, 306] width 67 height 11
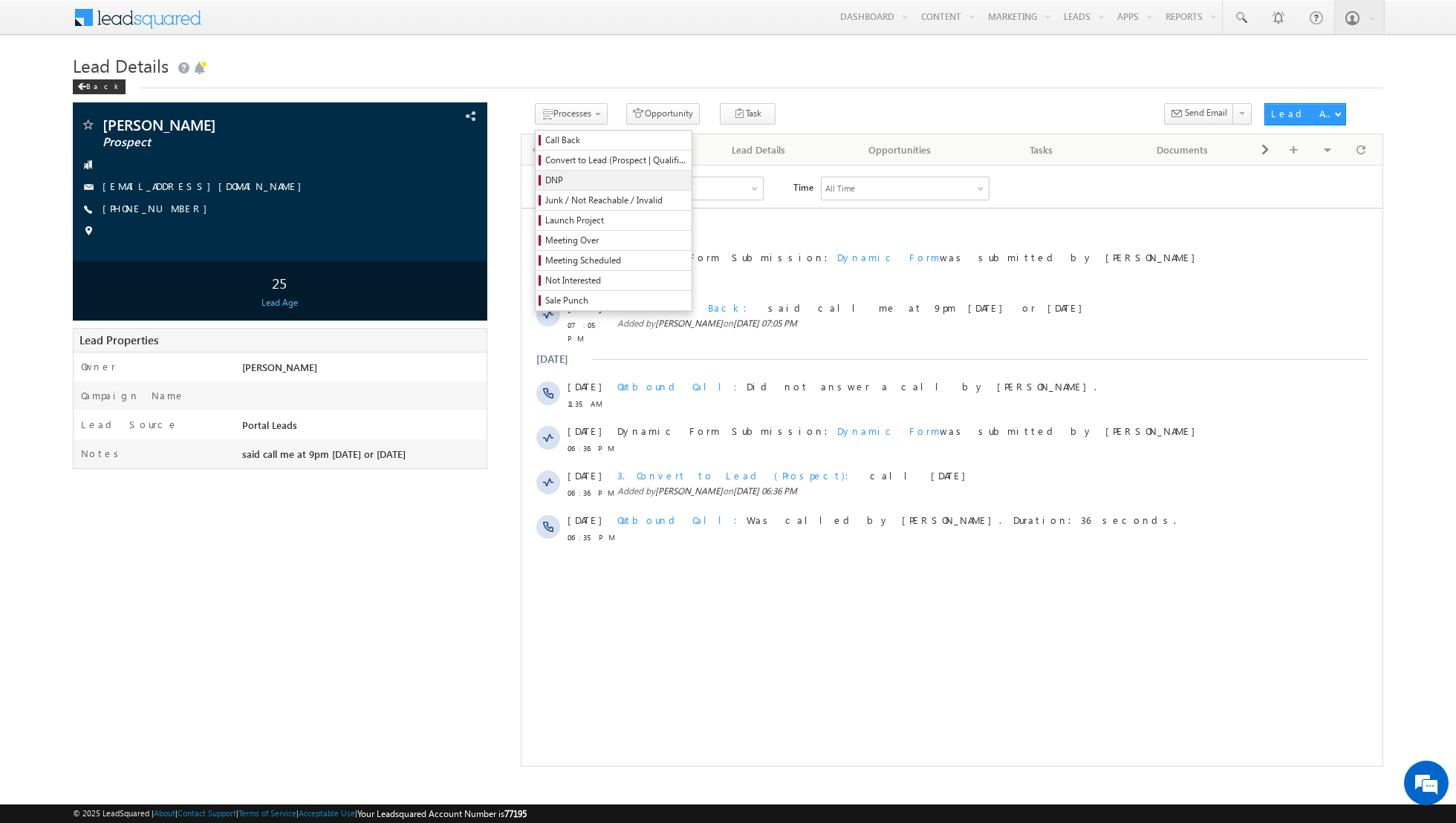
click at [557, 176] on span "DNP" at bounding box center [616, 180] width 141 height 13
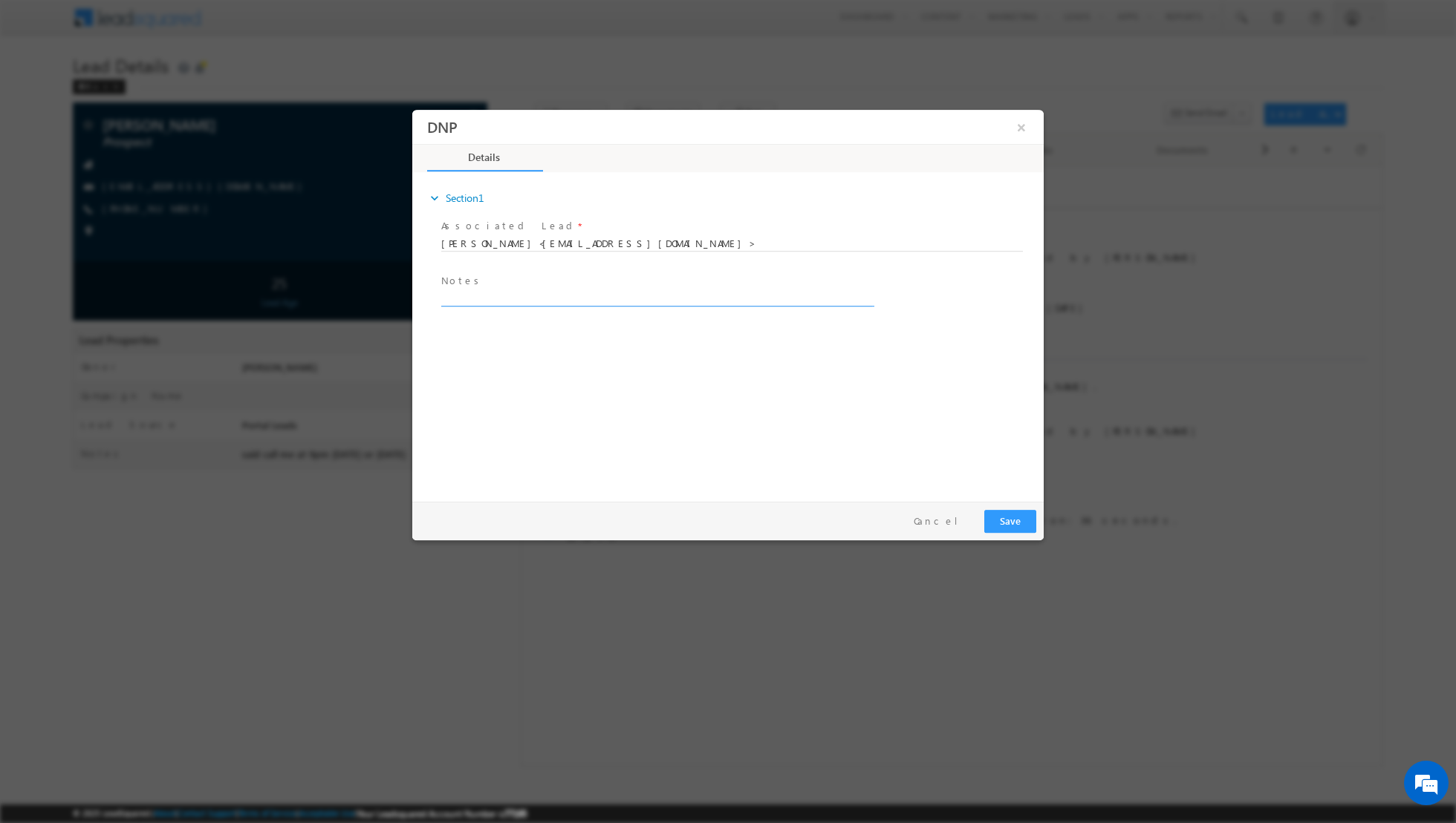
click at [482, 296] on textarea at bounding box center [656, 297] width 430 height 17
type textarea "Dnp"
click at [1016, 521] on button "Save" at bounding box center [1011, 520] width 52 height 23
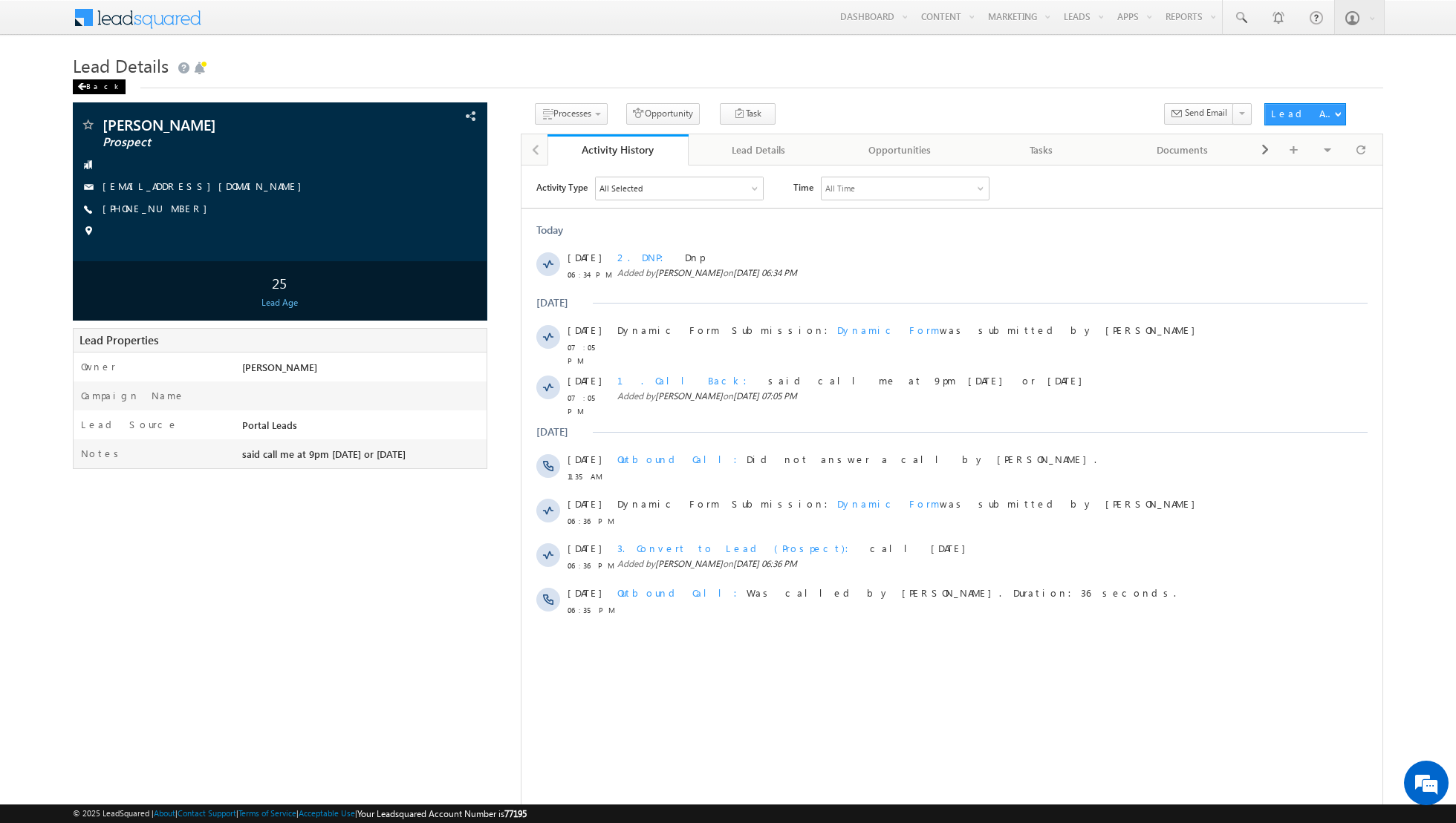
click at [84, 81] on div "Back" at bounding box center [99, 87] width 52 height 15
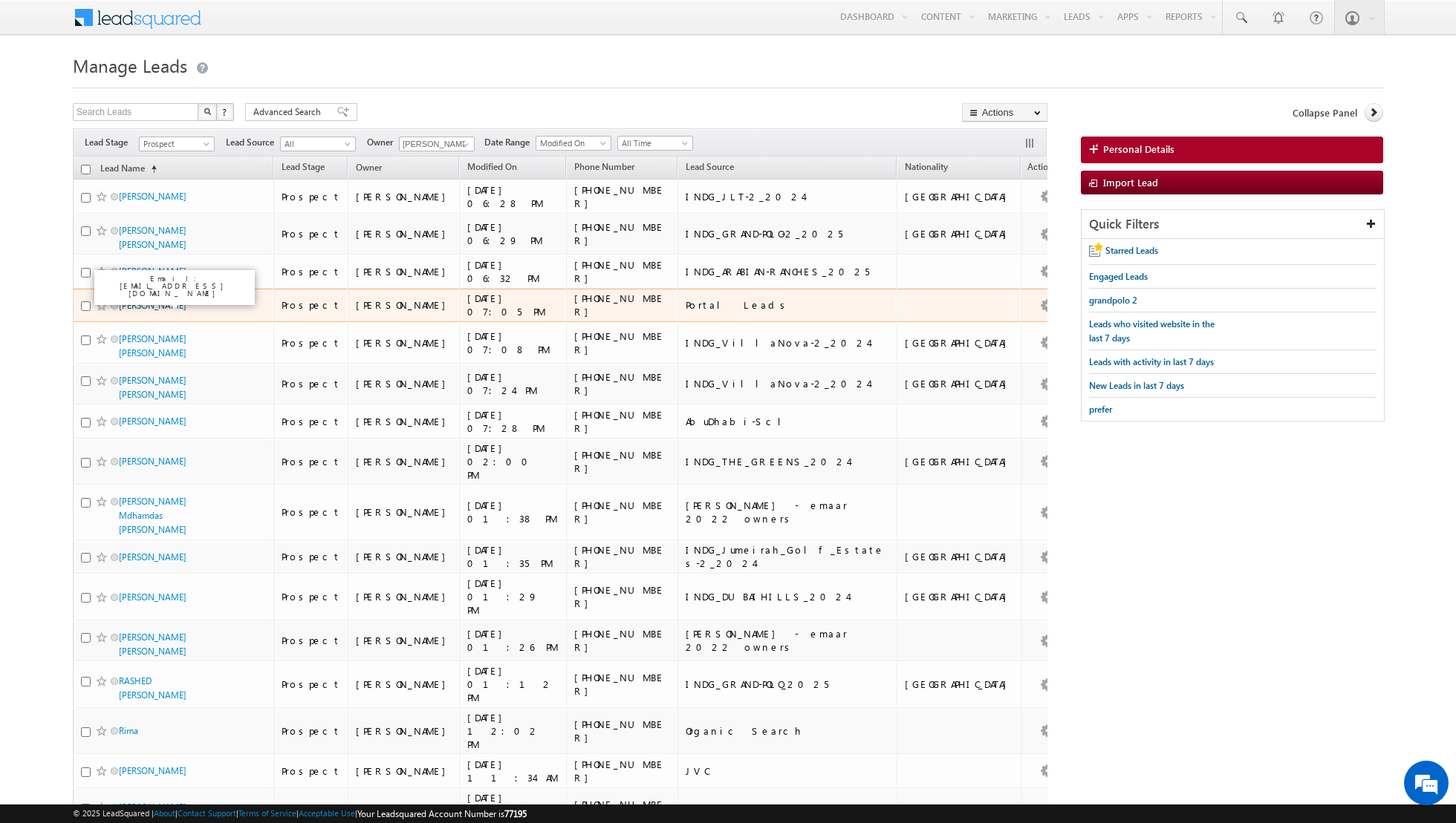
click at [150, 300] on link "[PERSON_NAME]" at bounding box center [153, 306] width 67 height 11
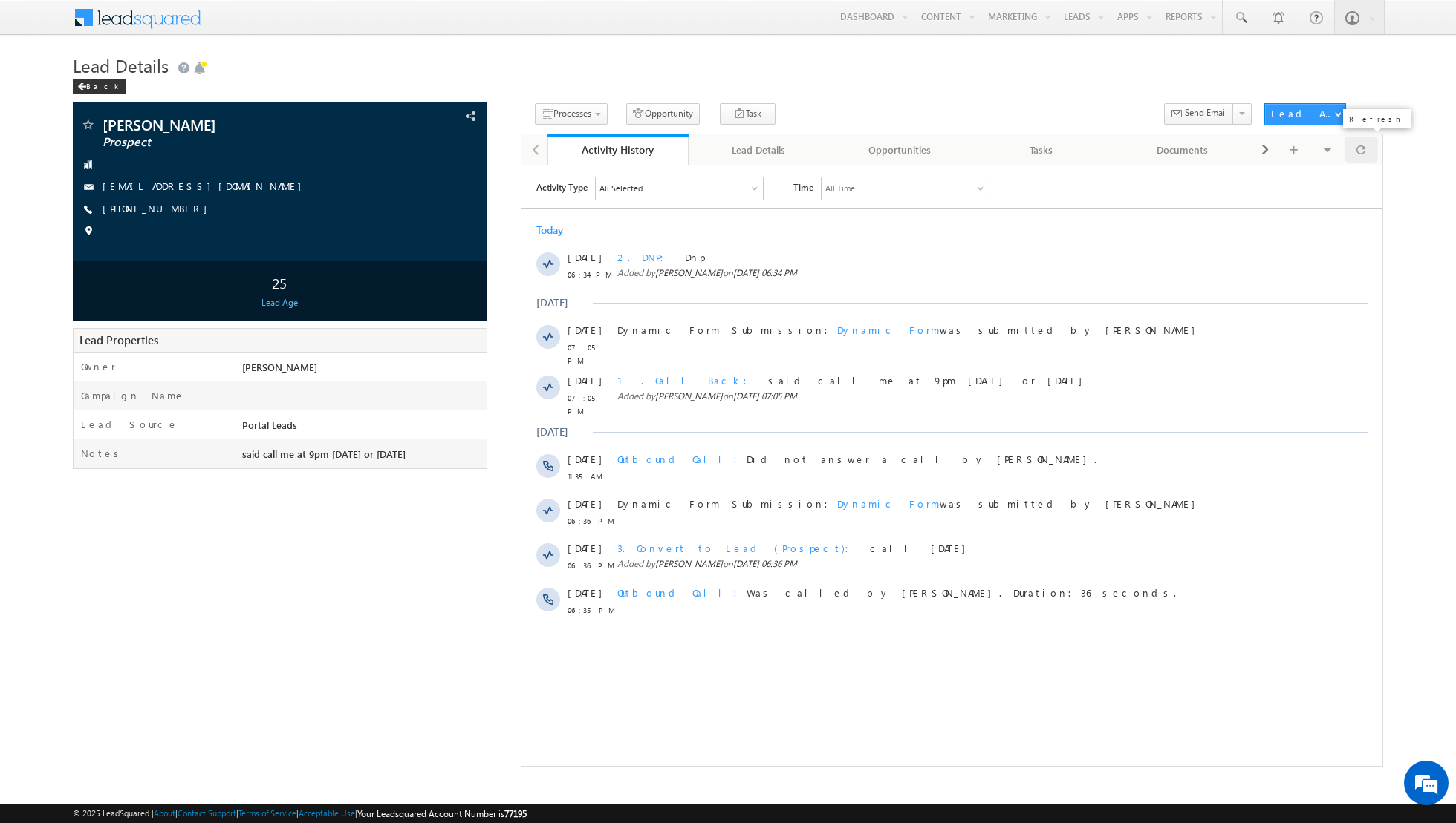
click at [1356, 147] on span at bounding box center [1361, 150] width 9 height 26
click at [1364, 150] on span at bounding box center [1361, 150] width 9 height 26
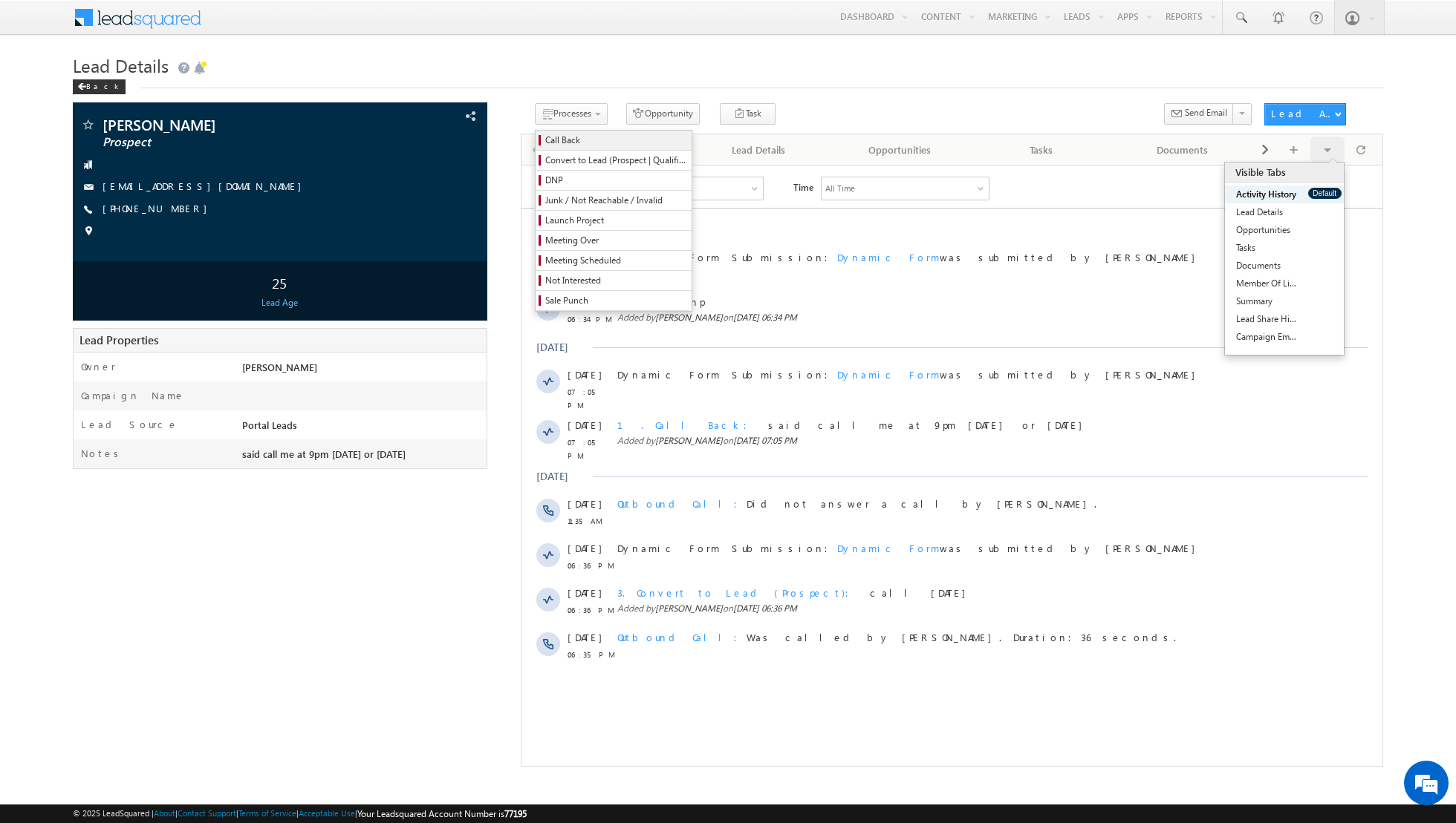
click at [563, 142] on span "Call Back" at bounding box center [616, 140] width 141 height 13
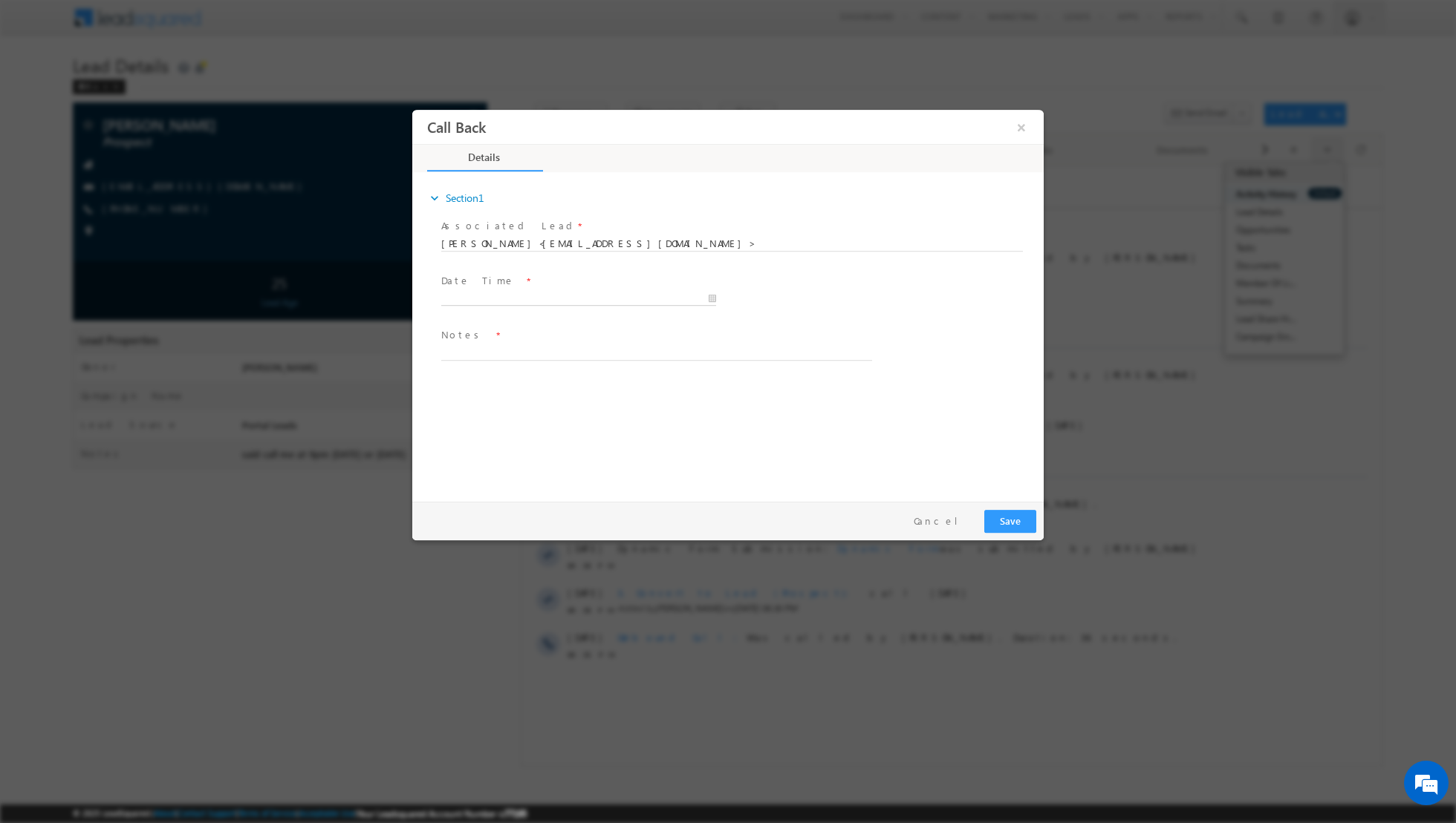
click at [707, 299] on input "text" at bounding box center [578, 298] width 275 height 15
type input "13/08/2025 6:46 PM"
click at [954, 522] on button "Cancel" at bounding box center [940, 520] width 78 height 22
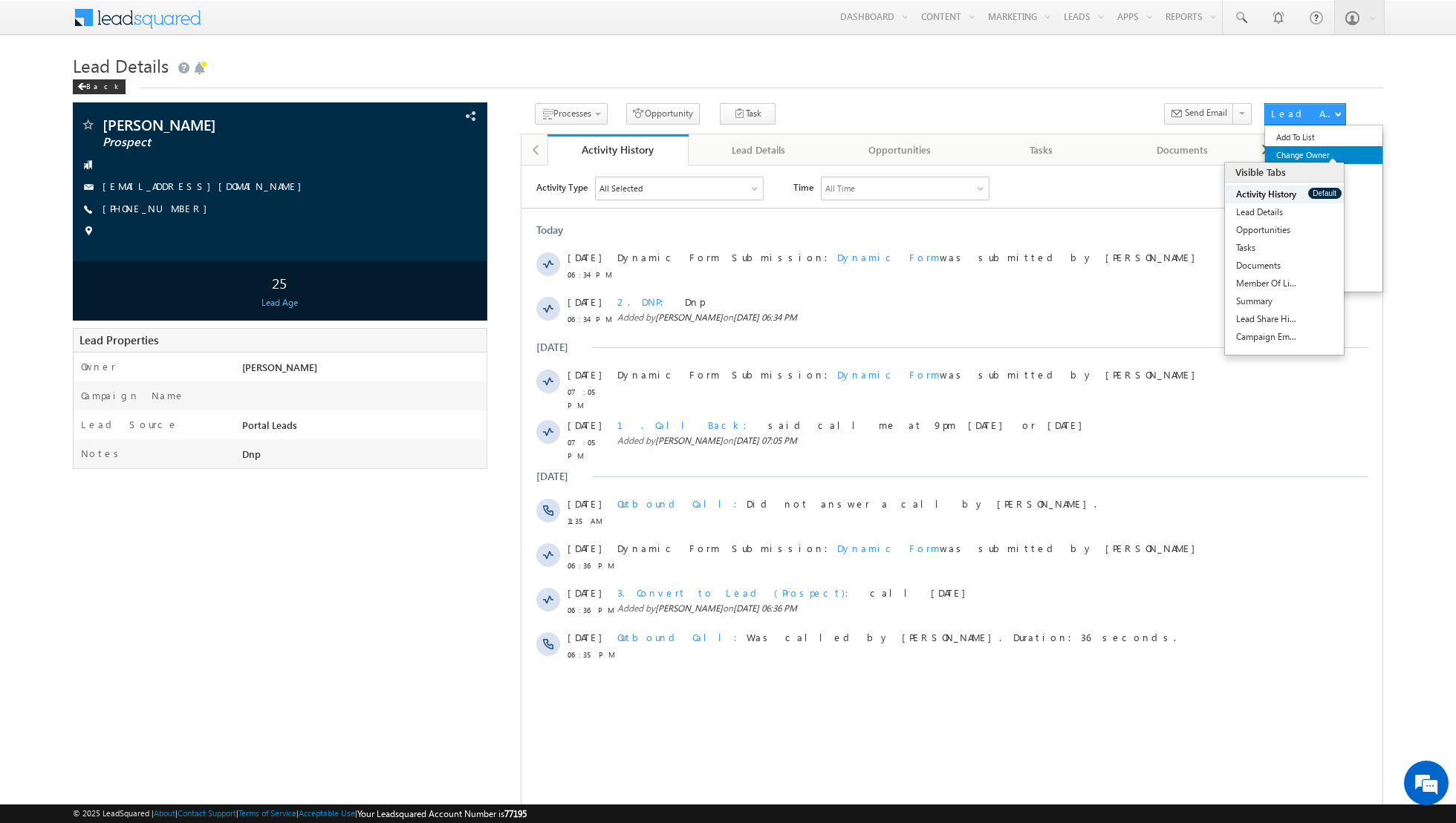
click at [1303, 152] on link "Change Owner" at bounding box center [1324, 154] width 118 height 18
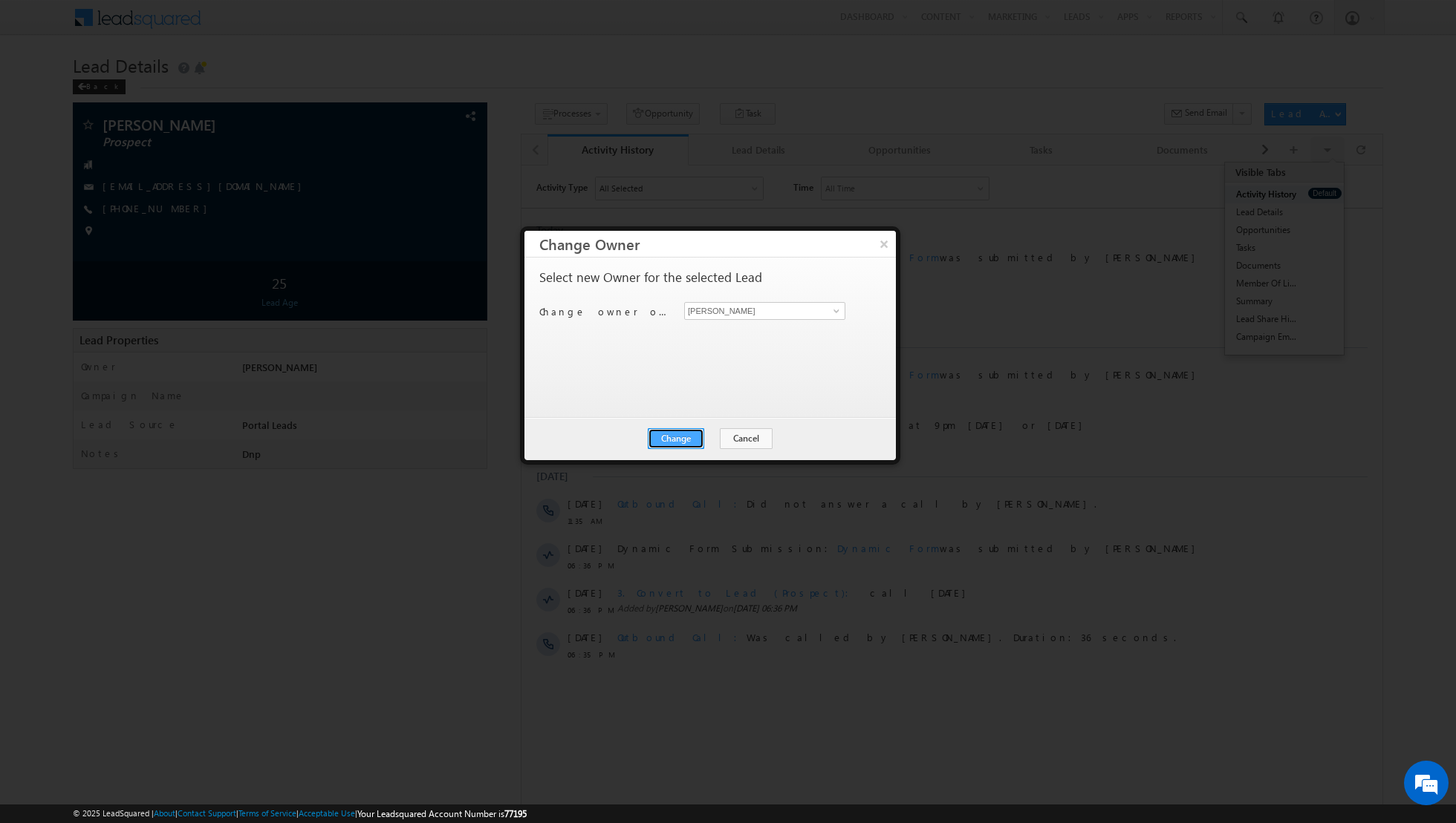
click at [677, 439] on button "Change" at bounding box center [676, 439] width 56 height 21
click at [697, 438] on button "Close" at bounding box center [712, 439] width 48 height 21
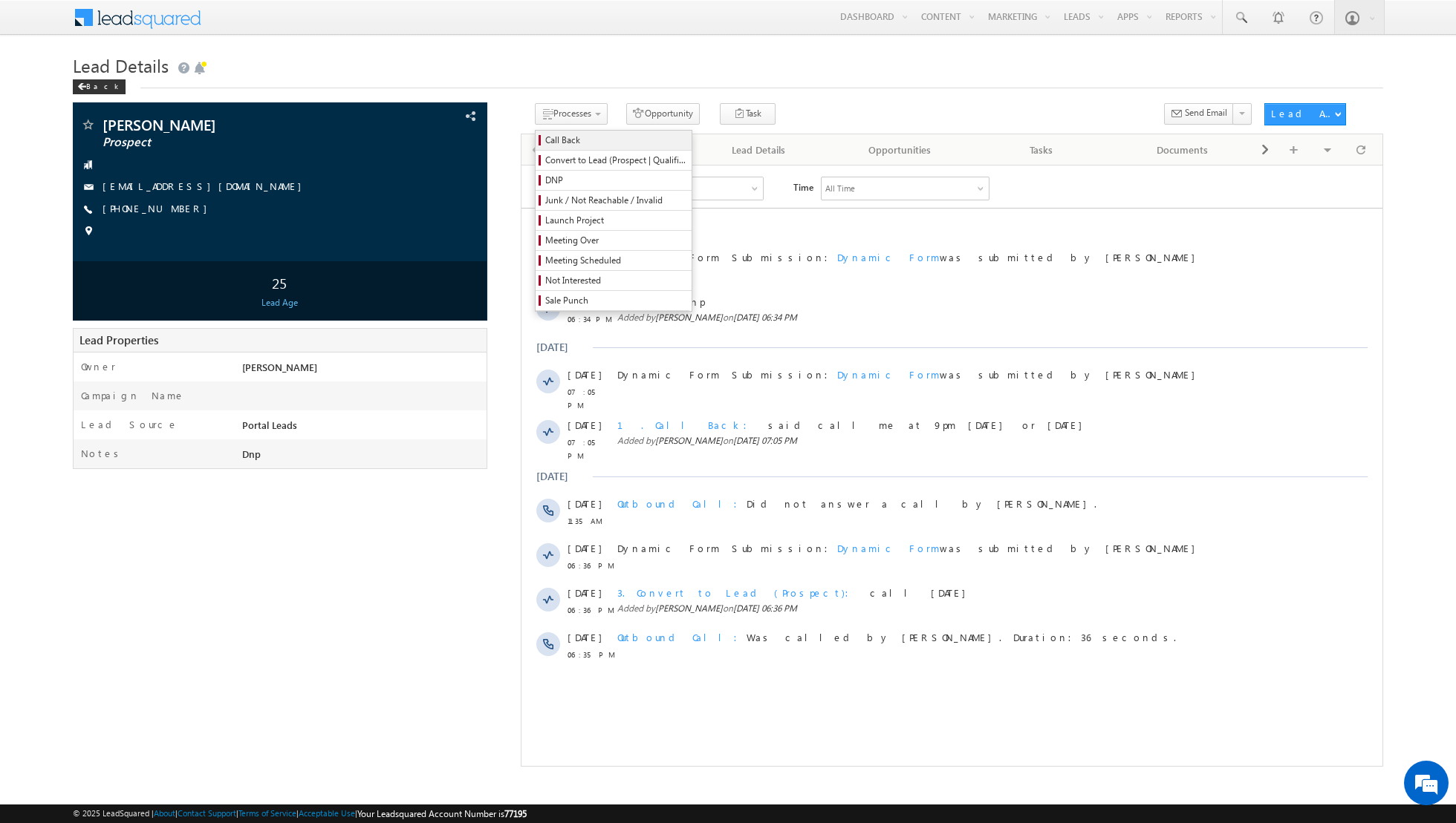
click at [554, 137] on span "Call Back" at bounding box center [616, 140] width 141 height 13
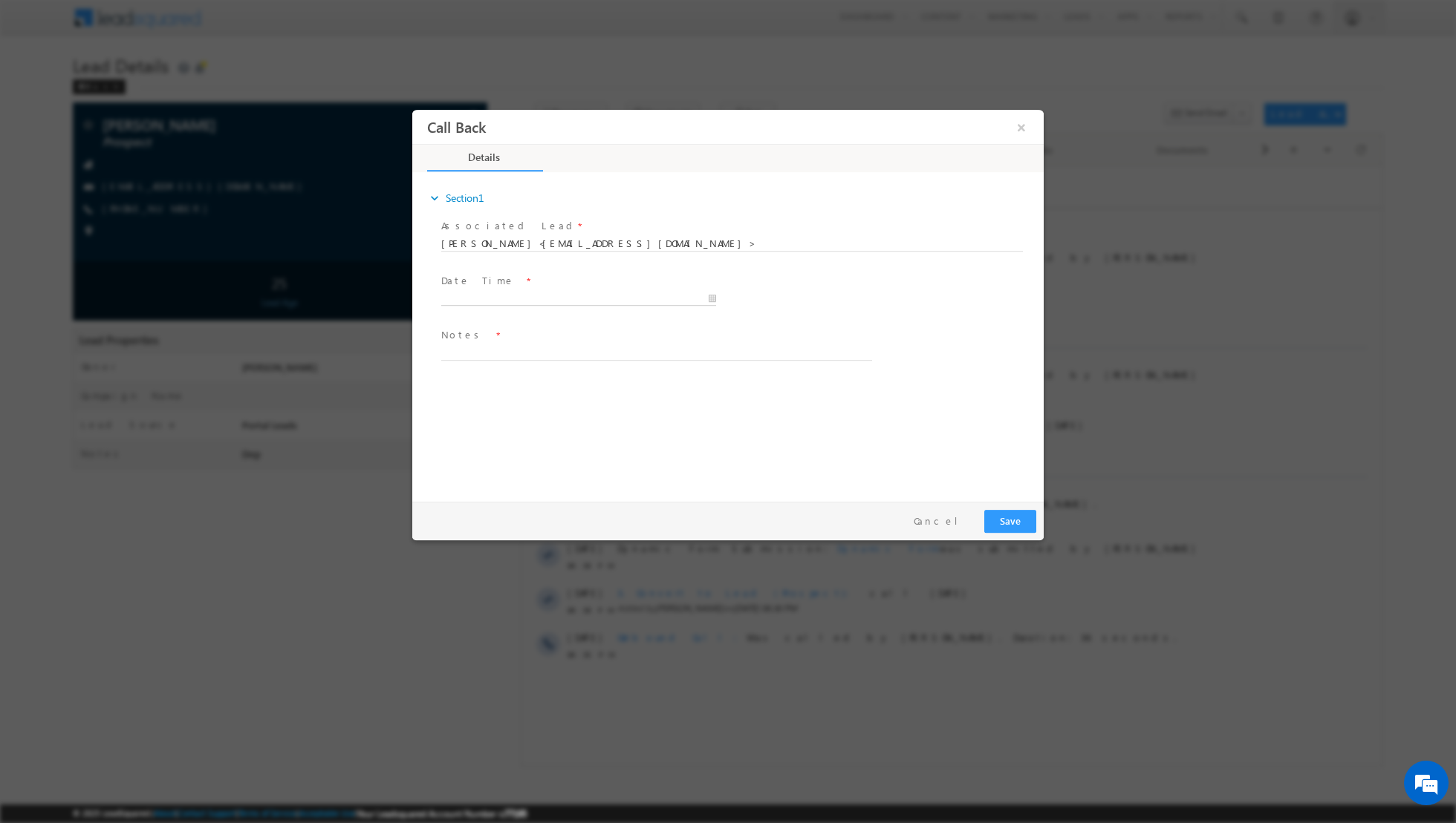
click at [714, 298] on input "text" at bounding box center [578, 298] width 275 height 15
type input "[DATE] 6:48 PM"
click at [657, 357] on textarea at bounding box center [656, 352] width 430 height 17
type textarea "said I am done for now, asked for ref. 6.3M is above budget"
click at [1016, 524] on button "Save" at bounding box center [1011, 520] width 52 height 23
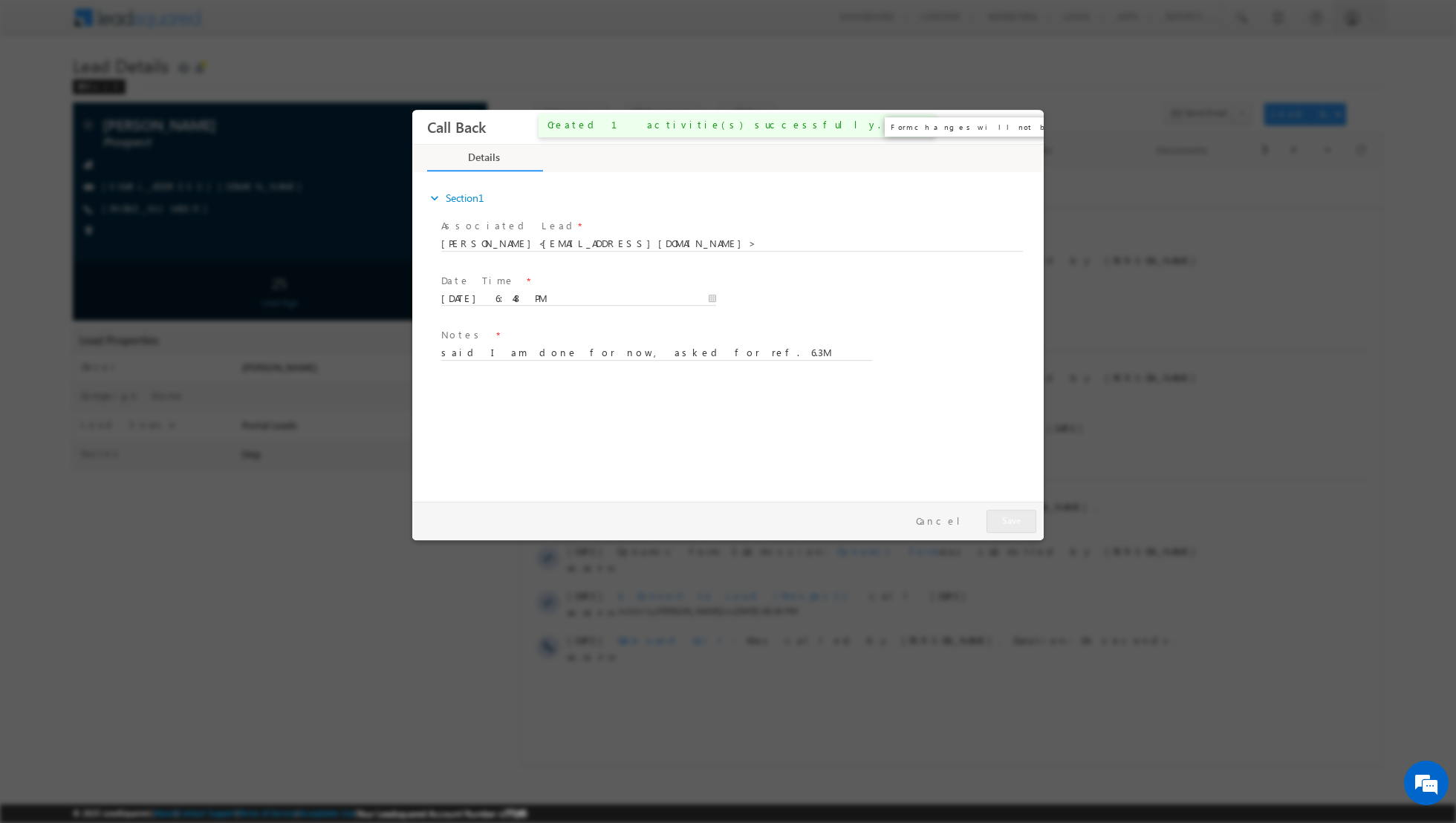
click at [1019, 128] on button "×" at bounding box center [1021, 126] width 25 height 27
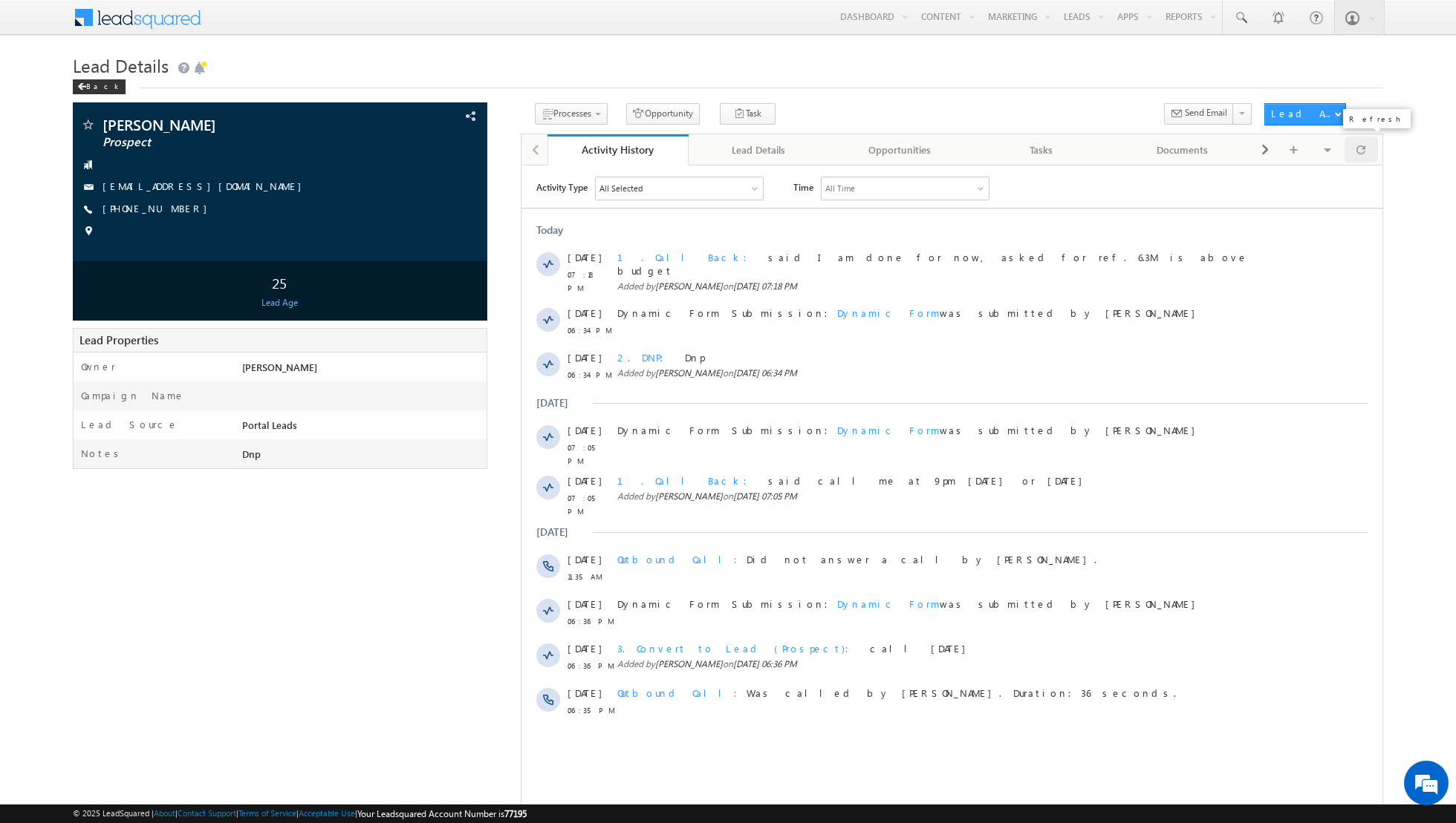
click at [1363, 153] on span at bounding box center [1361, 150] width 9 height 26
click at [87, 88] on div "Back" at bounding box center [99, 87] width 52 height 15
